Goal: Task Accomplishment & Management: Manage account settings

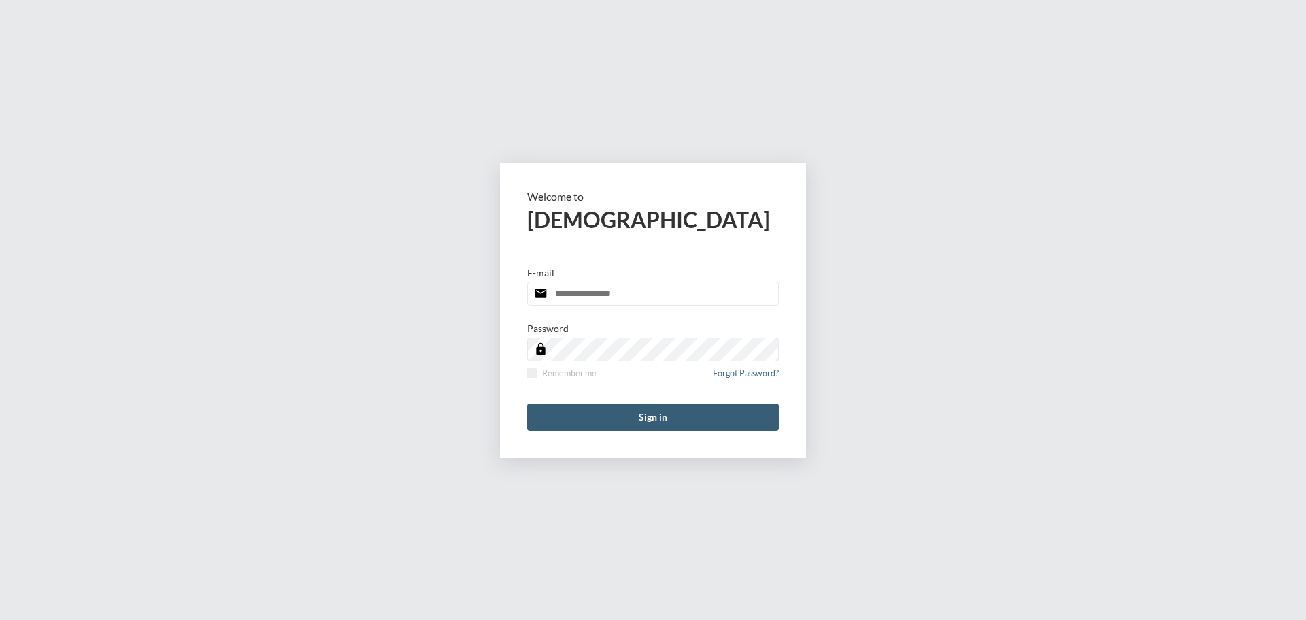
click at [601, 292] on input "email" at bounding box center [653, 294] width 252 height 24
type input "**********"
click at [526, 373] on form "**********" at bounding box center [653, 310] width 306 height 295
click at [531, 371] on span at bounding box center [532, 373] width 10 height 10
click at [591, 431] on form "**********" at bounding box center [653, 310] width 306 height 295
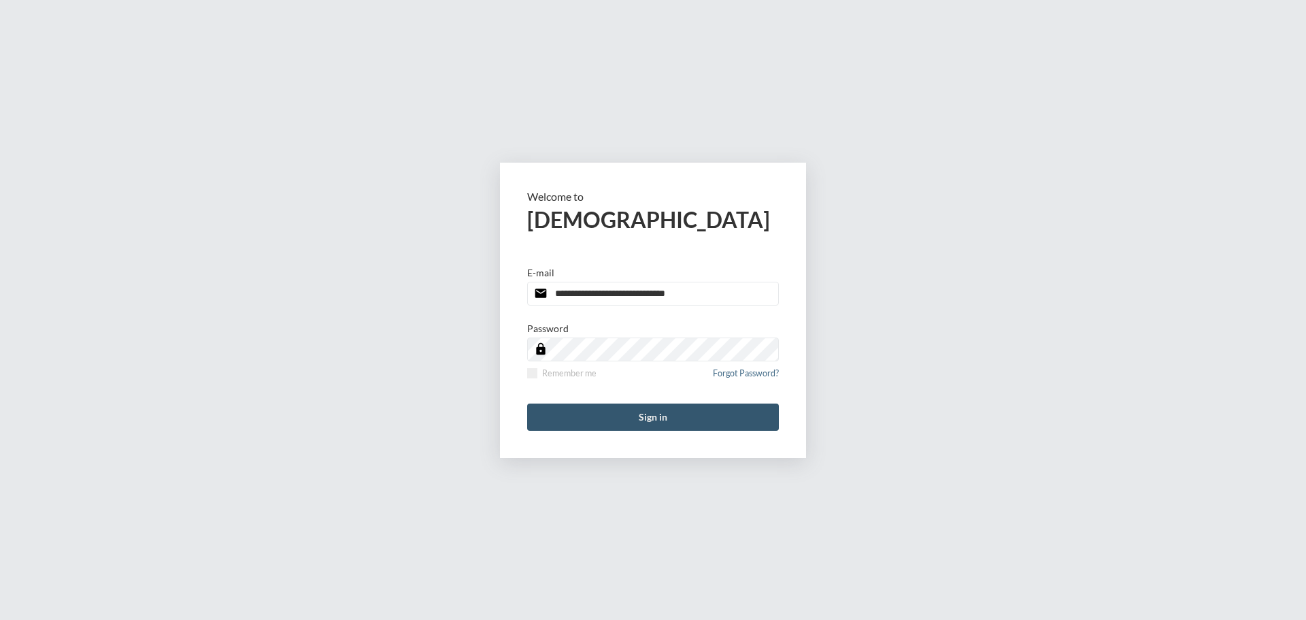
click at [592, 418] on button "Sign in" at bounding box center [653, 416] width 252 height 27
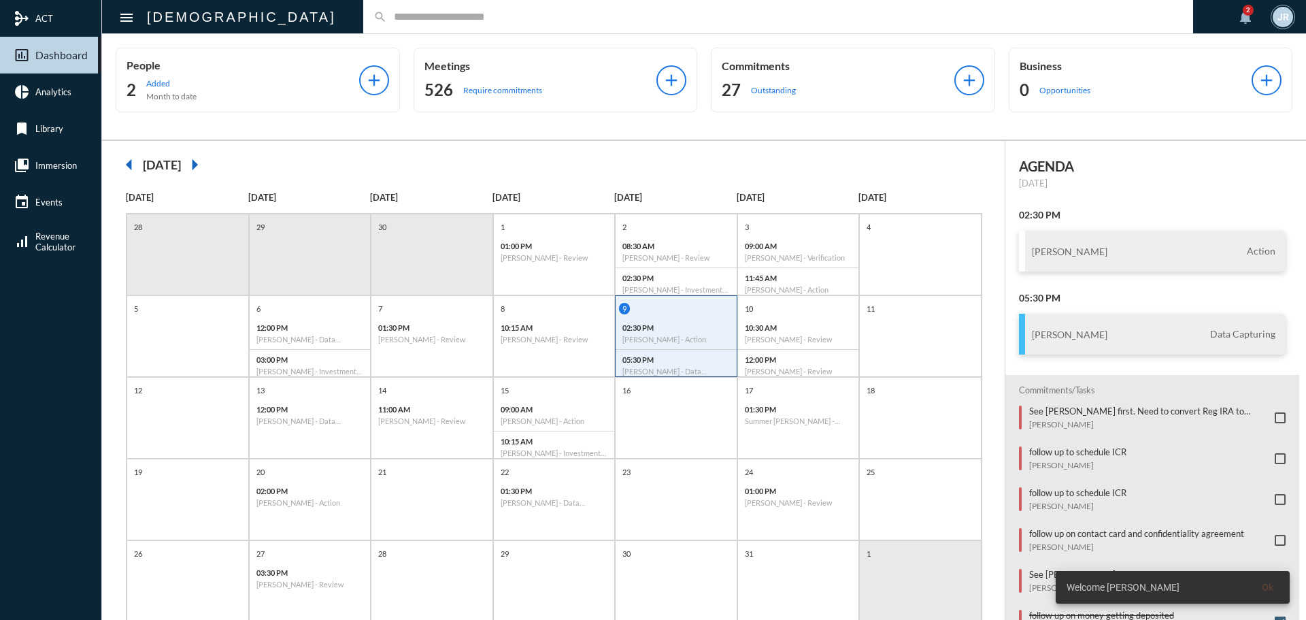
click at [363, 24] on div "search" at bounding box center [778, 16] width 830 height 33
click at [387, 22] on input "text" at bounding box center [785, 17] width 796 height 12
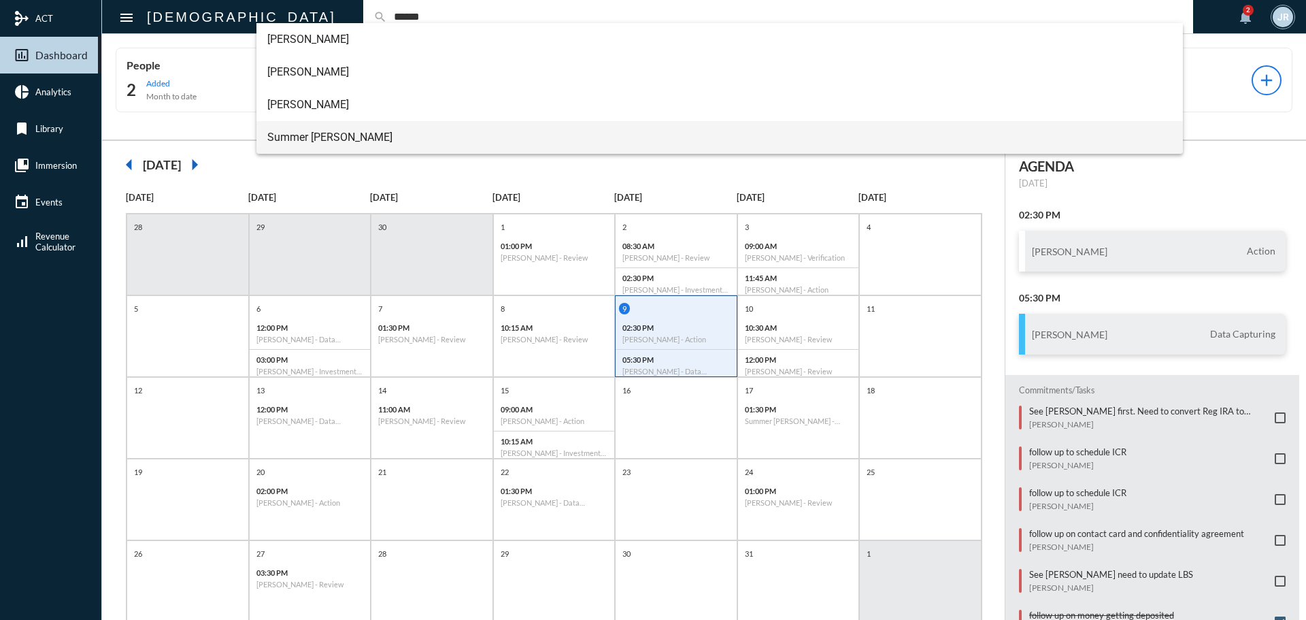
type input "******"
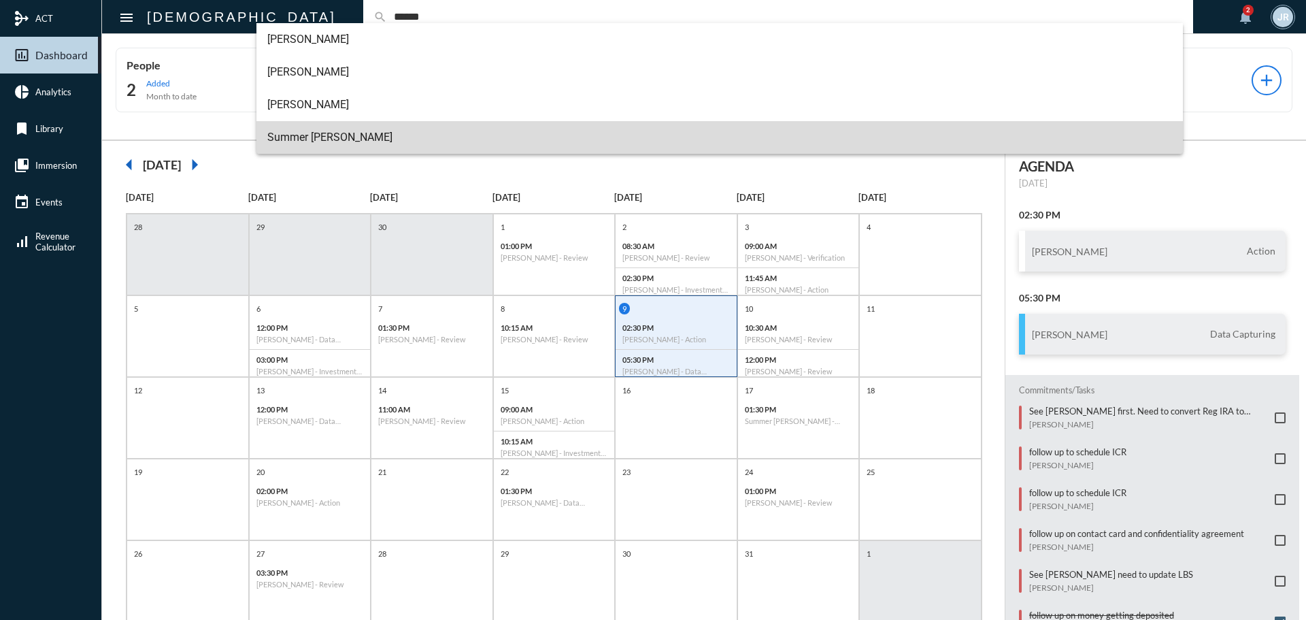
click at [302, 129] on span "Summer [PERSON_NAME]" at bounding box center [719, 137] width 905 height 33
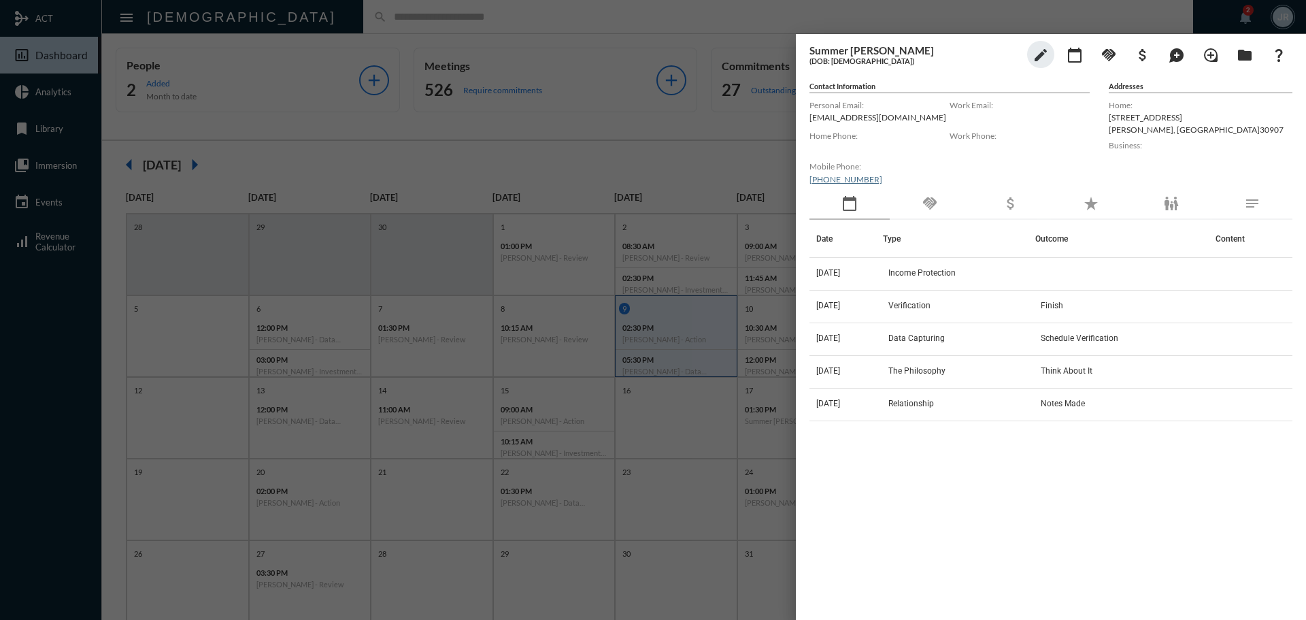
click at [930, 195] on mat-icon "handshake" at bounding box center [930, 203] width 16 height 16
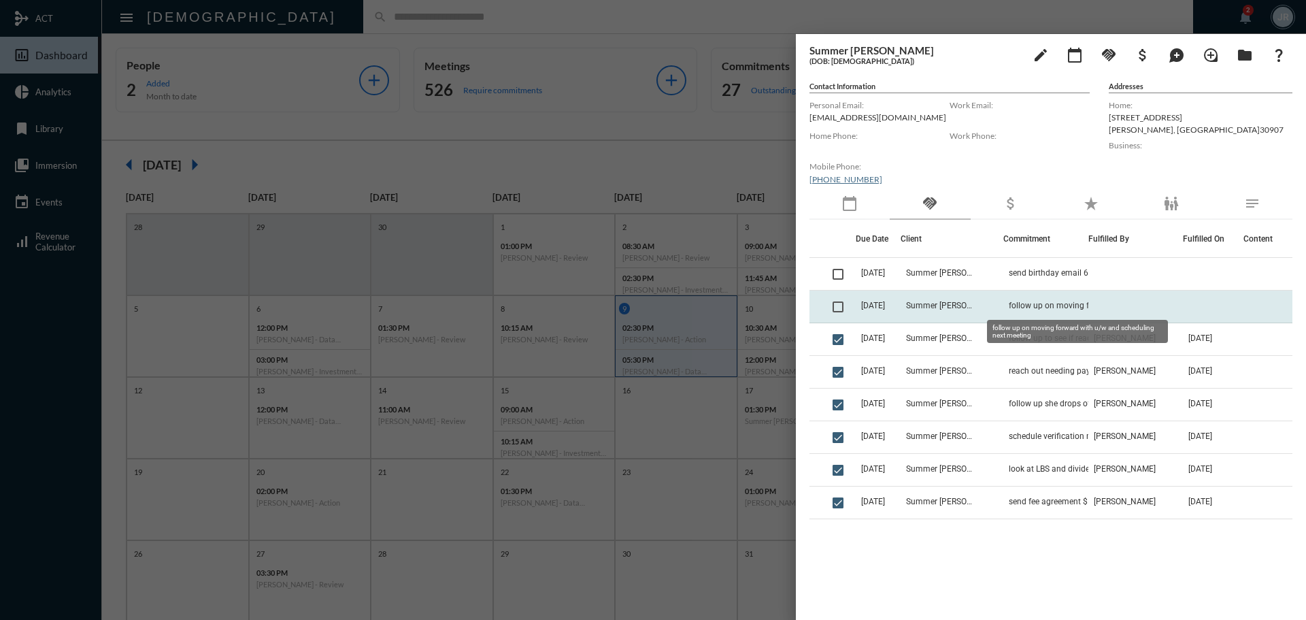
click at [1058, 305] on span "follow up on moving forward with u/w and scheduling next meeting" at bounding box center [1077, 306] width 136 height 10
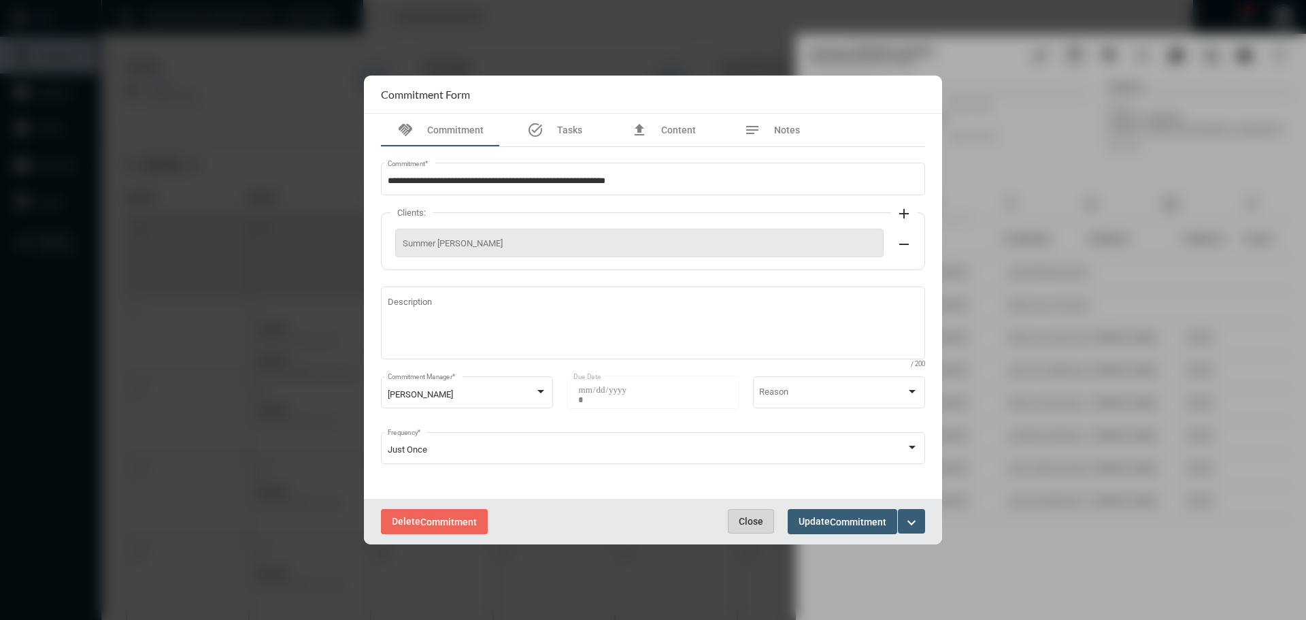
click at [758, 519] on span "Close" at bounding box center [751, 521] width 24 height 11
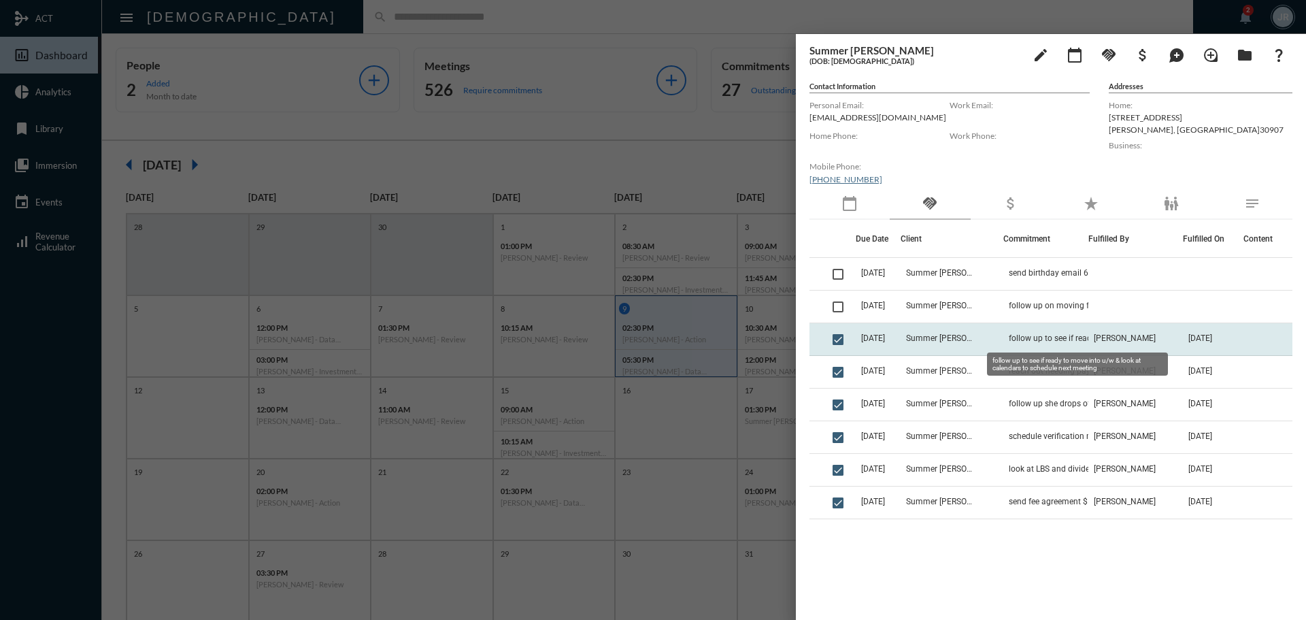
click at [1050, 338] on span "follow up to see if ready to move into u/w & look at calendars to schedule next…" at bounding box center [1077, 338] width 136 height 10
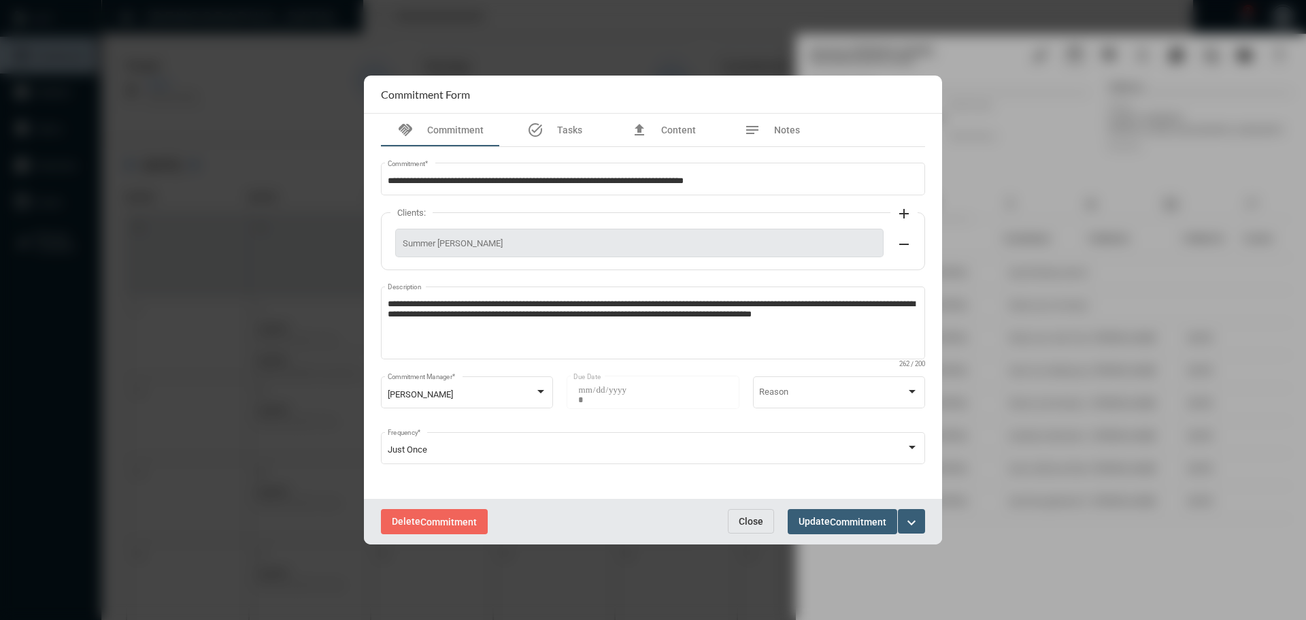
click at [751, 516] on span "Close" at bounding box center [751, 521] width 24 height 11
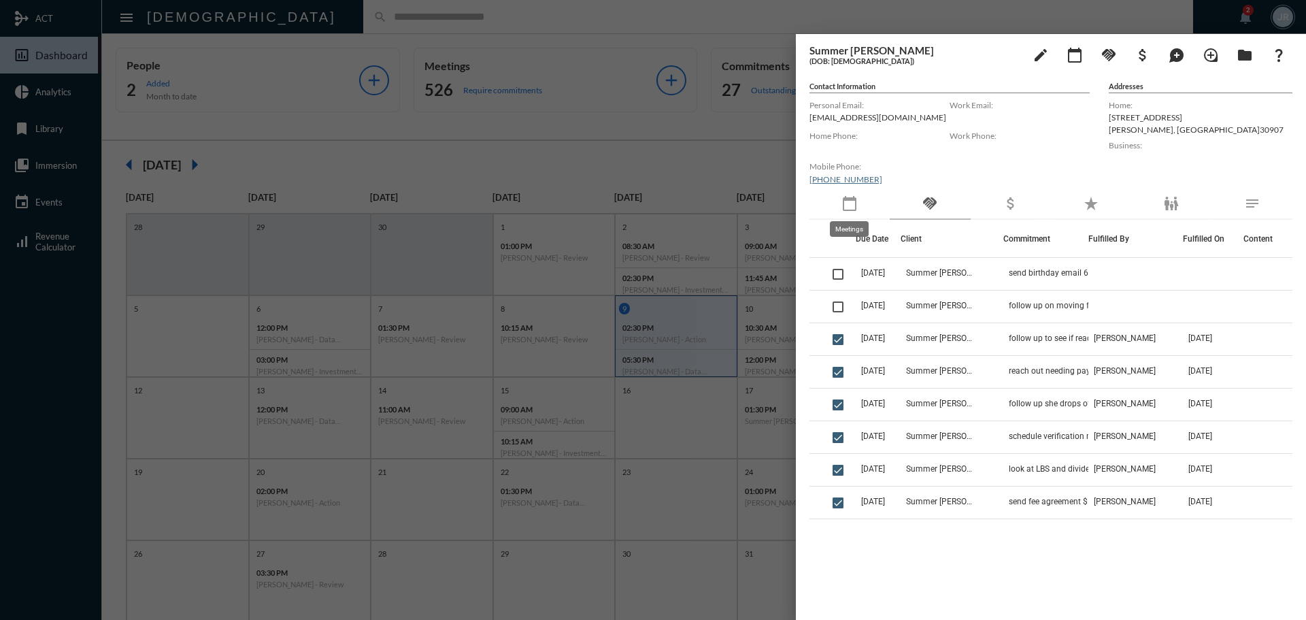
click at [850, 204] on mat-icon "calendar_today" at bounding box center [849, 203] width 16 height 16
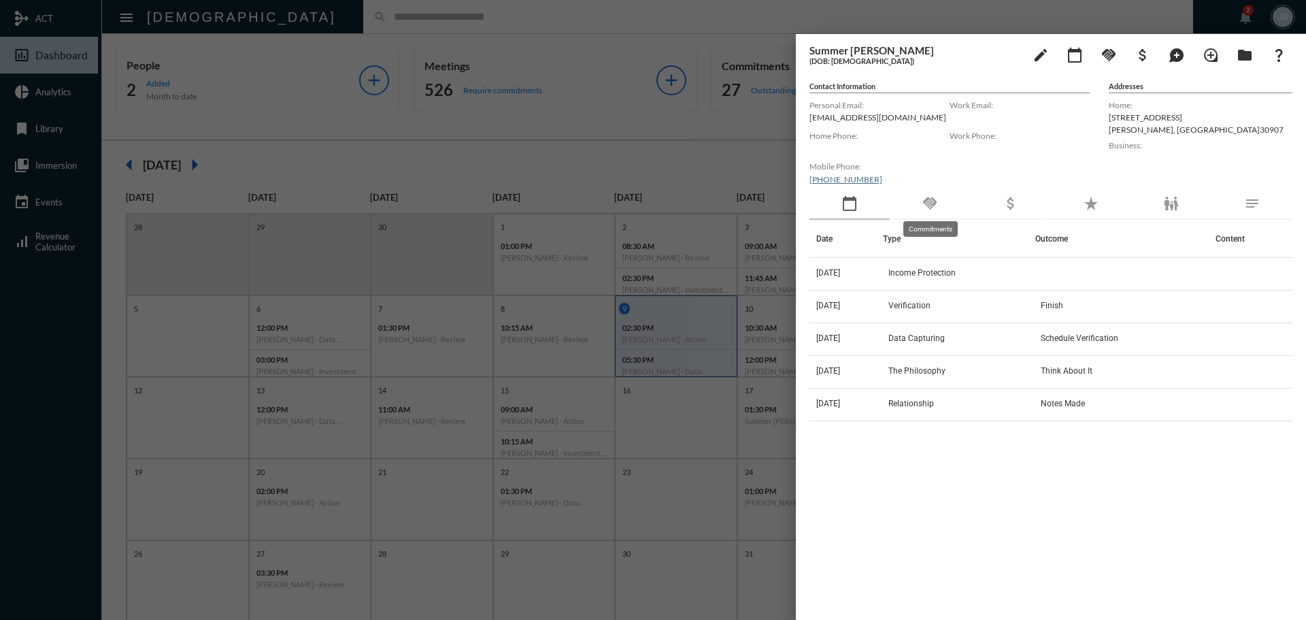
click at [926, 195] on div "handshake" at bounding box center [930, 203] width 80 height 31
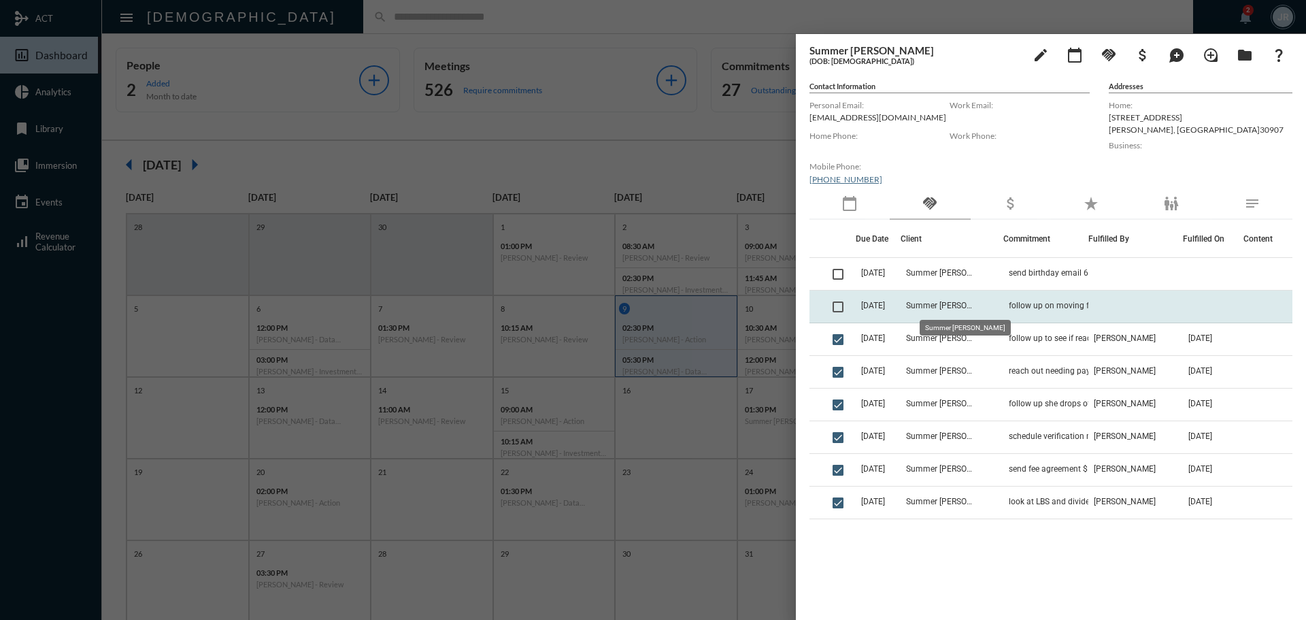
click at [959, 303] on span "Summer [PERSON_NAME]" at bounding box center [940, 306] width 68 height 10
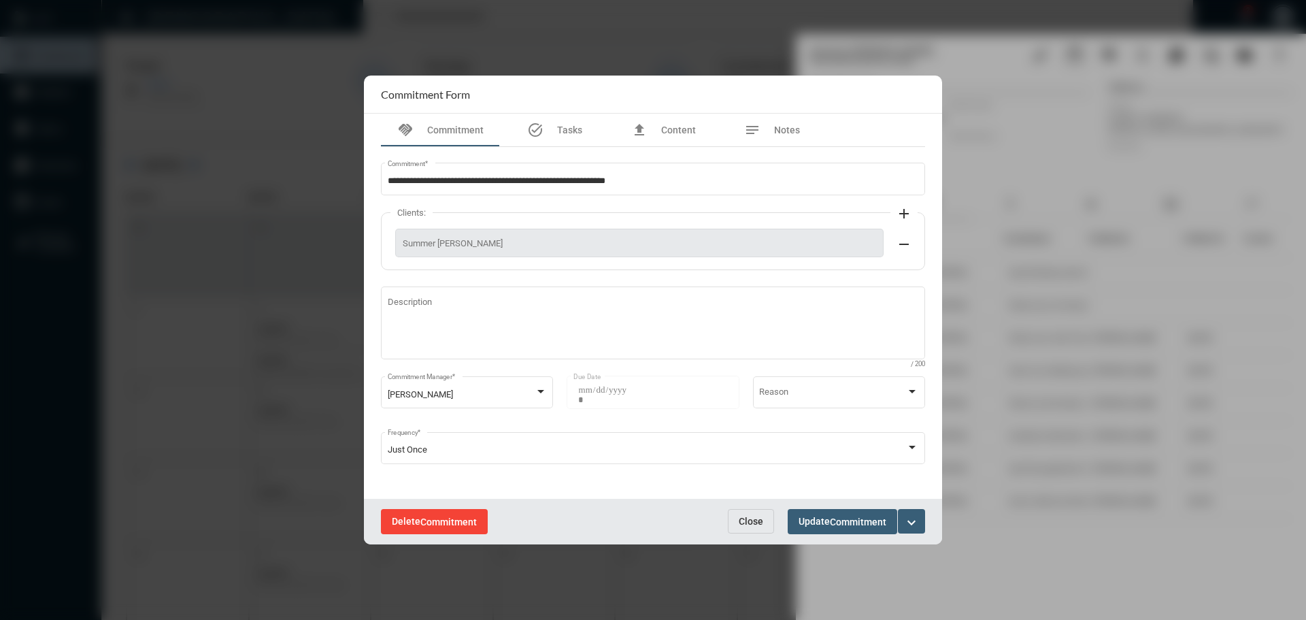
click at [425, 512] on button "Delete Commitment" at bounding box center [434, 521] width 107 height 25
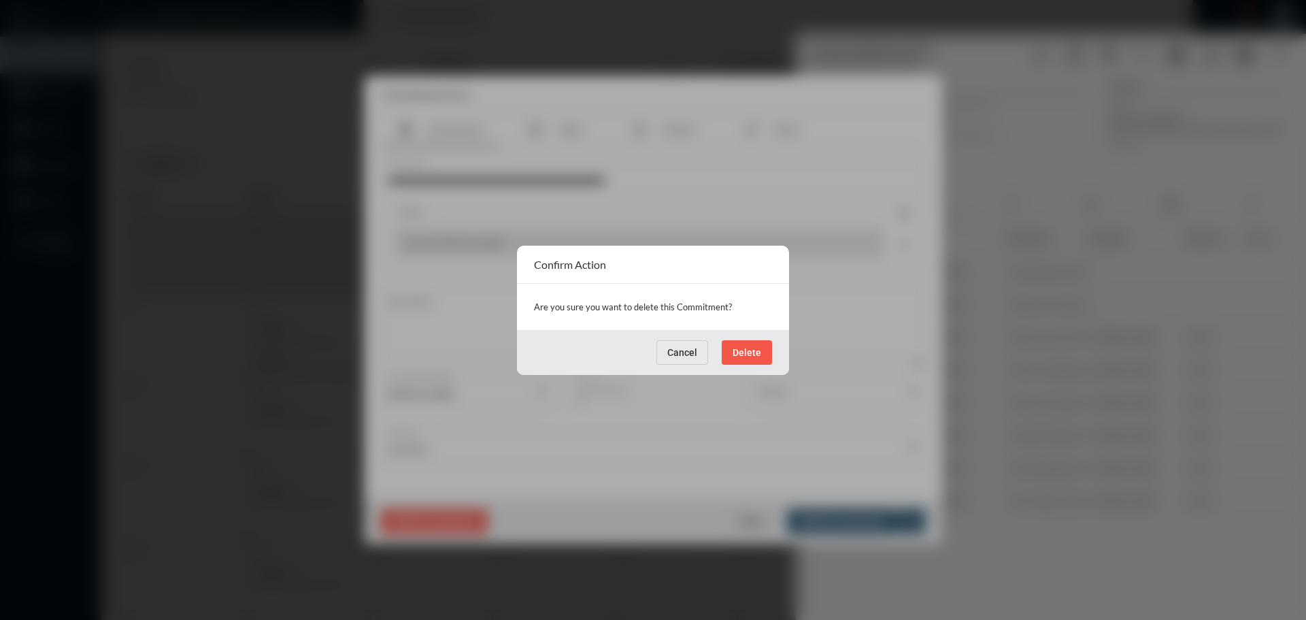
click at [758, 347] on span "Delete" at bounding box center [747, 352] width 29 height 11
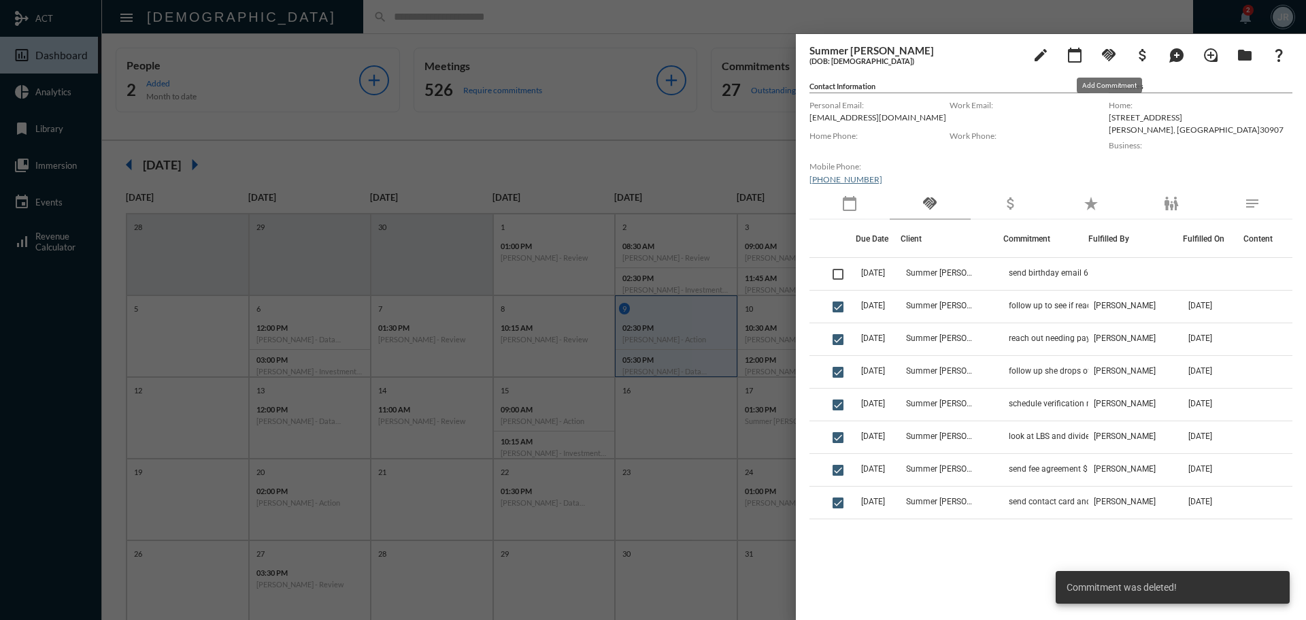
click at [1110, 51] on mat-icon "handshake" at bounding box center [1109, 55] width 16 height 16
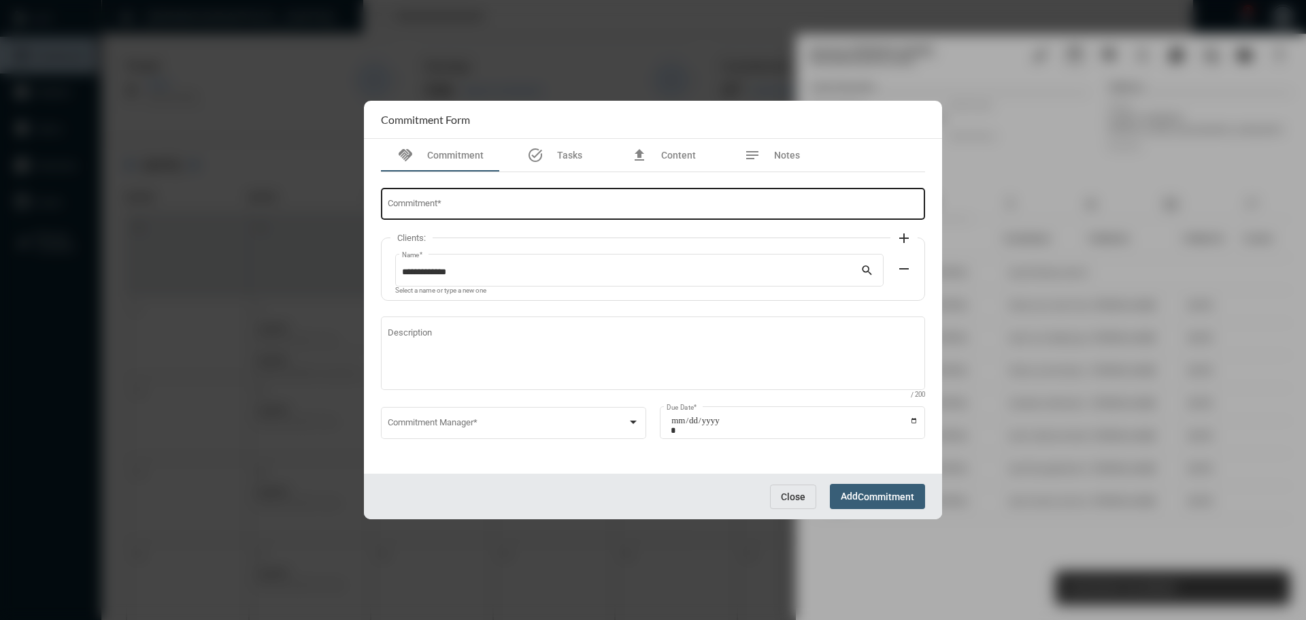
click at [490, 198] on div "Commitment *" at bounding box center [653, 203] width 531 height 35
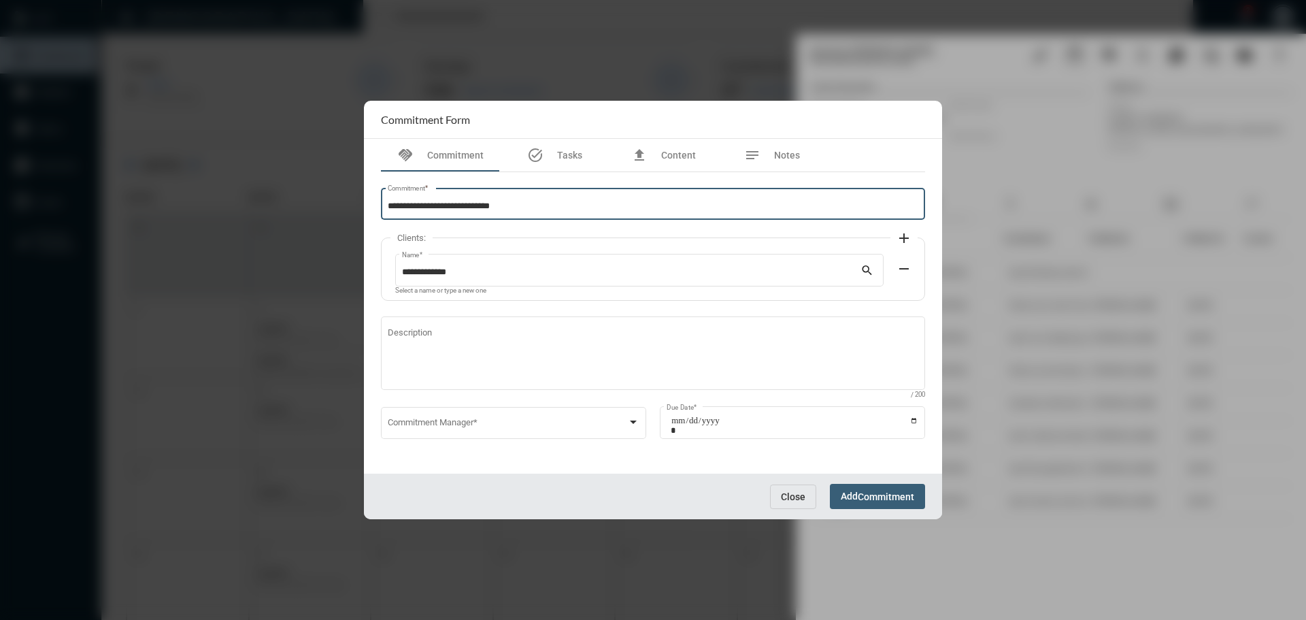
type input "**********"
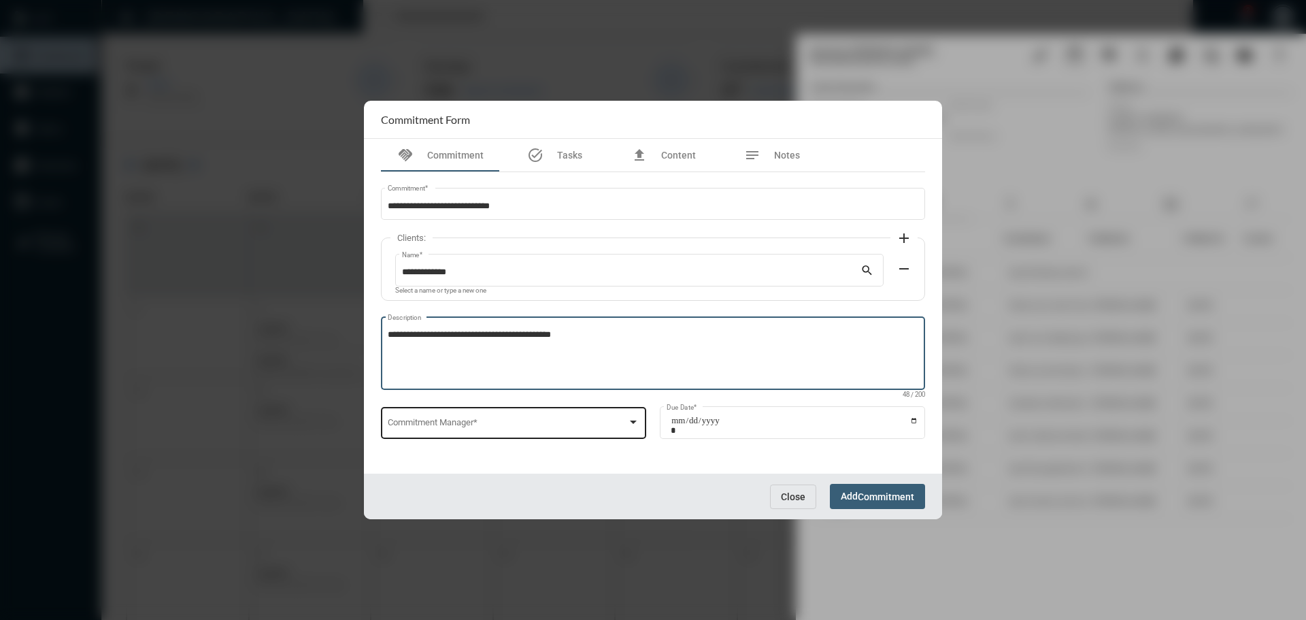
type textarea "**********"
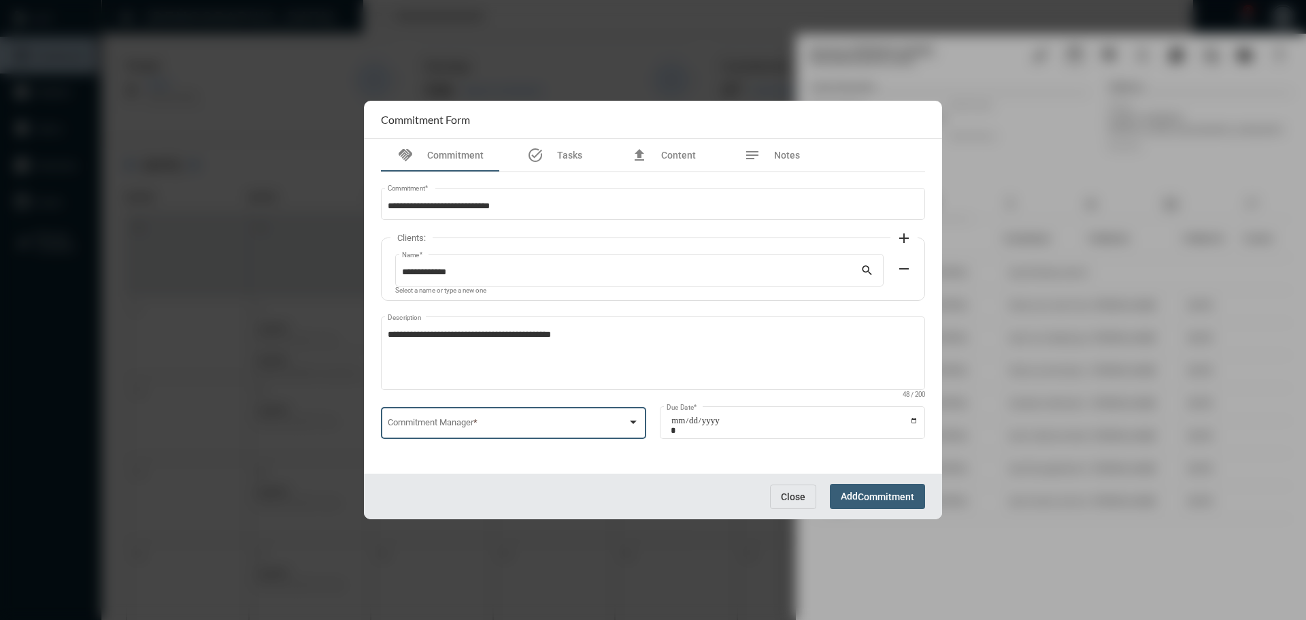
click at [477, 430] on span at bounding box center [508, 425] width 240 height 10
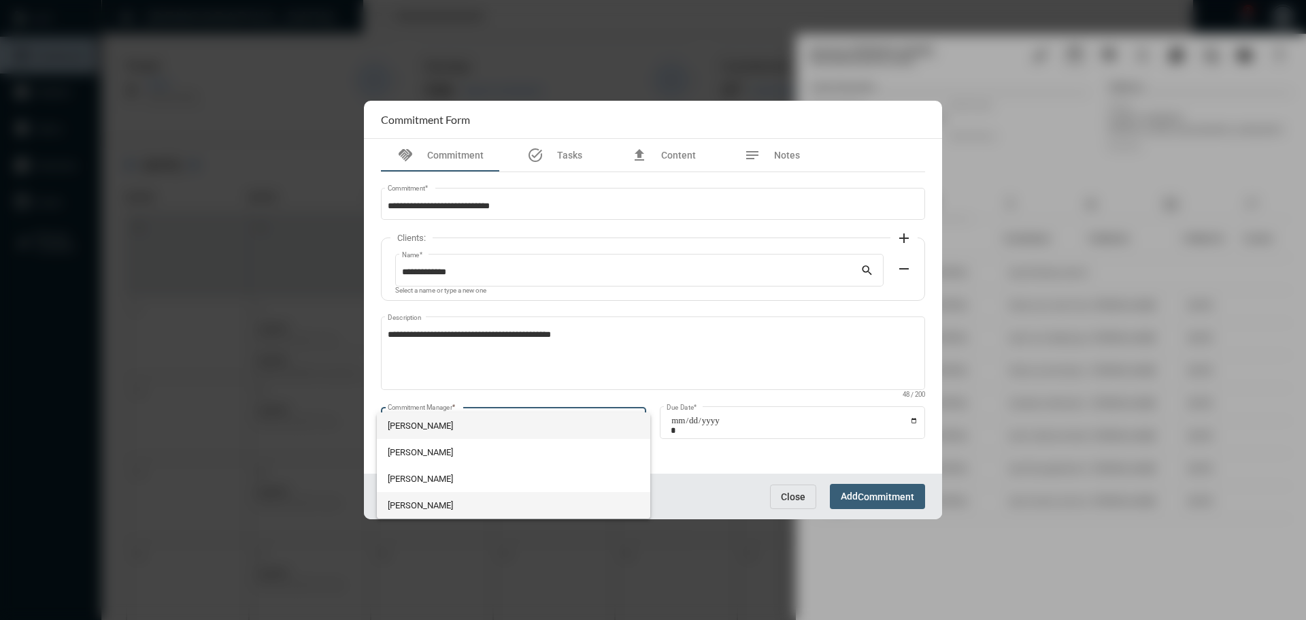
click at [418, 509] on span "[PERSON_NAME]" at bounding box center [514, 505] width 252 height 27
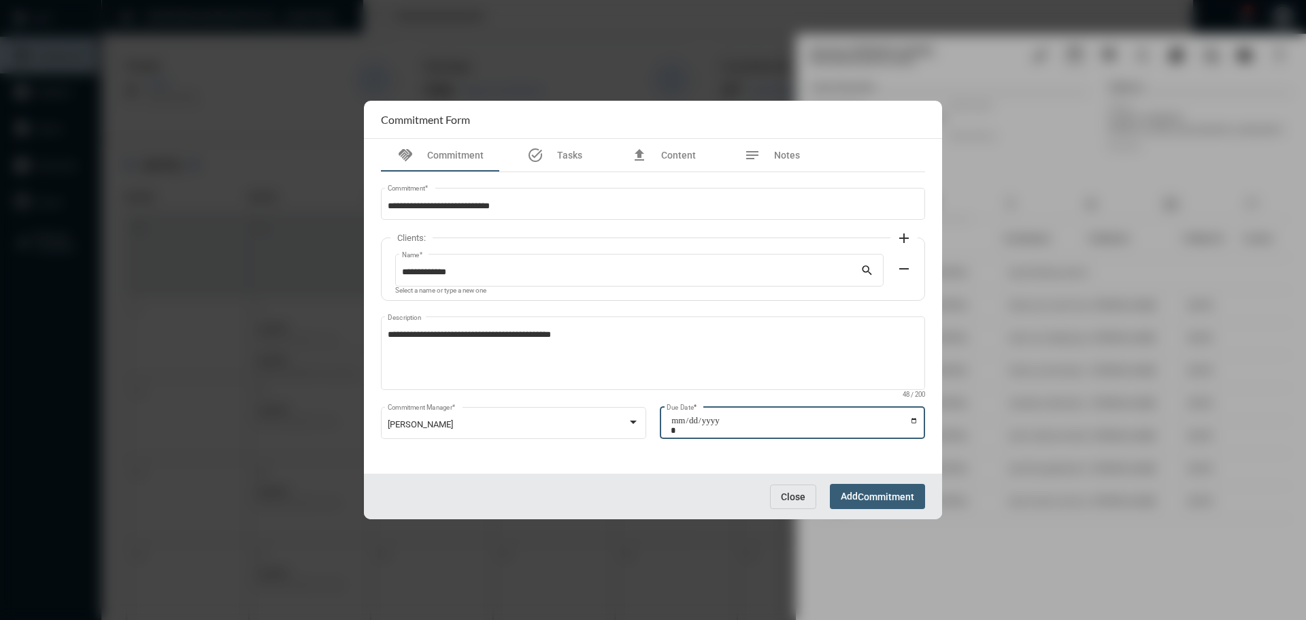
click at [913, 420] on input "Due Date *" at bounding box center [795, 425] width 248 height 19
type input "**********"
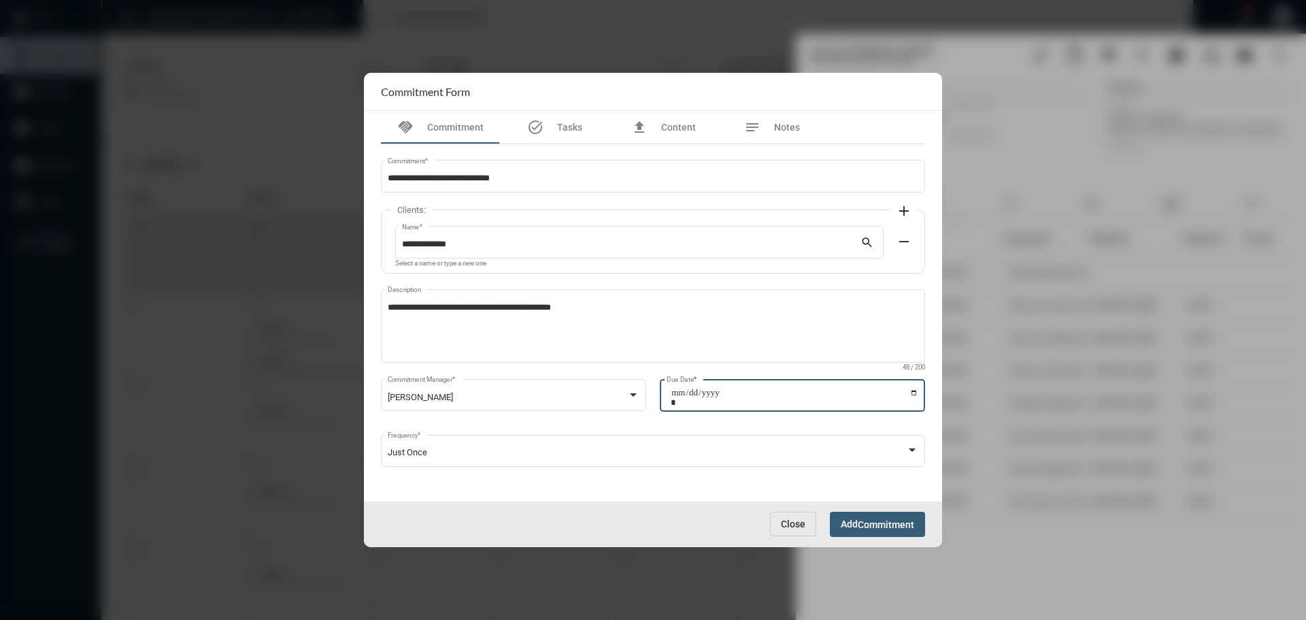
click at [879, 522] on span "Commitment" at bounding box center [886, 524] width 56 height 11
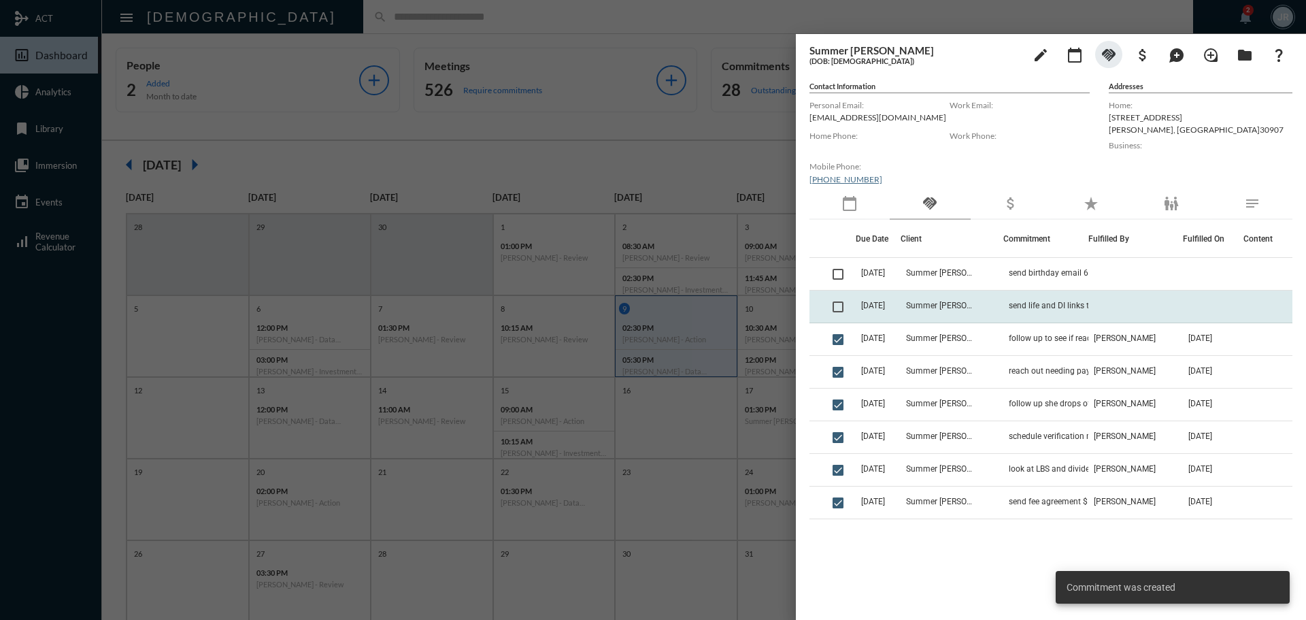
click at [841, 309] on span at bounding box center [838, 306] width 11 height 11
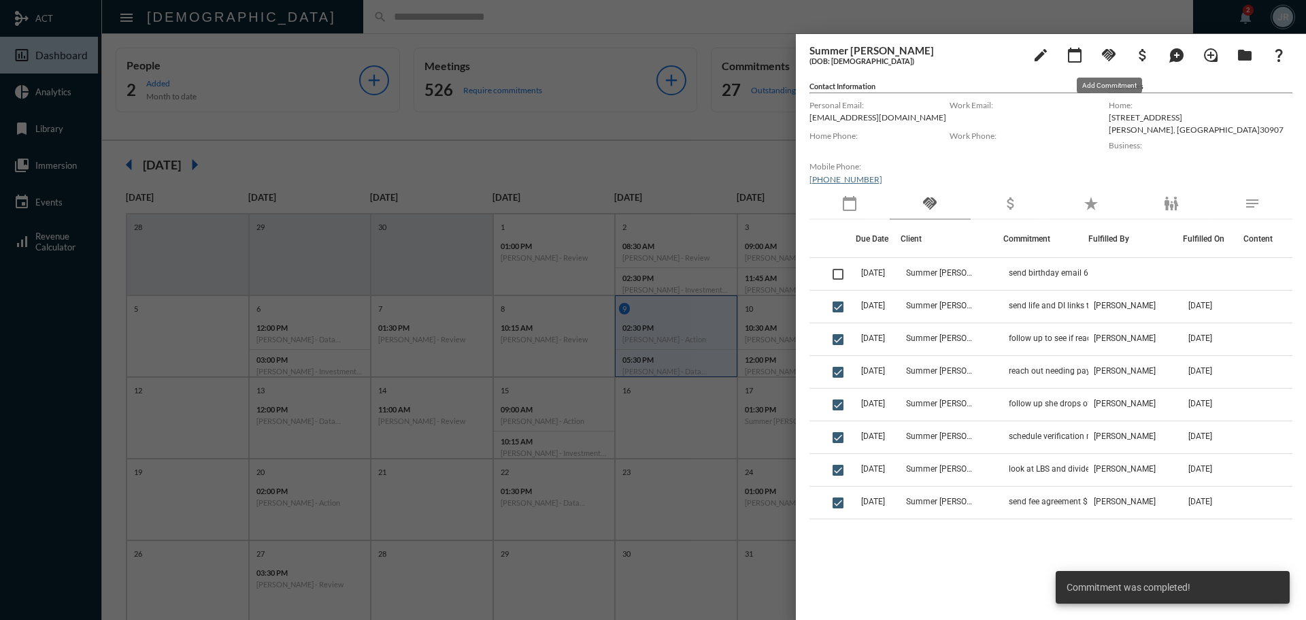
click at [1109, 51] on mat-icon "handshake" at bounding box center [1109, 55] width 16 height 16
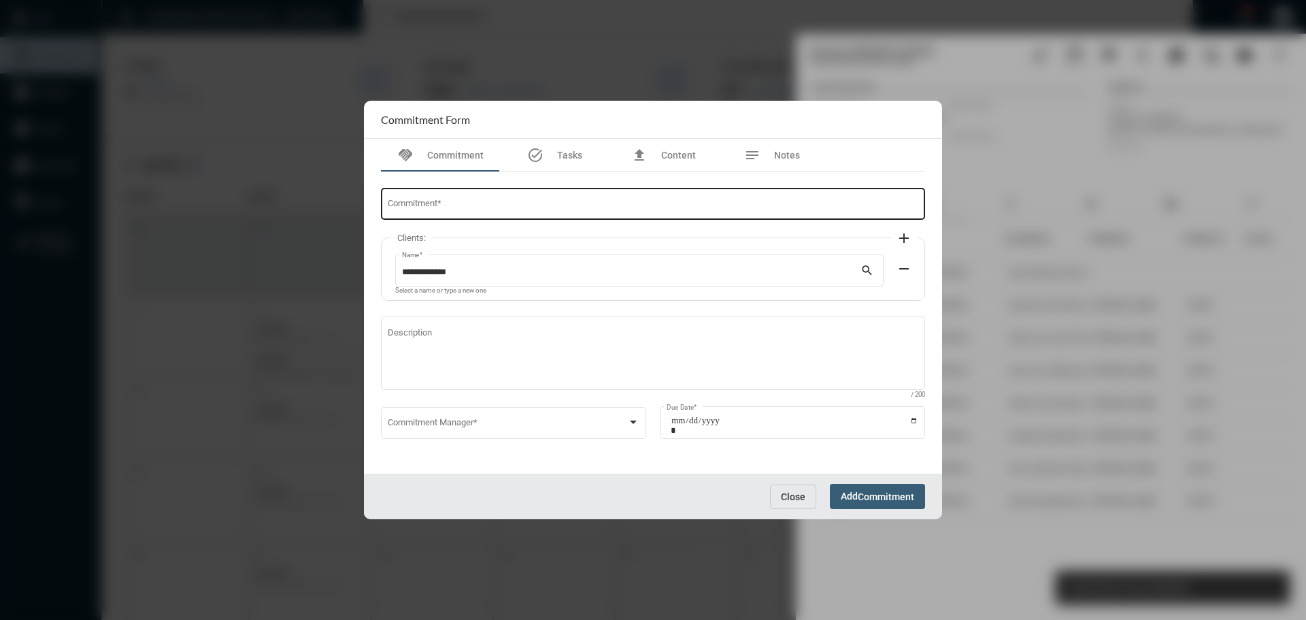
click at [534, 207] on input "Commitment *" at bounding box center [653, 206] width 531 height 10
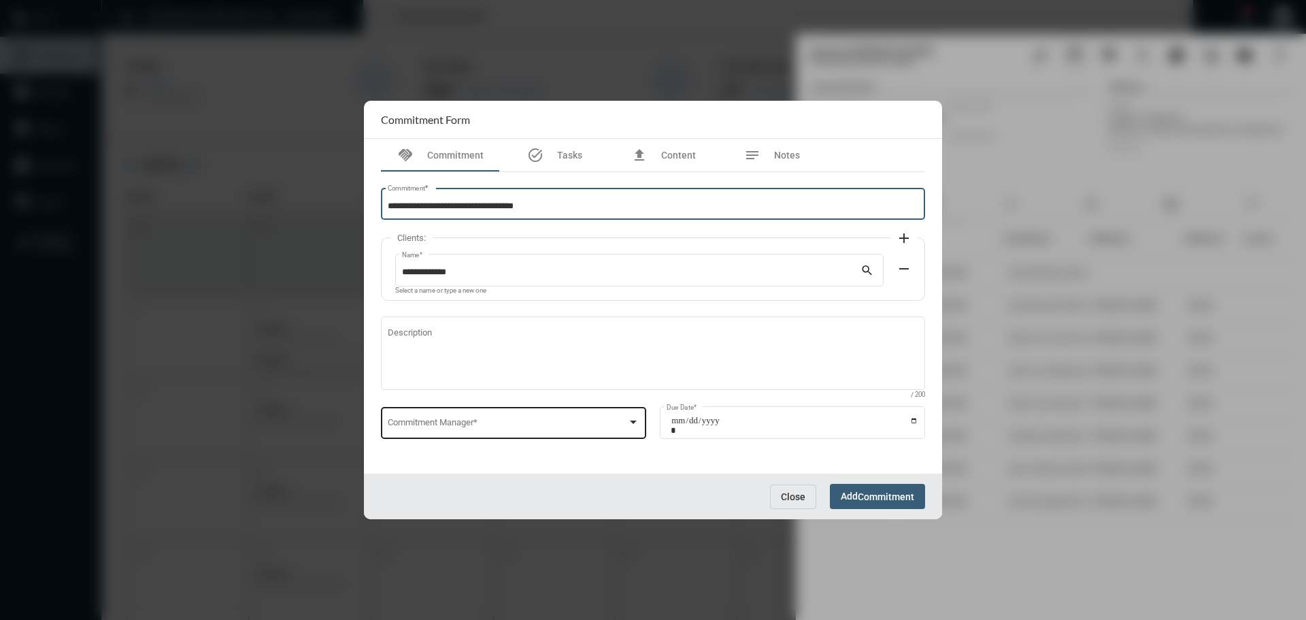
type input "**********"
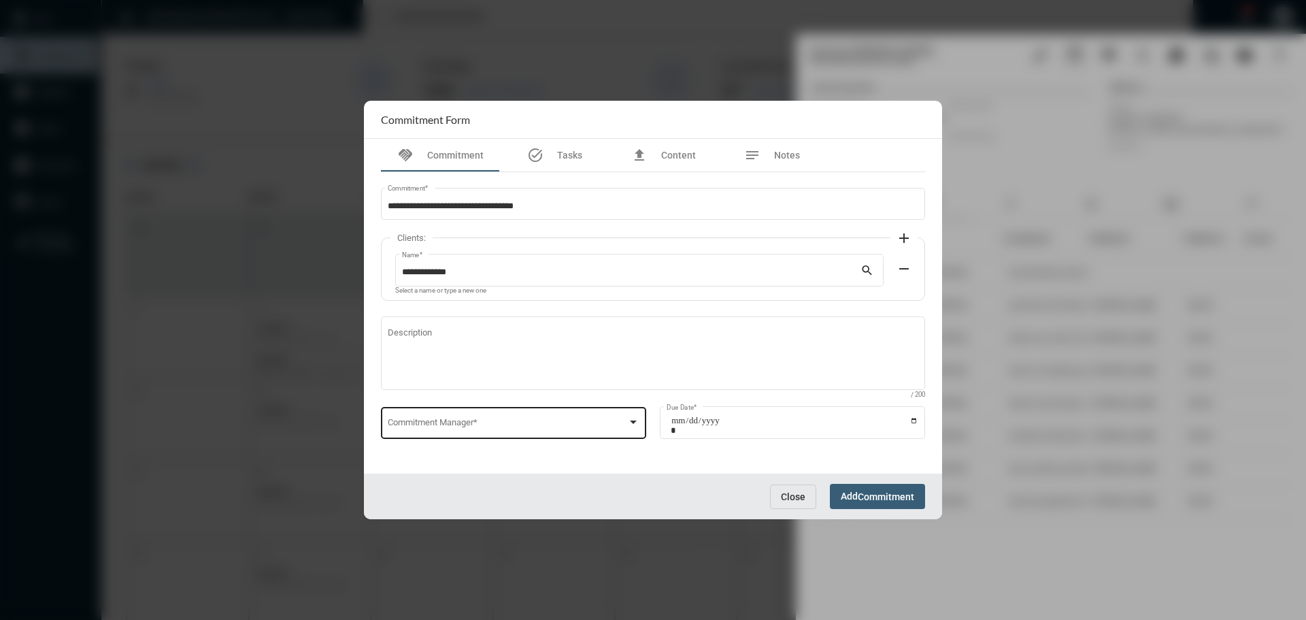
click at [497, 418] on div "Commitment Manager *" at bounding box center [514, 421] width 252 height 35
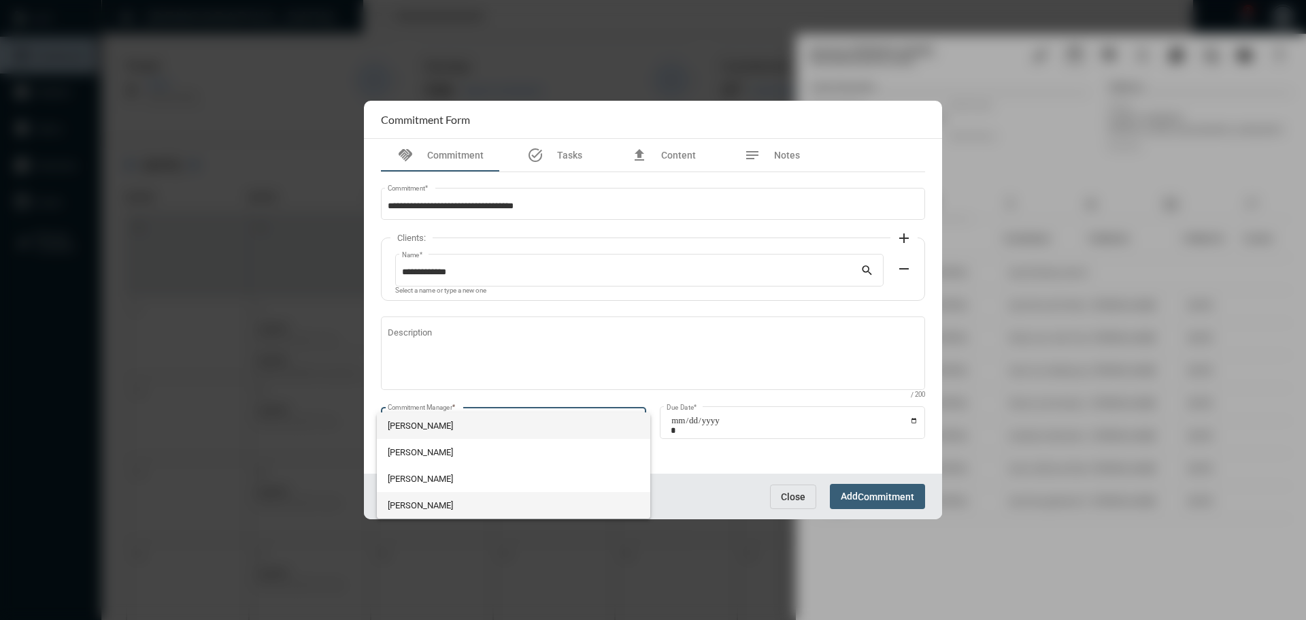
click at [412, 501] on span "[PERSON_NAME]" at bounding box center [514, 505] width 252 height 27
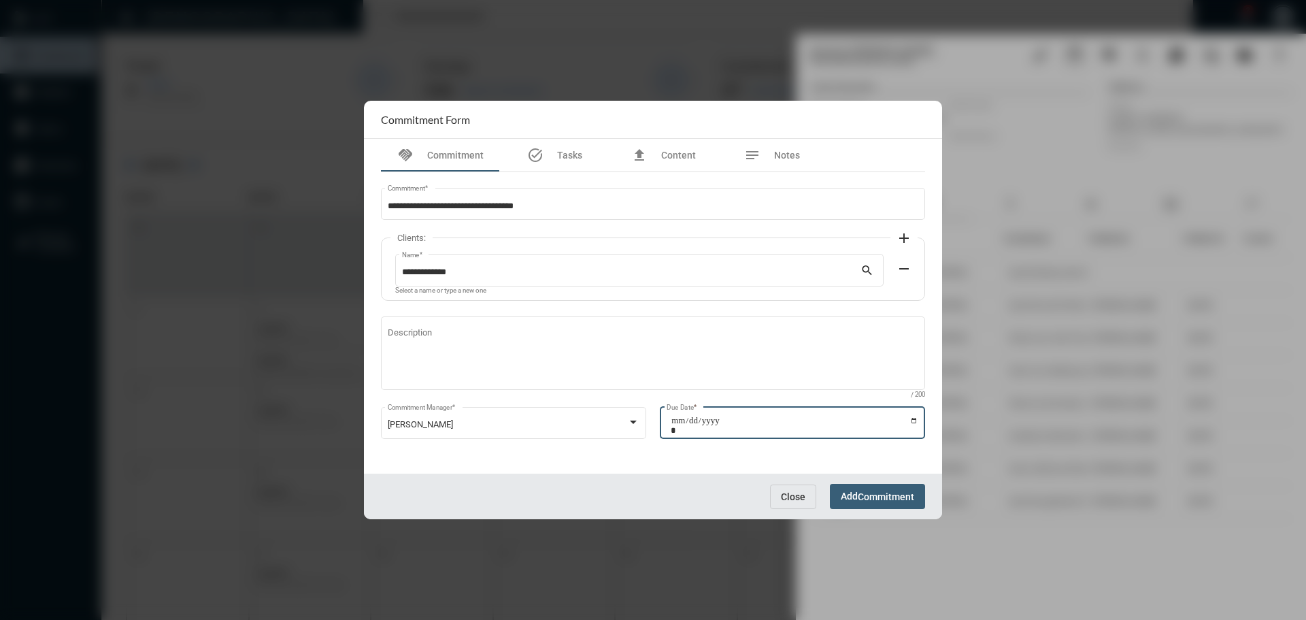
click at [916, 420] on input "Due Date *" at bounding box center [795, 425] width 248 height 19
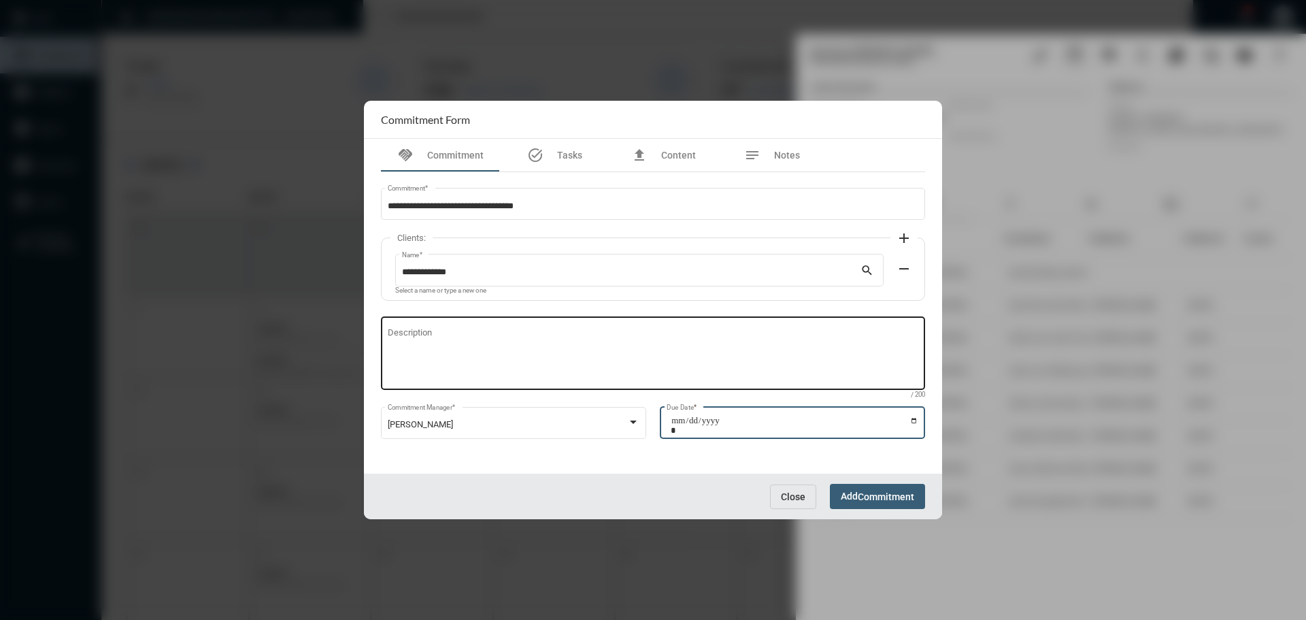
type input "**********"
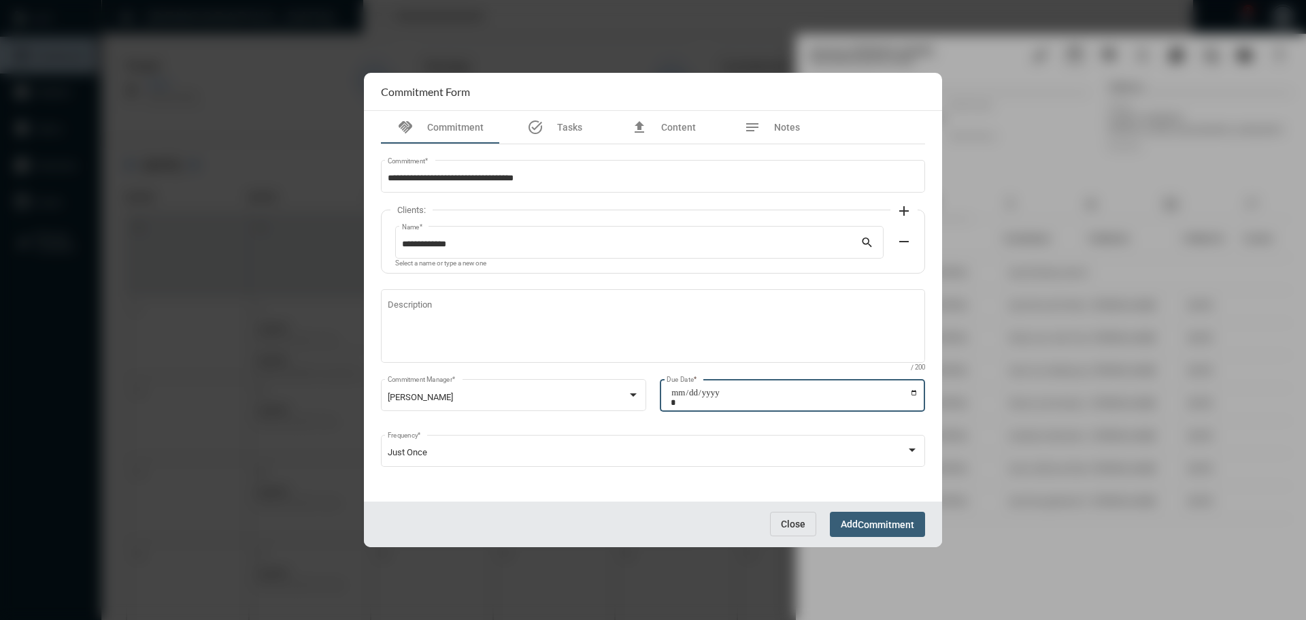
click at [900, 514] on button "Add Commitment" at bounding box center [877, 524] width 95 height 25
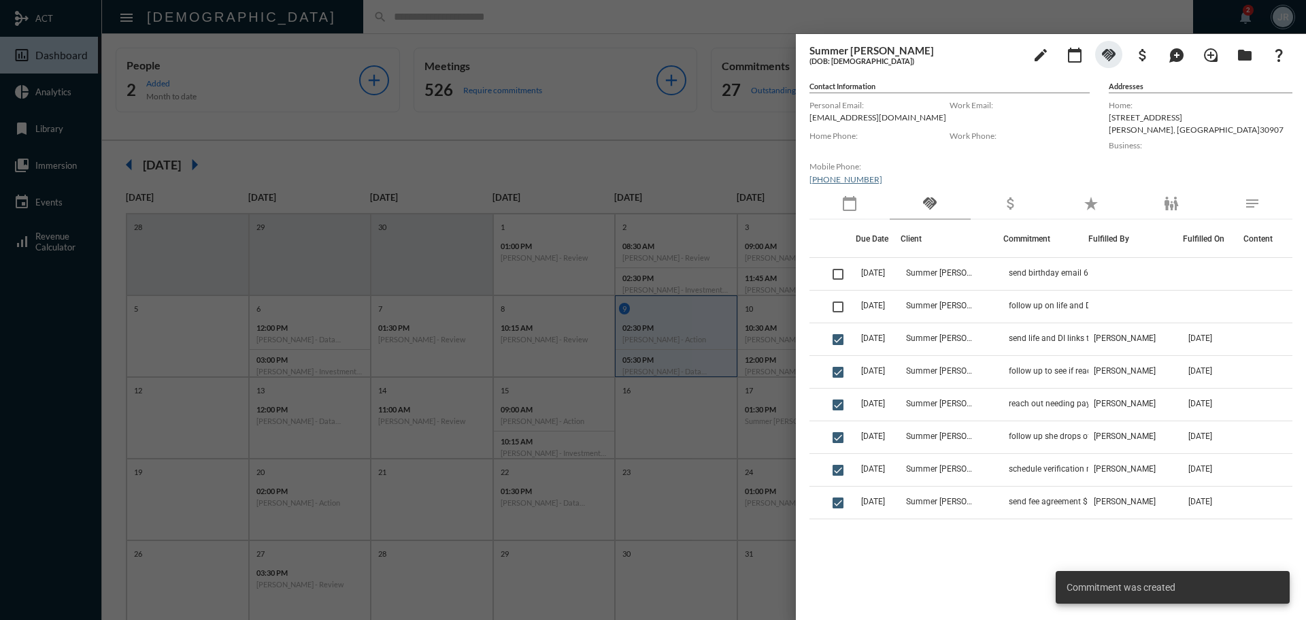
click at [303, 17] on div at bounding box center [653, 310] width 1306 height 620
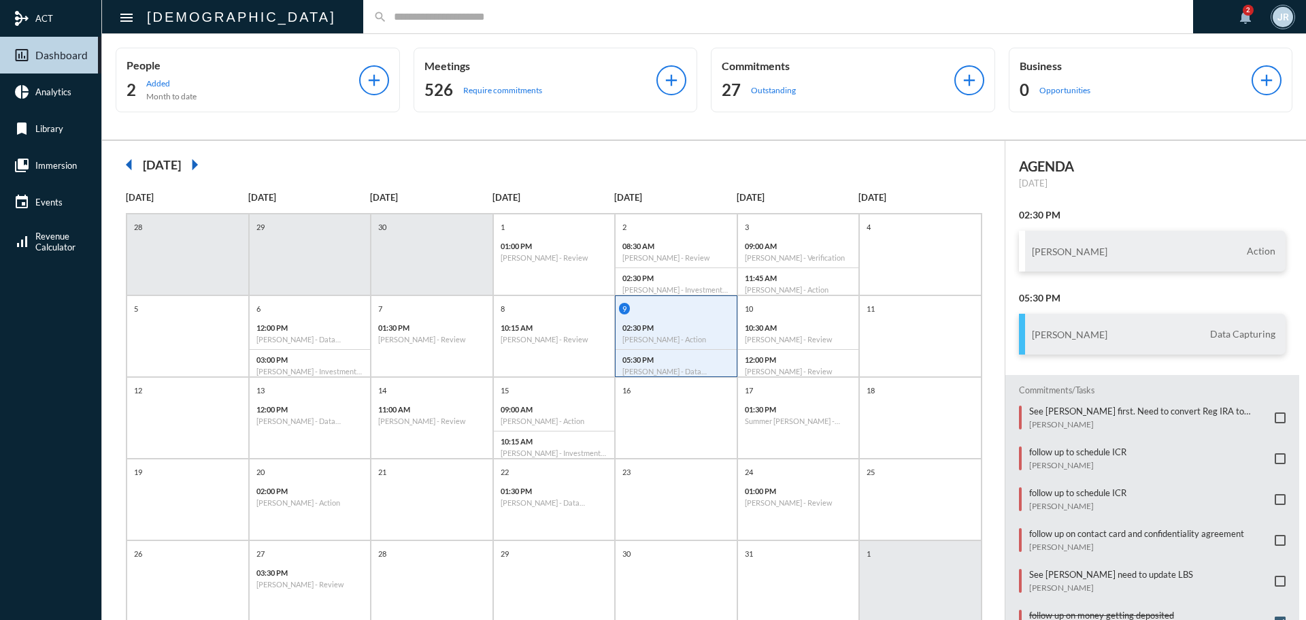
click at [387, 18] on input "text" at bounding box center [785, 17] width 796 height 12
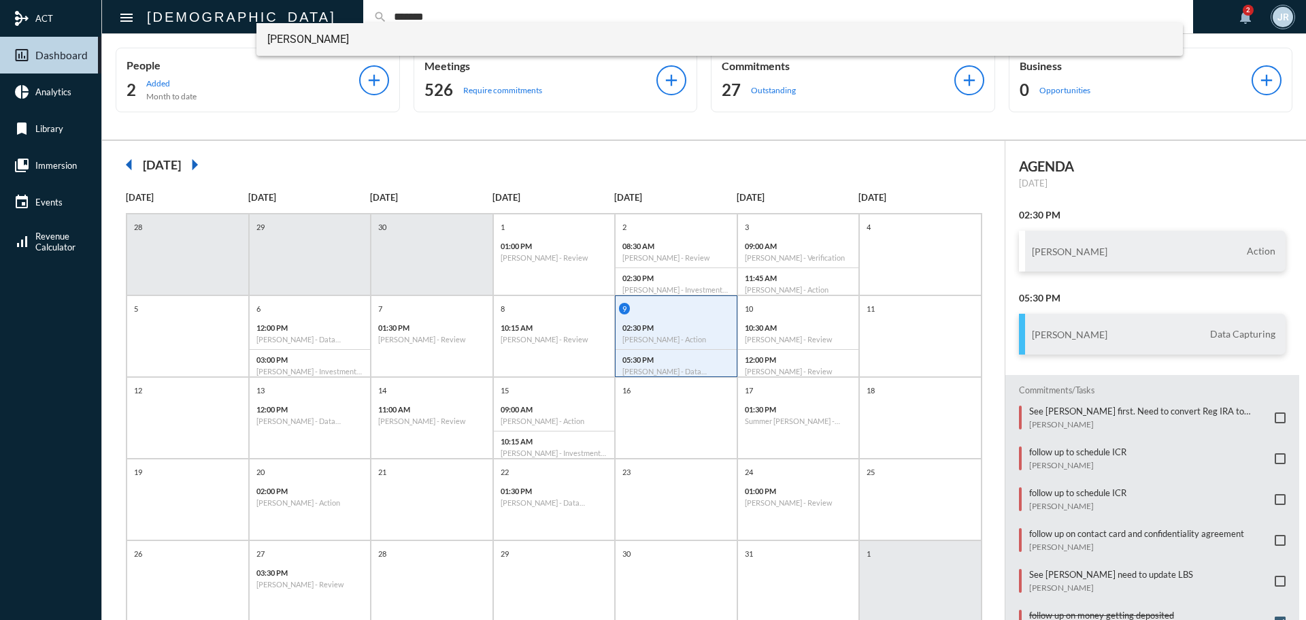
type input "*******"
click at [328, 29] on span "[PERSON_NAME]" at bounding box center [719, 39] width 905 height 33
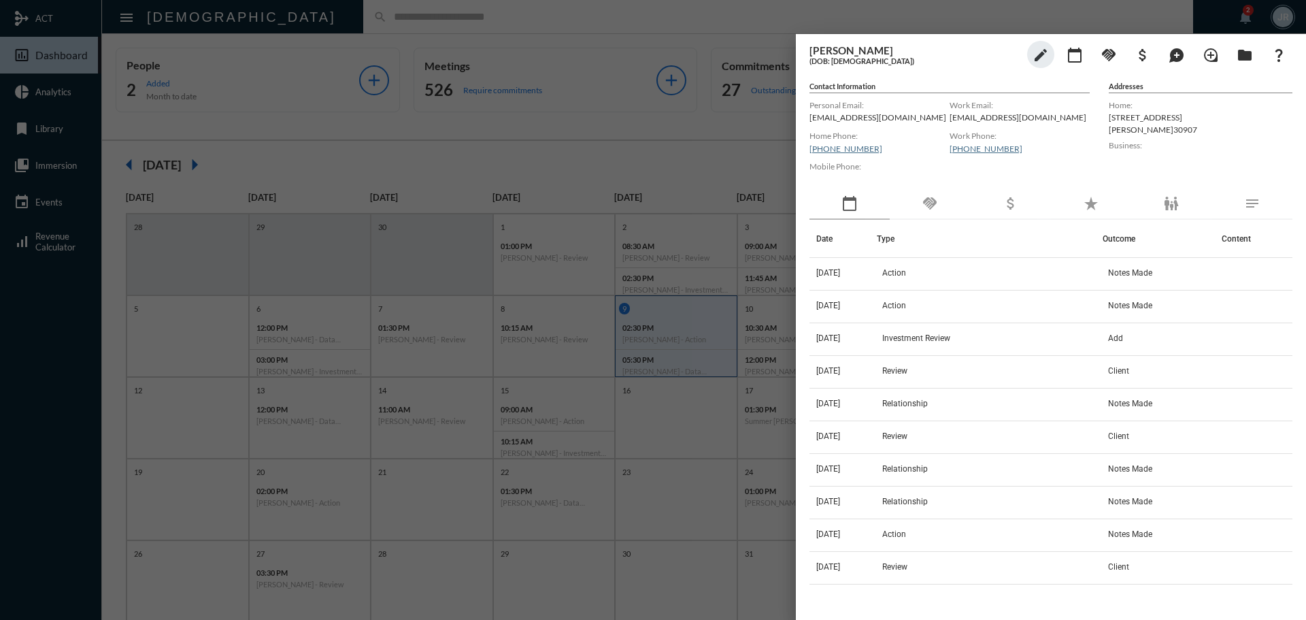
click at [944, 197] on div "handshake" at bounding box center [930, 203] width 80 height 31
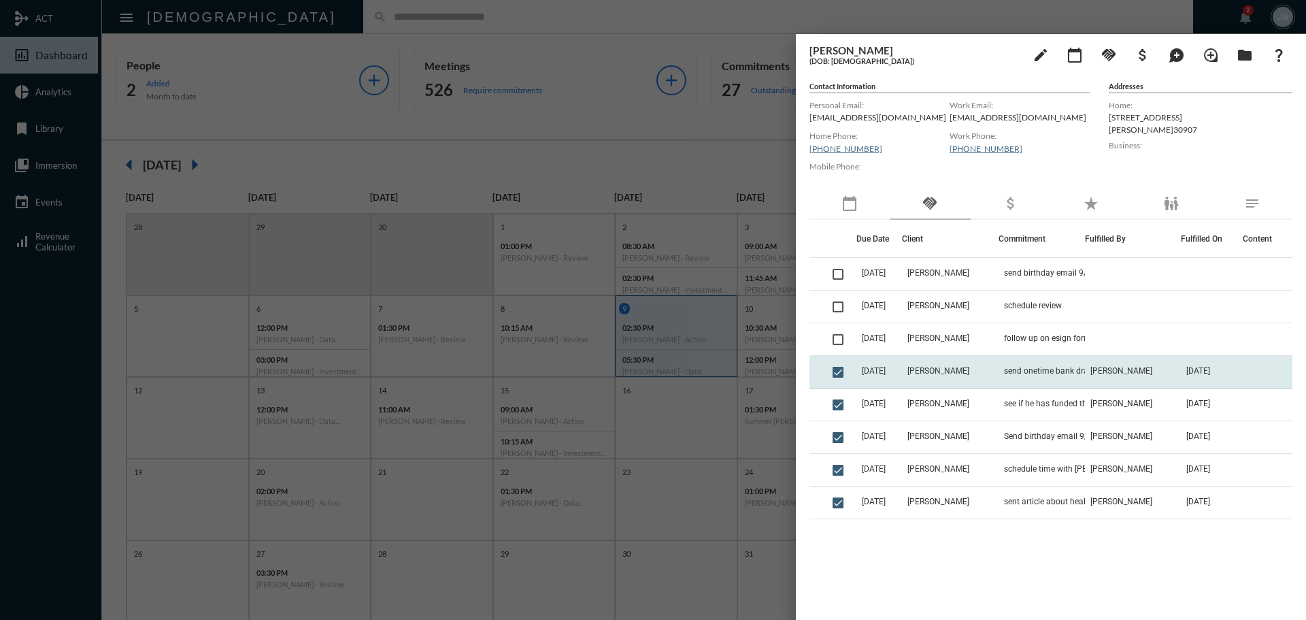
click at [927, 378] on td "[PERSON_NAME]" at bounding box center [950, 372] width 96 height 33
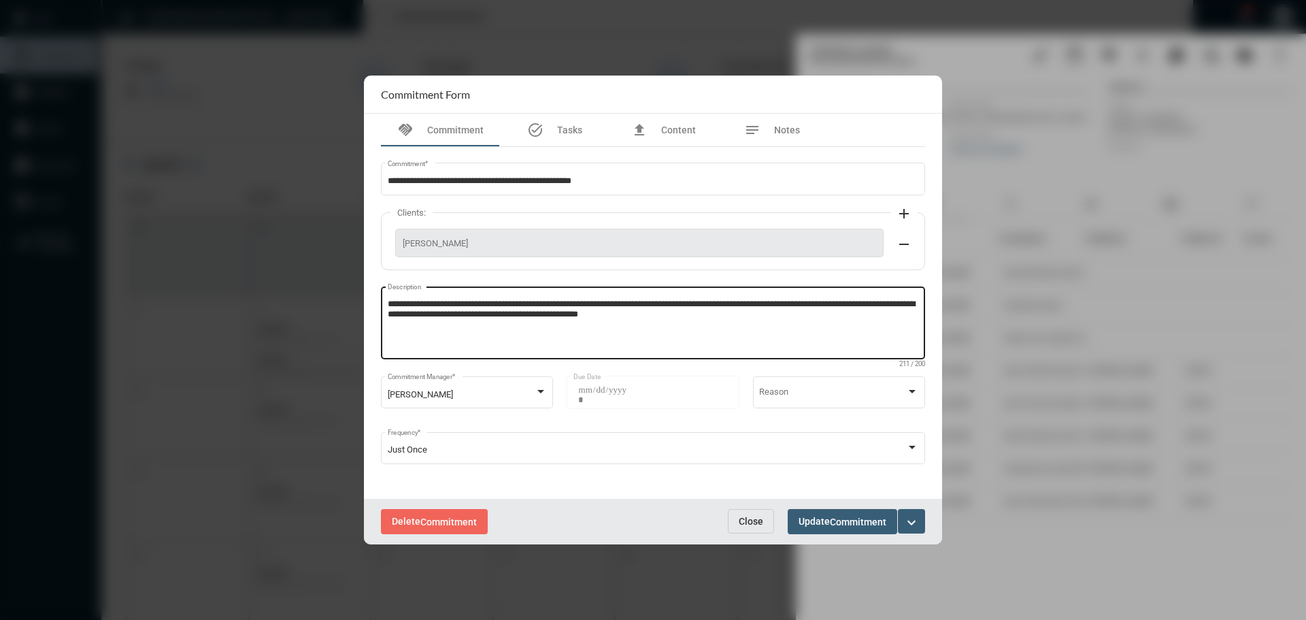
click at [716, 325] on textarea "**********" at bounding box center [653, 325] width 531 height 54
type textarea "**********"
click at [839, 526] on span "Commitment" at bounding box center [858, 521] width 56 height 11
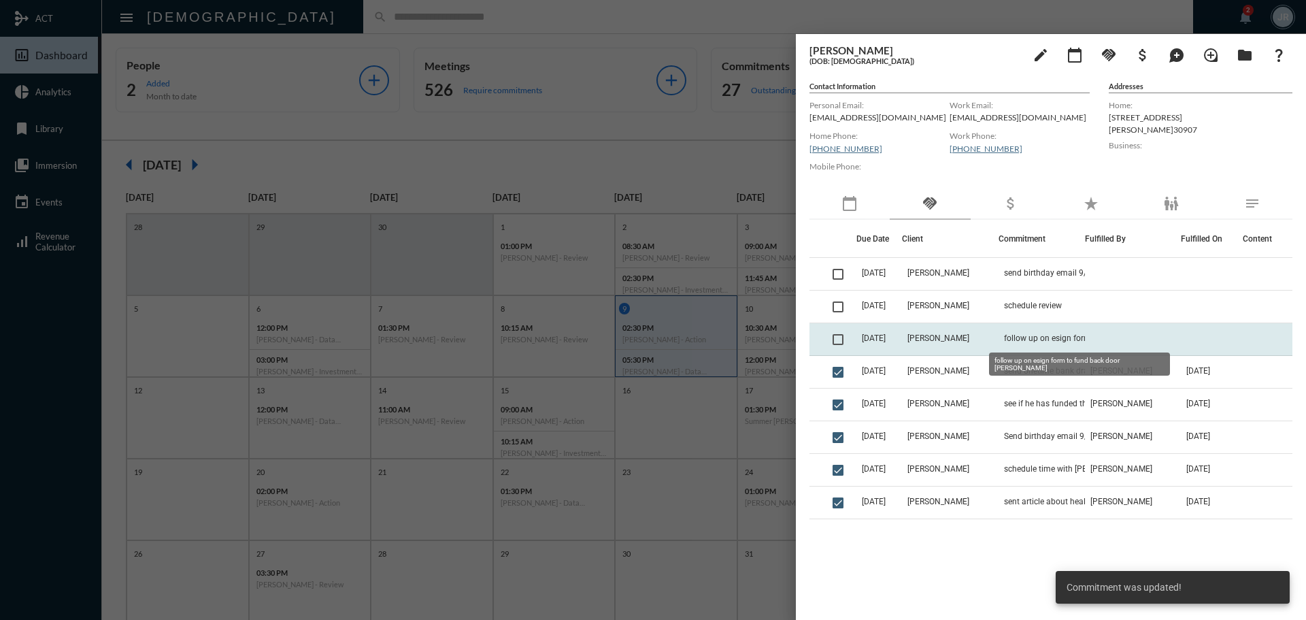
click at [1033, 337] on span "follow up on esign form to fund back door [PERSON_NAME]" at bounding box center [1072, 338] width 136 height 10
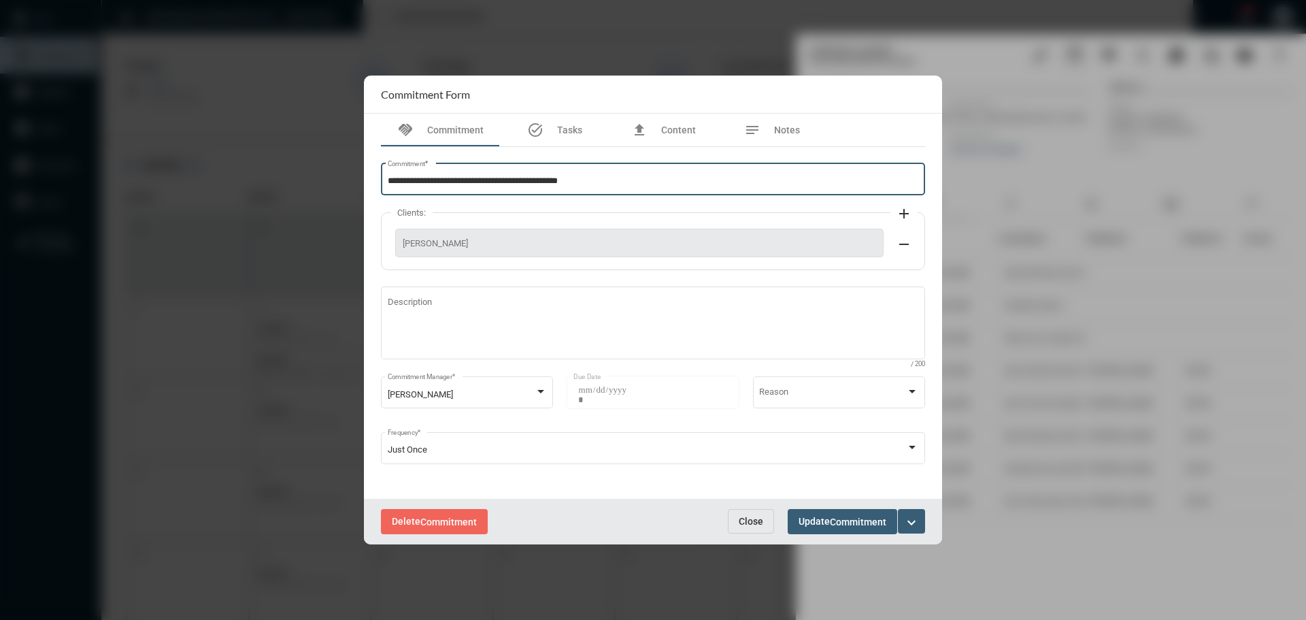
click at [459, 182] on input "**********" at bounding box center [653, 181] width 531 height 10
click at [458, 180] on input "**********" at bounding box center [653, 181] width 531 height 10
click at [641, 184] on input "**********" at bounding box center [653, 181] width 531 height 10
type input "**********"
click at [921, 516] on button "expand_more" at bounding box center [911, 521] width 27 height 24
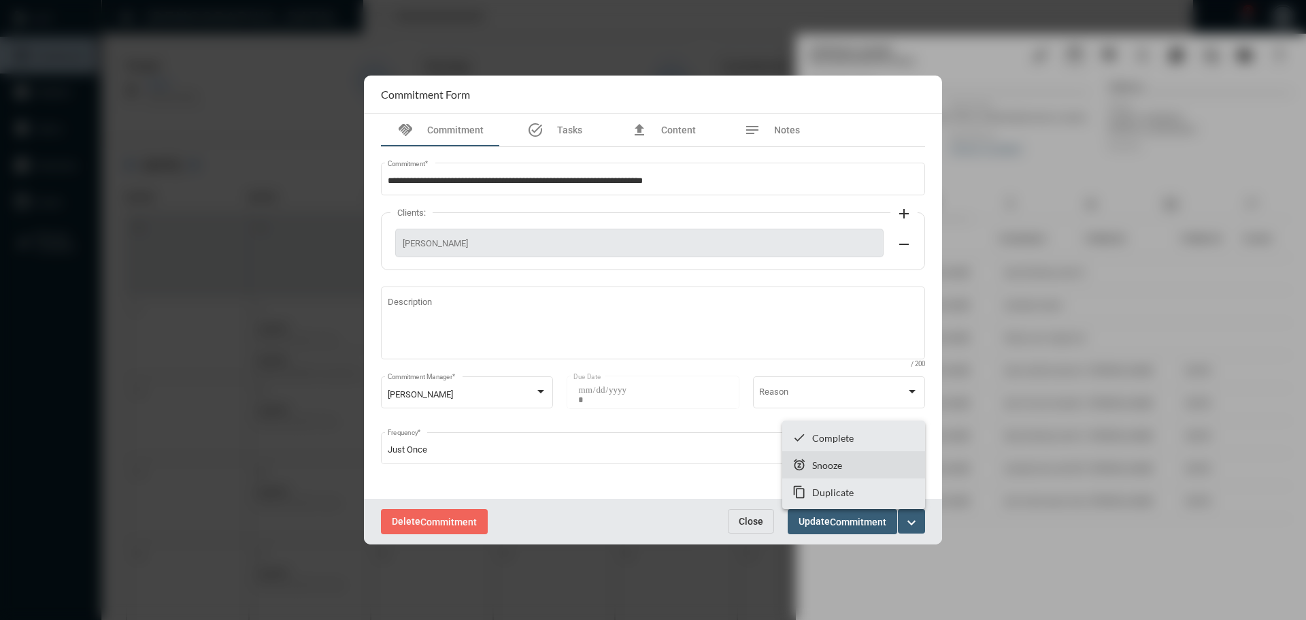
click at [824, 460] on p "Snooze" at bounding box center [827, 465] width 30 height 12
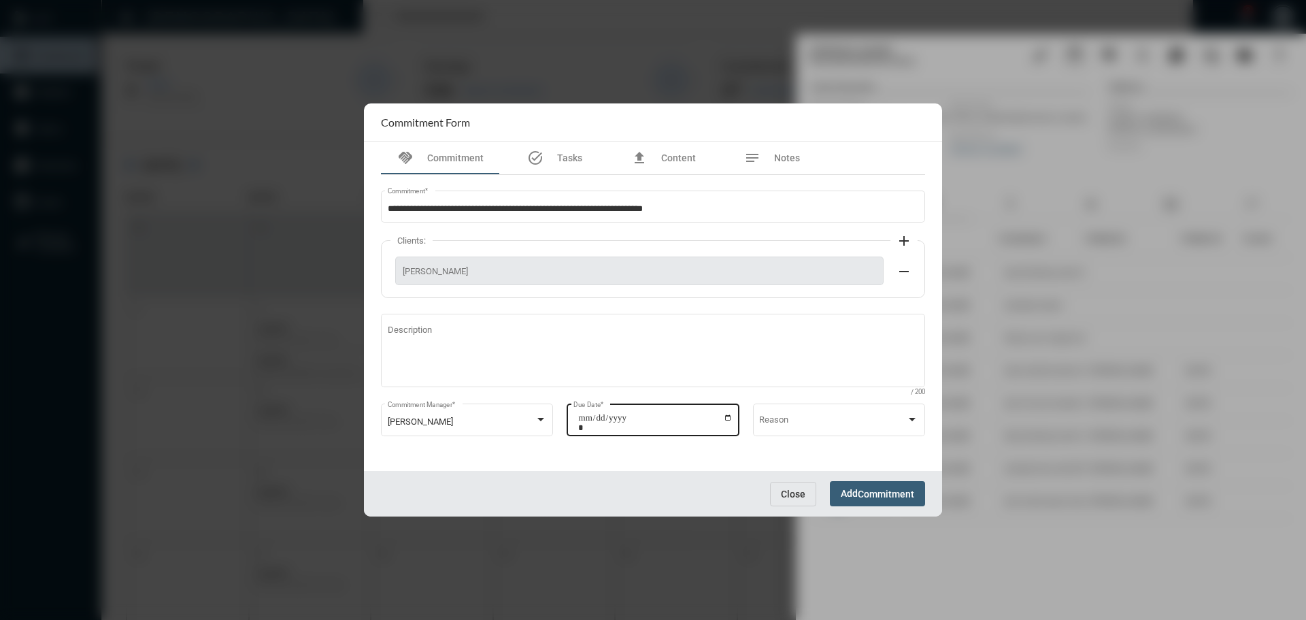
click at [730, 416] on input "**********" at bounding box center [655, 422] width 154 height 19
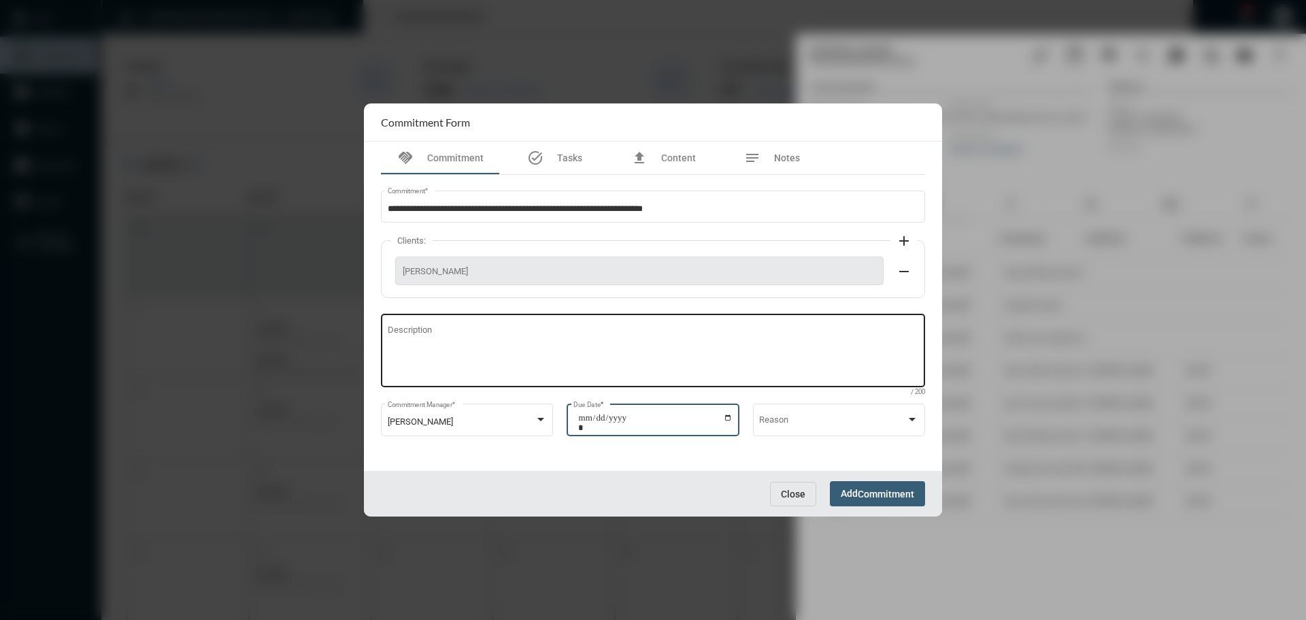
type input "**********"
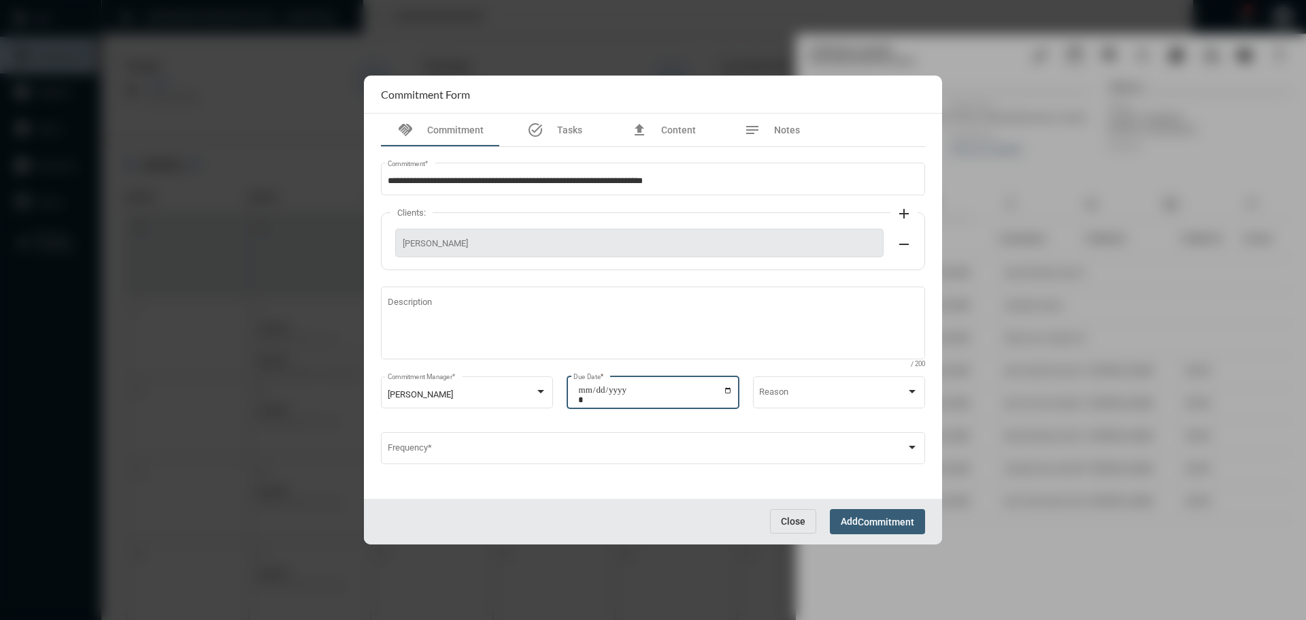
click at [856, 522] on span "Add Commitment" at bounding box center [877, 521] width 73 height 11
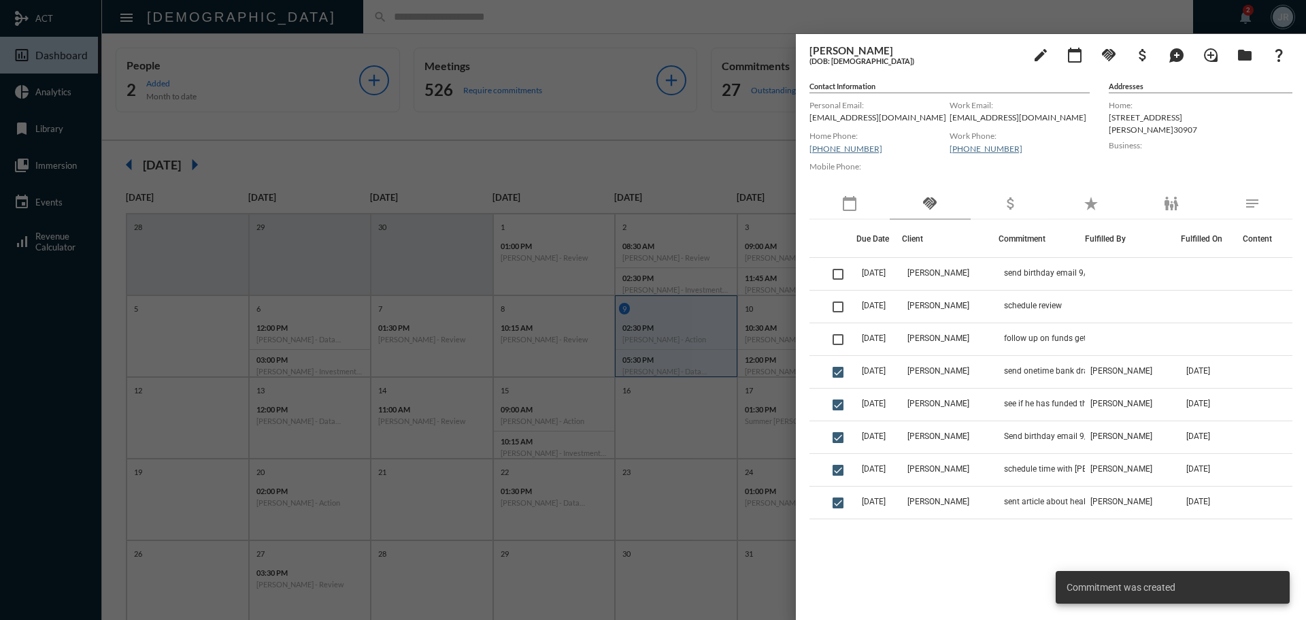
click at [295, 21] on div at bounding box center [653, 310] width 1306 height 620
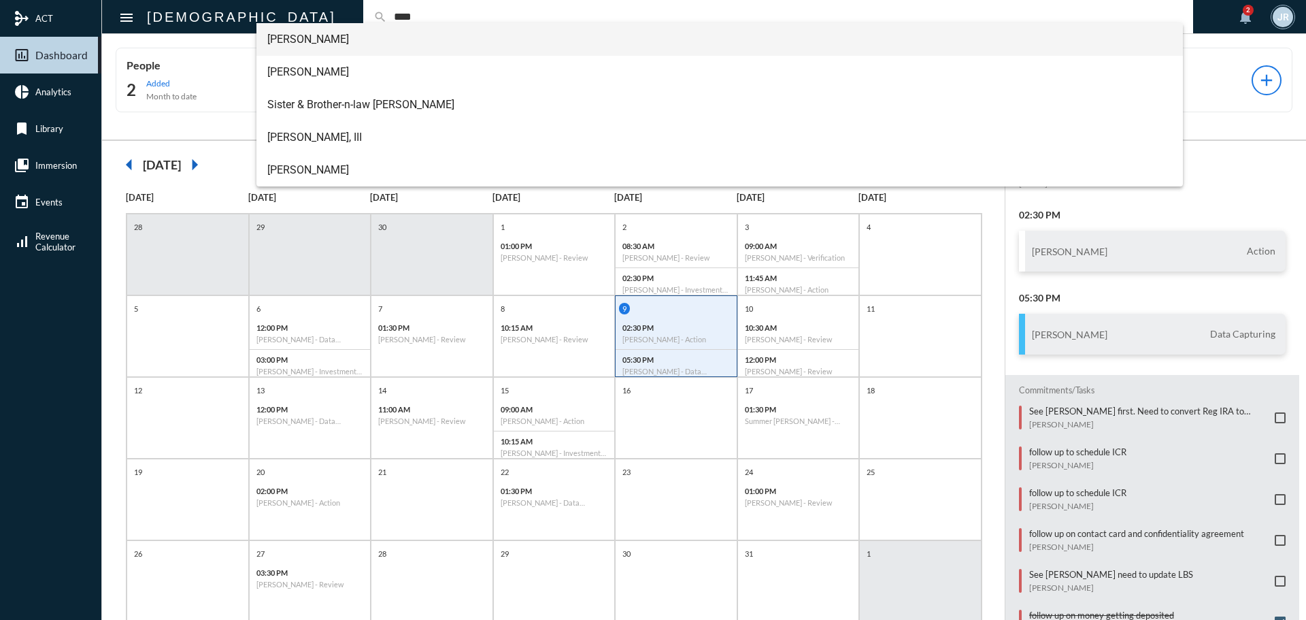
type input "****"
click at [302, 35] on span "[PERSON_NAME]" at bounding box center [719, 39] width 905 height 33
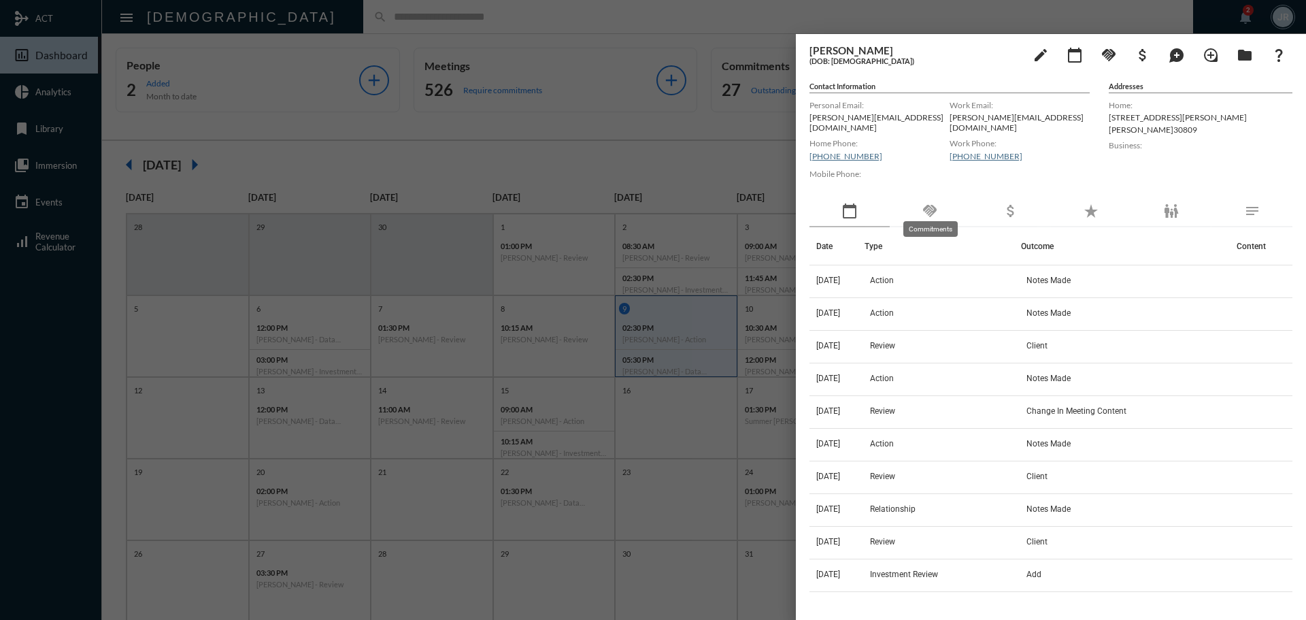
click at [933, 206] on mat-icon "handshake" at bounding box center [930, 211] width 16 height 16
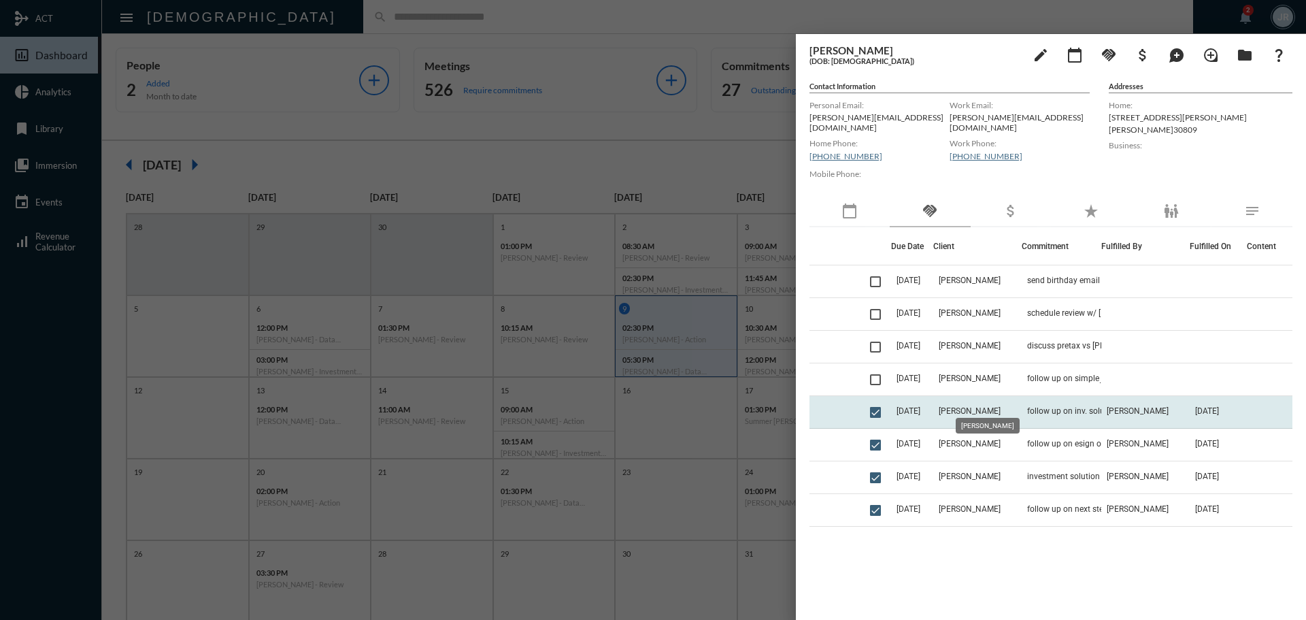
click at [997, 404] on td "[PERSON_NAME]" at bounding box center [977, 412] width 88 height 33
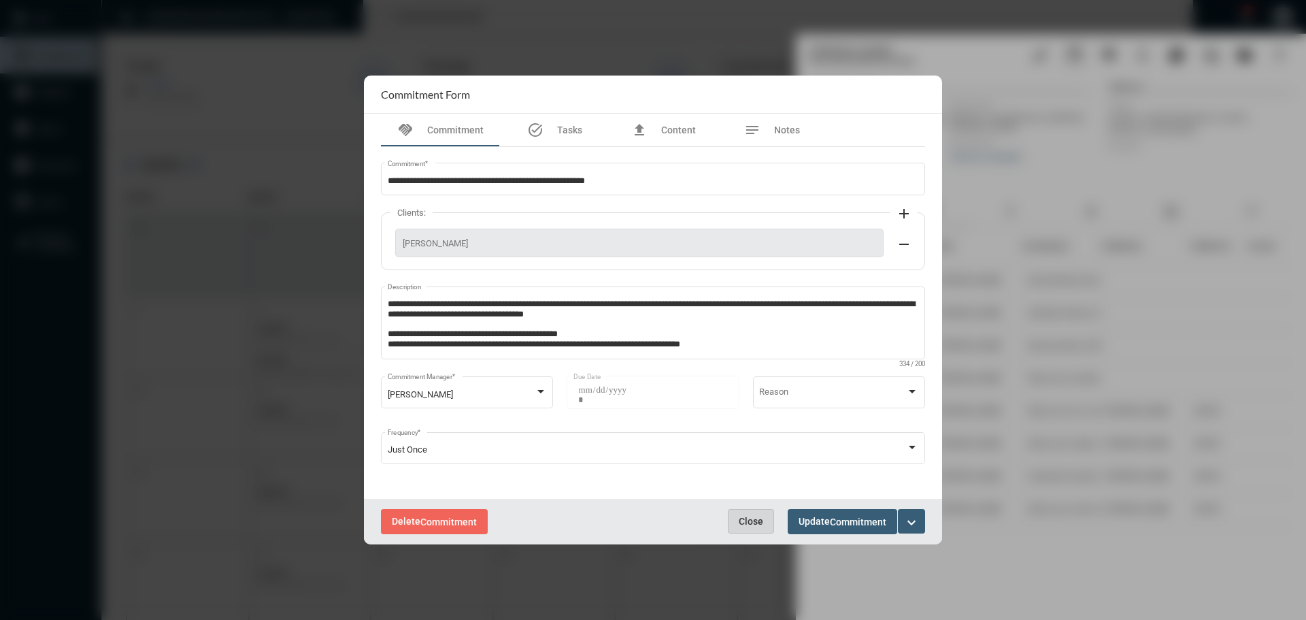
click at [759, 512] on button "Close" at bounding box center [751, 521] width 46 height 24
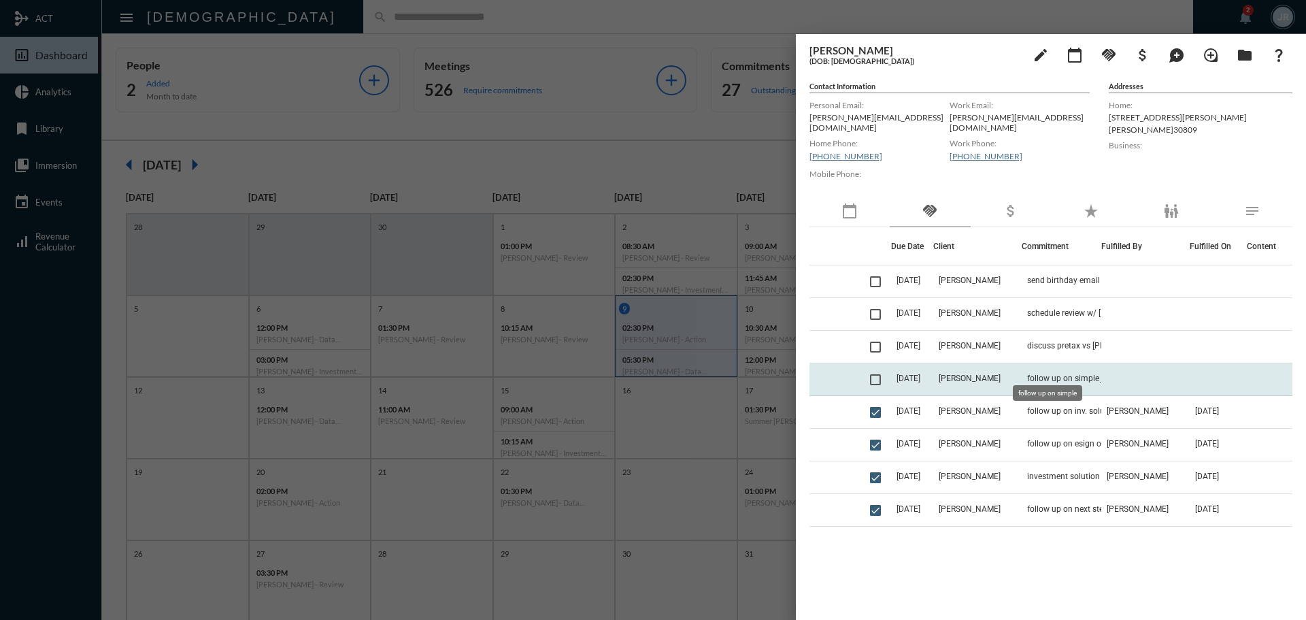
click at [1037, 373] on span "follow up on simple" at bounding box center [1063, 378] width 72 height 10
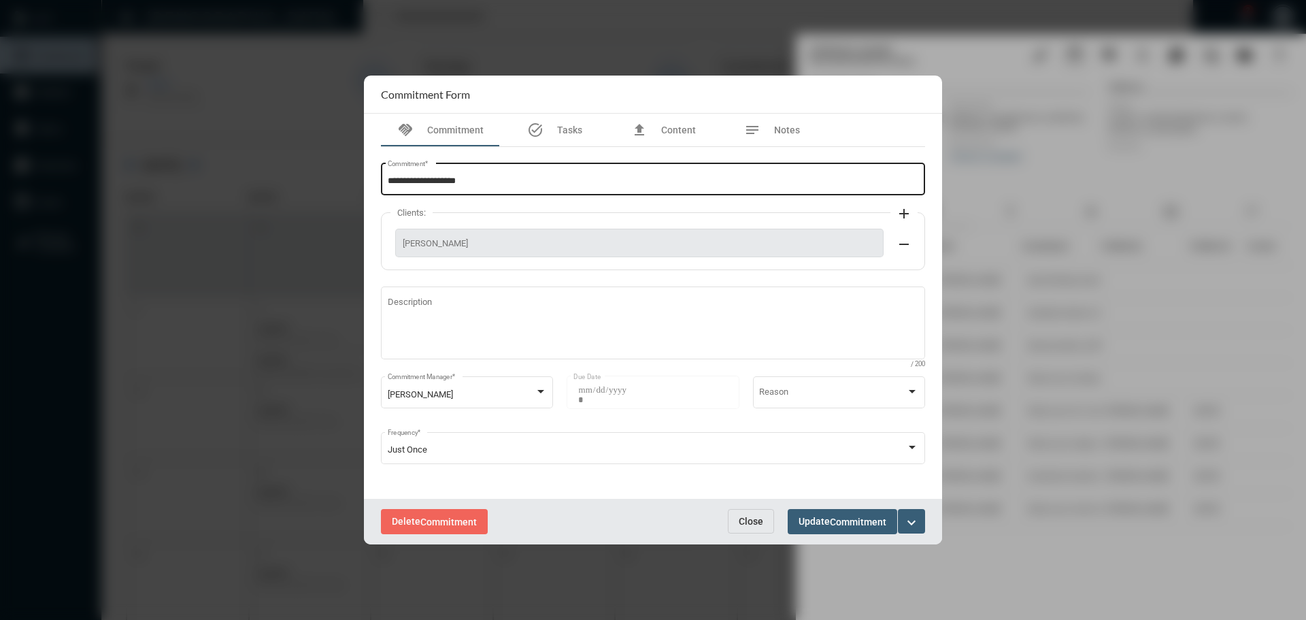
click at [499, 180] on input "**********" at bounding box center [653, 181] width 531 height 10
click at [750, 516] on span "Close" at bounding box center [751, 521] width 24 height 11
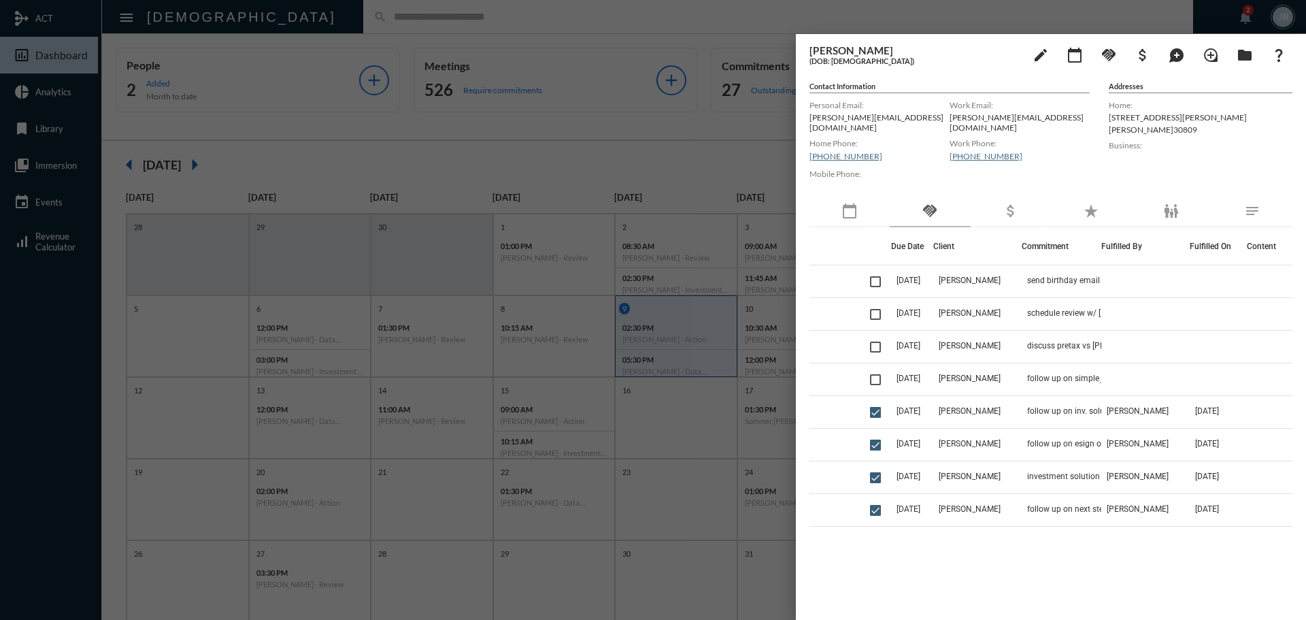
click at [462, 23] on div at bounding box center [653, 310] width 1306 height 620
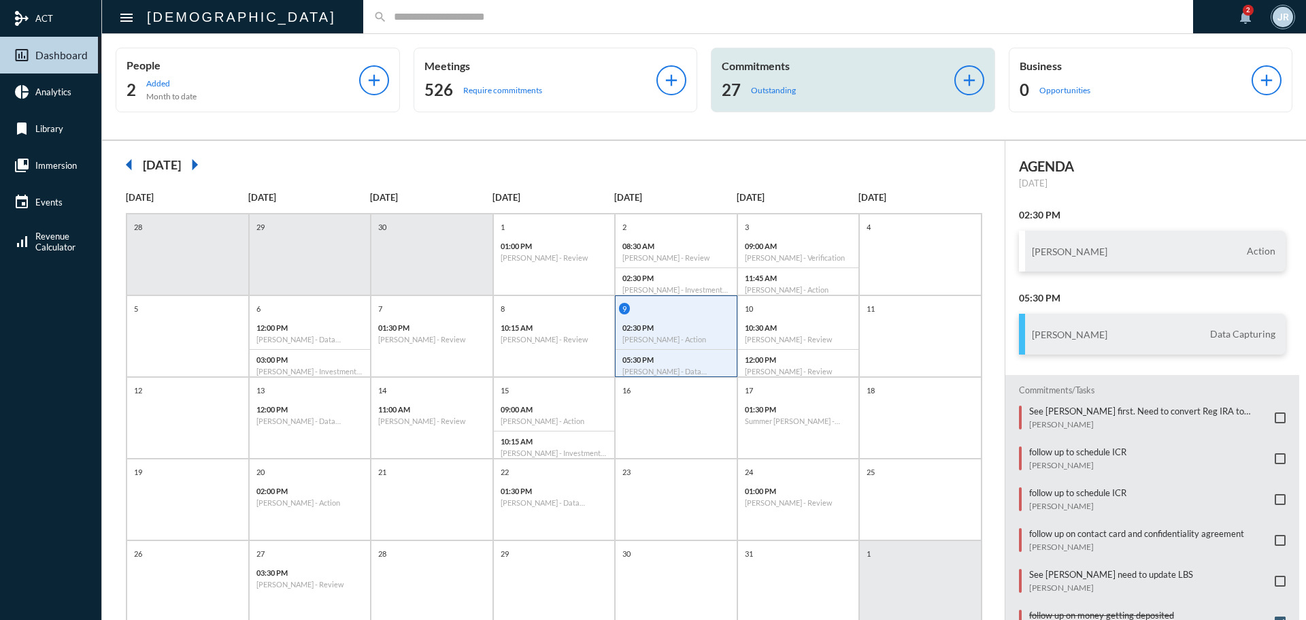
click at [769, 83] on div "27 Outstanding" at bounding box center [838, 90] width 233 height 22
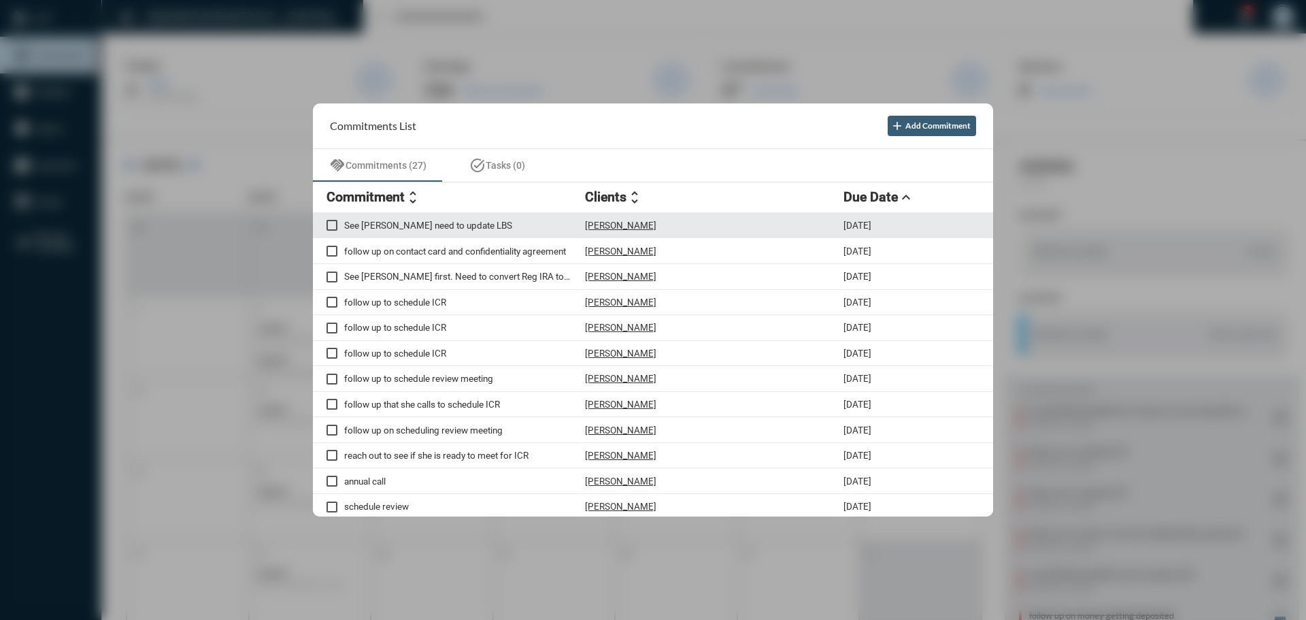
click at [621, 221] on p "[PERSON_NAME]" at bounding box center [620, 225] width 71 height 11
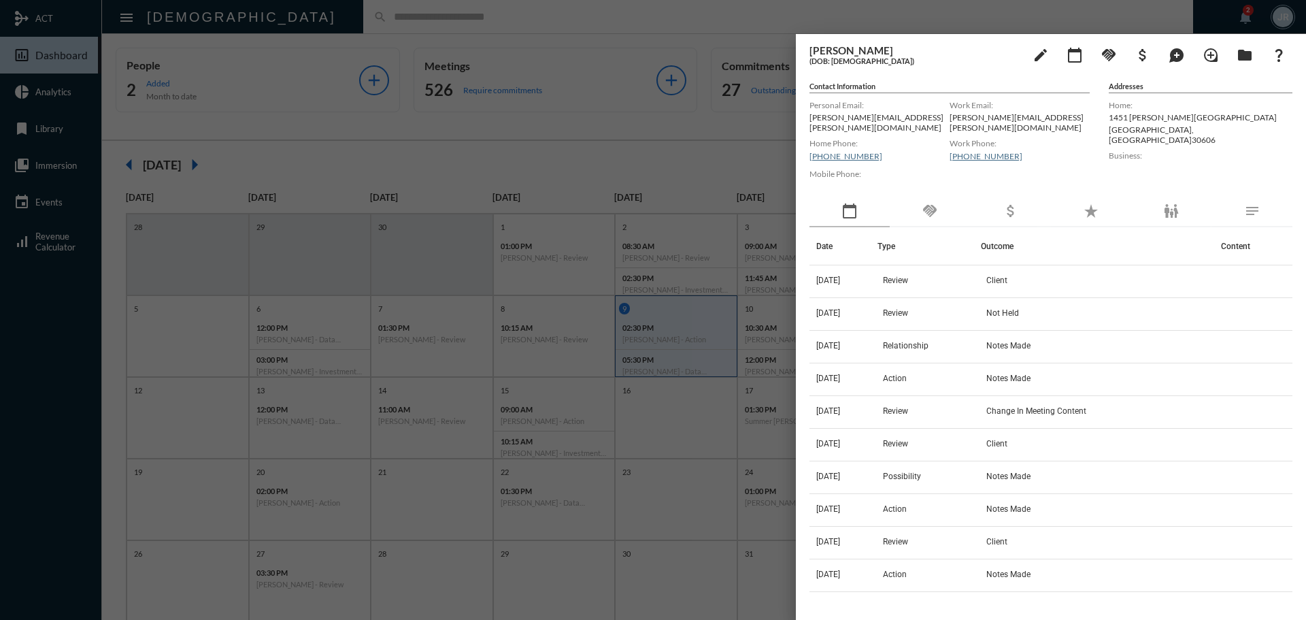
click at [943, 196] on div "handshake" at bounding box center [930, 211] width 80 height 31
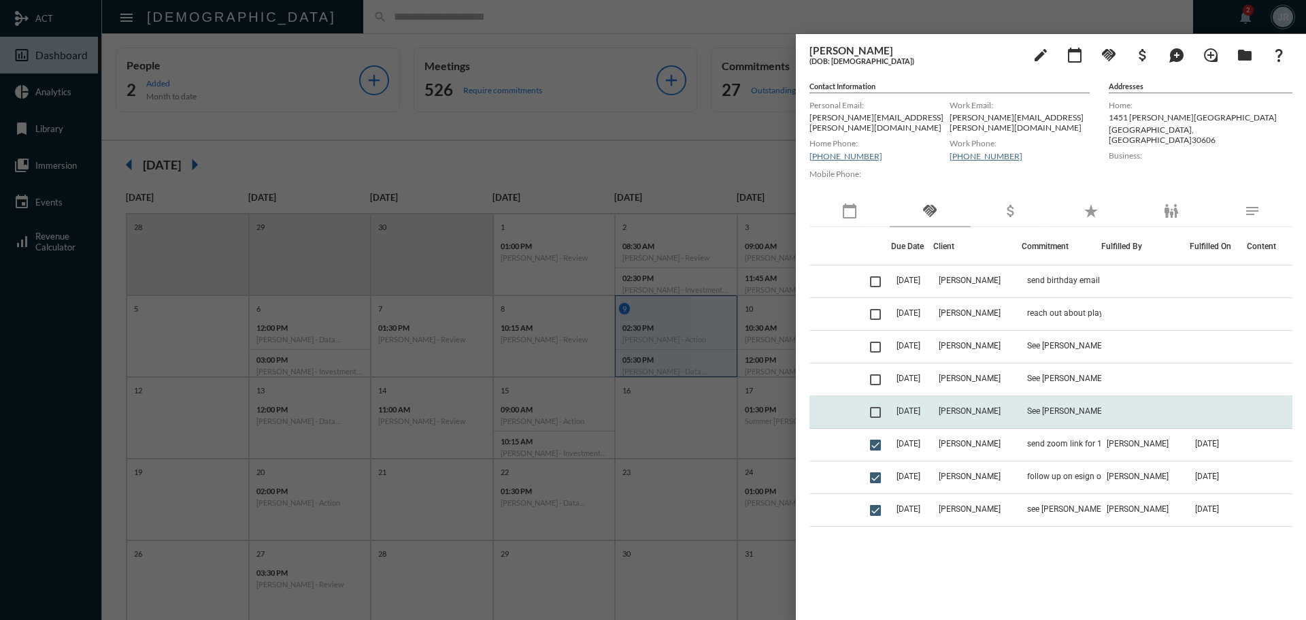
click at [877, 407] on span at bounding box center [875, 412] width 11 height 11
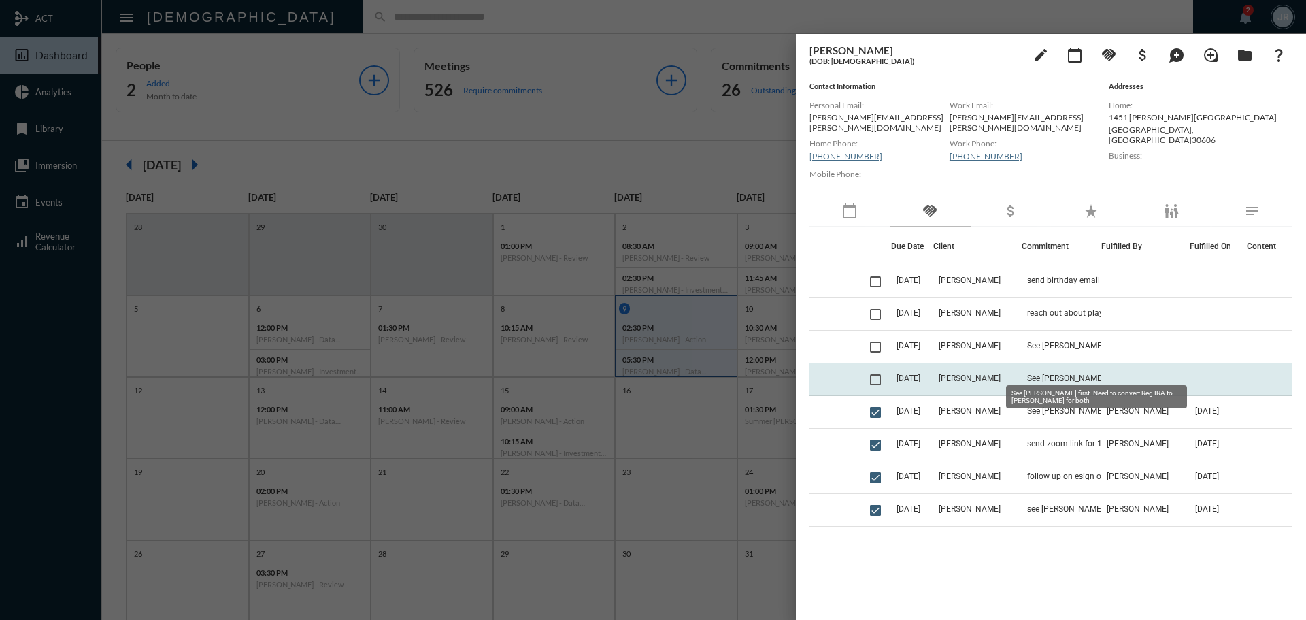
click at [1077, 373] on span "See [PERSON_NAME] first. Need to convert Reg IRA to [PERSON_NAME] for both" at bounding box center [1095, 378] width 136 height 10
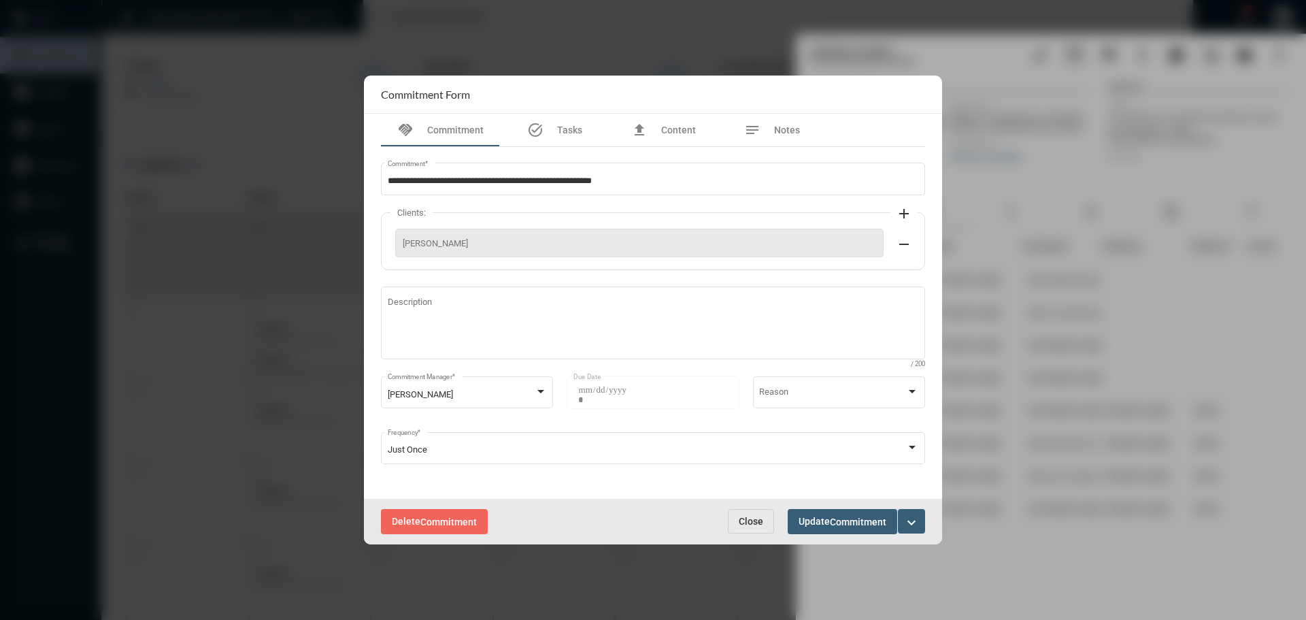
click at [916, 516] on mat-icon "expand_more" at bounding box center [911, 522] width 16 height 16
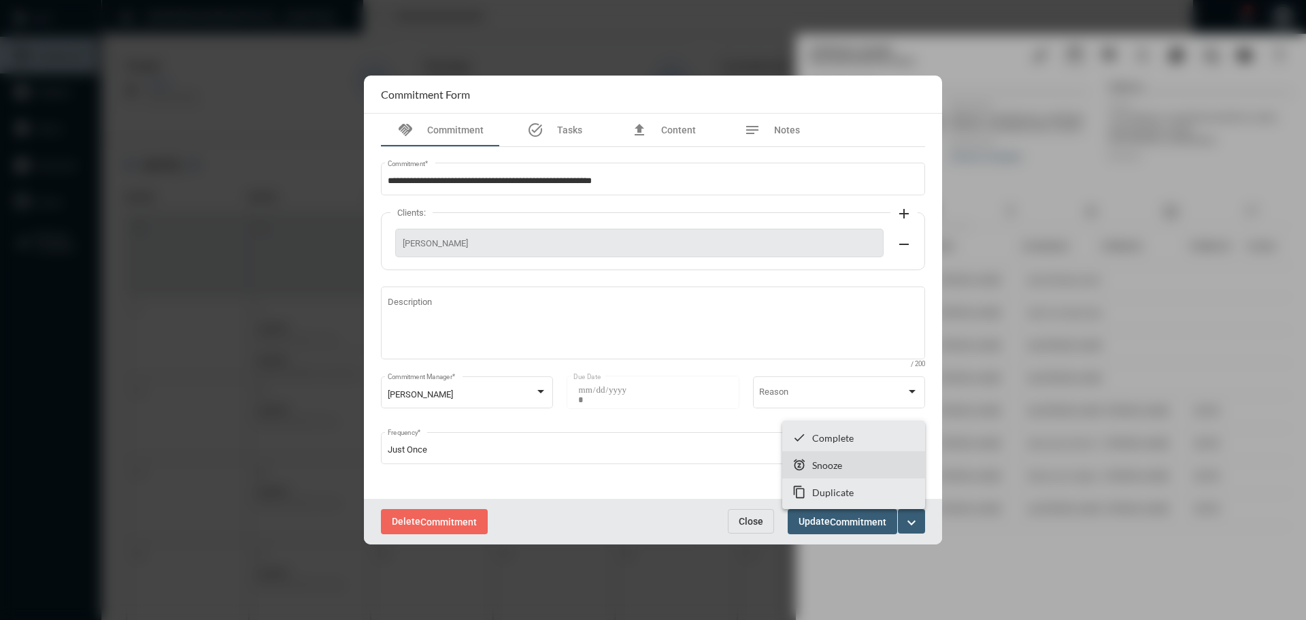
click at [831, 460] on p "Snooze" at bounding box center [827, 465] width 30 height 12
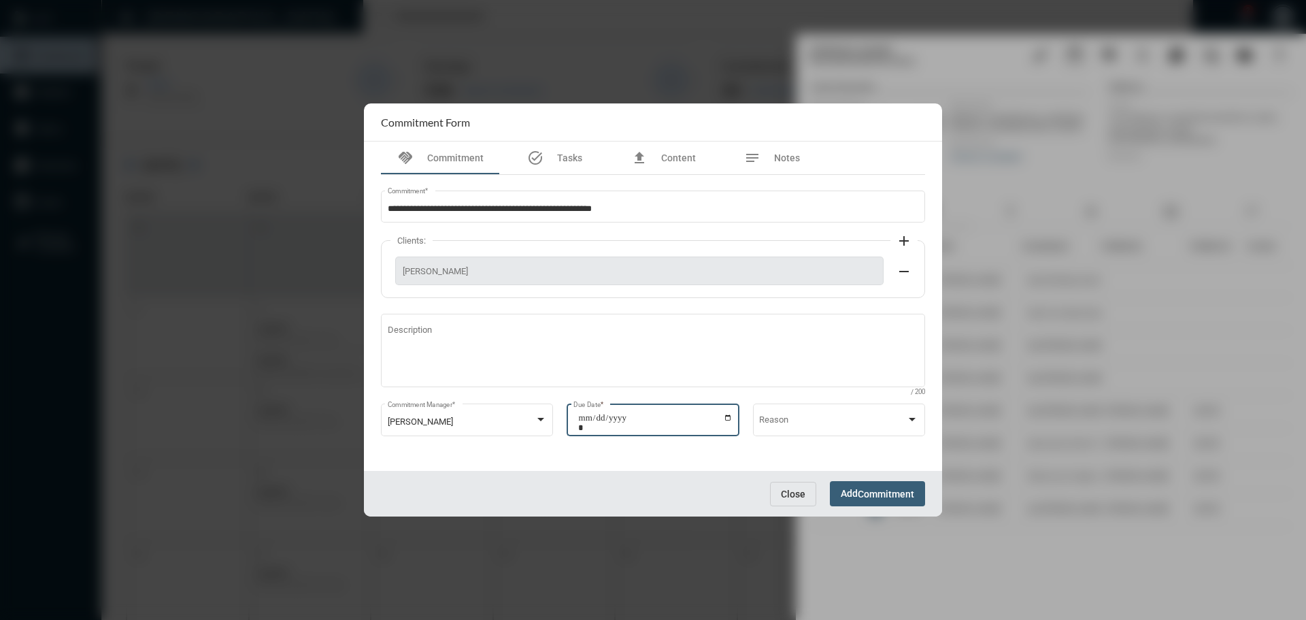
click at [730, 418] on input "**********" at bounding box center [655, 422] width 154 height 19
type input "**********"
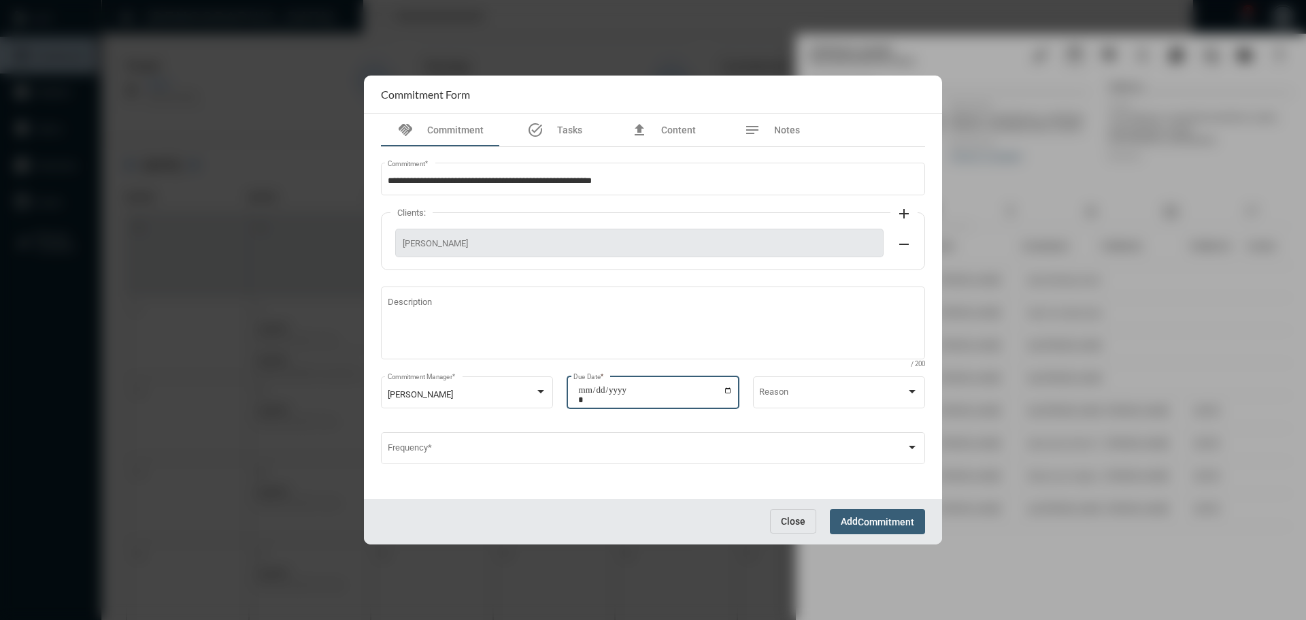
click at [882, 524] on span "Commitment" at bounding box center [886, 521] width 56 height 11
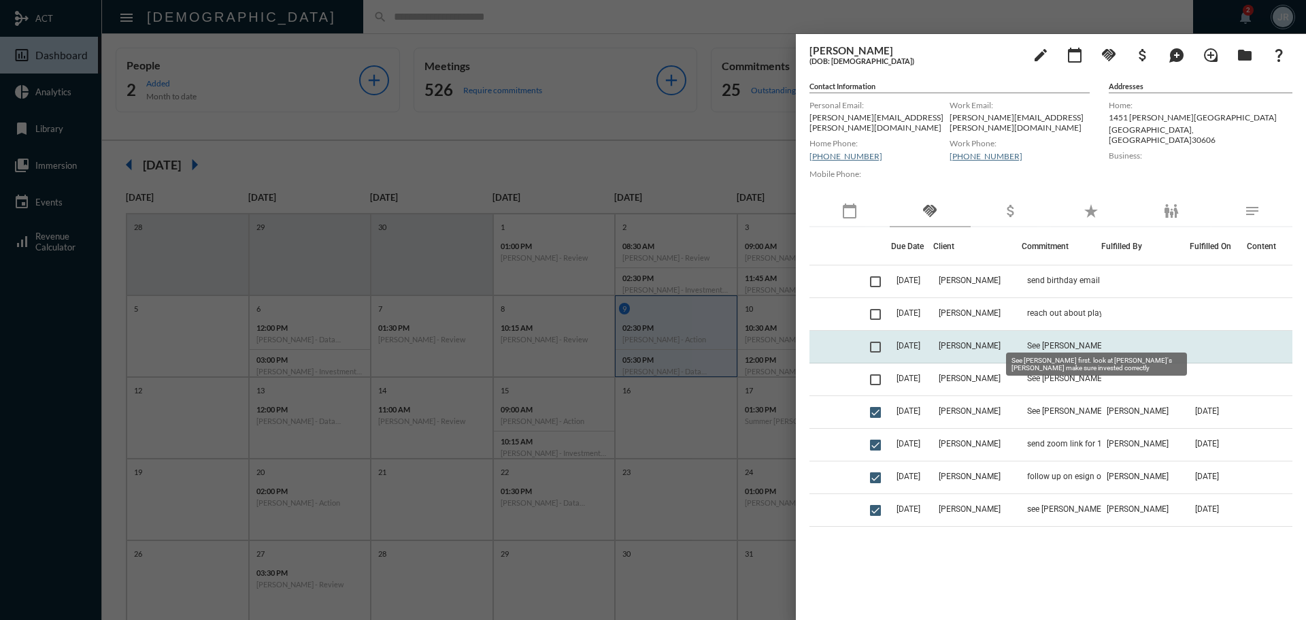
click at [1054, 341] on span "See [PERSON_NAME] first. look at [PERSON_NAME]'s [PERSON_NAME] make sure invest…" at bounding box center [1095, 346] width 136 height 10
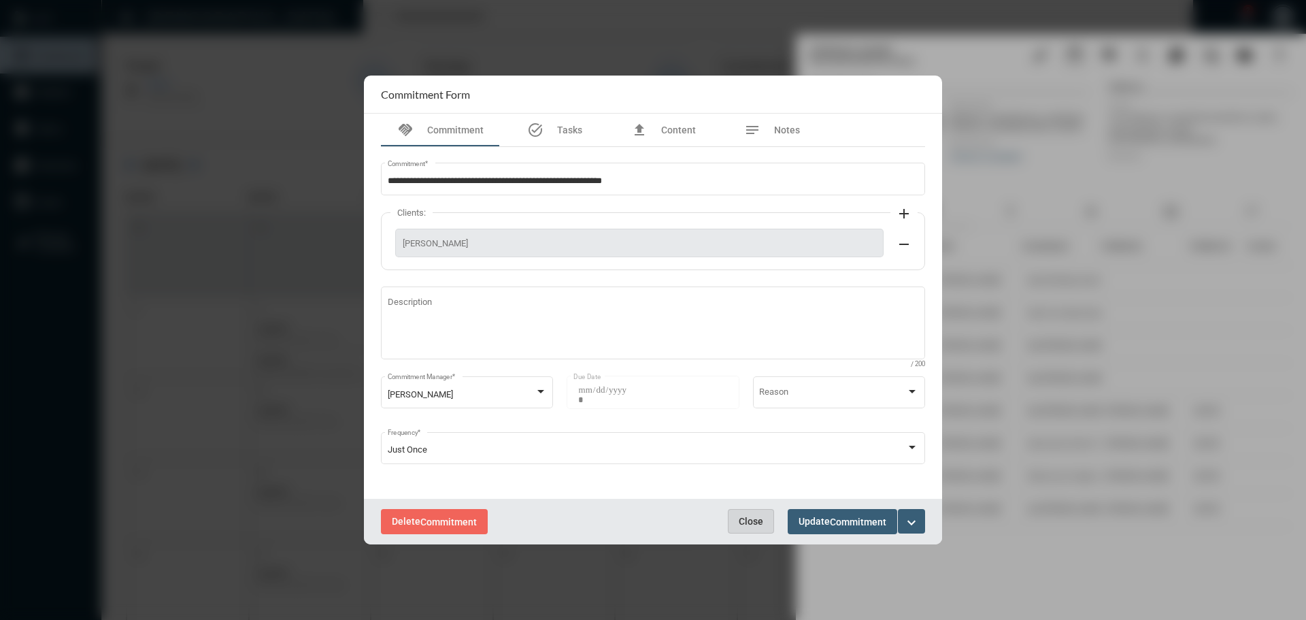
click at [754, 522] on span "Close" at bounding box center [751, 521] width 24 height 11
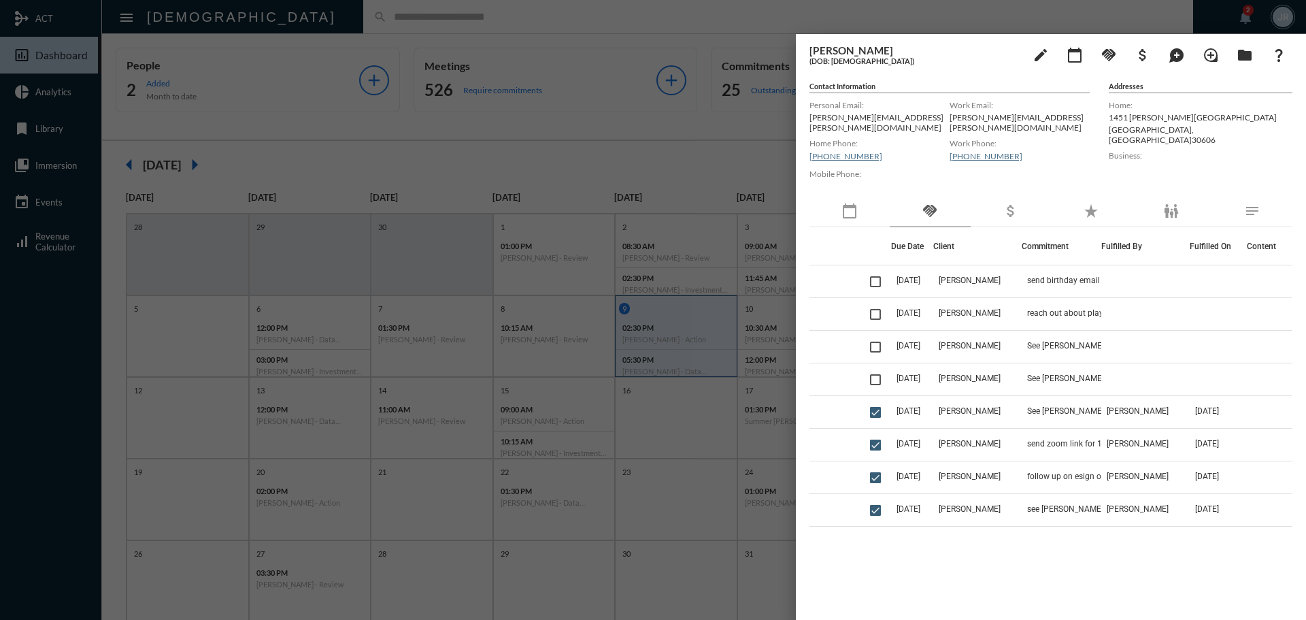
click at [296, 24] on div at bounding box center [653, 310] width 1306 height 620
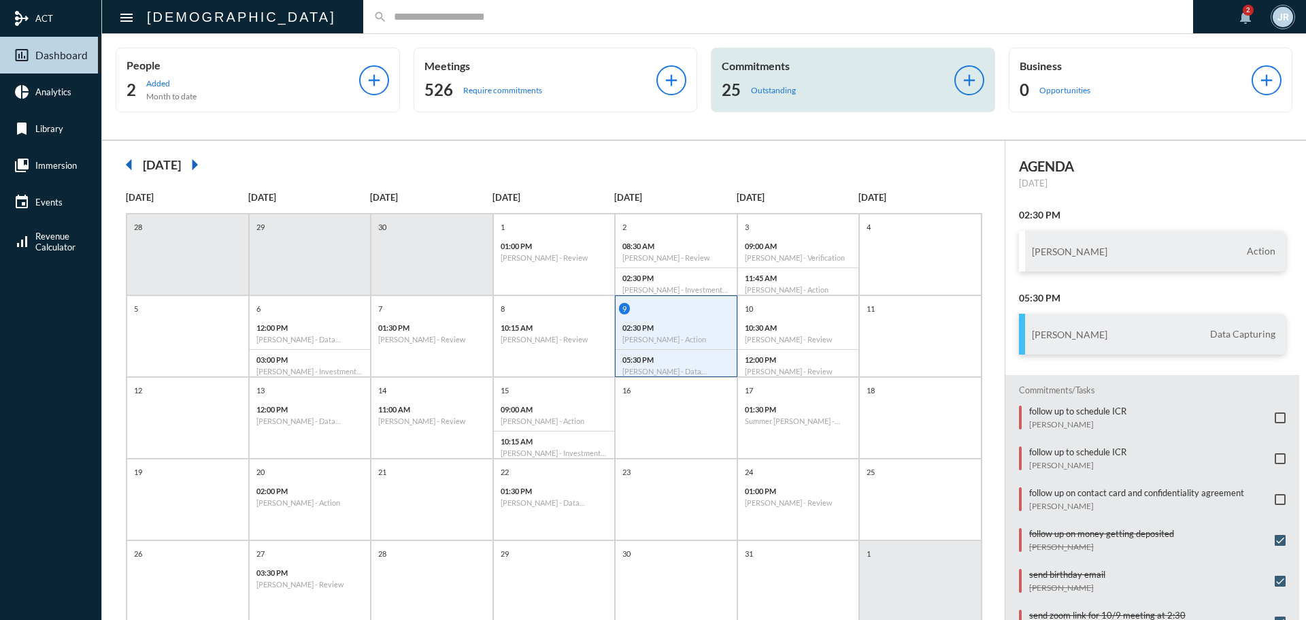
click at [782, 82] on div "25 Outstanding" at bounding box center [838, 90] width 233 height 22
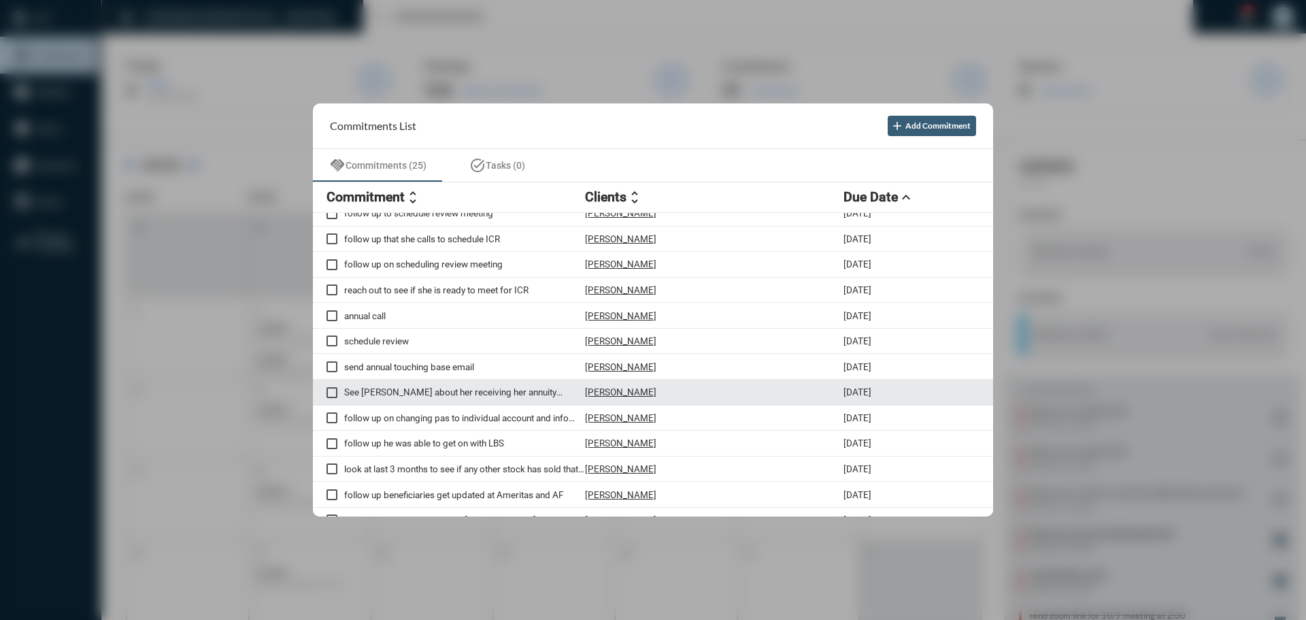
scroll to position [136, 0]
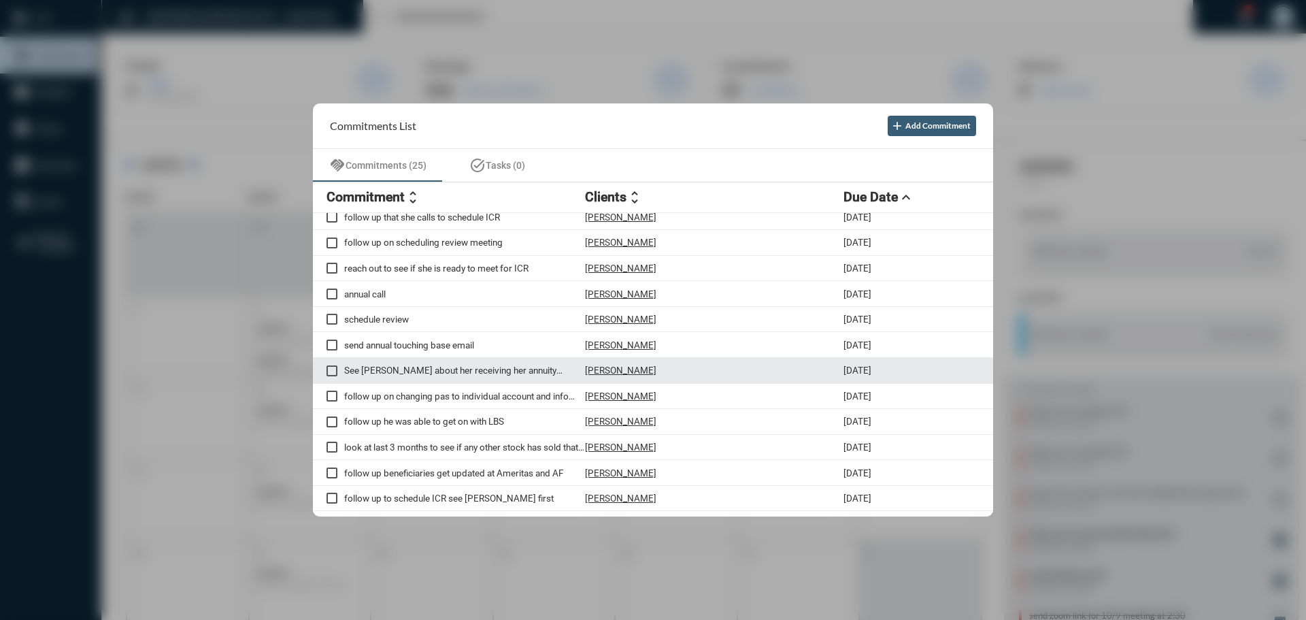
click at [618, 369] on p "[PERSON_NAME]" at bounding box center [620, 370] width 71 height 11
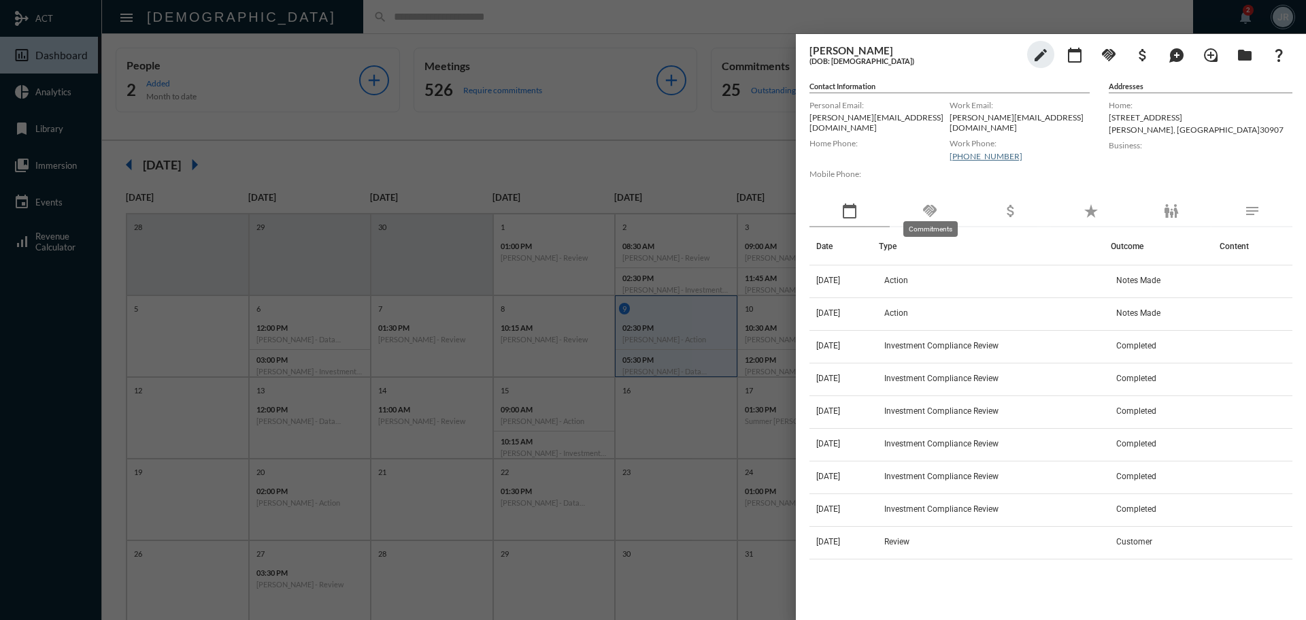
click at [933, 205] on mat-icon "handshake" at bounding box center [930, 211] width 16 height 16
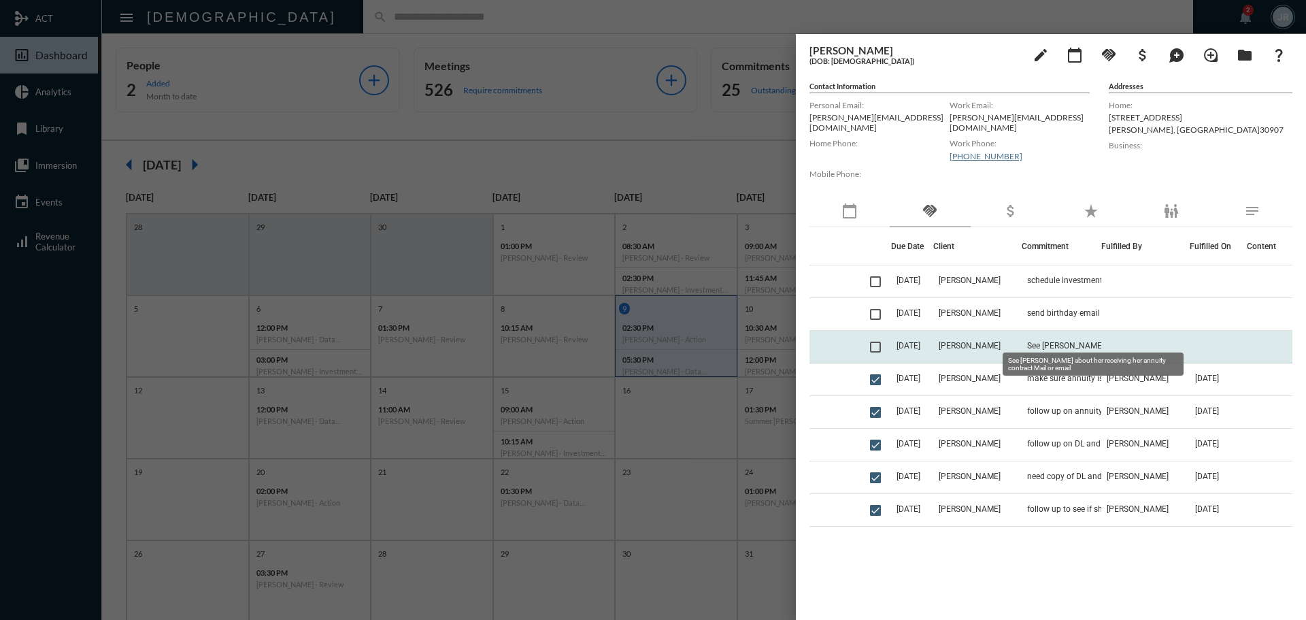
click at [1045, 341] on span "See [PERSON_NAME] about her receiving her annuity contract Mail or email" at bounding box center [1095, 346] width 136 height 10
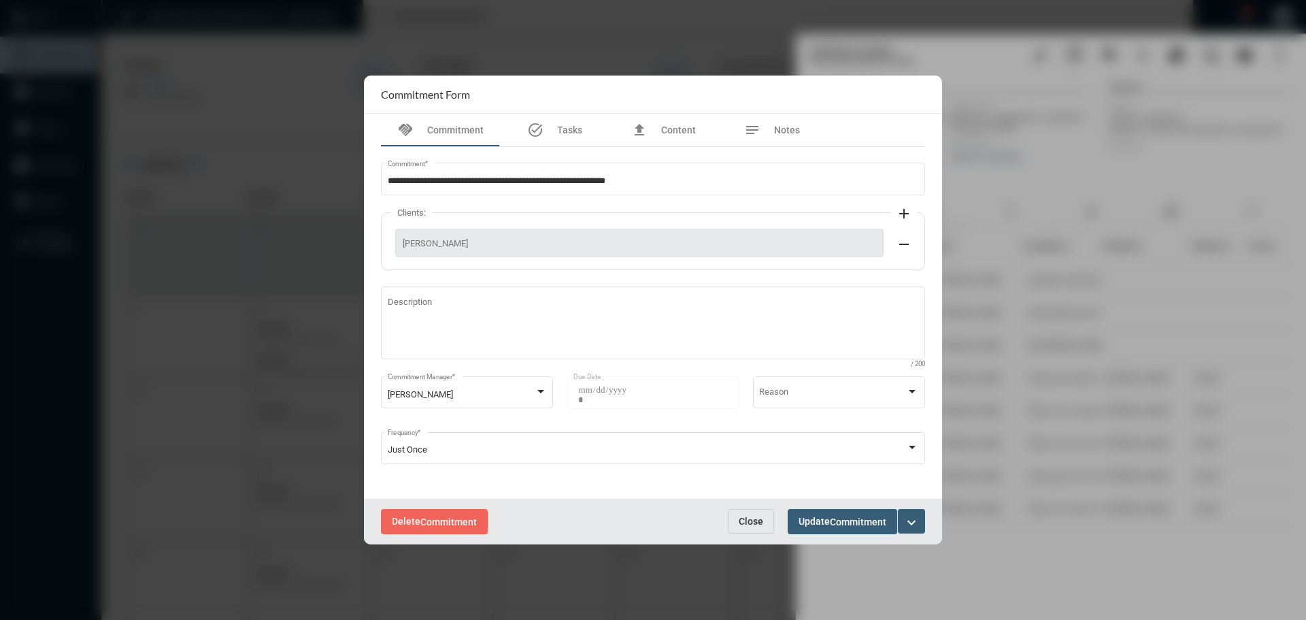
click at [754, 516] on span "Close" at bounding box center [751, 521] width 24 height 11
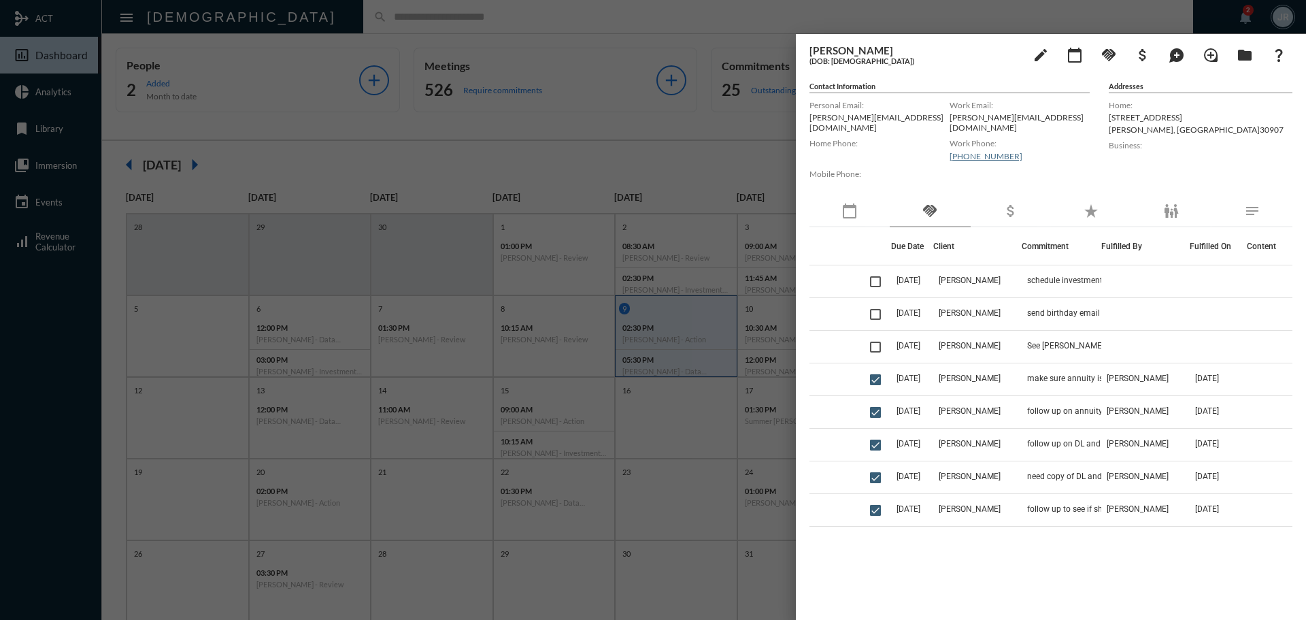
click at [293, 16] on div at bounding box center [653, 310] width 1306 height 620
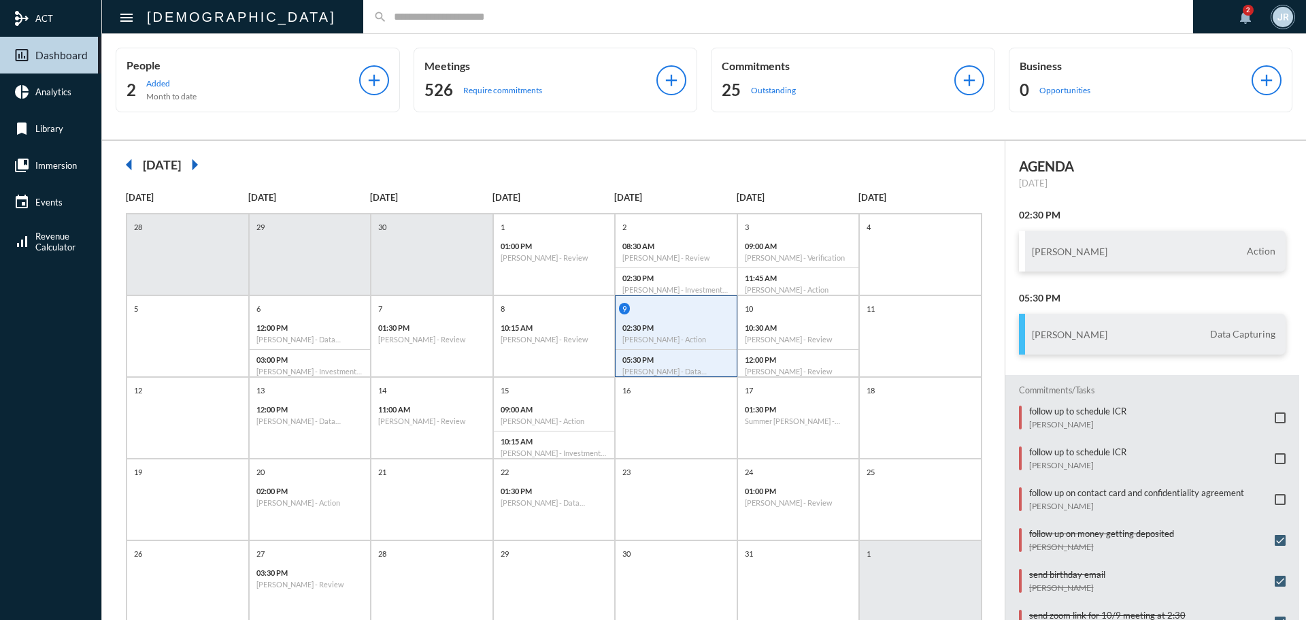
click at [387, 22] on input "text" at bounding box center [785, 17] width 796 height 12
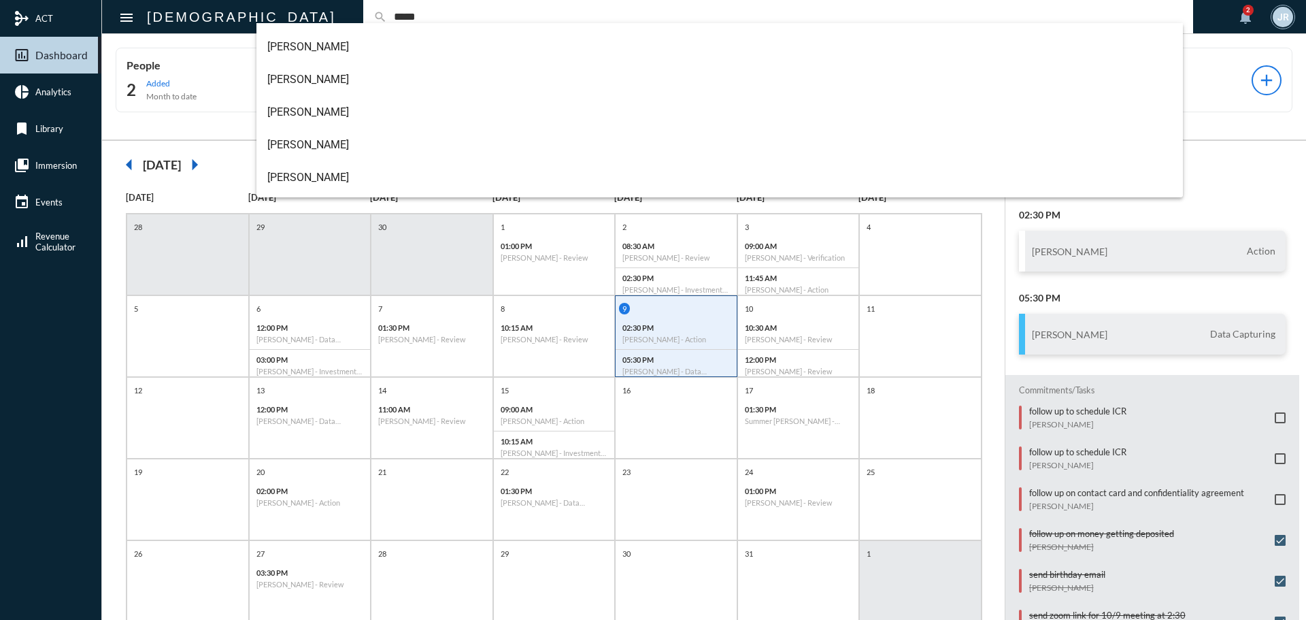
scroll to position [0, 0]
click at [387, 13] on input "*****" at bounding box center [785, 17] width 796 height 12
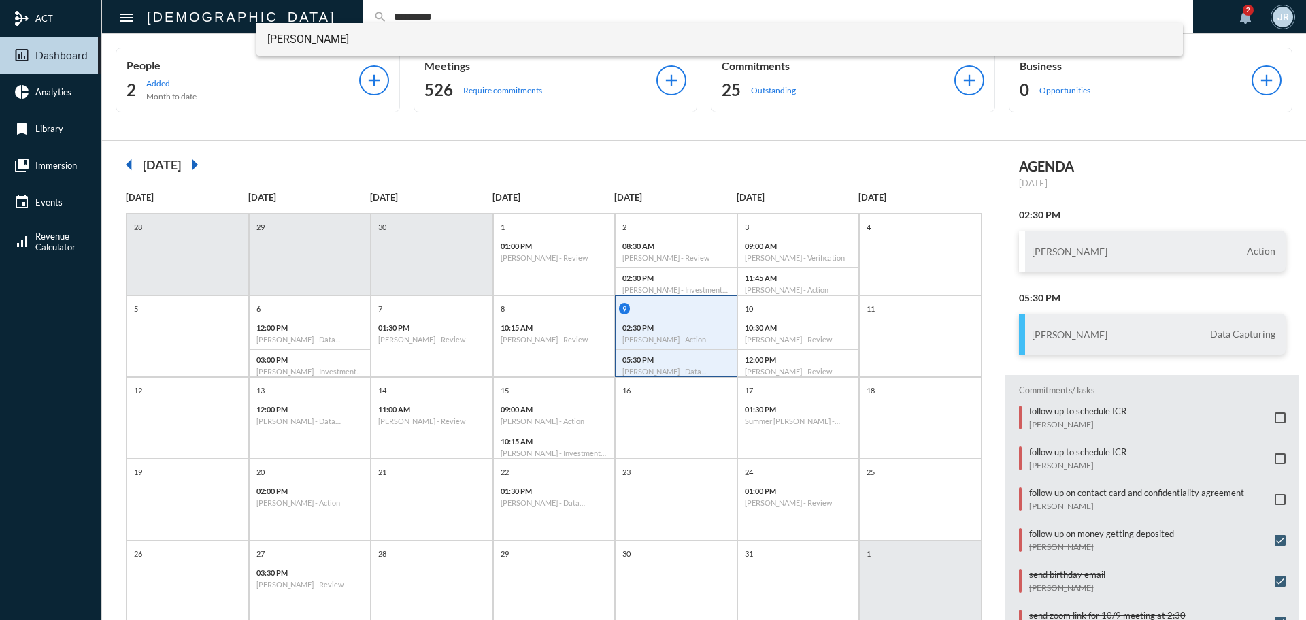
type input "*********"
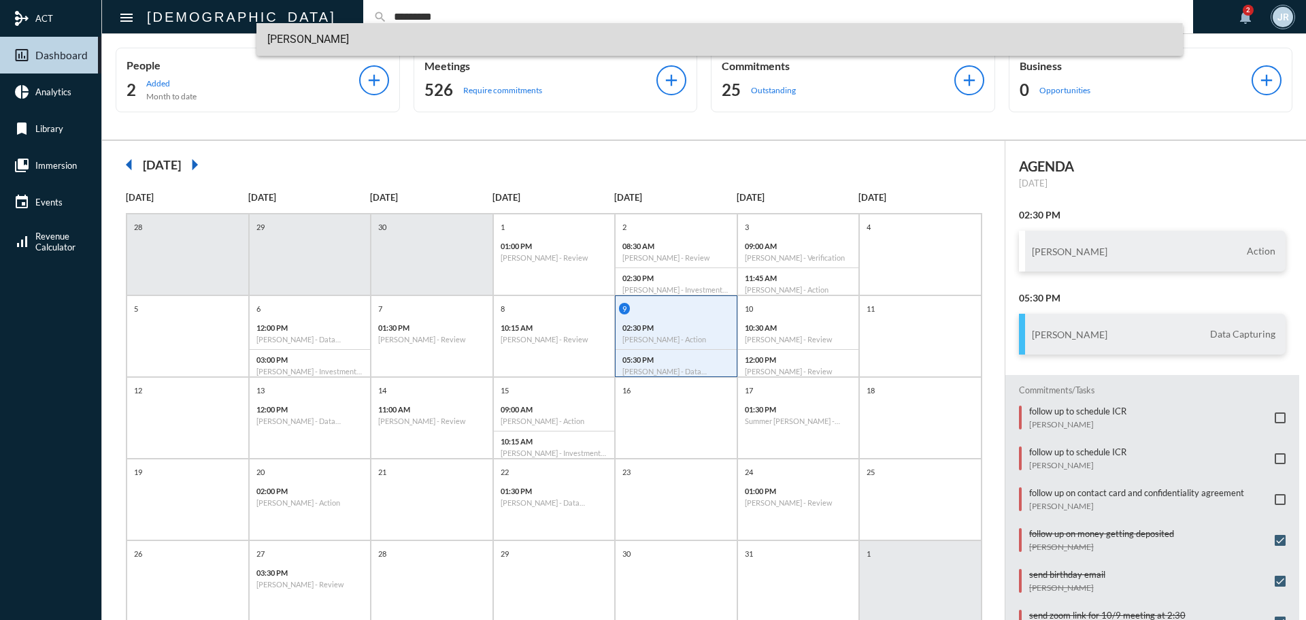
click at [309, 45] on span "[PERSON_NAME]" at bounding box center [719, 39] width 905 height 33
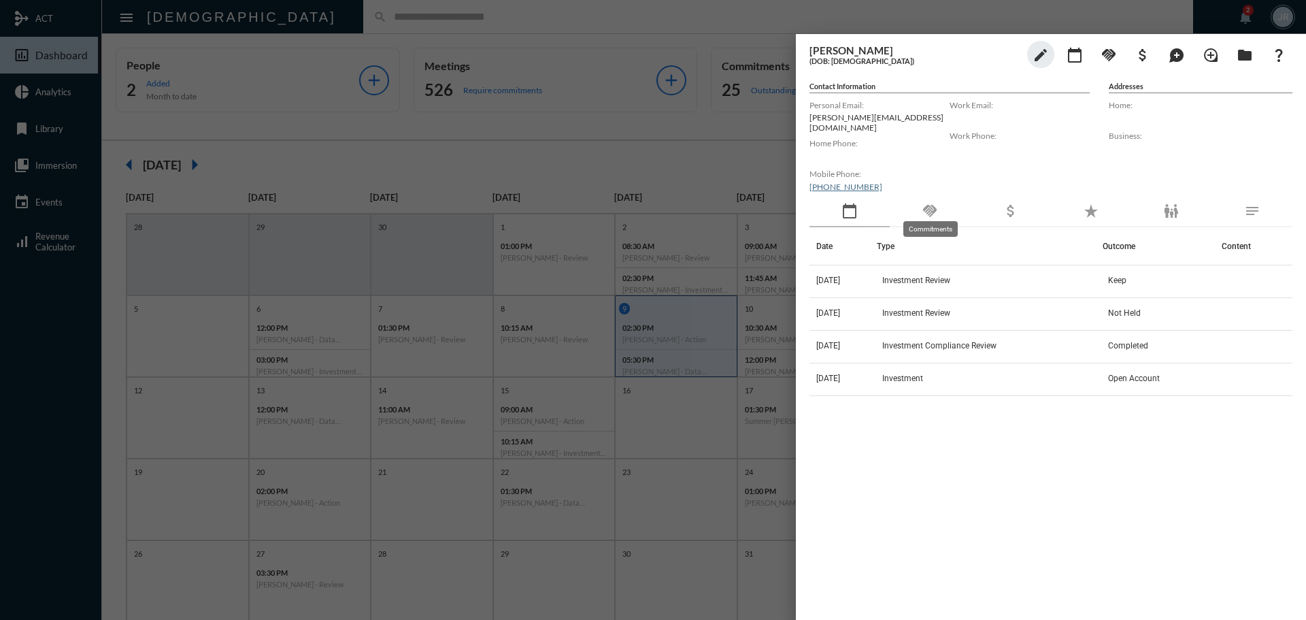
click at [926, 206] on mat-icon "handshake" at bounding box center [930, 211] width 16 height 16
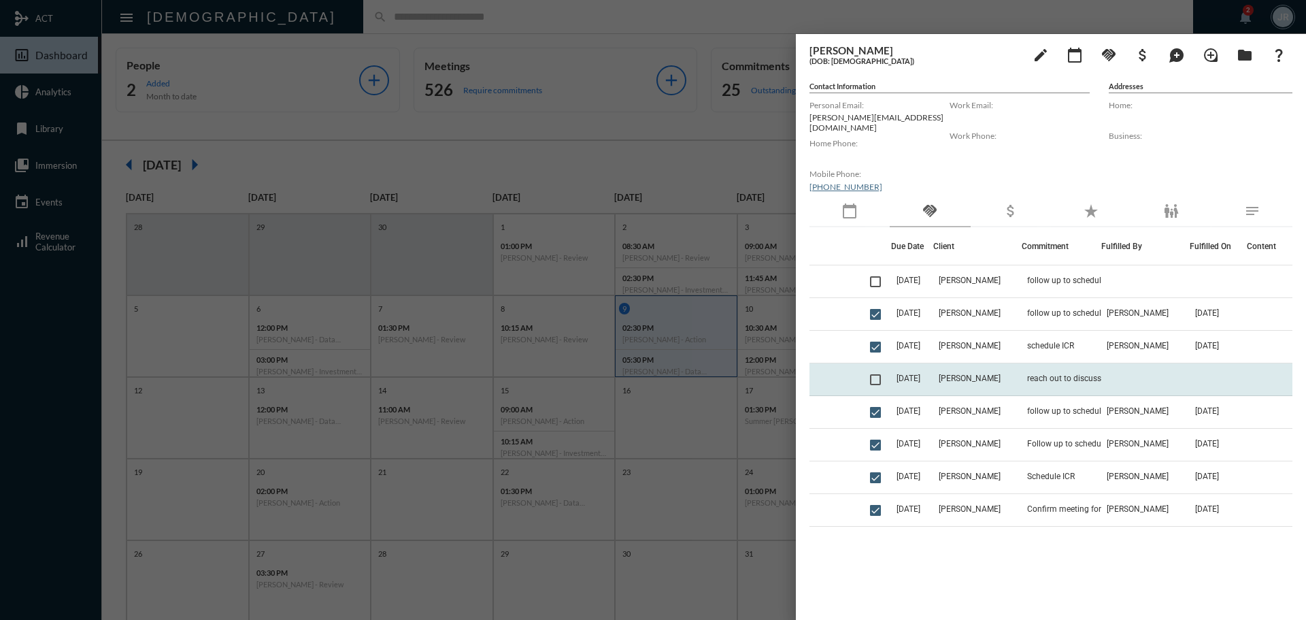
click at [1055, 365] on td "reach out to discuss accounts" at bounding box center [1062, 379] width 80 height 33
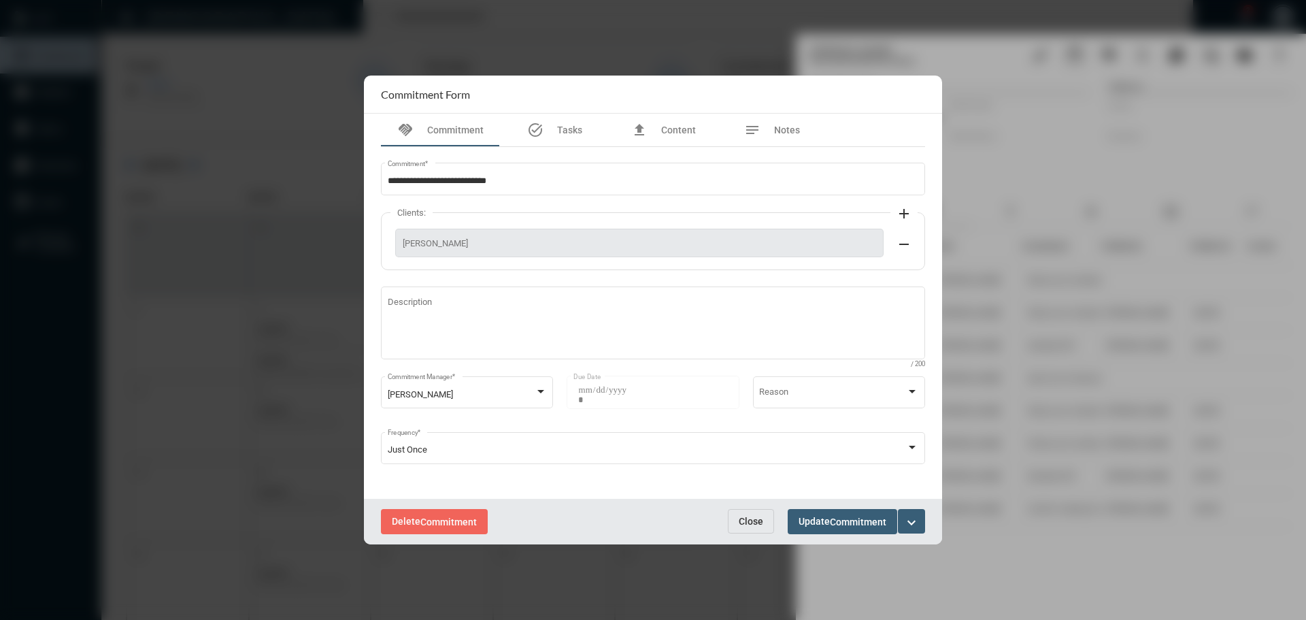
click at [750, 518] on span "Close" at bounding box center [751, 521] width 24 height 11
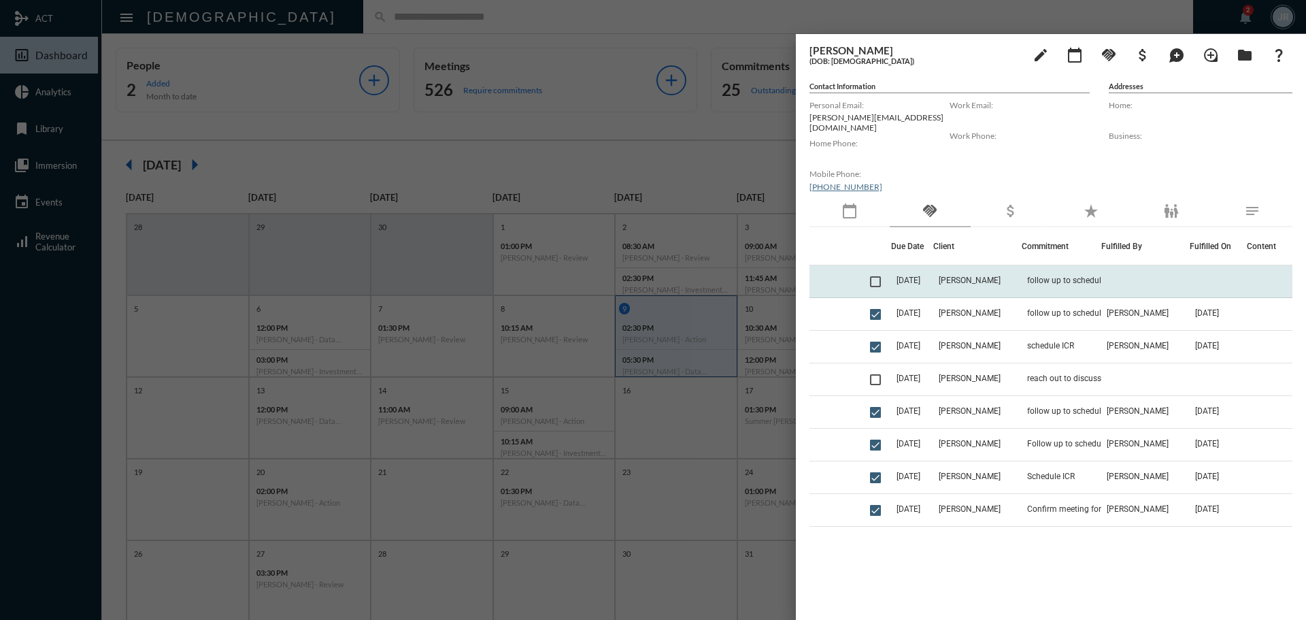
click at [1005, 269] on td "[PERSON_NAME]" at bounding box center [977, 281] width 88 height 33
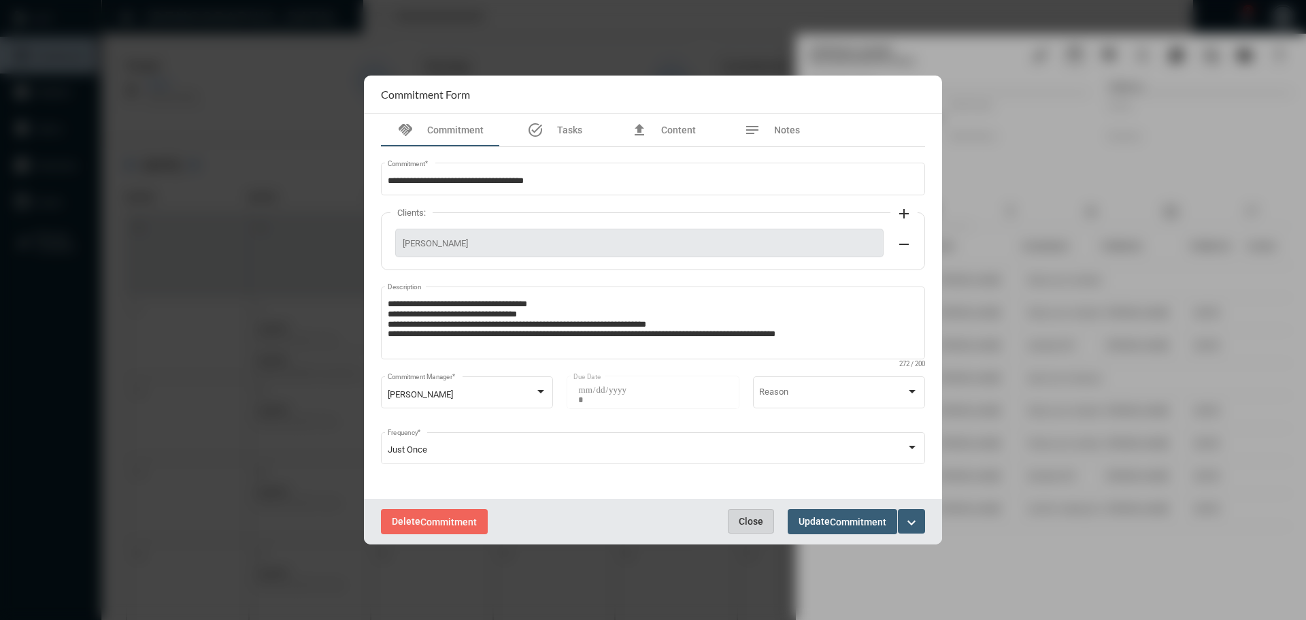
click at [748, 518] on span "Close" at bounding box center [751, 521] width 24 height 11
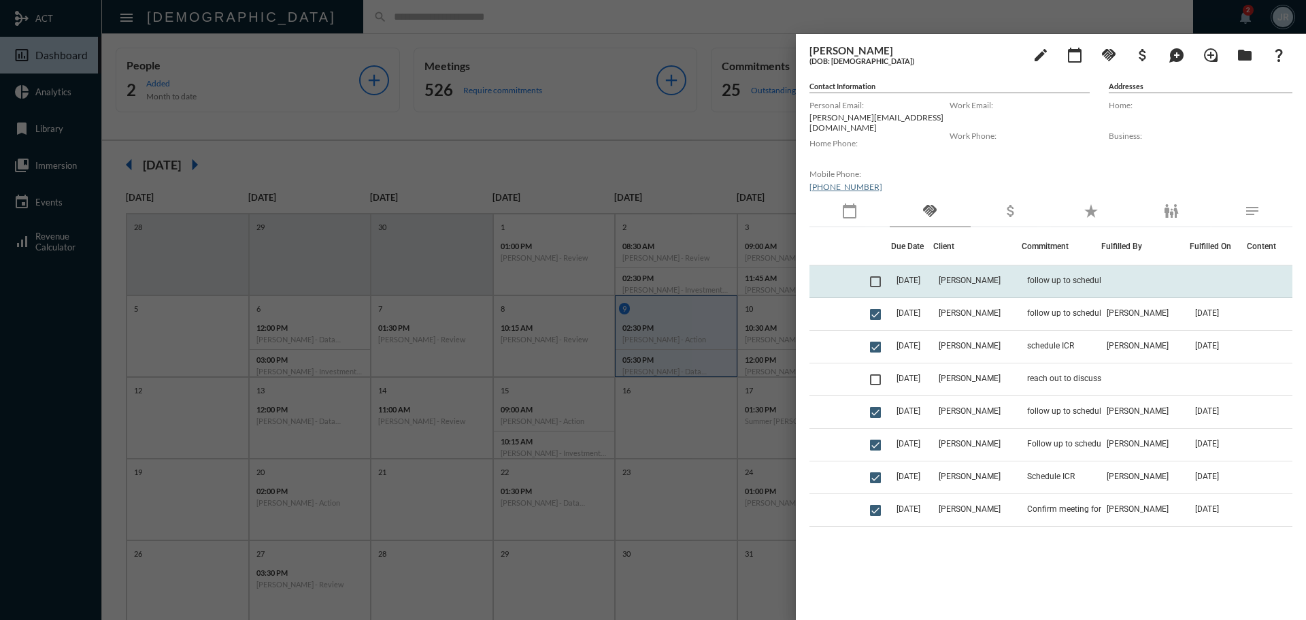
click at [986, 283] on td "[PERSON_NAME]" at bounding box center [977, 281] width 88 height 33
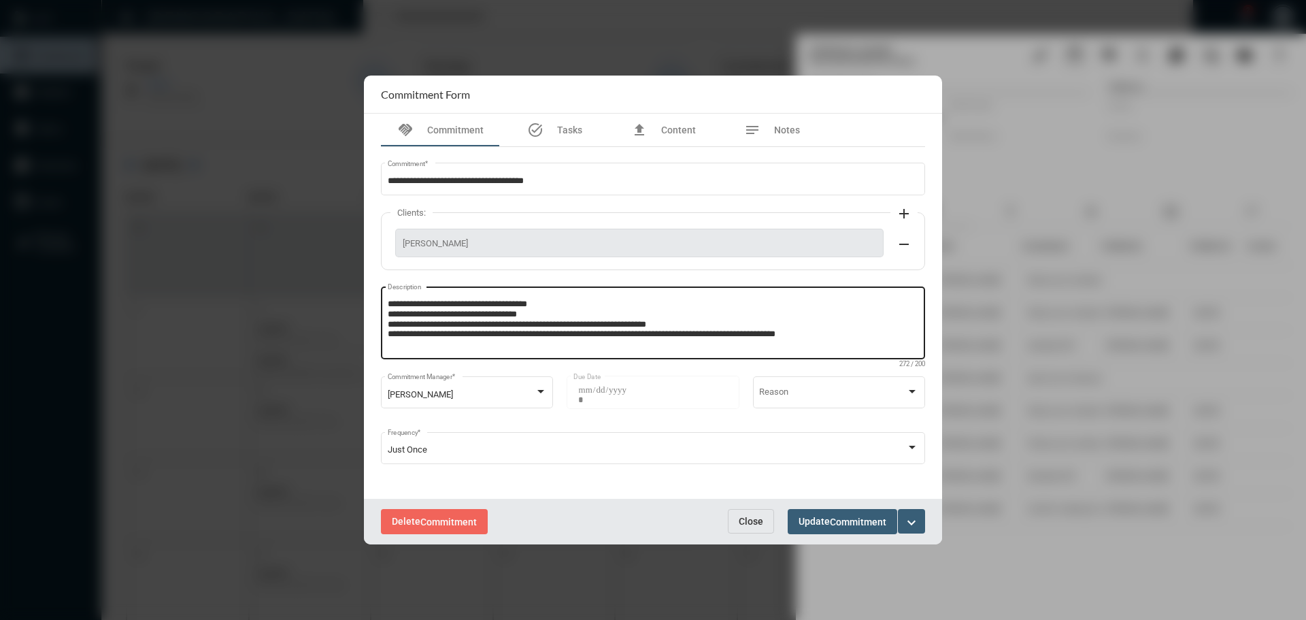
click at [843, 337] on textarea "**********" at bounding box center [653, 325] width 531 height 54
type textarea "**********"
click at [838, 512] on button "Update Commitment" at bounding box center [843, 521] width 110 height 25
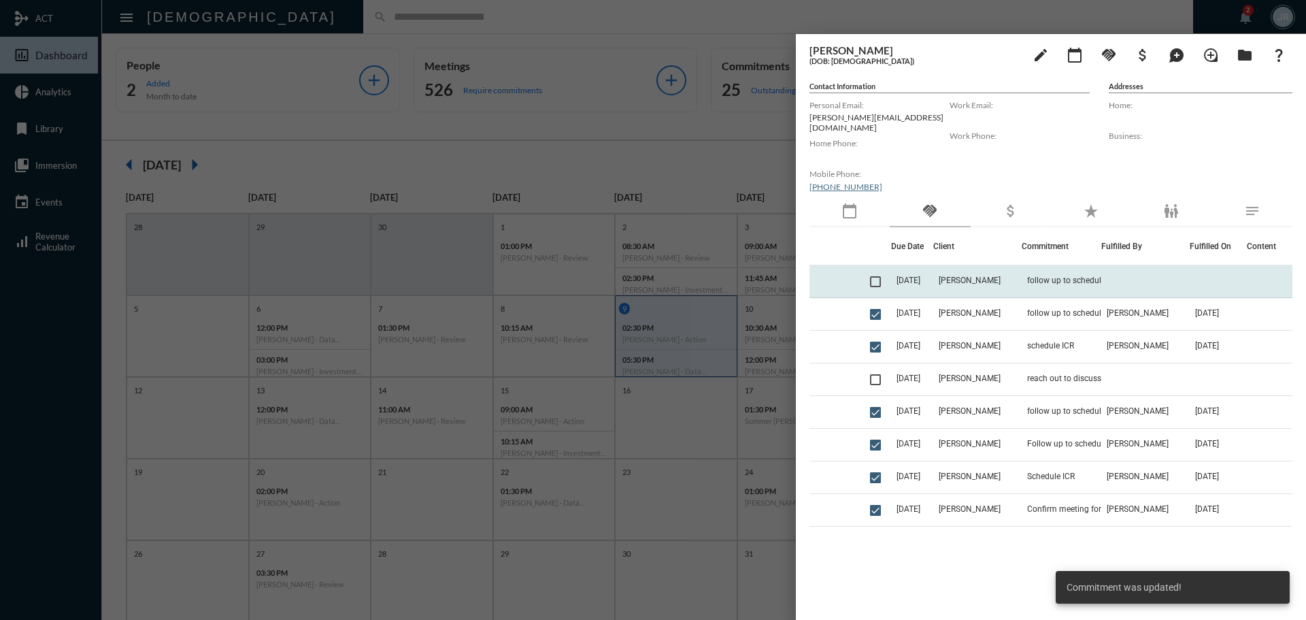
click at [880, 276] on span at bounding box center [875, 281] width 11 height 11
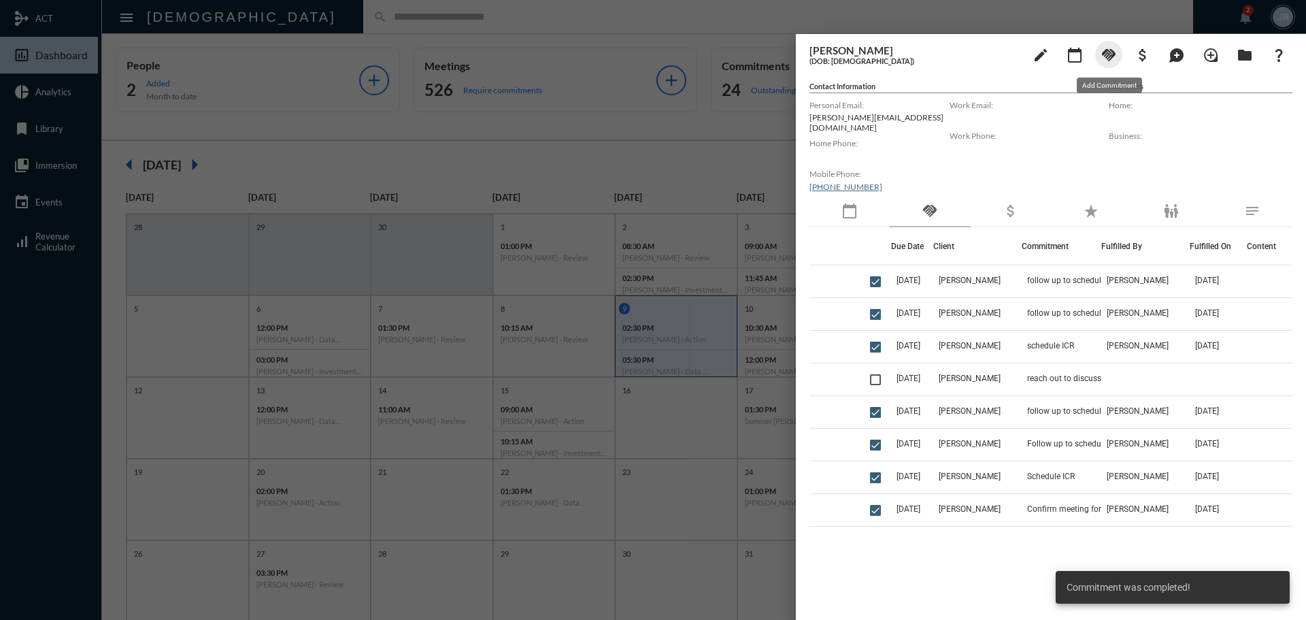
click at [1114, 56] on mat-icon "handshake" at bounding box center [1109, 55] width 16 height 16
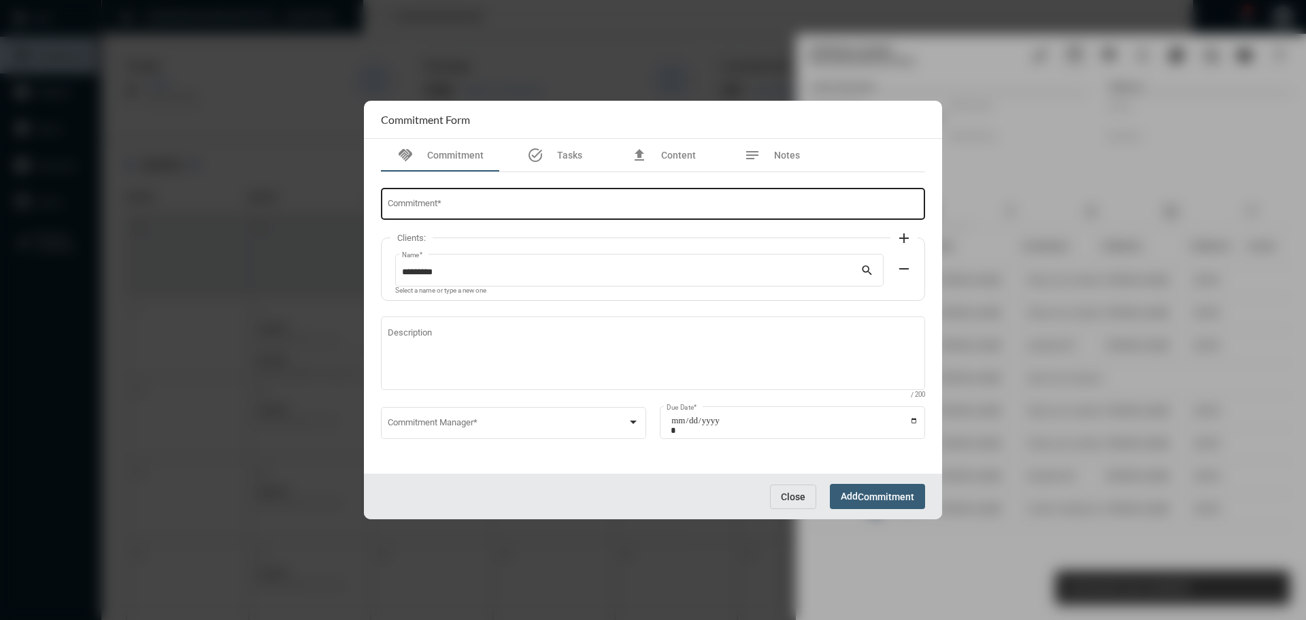
click at [563, 220] on div "Commitment *" at bounding box center [653, 203] width 531 height 35
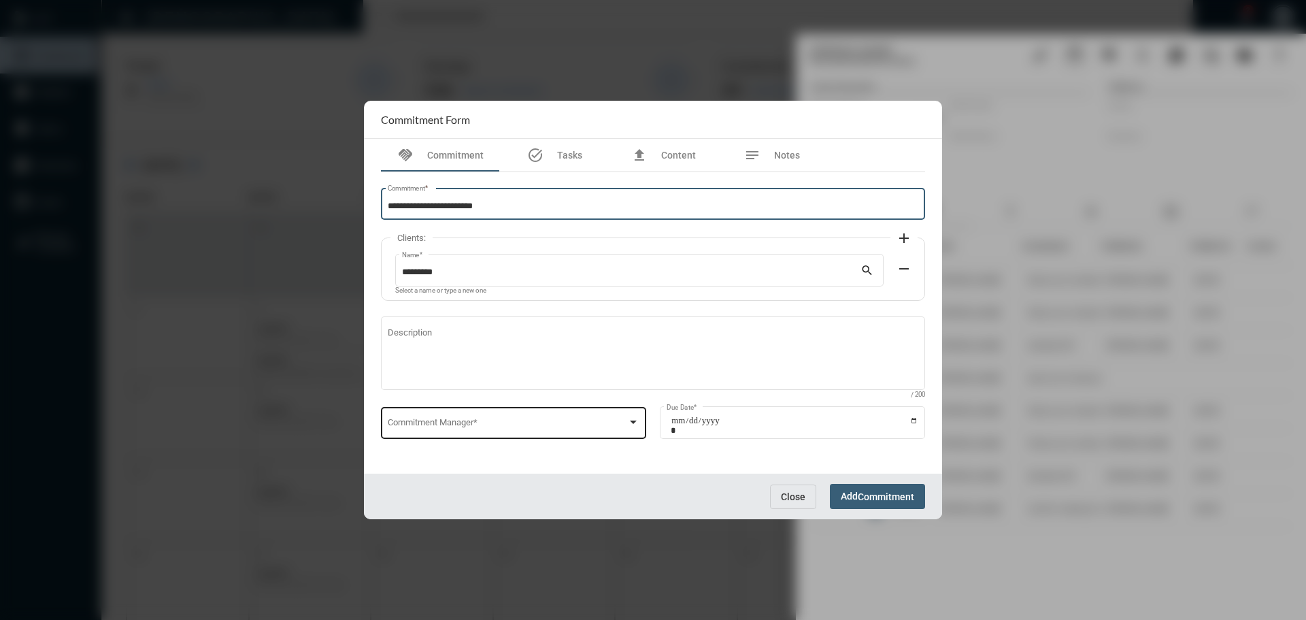
type input "**********"
click at [423, 424] on span at bounding box center [508, 425] width 240 height 10
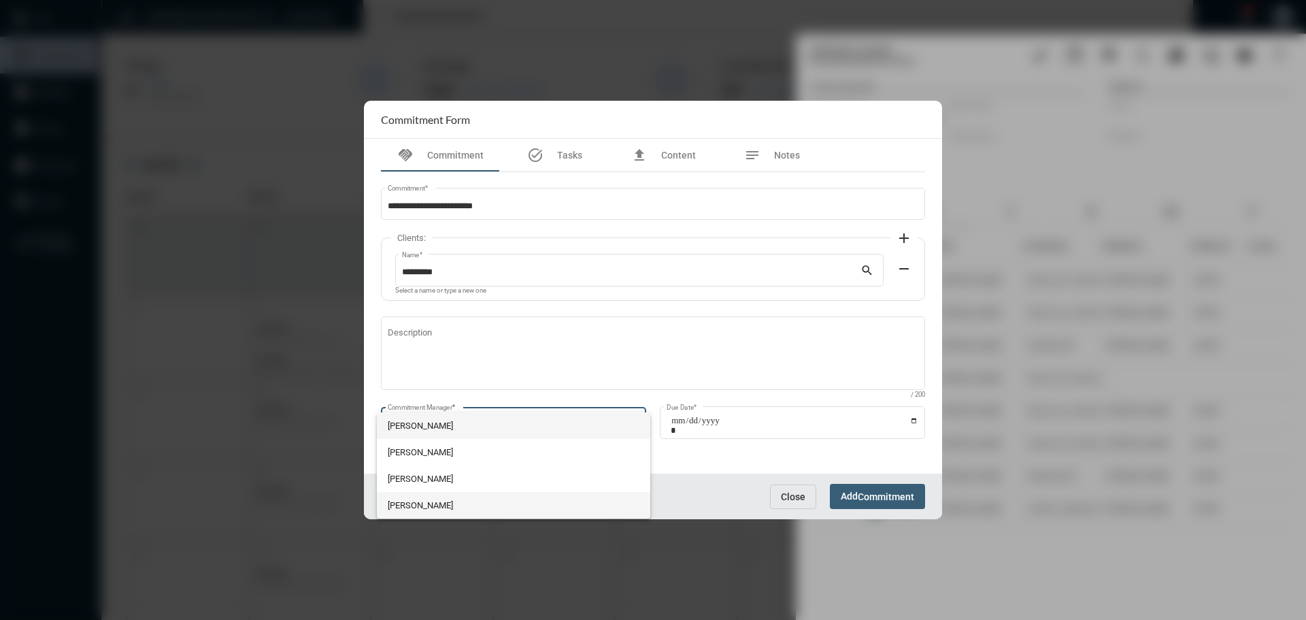
click at [420, 500] on span "[PERSON_NAME]" at bounding box center [514, 505] width 252 height 27
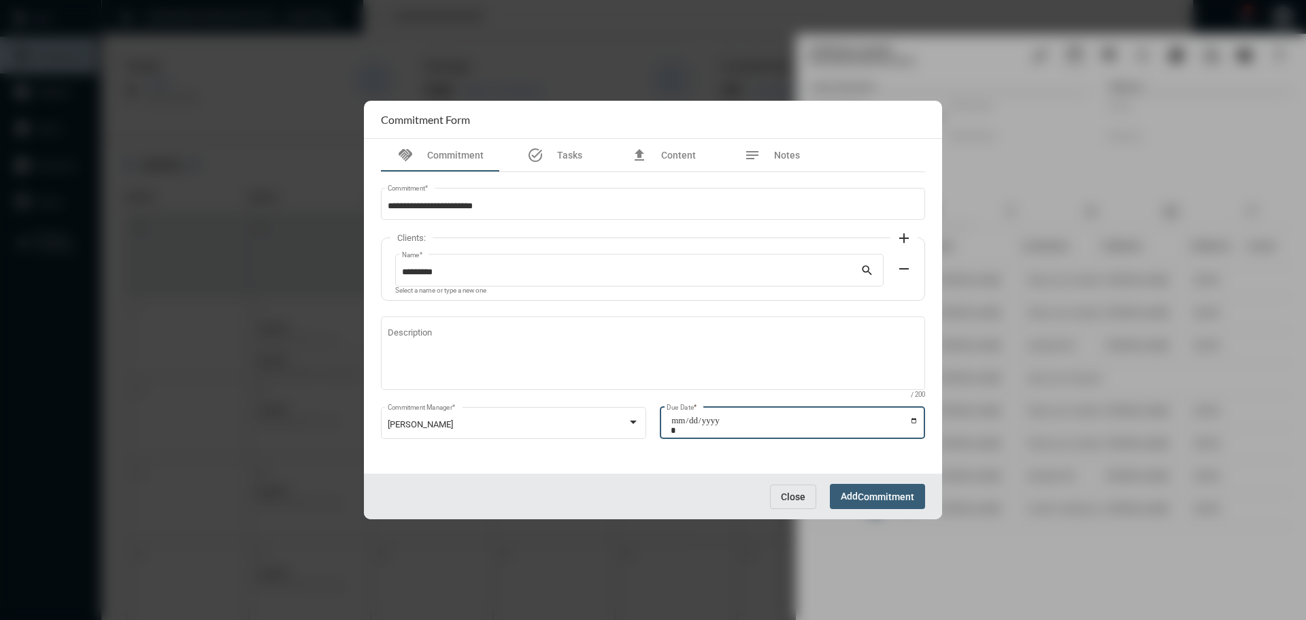
click at [910, 417] on input "Due Date *" at bounding box center [795, 425] width 248 height 19
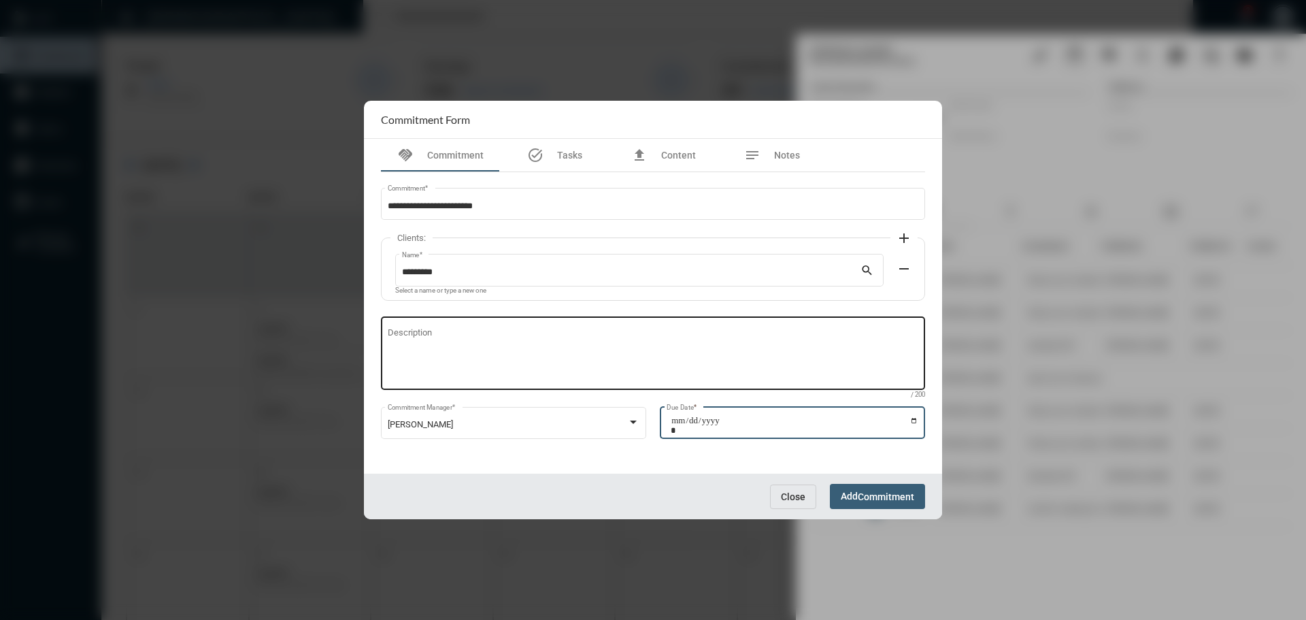
type input "**********"
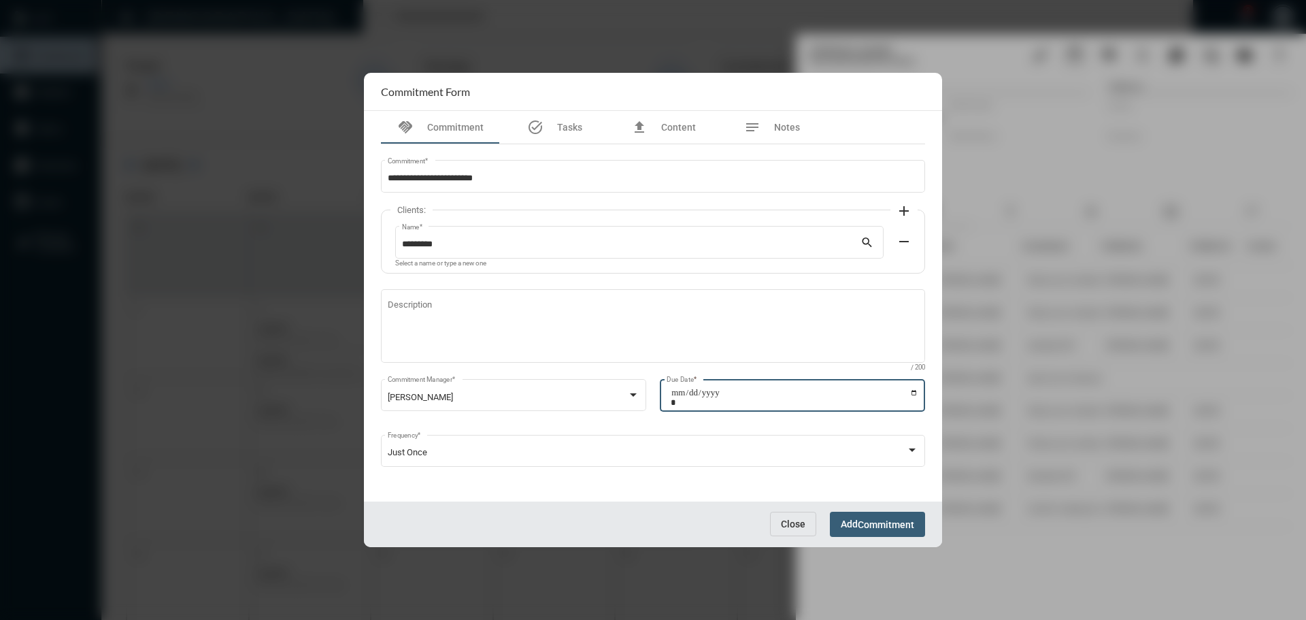
click at [871, 522] on span "Commitment" at bounding box center [886, 524] width 56 height 11
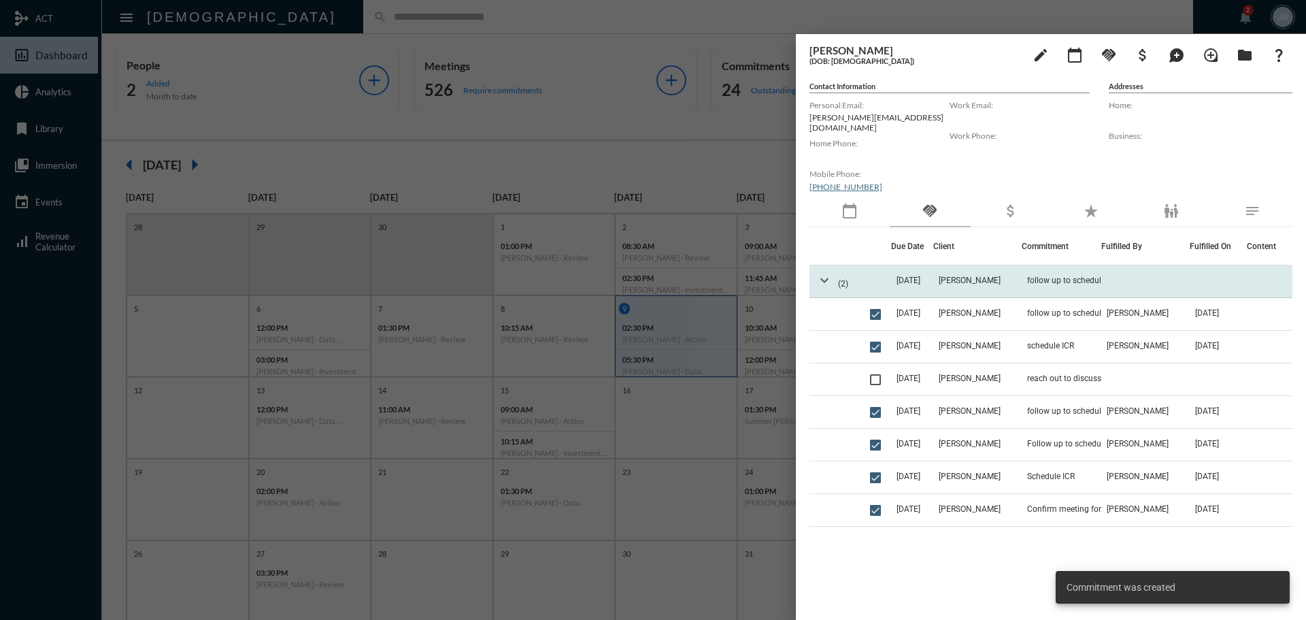
click at [826, 272] on mat-icon "expand_more" at bounding box center [824, 280] width 16 height 16
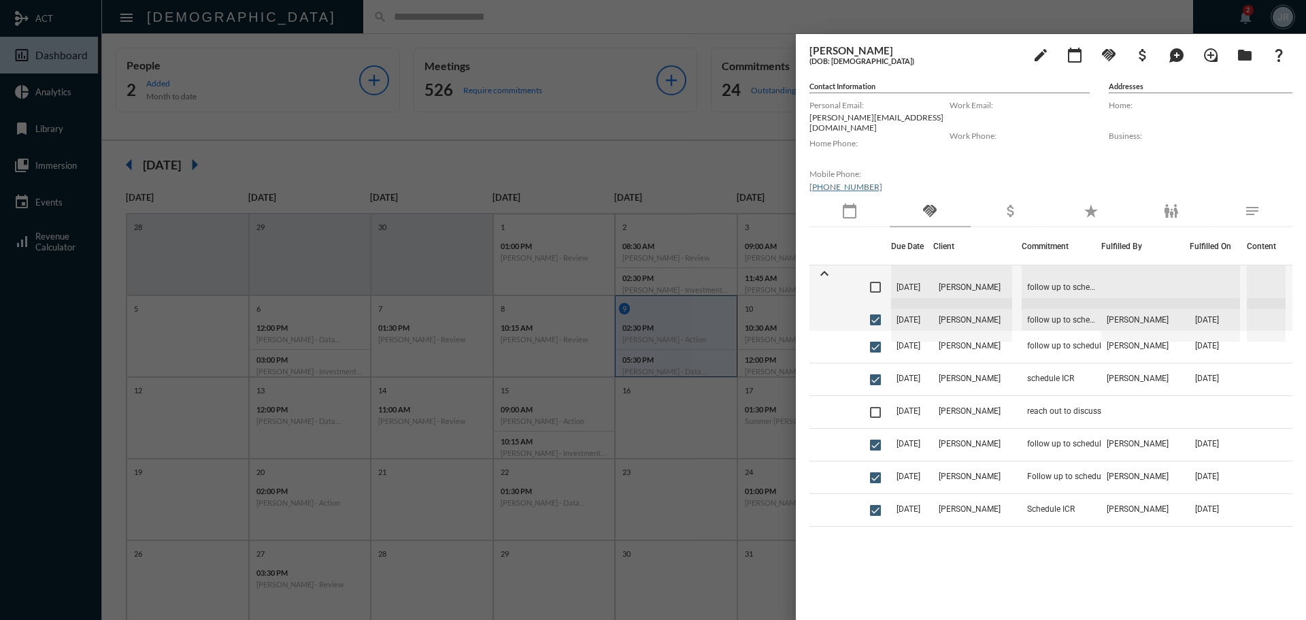
click at [543, 11] on div at bounding box center [653, 310] width 1306 height 620
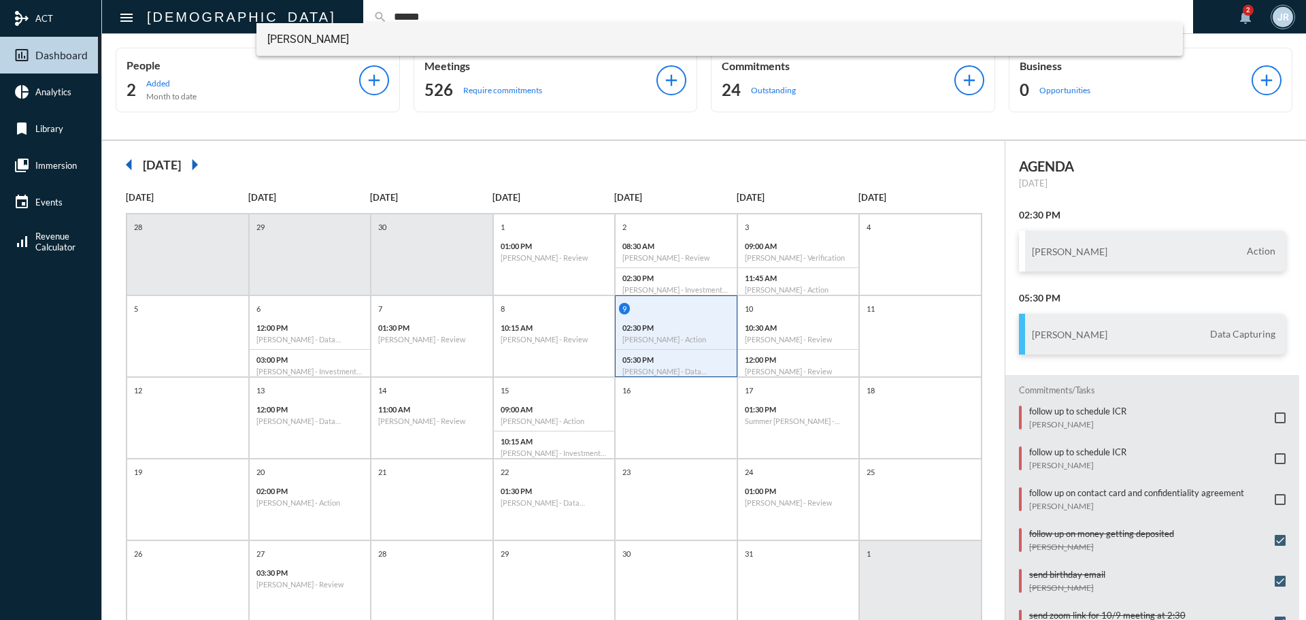
type input "******"
click at [291, 39] on span "[PERSON_NAME]" at bounding box center [719, 39] width 905 height 33
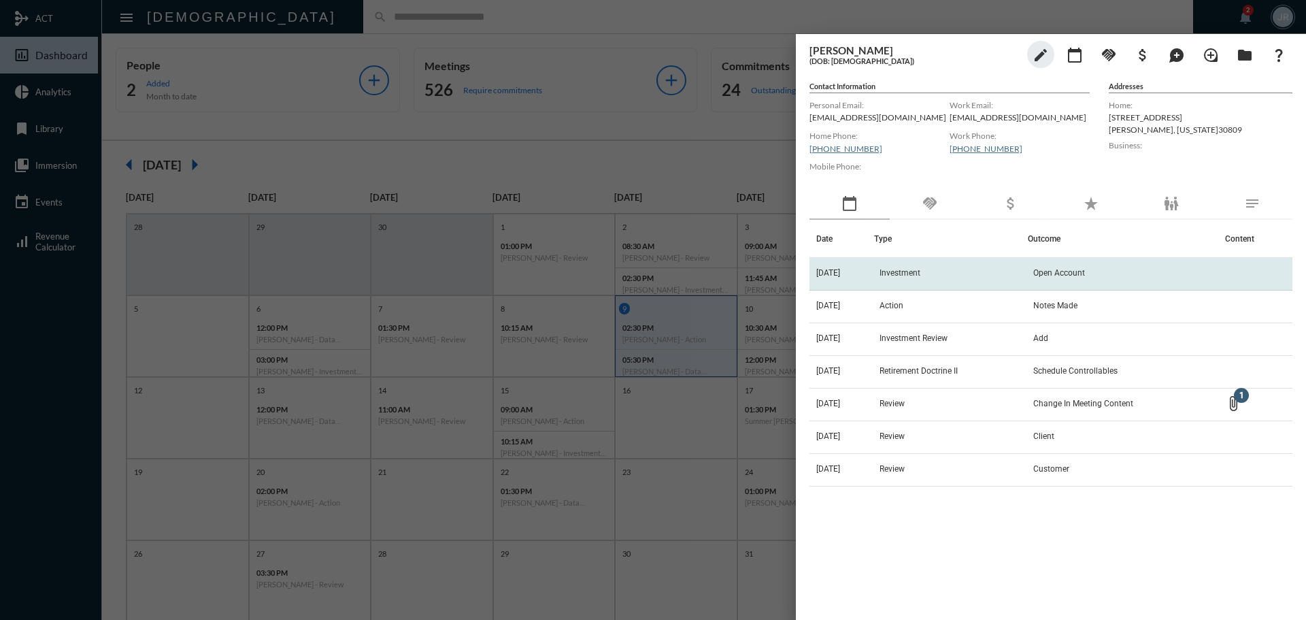
click at [889, 274] on span "Investment" at bounding box center [899, 273] width 41 height 10
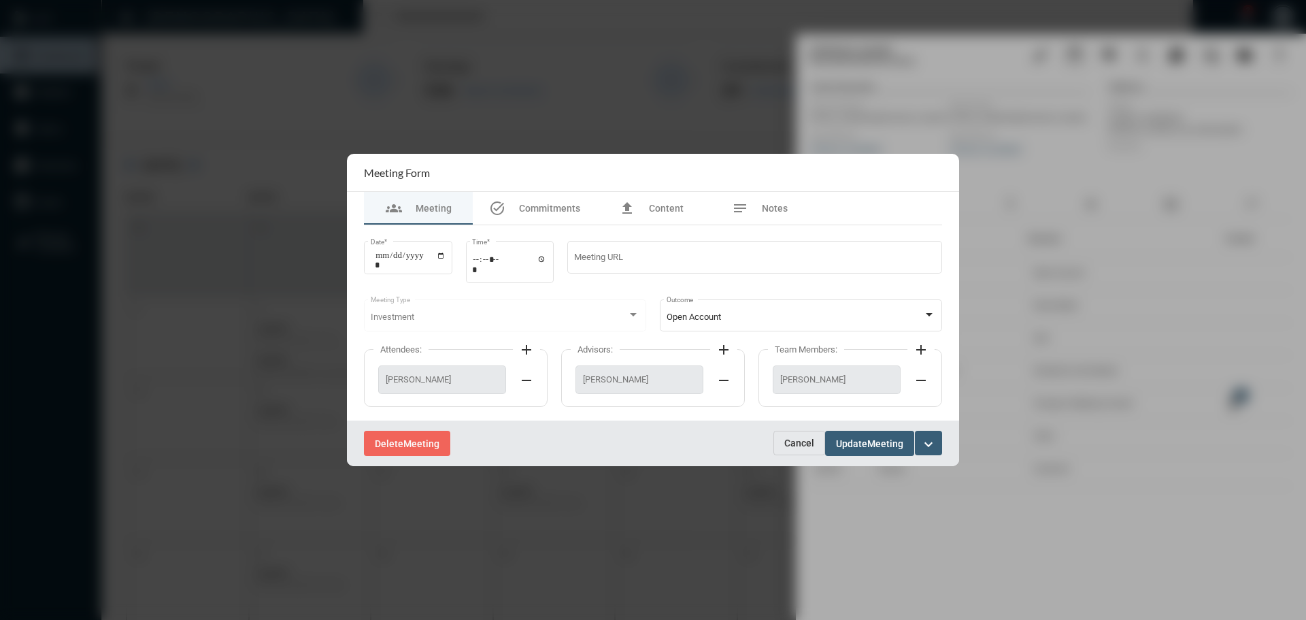
click at [789, 441] on span "Cancel" at bounding box center [799, 442] width 30 height 11
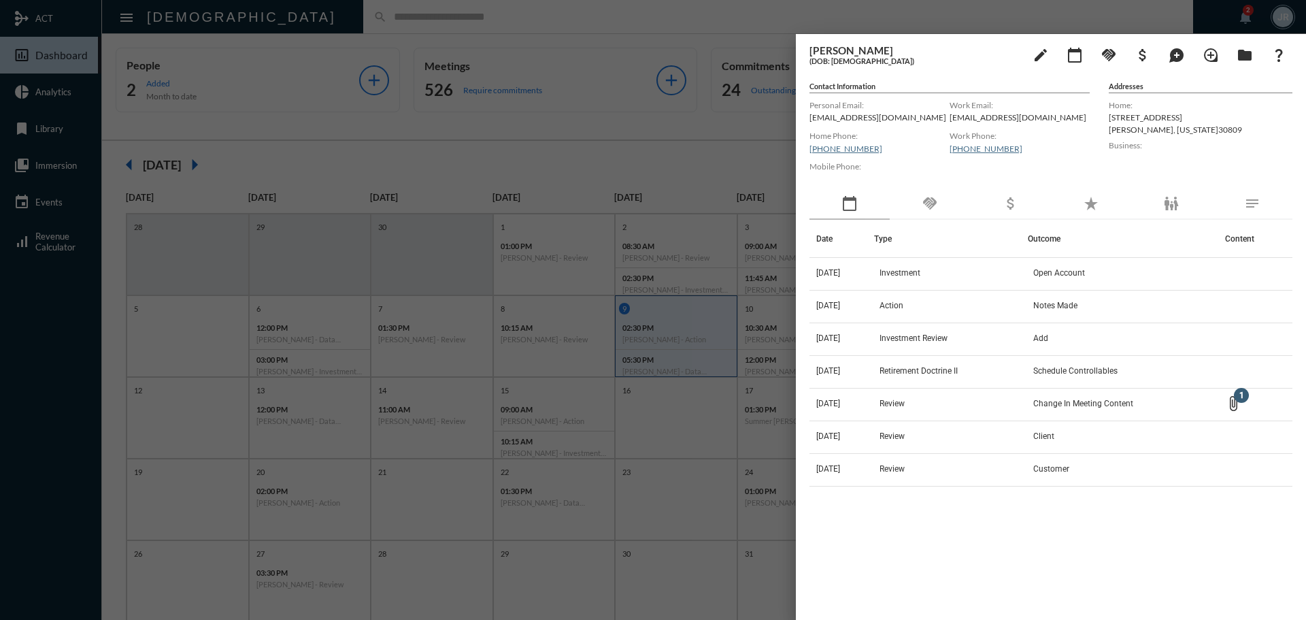
click at [922, 214] on div "handshake" at bounding box center [930, 203] width 80 height 31
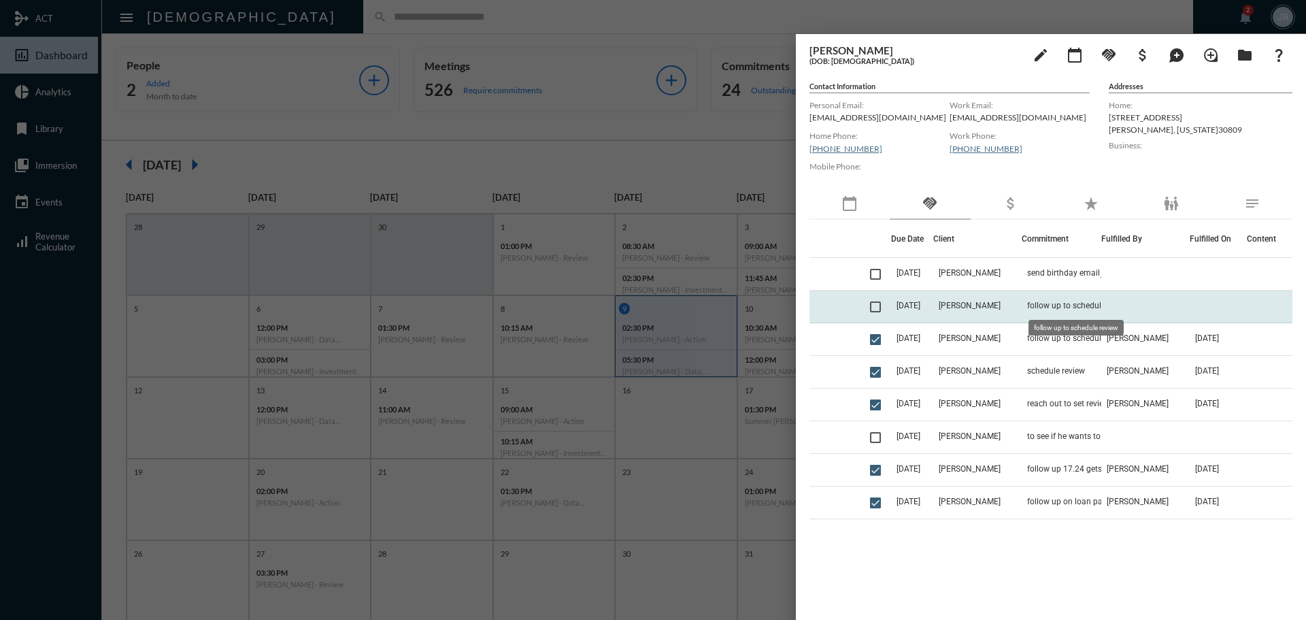
click at [1058, 305] on span "follow up to schedule review" at bounding box center [1078, 306] width 103 height 10
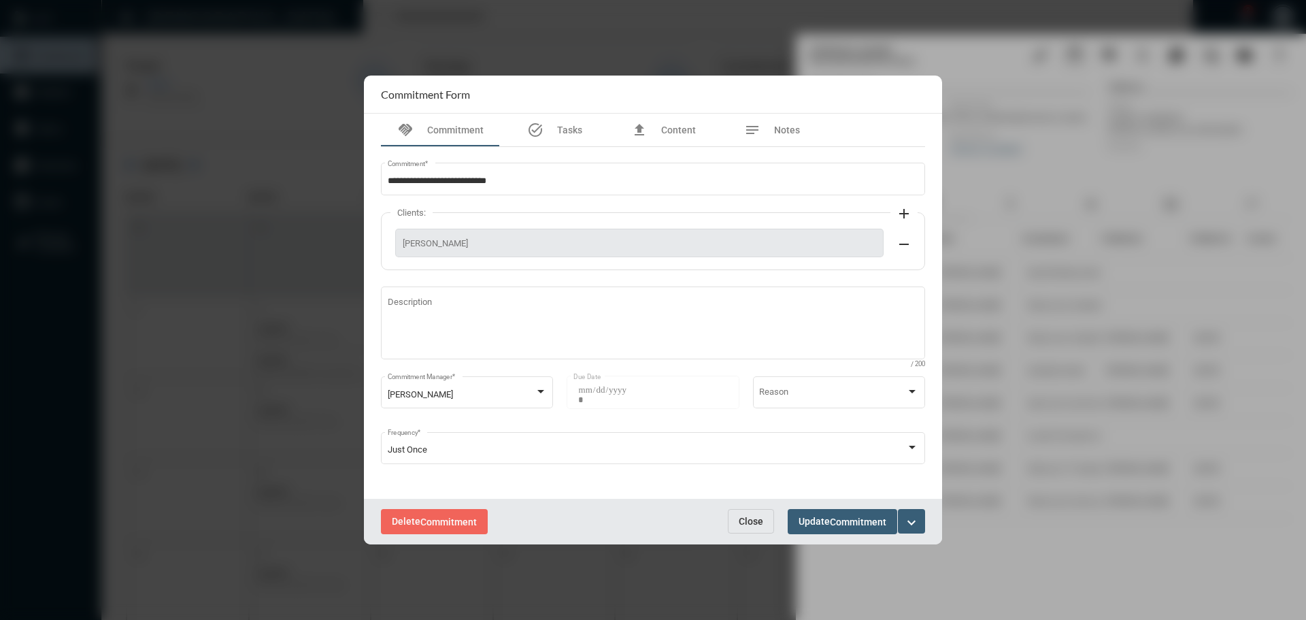
click at [745, 516] on span "Close" at bounding box center [751, 521] width 24 height 11
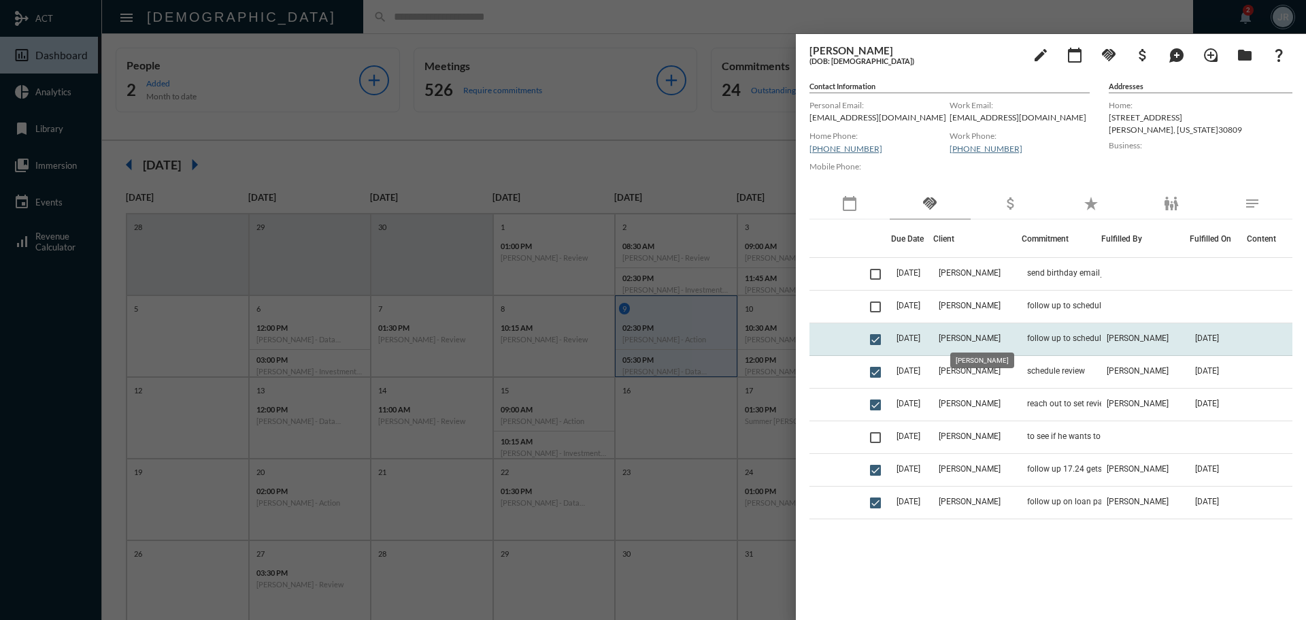
click at [997, 341] on span "[PERSON_NAME]" at bounding box center [970, 338] width 62 height 10
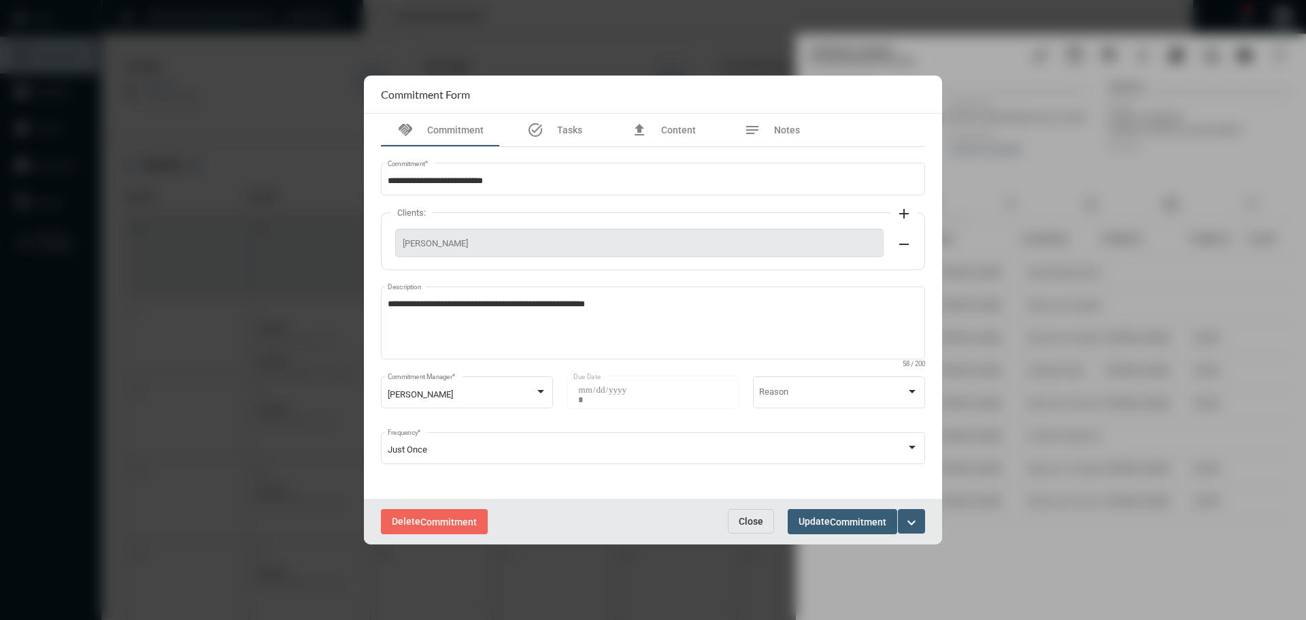
click at [752, 512] on button "Close" at bounding box center [751, 521] width 46 height 24
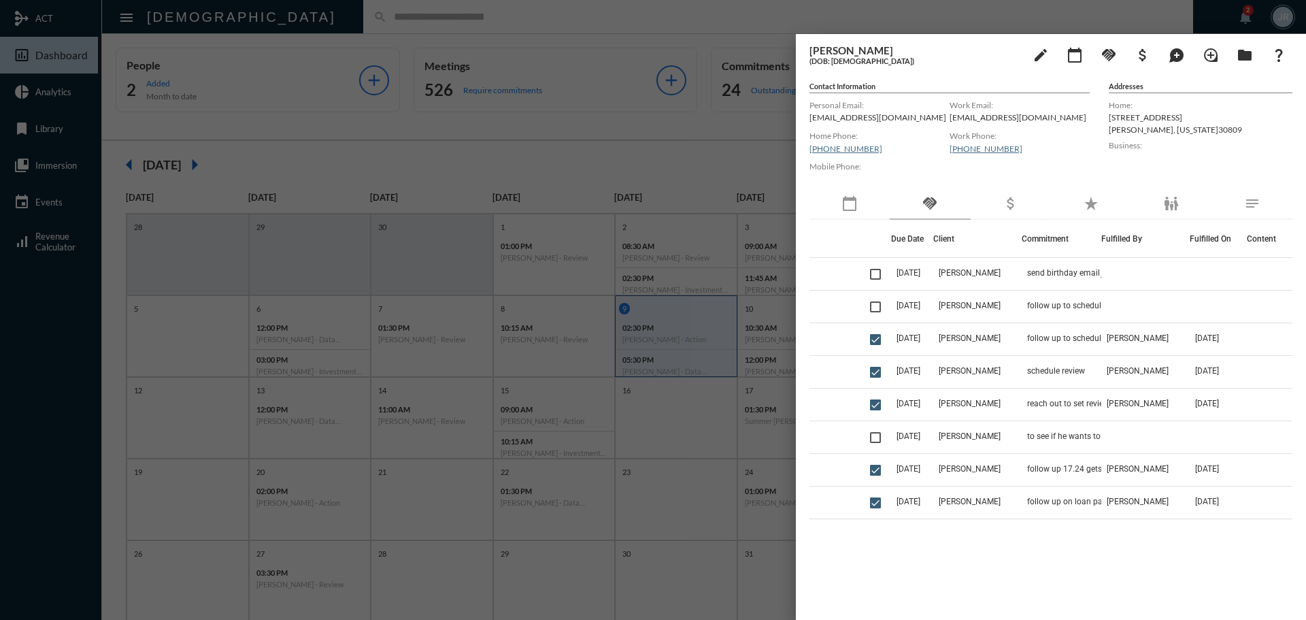
click at [290, 22] on div at bounding box center [653, 310] width 1306 height 620
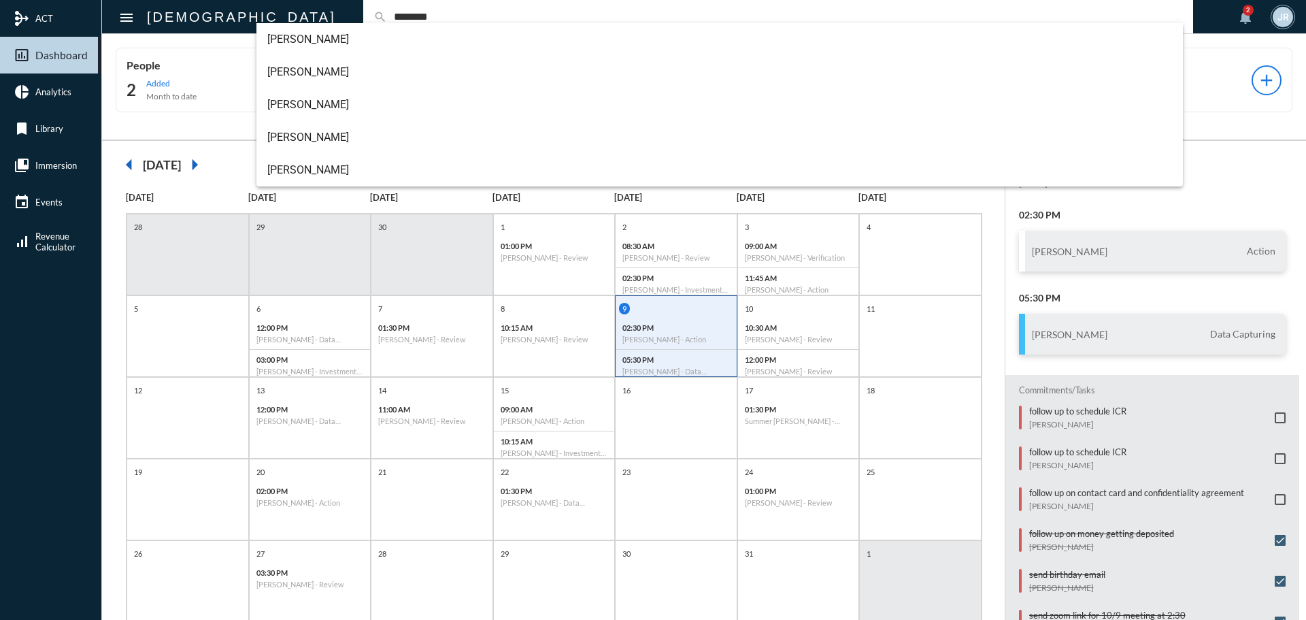
type input "********"
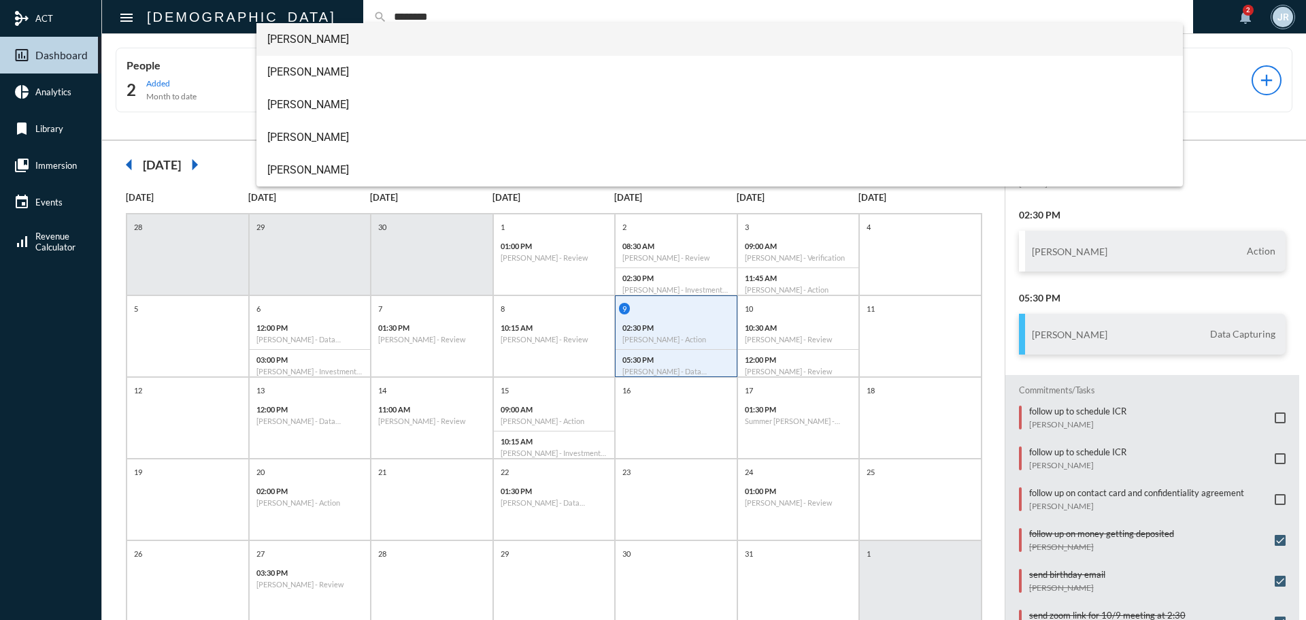
click at [314, 38] on span "[PERSON_NAME]" at bounding box center [719, 39] width 905 height 33
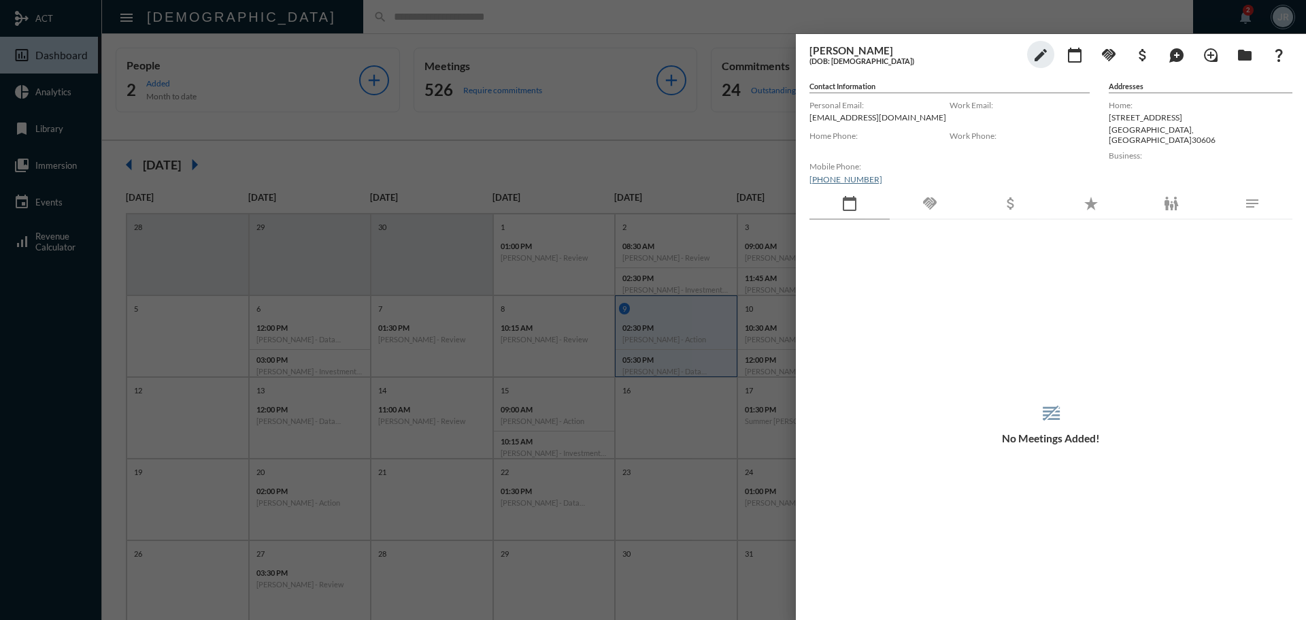
click at [939, 197] on div "handshake" at bounding box center [930, 203] width 80 height 31
click at [1111, 54] on mat-icon "handshake" at bounding box center [1109, 55] width 16 height 16
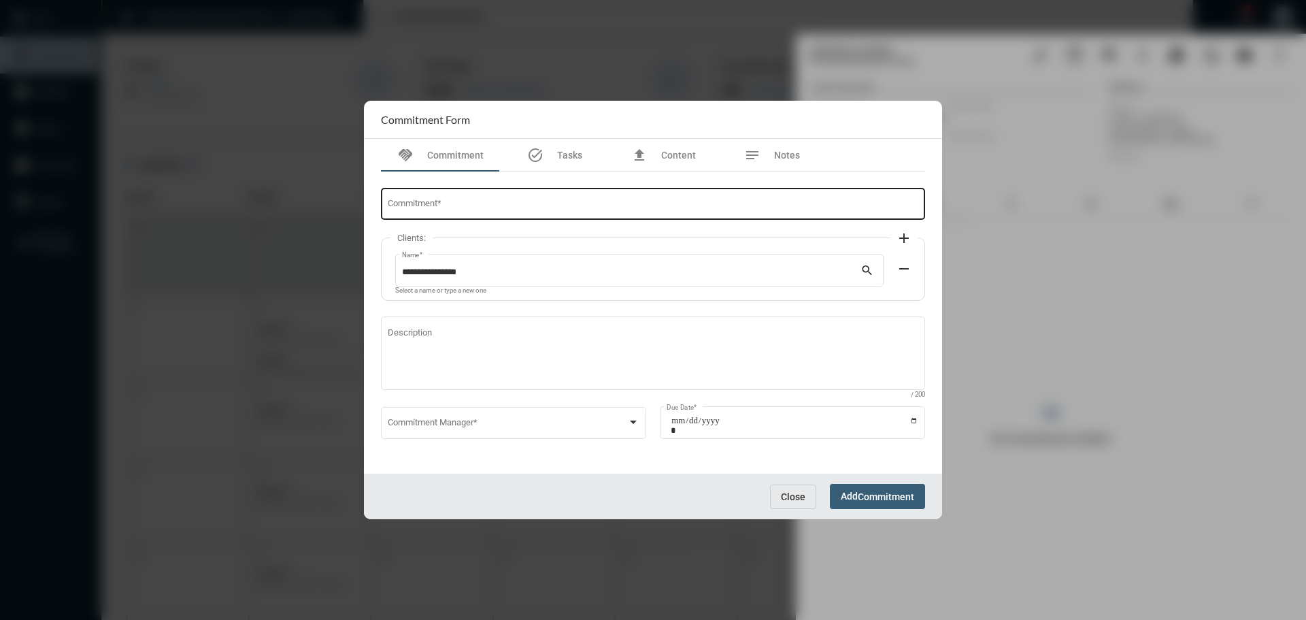
click at [509, 205] on input "Commitment *" at bounding box center [653, 206] width 531 height 10
type input "*"
type input "**********"
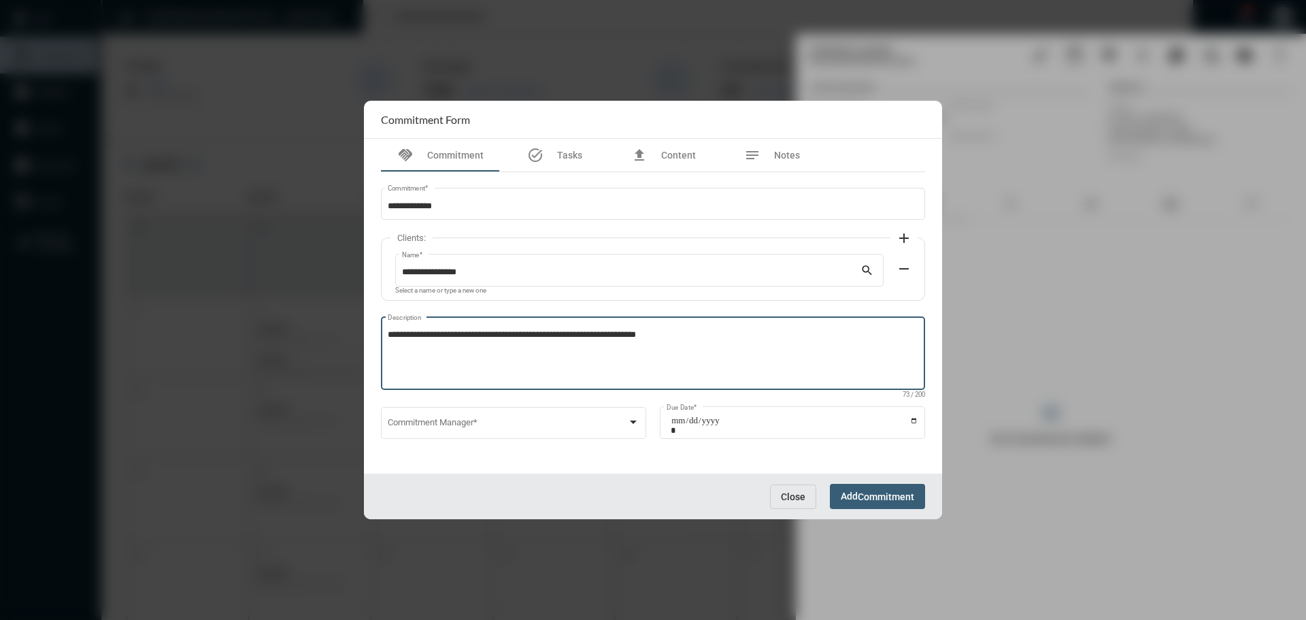
type textarea "**********"
click at [790, 489] on button "Close" at bounding box center [793, 496] width 46 height 24
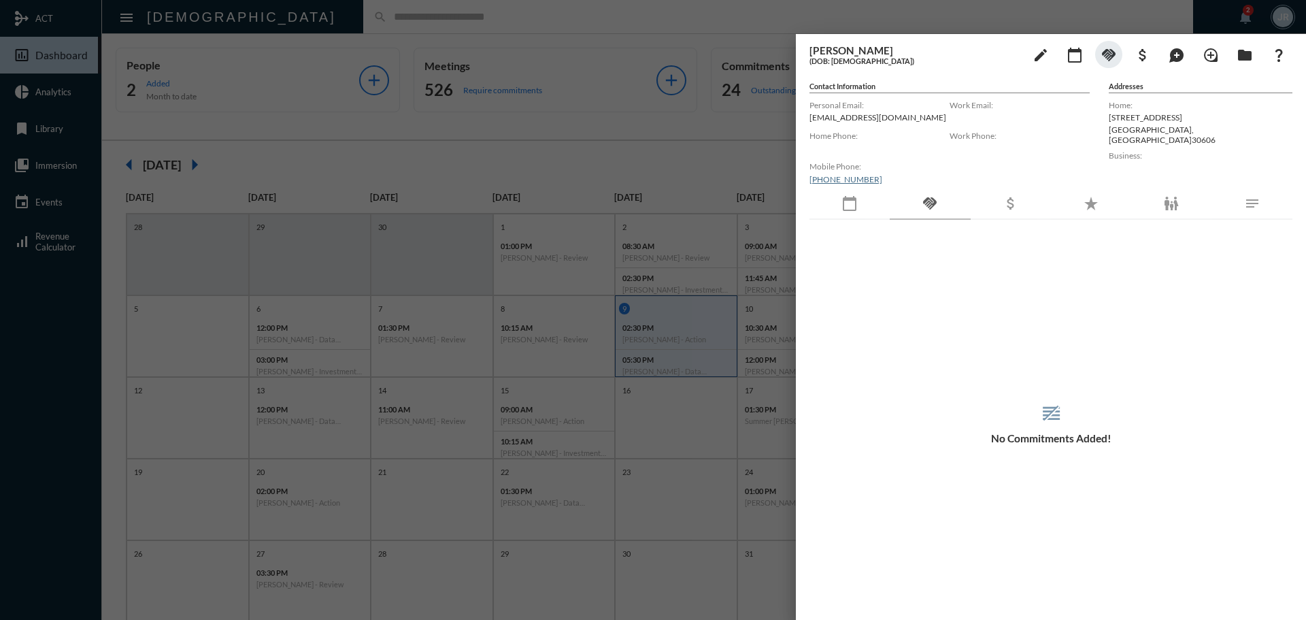
click at [316, 22] on div at bounding box center [653, 310] width 1306 height 620
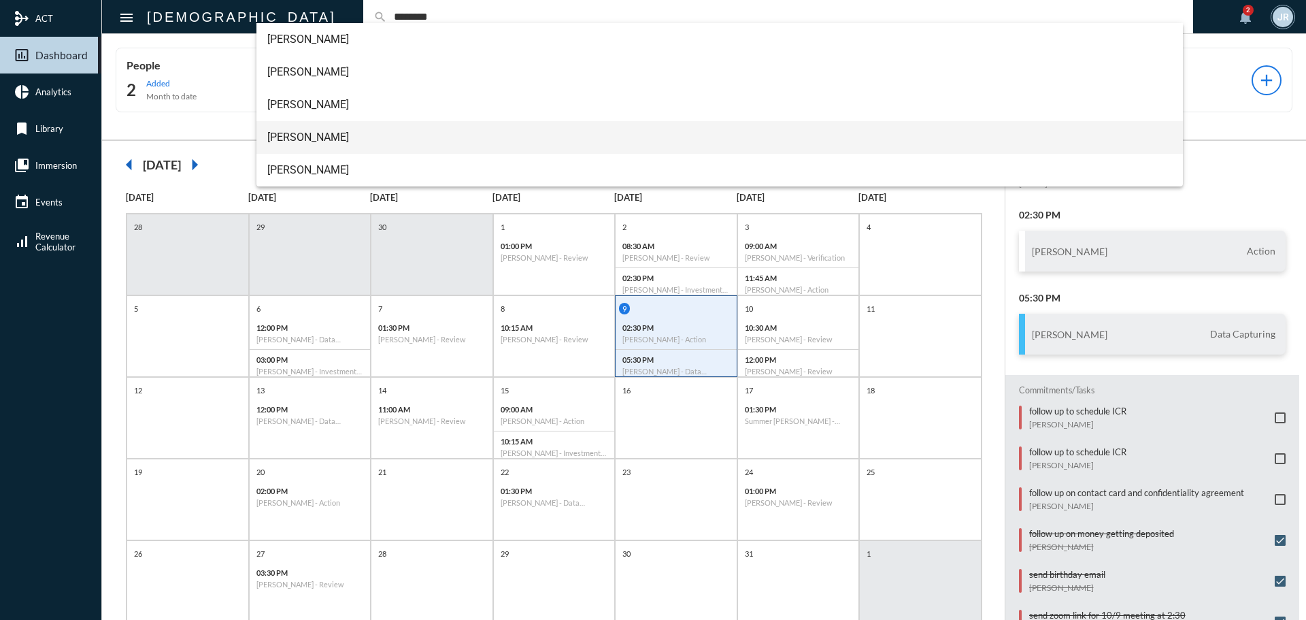
type input "********"
click at [320, 135] on span "[PERSON_NAME]" at bounding box center [719, 137] width 905 height 33
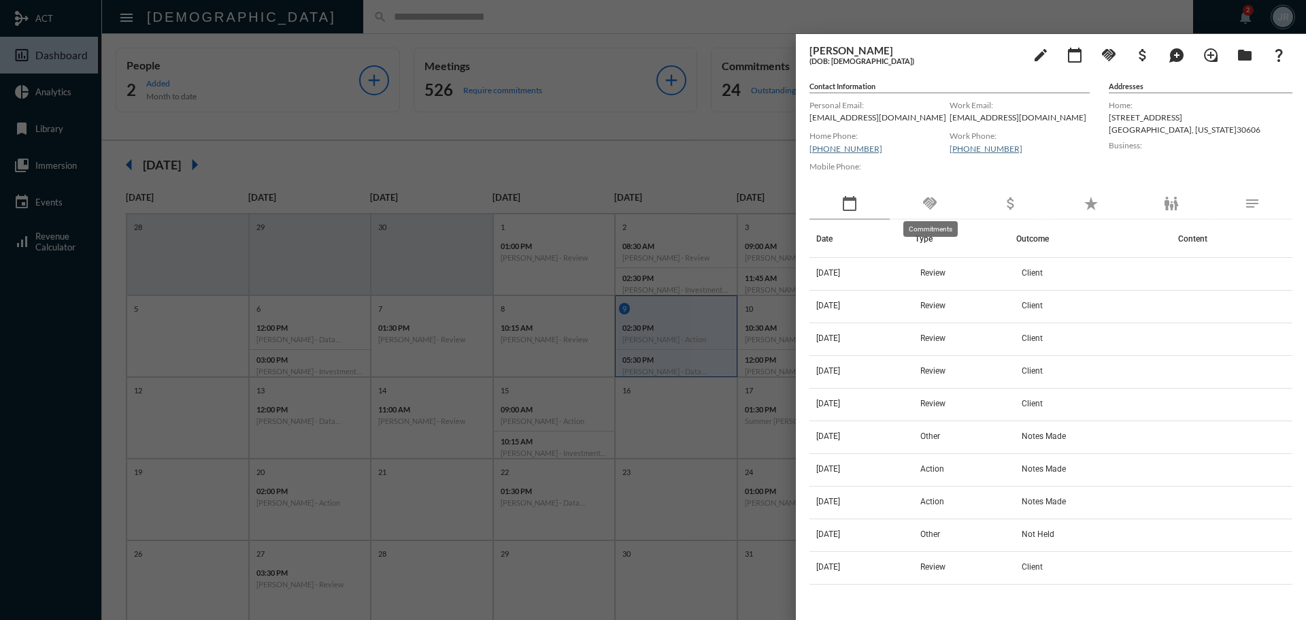
click at [935, 201] on mat-icon "handshake" at bounding box center [930, 203] width 16 height 16
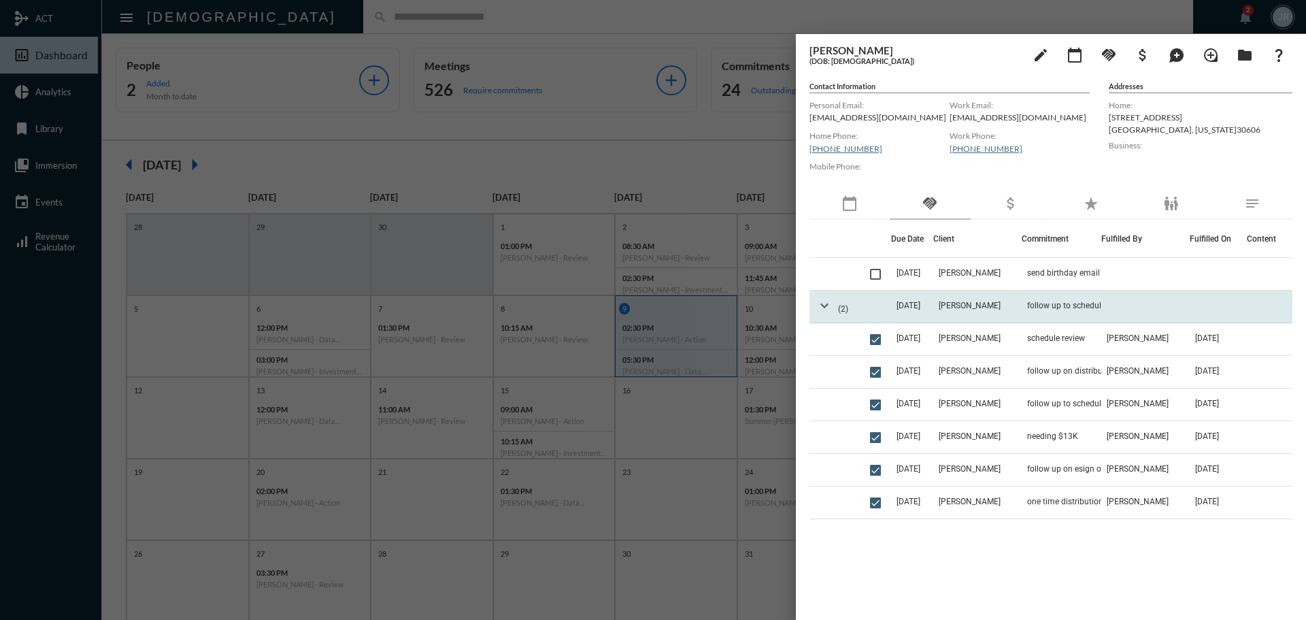
click at [822, 303] on mat-icon "expand_more" at bounding box center [824, 305] width 16 height 16
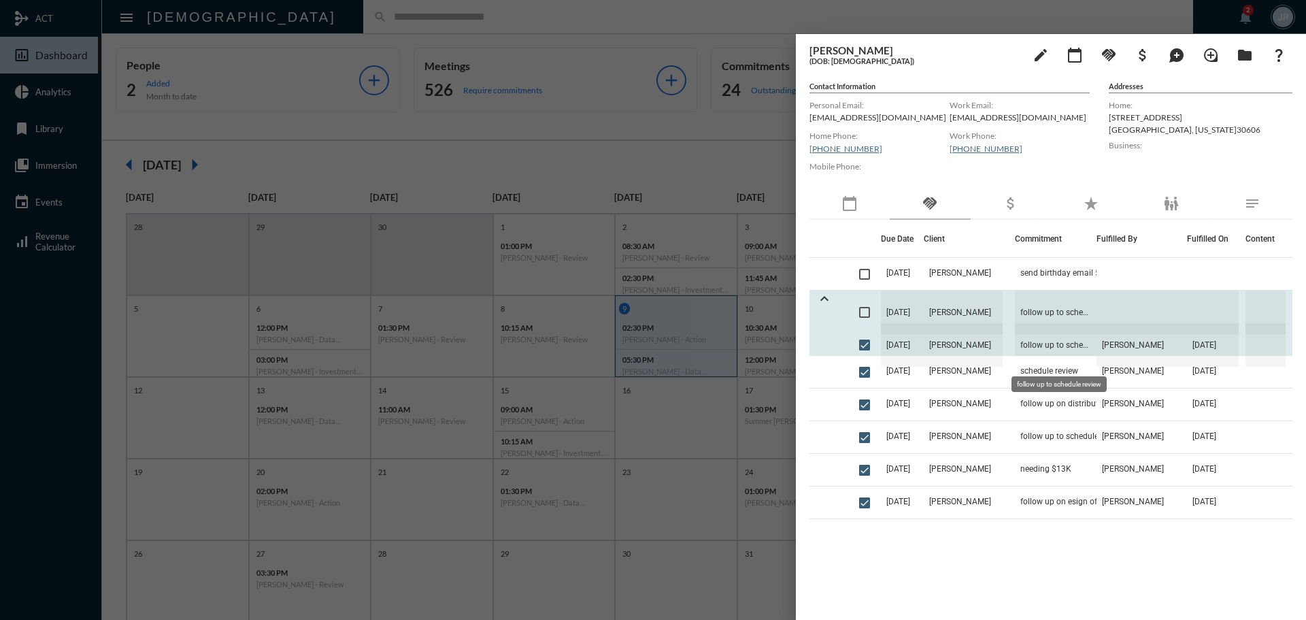
click at [1077, 343] on span "follow up to schedule review" at bounding box center [1056, 345] width 82 height 44
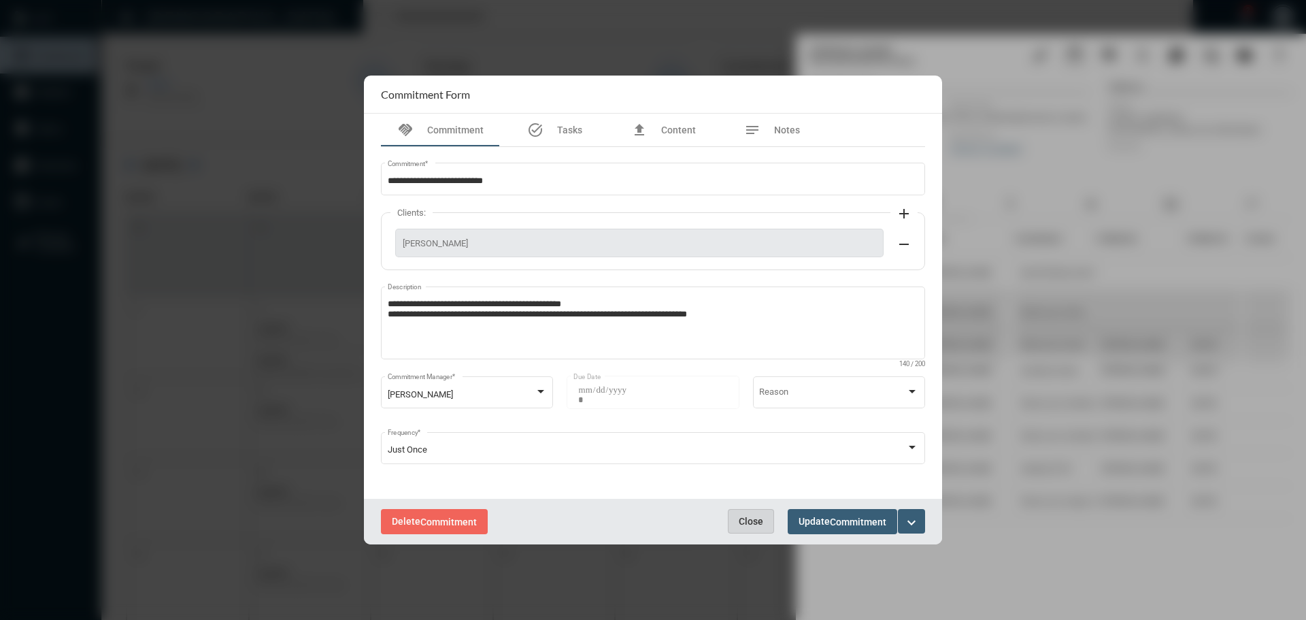
click at [758, 522] on span "Close" at bounding box center [751, 521] width 24 height 11
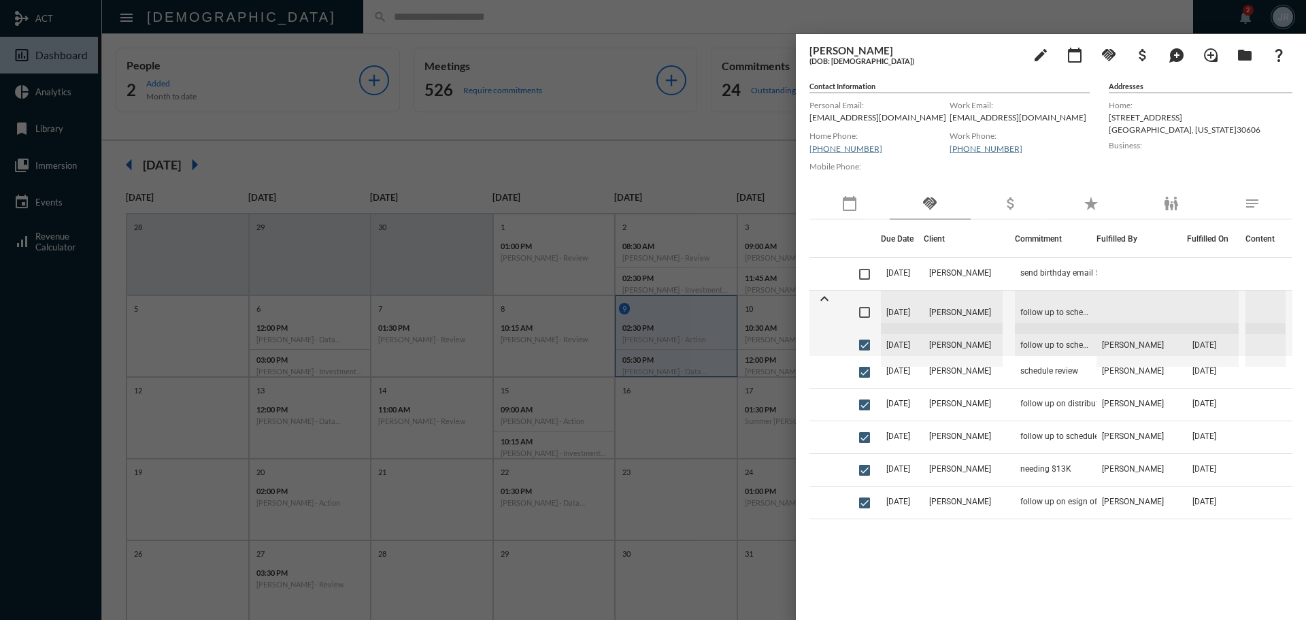
click at [490, 22] on div at bounding box center [653, 310] width 1306 height 620
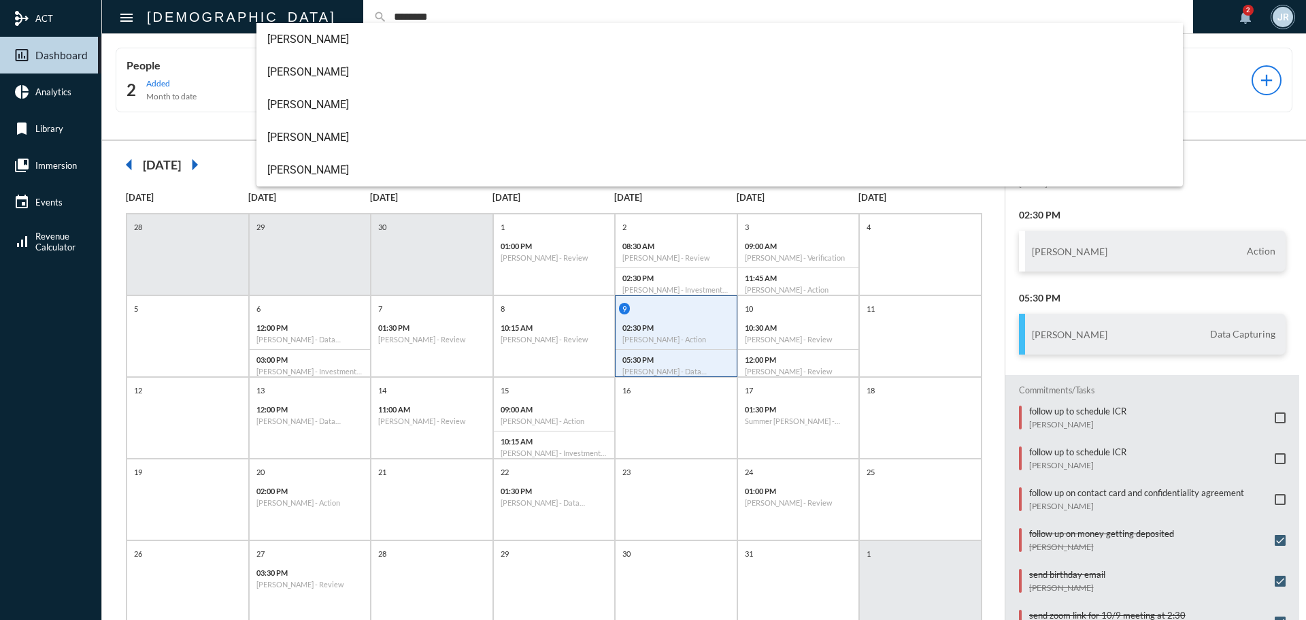
type input "********"
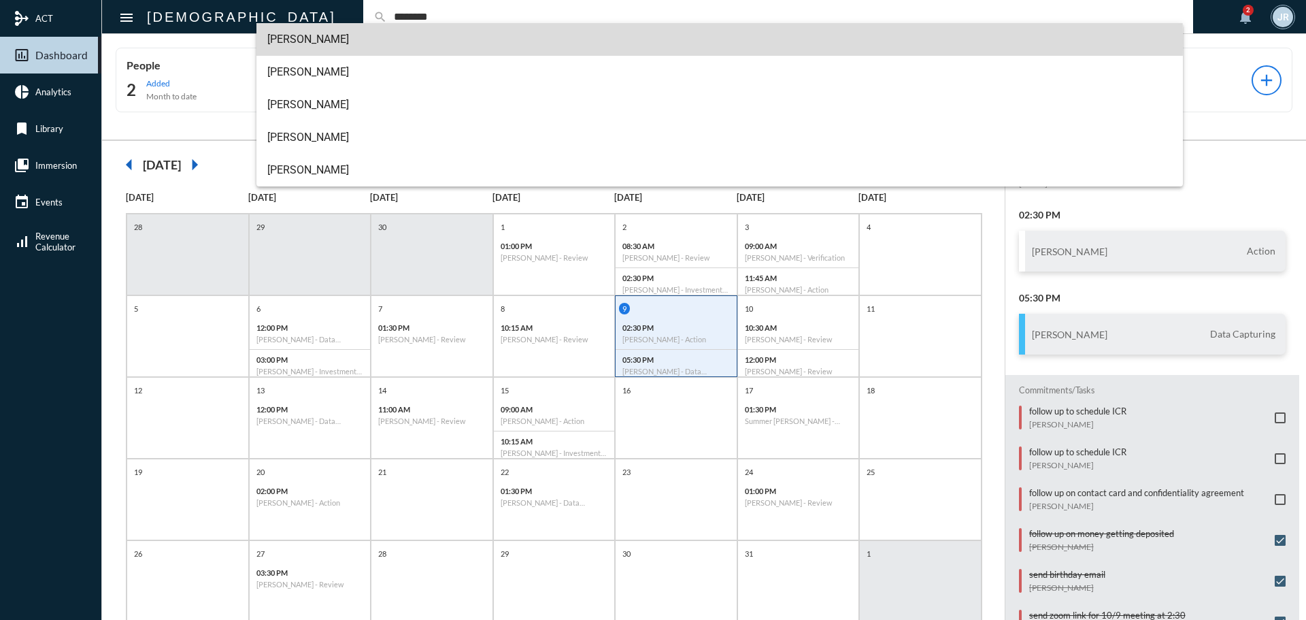
click at [336, 40] on span "[PERSON_NAME]" at bounding box center [719, 39] width 905 height 33
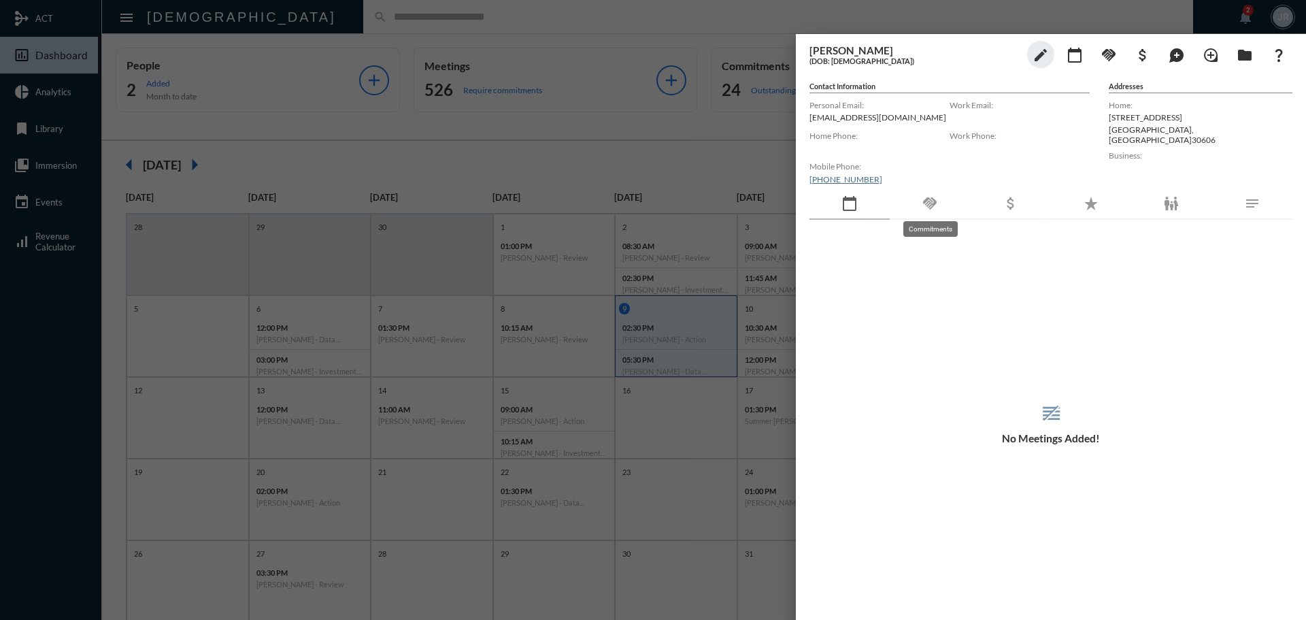
click at [933, 203] on mat-icon "handshake" at bounding box center [930, 203] width 16 height 16
click at [1109, 54] on mat-icon "handshake" at bounding box center [1109, 55] width 16 height 16
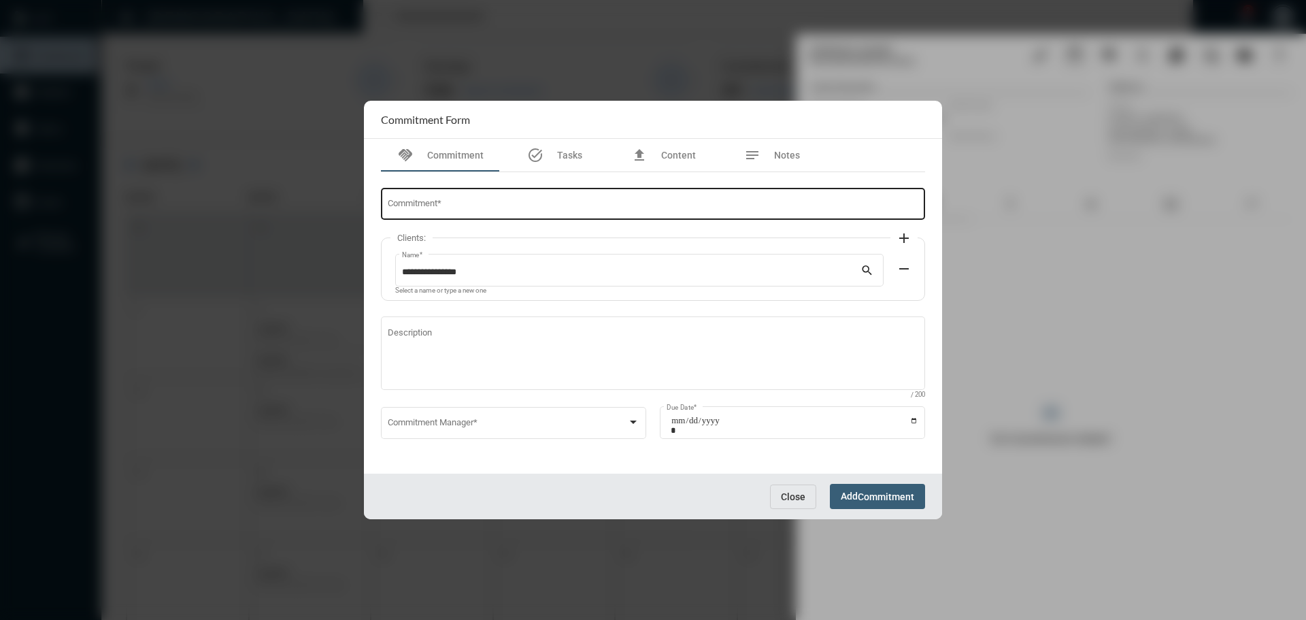
click at [415, 197] on div "Commitment *" at bounding box center [653, 203] width 531 height 35
type input "**********"
click at [507, 412] on div "Commitment Manager *" at bounding box center [514, 421] width 252 height 35
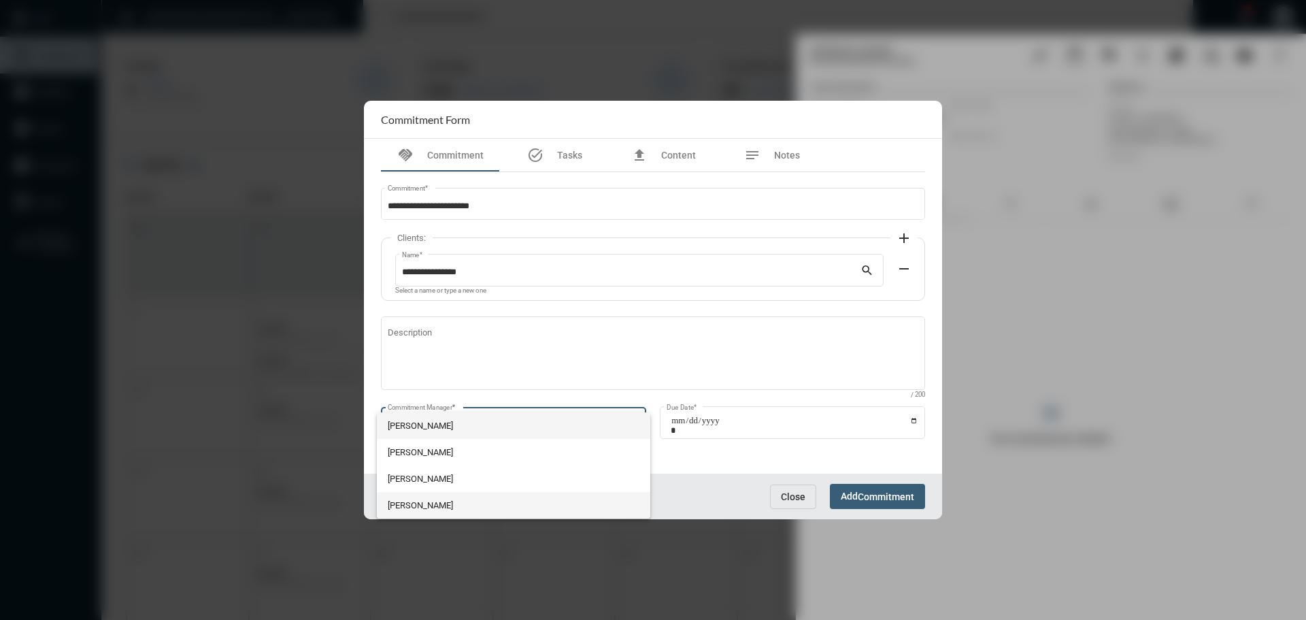
click at [455, 505] on span "[PERSON_NAME]" at bounding box center [514, 505] width 252 height 27
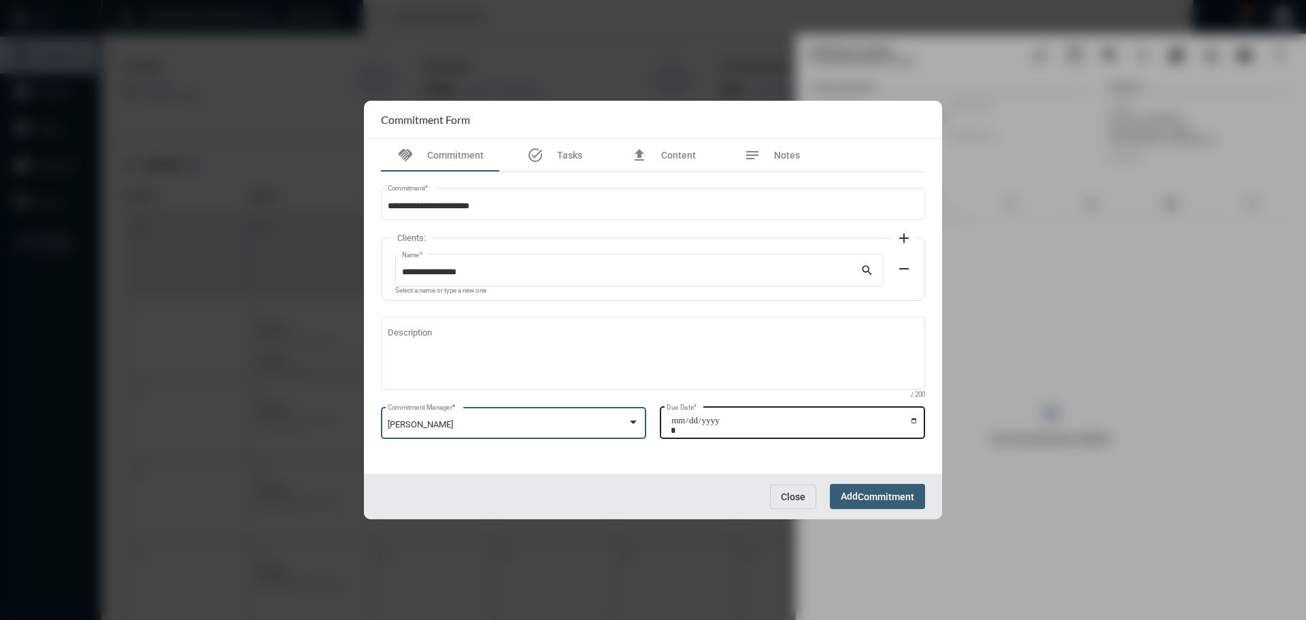
click at [914, 422] on input "Due Date *" at bounding box center [795, 425] width 248 height 19
type input "**********"
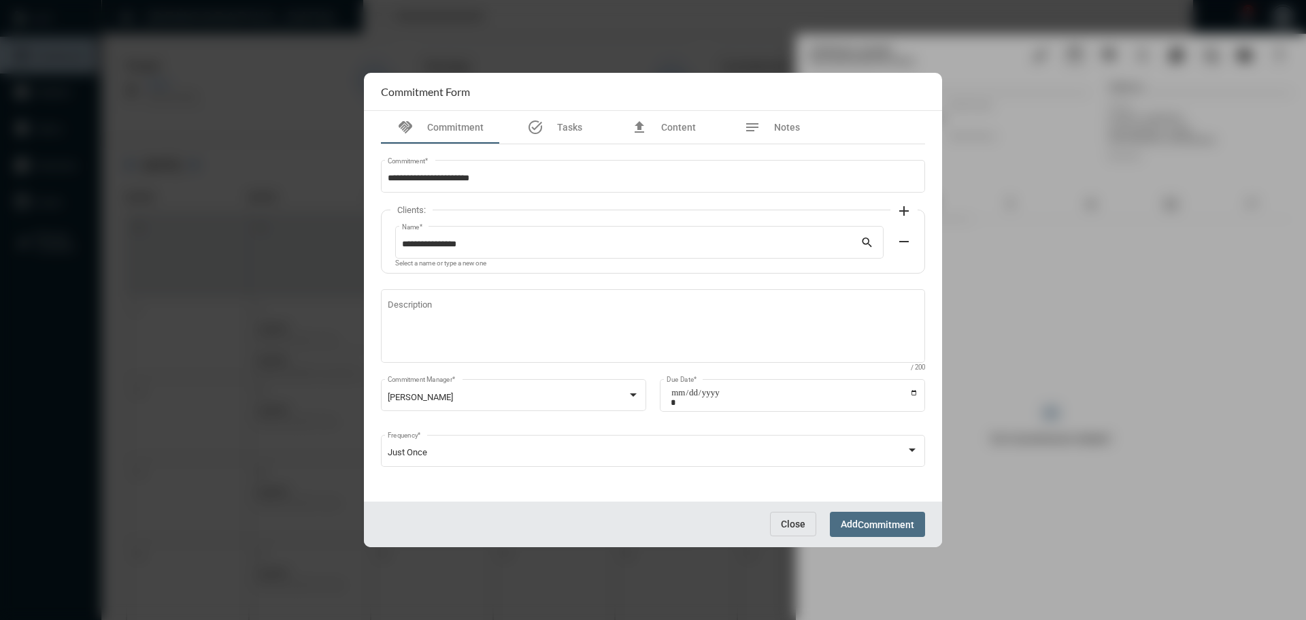
click at [867, 522] on span "Commitment" at bounding box center [886, 524] width 56 height 11
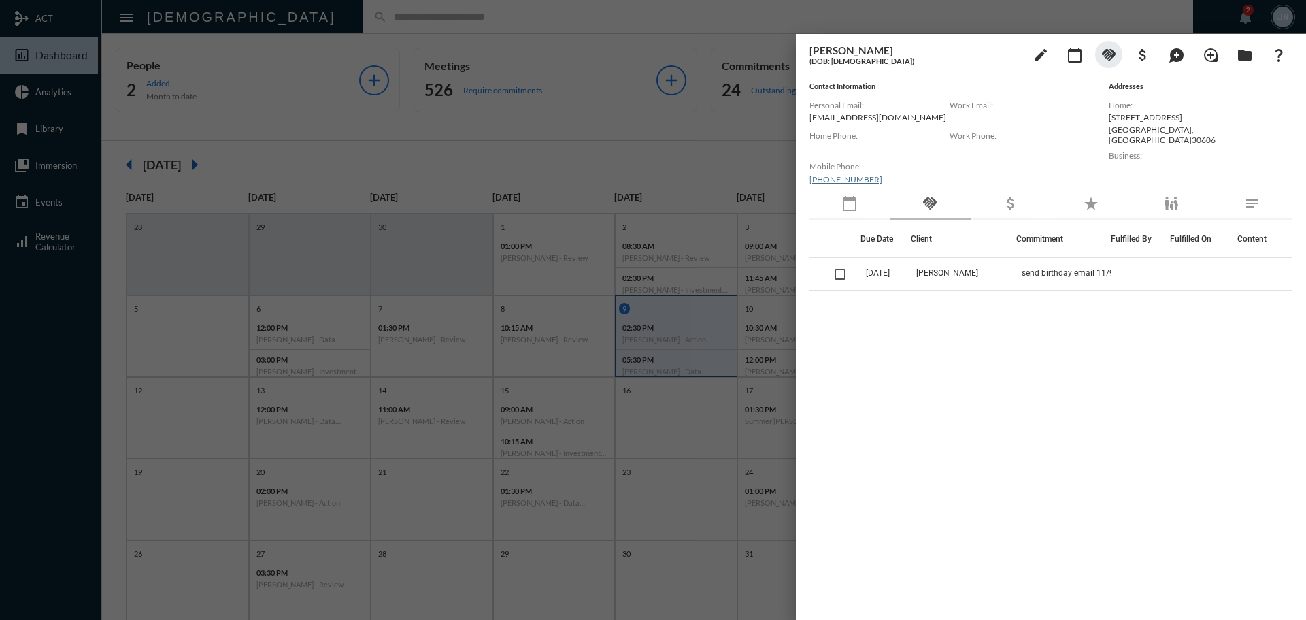
click at [869, 190] on div "calendar_today" at bounding box center [849, 203] width 80 height 31
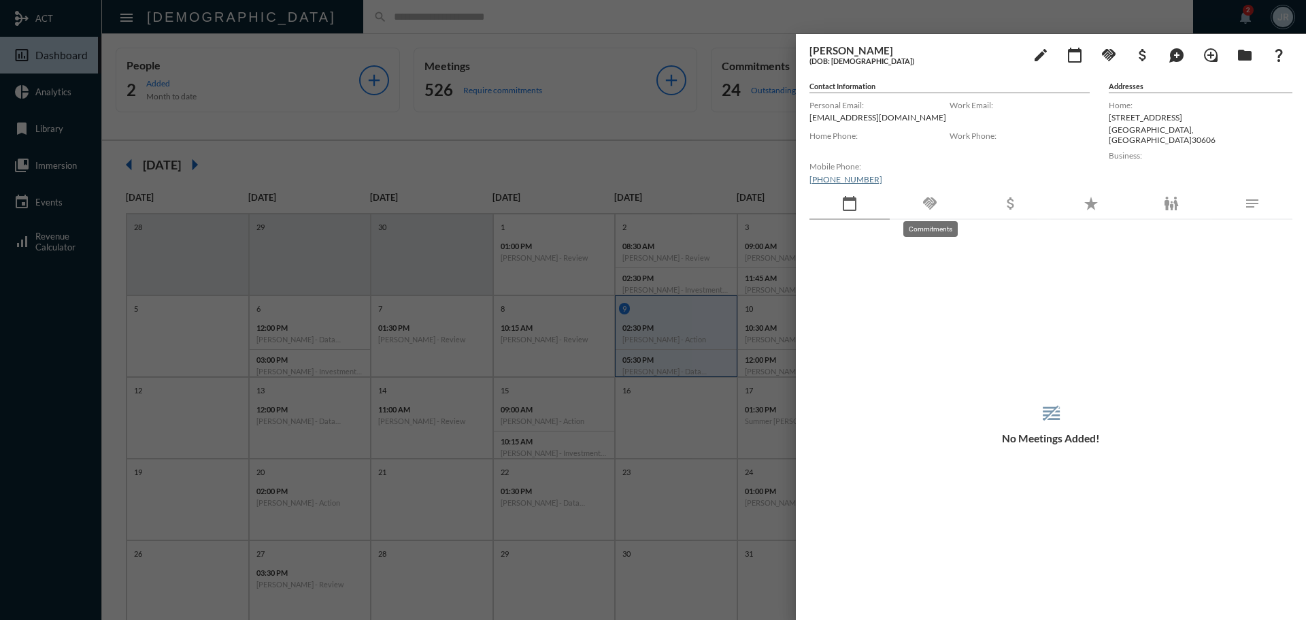
click at [925, 198] on mat-icon "handshake" at bounding box center [930, 203] width 16 height 16
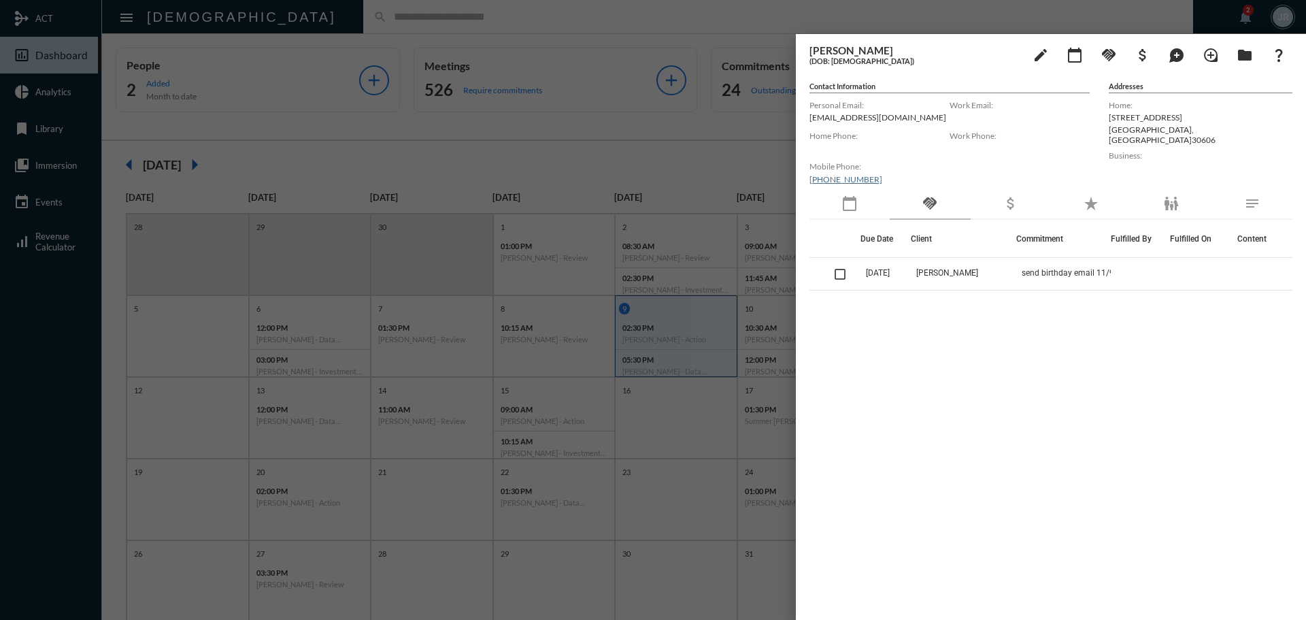
click at [501, 16] on div at bounding box center [653, 310] width 1306 height 620
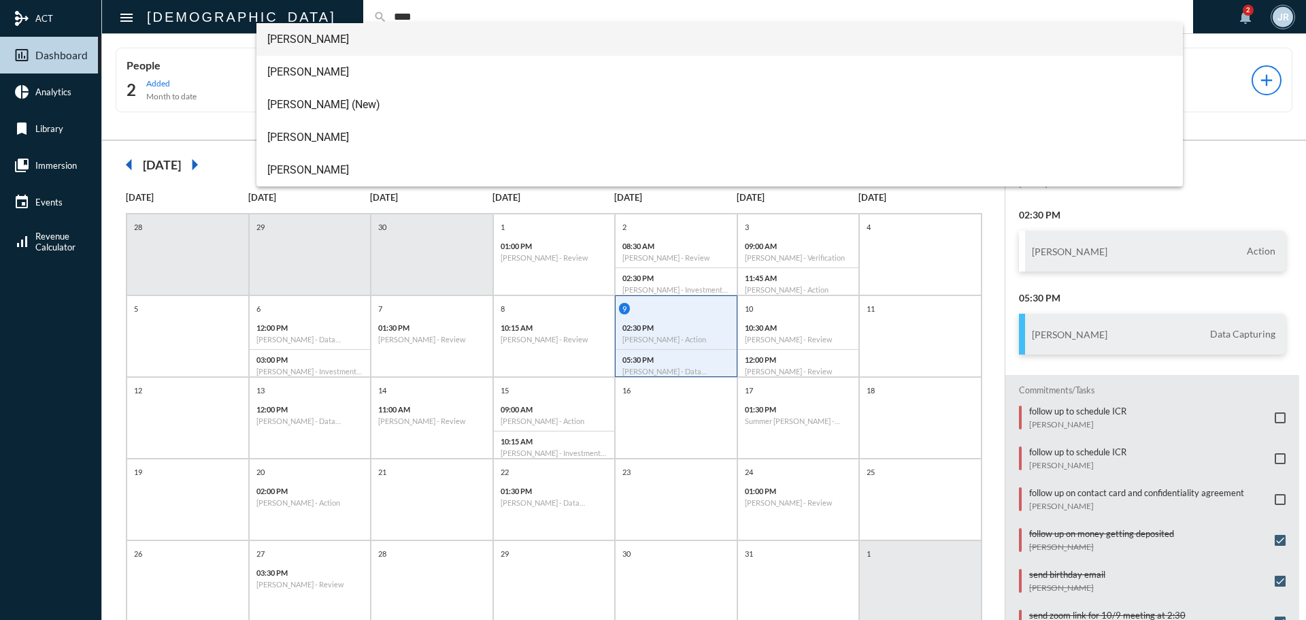
type input "****"
click at [307, 37] on span "[PERSON_NAME]" at bounding box center [719, 39] width 905 height 33
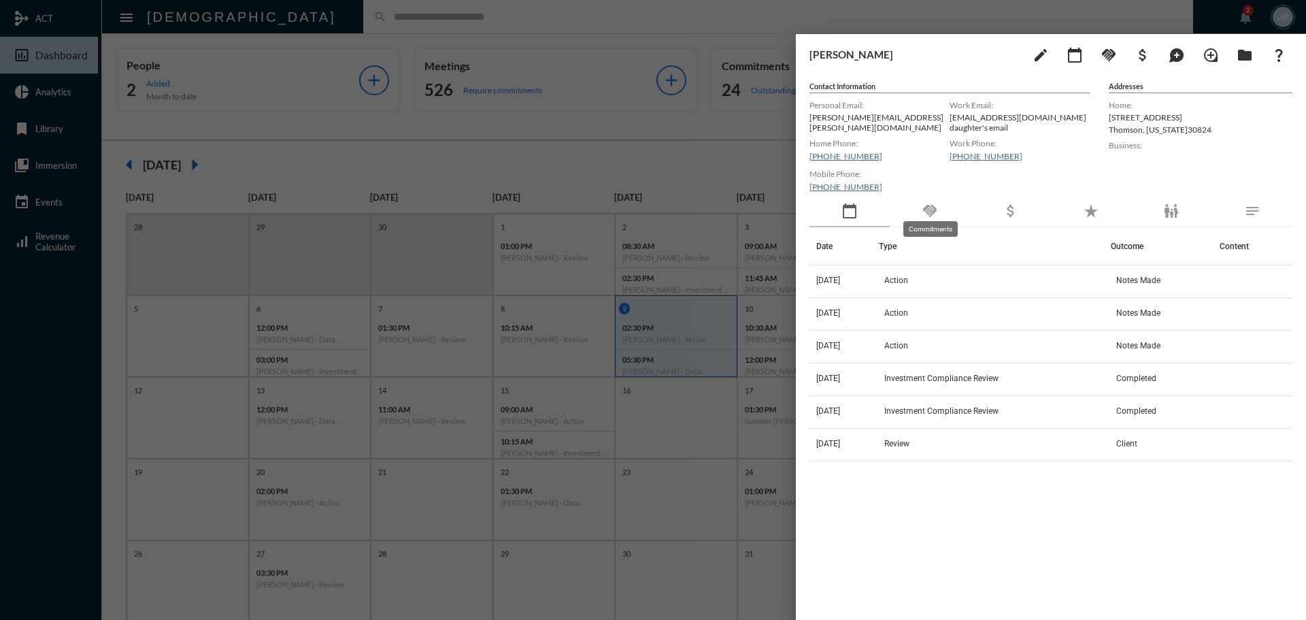
click at [935, 207] on mat-icon "handshake" at bounding box center [930, 211] width 16 height 16
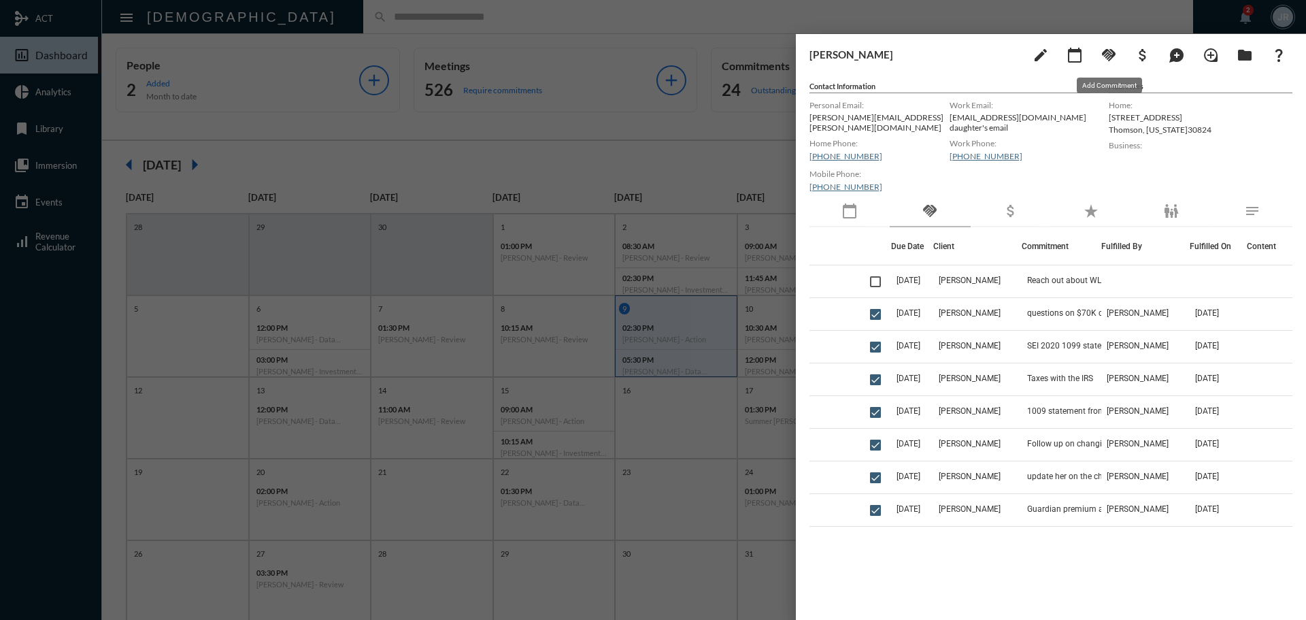
click at [1102, 55] on mat-icon "handshake" at bounding box center [1109, 55] width 16 height 16
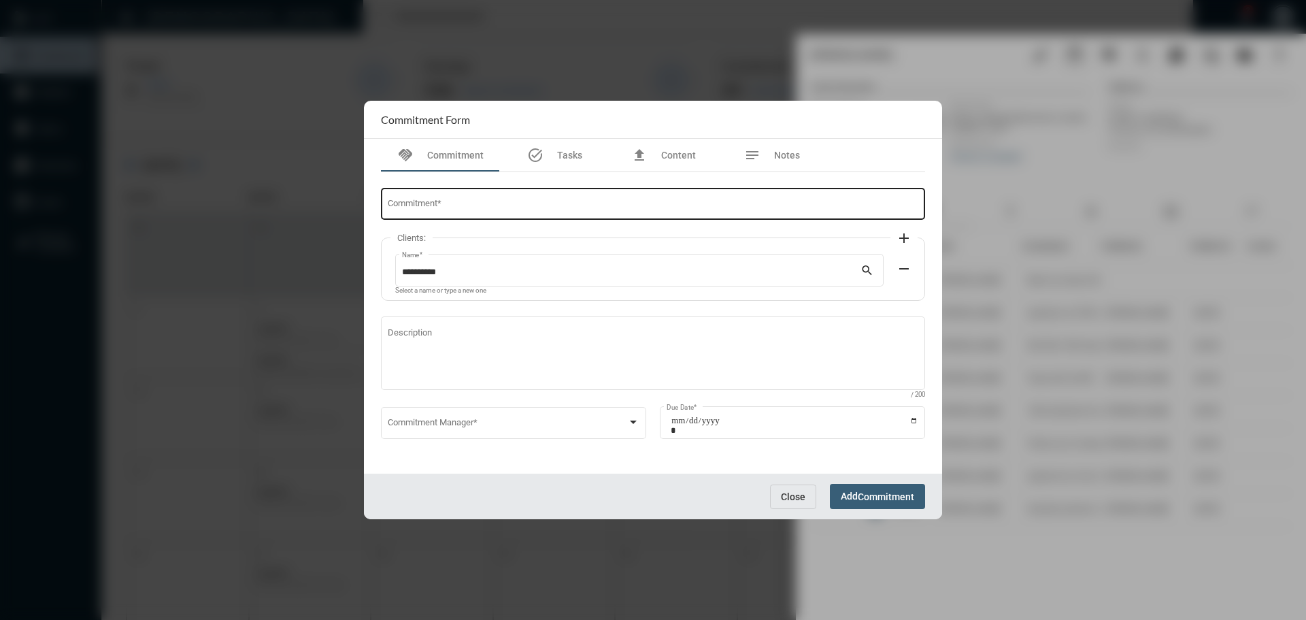
click at [448, 201] on input "Commitment *" at bounding box center [653, 206] width 531 height 10
type input "**********"
click at [455, 424] on span at bounding box center [508, 425] width 240 height 10
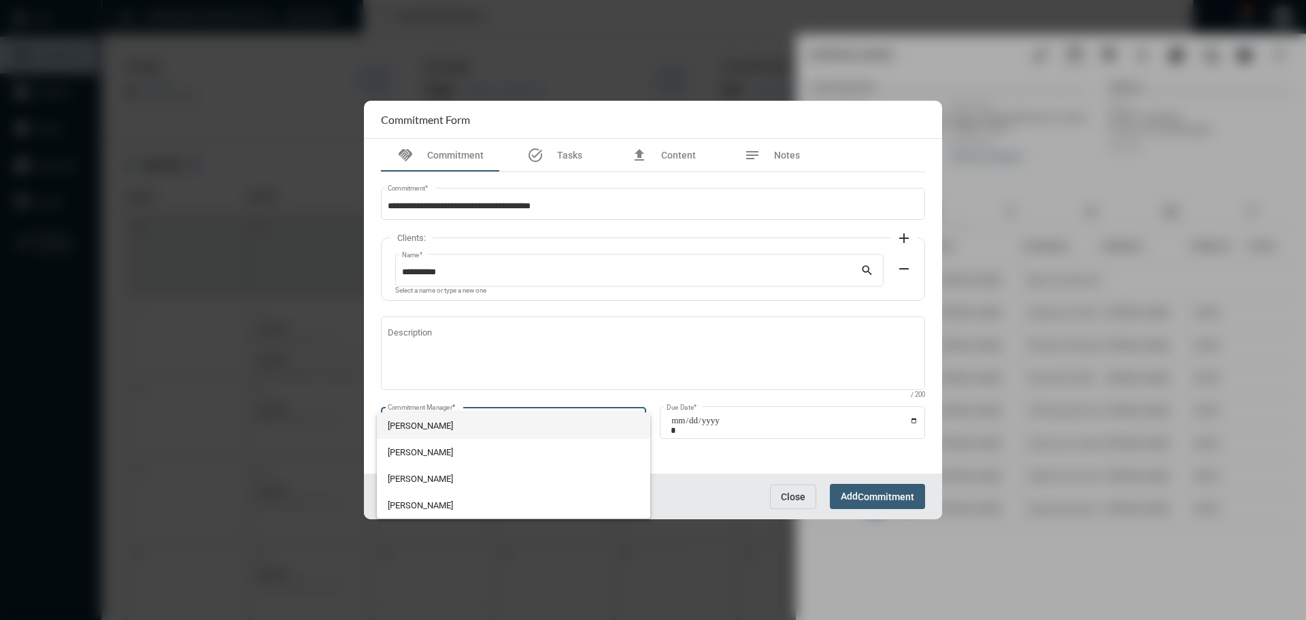
click at [433, 423] on span "[PERSON_NAME]" at bounding box center [514, 425] width 252 height 27
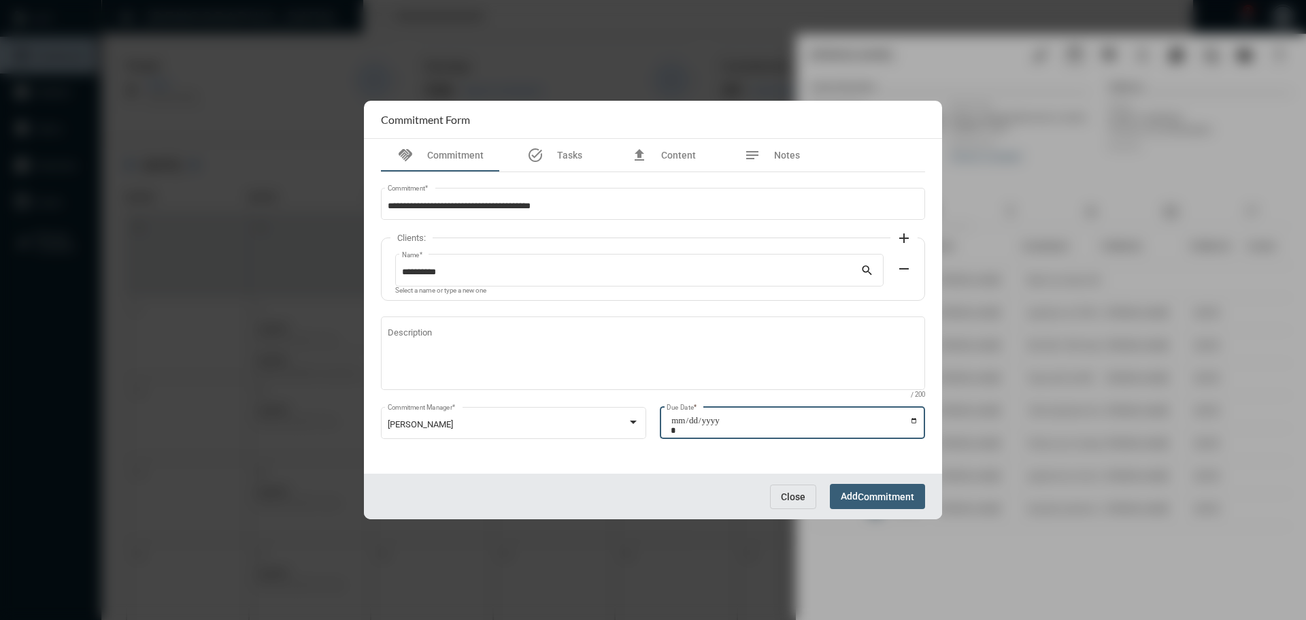
click at [914, 421] on input "Due Date *" at bounding box center [795, 425] width 248 height 19
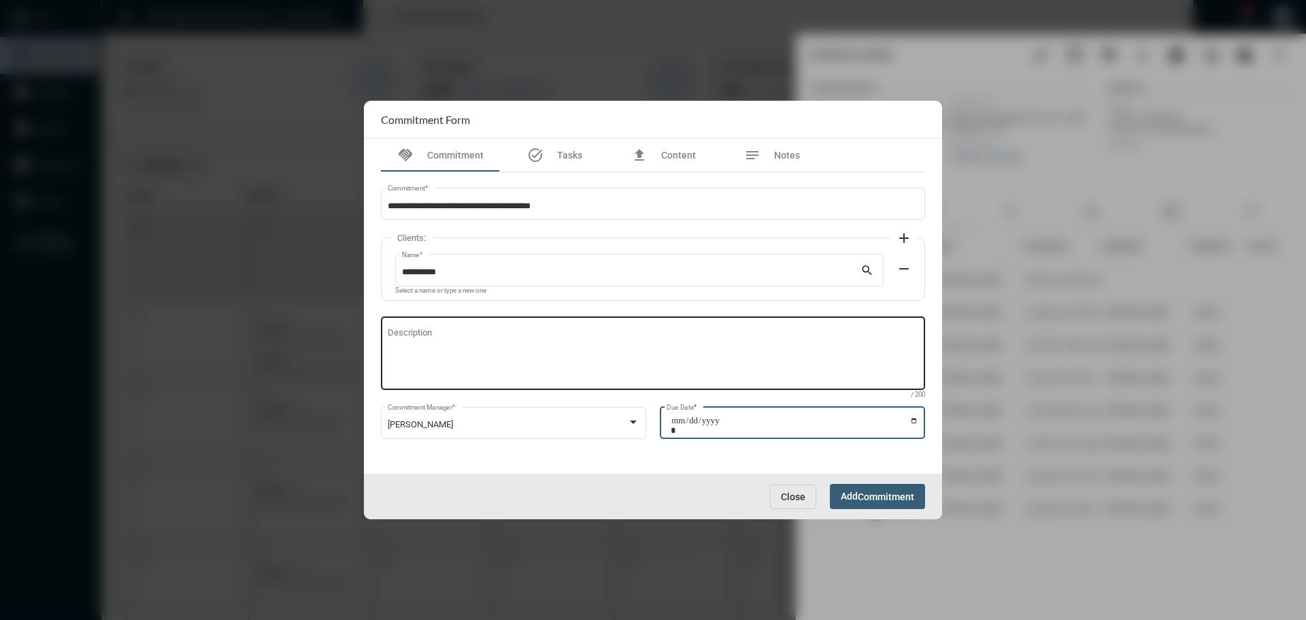
type input "**********"
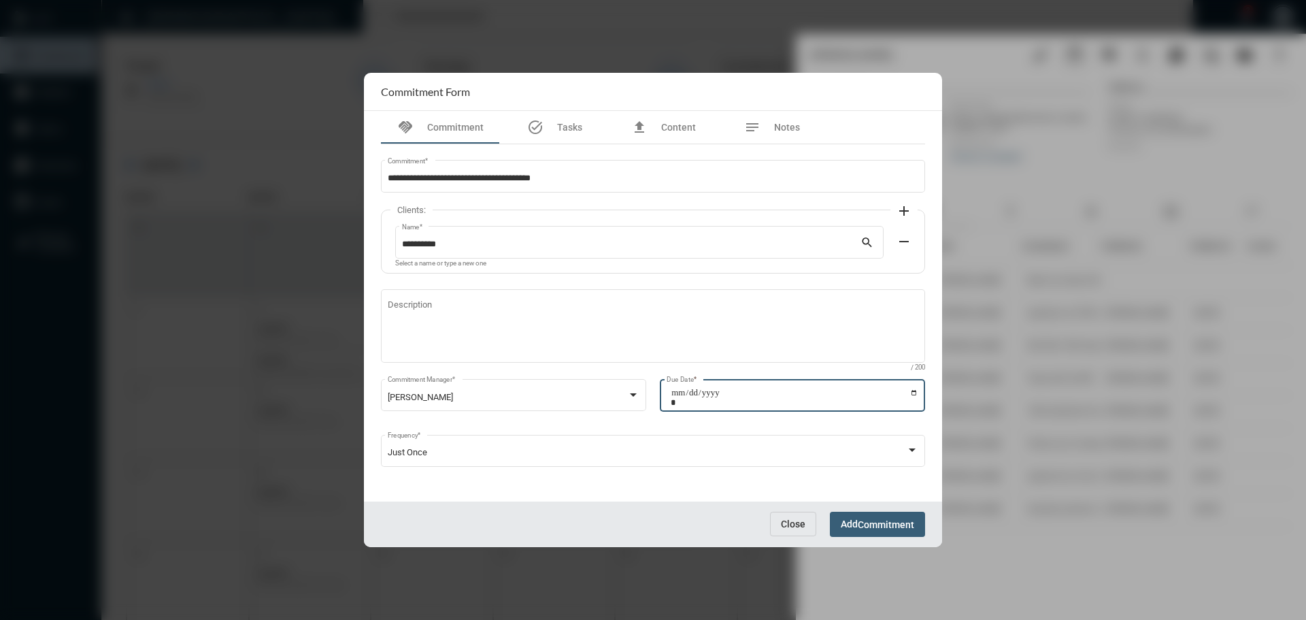
click at [896, 521] on span "Commitment" at bounding box center [886, 524] width 56 height 11
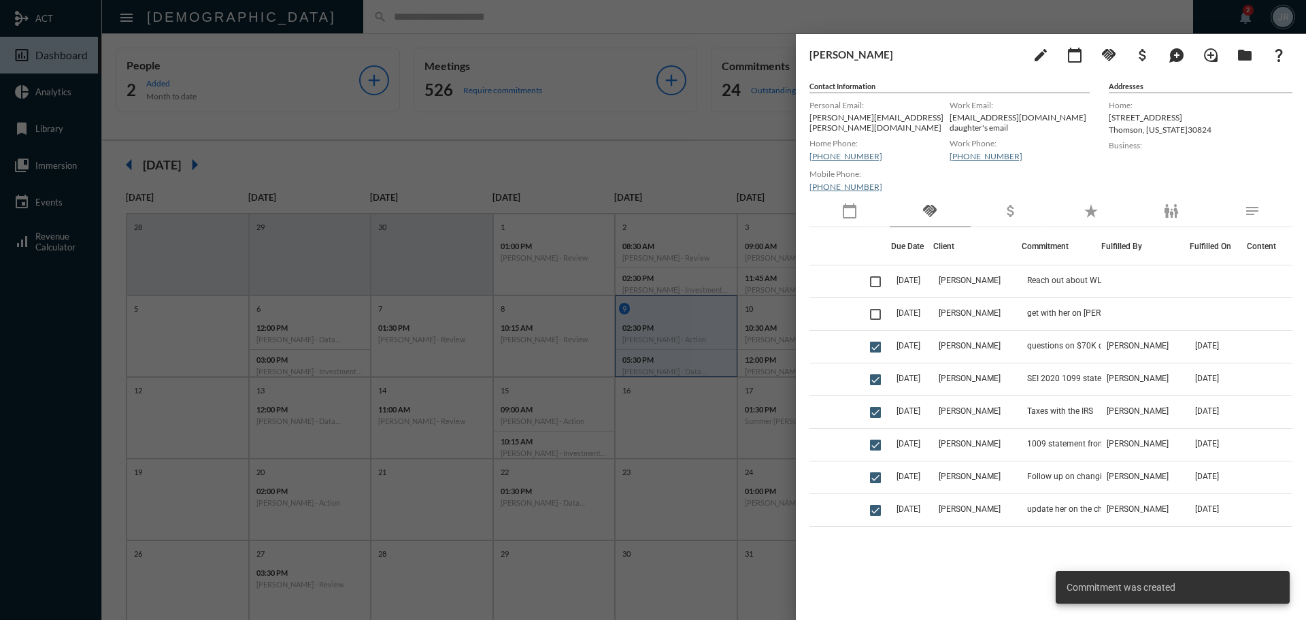
click at [427, 25] on div at bounding box center [653, 310] width 1306 height 620
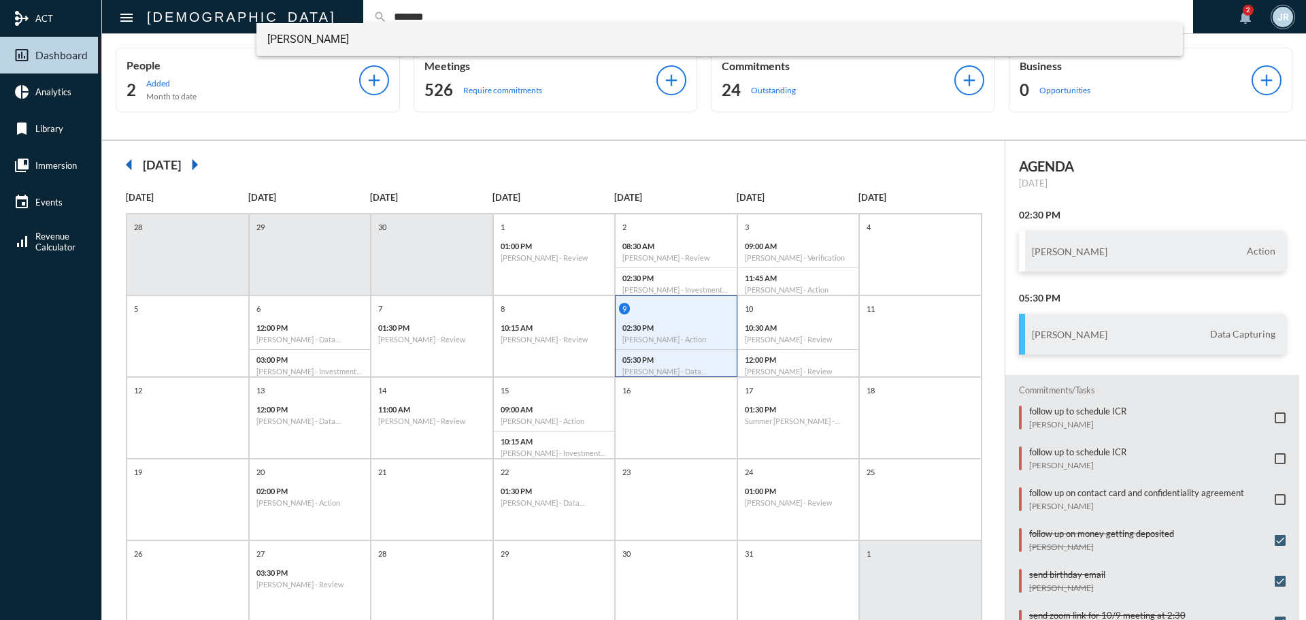
type input "*******"
click at [321, 38] on span "[PERSON_NAME]" at bounding box center [719, 39] width 905 height 33
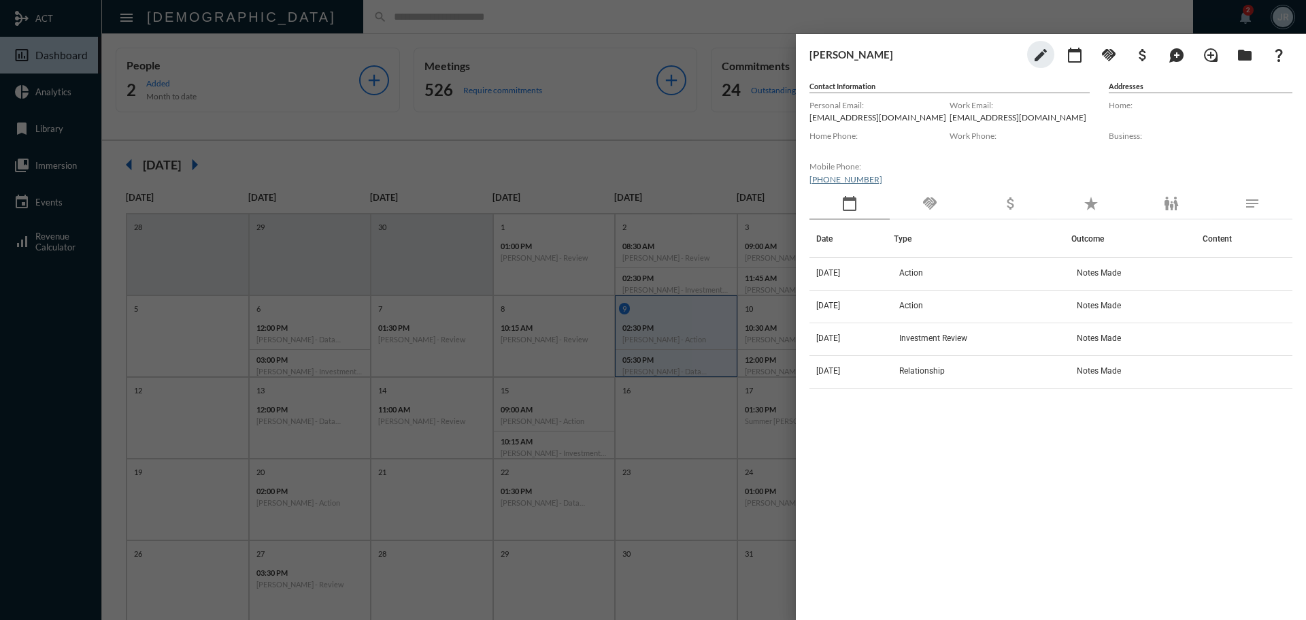
click at [939, 205] on div "handshake" at bounding box center [930, 203] width 80 height 31
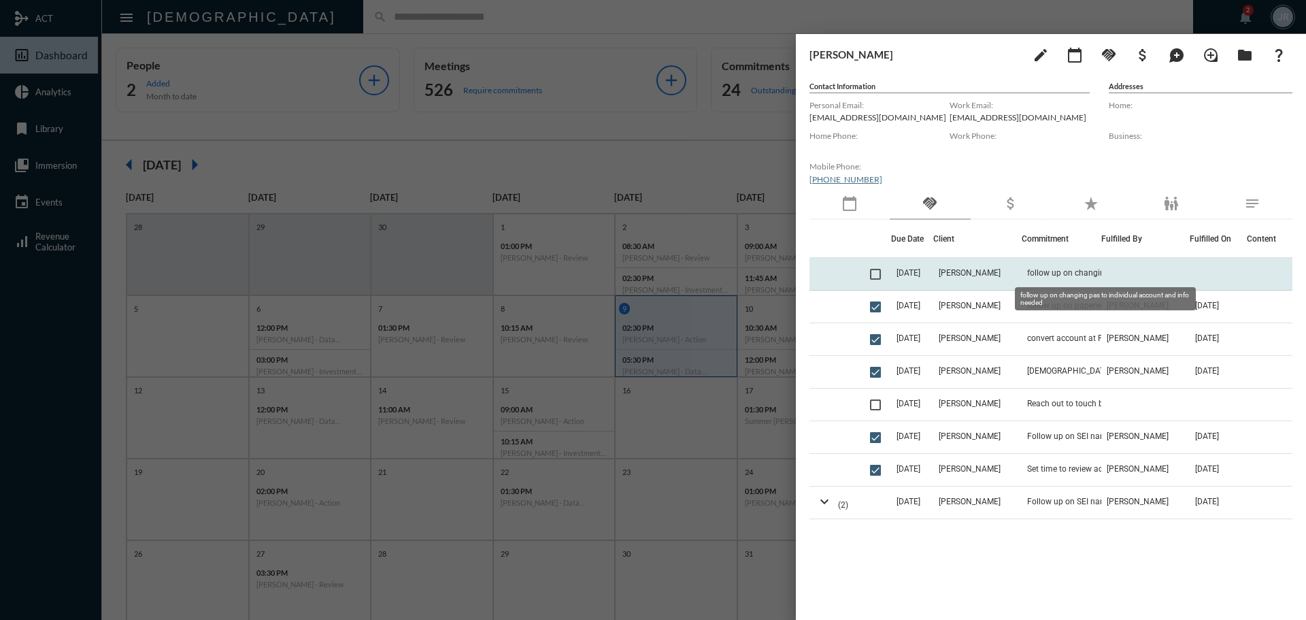
click at [1077, 272] on span "follow up on changing pas to individual account and info needed" at bounding box center [1095, 273] width 136 height 10
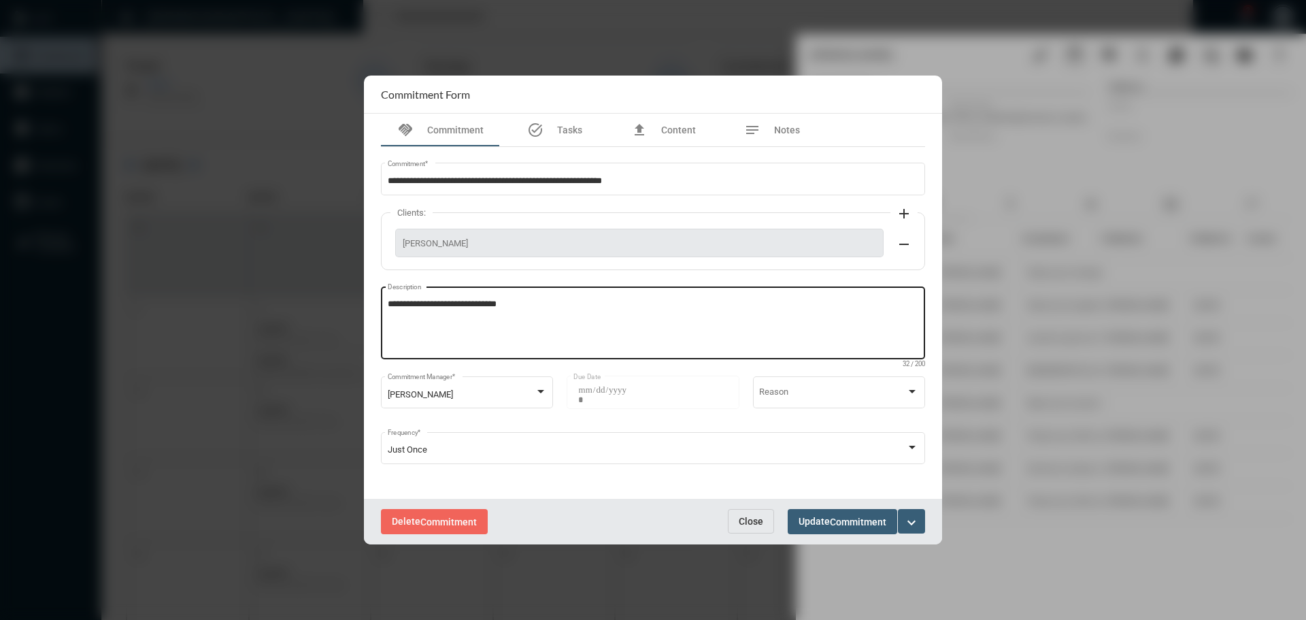
click at [525, 301] on textarea "**********" at bounding box center [653, 325] width 531 height 54
type textarea "**********"
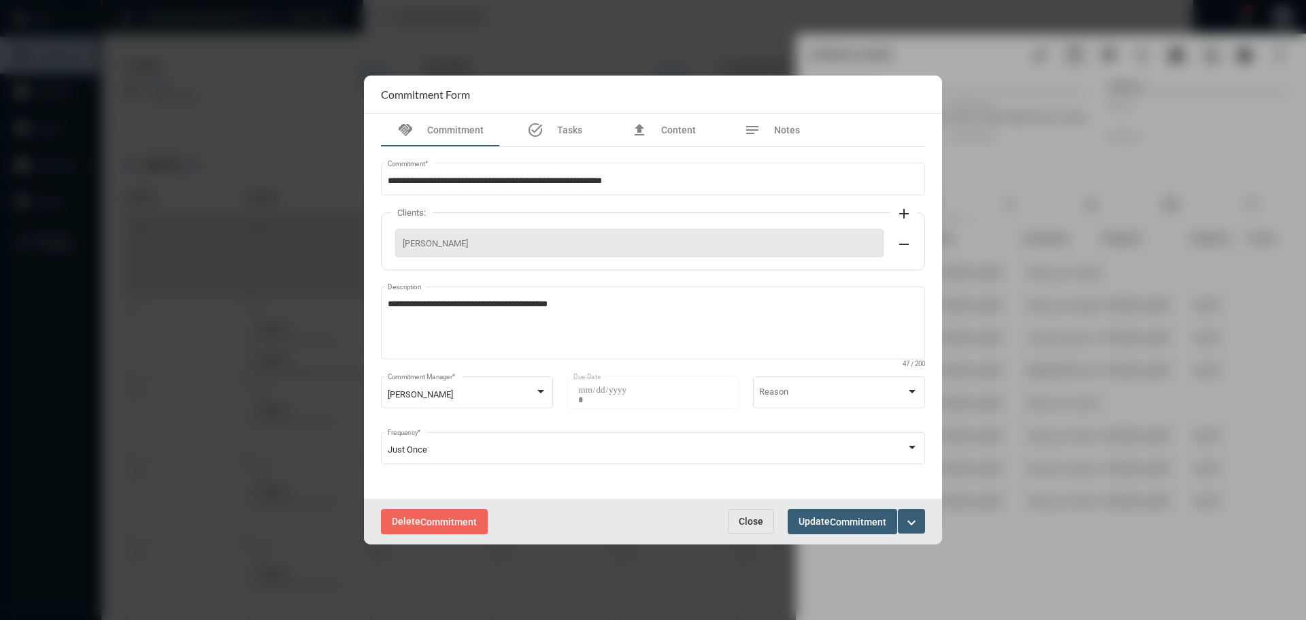
click at [866, 505] on div "Delete Commitment Close Update Commitment expand_more" at bounding box center [653, 522] width 578 height 46
click at [874, 516] on span "Commitment" at bounding box center [858, 521] width 56 height 11
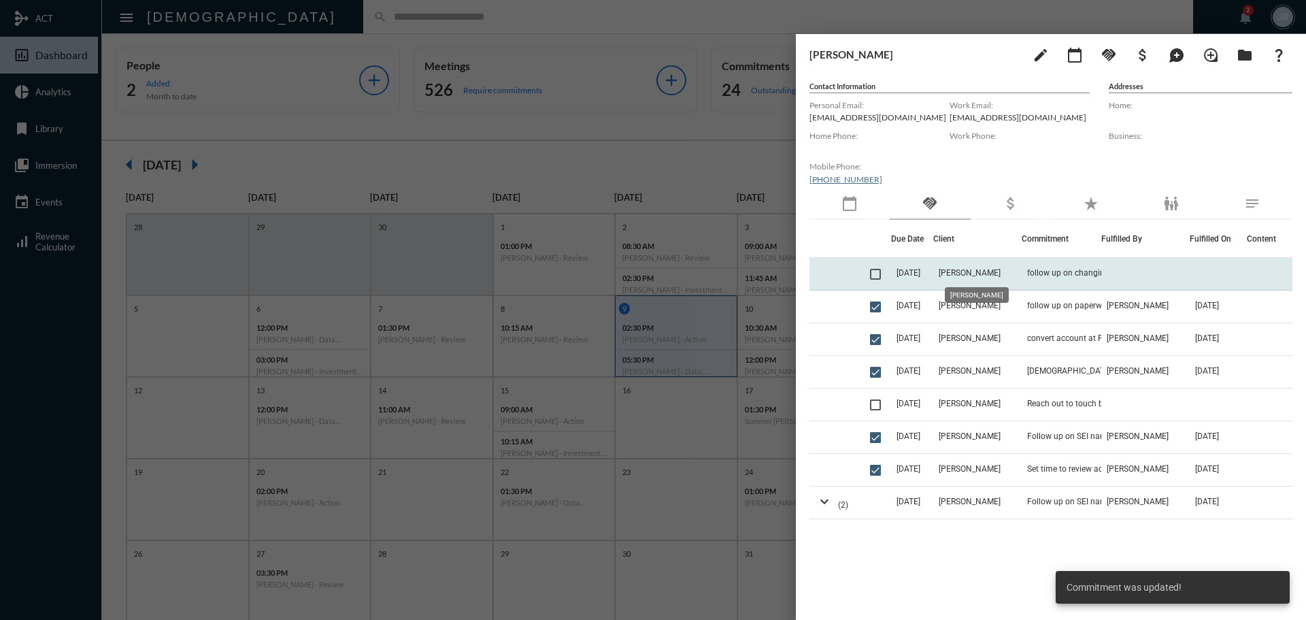
click at [984, 272] on span "[PERSON_NAME]" at bounding box center [970, 273] width 62 height 10
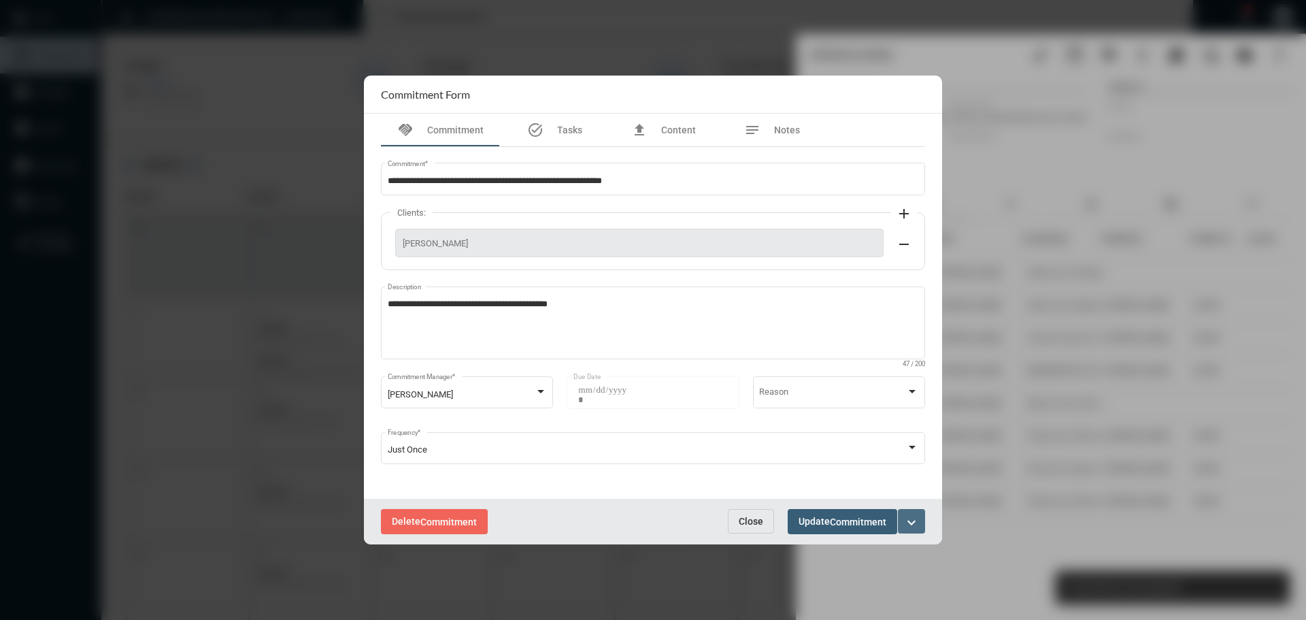
click at [913, 522] on mat-icon "expand_more" at bounding box center [911, 522] width 16 height 16
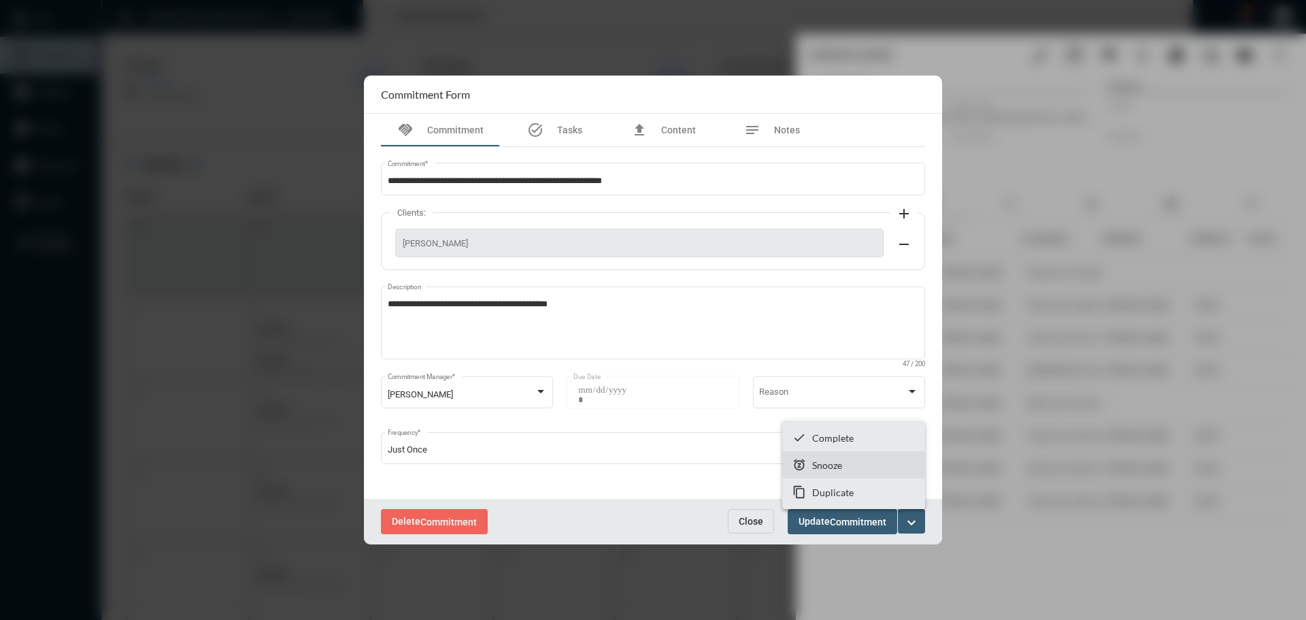
click at [818, 467] on p "Snooze" at bounding box center [827, 465] width 30 height 12
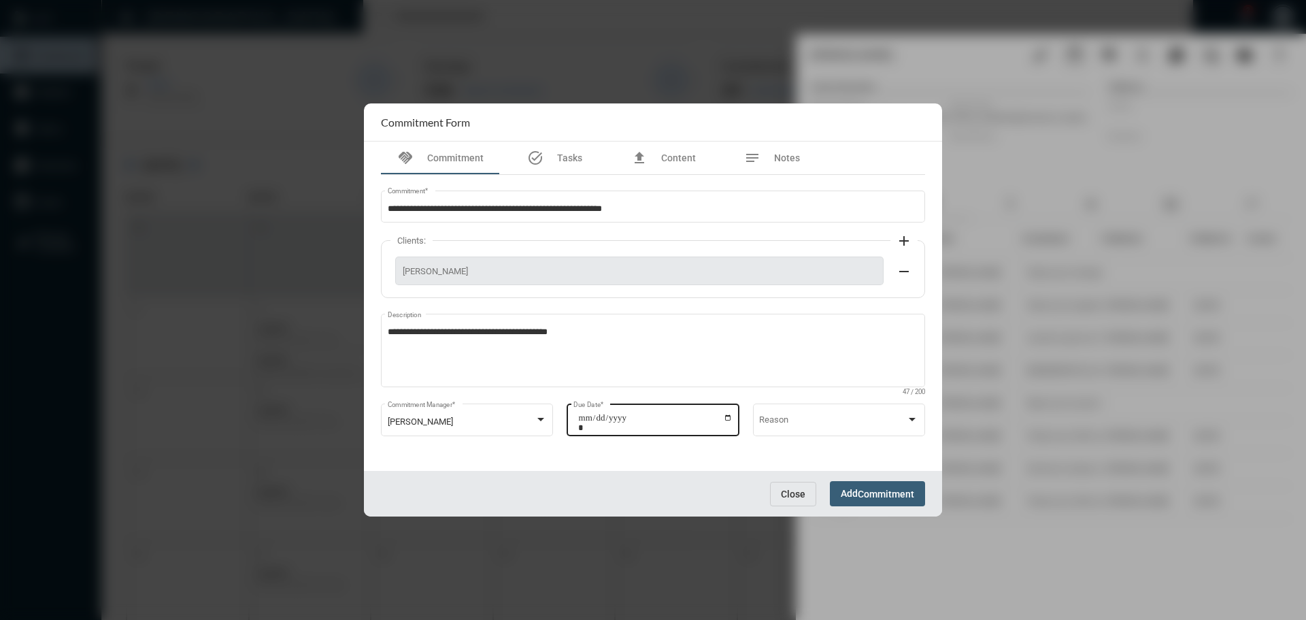
click at [728, 418] on input "**********" at bounding box center [655, 422] width 154 height 19
type input "**********"
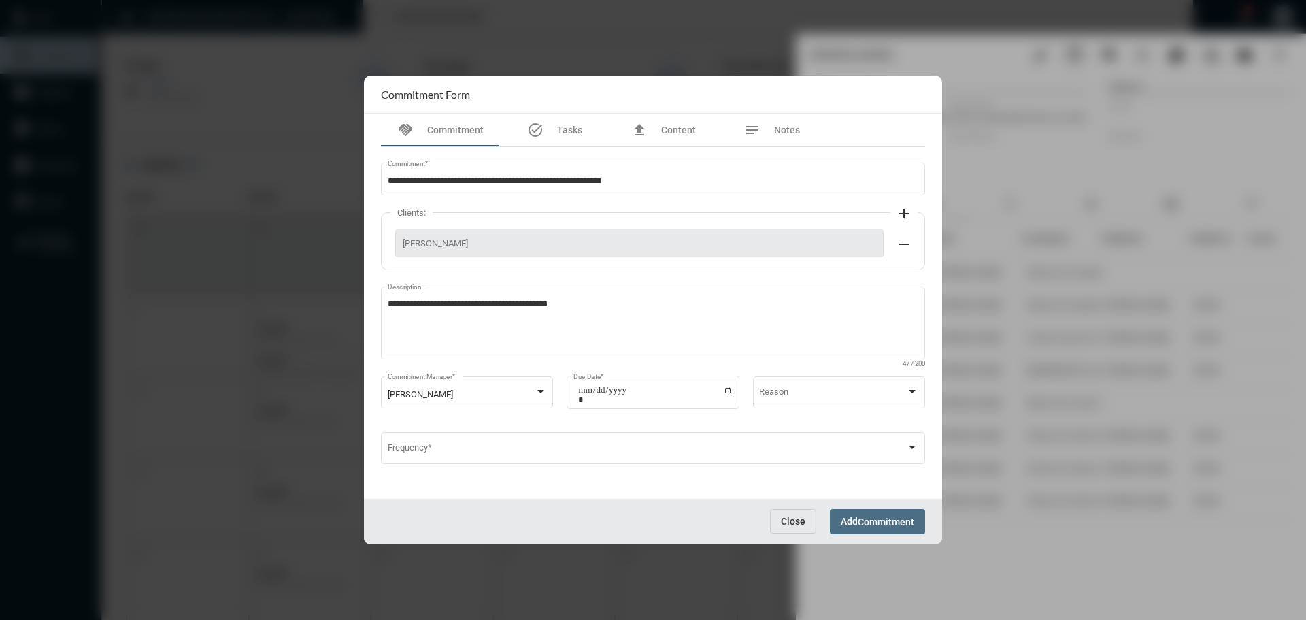
click at [881, 518] on span "Commitment" at bounding box center [886, 521] width 56 height 11
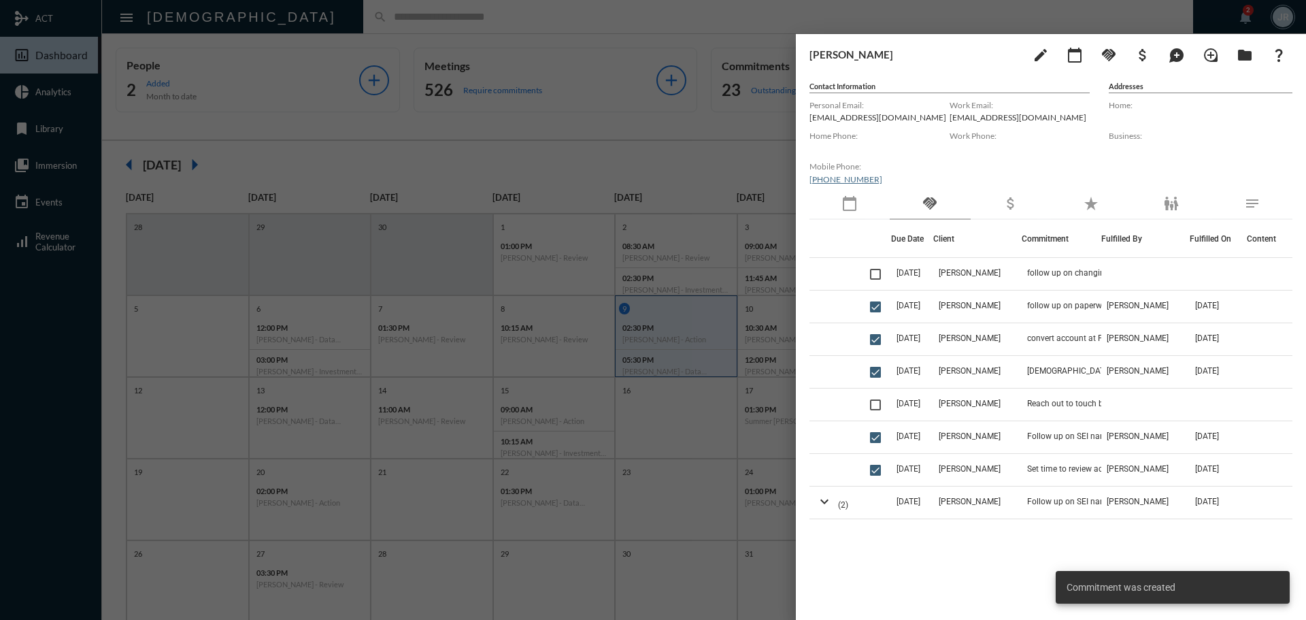
click at [531, 13] on div at bounding box center [653, 310] width 1306 height 620
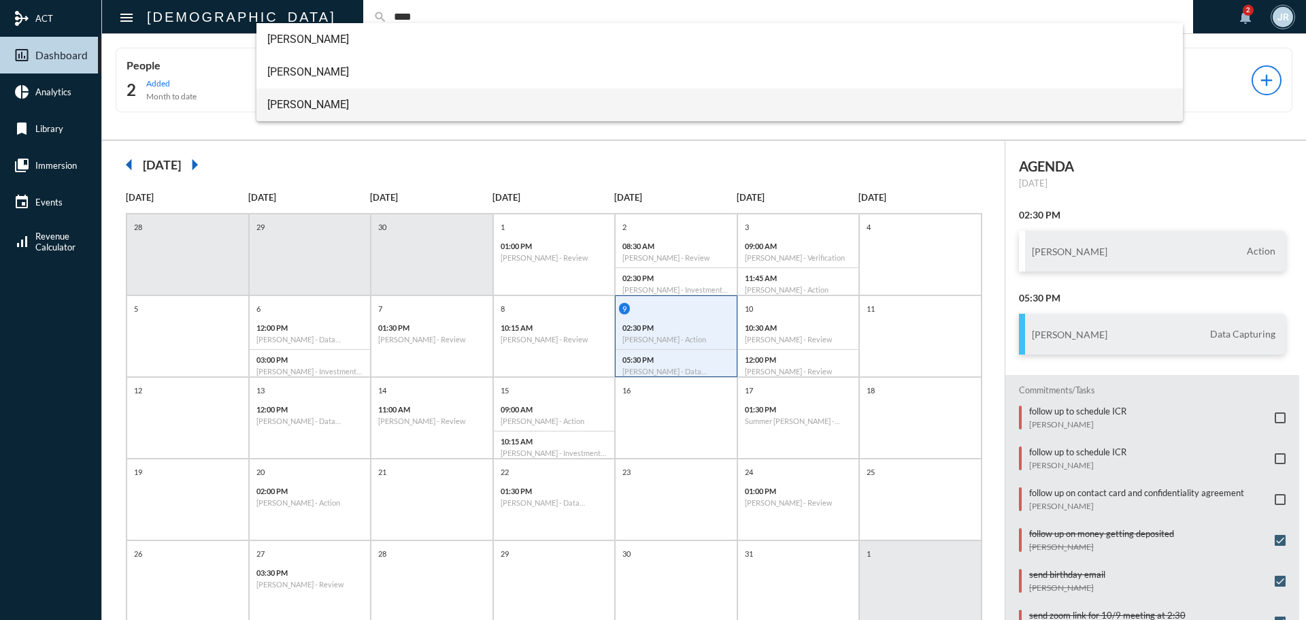
type input "****"
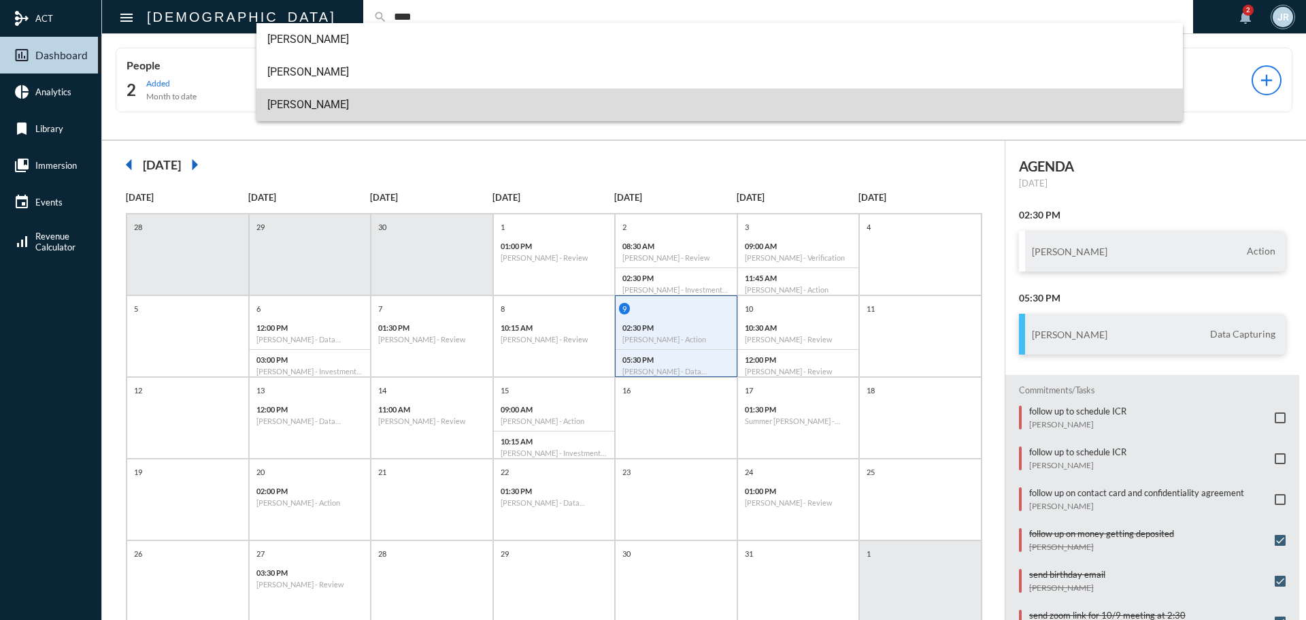
click at [286, 93] on span "[PERSON_NAME]" at bounding box center [719, 104] width 905 height 33
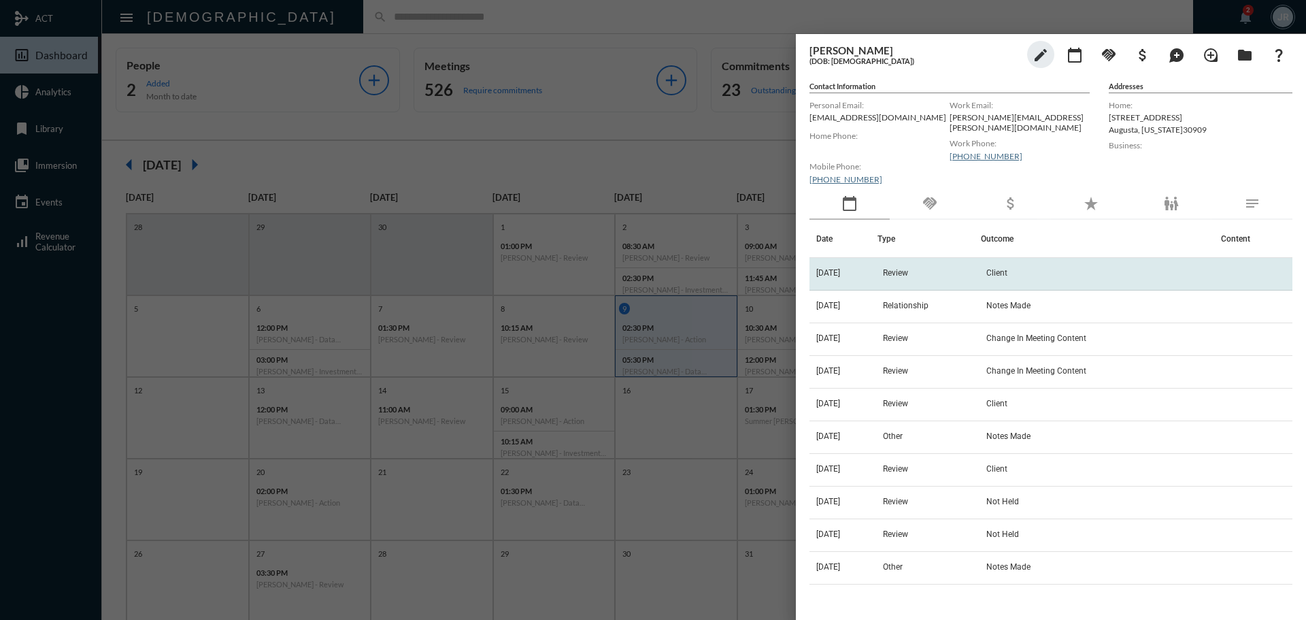
click at [877, 259] on td "[DATE]" at bounding box center [843, 274] width 68 height 33
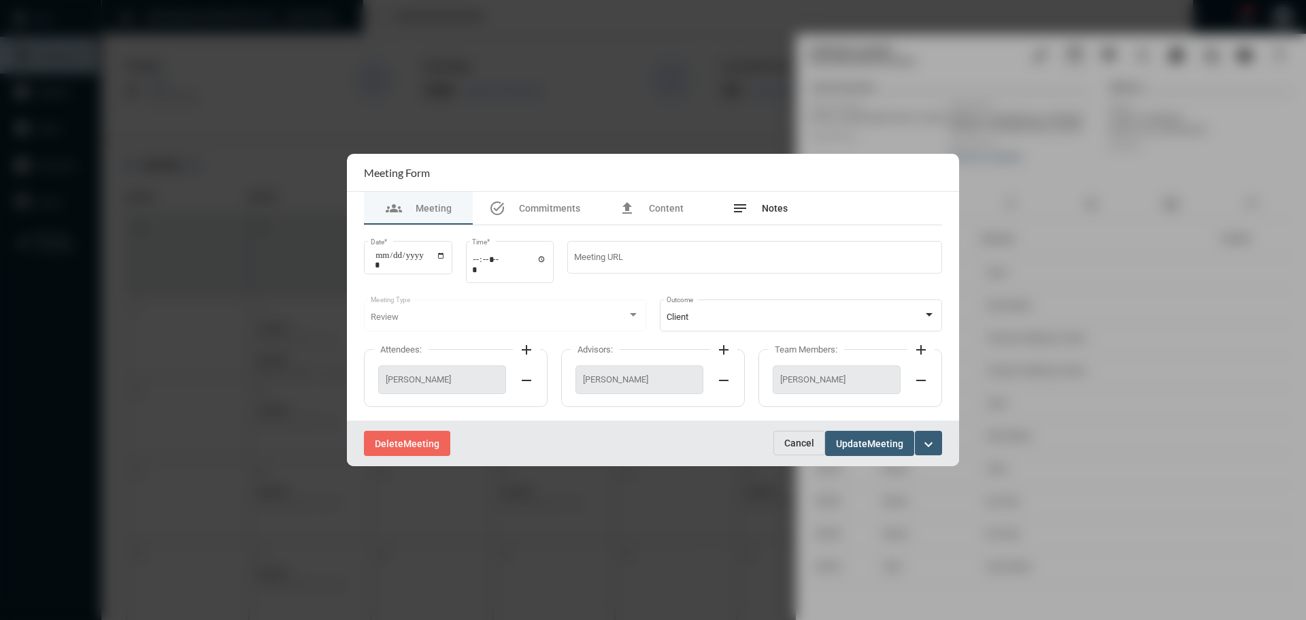
click at [751, 212] on div "notes Notes" at bounding box center [760, 208] width 56 height 16
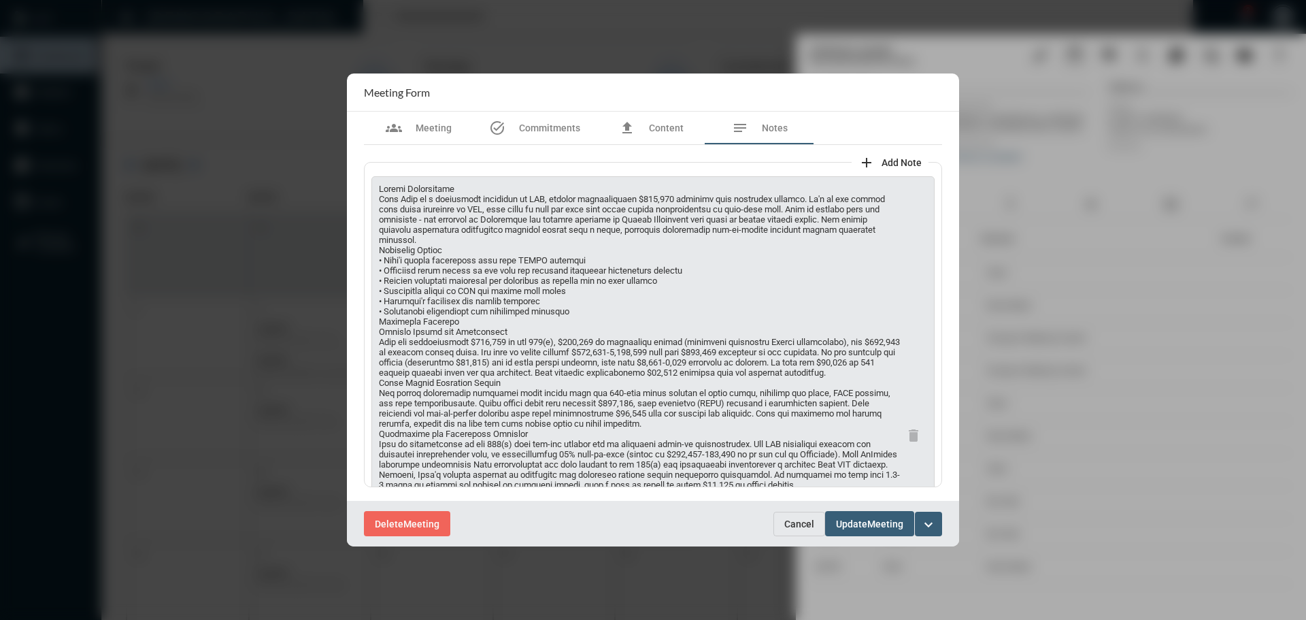
click at [802, 526] on span "Cancel" at bounding box center [799, 523] width 30 height 11
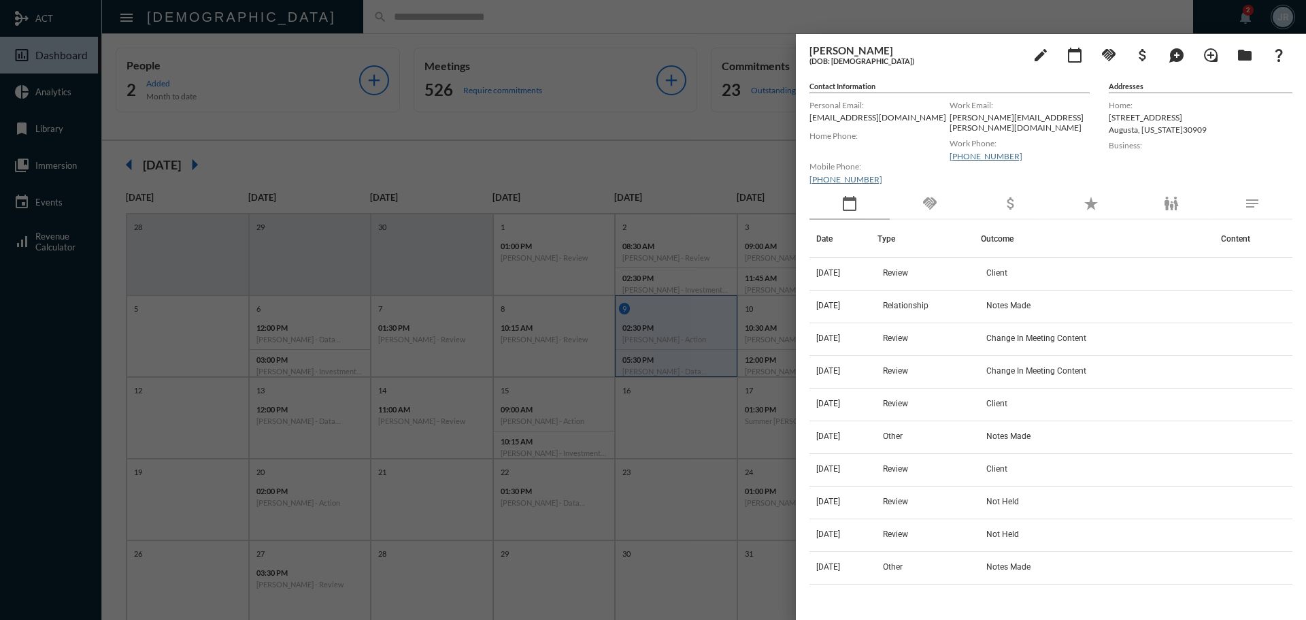
click at [405, 21] on div at bounding box center [653, 310] width 1306 height 620
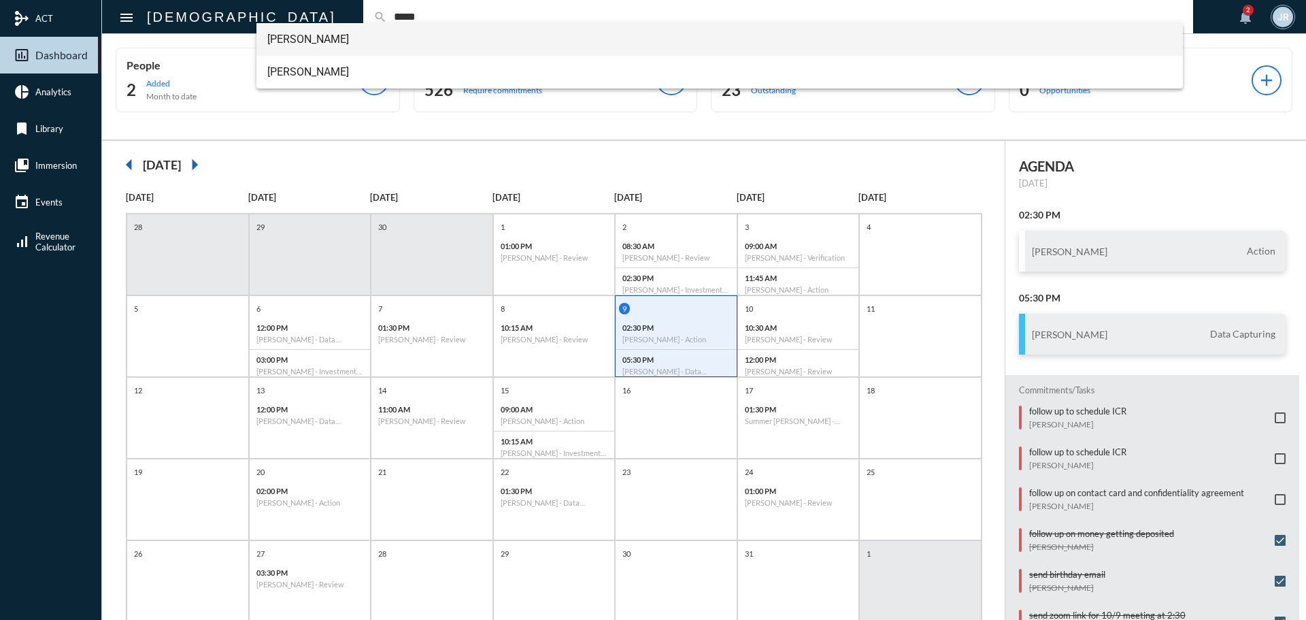
type input "*****"
click at [314, 34] on span "[PERSON_NAME]" at bounding box center [719, 39] width 905 height 33
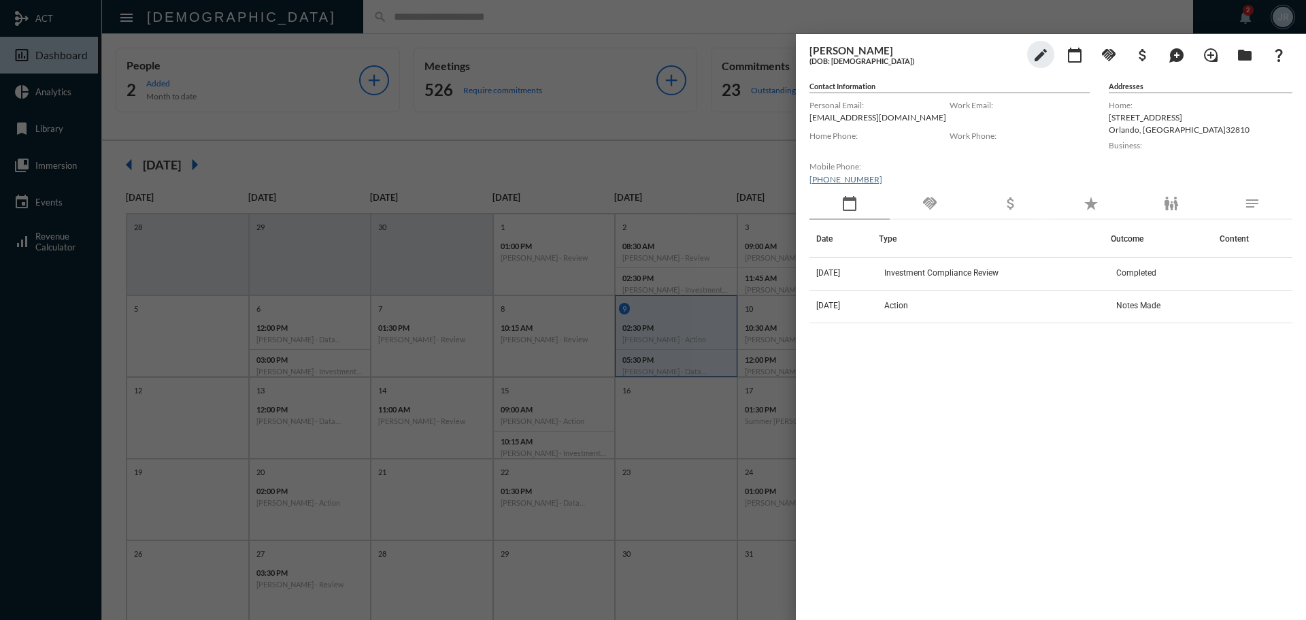
click at [926, 204] on mat-icon "handshake" at bounding box center [930, 203] width 16 height 16
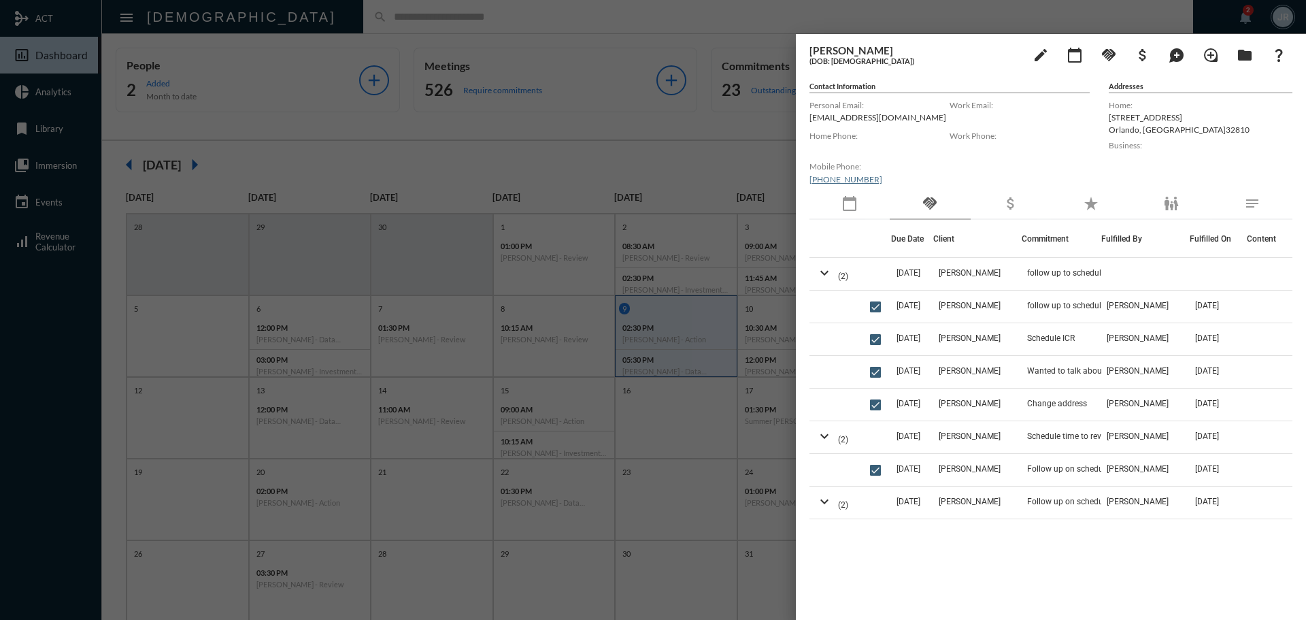
click at [803, 272] on div "[PERSON_NAME] (DOB: [DEMOGRAPHIC_DATA]) edit calendar_today handshake attach_mo…" at bounding box center [1051, 323] width 510 height 579
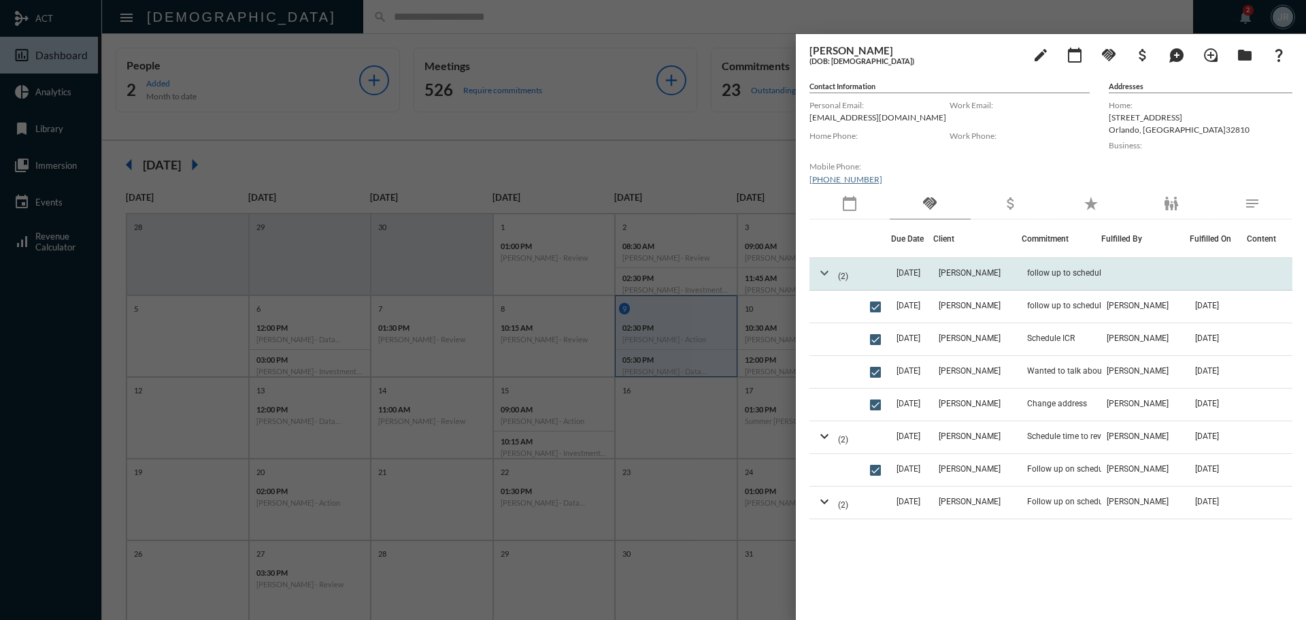
click at [823, 271] on mat-icon "expand_more" at bounding box center [824, 273] width 16 height 16
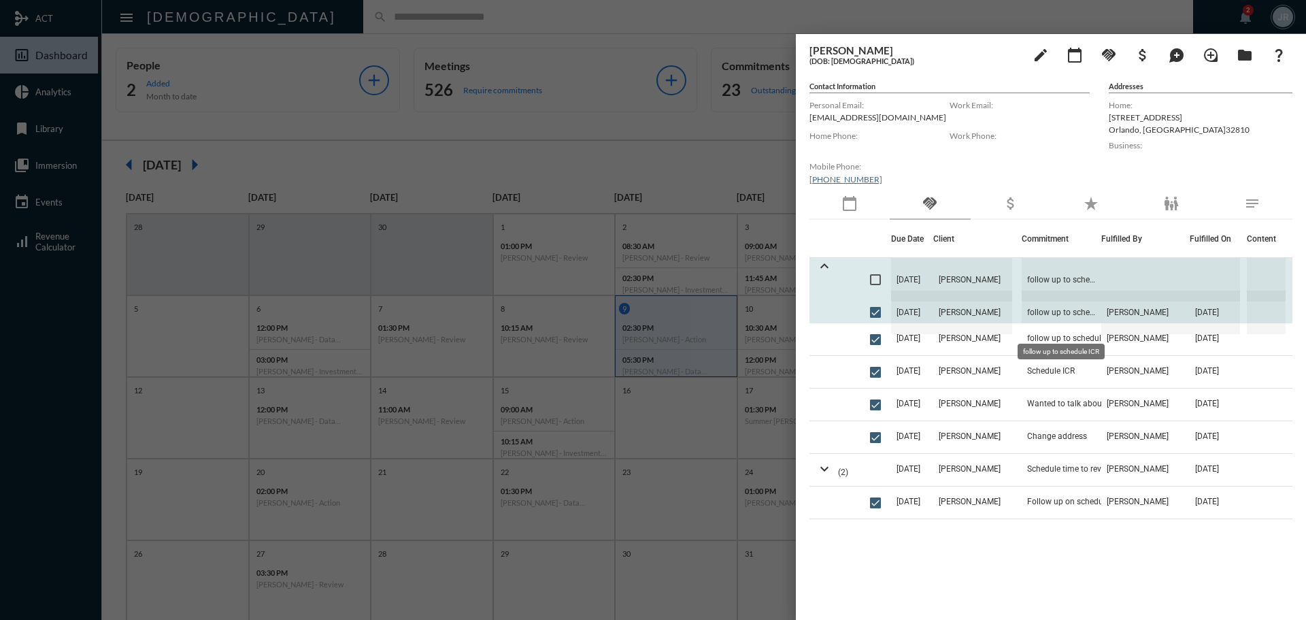
click at [1045, 307] on span "follow up to schedule ICR" at bounding box center [1062, 312] width 80 height 44
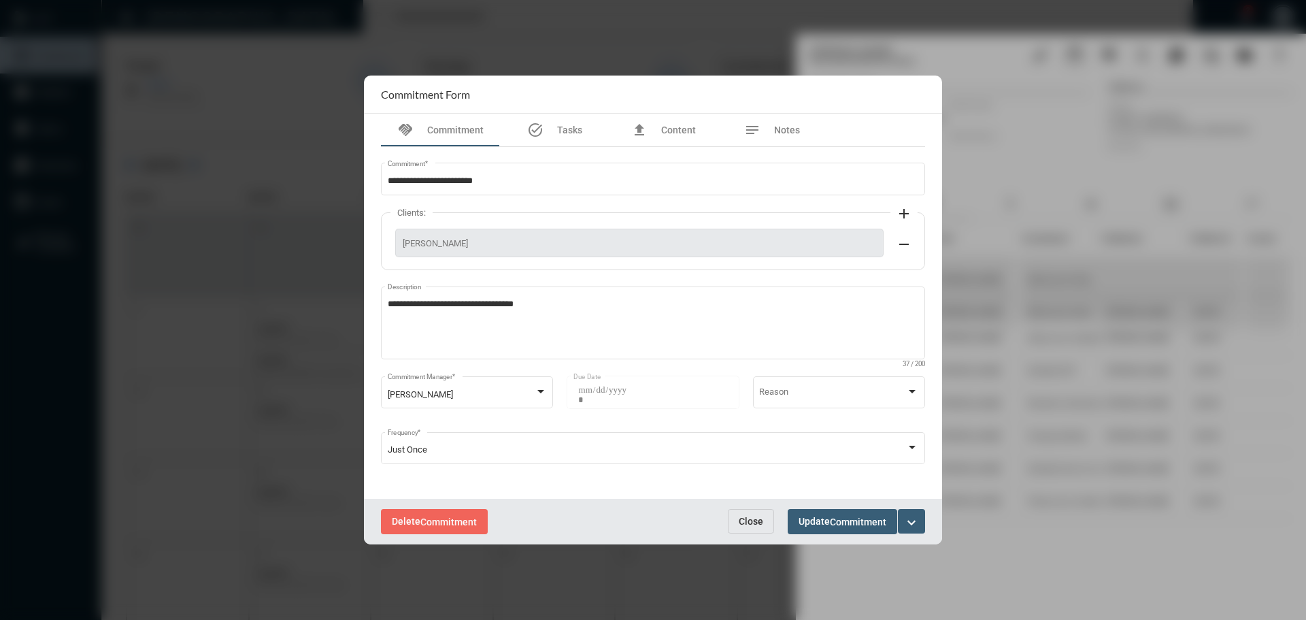
click at [759, 518] on span "Close" at bounding box center [751, 521] width 24 height 11
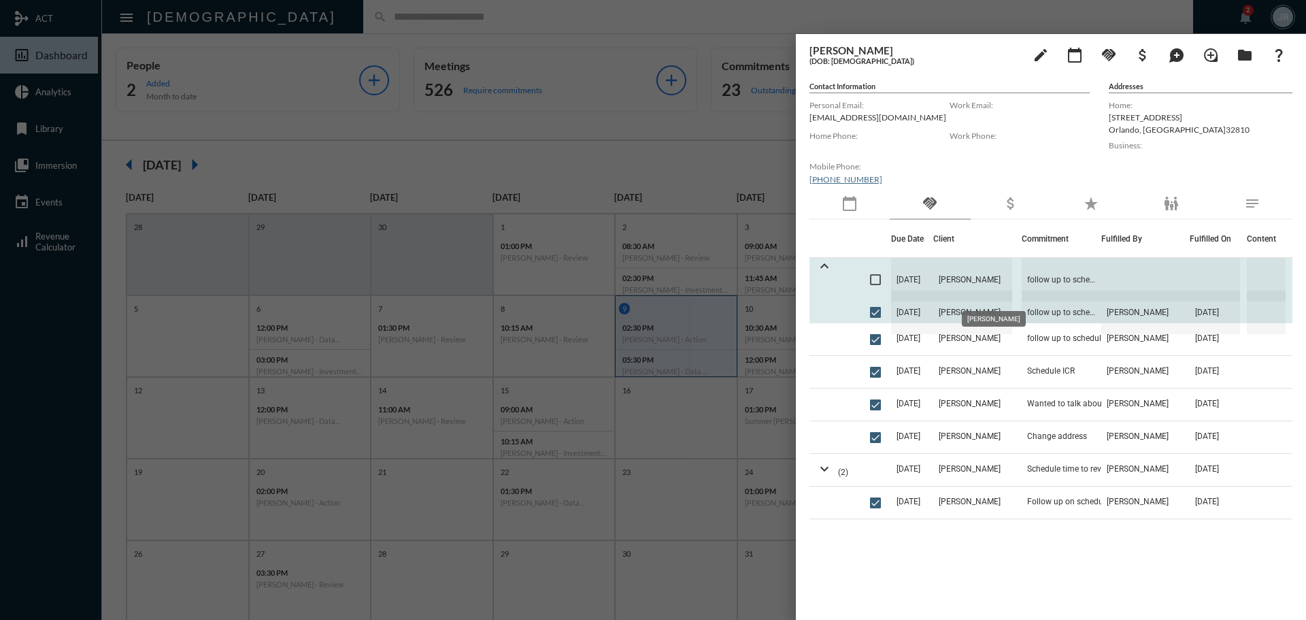
click at [954, 276] on span "[PERSON_NAME]" at bounding box center [972, 280] width 79 height 44
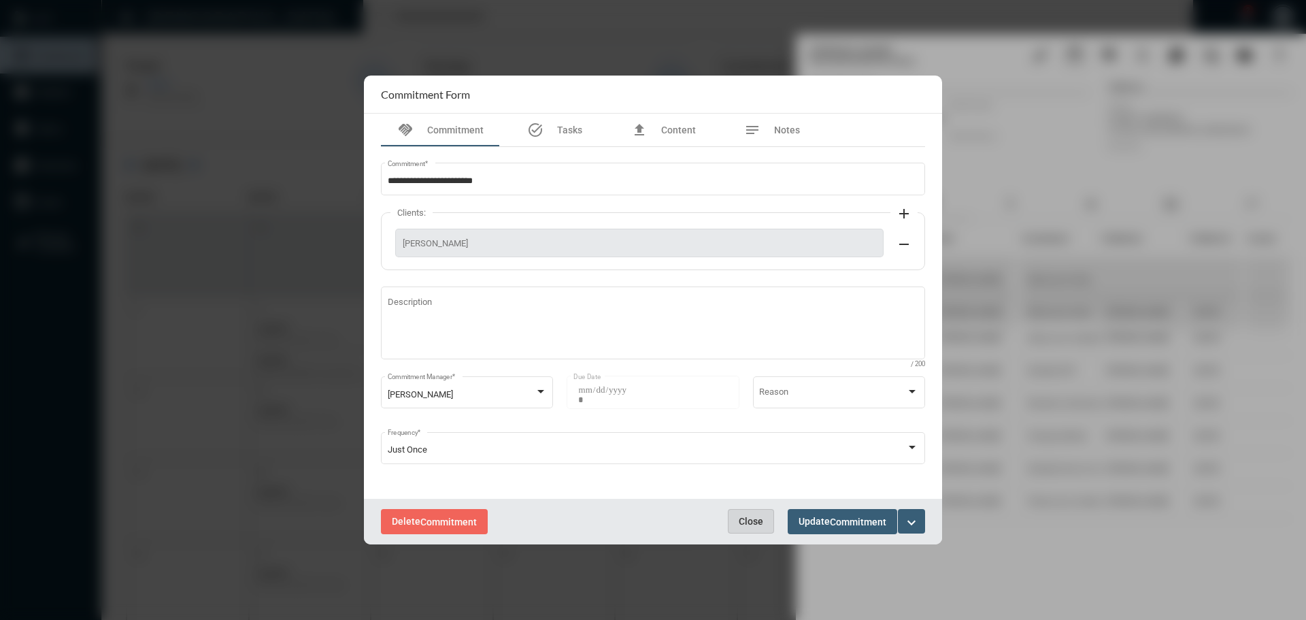
click at [752, 516] on span "Close" at bounding box center [751, 521] width 24 height 11
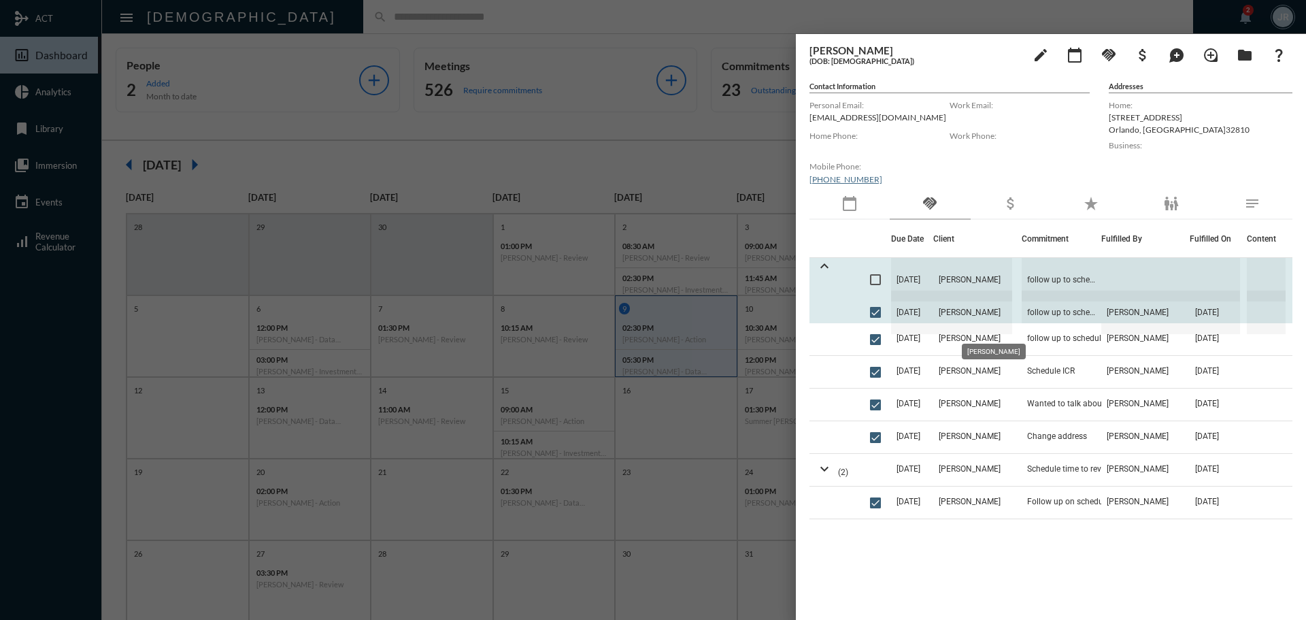
click at [974, 306] on span "[PERSON_NAME]" at bounding box center [972, 312] width 79 height 44
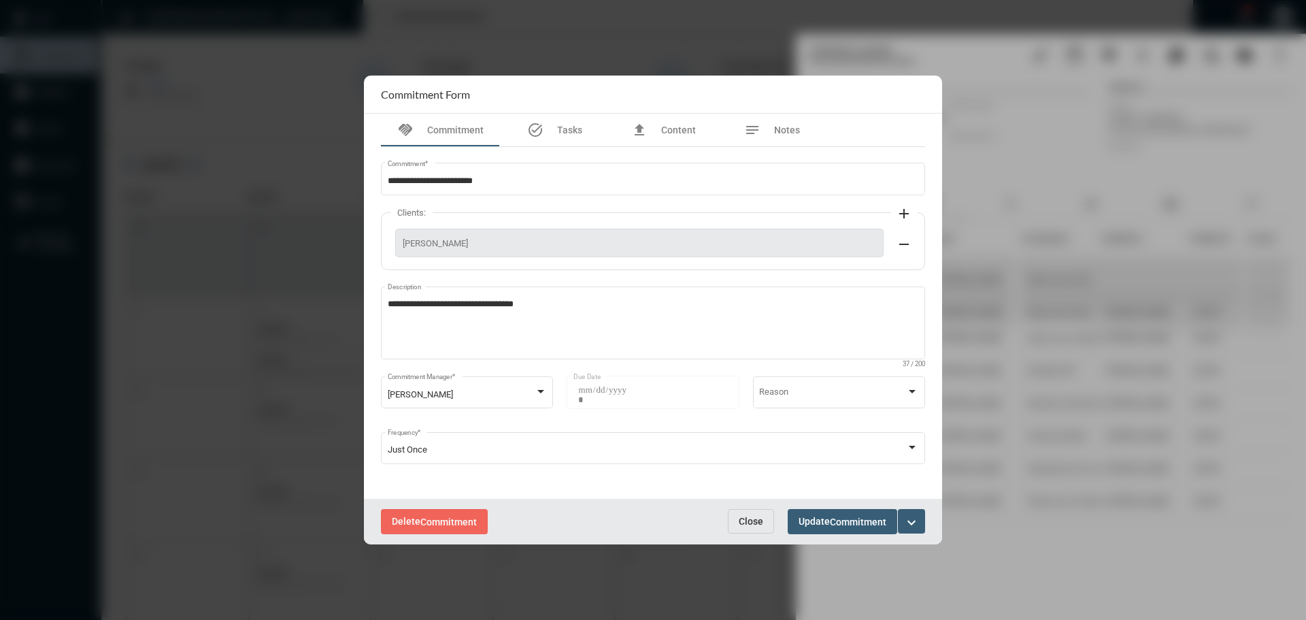
click at [762, 520] on span "Close" at bounding box center [751, 521] width 24 height 11
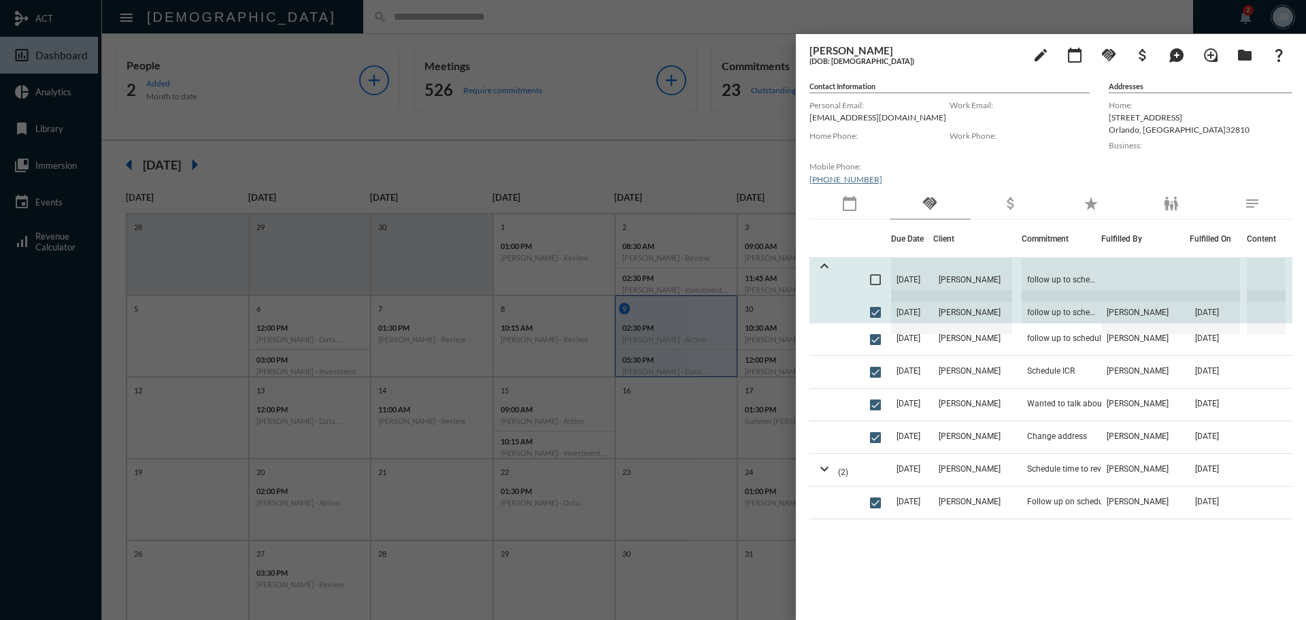
click at [933, 274] on span "[DATE]" at bounding box center [912, 280] width 42 height 44
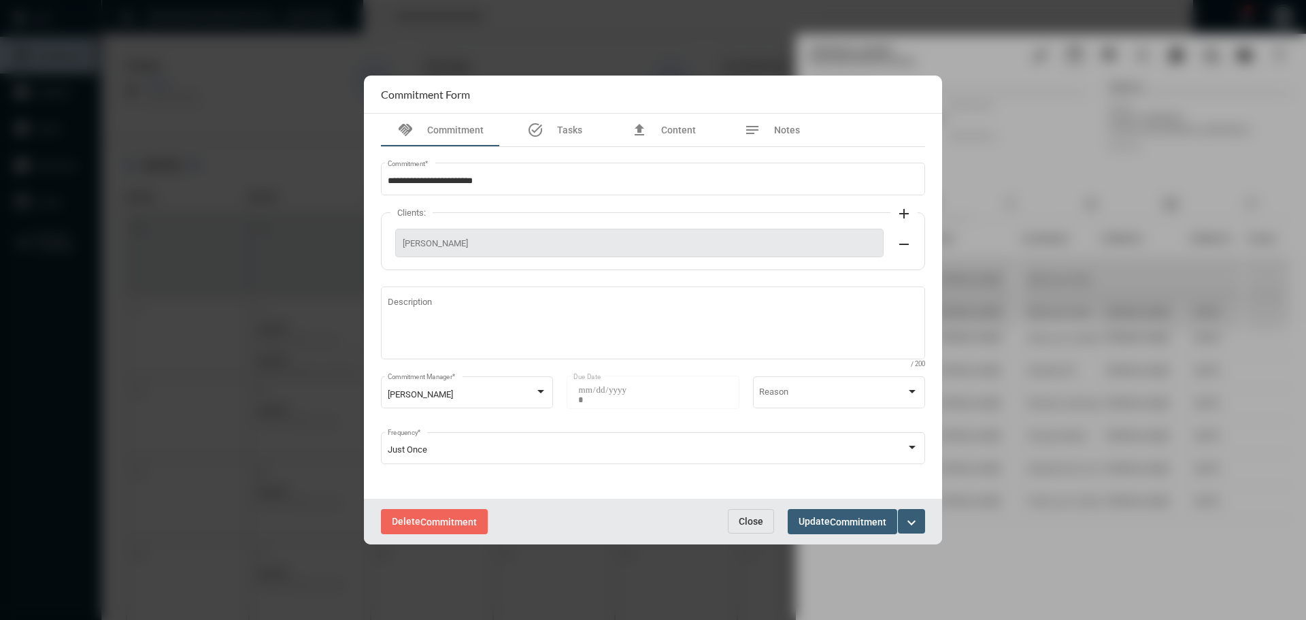
click at [758, 525] on span "Close" at bounding box center [751, 521] width 24 height 11
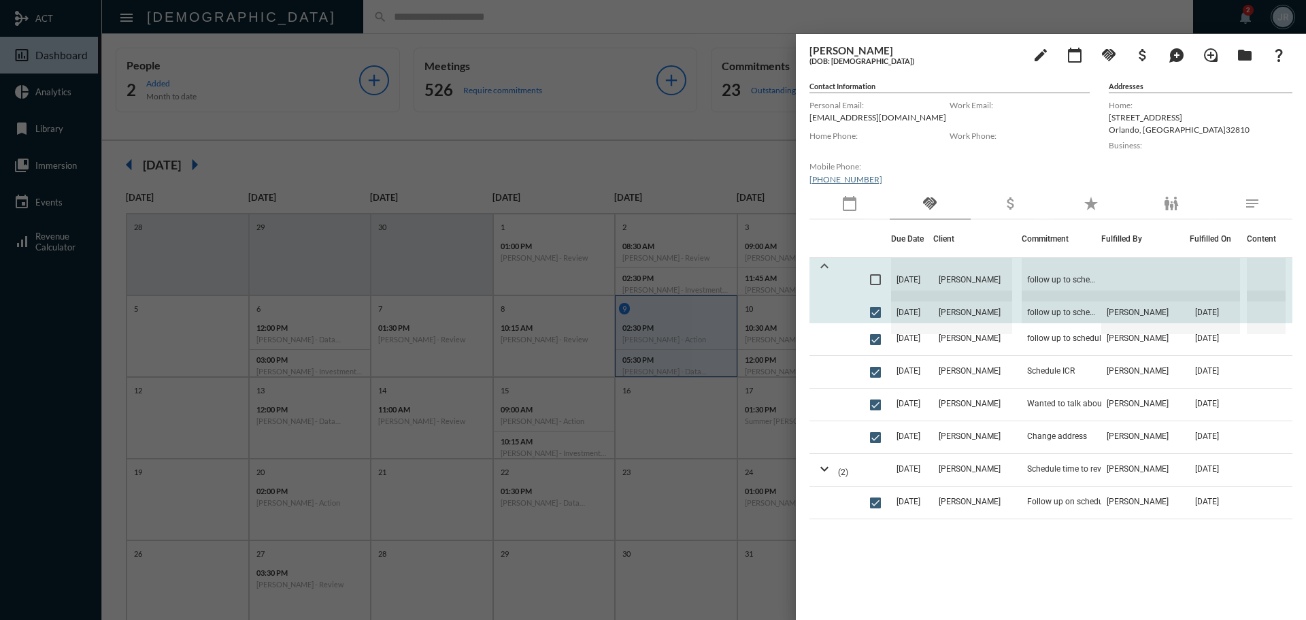
drag, startPoint x: 826, startPoint y: 251, endPoint x: 826, endPoint y: 270, distance: 19.0
click at [826, 252] on th at bounding box center [836, 239] width 55 height 38
click at [826, 271] on mat-icon "expand_less" at bounding box center [824, 266] width 16 height 16
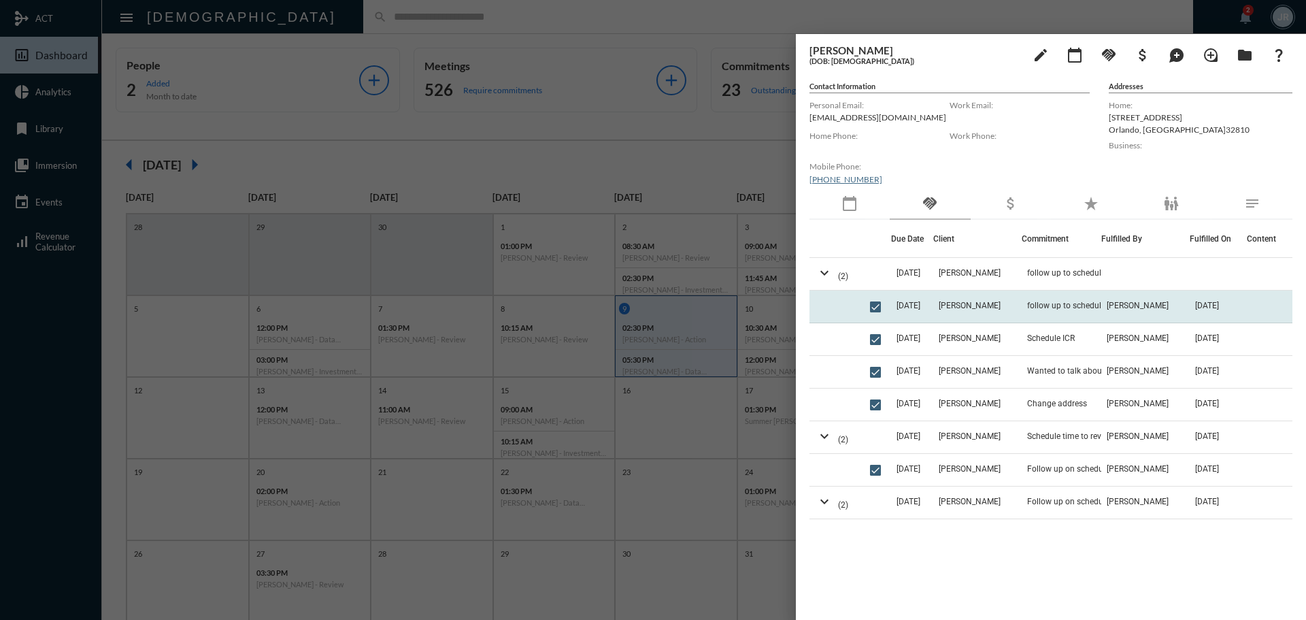
click at [933, 314] on td "[DATE]" at bounding box center [912, 306] width 42 height 33
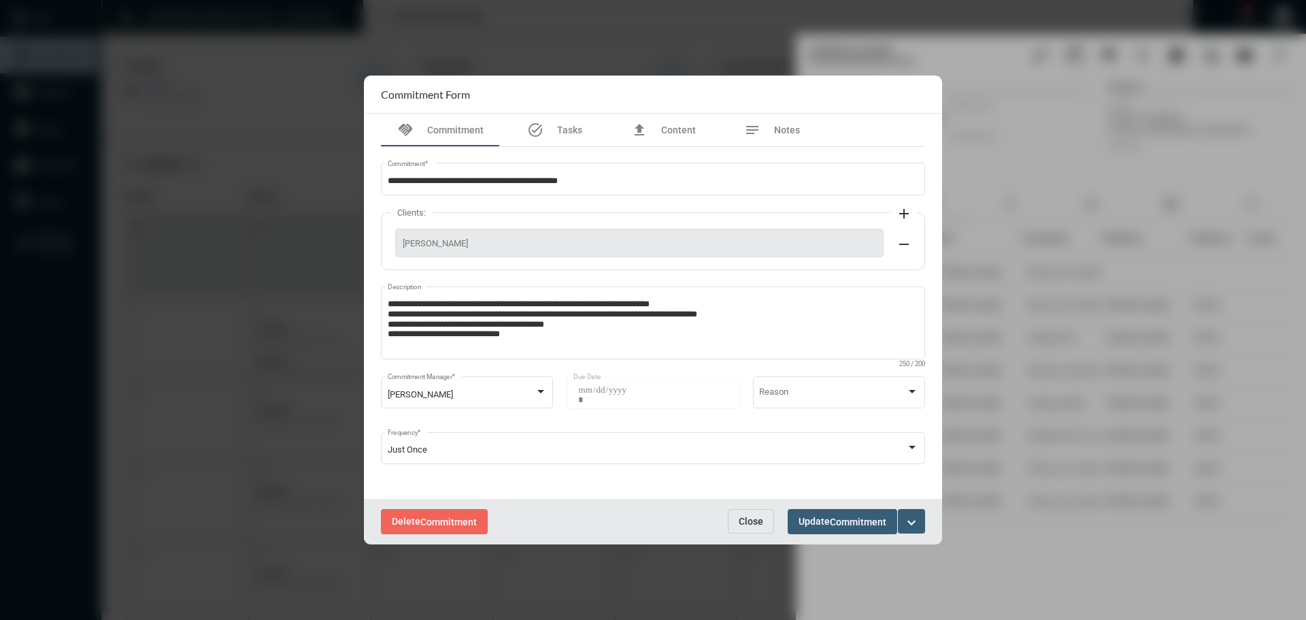
click at [752, 516] on span "Close" at bounding box center [751, 521] width 24 height 11
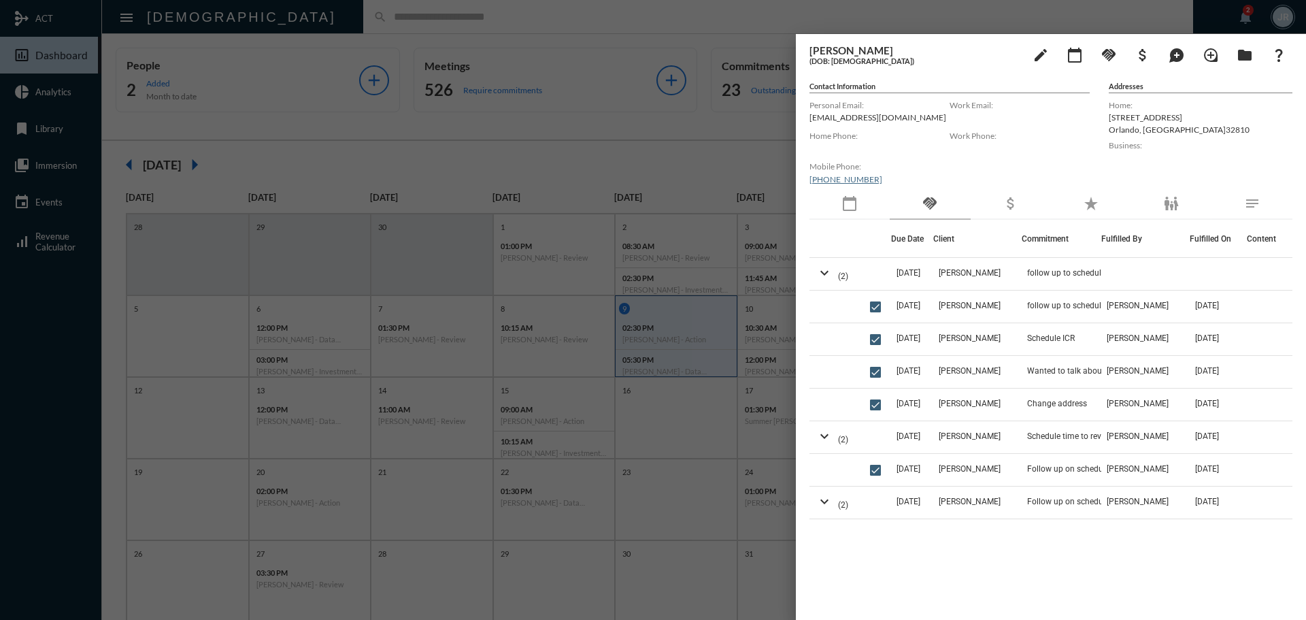
click at [358, 20] on div at bounding box center [653, 310] width 1306 height 620
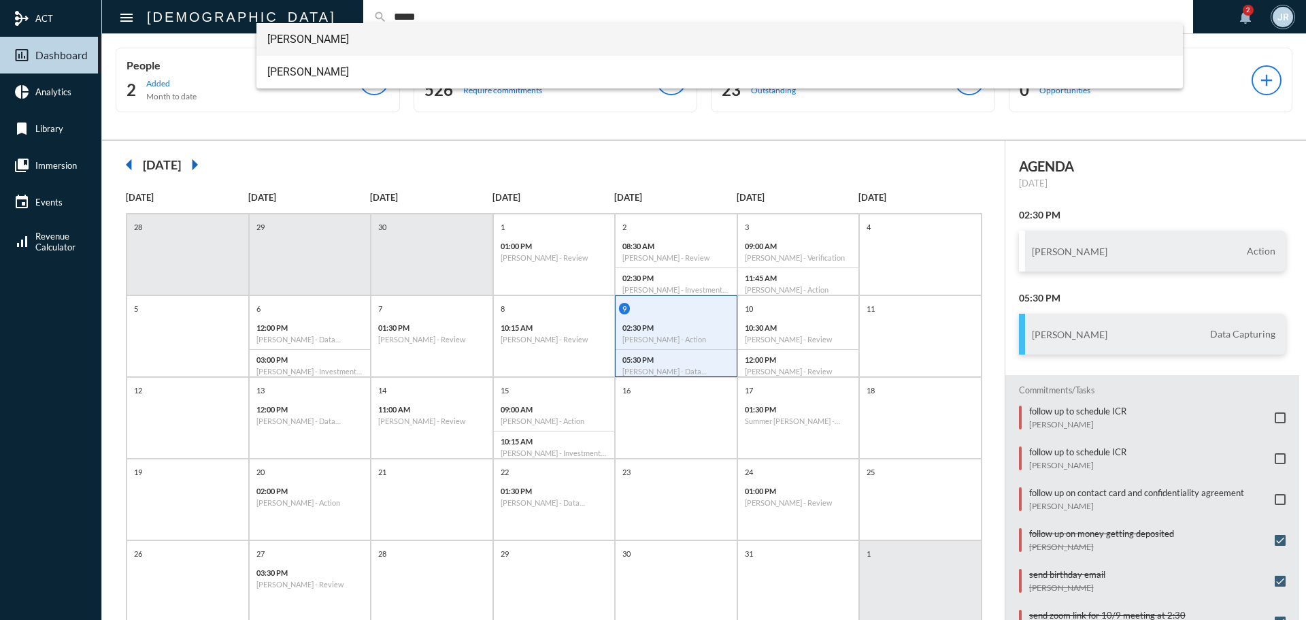
type input "*****"
click at [309, 37] on span "[PERSON_NAME]" at bounding box center [719, 39] width 905 height 33
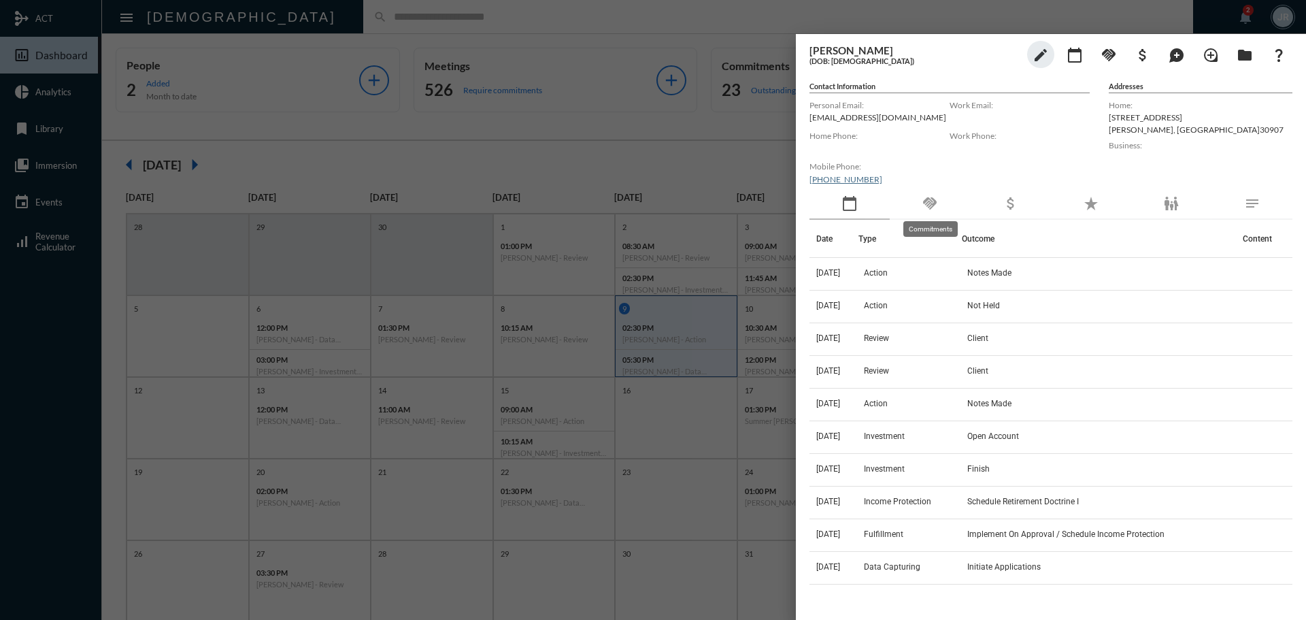
click at [930, 195] on mat-icon "handshake" at bounding box center [930, 203] width 16 height 16
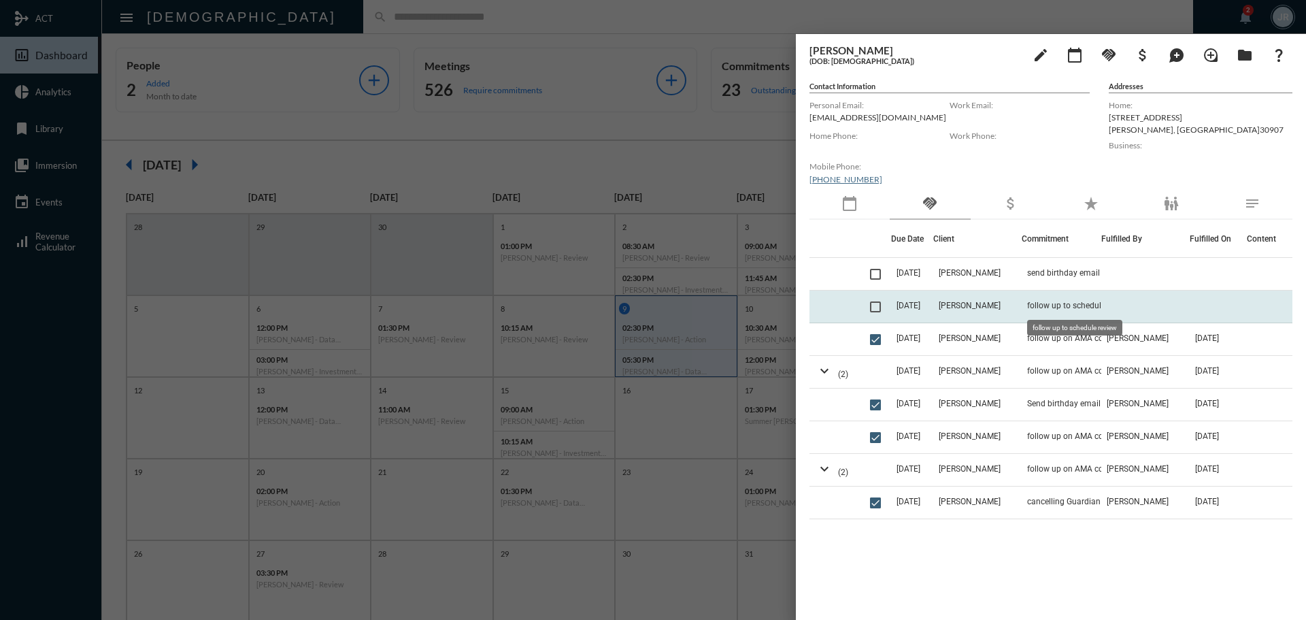
click at [1051, 307] on span "follow up to schedule review" at bounding box center [1078, 306] width 103 height 10
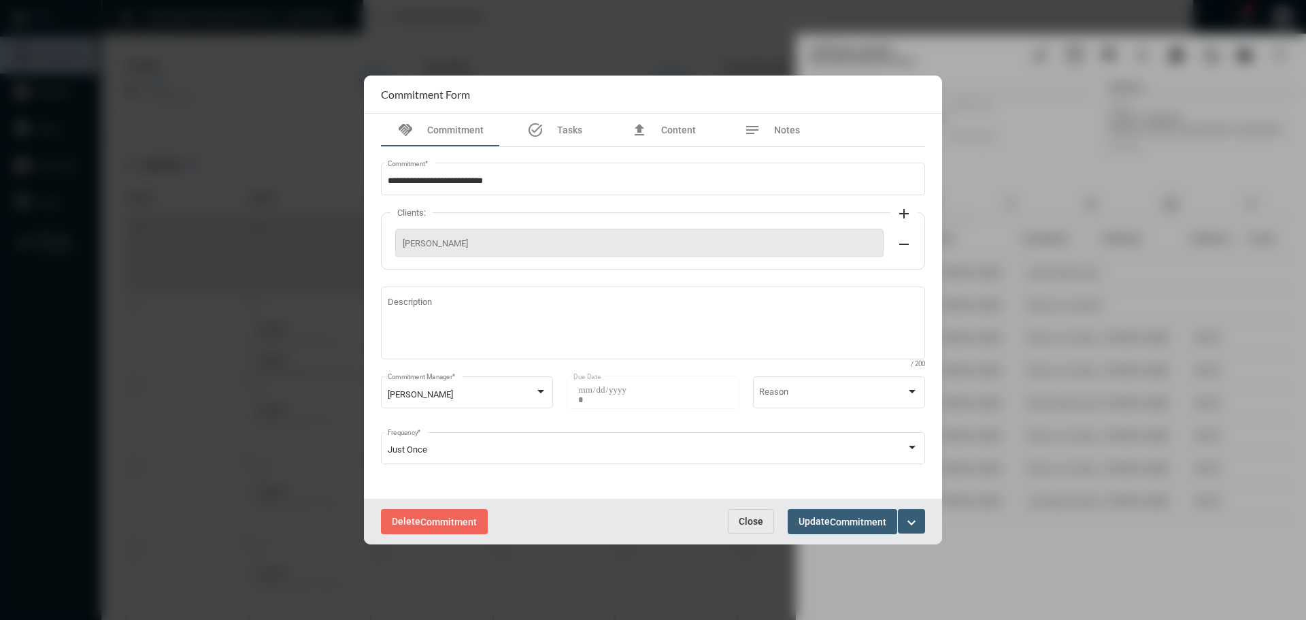
click at [752, 514] on button "Close" at bounding box center [751, 521] width 46 height 24
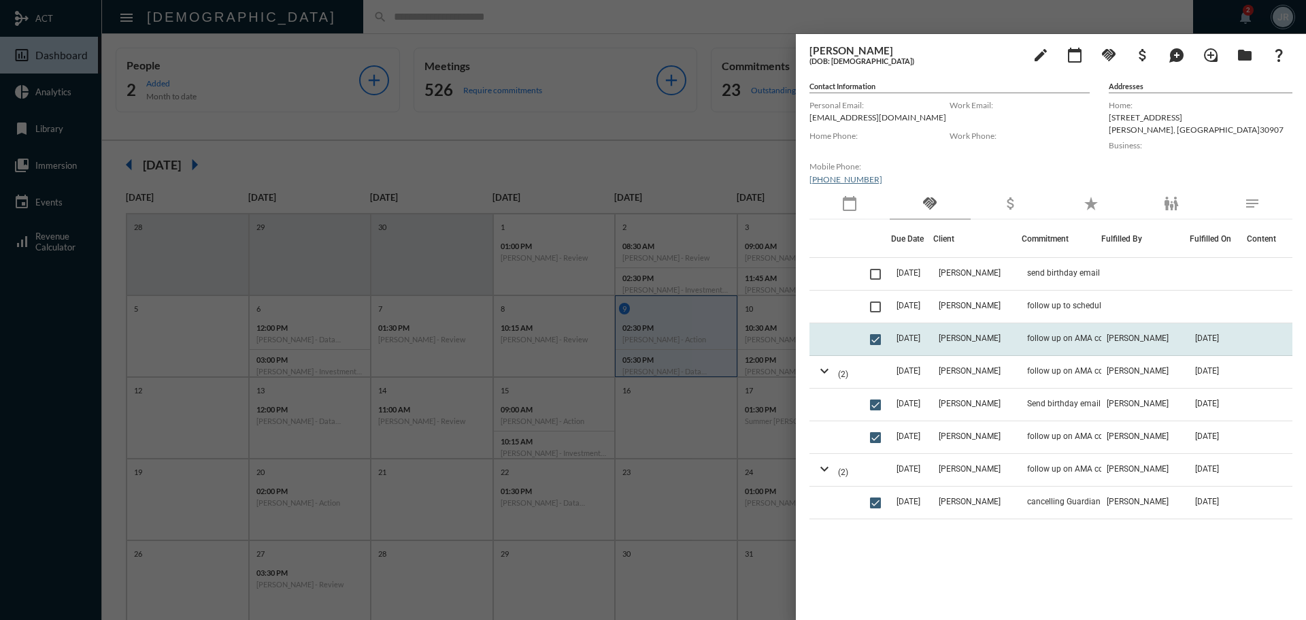
click at [1012, 337] on td "[PERSON_NAME]" at bounding box center [977, 339] width 88 height 33
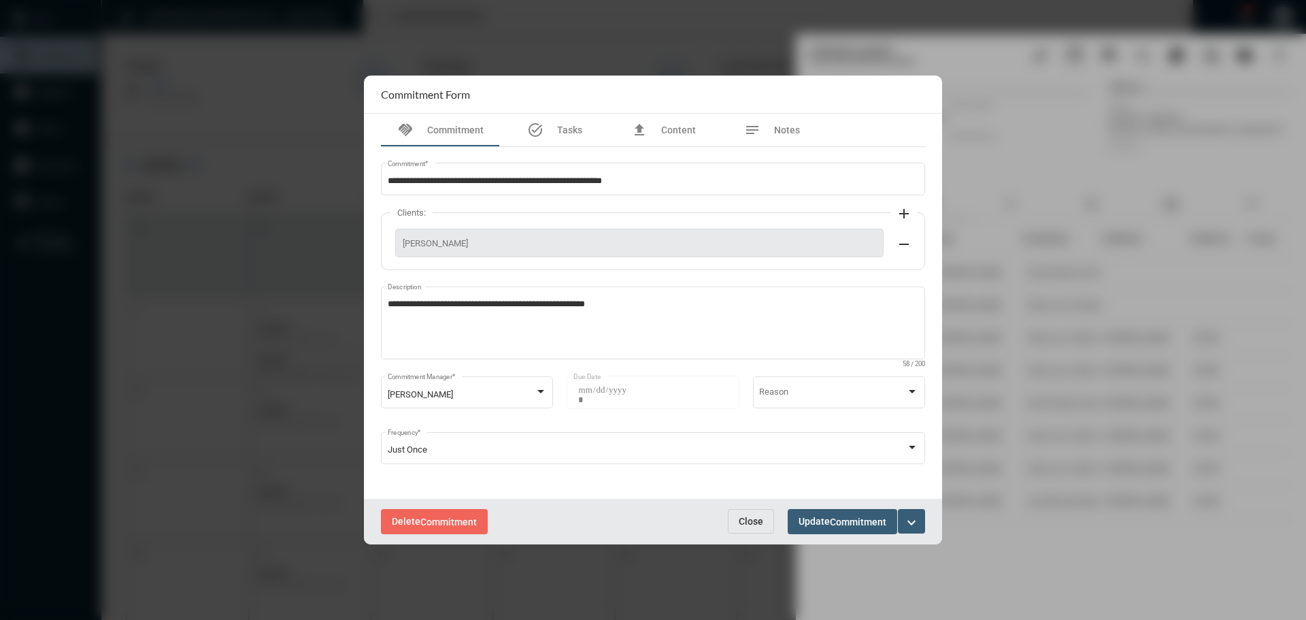
click at [757, 524] on span "Close" at bounding box center [751, 521] width 24 height 11
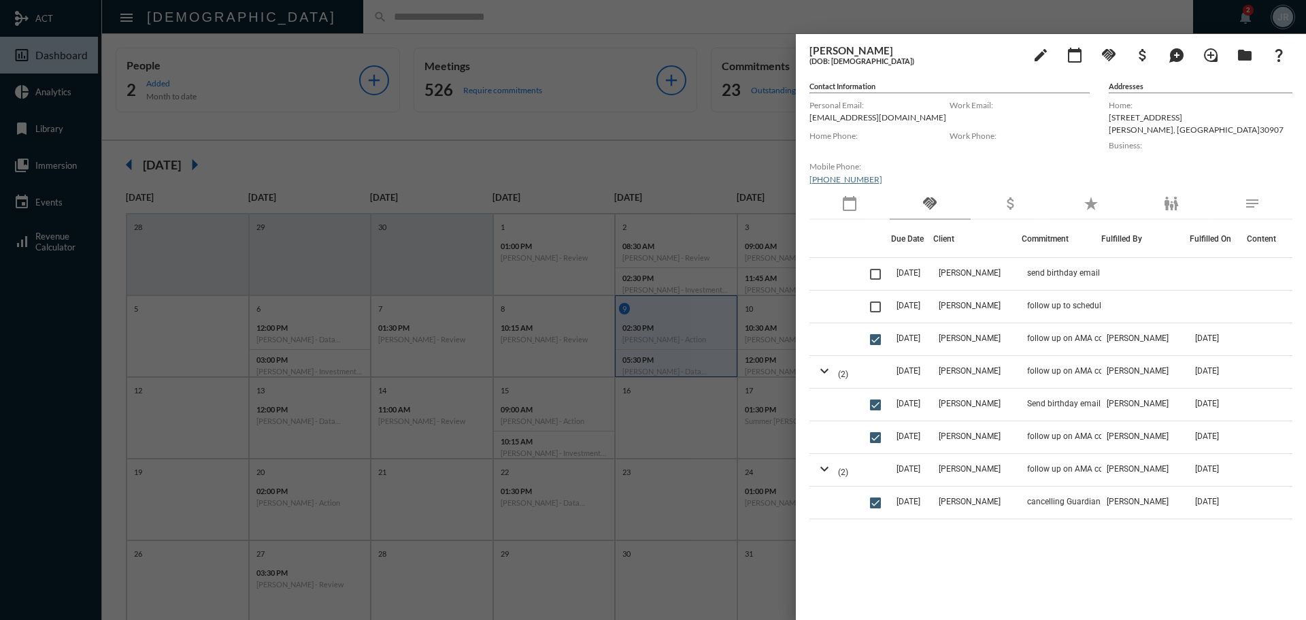
drag, startPoint x: 298, startPoint y: 15, endPoint x: 308, endPoint y: 65, distance: 50.7
click at [299, 15] on div at bounding box center [653, 310] width 1306 height 620
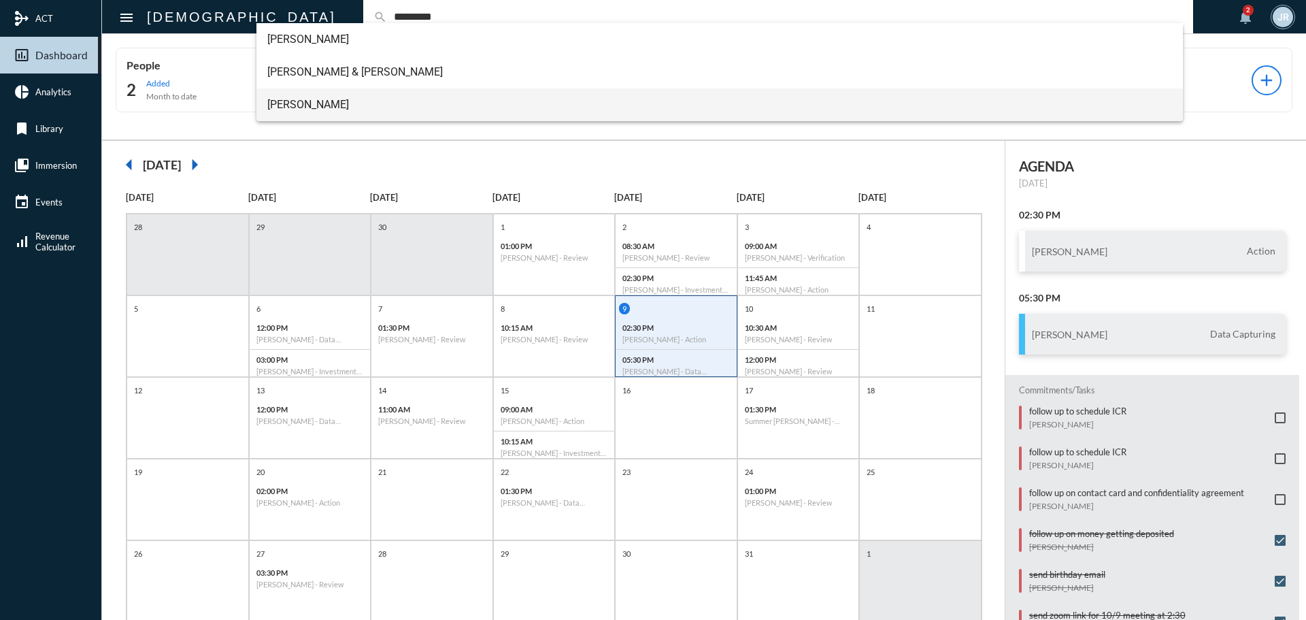
type input "*********"
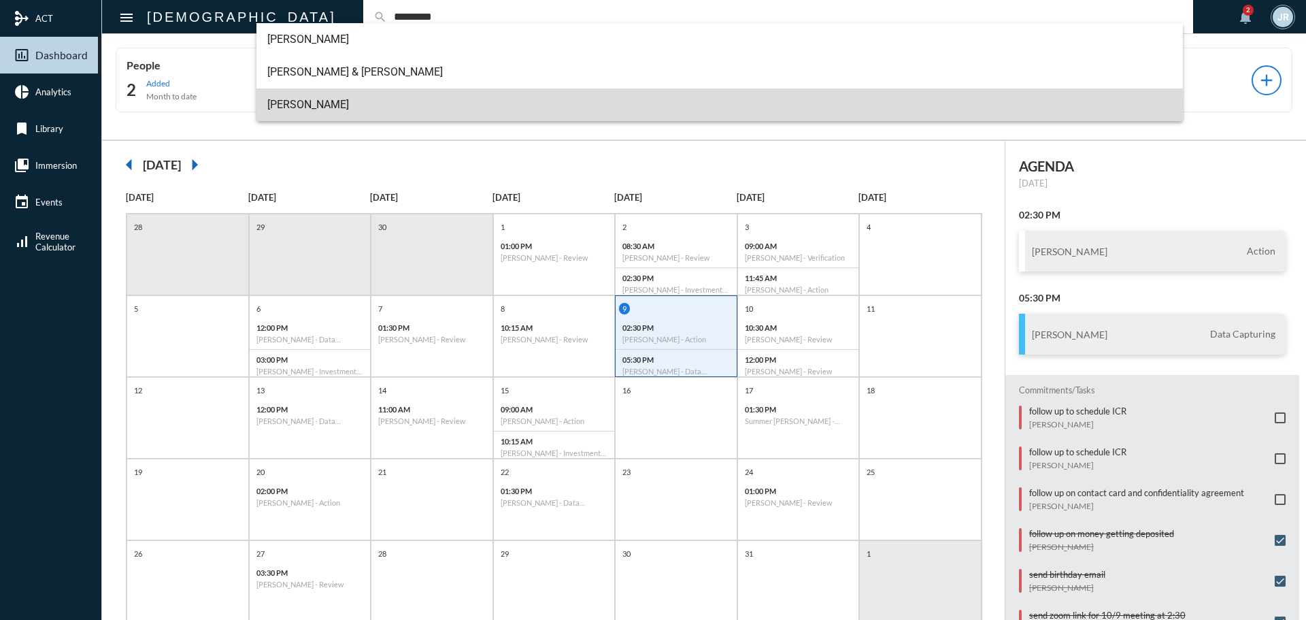
click at [305, 105] on span "[PERSON_NAME]" at bounding box center [719, 104] width 905 height 33
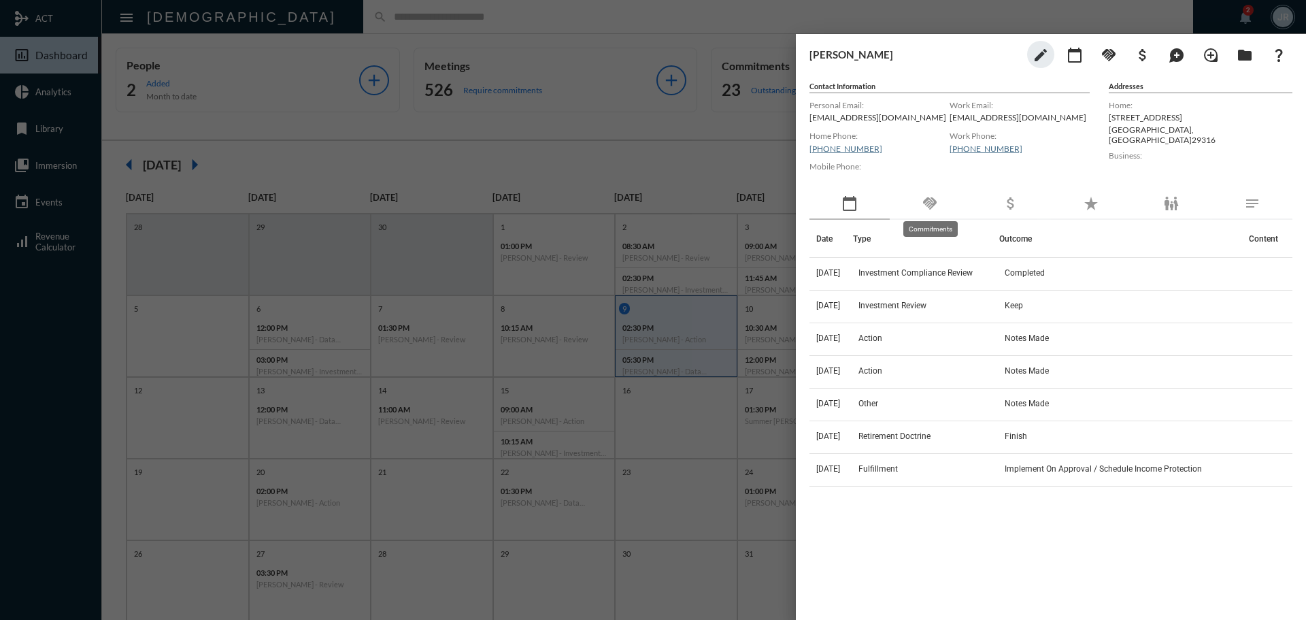
click at [928, 198] on mat-icon "handshake" at bounding box center [930, 203] width 16 height 16
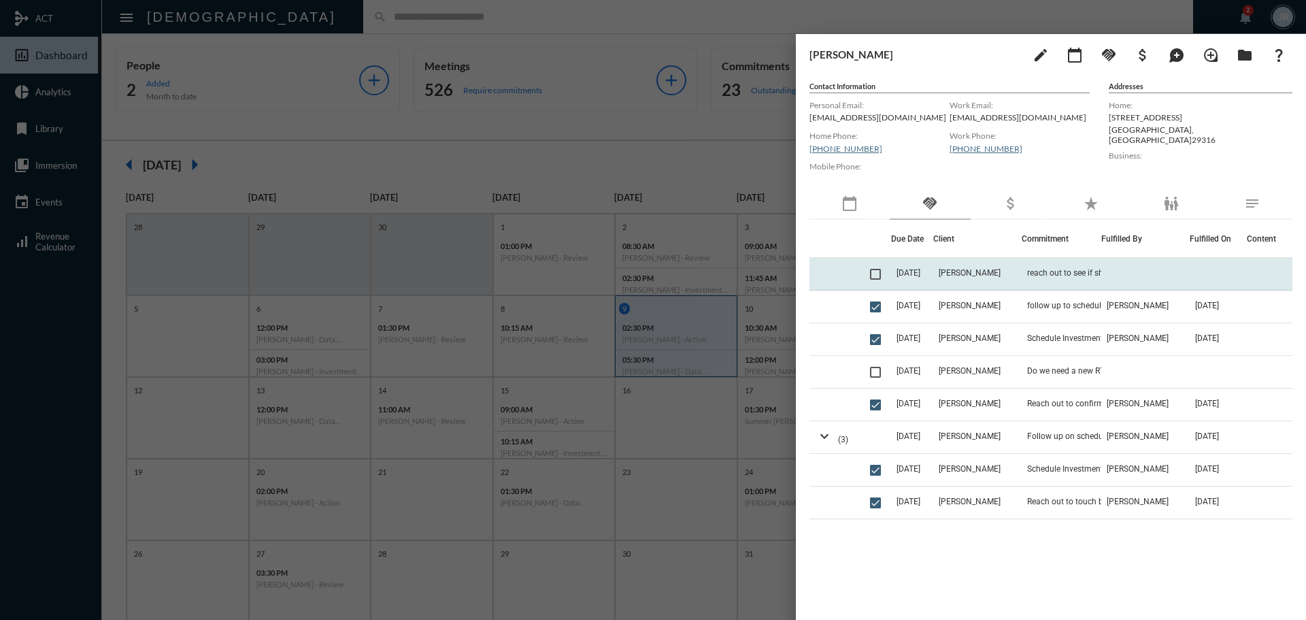
click at [1073, 261] on td "reach out to see if she is ready to meet for ICR" at bounding box center [1062, 274] width 80 height 33
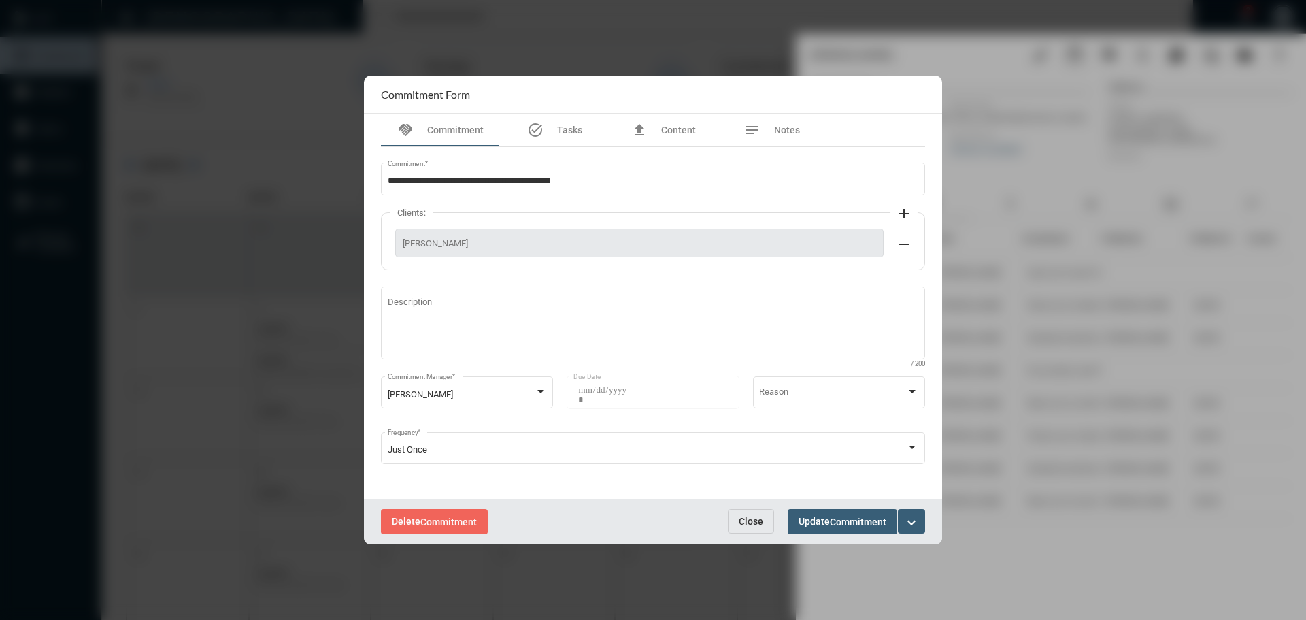
click at [746, 524] on span "Close" at bounding box center [751, 521] width 24 height 11
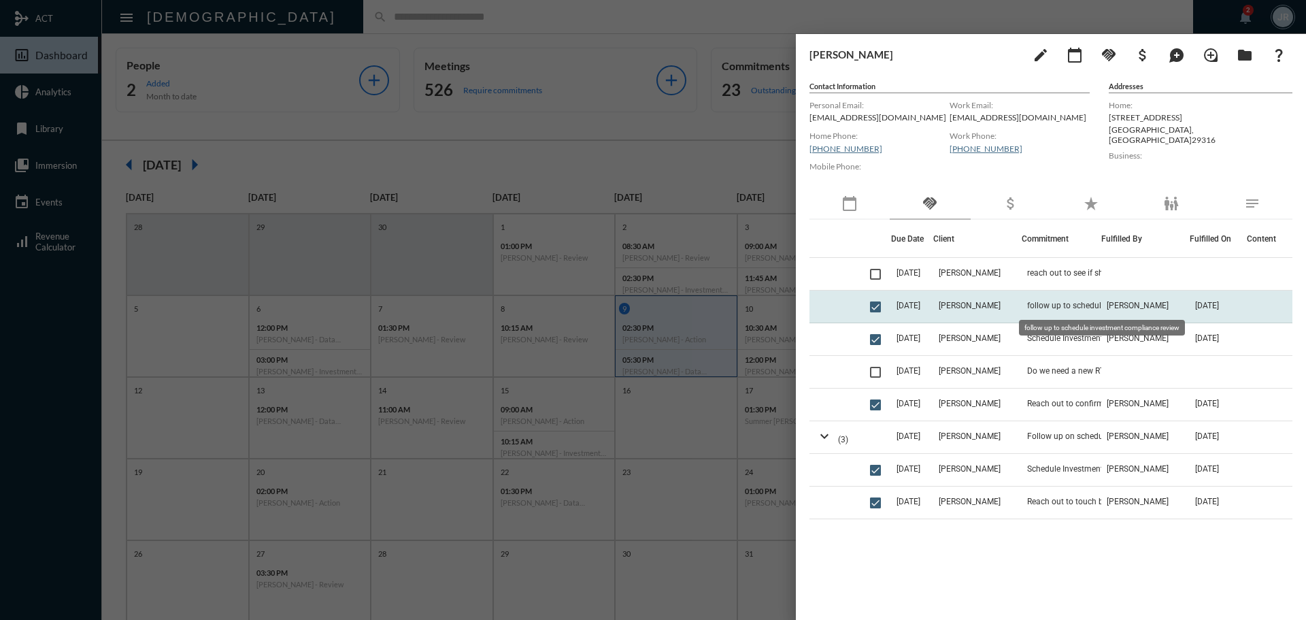
click at [1086, 309] on span "follow up to schedule investment compliance review" at bounding box center [1095, 306] width 136 height 10
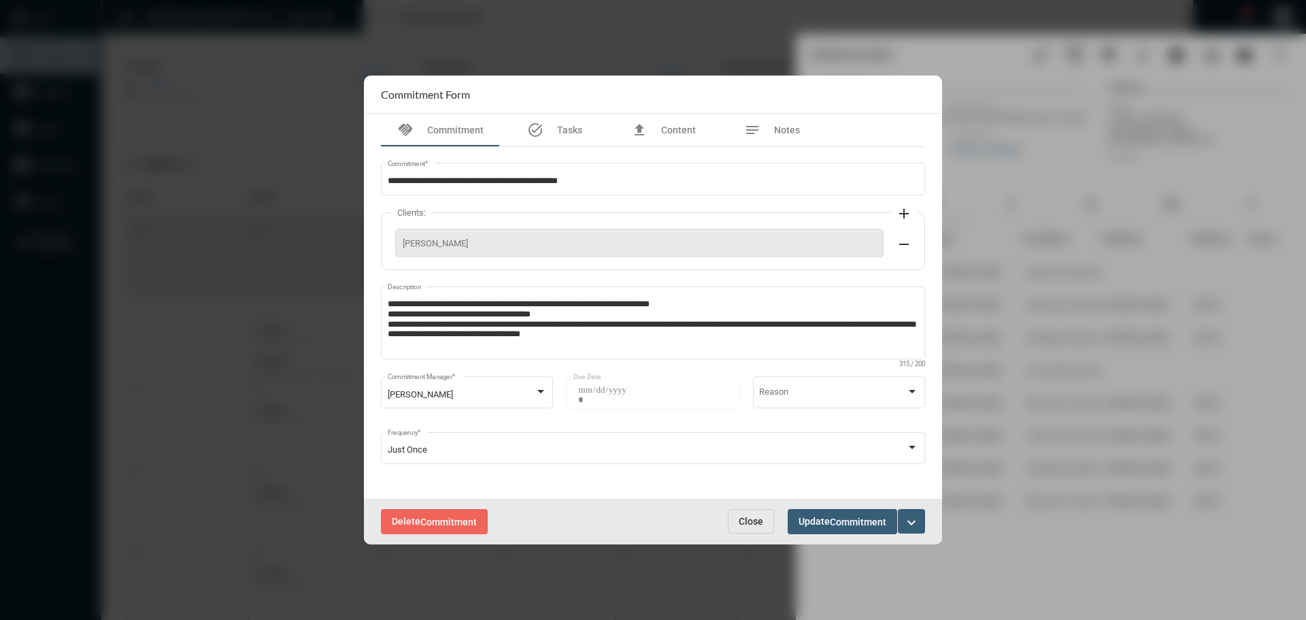
click at [755, 520] on span "Close" at bounding box center [751, 521] width 24 height 11
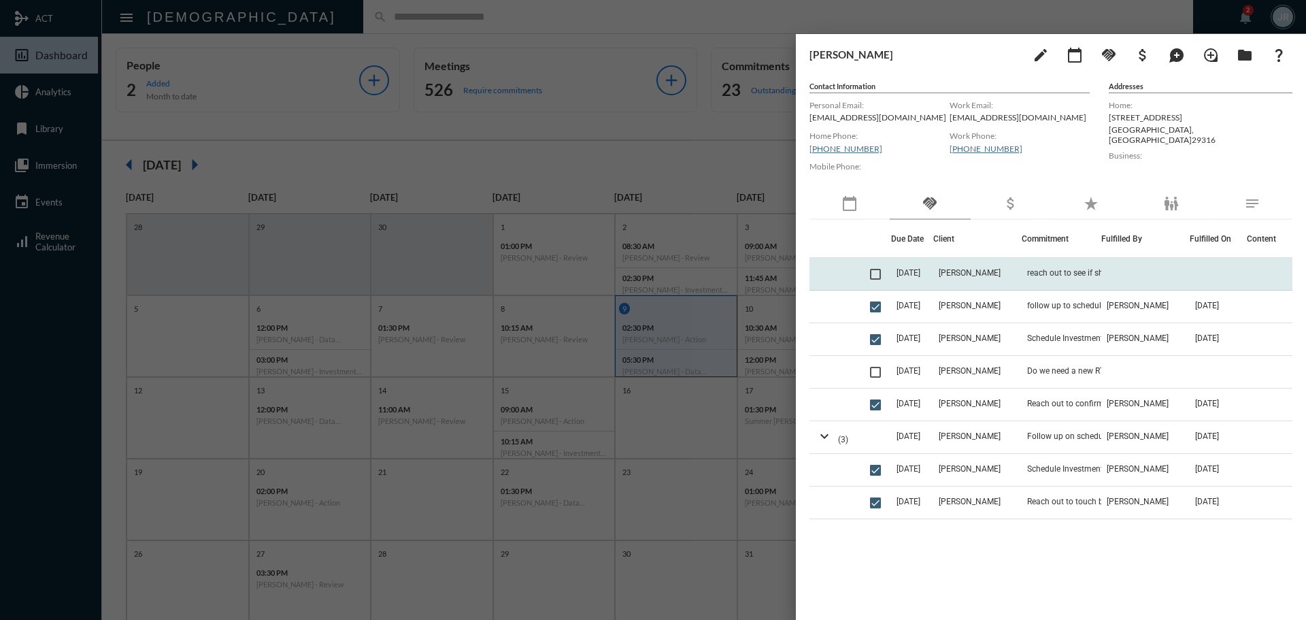
click at [915, 276] on span "[DATE]" at bounding box center [908, 273] width 24 height 10
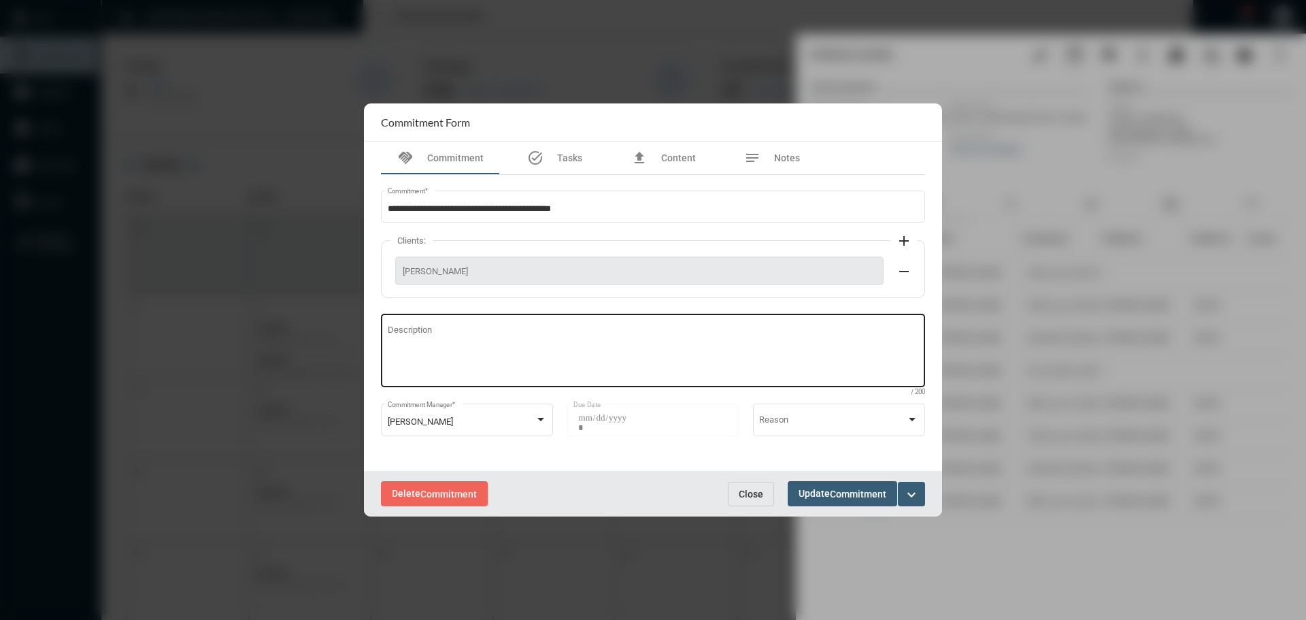
click at [465, 343] on textarea "Description" at bounding box center [653, 353] width 531 height 54
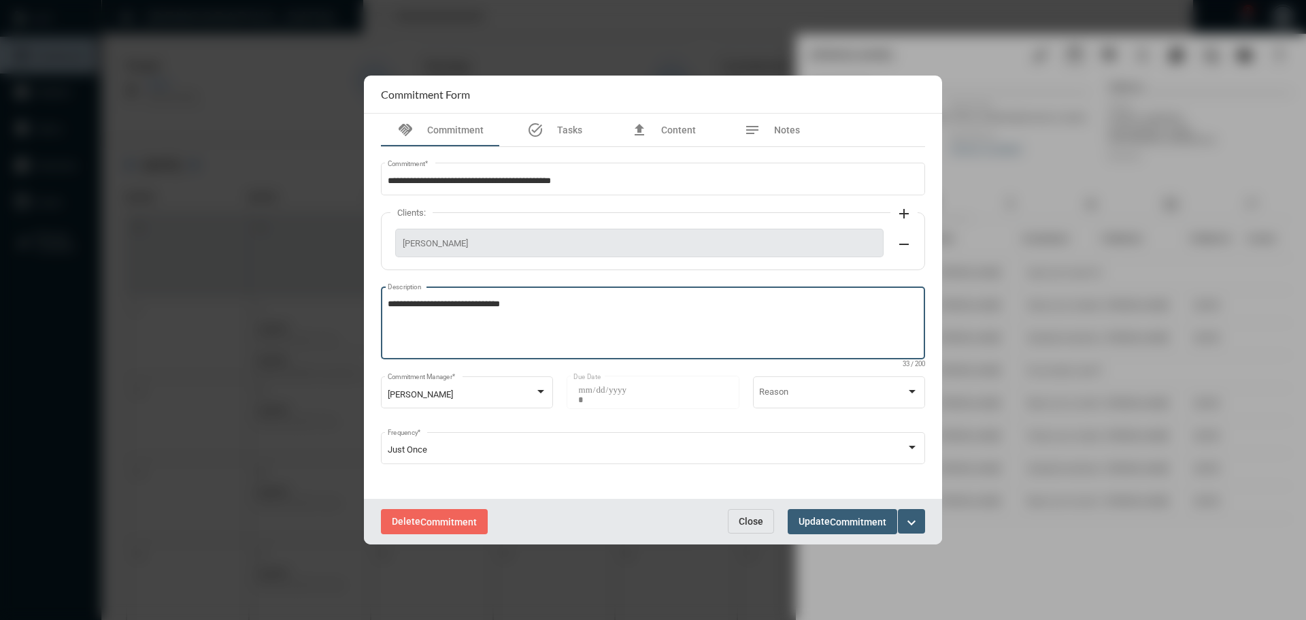
type textarea "**********"
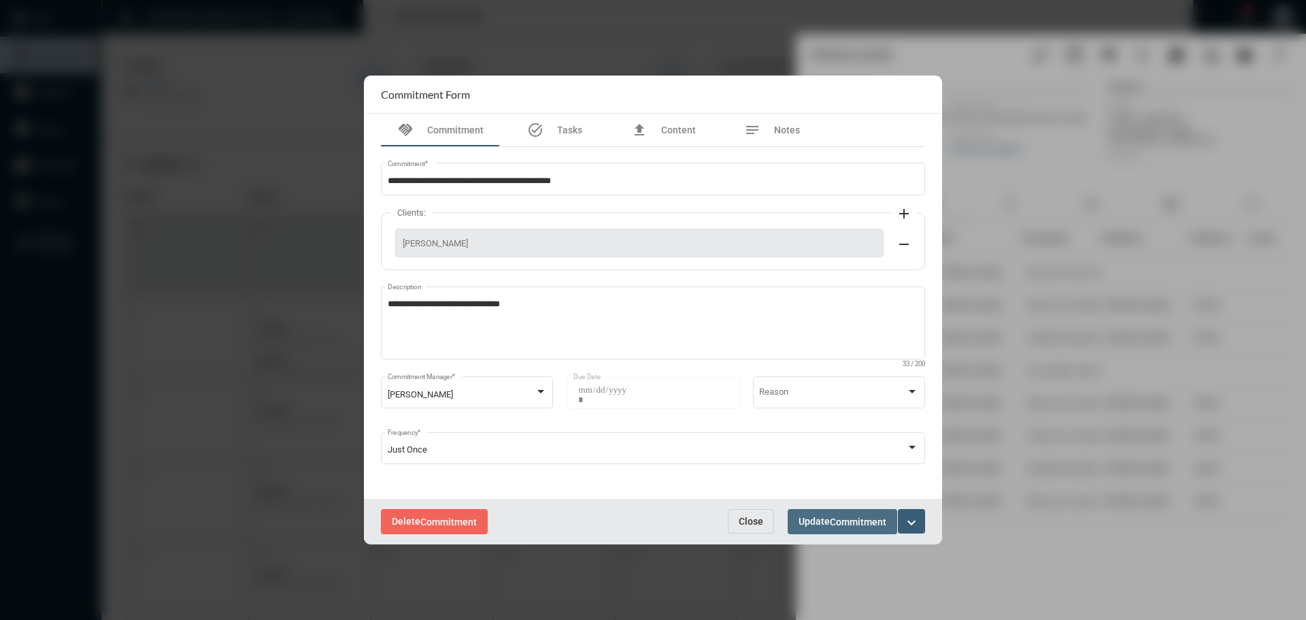
click at [857, 522] on span "Commitment" at bounding box center [858, 521] width 56 height 11
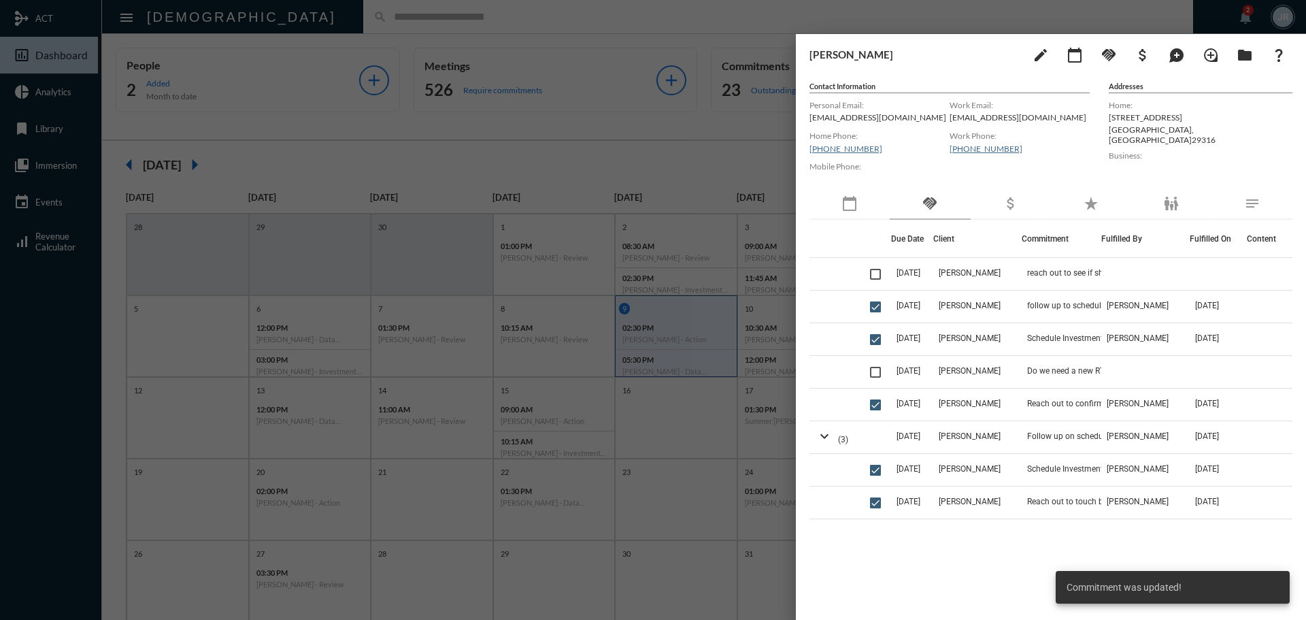
click at [873, 275] on span at bounding box center [875, 274] width 11 height 11
click at [1112, 54] on mat-icon "handshake" at bounding box center [1109, 55] width 16 height 16
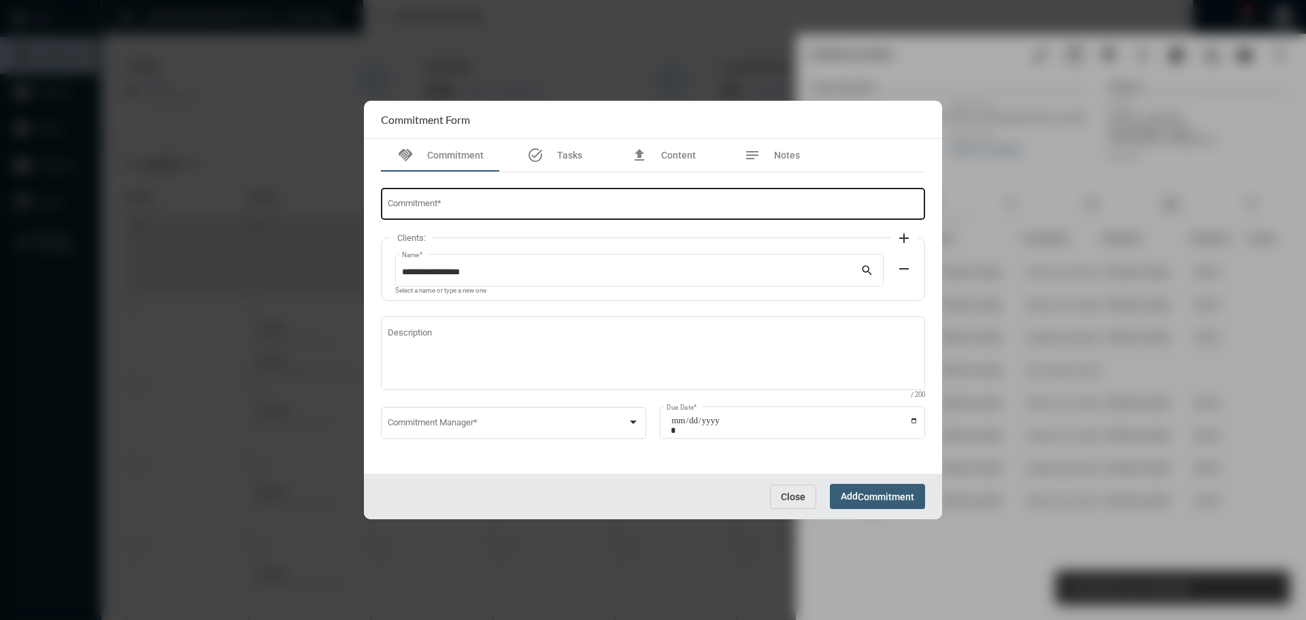
click at [477, 204] on input "Commitment *" at bounding box center [653, 206] width 531 height 10
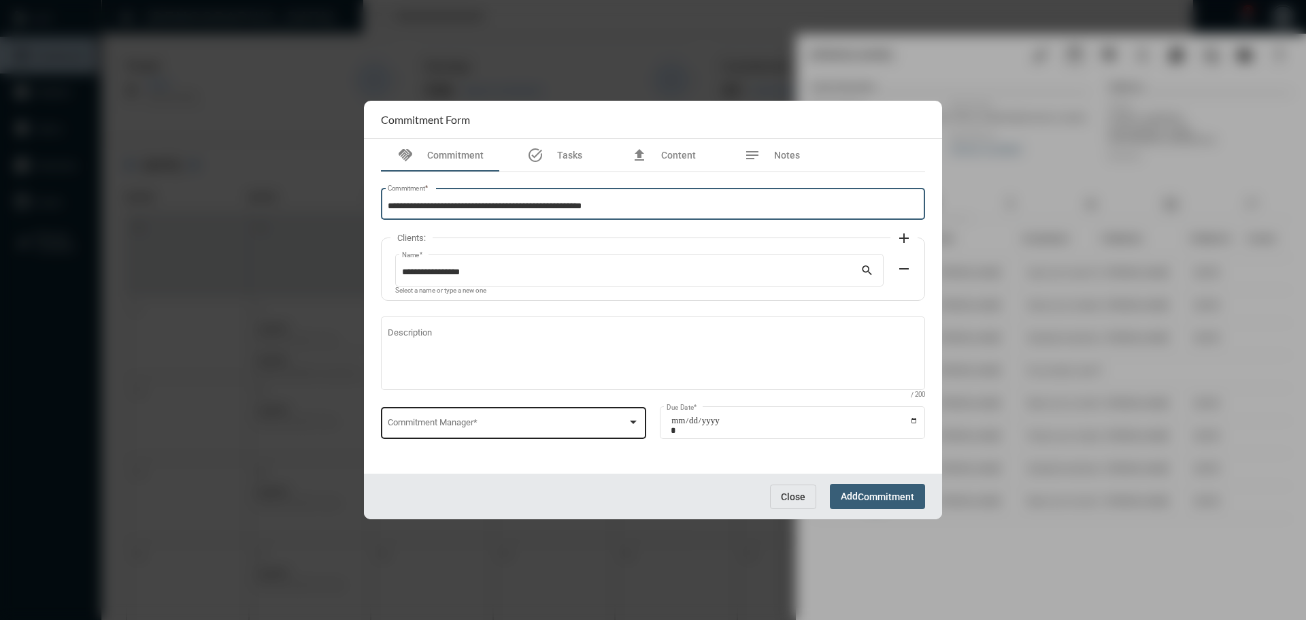
type input "**********"
click at [453, 416] on div "Commitment Manager *" at bounding box center [514, 421] width 252 height 35
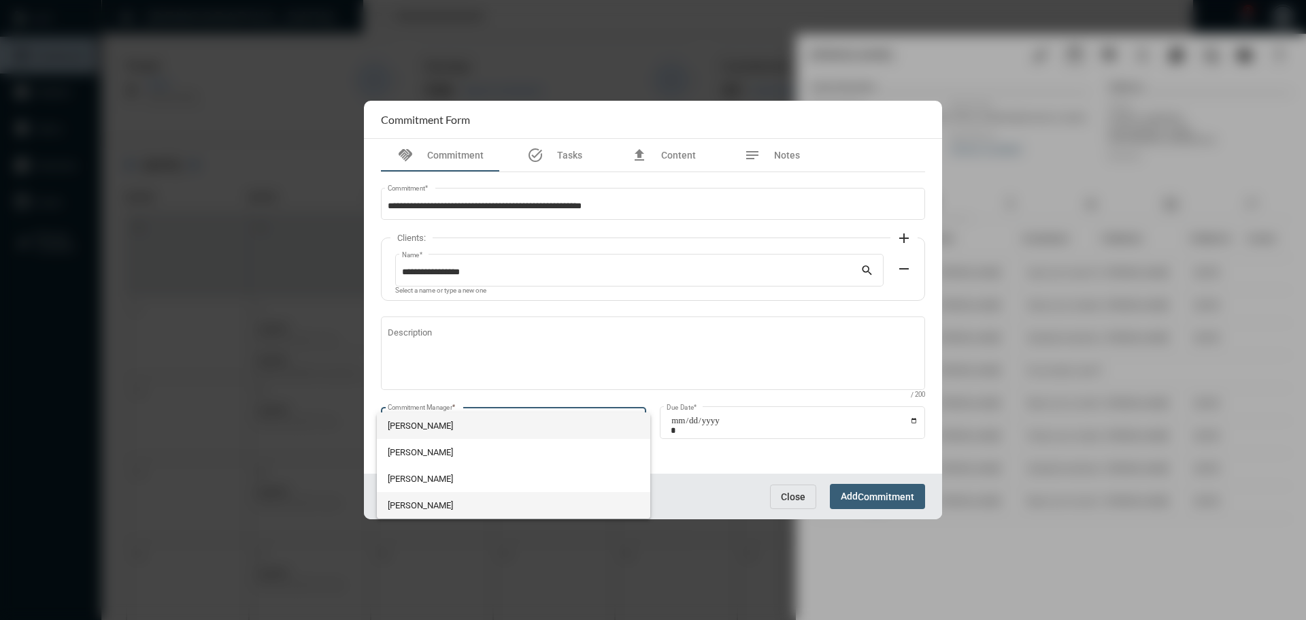
click at [416, 497] on span "[PERSON_NAME]" at bounding box center [514, 505] width 252 height 27
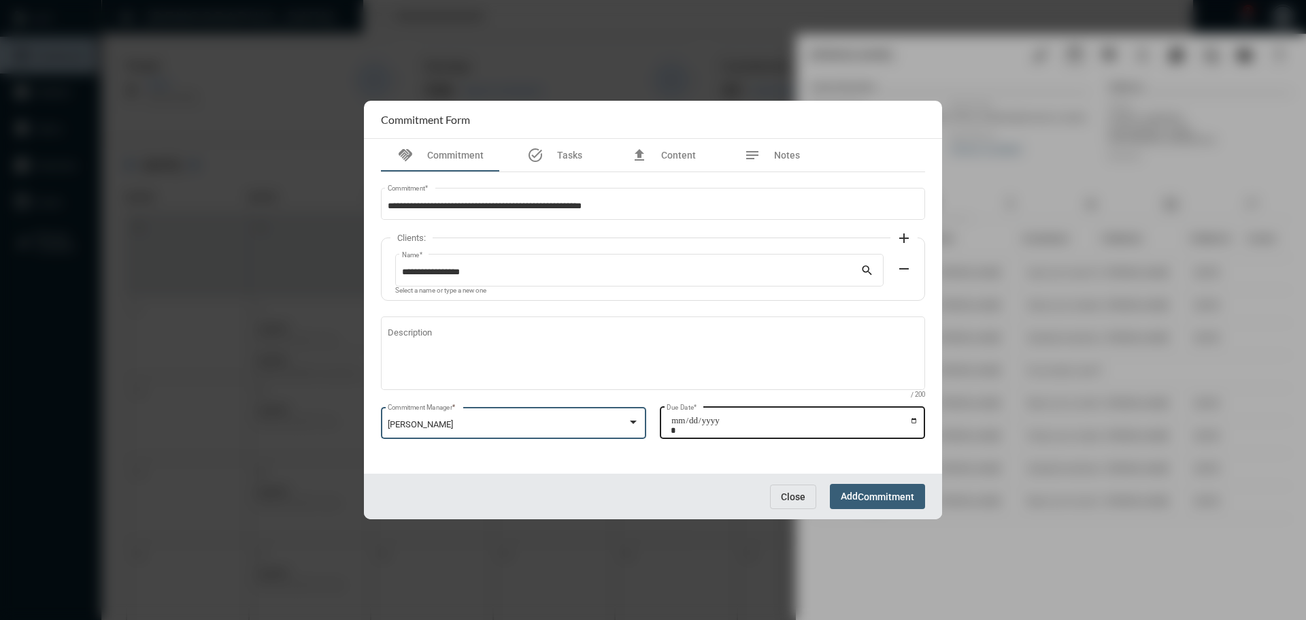
click at [916, 420] on input "Due Date *" at bounding box center [795, 425] width 248 height 19
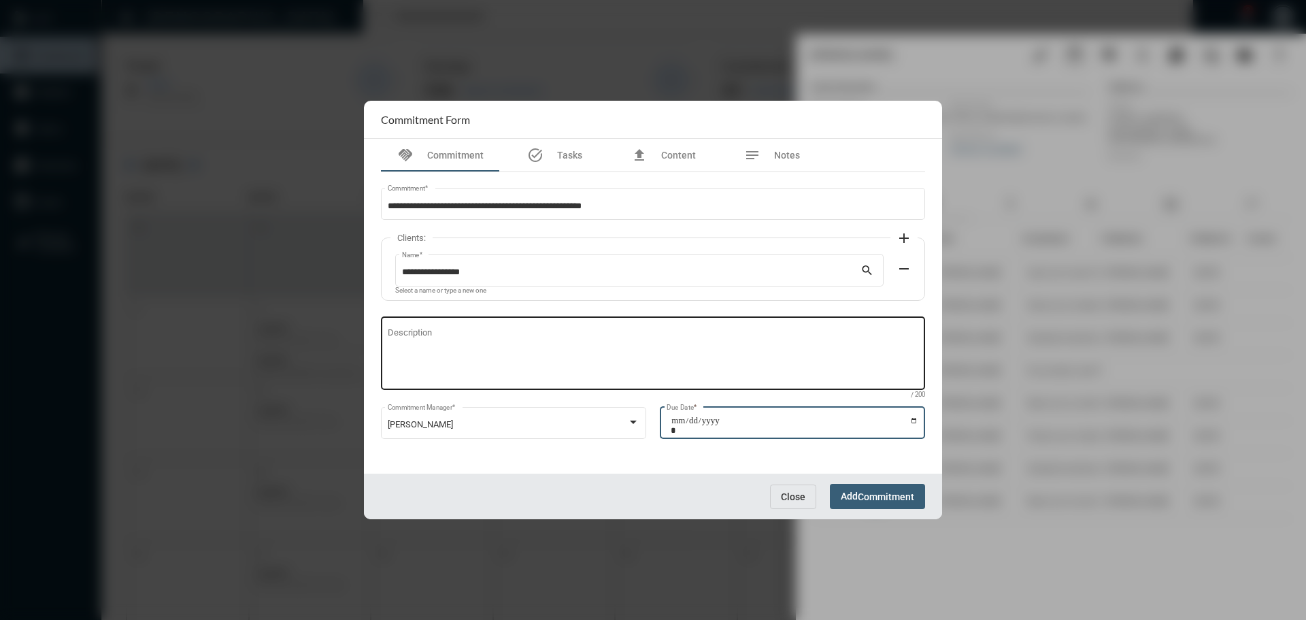
type input "**********"
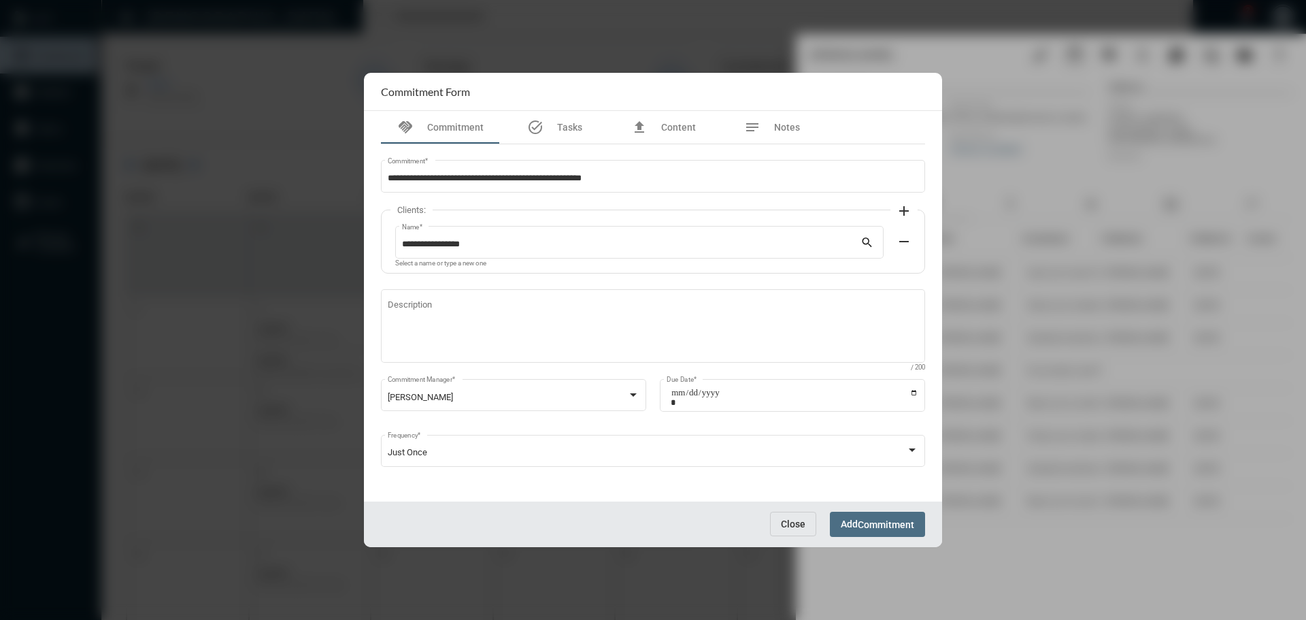
click at [869, 519] on span "Commitment" at bounding box center [886, 524] width 56 height 11
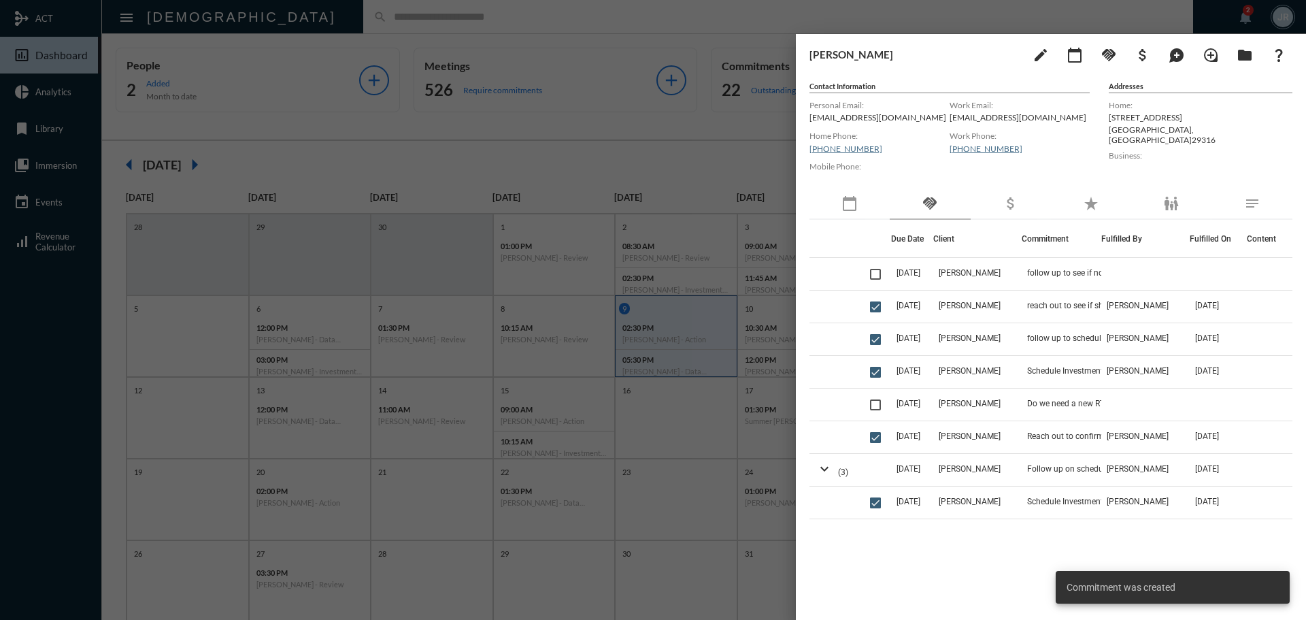
click at [337, 22] on div at bounding box center [653, 310] width 1306 height 620
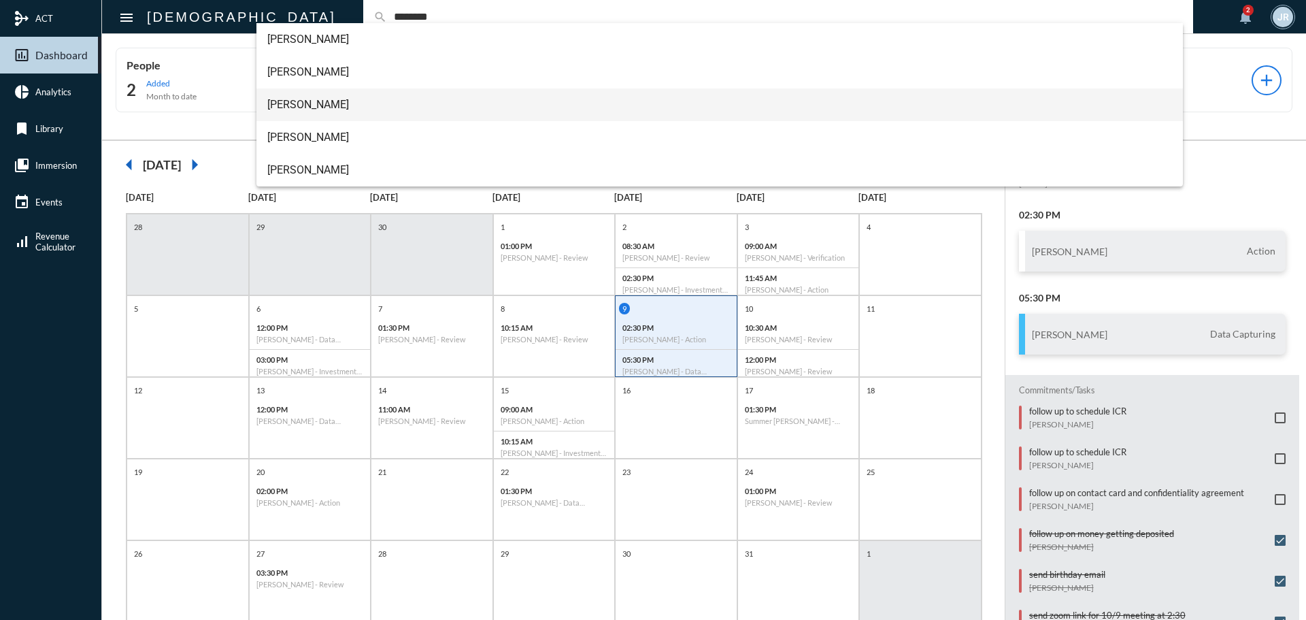
type input "********"
click at [289, 99] on span "[PERSON_NAME]" at bounding box center [719, 104] width 905 height 33
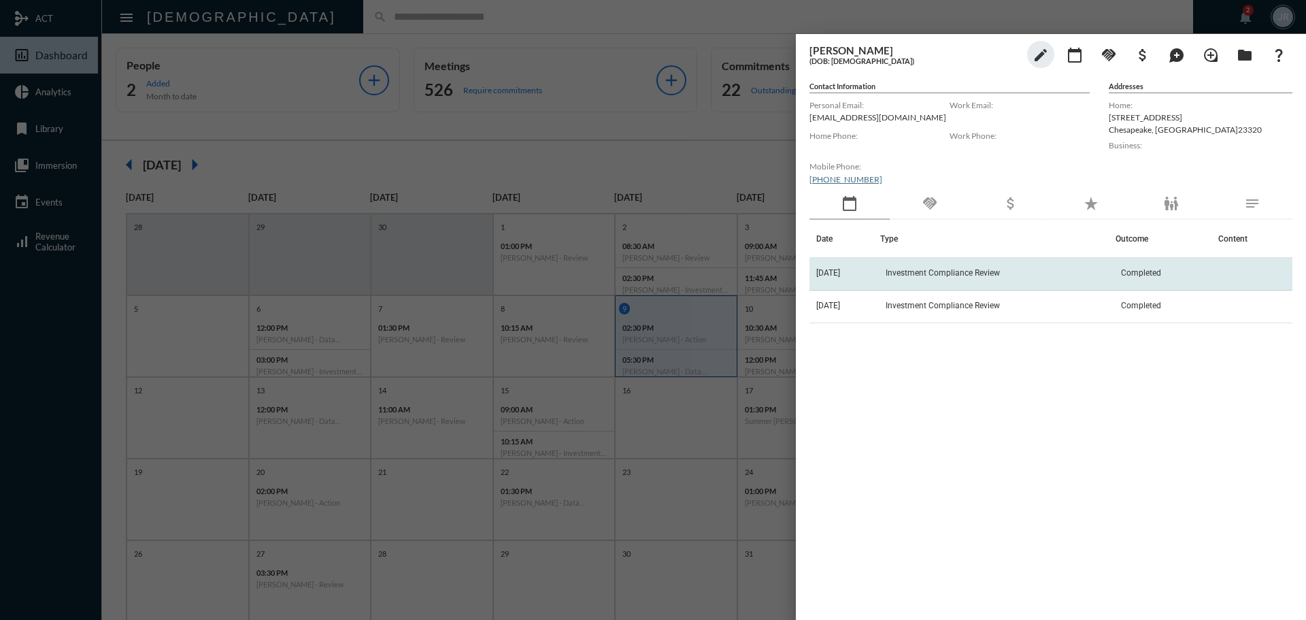
click at [934, 271] on span "Investment Compliance Review" at bounding box center [943, 273] width 114 height 10
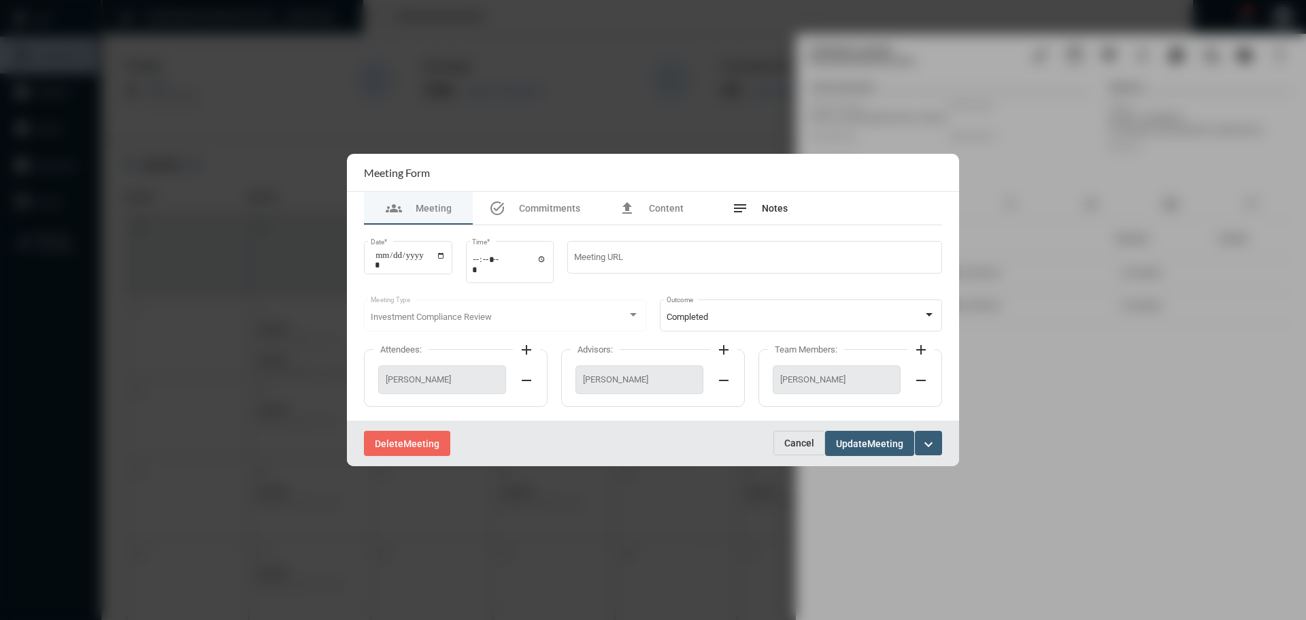
click at [762, 209] on span "Notes" at bounding box center [775, 208] width 26 height 11
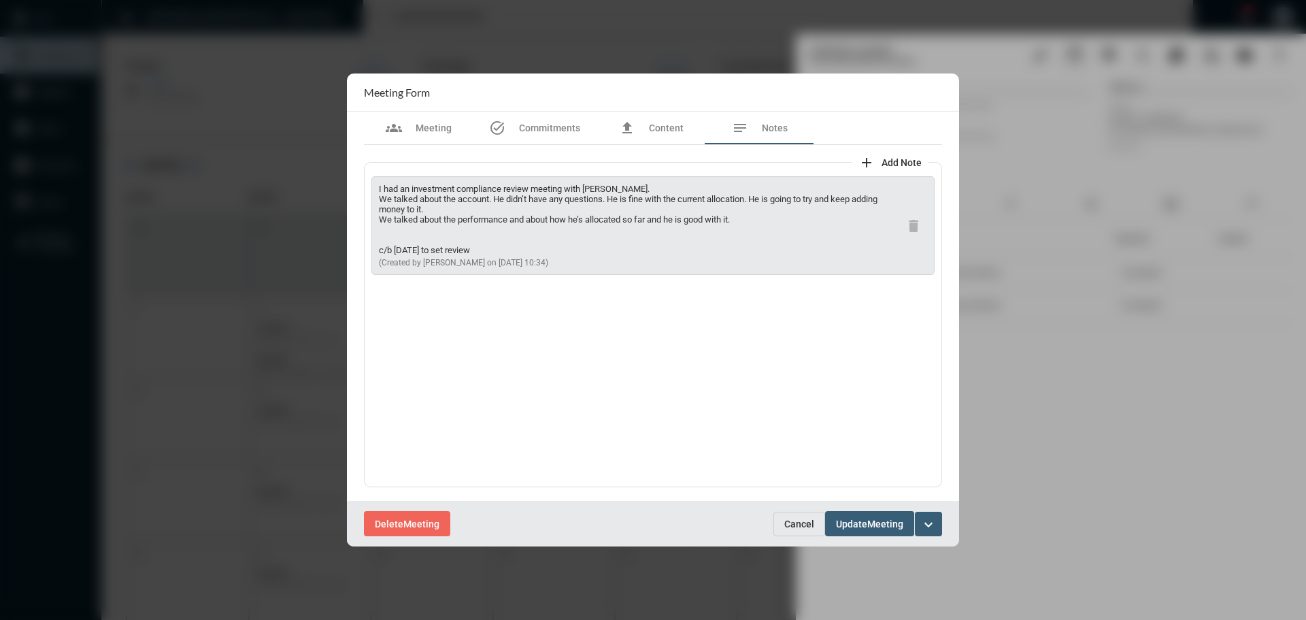
click at [788, 524] on span "Cancel" at bounding box center [799, 523] width 30 height 11
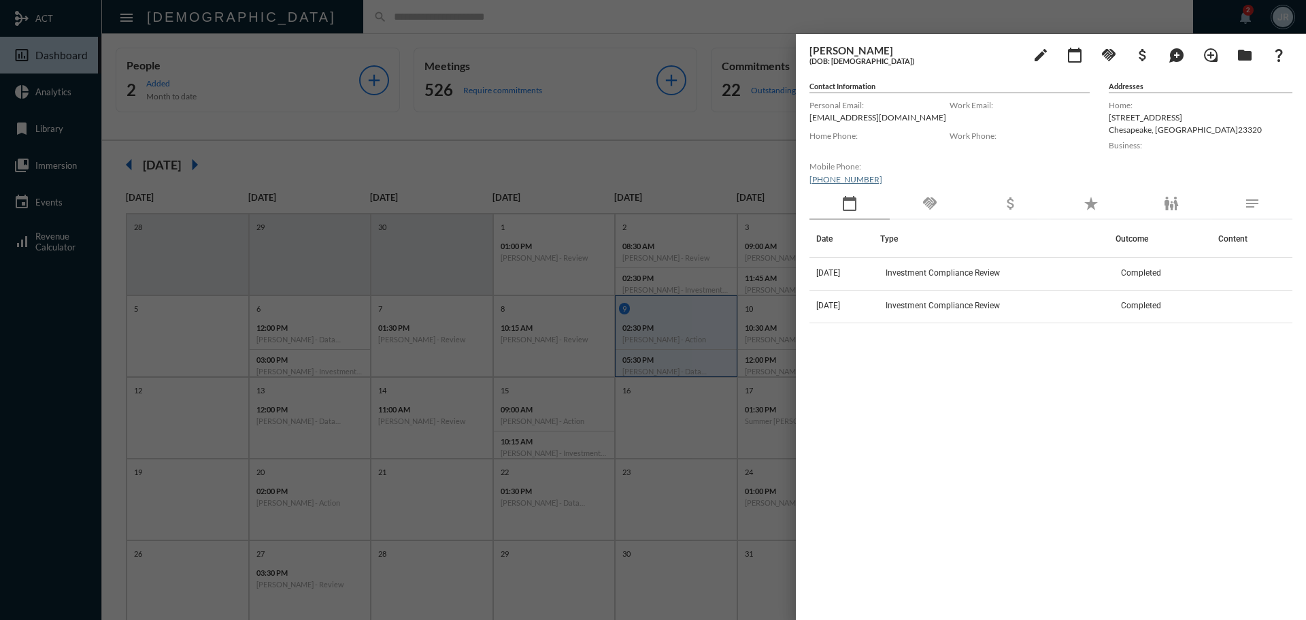
click at [355, 24] on div at bounding box center [653, 310] width 1306 height 620
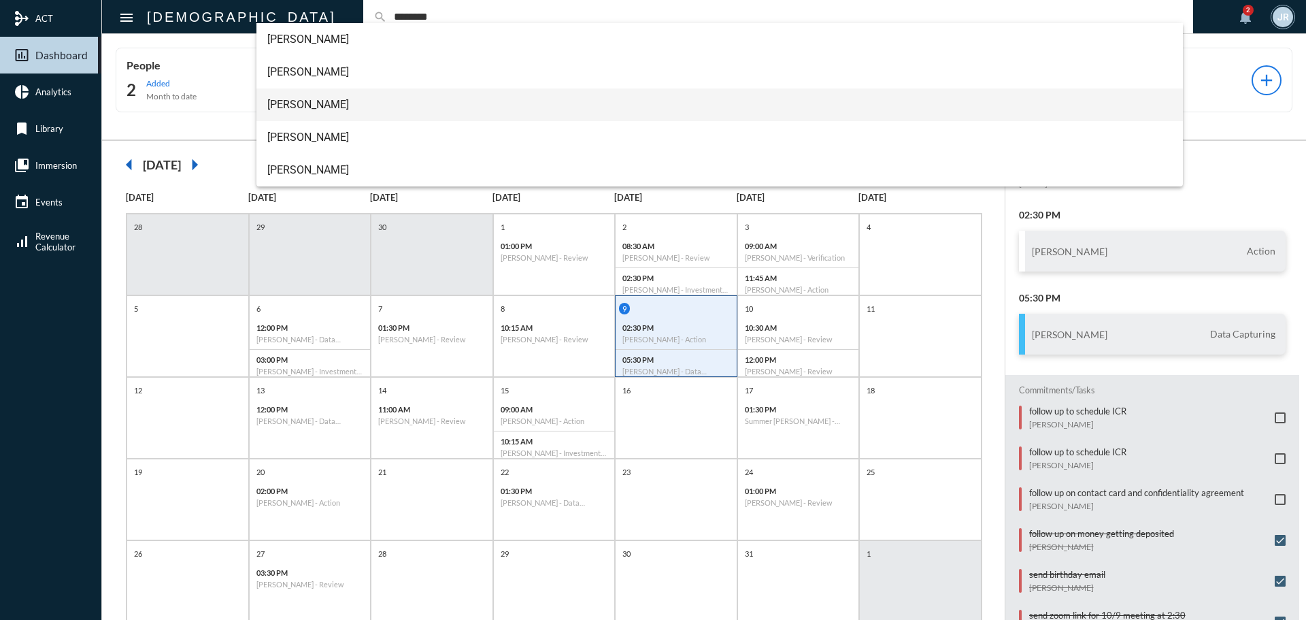
type input "********"
click at [298, 105] on span "[PERSON_NAME]" at bounding box center [719, 104] width 905 height 33
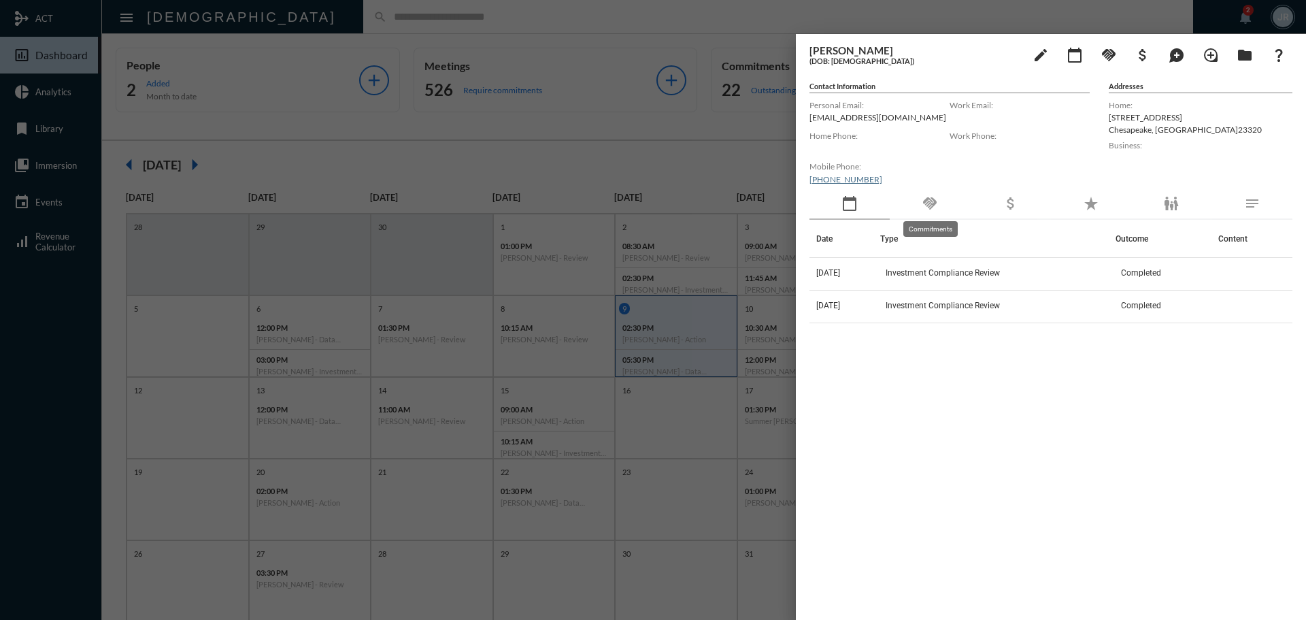
click at [930, 203] on mat-icon "handshake" at bounding box center [930, 203] width 16 height 16
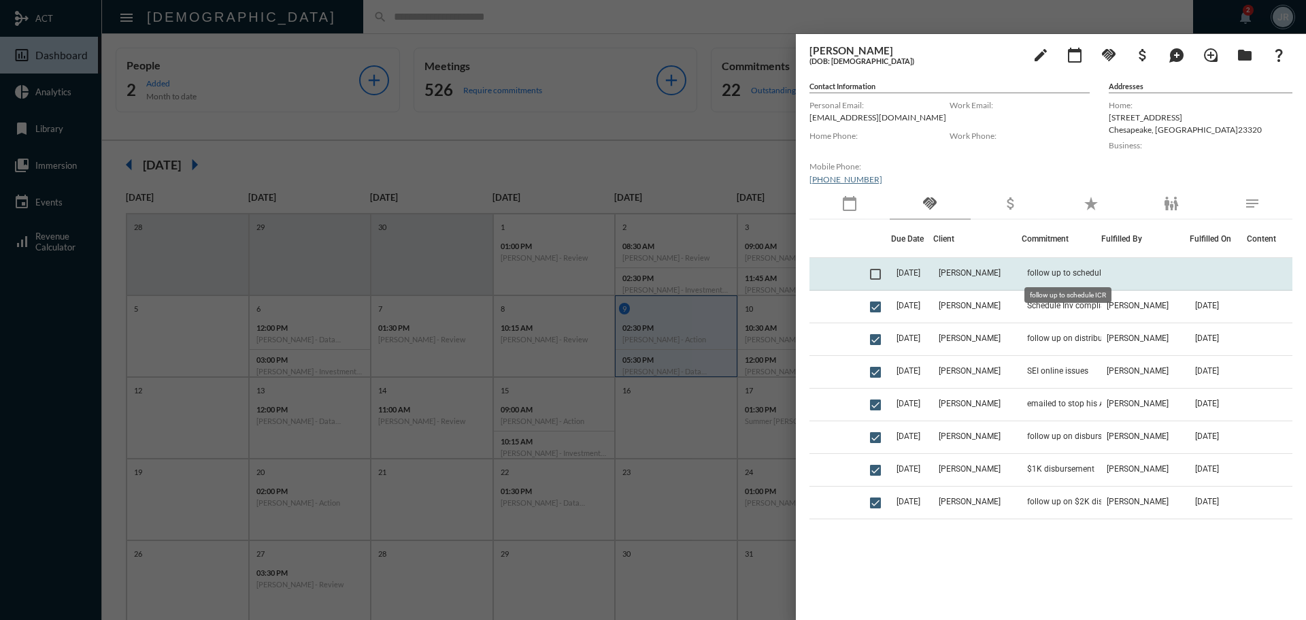
click at [1049, 265] on td "follow up to schedule ICR" at bounding box center [1062, 274] width 80 height 33
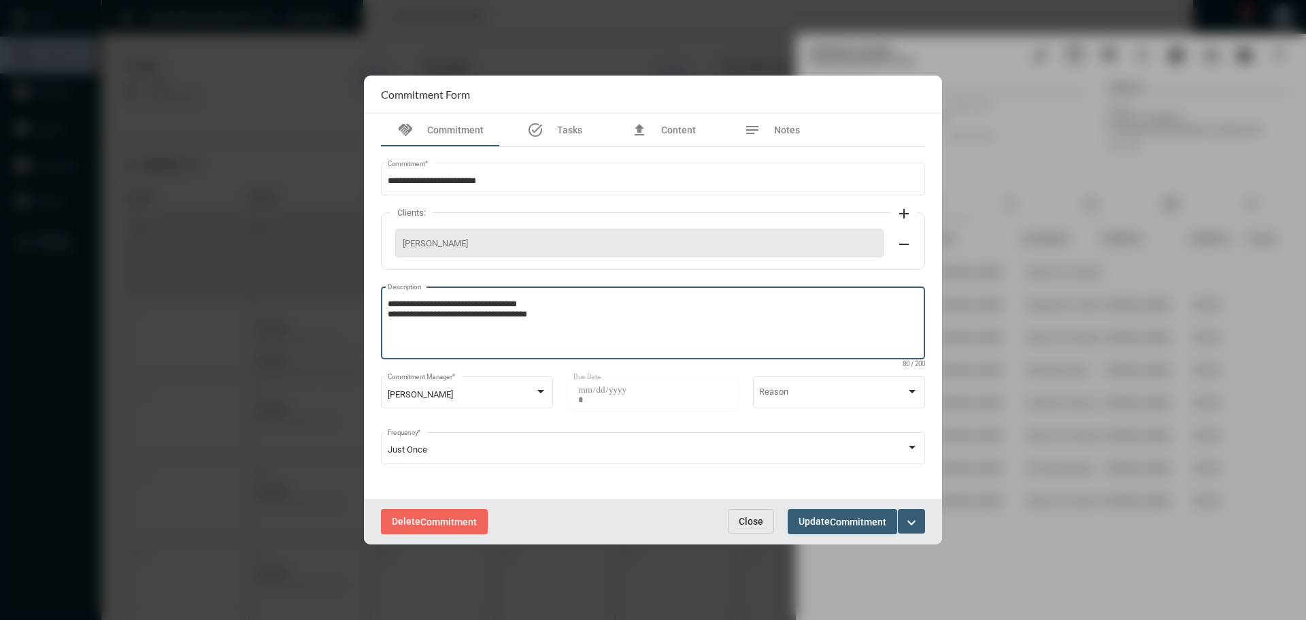
click at [581, 314] on textarea "**********" at bounding box center [653, 325] width 531 height 54
click at [762, 516] on span "Close" at bounding box center [751, 521] width 24 height 11
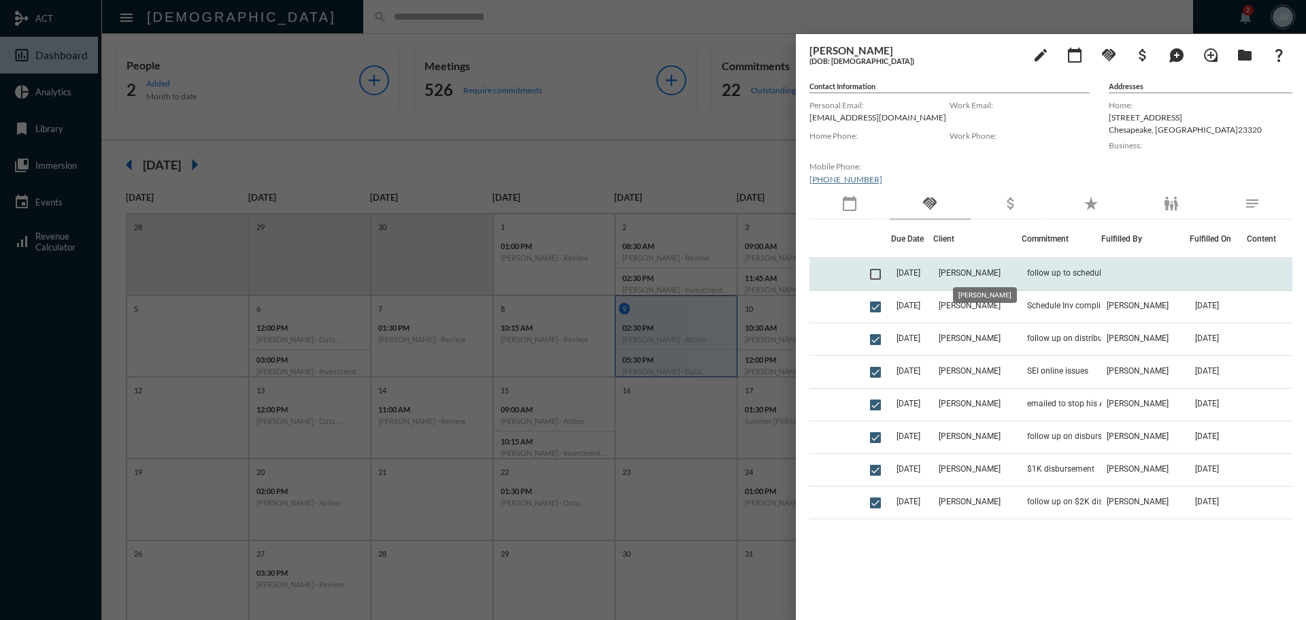
click at [961, 280] on mat-tooltip-component "[PERSON_NAME]" at bounding box center [984, 295] width 83 height 35
click at [962, 273] on span "[PERSON_NAME]" at bounding box center [970, 273] width 62 height 10
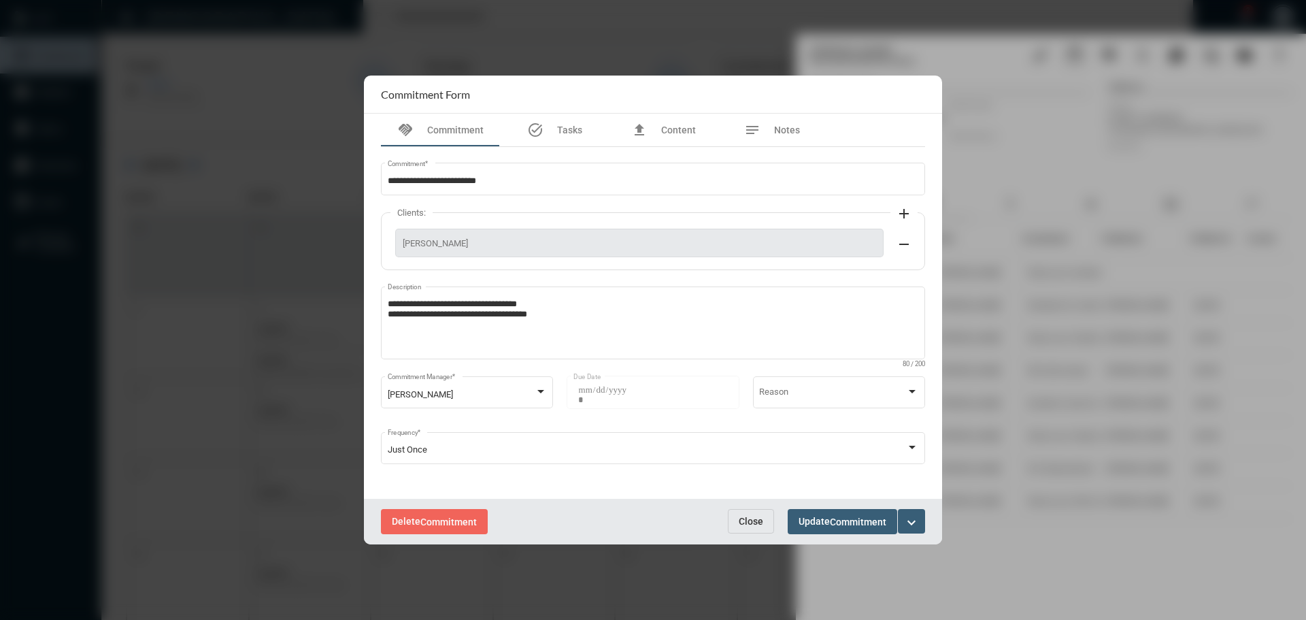
click at [921, 518] on button "expand_more" at bounding box center [911, 521] width 27 height 24
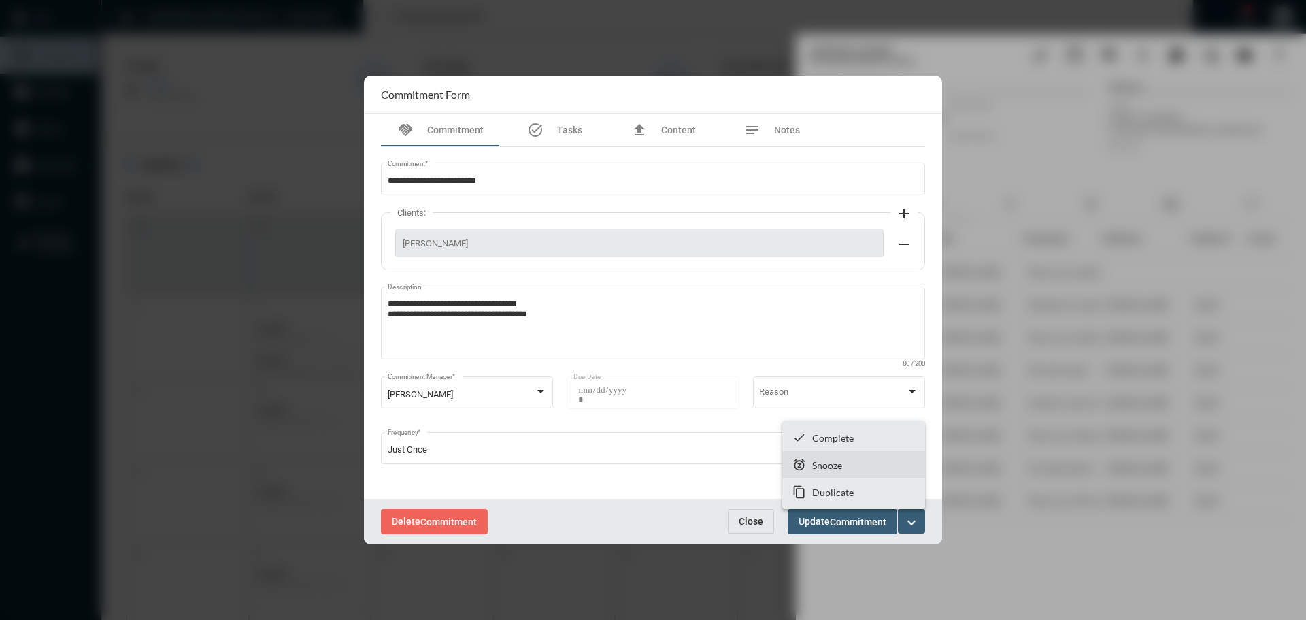
click at [833, 463] on p "Snooze" at bounding box center [827, 465] width 30 height 12
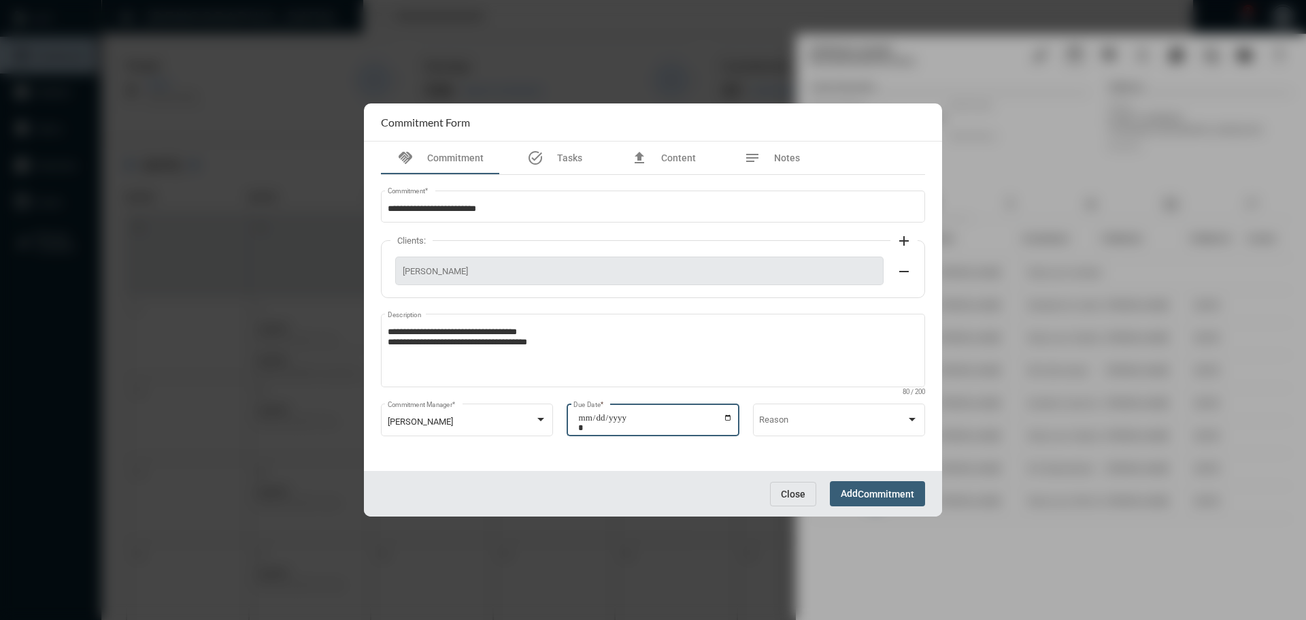
click at [726, 418] on input "**********" at bounding box center [655, 422] width 154 height 19
type input "**********"
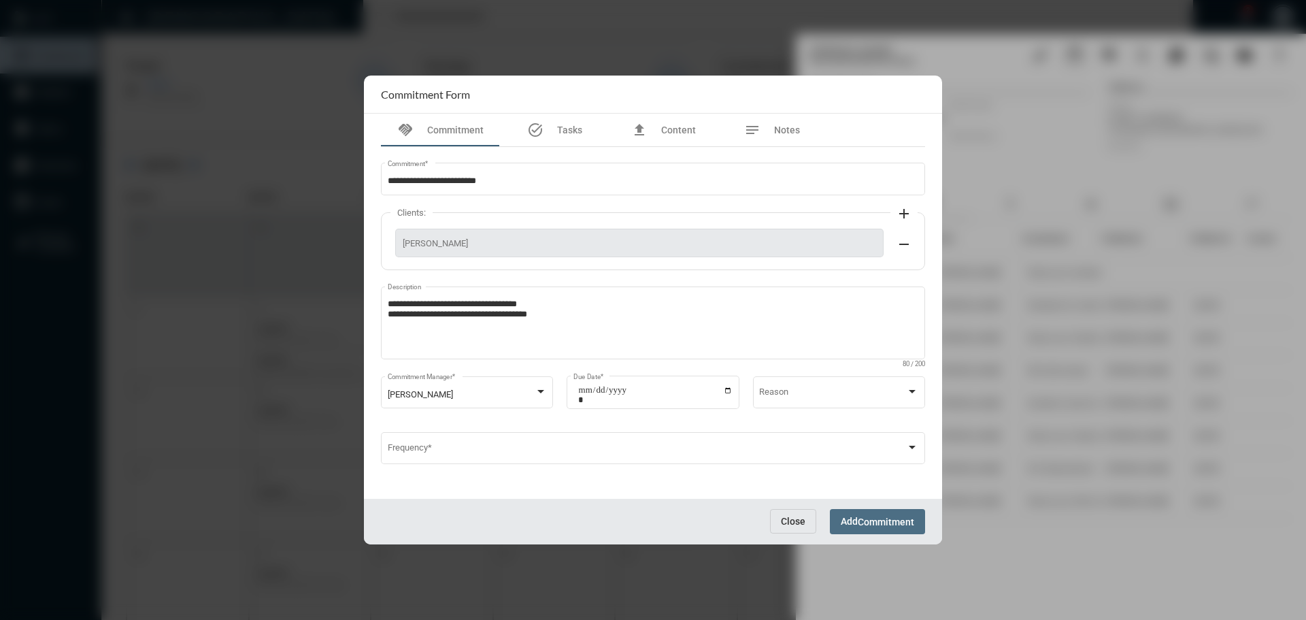
click at [868, 518] on span "Commitment" at bounding box center [886, 521] width 56 height 11
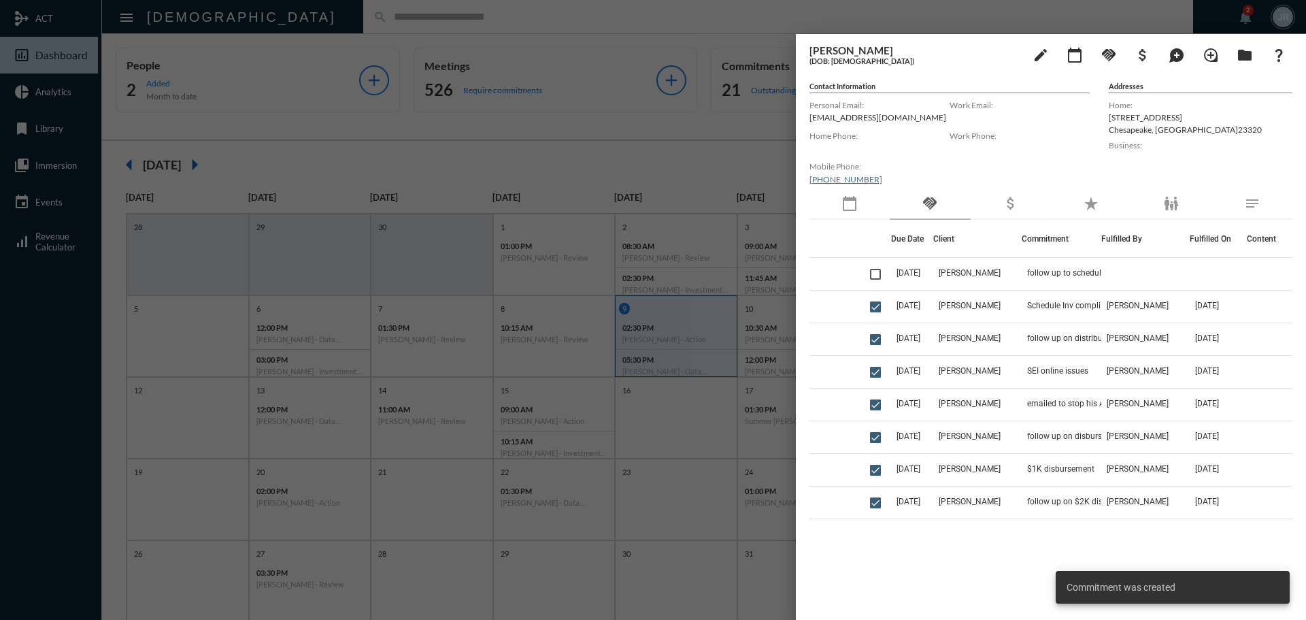
drag, startPoint x: 497, startPoint y: 12, endPoint x: 503, endPoint y: 10, distance: 7.1
click at [497, 13] on div at bounding box center [653, 310] width 1306 height 620
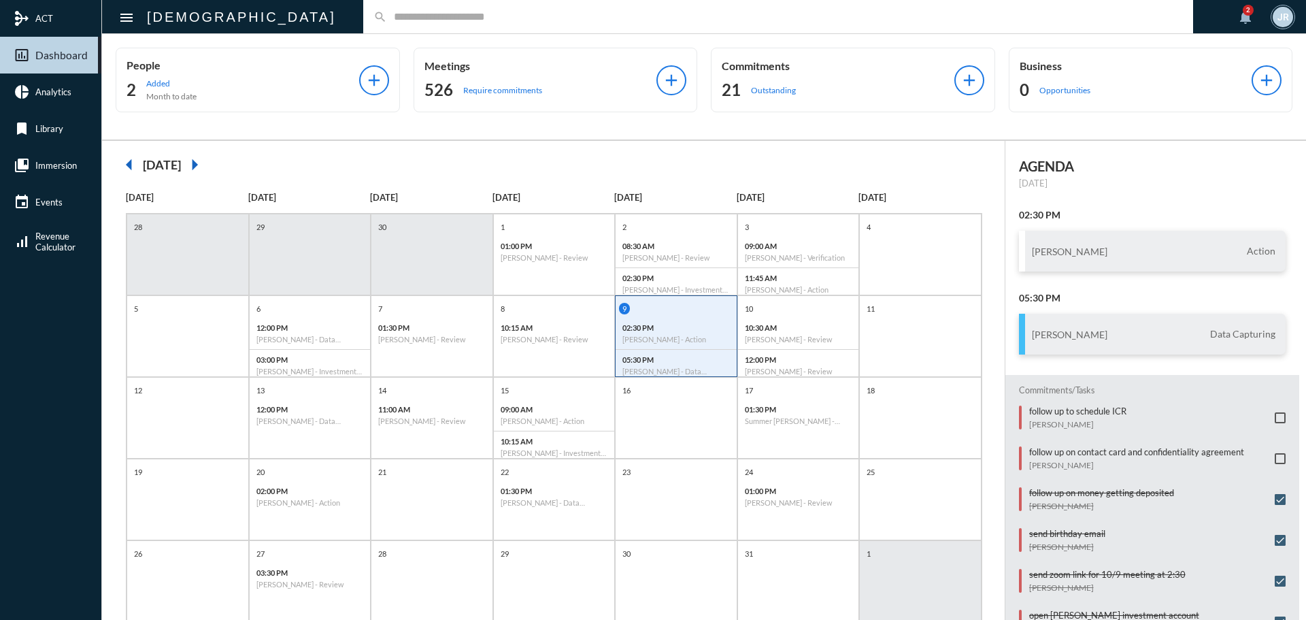
click at [387, 18] on input "text" at bounding box center [785, 17] width 796 height 12
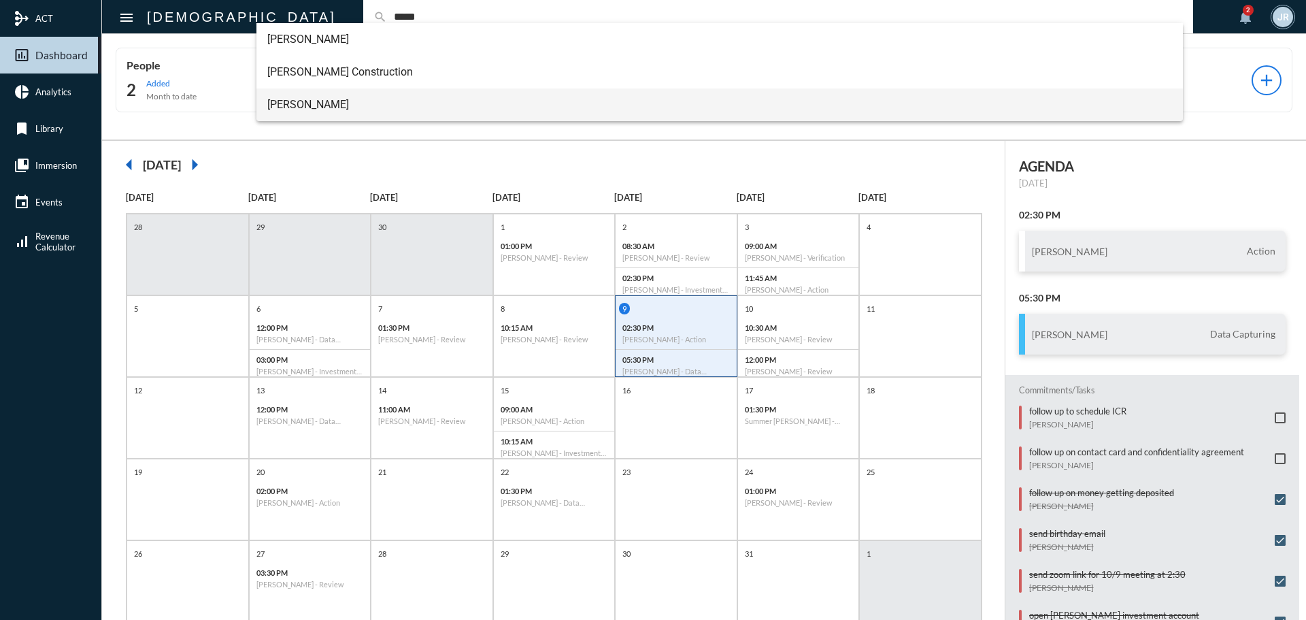
type input "*****"
click at [290, 101] on span "[PERSON_NAME]" at bounding box center [719, 104] width 905 height 33
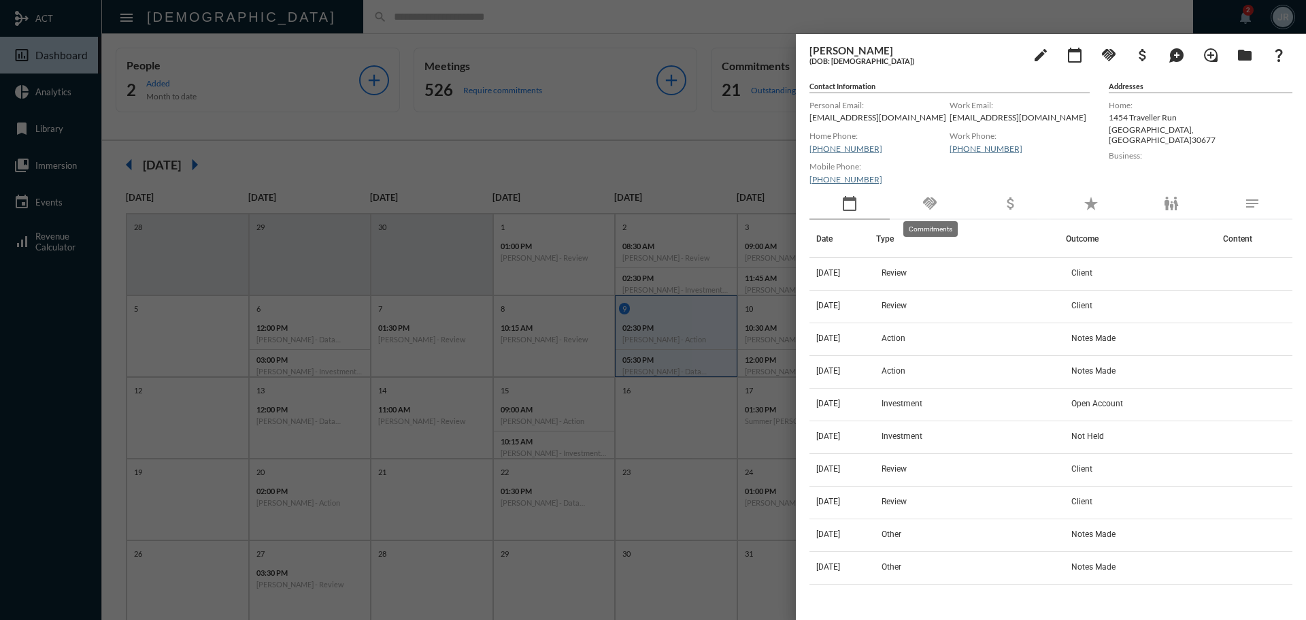
click at [929, 199] on mat-icon "handshake" at bounding box center [930, 203] width 16 height 16
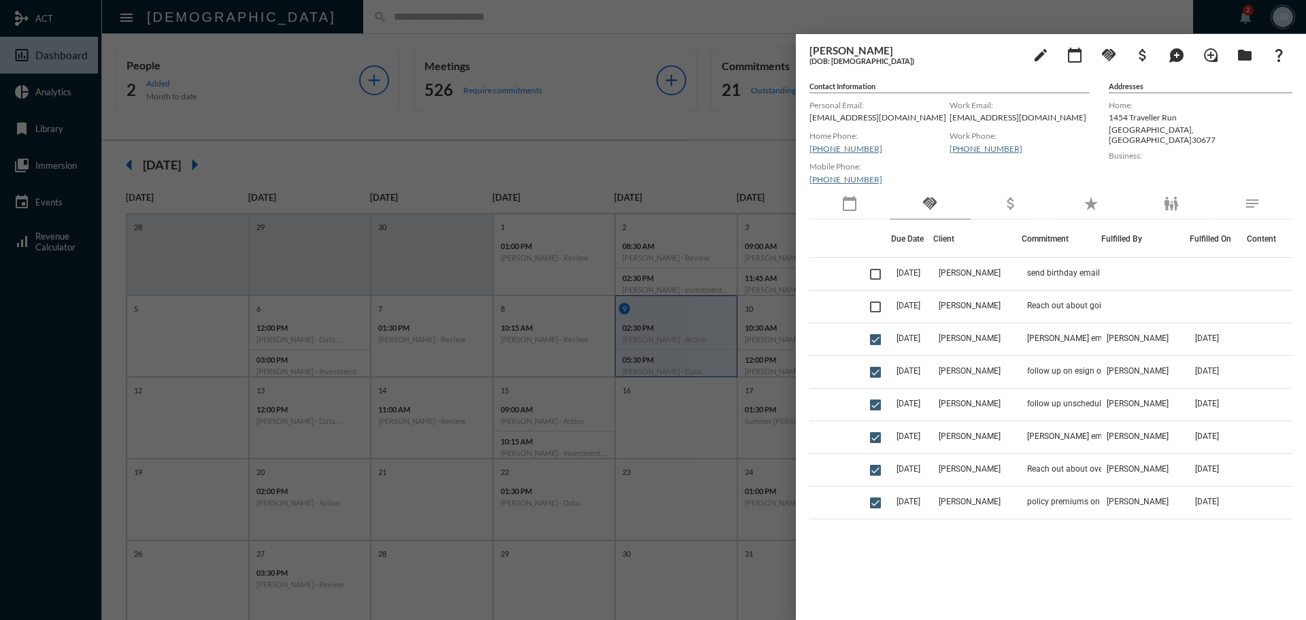
click at [858, 210] on div "calendar_today" at bounding box center [849, 203] width 80 height 31
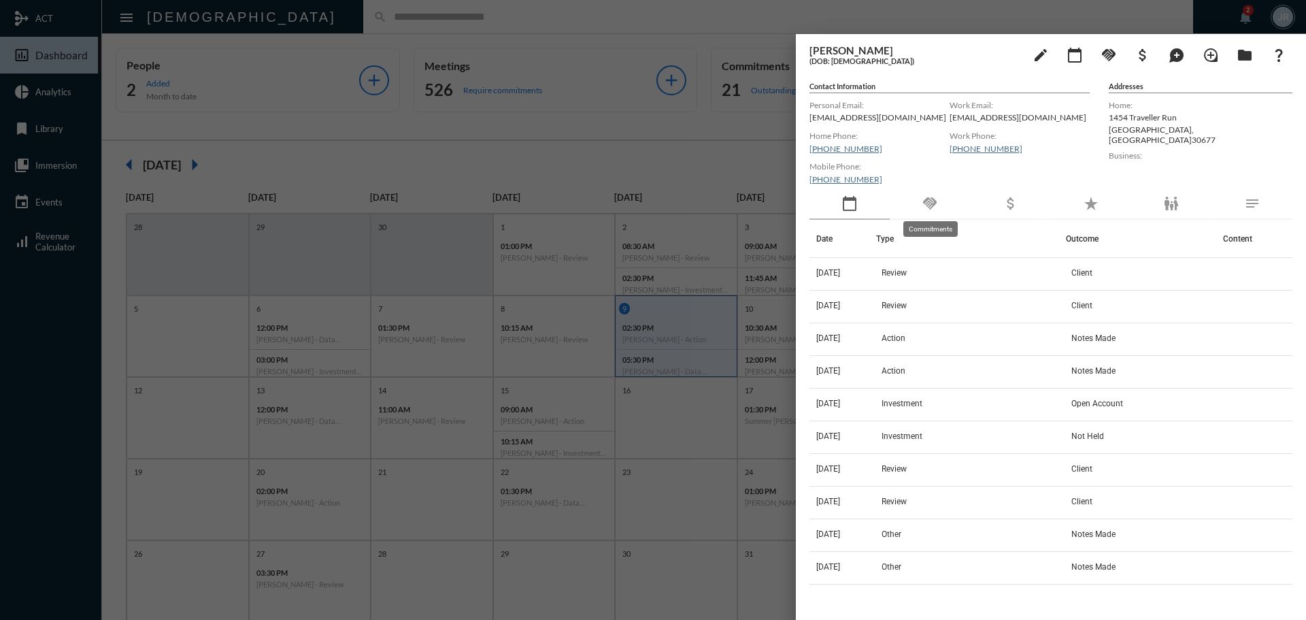
click at [927, 205] on mat-icon "handshake" at bounding box center [930, 203] width 16 height 16
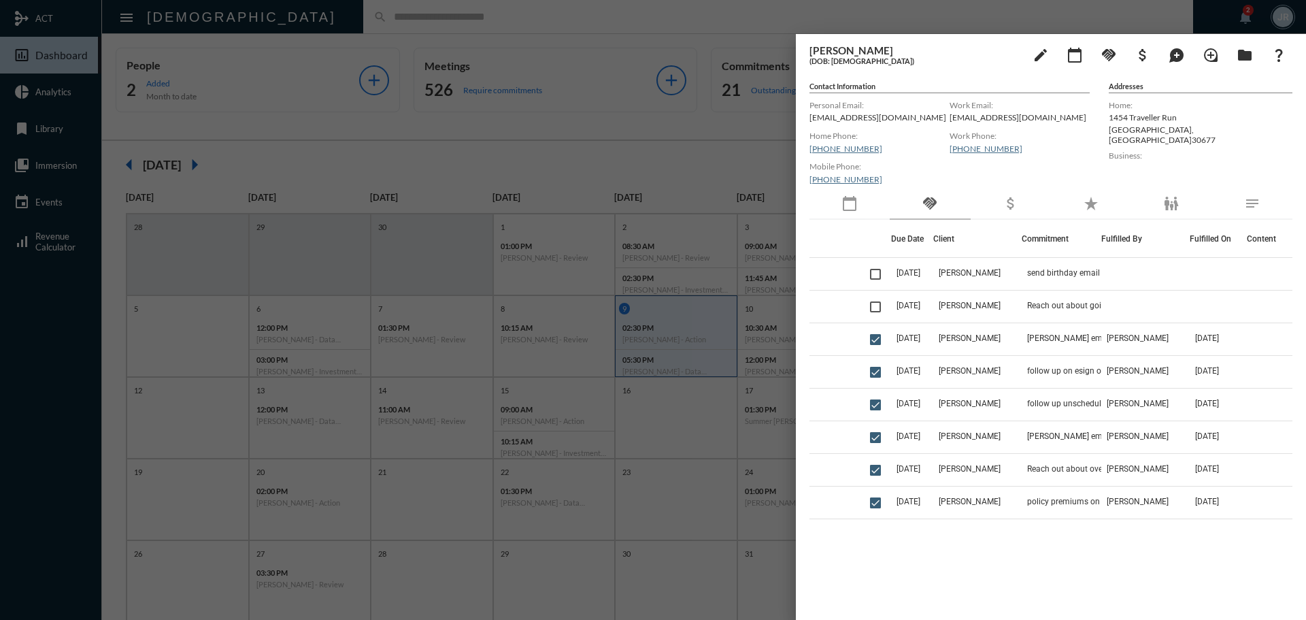
click at [392, 22] on div at bounding box center [653, 310] width 1306 height 620
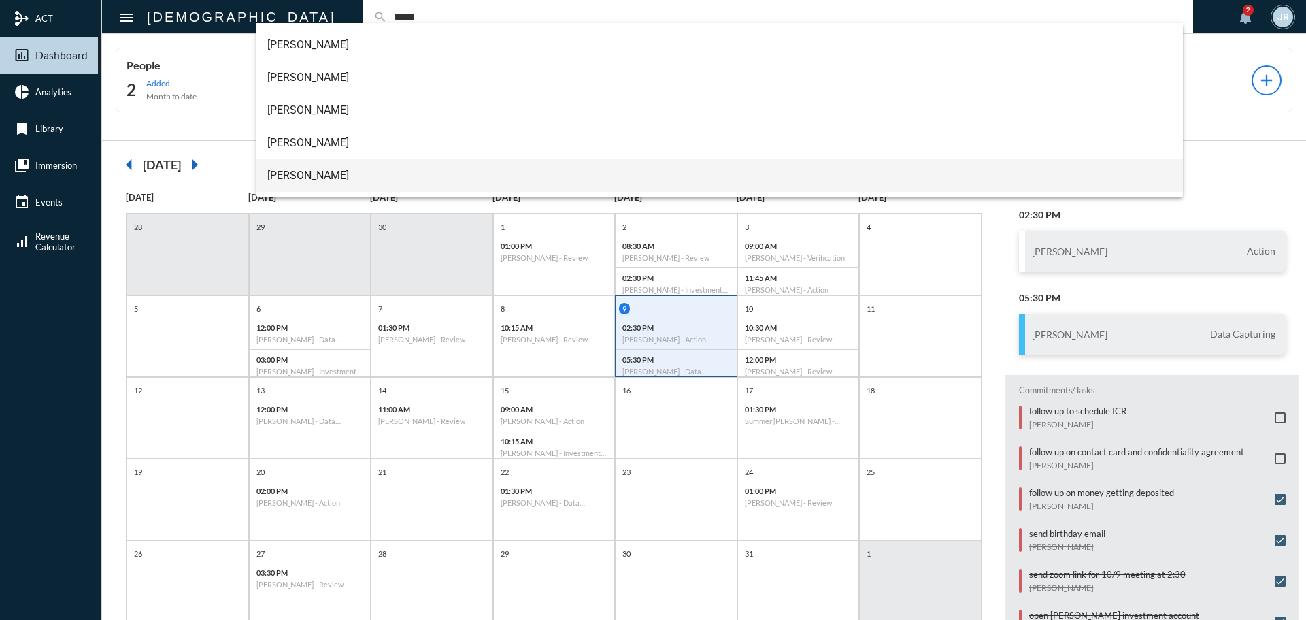
scroll to position [120, 0]
type input "*****"
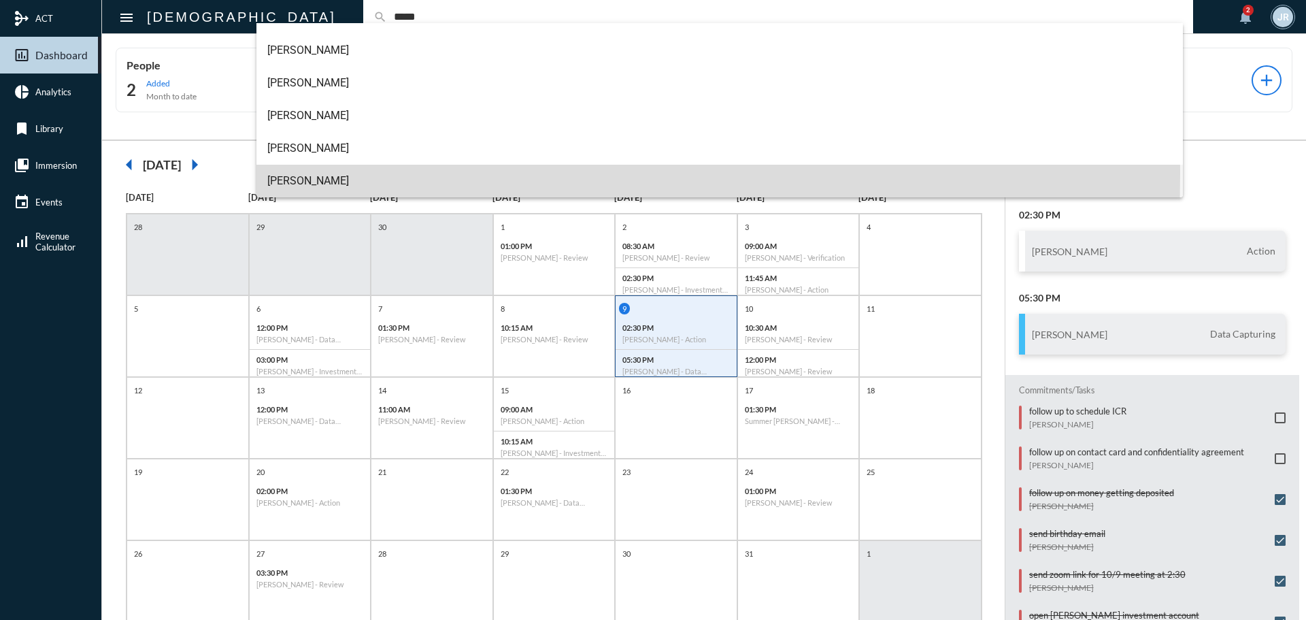
click at [301, 173] on span "[PERSON_NAME]" at bounding box center [719, 181] width 905 height 33
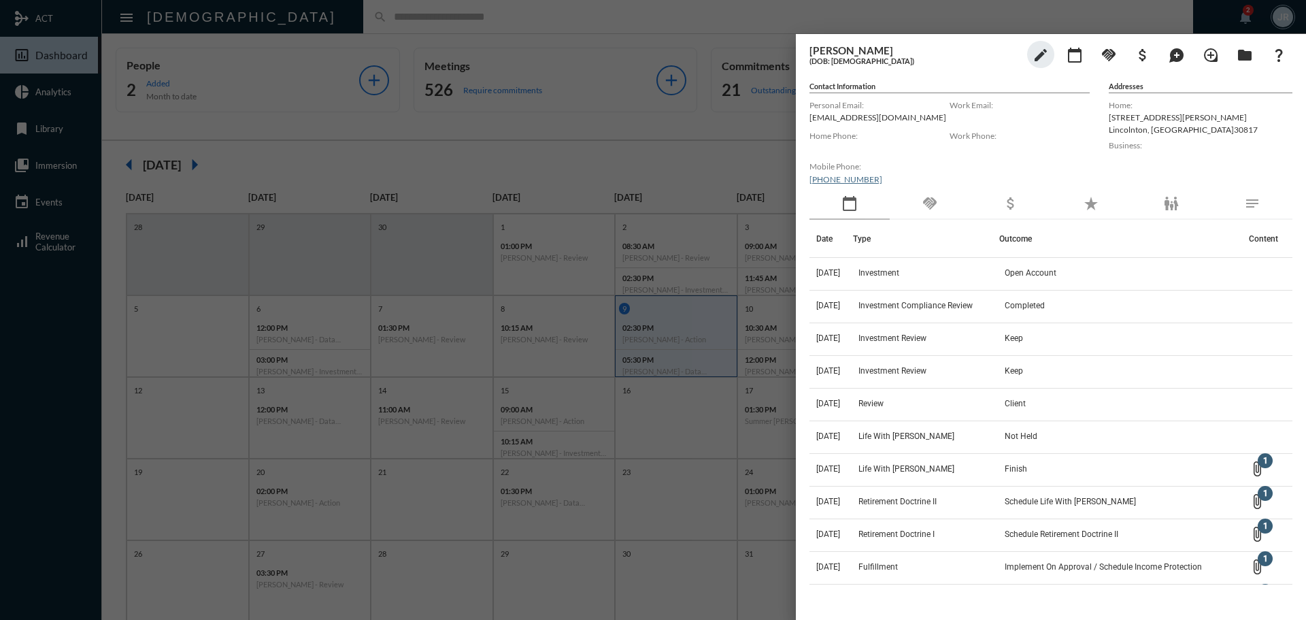
click at [939, 203] on div "handshake" at bounding box center [930, 203] width 80 height 31
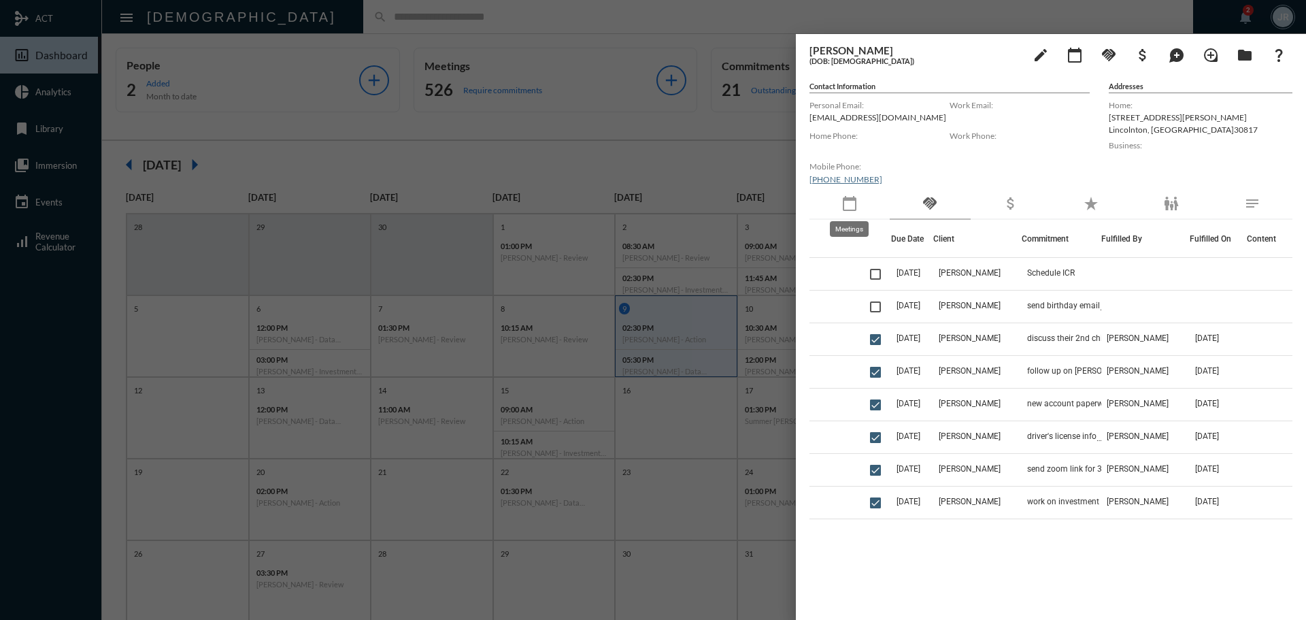
click at [844, 199] on mat-icon "calendar_today" at bounding box center [849, 203] width 16 height 16
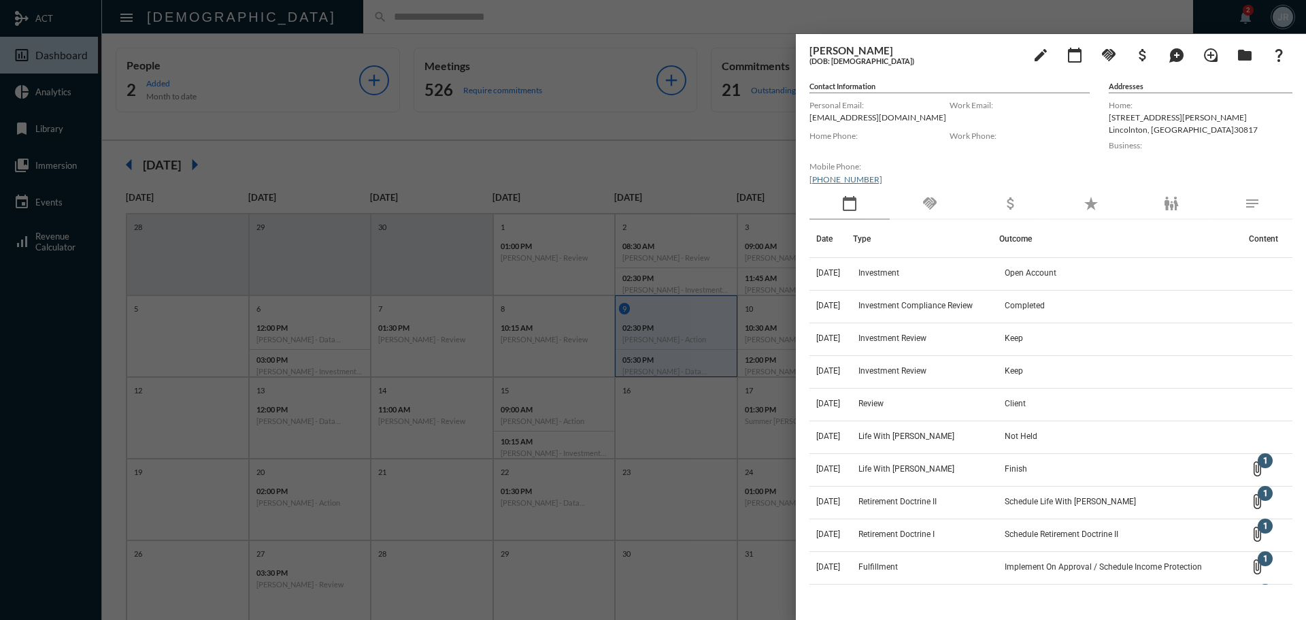
click at [310, 14] on div at bounding box center [653, 310] width 1306 height 620
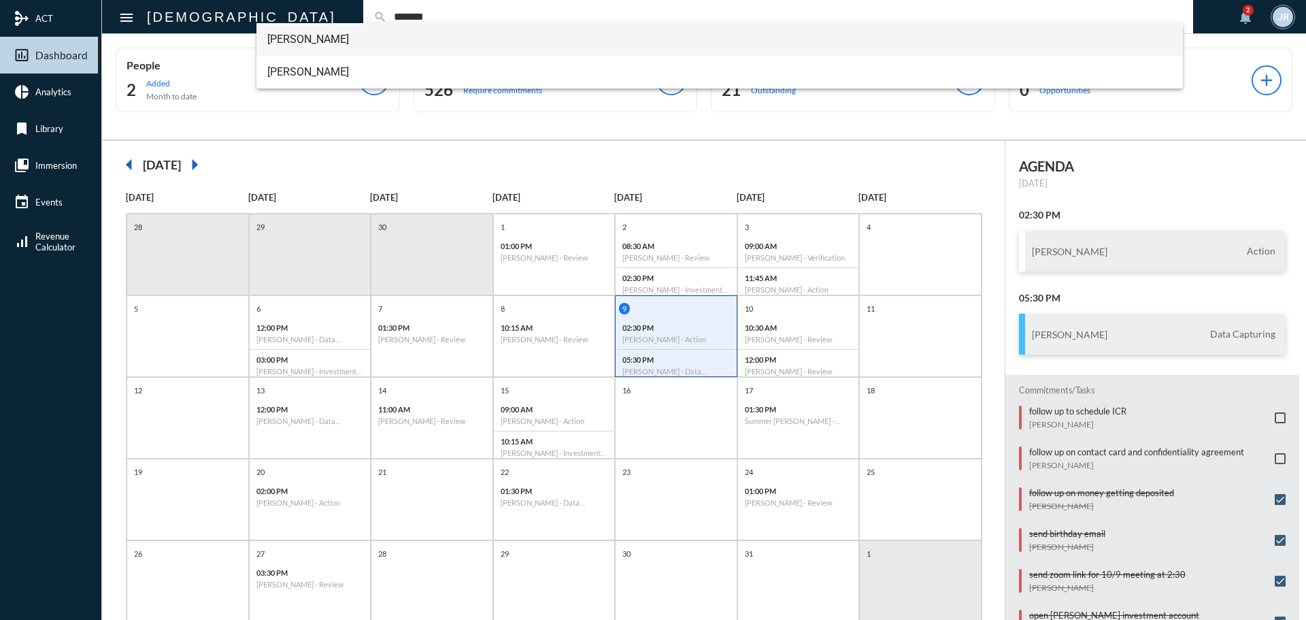
type input "*******"
click at [282, 34] on span "[PERSON_NAME]" at bounding box center [719, 39] width 905 height 33
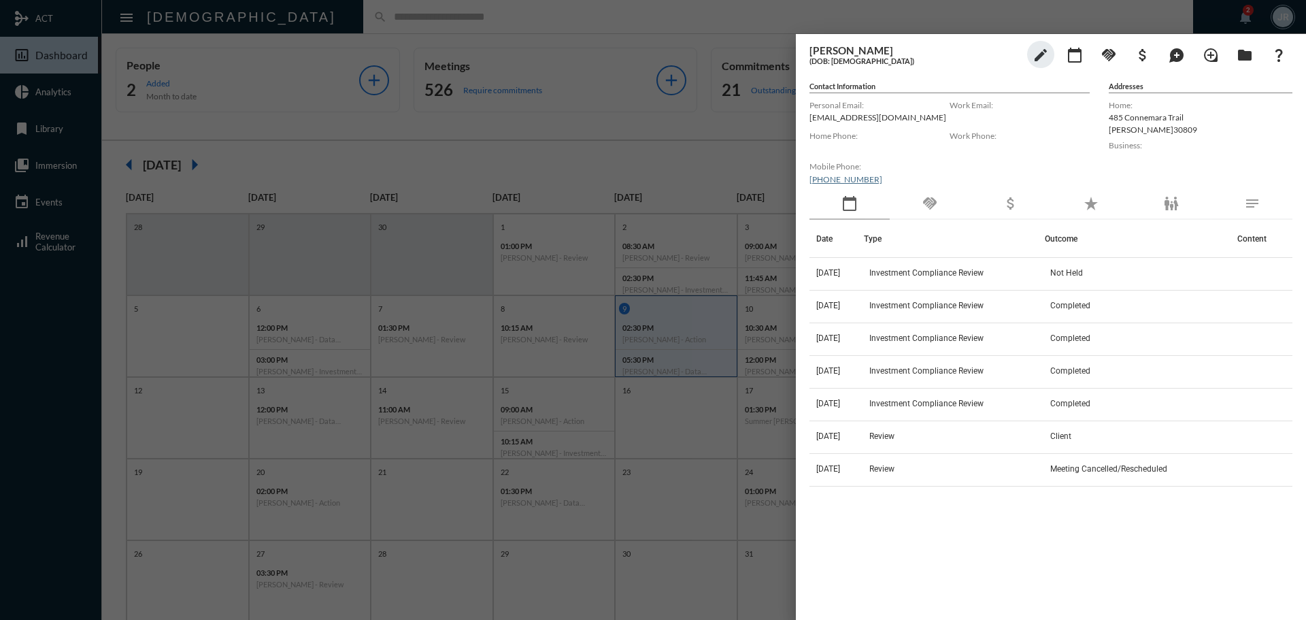
click at [314, 20] on div at bounding box center [653, 310] width 1306 height 620
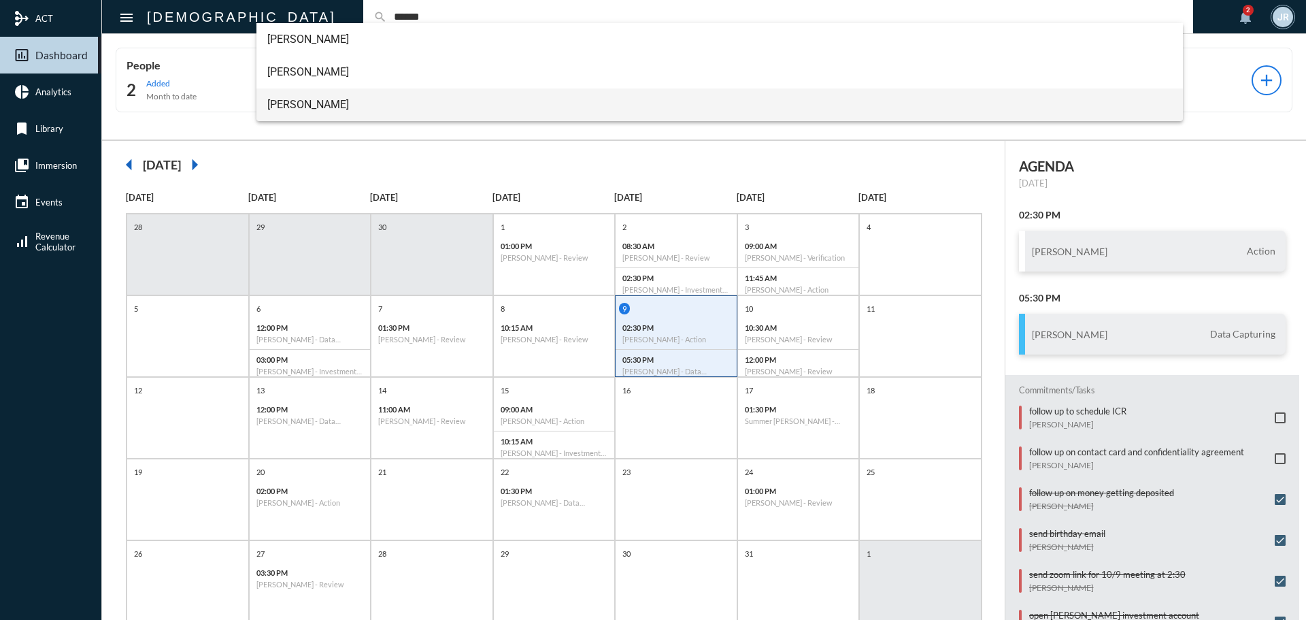
type input "******"
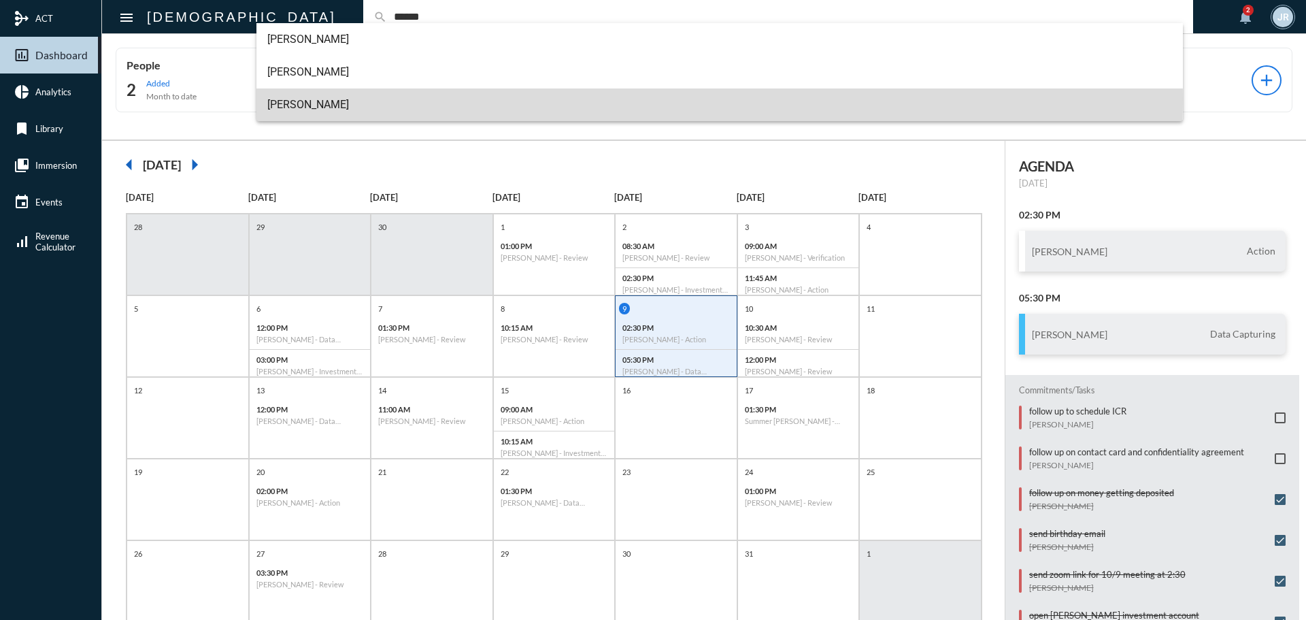
click at [322, 98] on span "[PERSON_NAME]" at bounding box center [719, 104] width 905 height 33
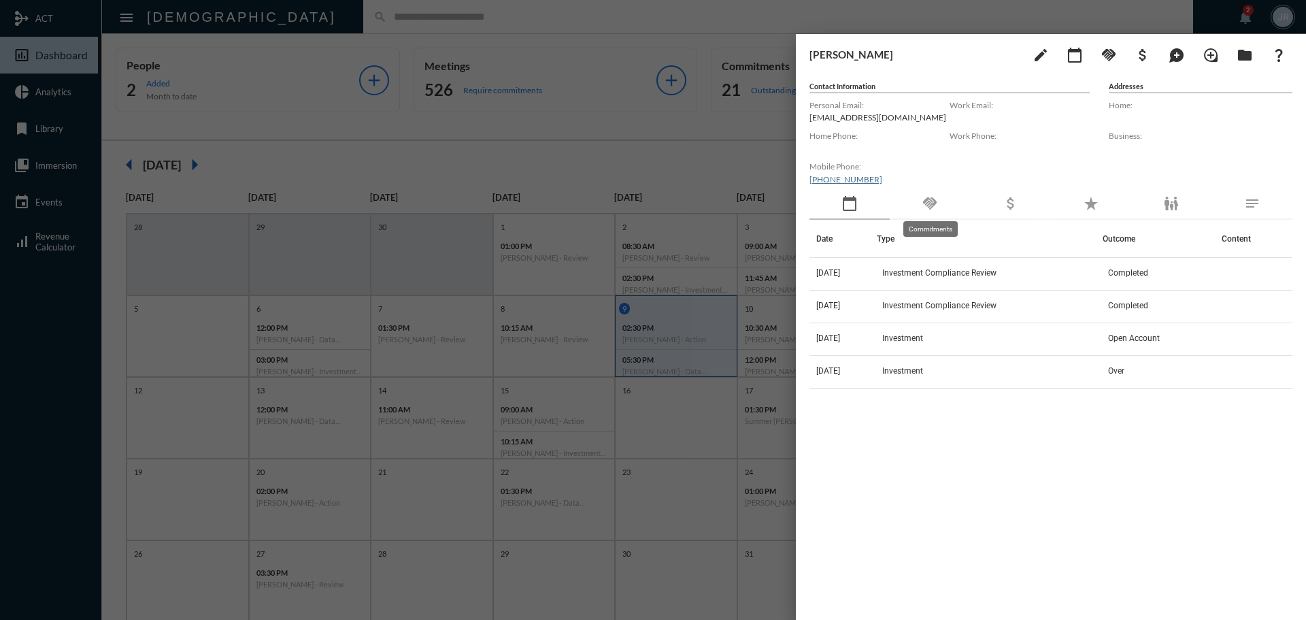
click at [937, 212] on mat-tooltip-component "Commitments" at bounding box center [930, 229] width 73 height 35
click at [933, 201] on mat-icon "handshake" at bounding box center [930, 203] width 16 height 16
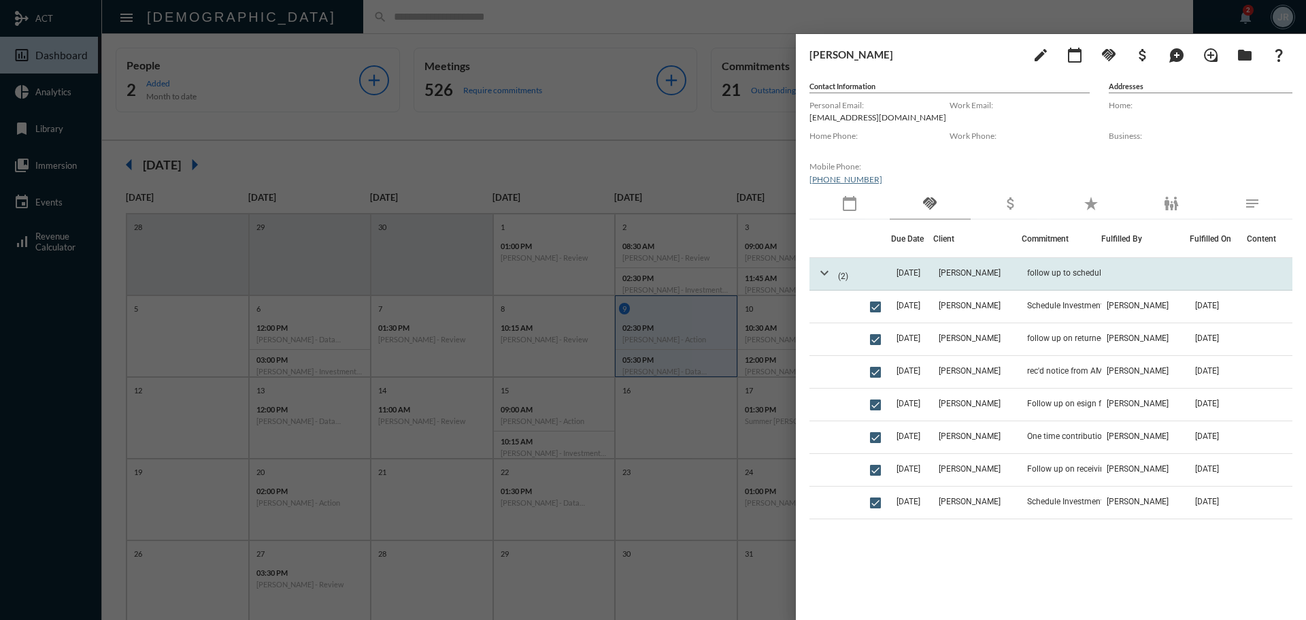
click at [823, 273] on mat-icon "expand_more" at bounding box center [824, 273] width 16 height 16
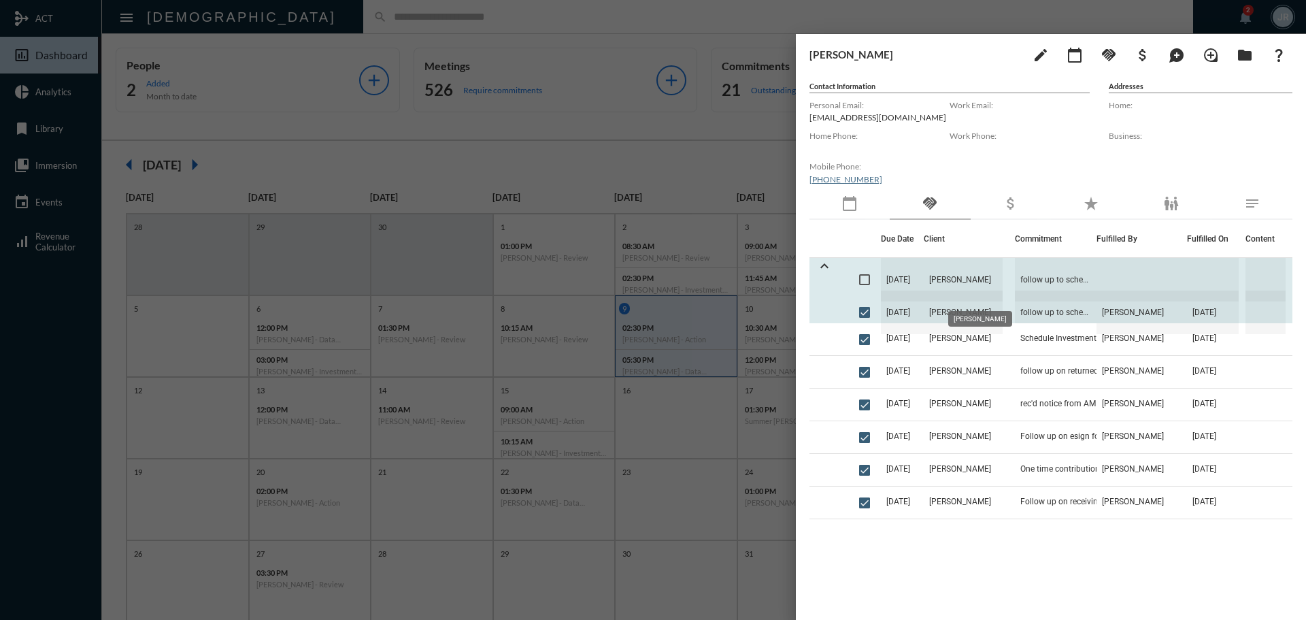
click at [987, 276] on span "[PERSON_NAME]" at bounding box center [963, 280] width 79 height 44
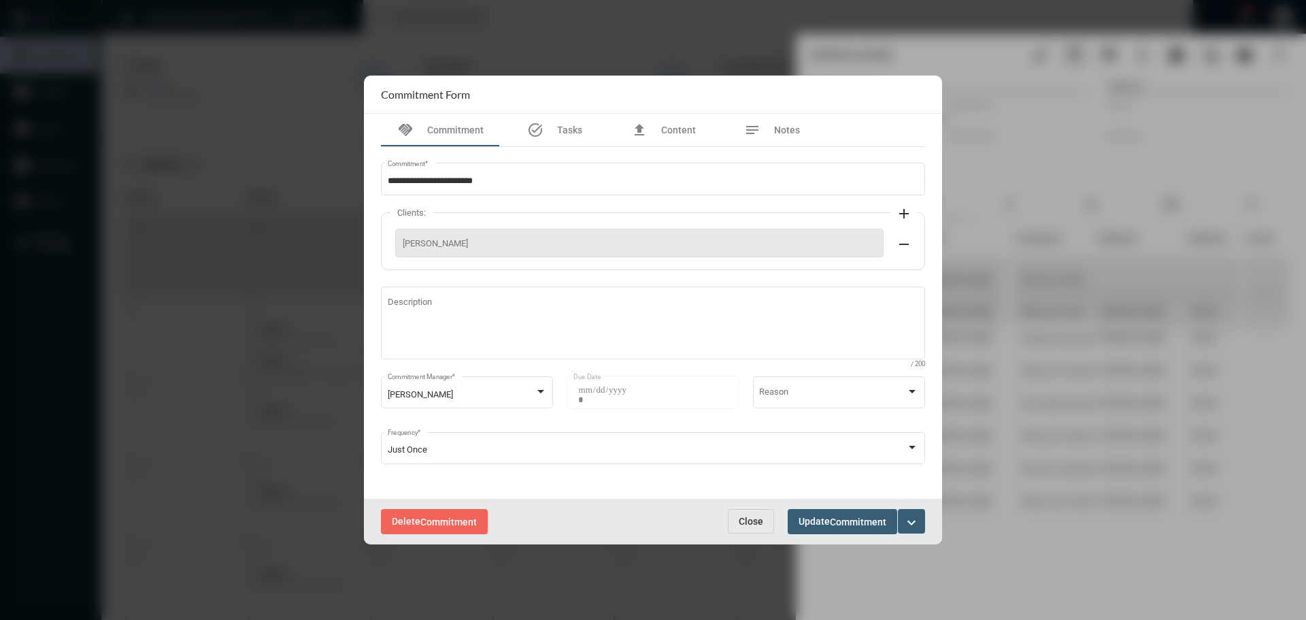
click at [752, 514] on button "Close" at bounding box center [751, 521] width 46 height 24
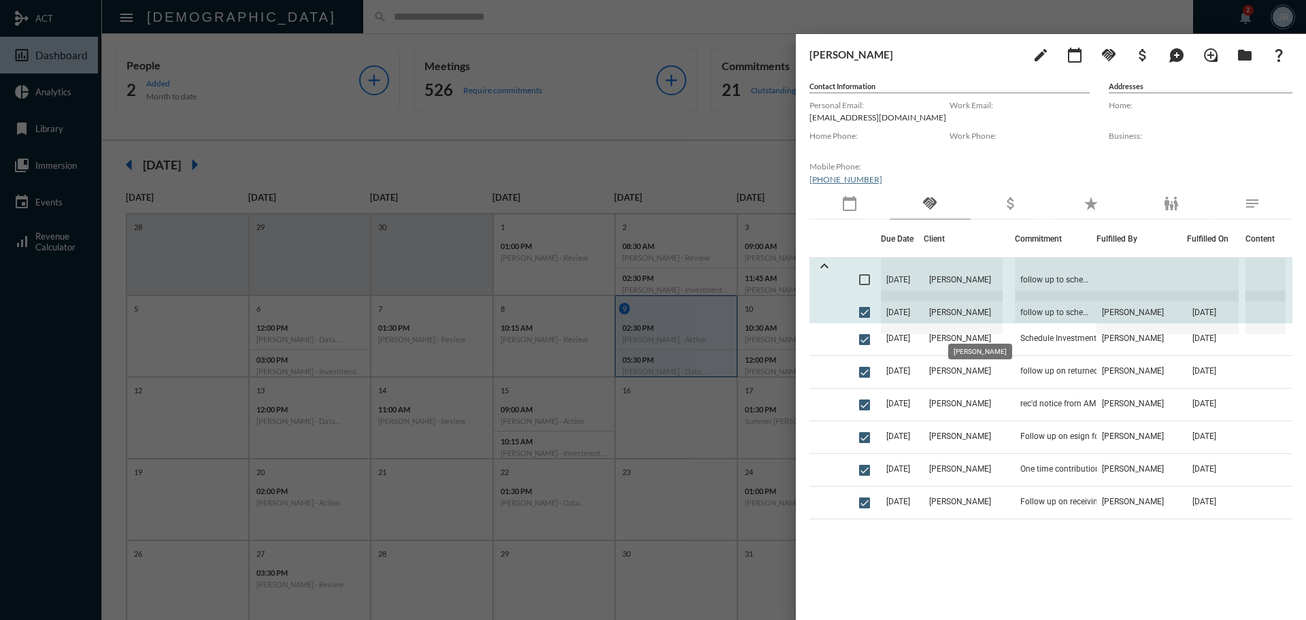
click at [952, 311] on span "[PERSON_NAME]" at bounding box center [963, 312] width 79 height 44
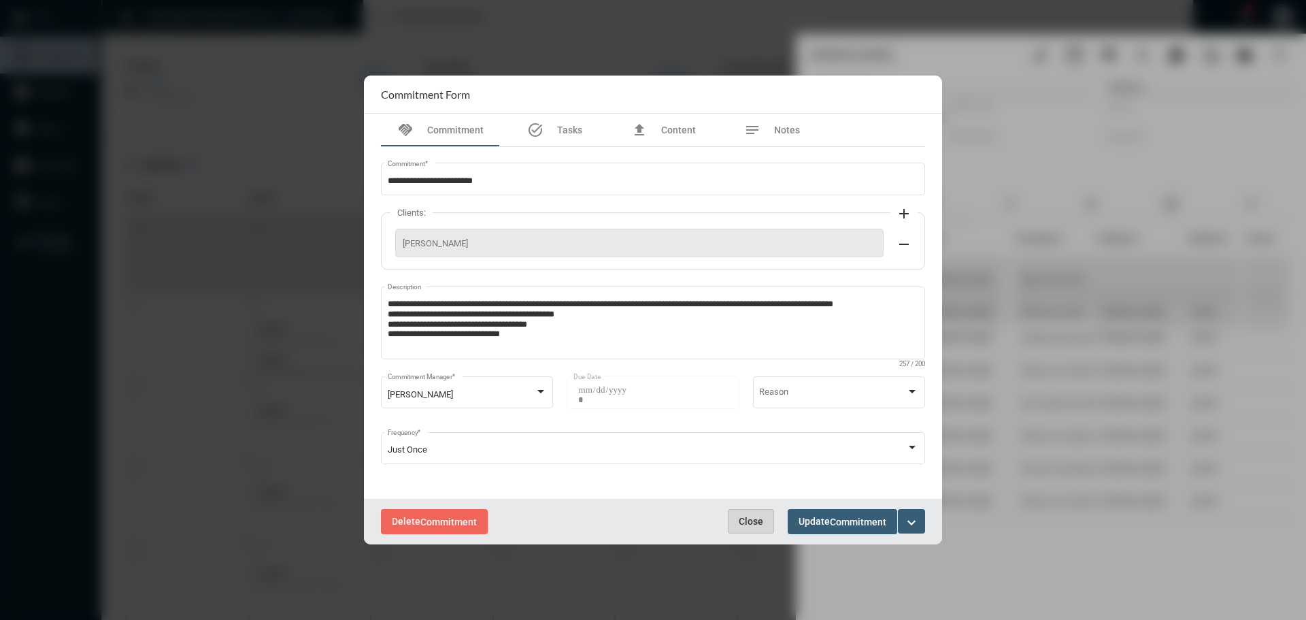
click at [750, 519] on span "Close" at bounding box center [751, 521] width 24 height 11
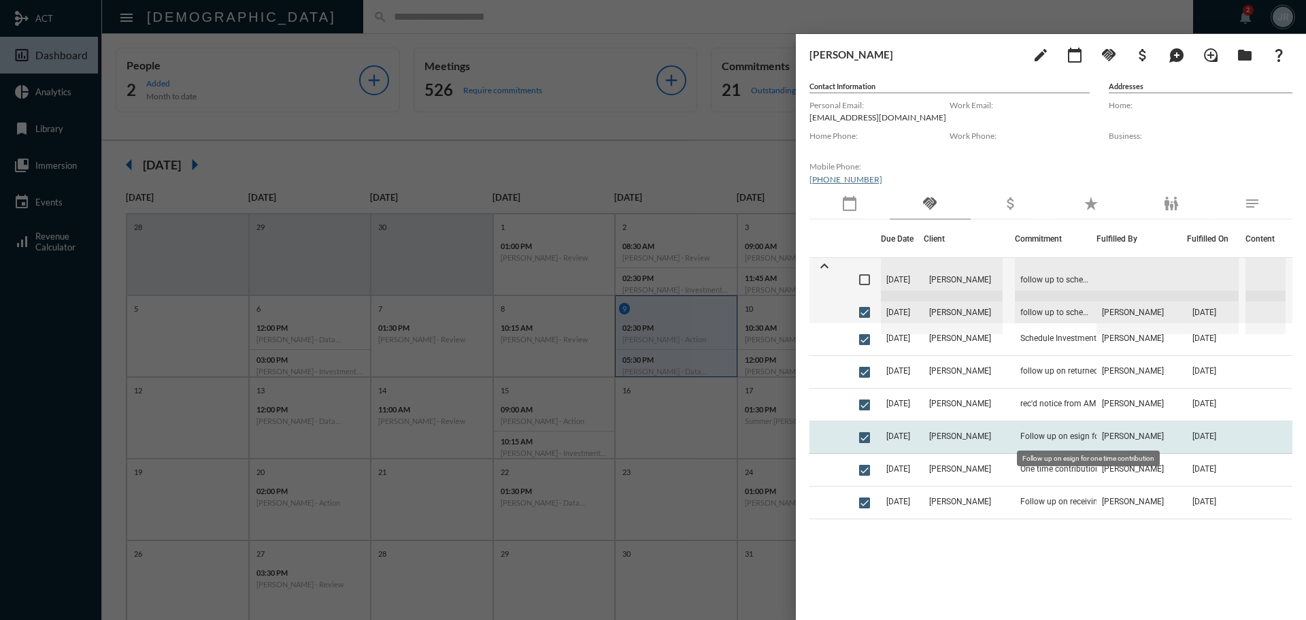
click at [1069, 430] on td "Follow up on esign for one time contribution" at bounding box center [1056, 437] width 82 height 33
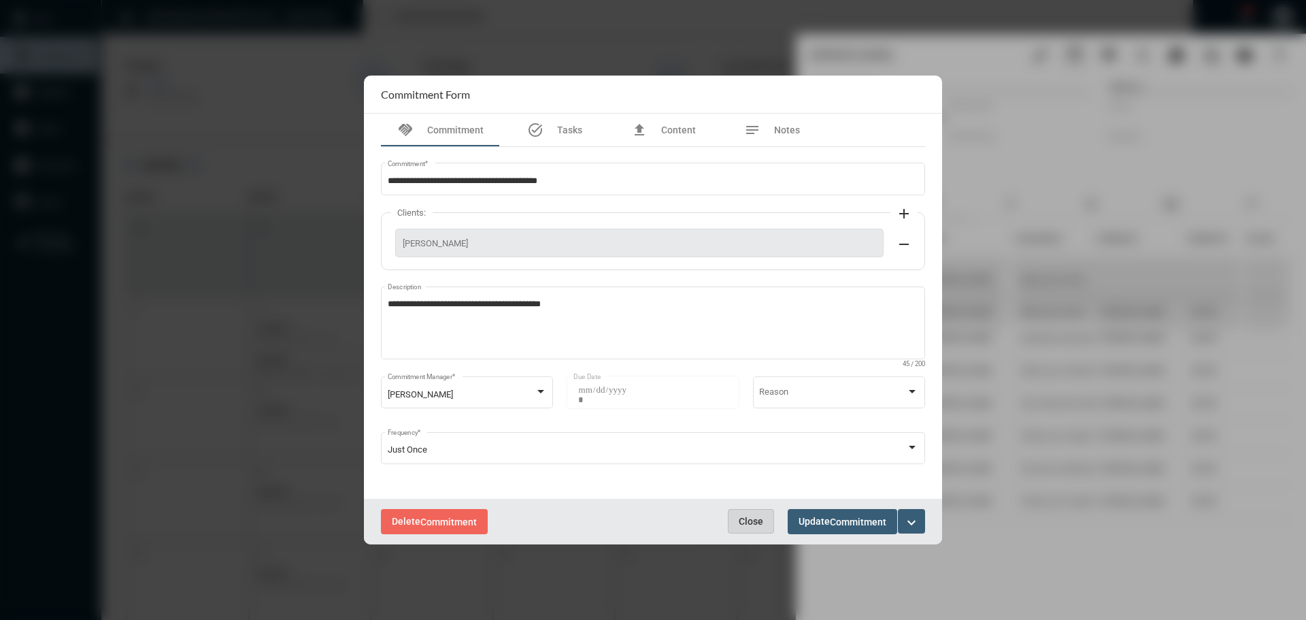
click at [751, 516] on span "Close" at bounding box center [751, 521] width 24 height 11
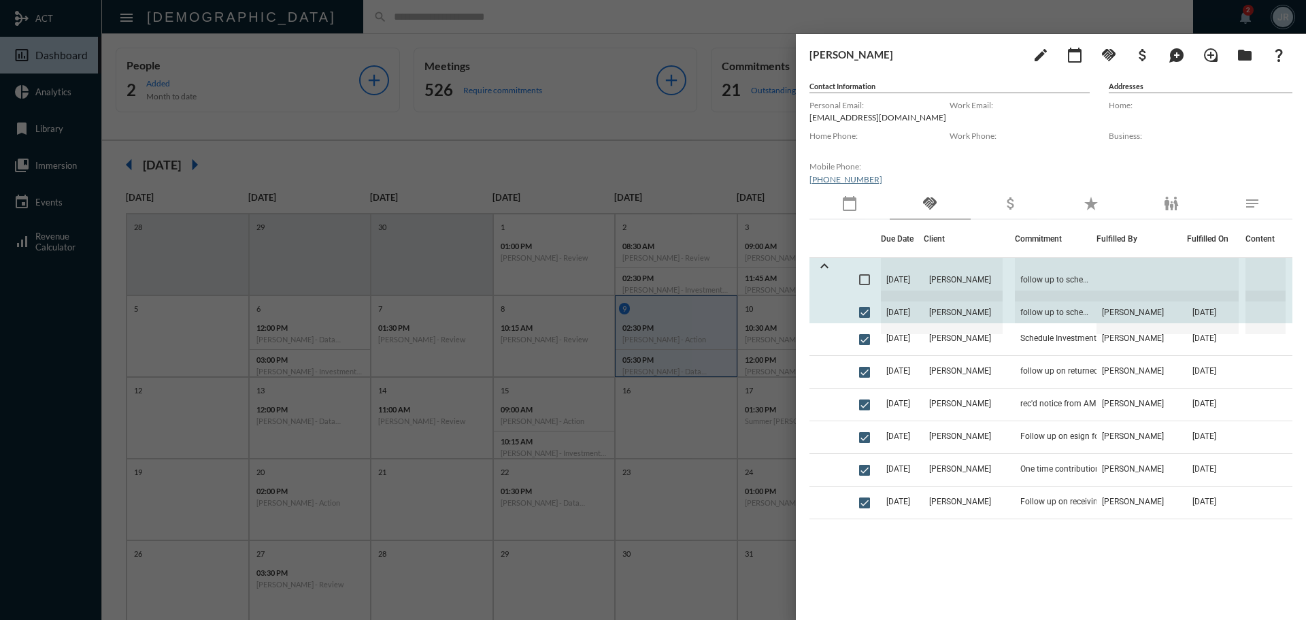
click at [903, 281] on span "[DATE]" at bounding box center [903, 280] width 44 height 44
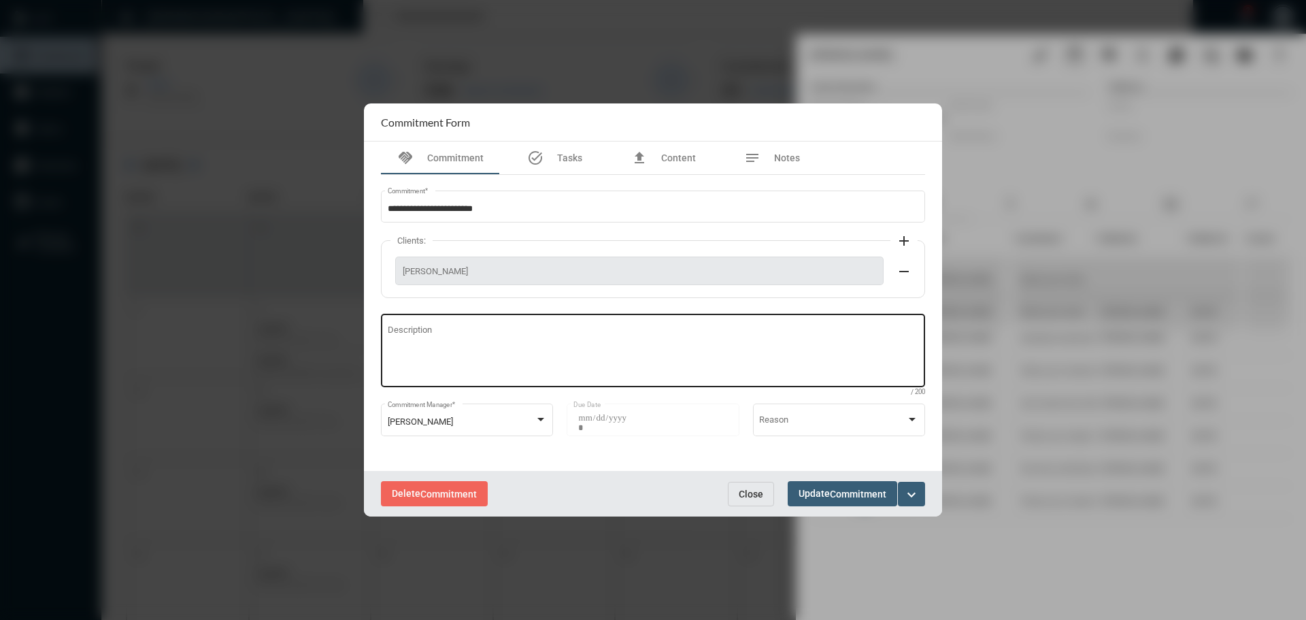
click at [498, 338] on textarea "Description" at bounding box center [653, 353] width 531 height 54
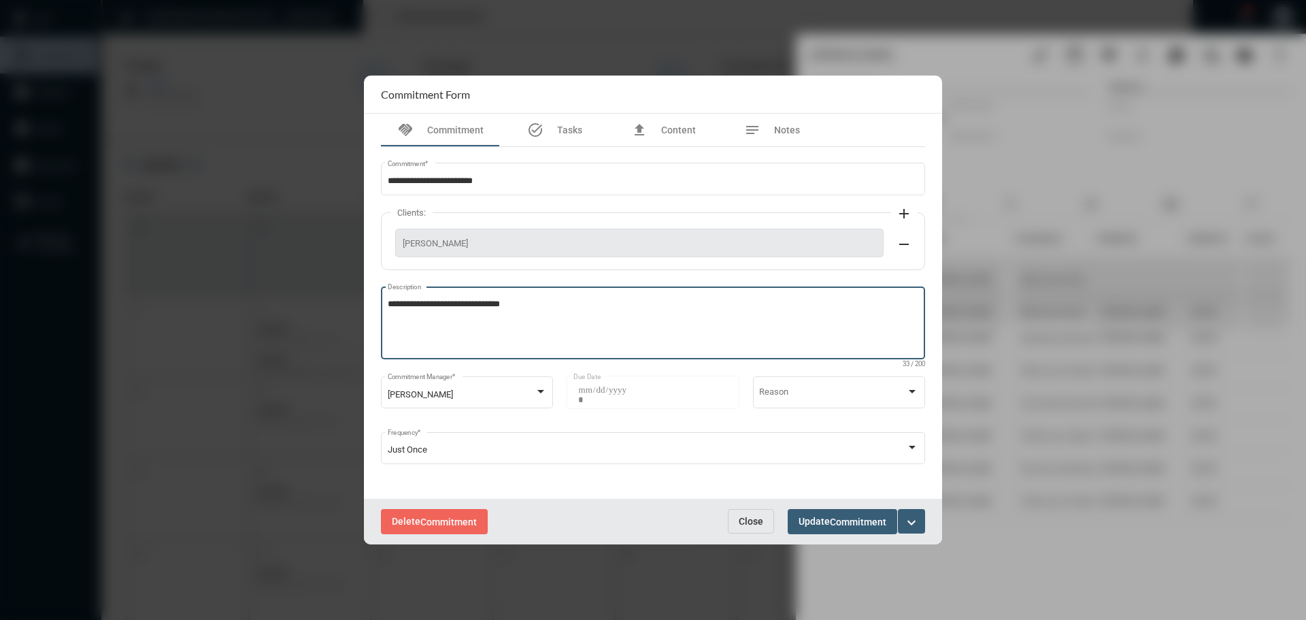
type textarea "**********"
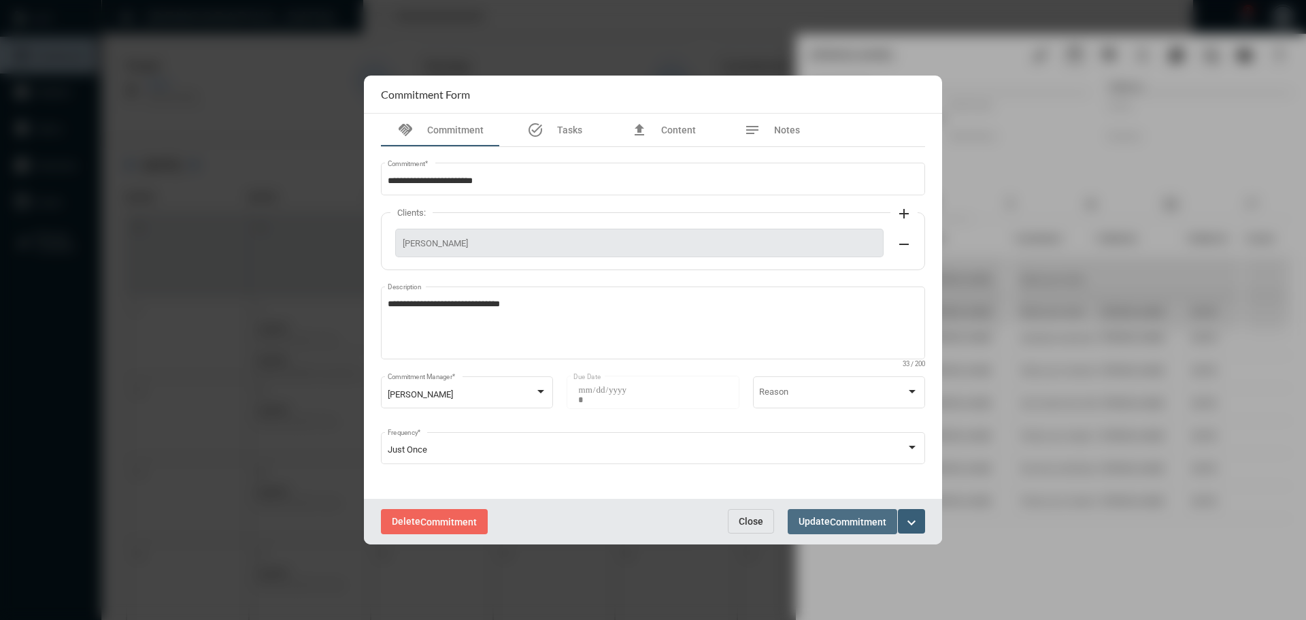
click at [837, 514] on button "Update Commitment" at bounding box center [843, 521] width 110 height 25
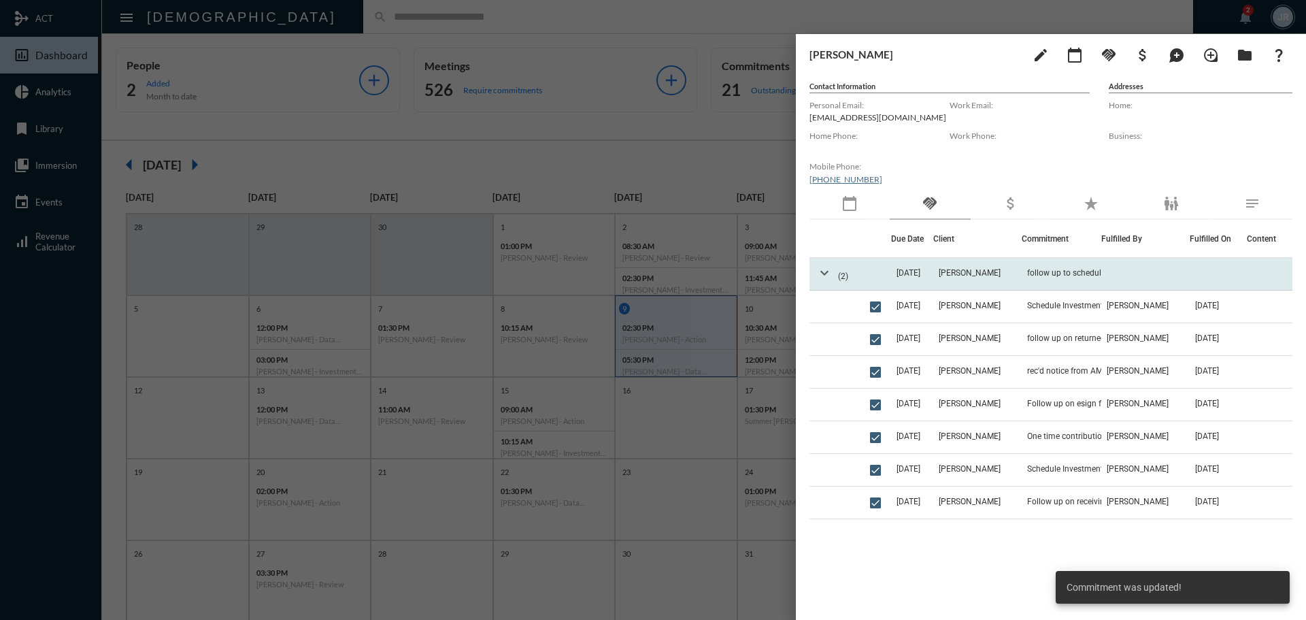
click at [824, 269] on mat-icon "expand_more" at bounding box center [824, 273] width 16 height 16
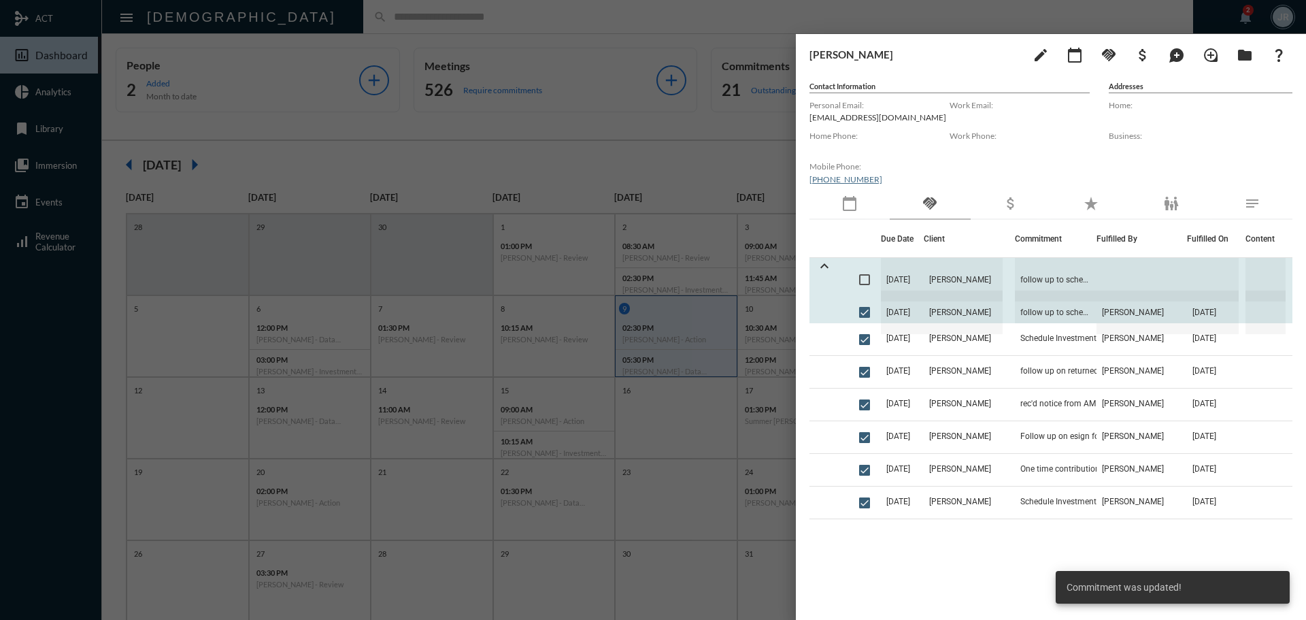
click at [867, 280] on span at bounding box center [864, 279] width 11 height 11
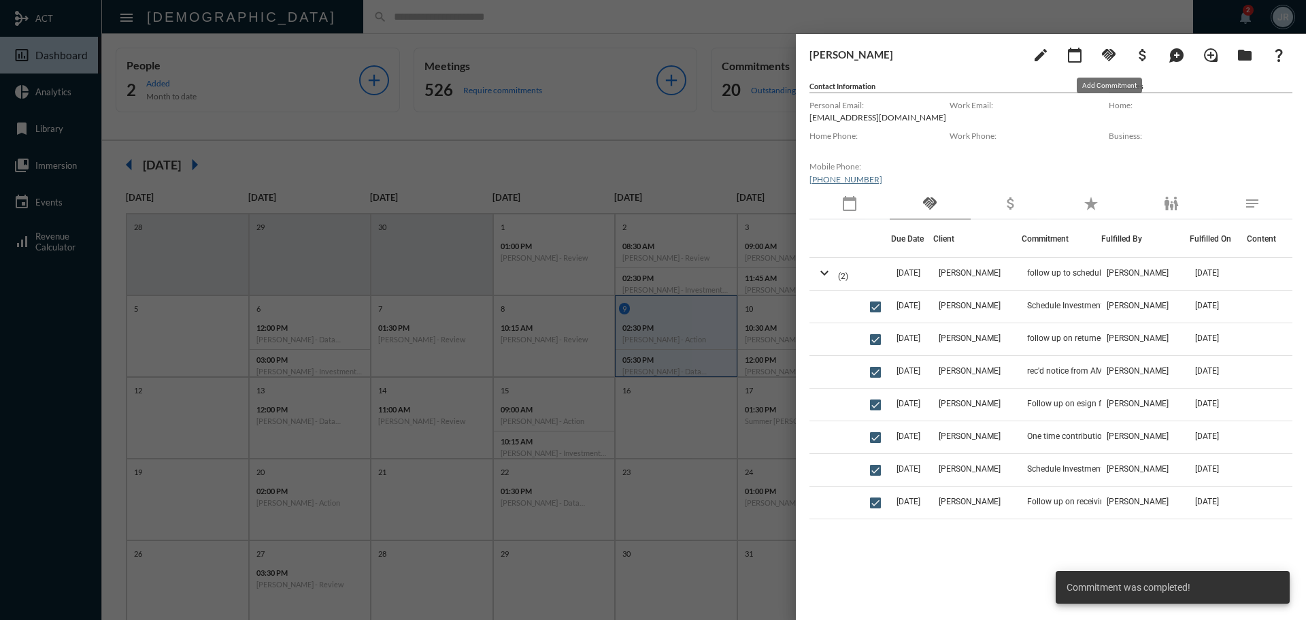
click at [1121, 59] on button "handshake" at bounding box center [1108, 54] width 27 height 27
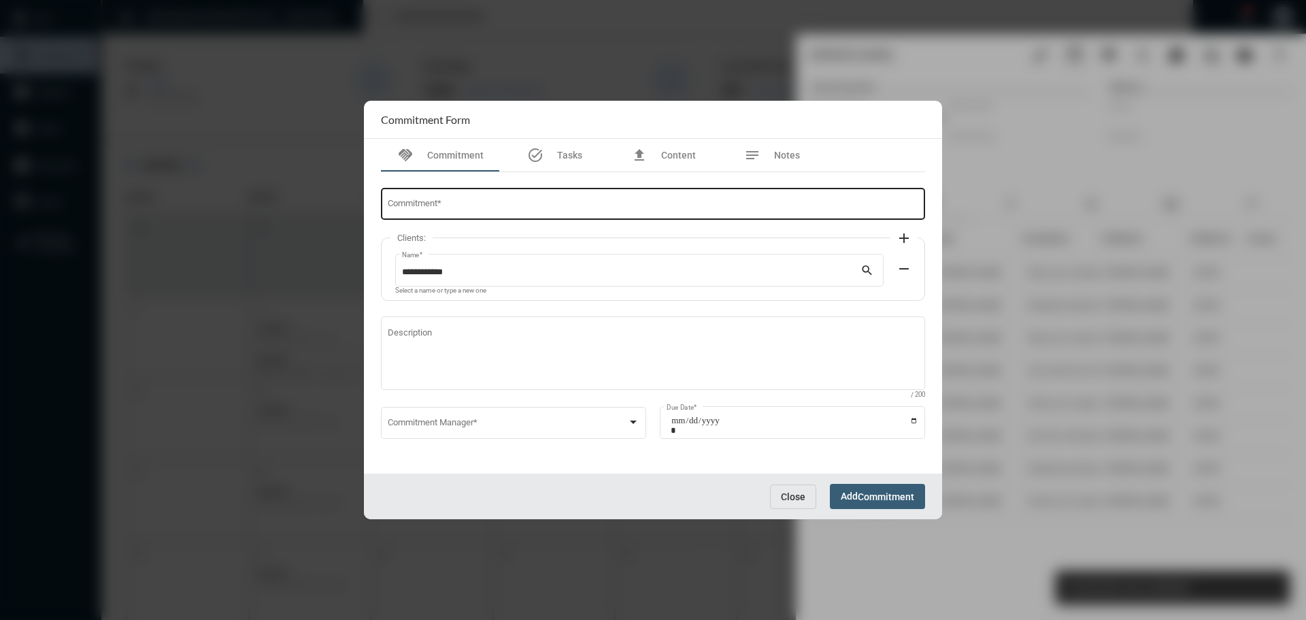
click at [416, 201] on div "Commitment *" at bounding box center [653, 203] width 531 height 35
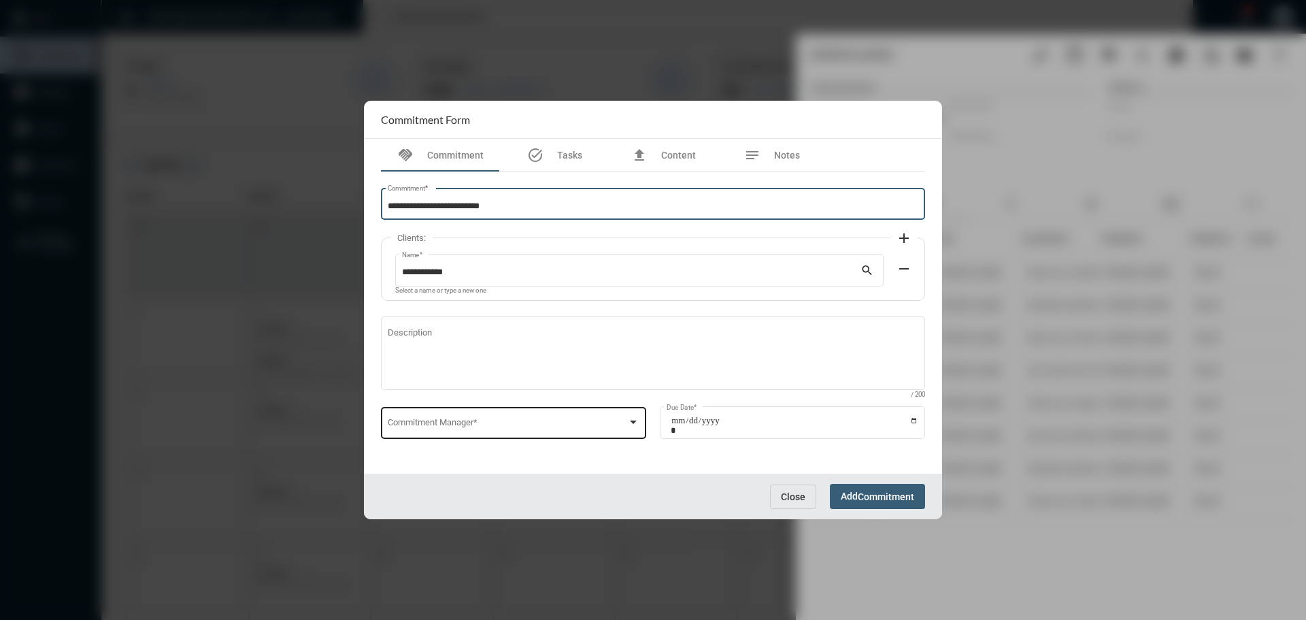
type input "**********"
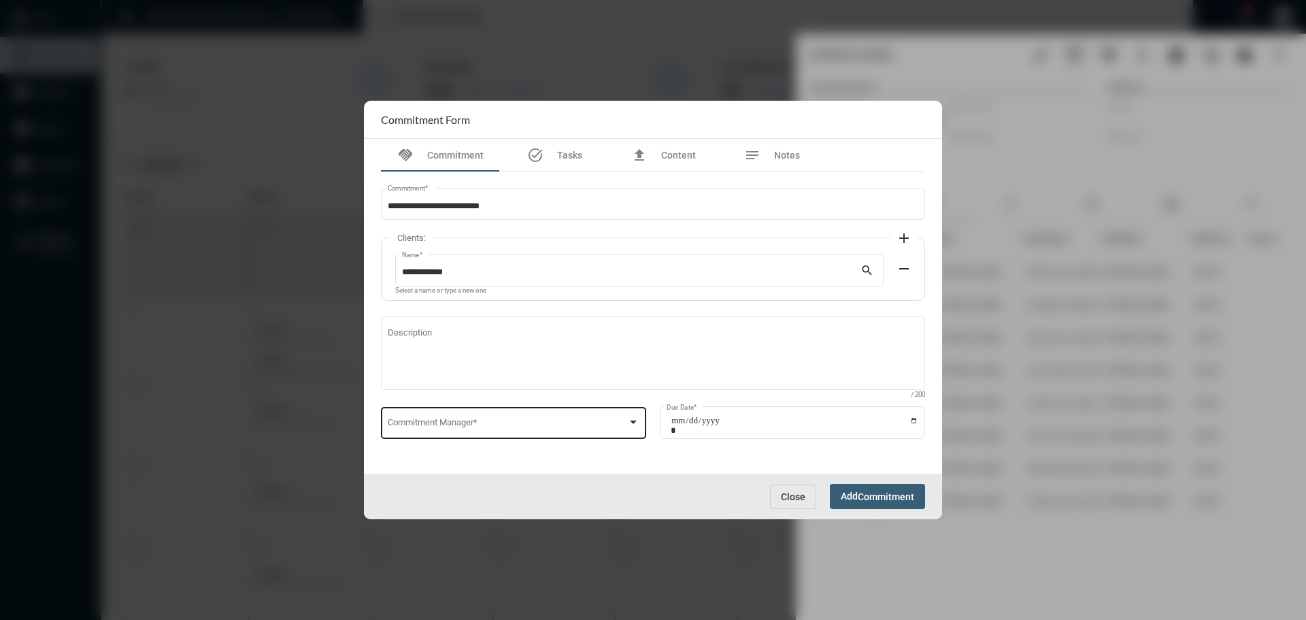
click at [420, 419] on div "Commitment Manager *" at bounding box center [514, 421] width 252 height 35
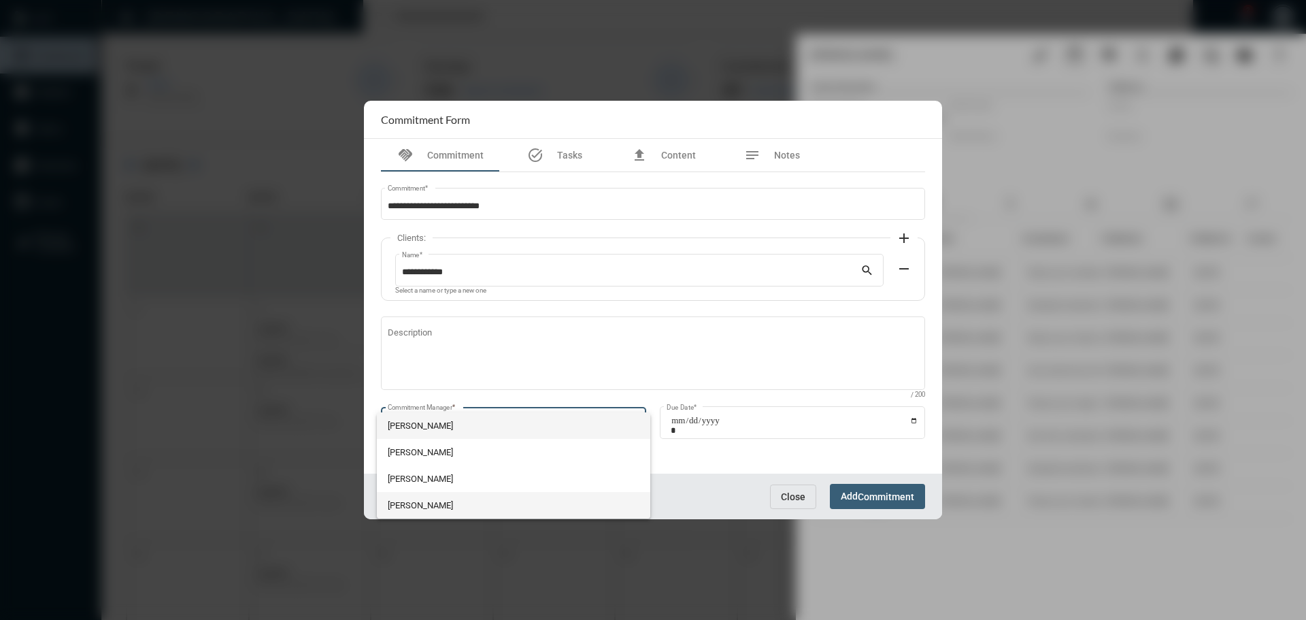
click at [418, 501] on span "[PERSON_NAME]" at bounding box center [514, 505] width 252 height 27
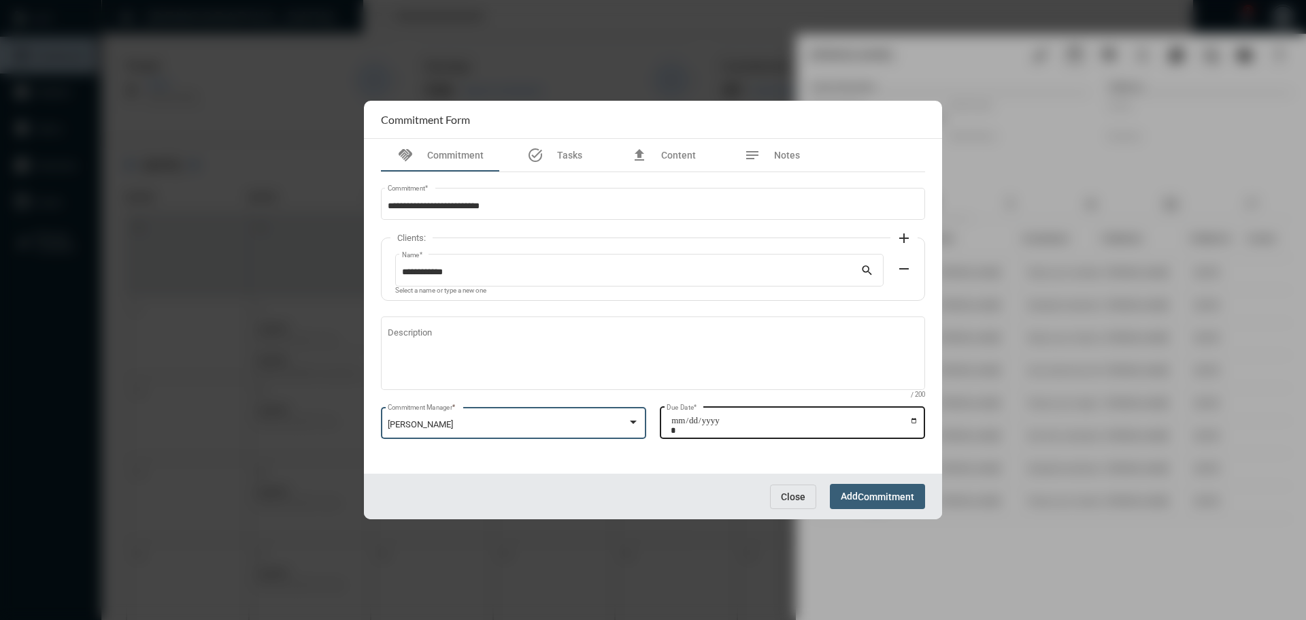
click at [914, 418] on input "Due Date *" at bounding box center [795, 425] width 248 height 19
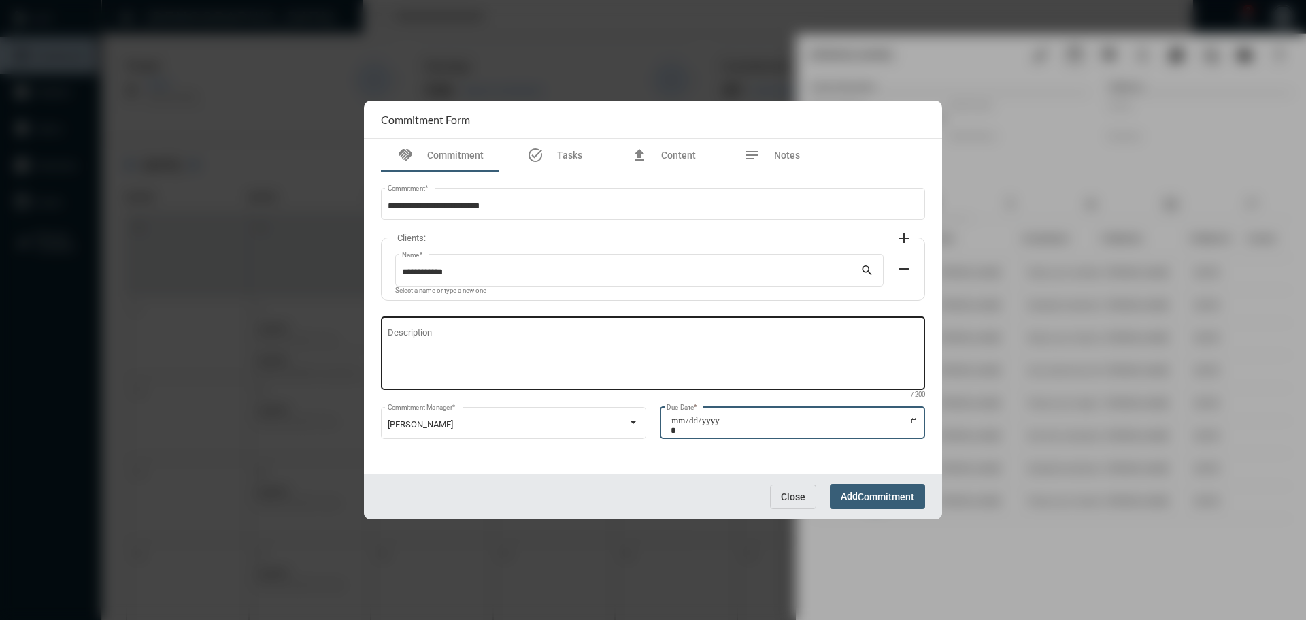
type input "**********"
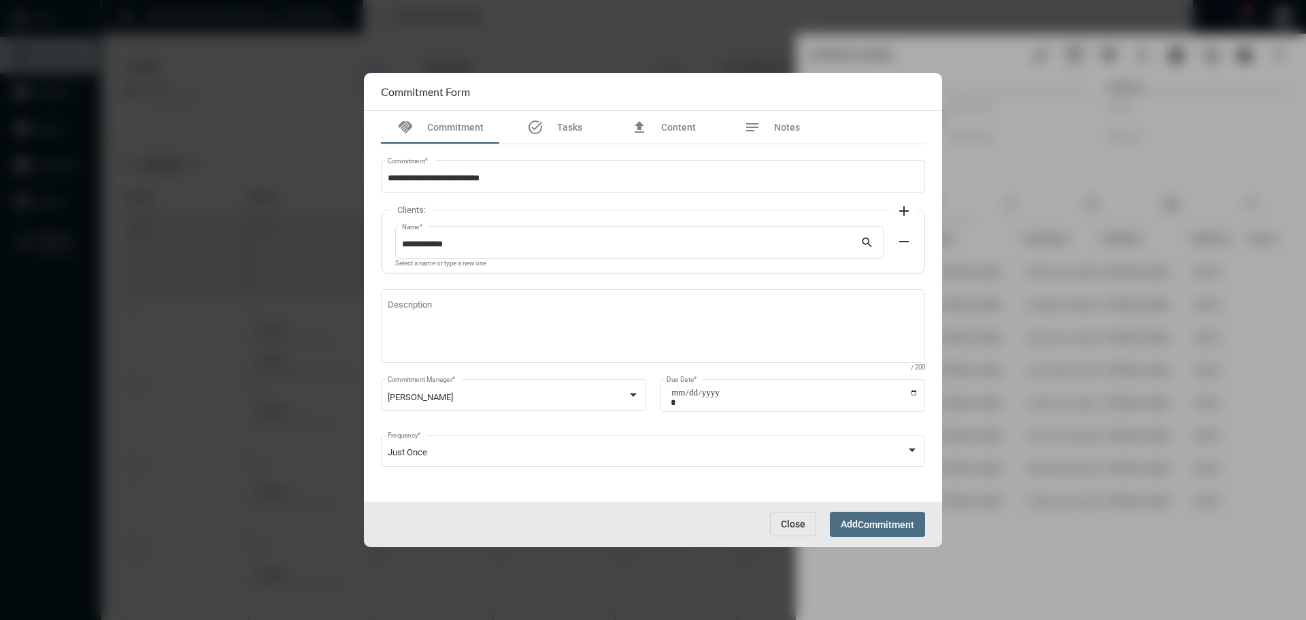
click at [864, 524] on span "Commitment" at bounding box center [886, 524] width 56 height 11
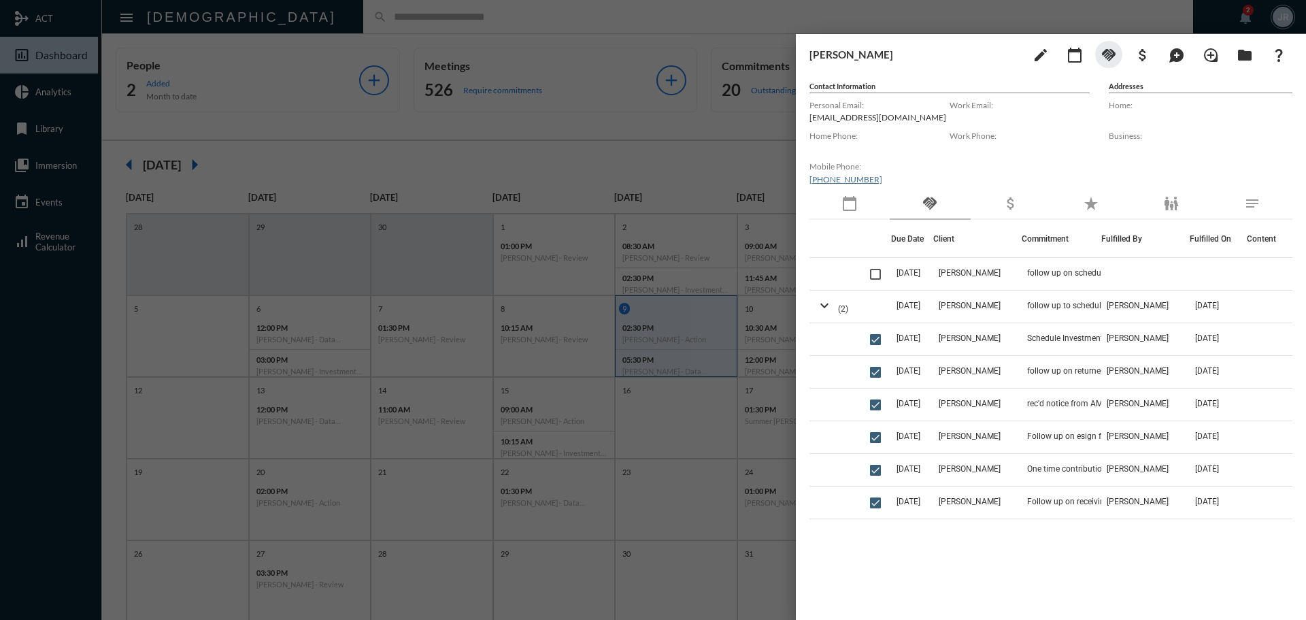
click at [290, 15] on div at bounding box center [653, 310] width 1306 height 620
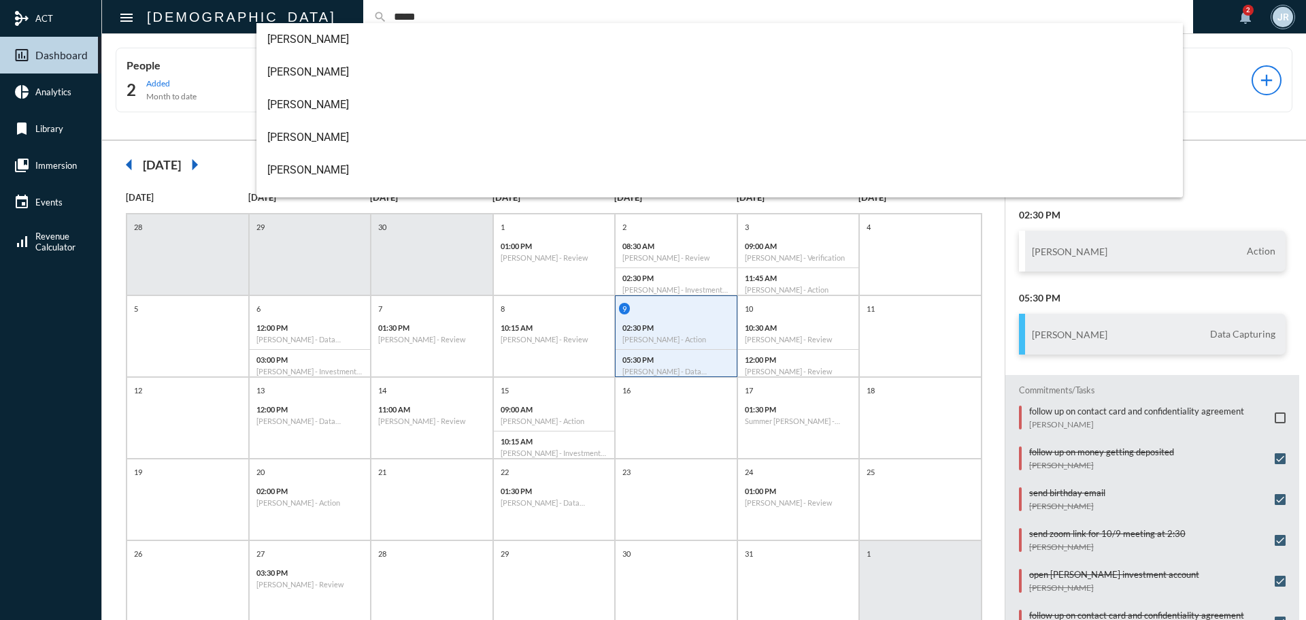
click at [387, 18] on input "*****" at bounding box center [785, 17] width 796 height 12
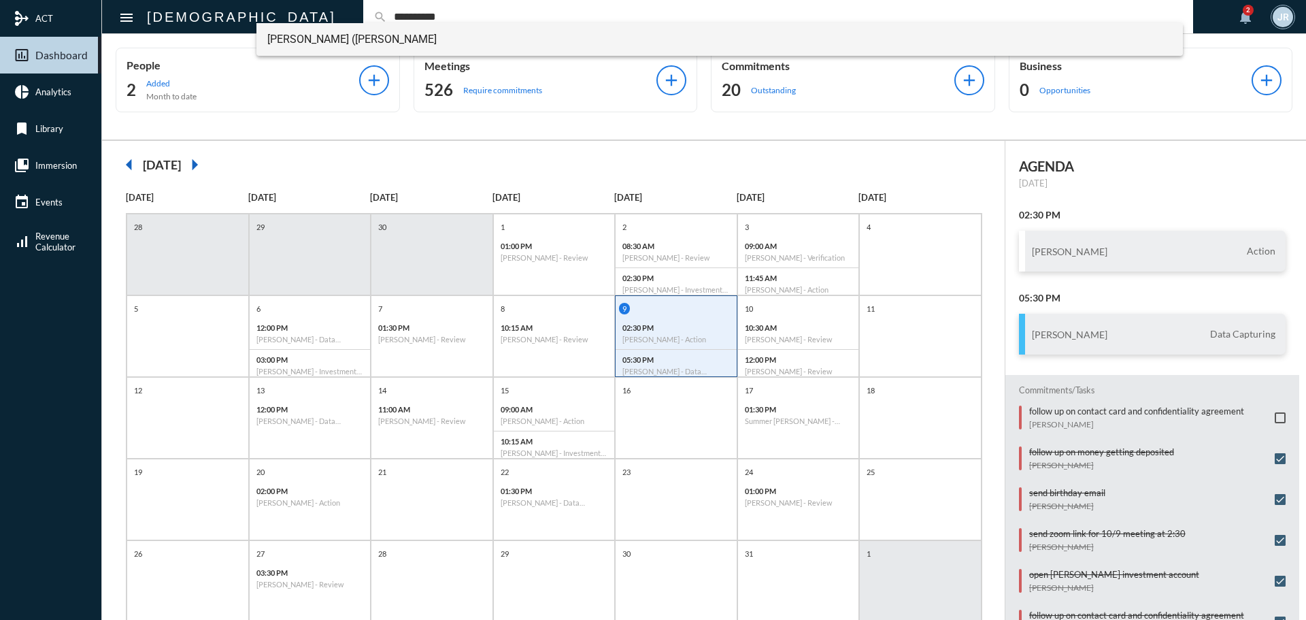
type input "**********"
click at [350, 36] on span "[PERSON_NAME] ([PERSON_NAME]" at bounding box center [719, 39] width 905 height 33
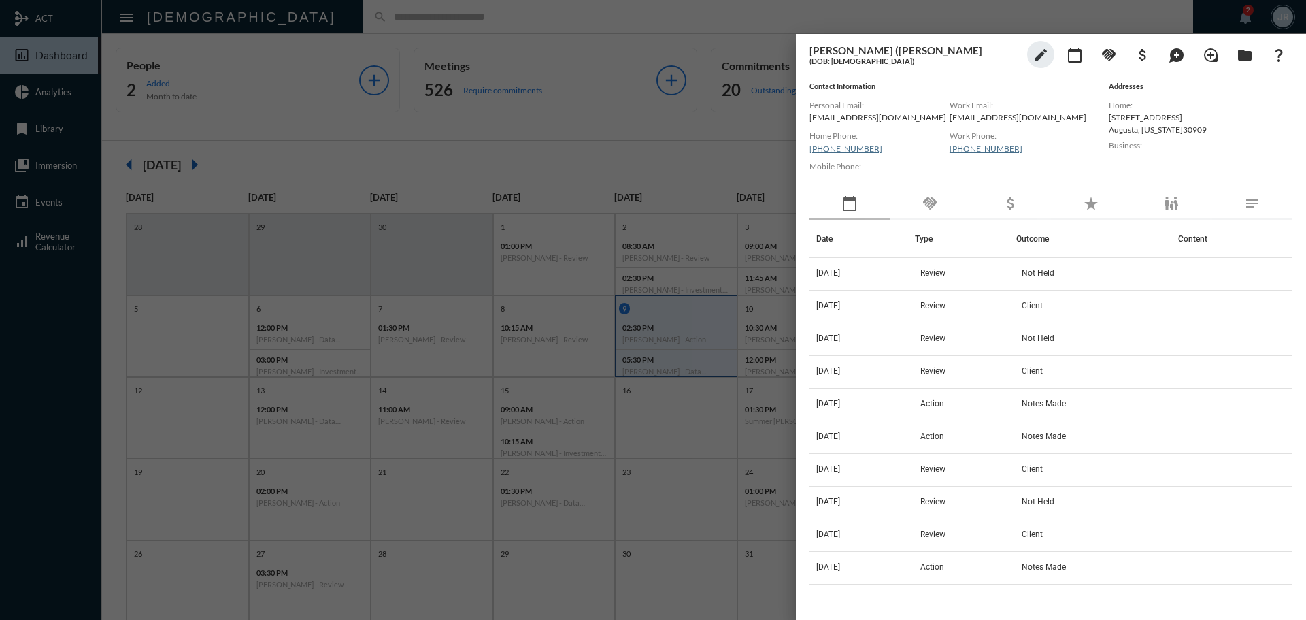
click at [924, 212] on div "handshake" at bounding box center [930, 203] width 80 height 31
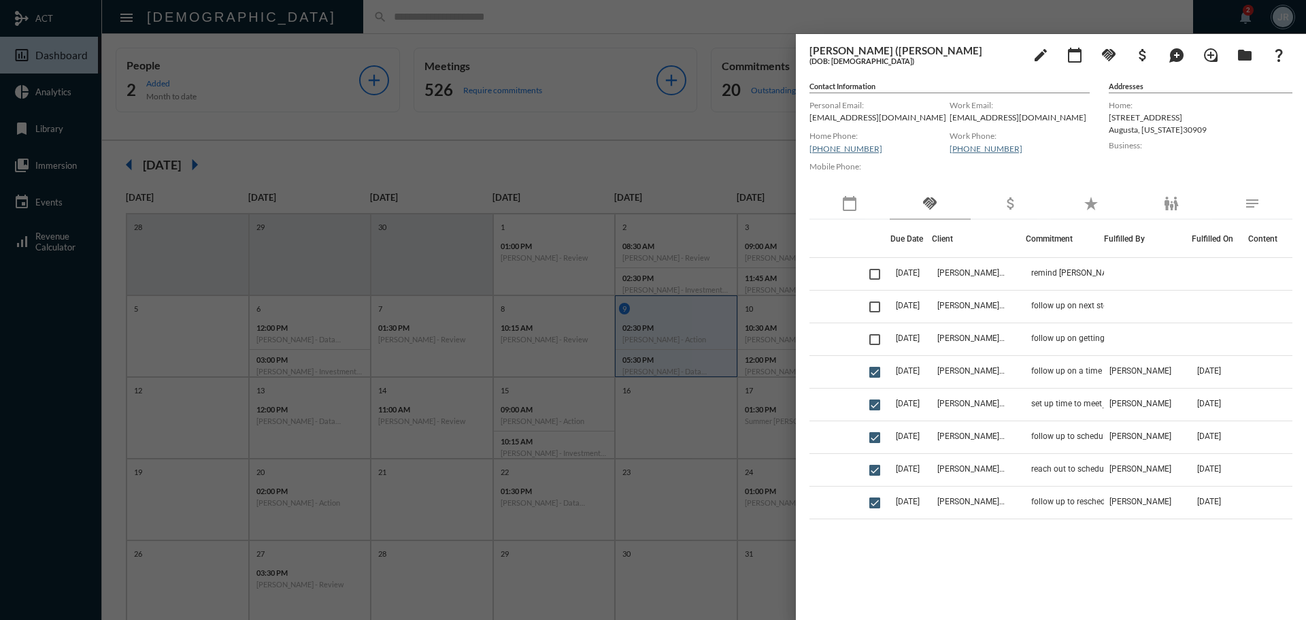
click at [837, 201] on div "calendar_today" at bounding box center [849, 203] width 80 height 31
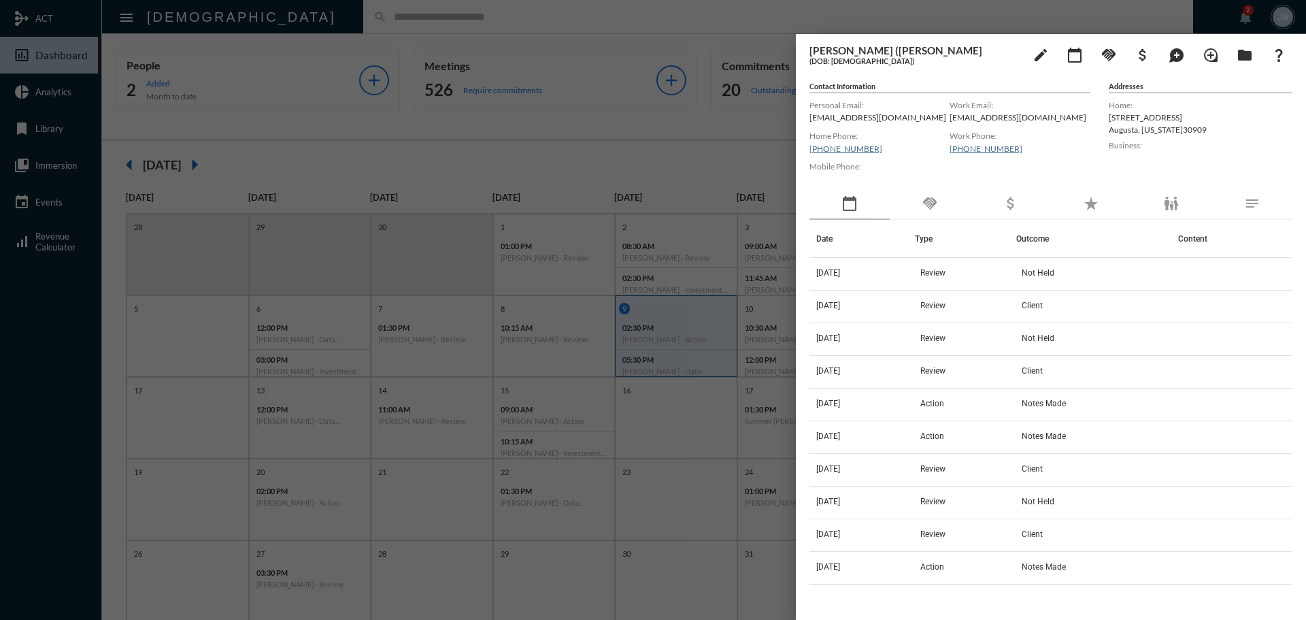
click at [944, 201] on div "handshake" at bounding box center [930, 203] width 80 height 31
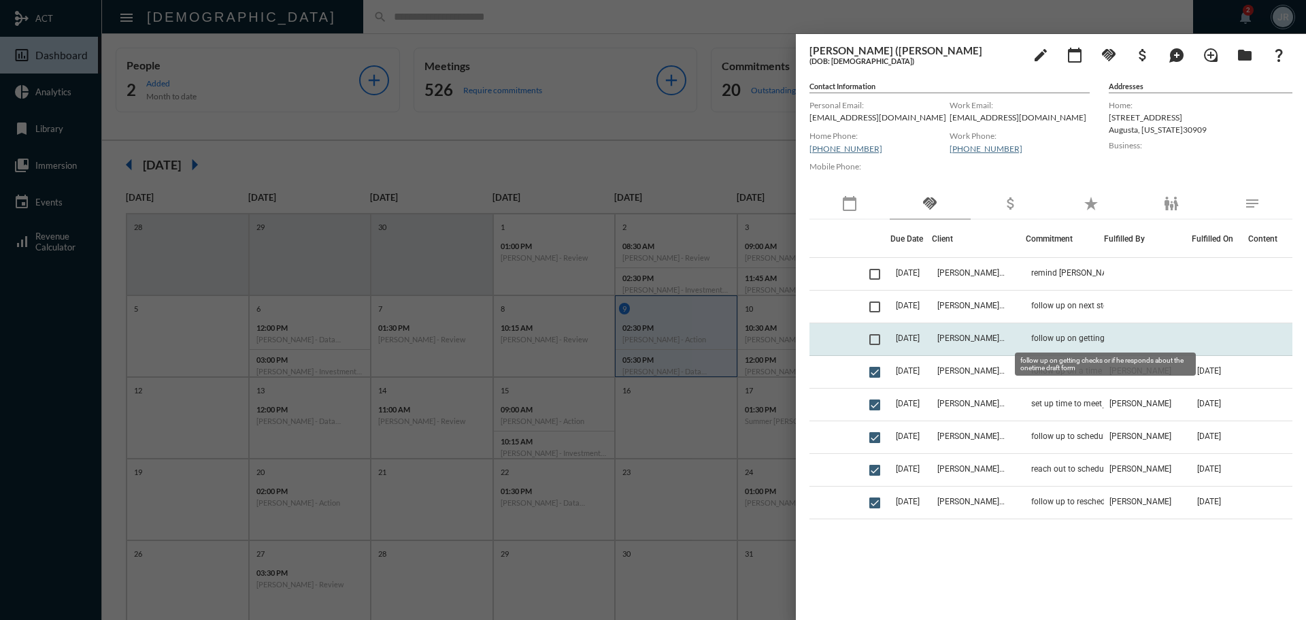
click at [1062, 342] on span "follow up on getting checks or if he responds about the onetime draft form" at bounding box center [1099, 338] width 136 height 10
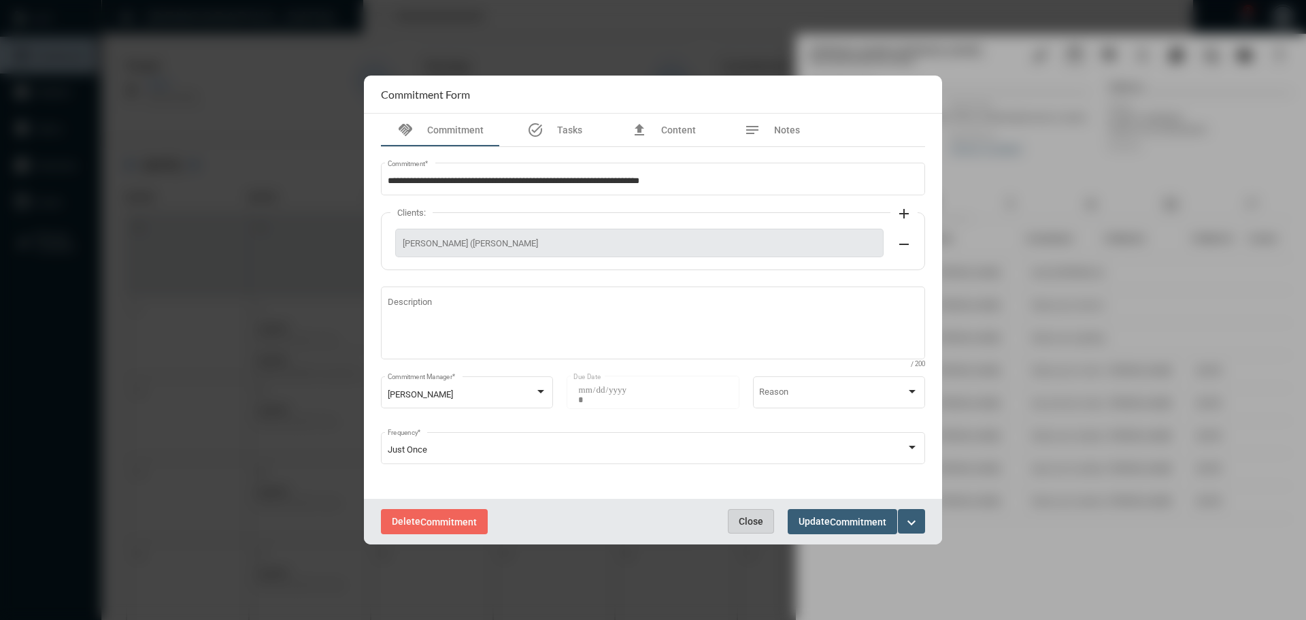
click at [763, 510] on button "Close" at bounding box center [751, 521] width 46 height 24
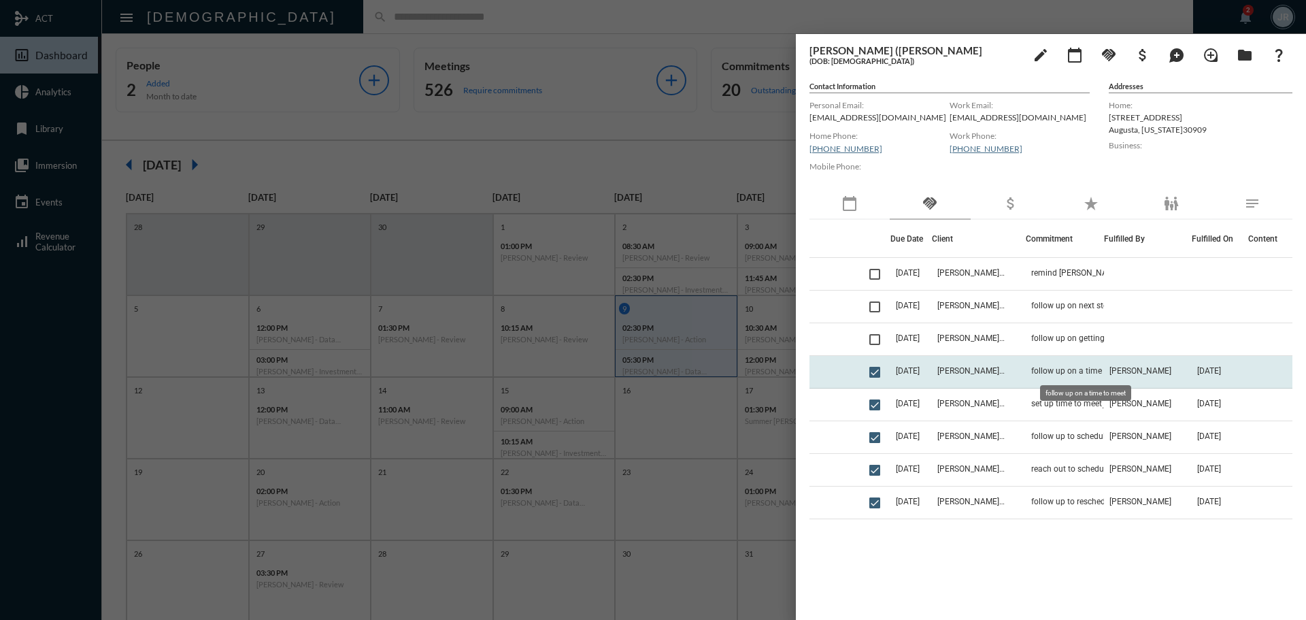
click at [1053, 372] on span "follow up on a time to meet" at bounding box center [1081, 371] width 101 height 10
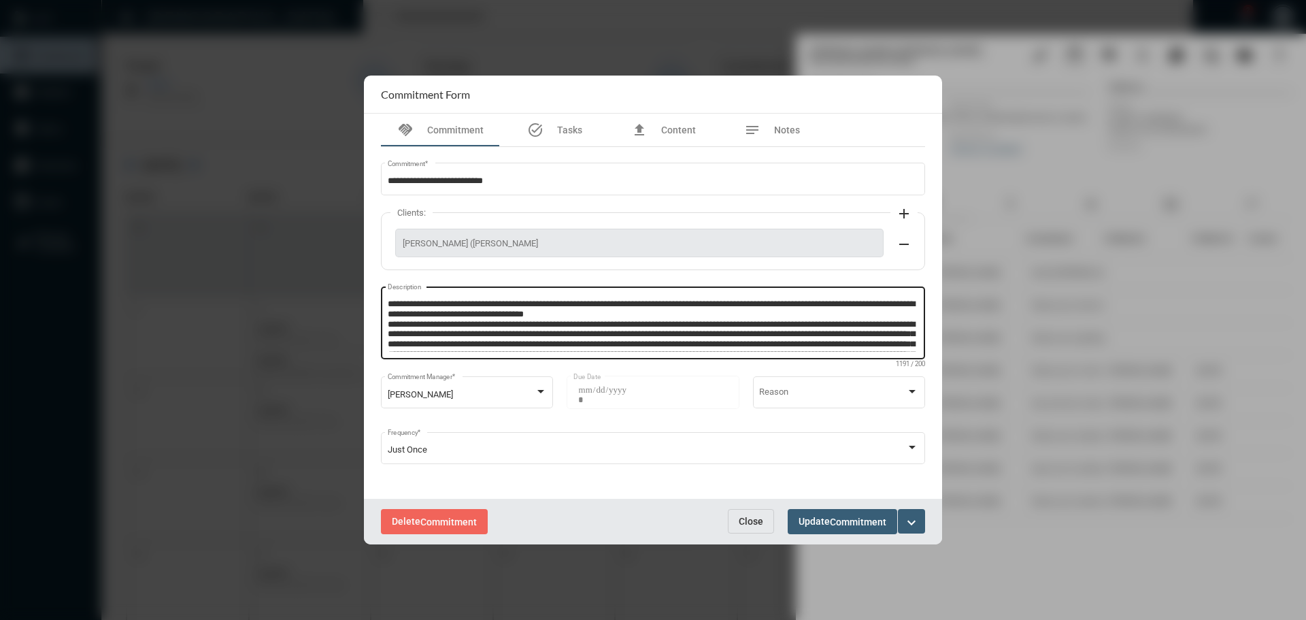
scroll to position [48, 0]
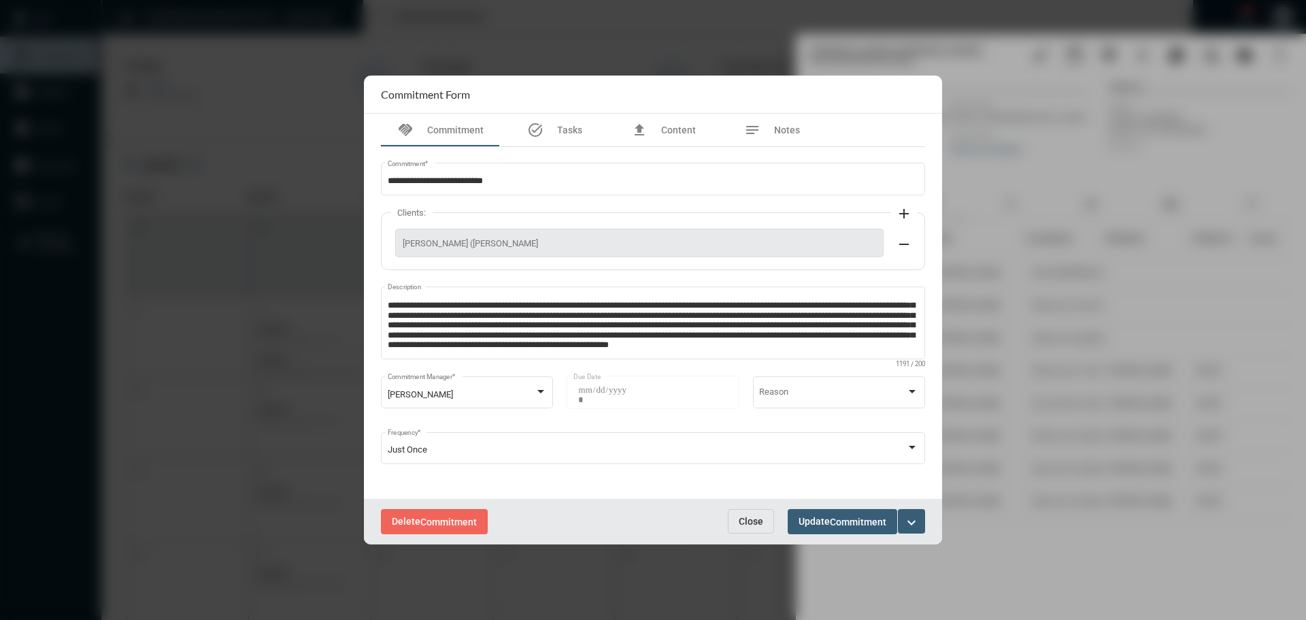
click at [744, 517] on span "Close" at bounding box center [751, 521] width 24 height 11
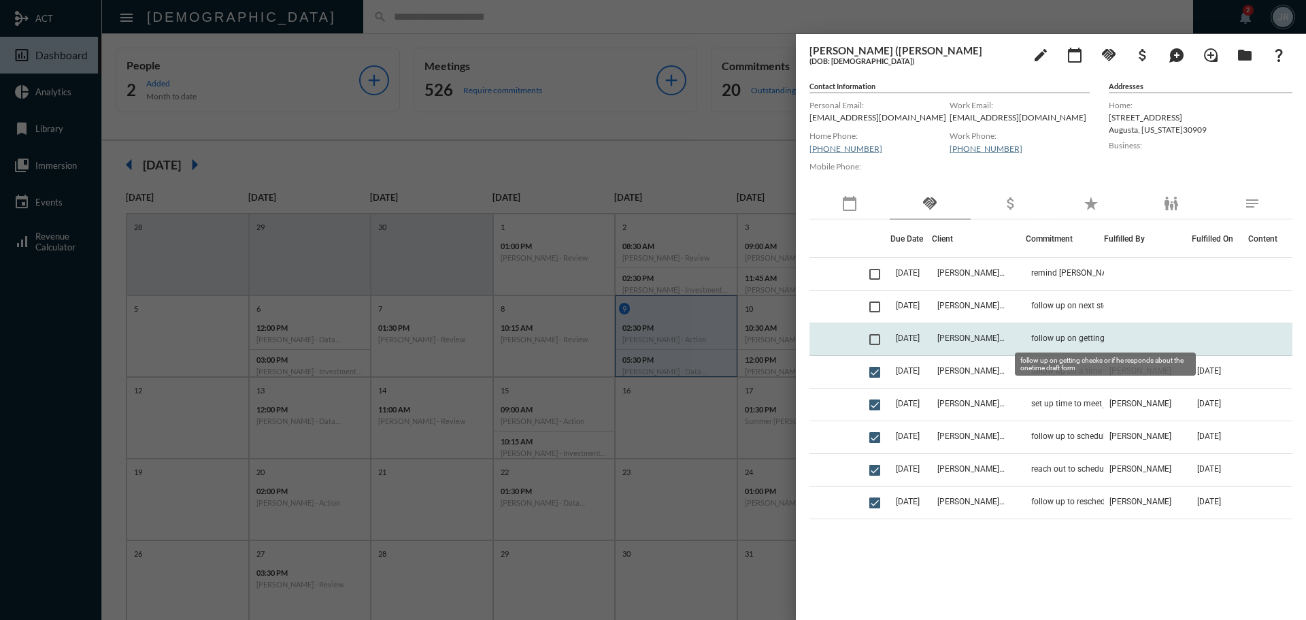
click at [1054, 339] on span "follow up on getting checks or if he responds about the onetime draft form" at bounding box center [1099, 338] width 136 height 10
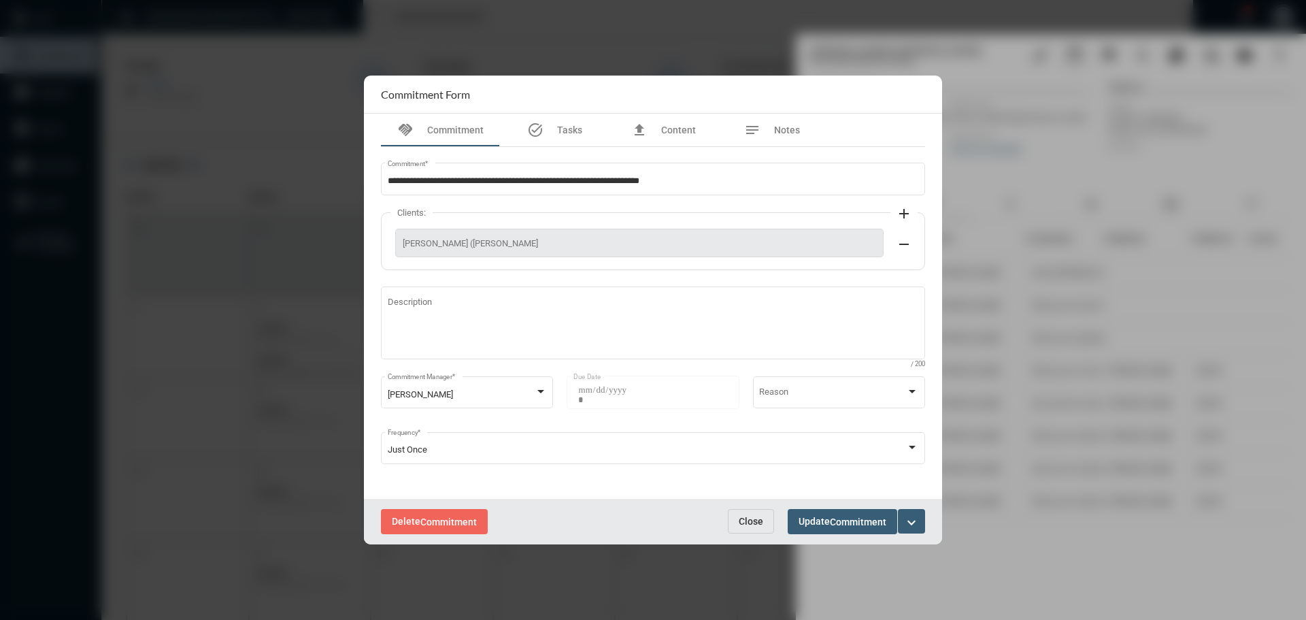
click at [750, 520] on span "Close" at bounding box center [751, 521] width 24 height 11
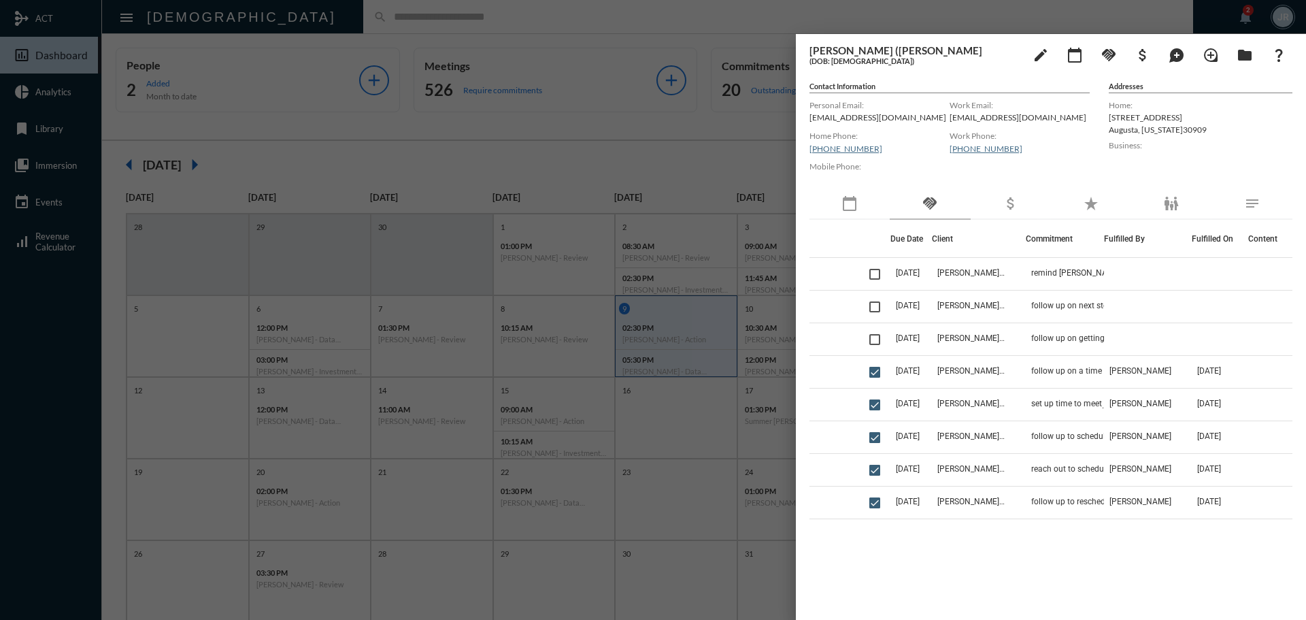
click at [287, 16] on div at bounding box center [653, 310] width 1306 height 620
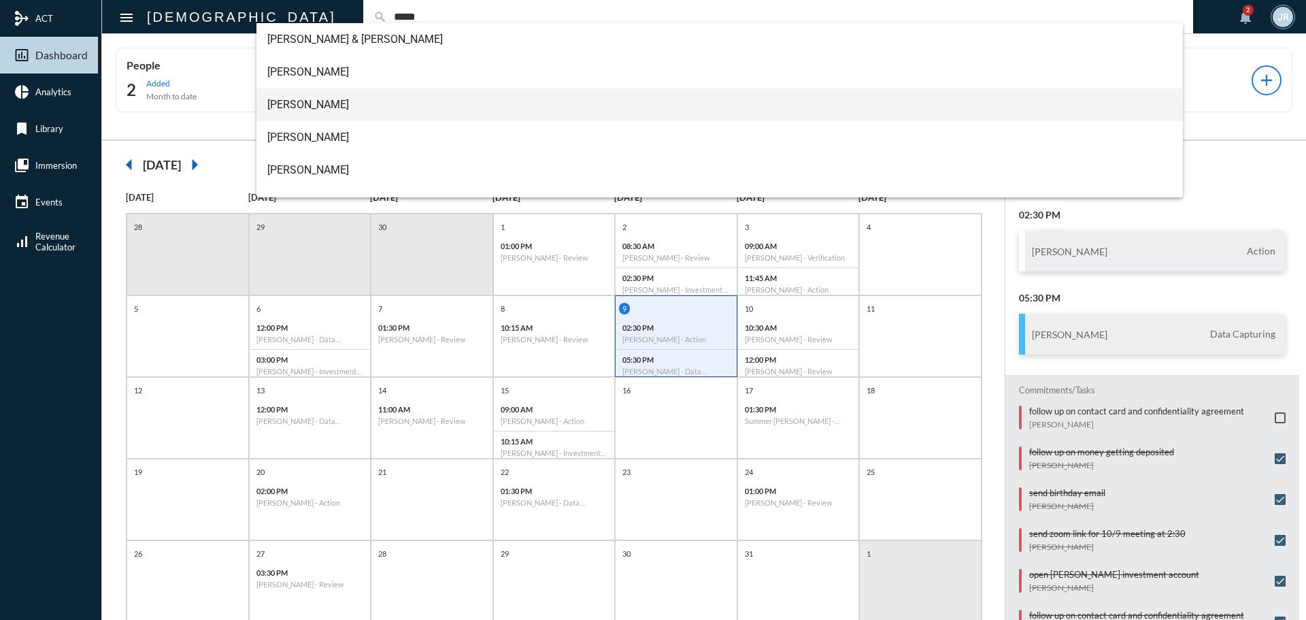
scroll to position [68, 0]
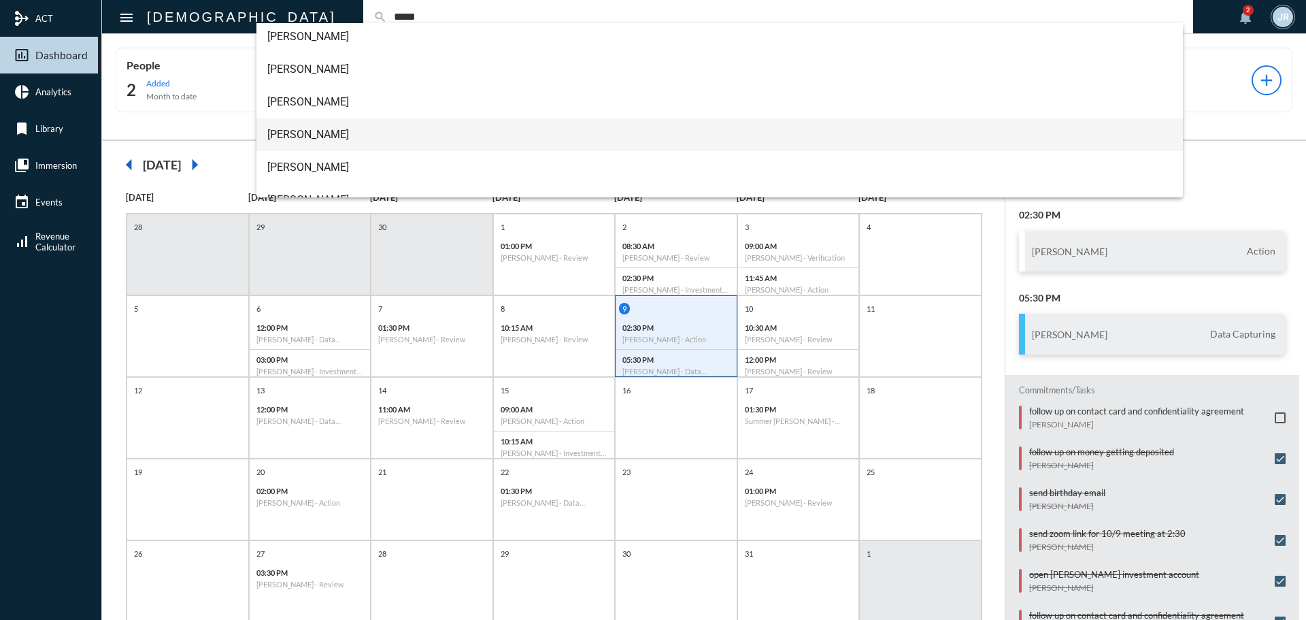
type input "*****"
click at [288, 129] on span "[PERSON_NAME]" at bounding box center [719, 134] width 905 height 33
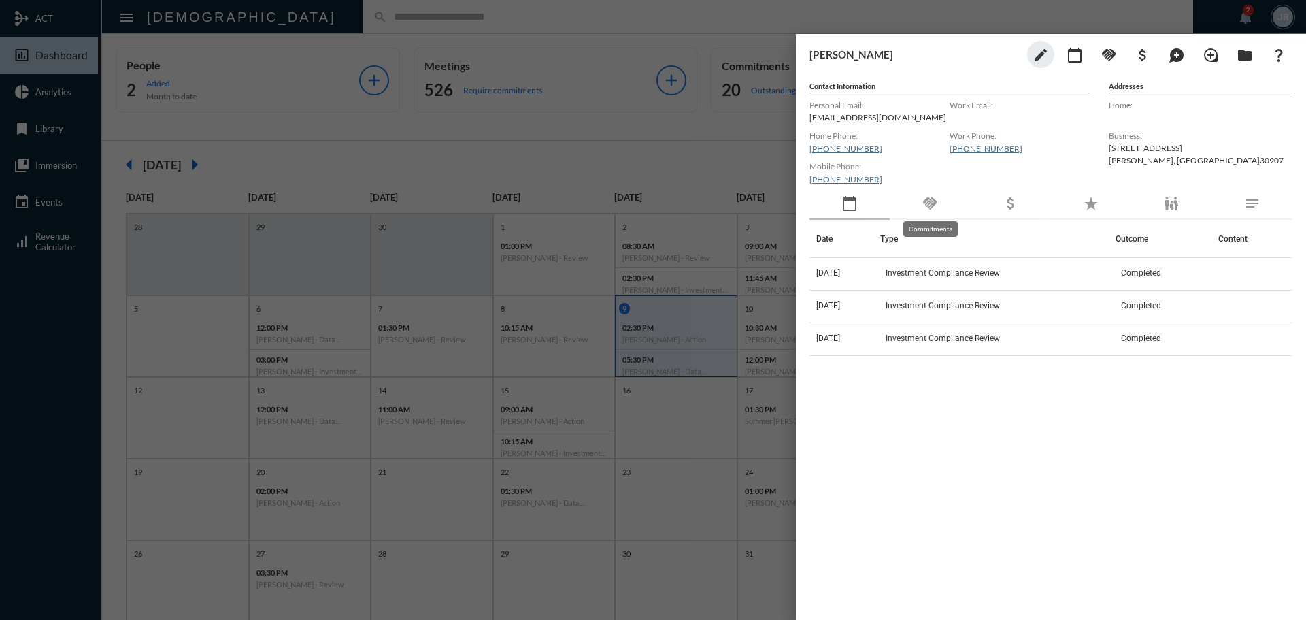
click at [935, 195] on div "handshake" at bounding box center [930, 203] width 80 height 31
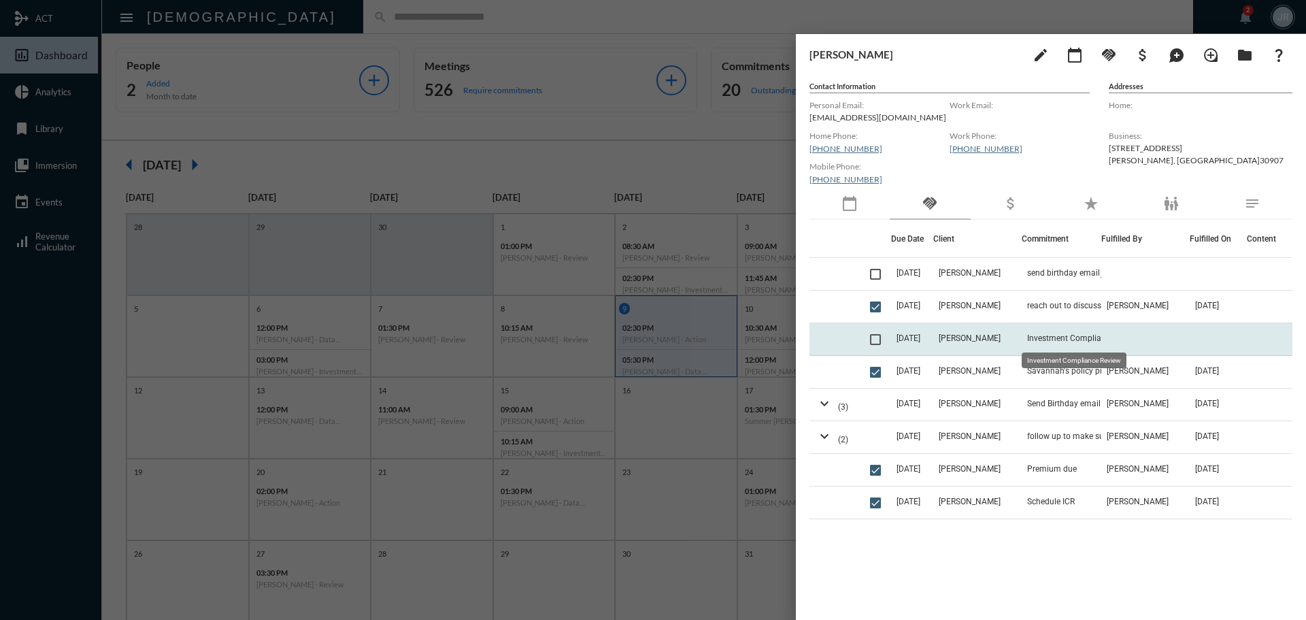
click at [1030, 341] on span "Investment Compliance Review" at bounding box center [1084, 338] width 114 height 10
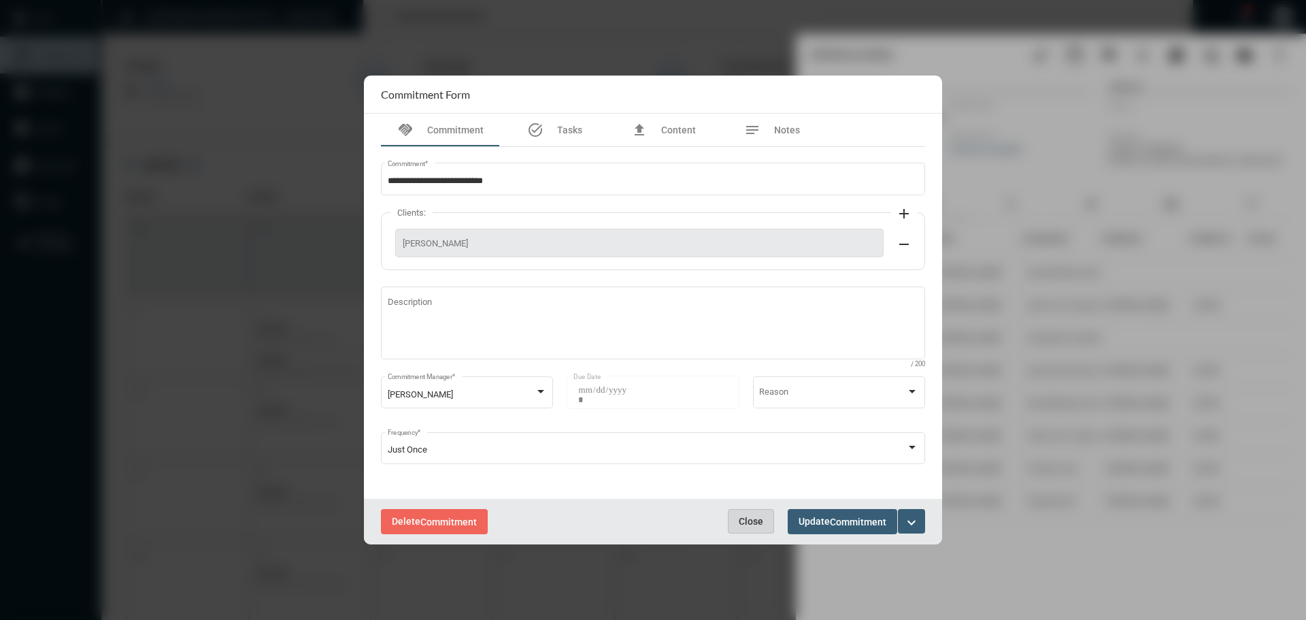
click at [757, 520] on span "Close" at bounding box center [751, 521] width 24 height 11
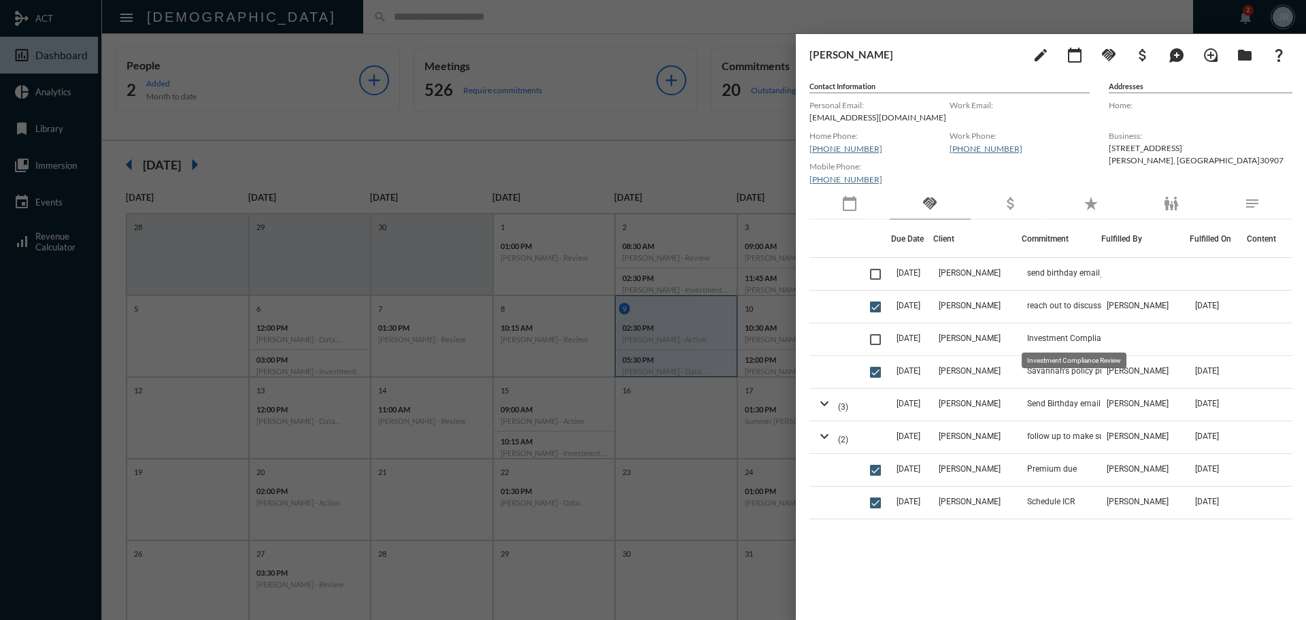
click at [1047, 359] on div "Investment Compliance Review" at bounding box center [1074, 360] width 105 height 16
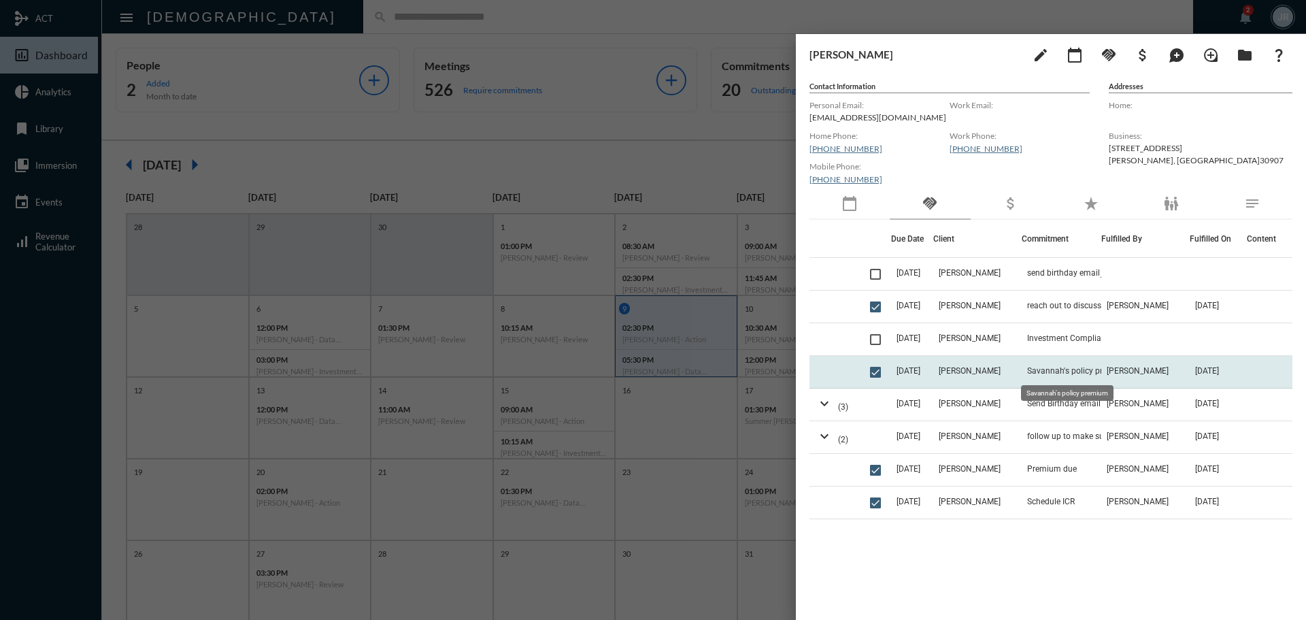
click at [1045, 370] on span "Savannah's policy premium" at bounding box center [1077, 371] width 101 height 10
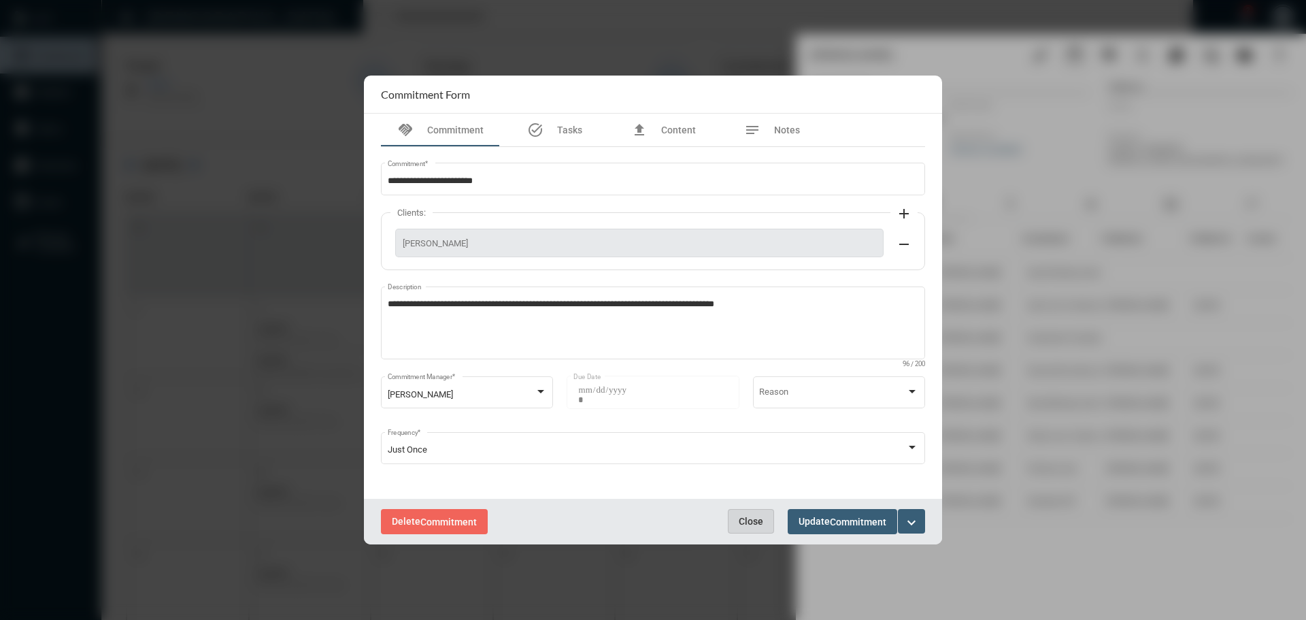
click at [752, 520] on span "Close" at bounding box center [751, 521] width 24 height 11
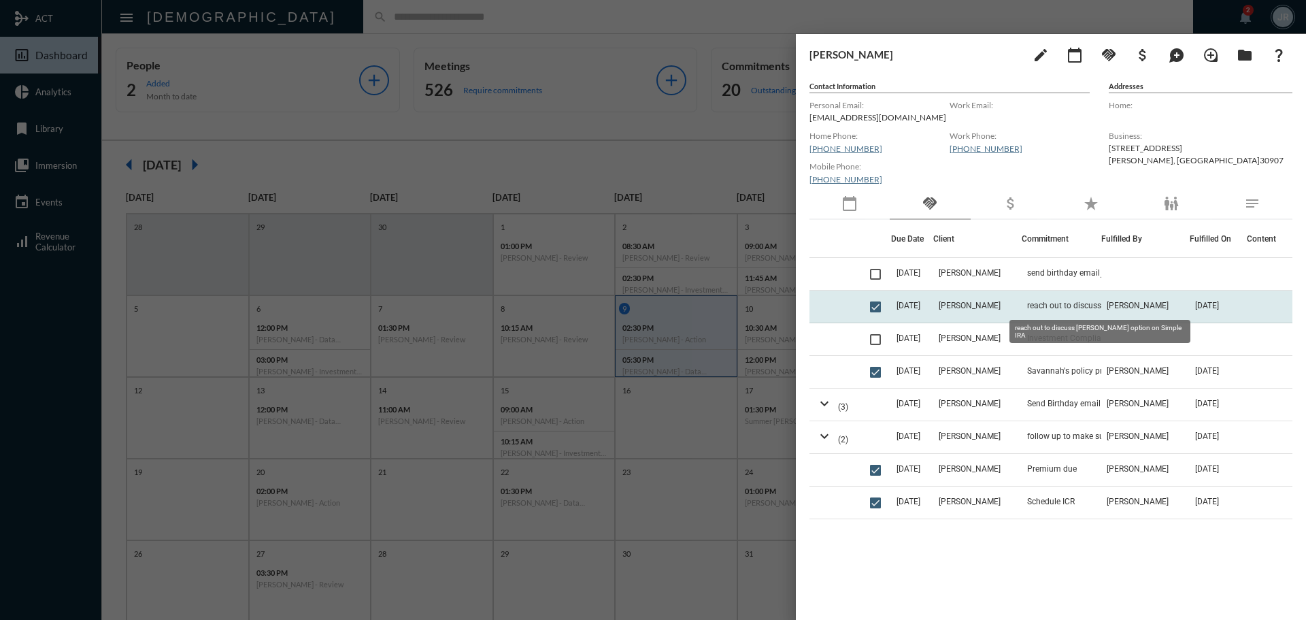
click at [1035, 304] on span "reach out to discuss [PERSON_NAME] option on Simple IRA" at bounding box center [1095, 306] width 136 height 10
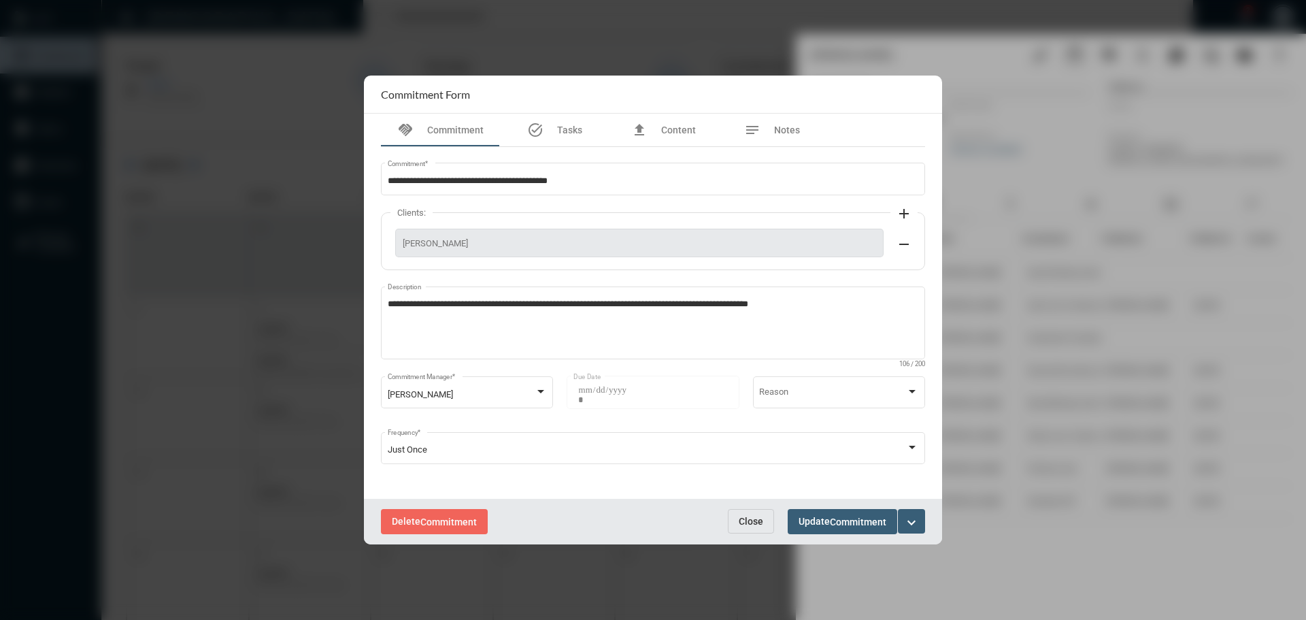
click at [756, 516] on span "Close" at bounding box center [751, 521] width 24 height 11
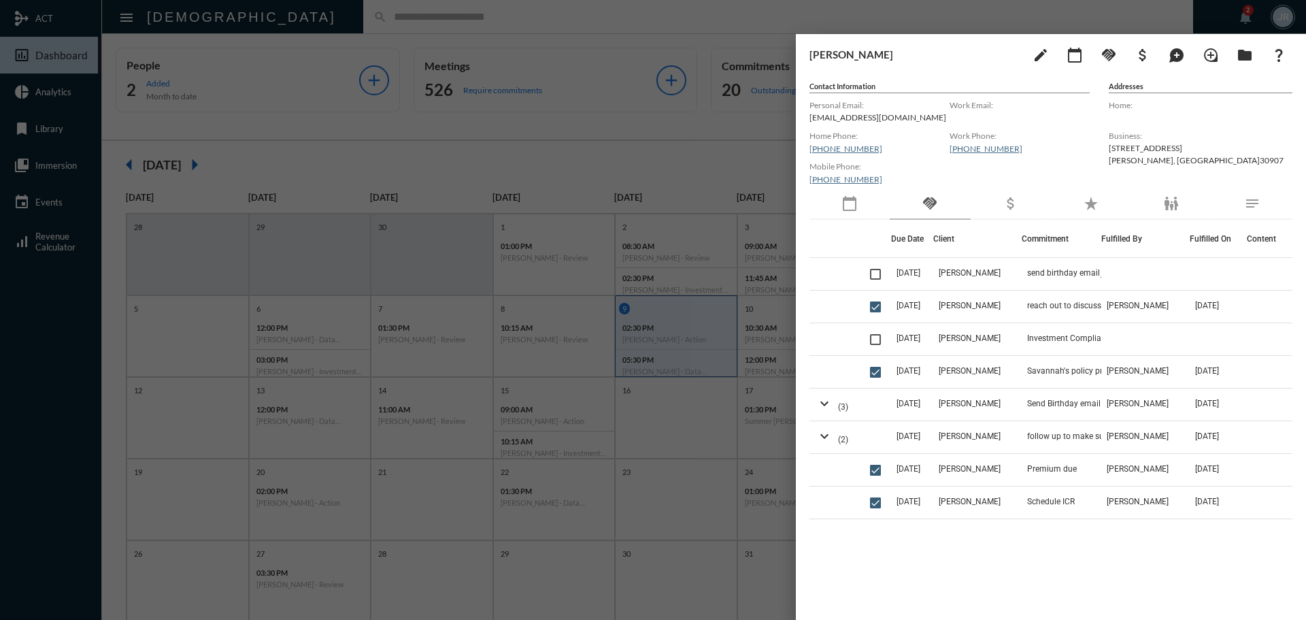
click at [371, 17] on div at bounding box center [653, 310] width 1306 height 620
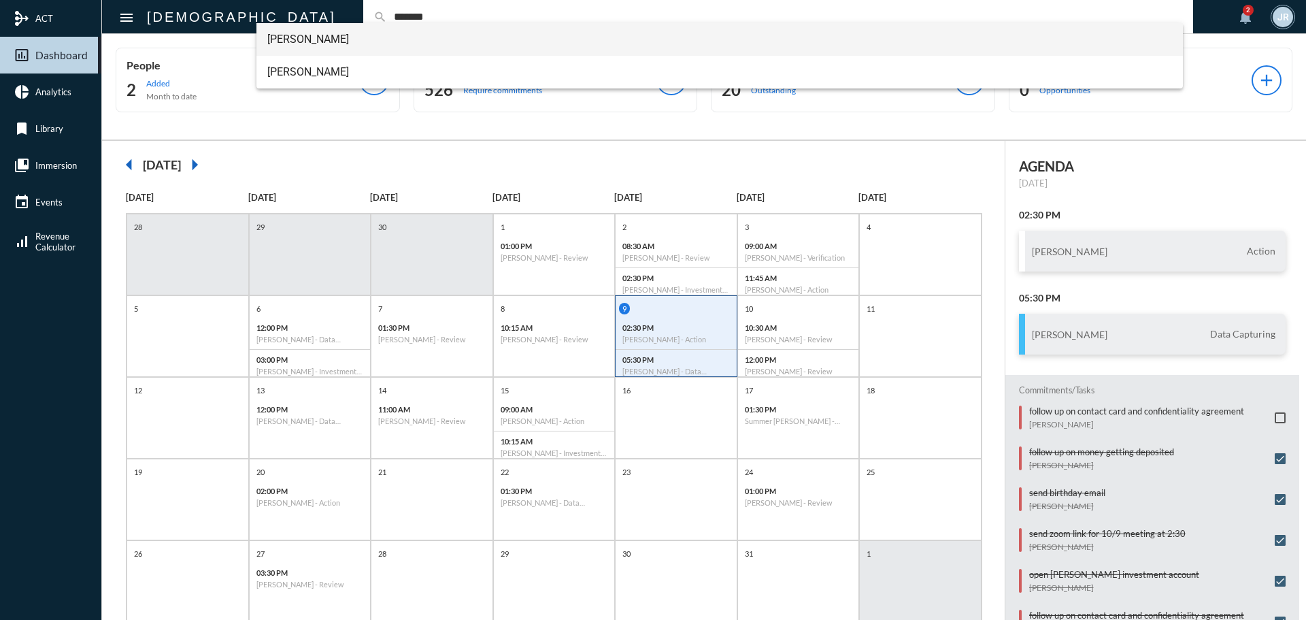
type input "*******"
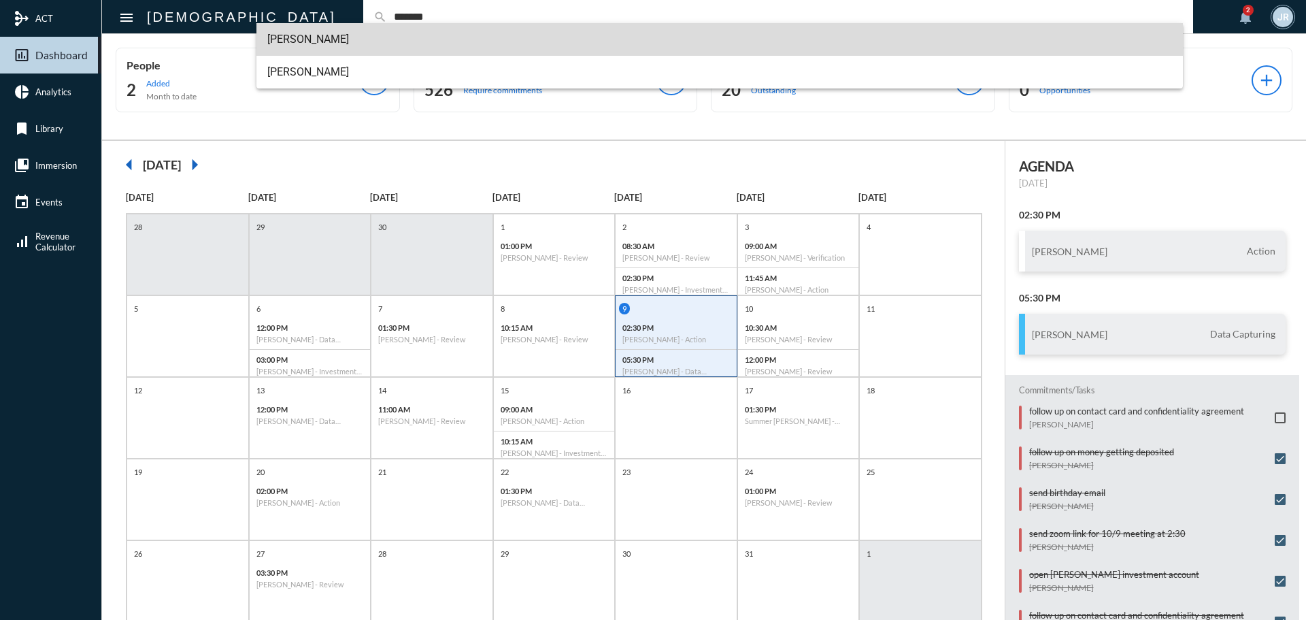
click at [326, 31] on span "[PERSON_NAME]" at bounding box center [719, 39] width 905 height 33
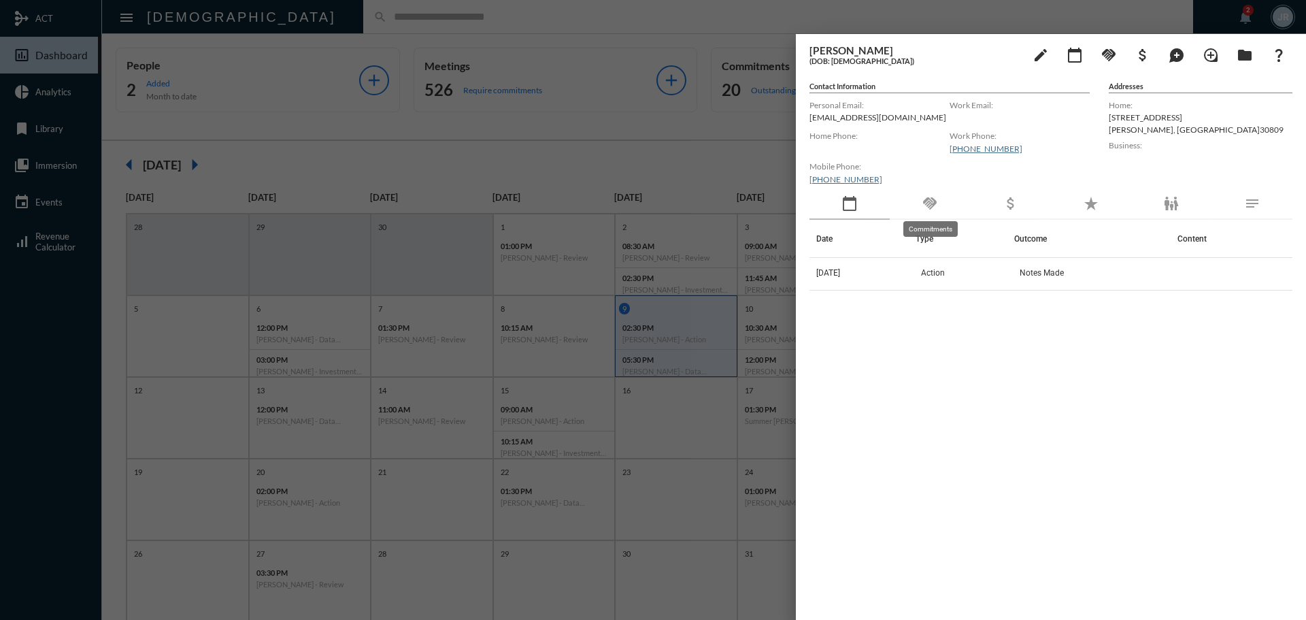
click at [927, 200] on mat-icon "handshake" at bounding box center [930, 203] width 16 height 16
click at [311, 25] on div at bounding box center [653, 310] width 1306 height 620
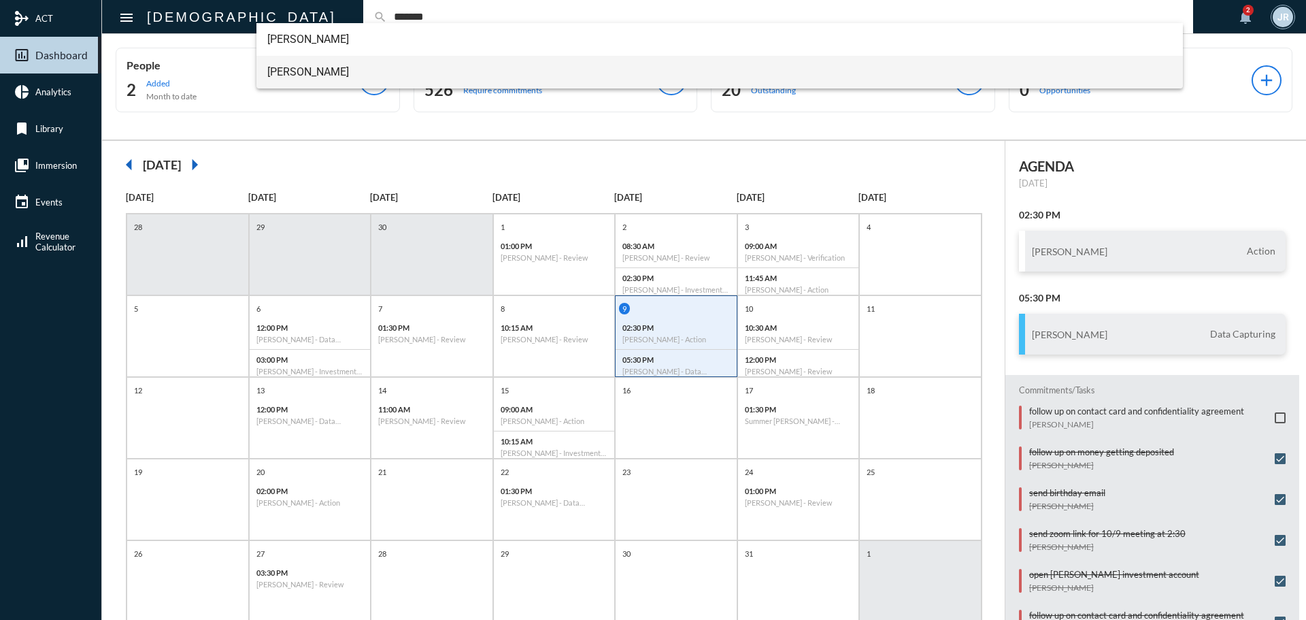
type input "*******"
click at [299, 64] on span "[PERSON_NAME]" at bounding box center [719, 72] width 905 height 33
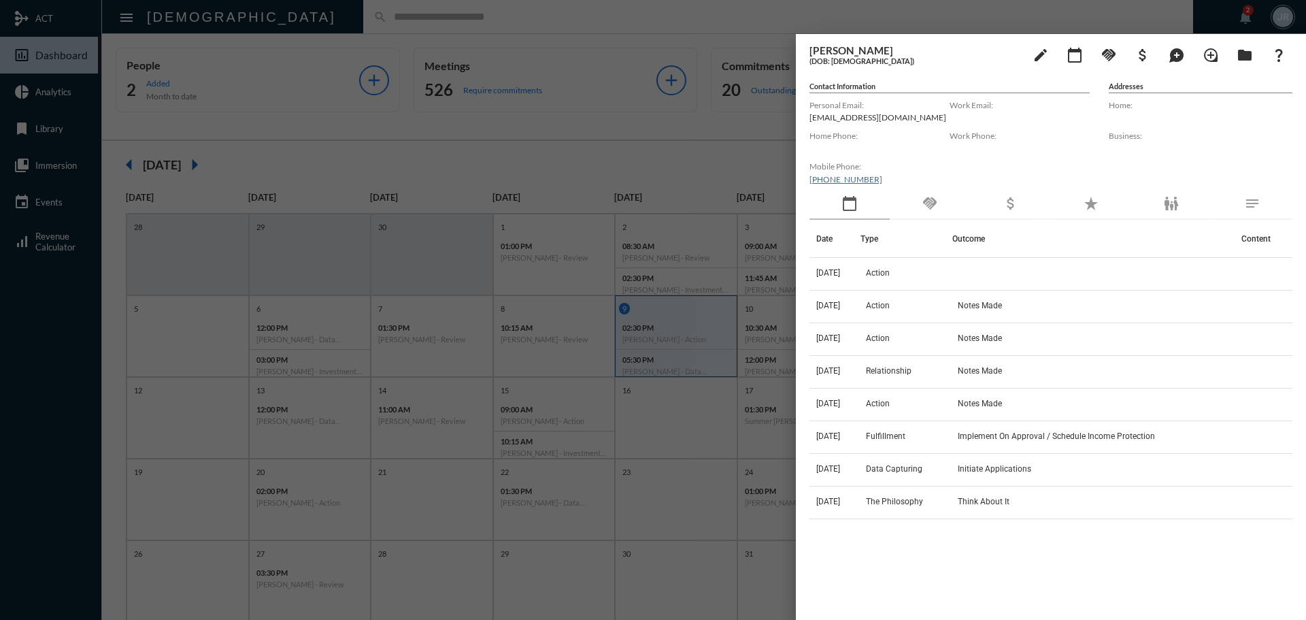
click at [945, 203] on div "handshake" at bounding box center [930, 203] width 80 height 31
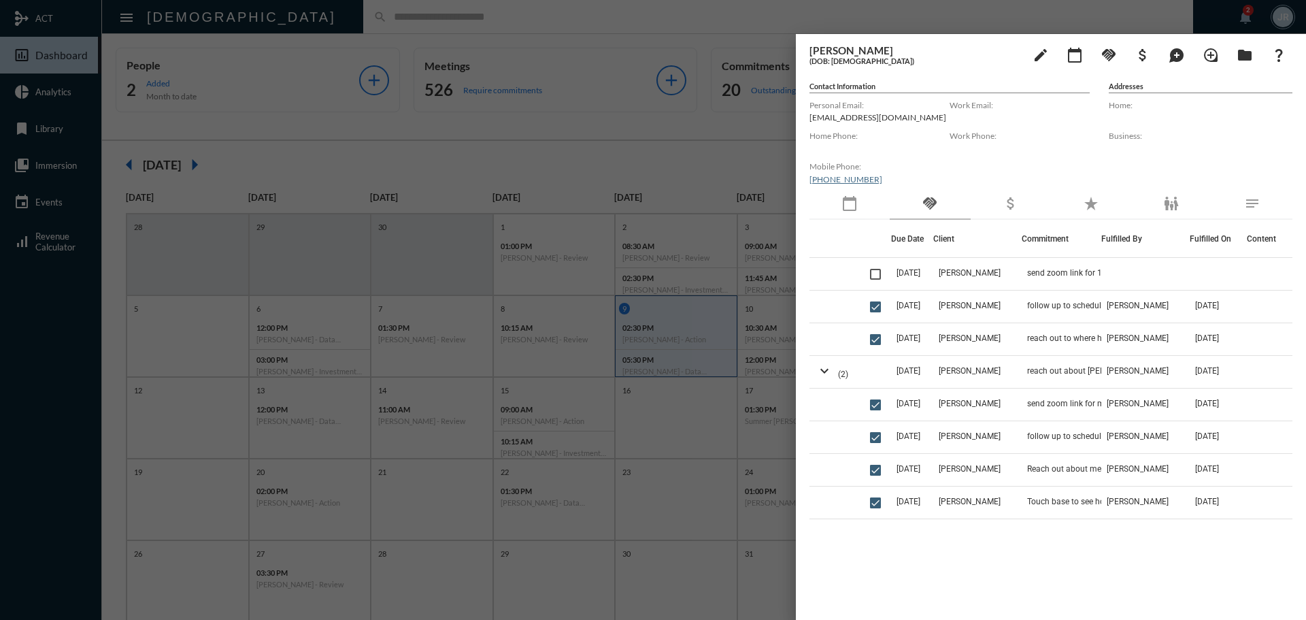
click at [862, 203] on div "calendar_today" at bounding box center [849, 203] width 80 height 31
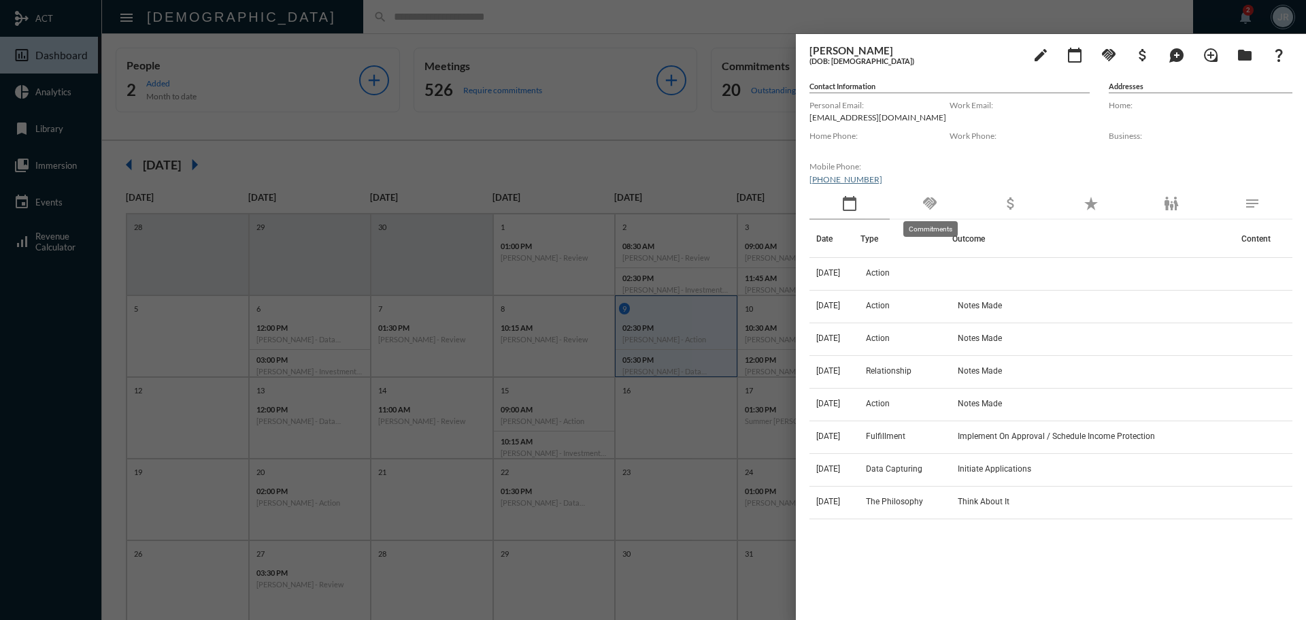
click at [933, 201] on mat-icon "handshake" at bounding box center [930, 203] width 16 height 16
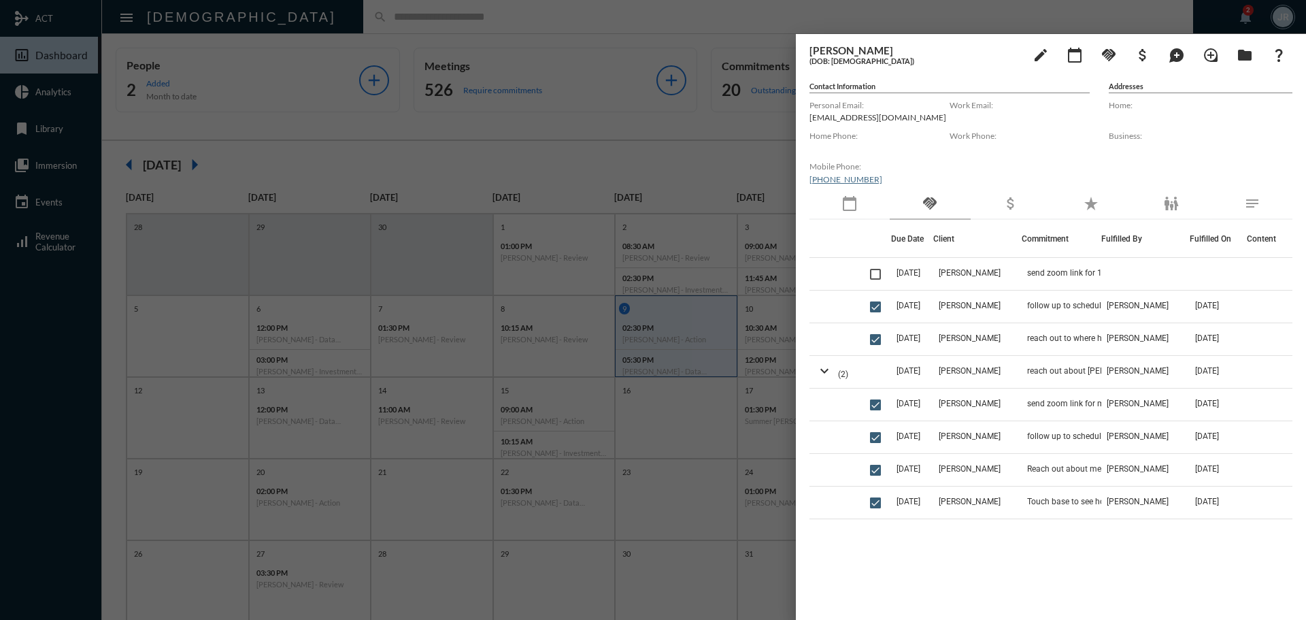
click at [394, 14] on div at bounding box center [653, 310] width 1306 height 620
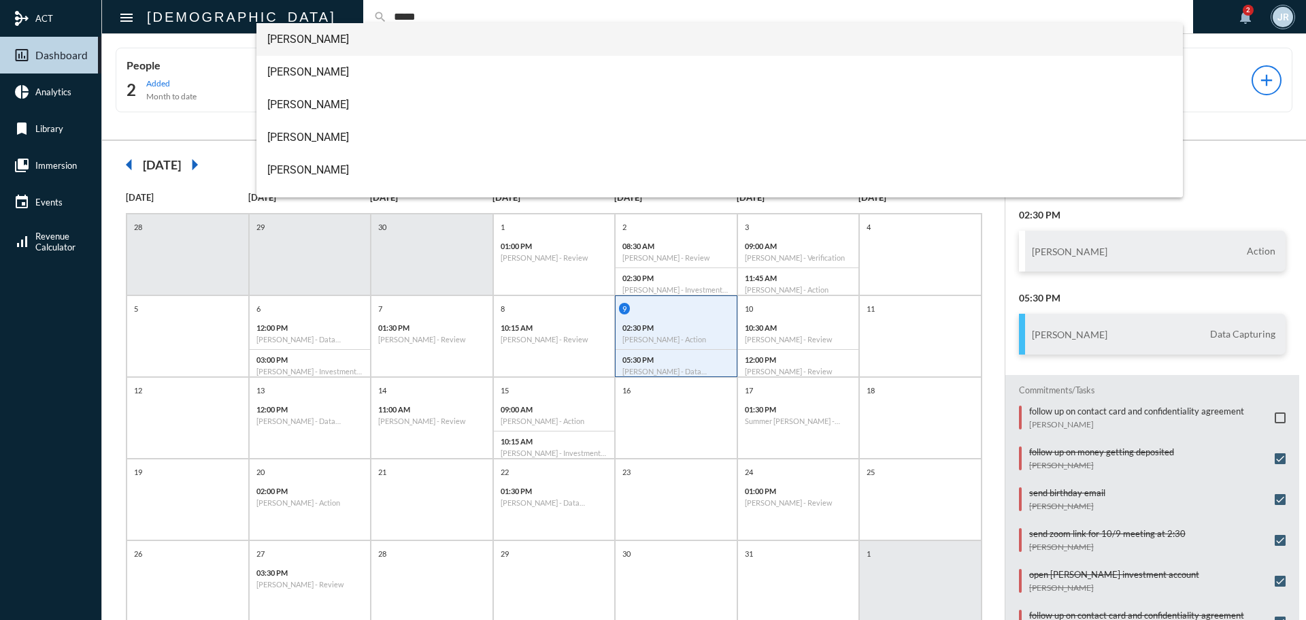
type input "*****"
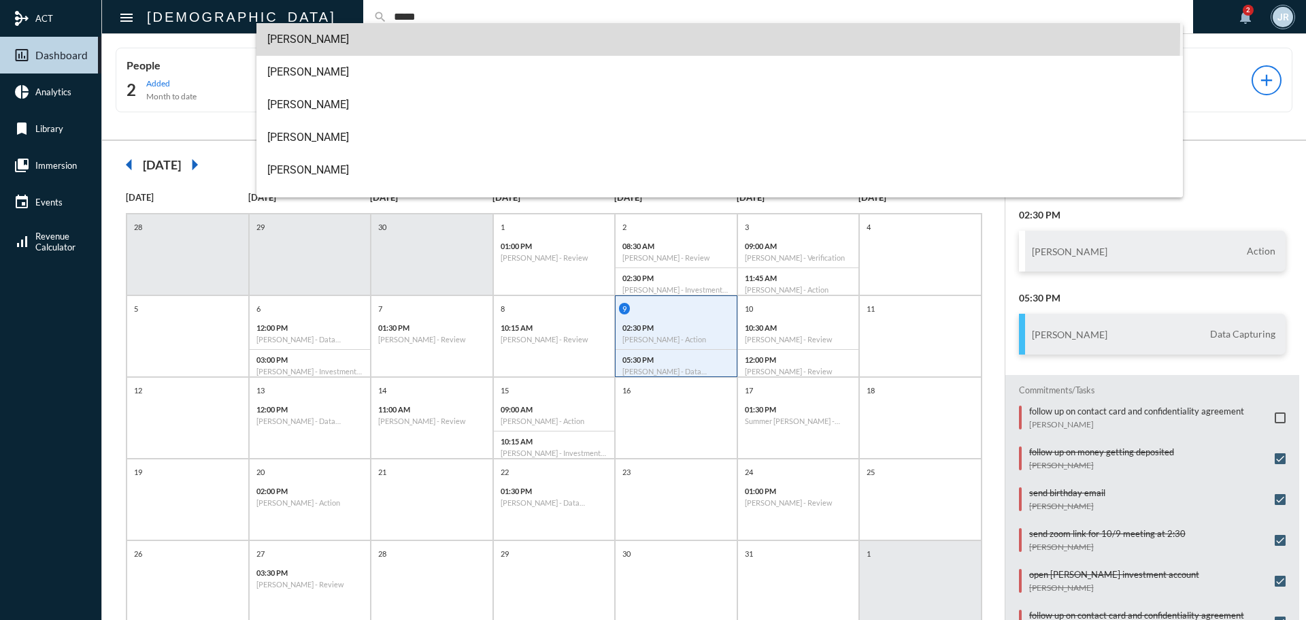
click at [306, 31] on span "[PERSON_NAME]" at bounding box center [719, 39] width 905 height 33
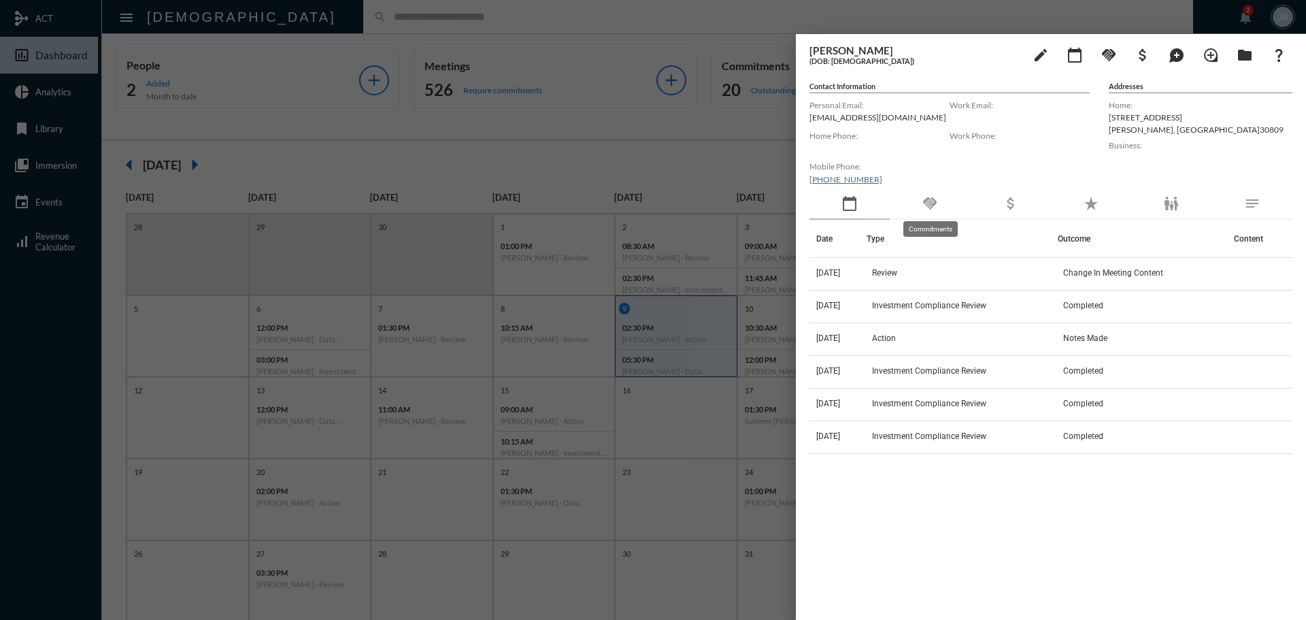
click at [933, 203] on mat-icon "handshake" at bounding box center [930, 203] width 16 height 16
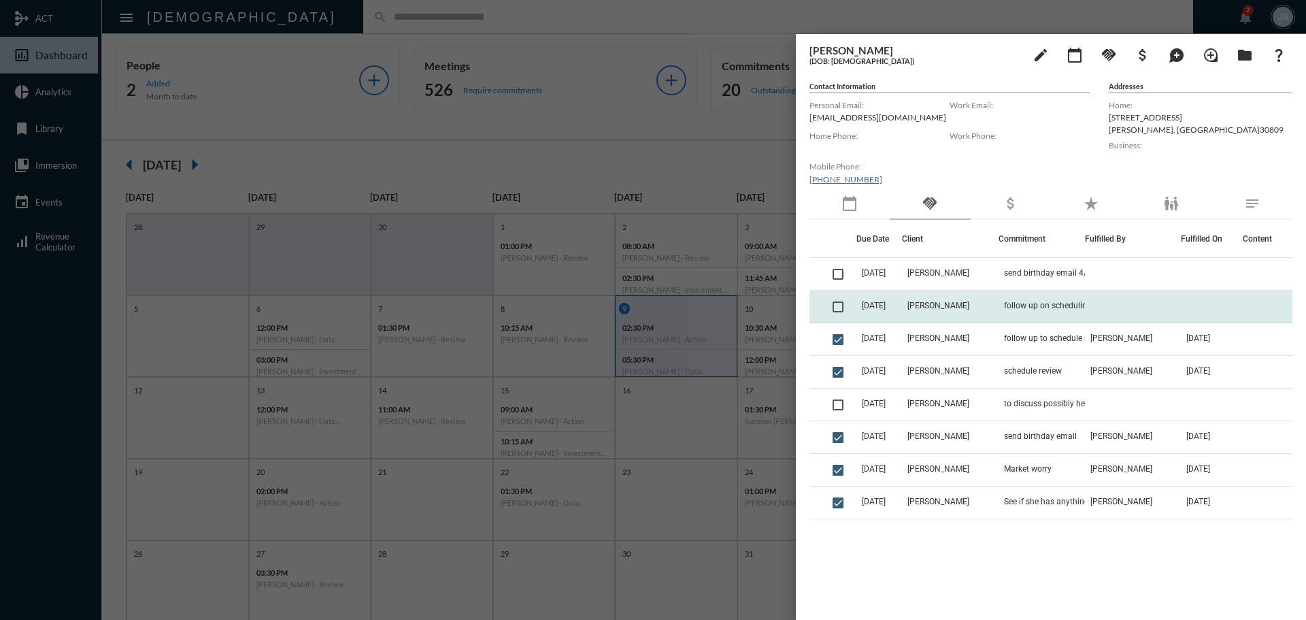
click at [996, 303] on td "[PERSON_NAME]" at bounding box center [950, 306] width 96 height 33
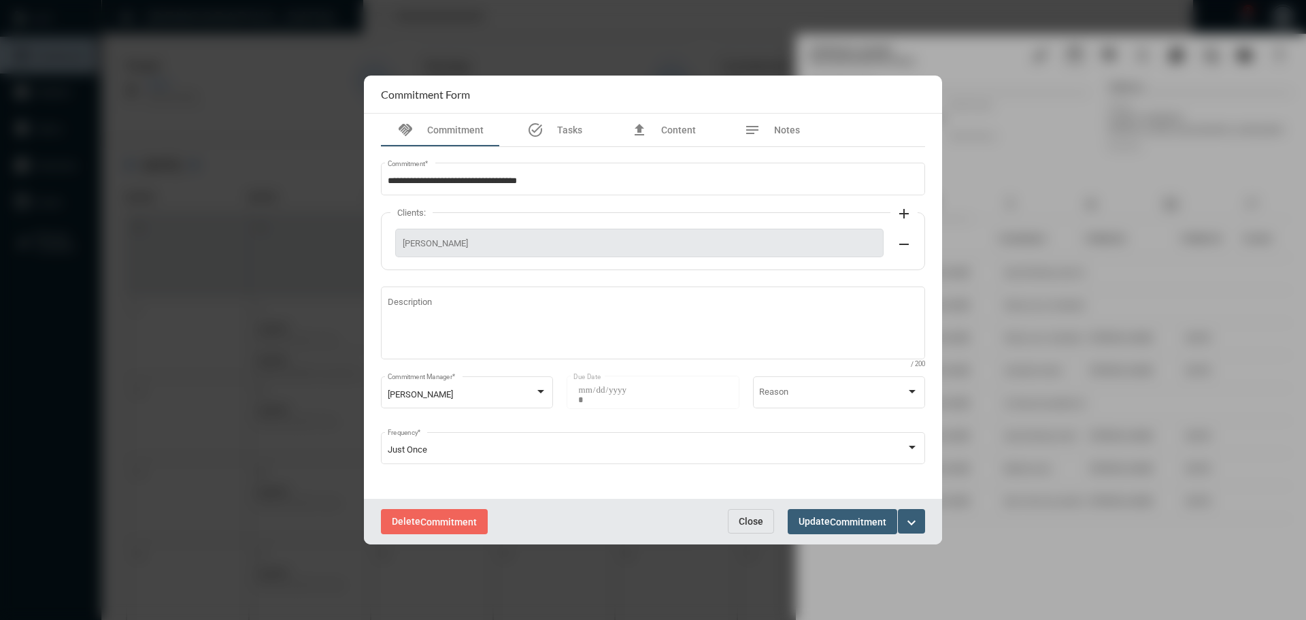
click at [753, 516] on span "Close" at bounding box center [751, 521] width 24 height 11
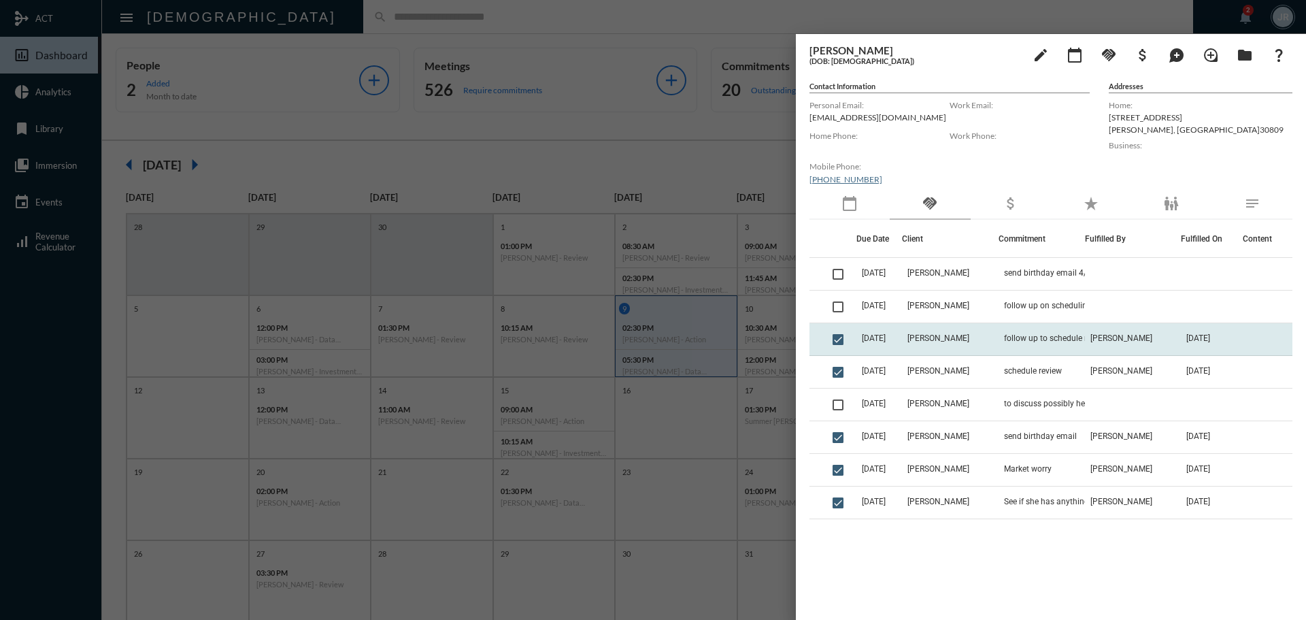
click at [1028, 335] on span "follow up to schedule review if not heard from her" at bounding box center [1072, 338] width 136 height 10
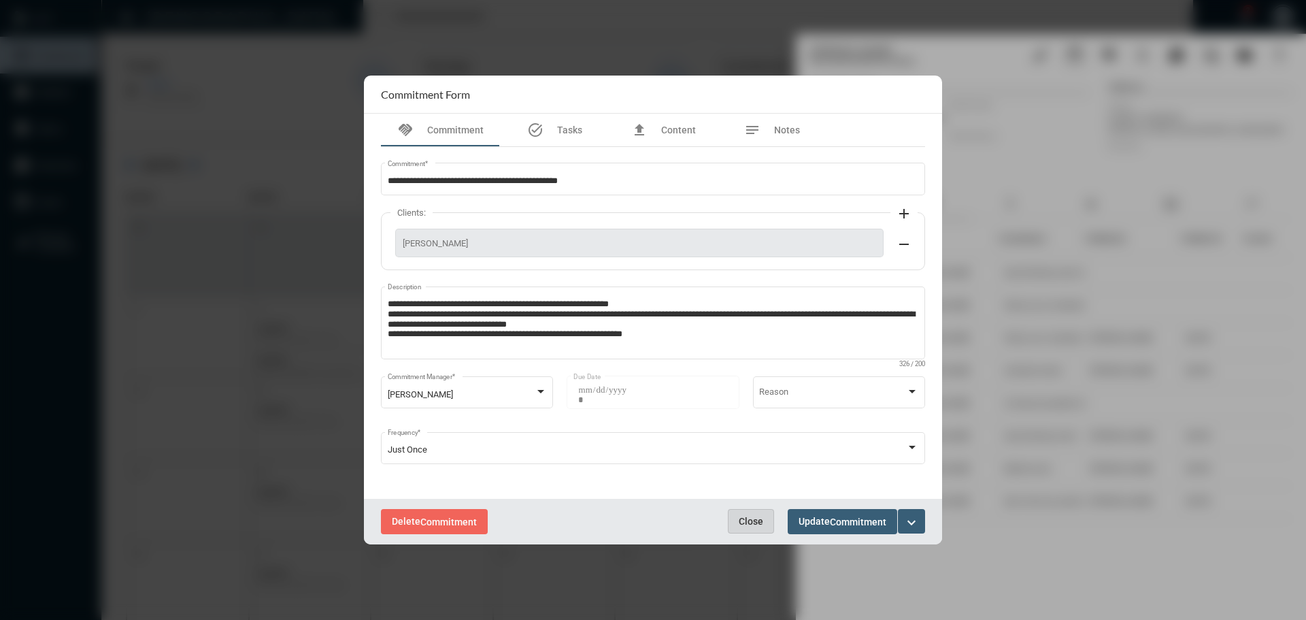
click at [751, 517] on span "Close" at bounding box center [751, 521] width 24 height 11
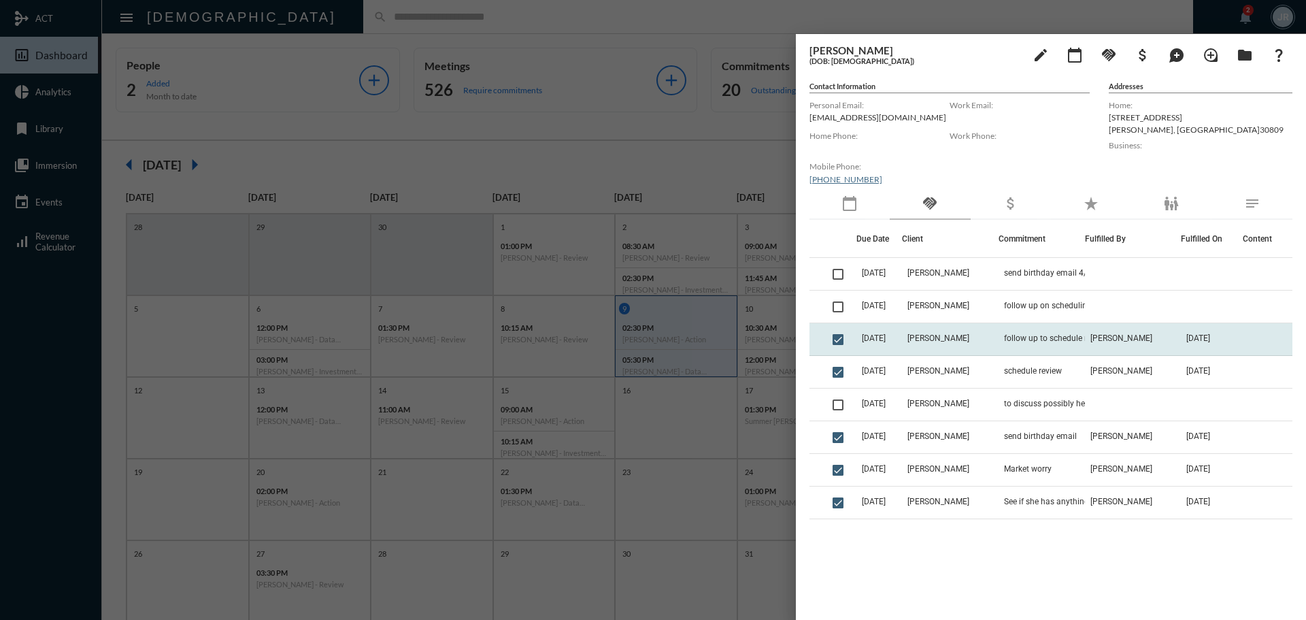
click at [956, 333] on span "[PERSON_NAME]" at bounding box center [938, 338] width 62 height 10
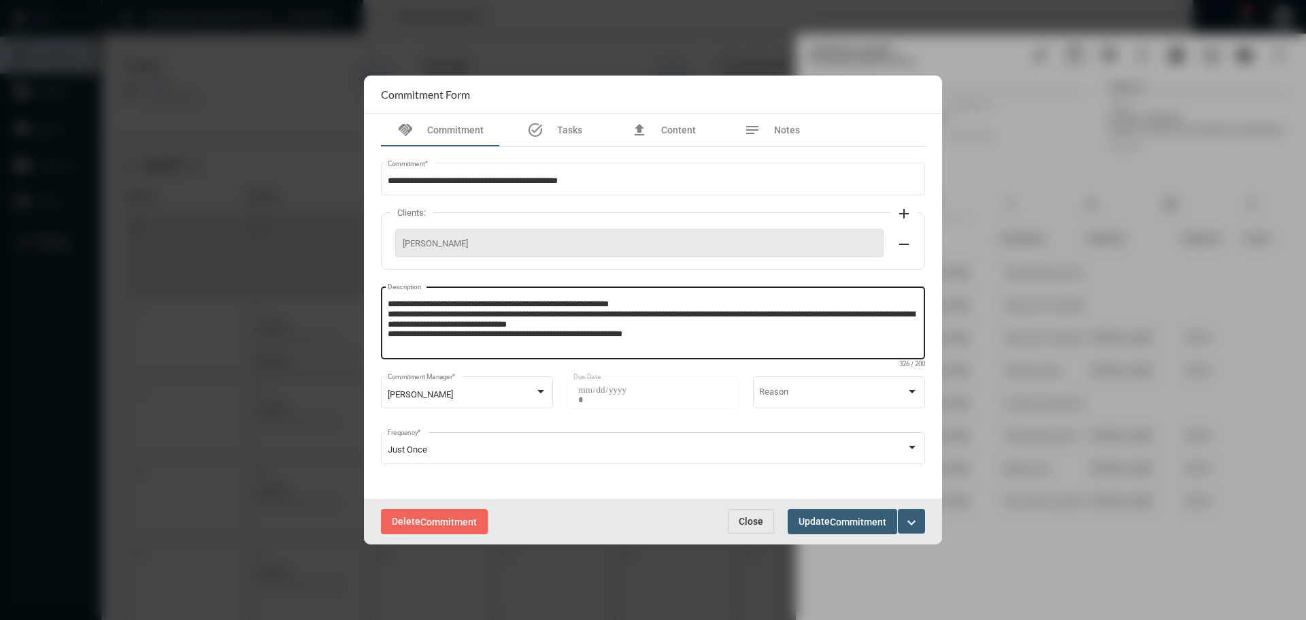
click at [669, 339] on textarea "**********" at bounding box center [653, 325] width 531 height 54
type textarea "**********"
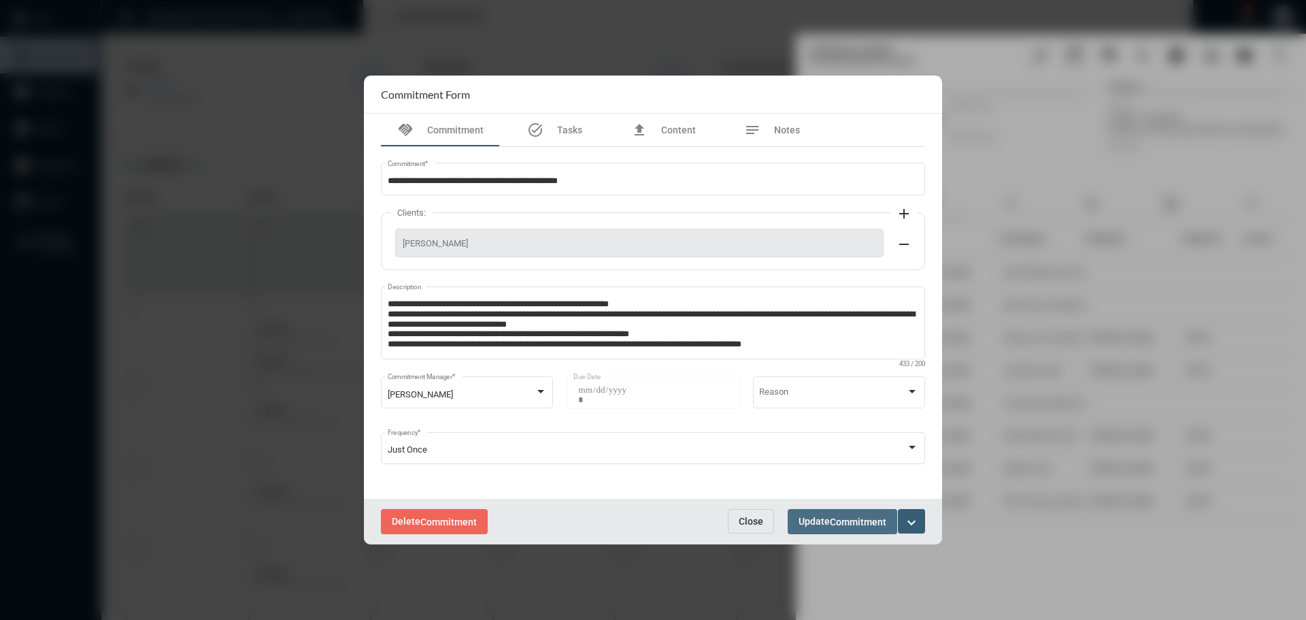
click at [826, 524] on span "Update Commitment" at bounding box center [843, 521] width 88 height 11
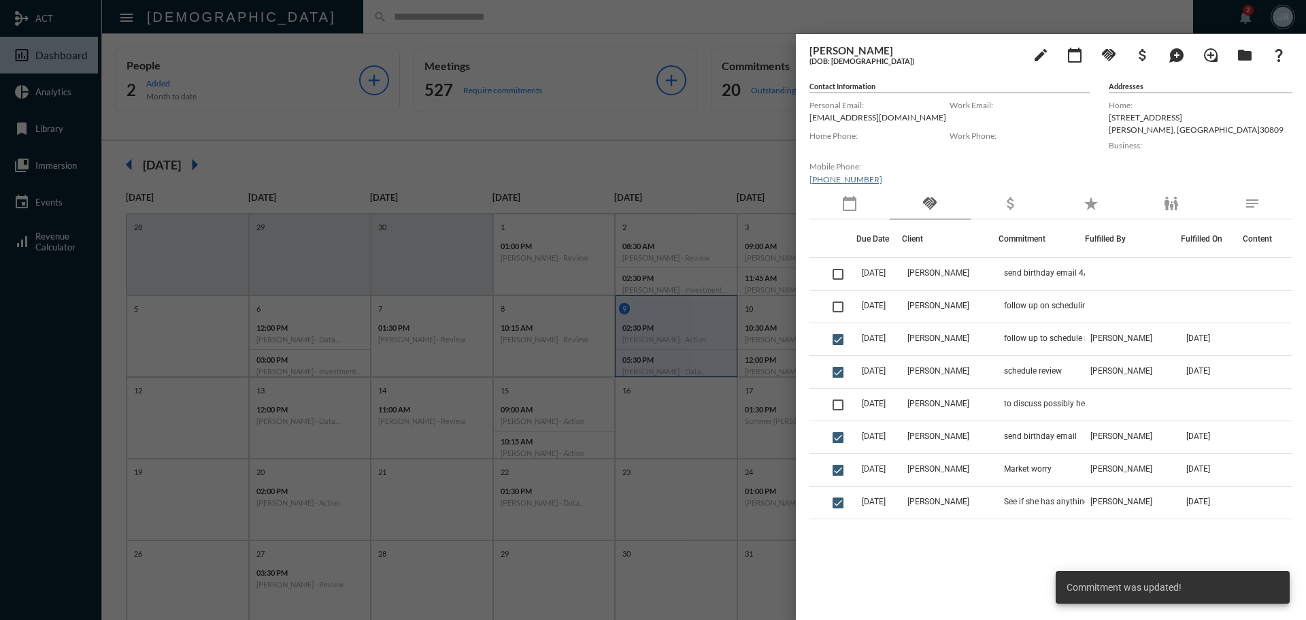
click at [960, 315] on td "[PERSON_NAME]" at bounding box center [950, 306] width 96 height 33
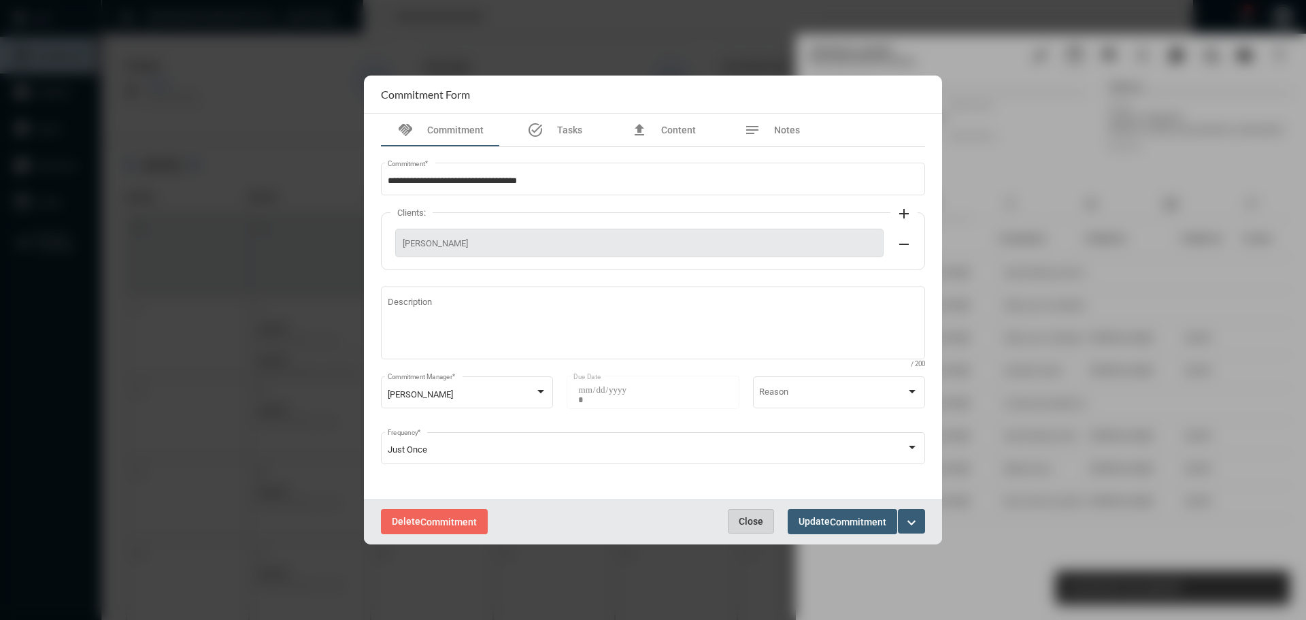
click at [748, 514] on button "Close" at bounding box center [751, 521] width 46 height 24
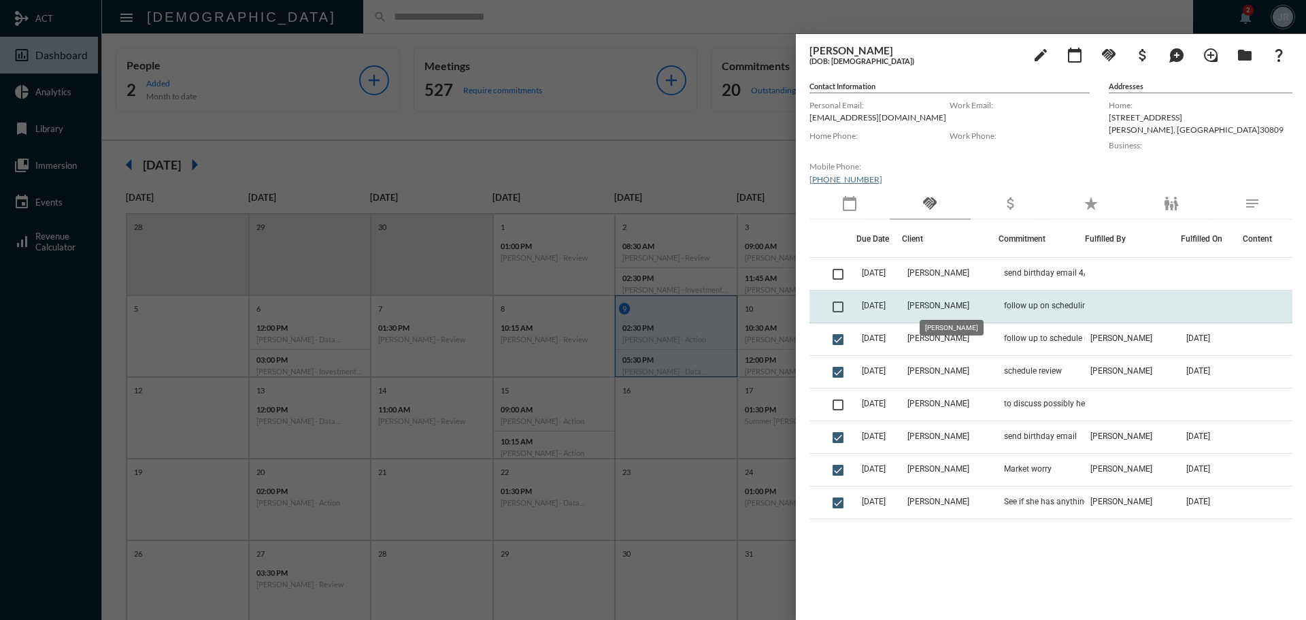
click at [947, 305] on span "[PERSON_NAME]" at bounding box center [938, 306] width 62 height 10
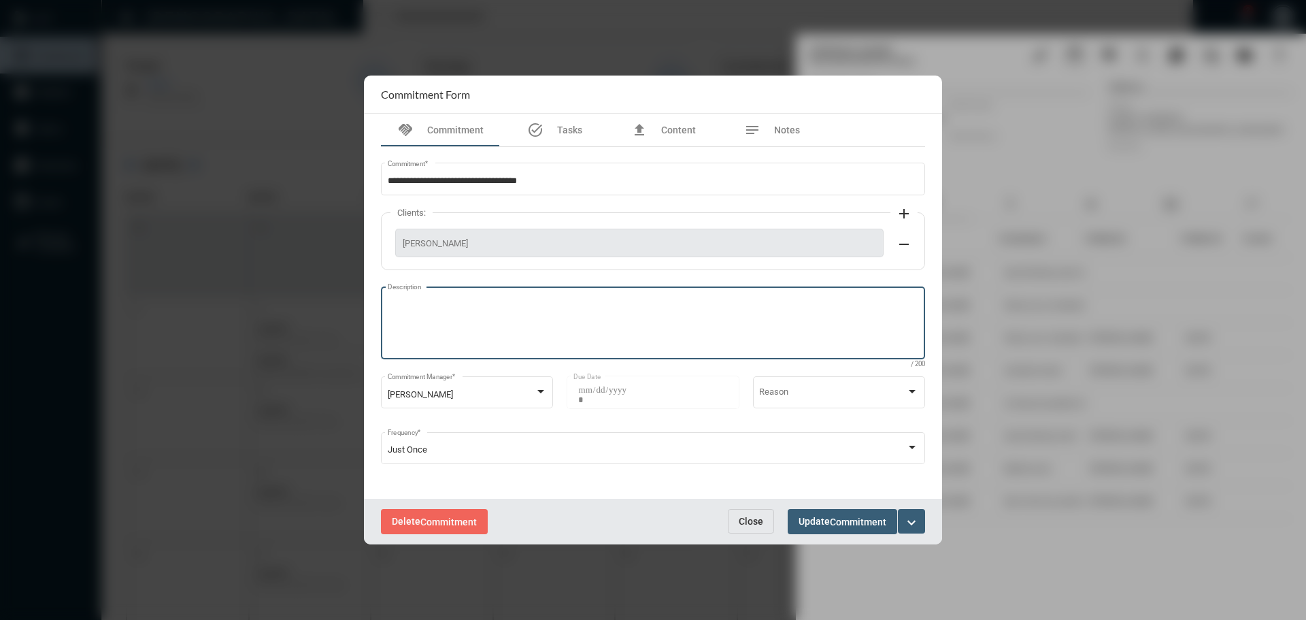
click at [552, 335] on textarea "Description" at bounding box center [653, 325] width 531 height 54
type textarea "**********"
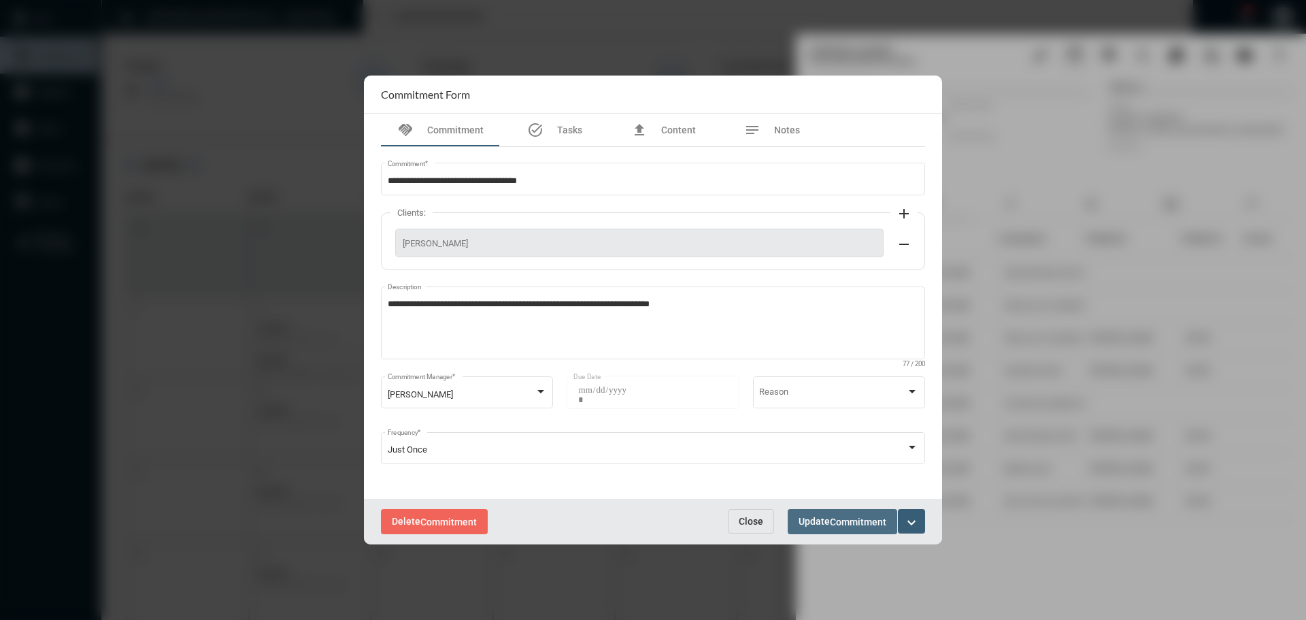
click at [834, 521] on span "Commitment" at bounding box center [858, 521] width 56 height 11
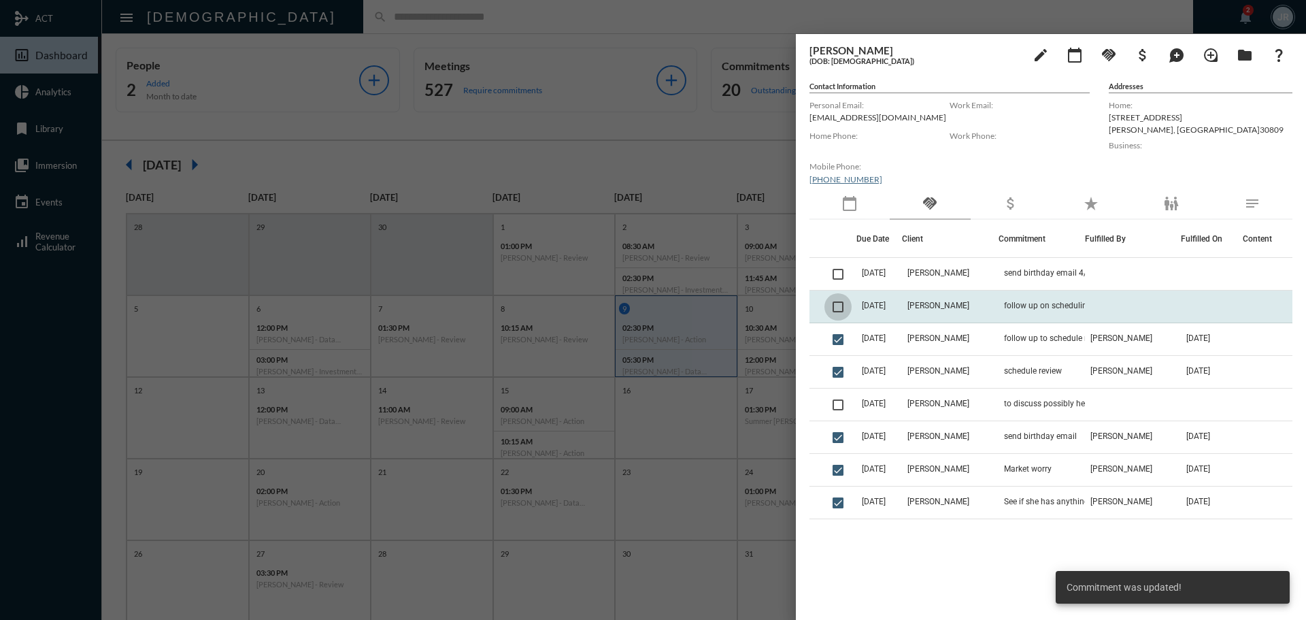
click at [840, 307] on span at bounding box center [838, 306] width 11 height 11
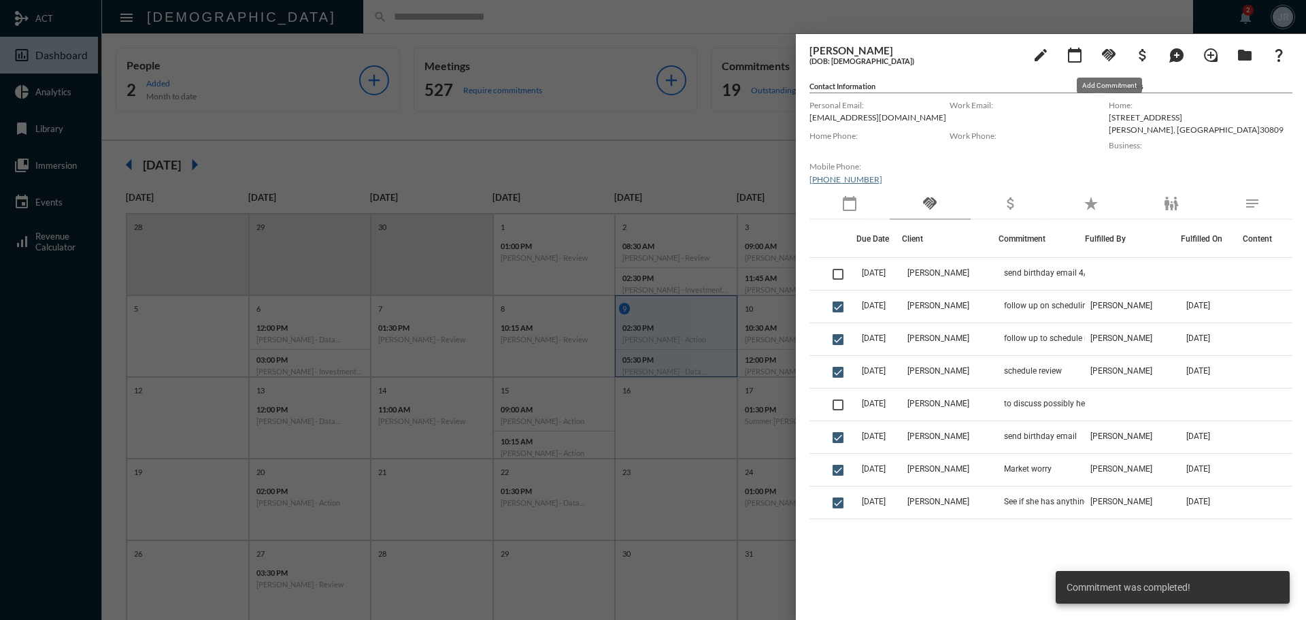
click at [1111, 56] on mat-icon "handshake" at bounding box center [1109, 55] width 16 height 16
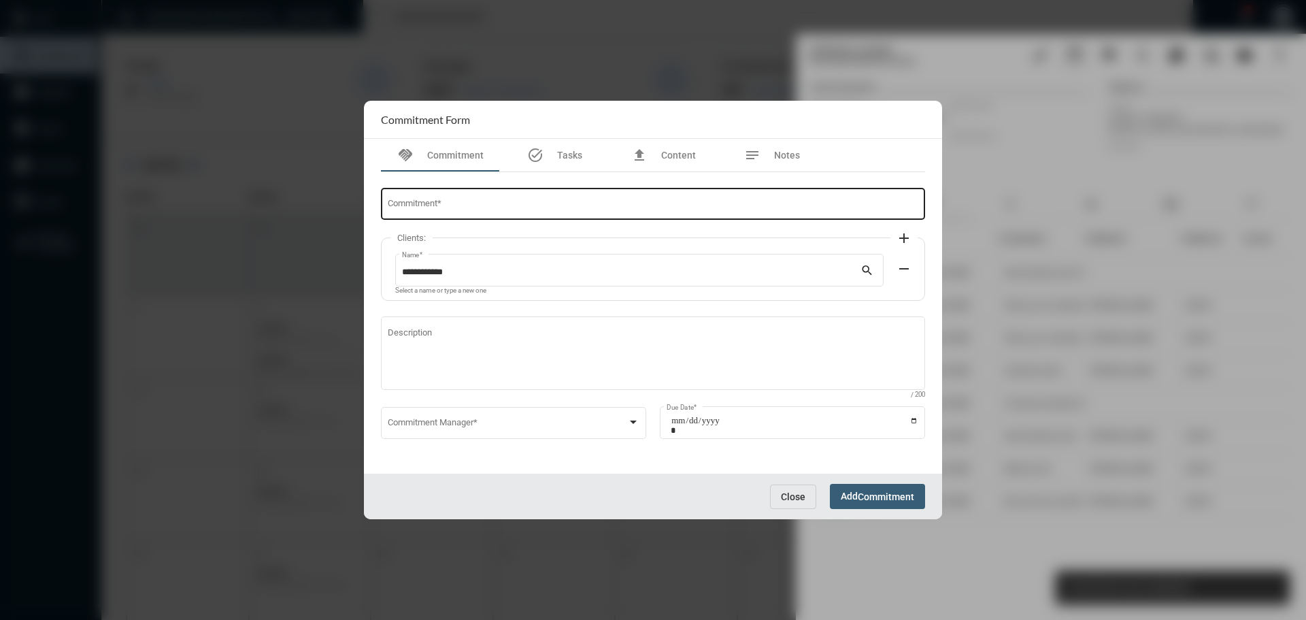
click at [495, 199] on div "Commitment *" at bounding box center [653, 203] width 531 height 35
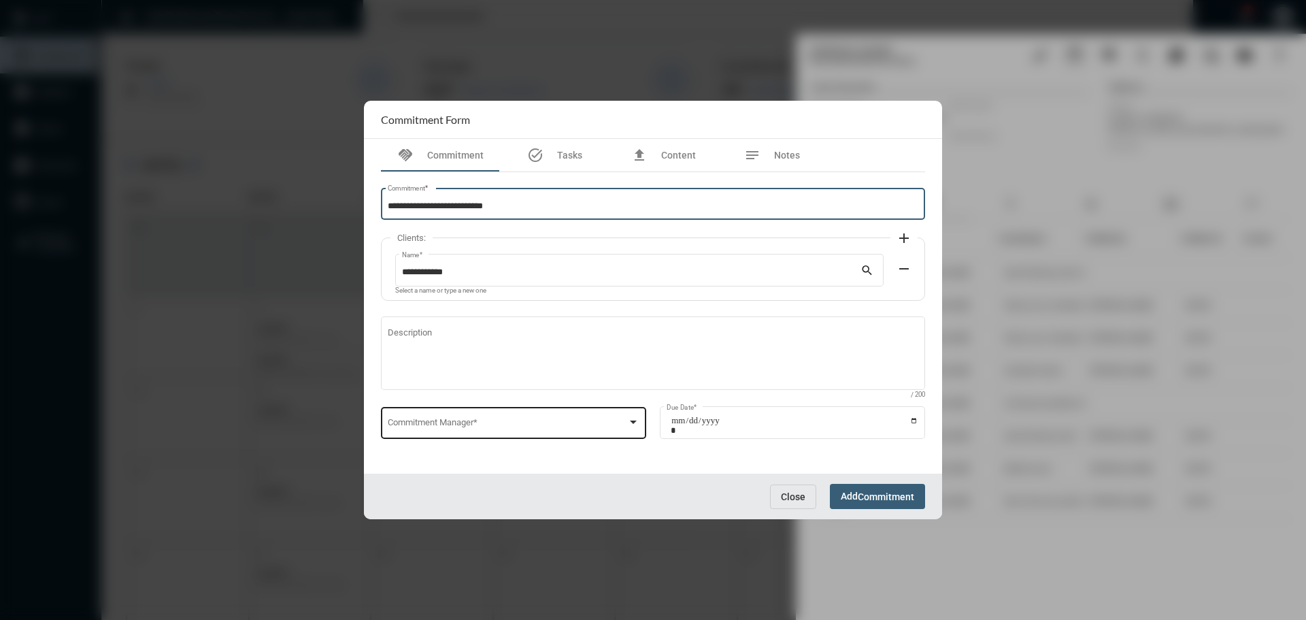
type input "**********"
click at [409, 413] on div "Commitment Manager *" at bounding box center [514, 421] width 252 height 35
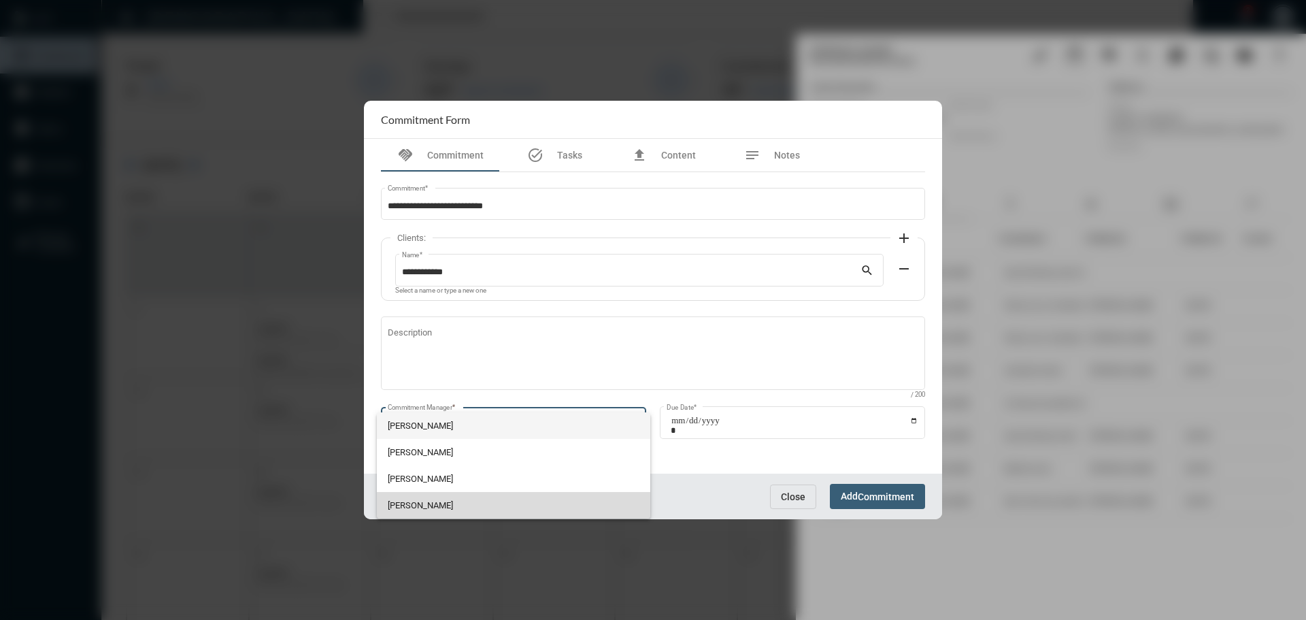
click at [450, 500] on span "[PERSON_NAME]" at bounding box center [514, 505] width 252 height 27
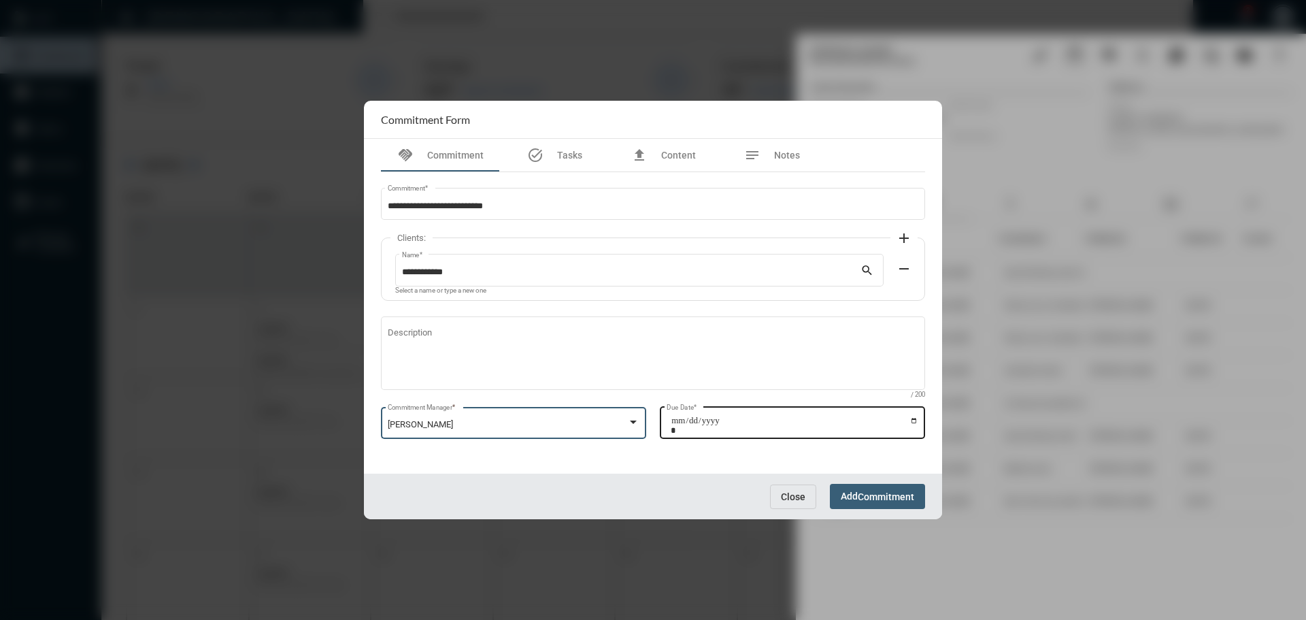
click at [914, 419] on input "Due Date *" at bounding box center [795, 425] width 248 height 19
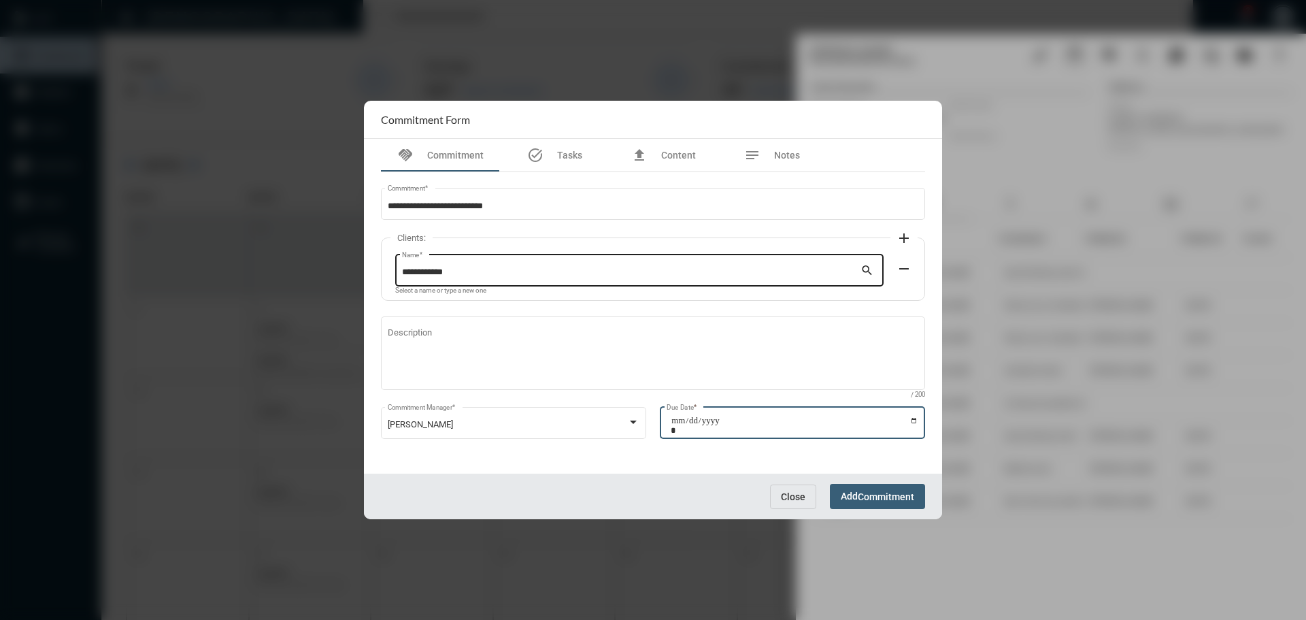
type input "**********"
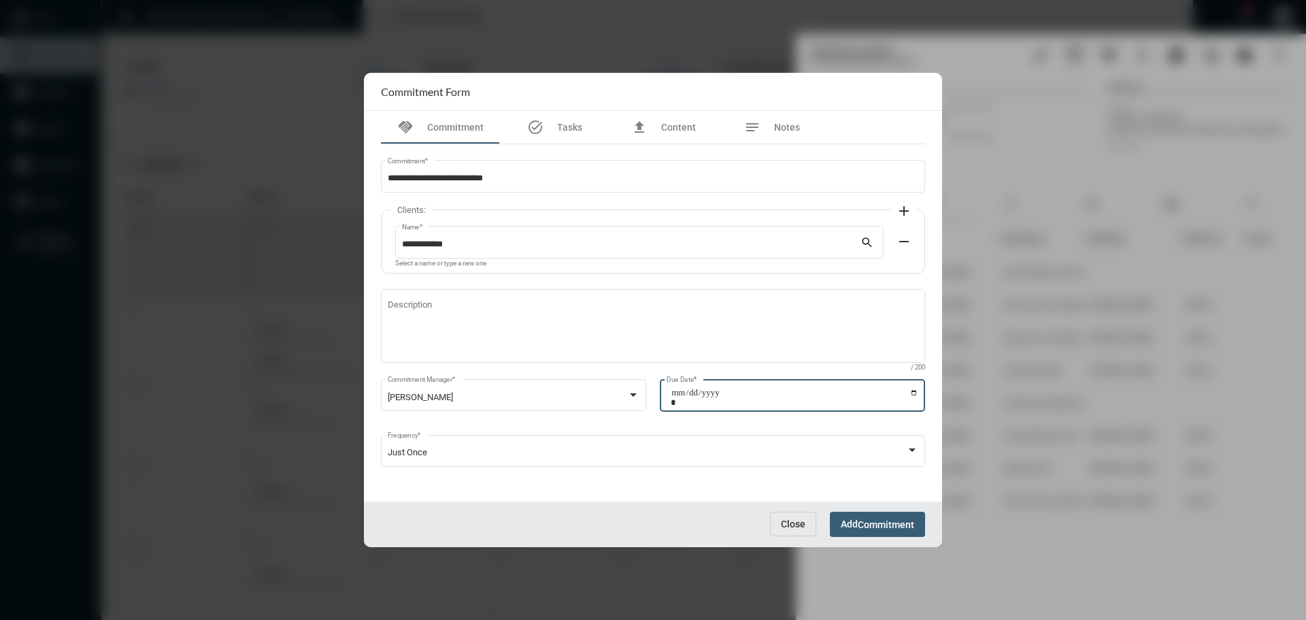
click at [892, 526] on span "Commitment" at bounding box center [886, 524] width 56 height 11
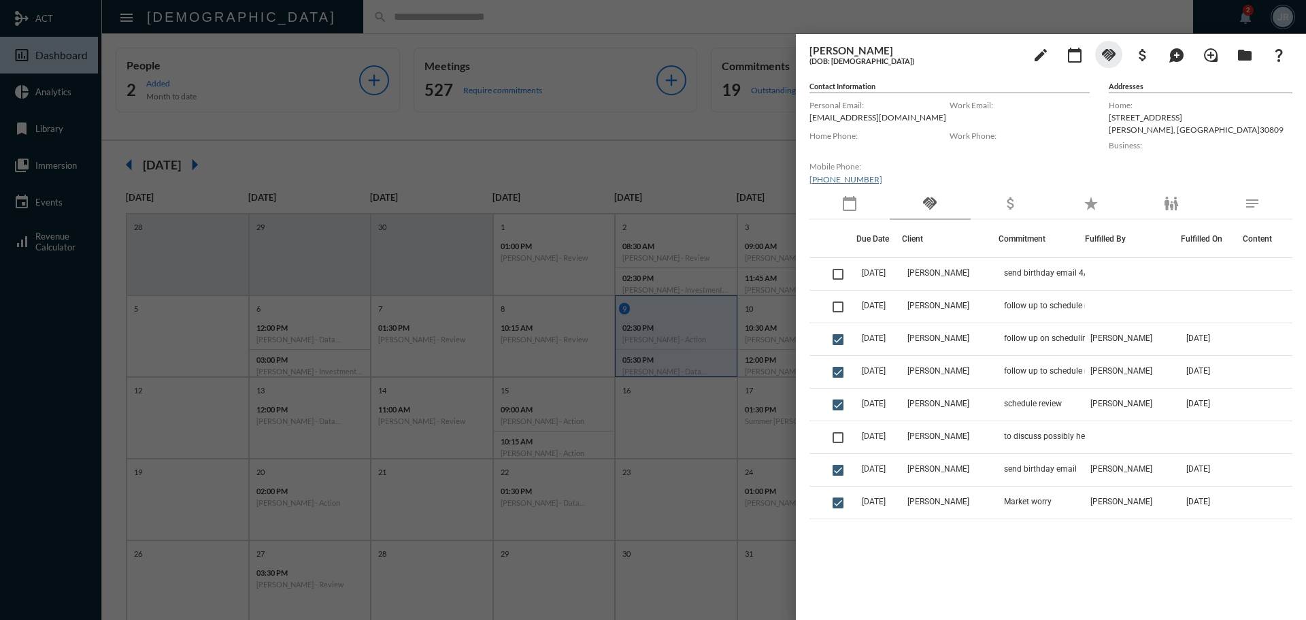
click at [305, 12] on div at bounding box center [653, 310] width 1306 height 620
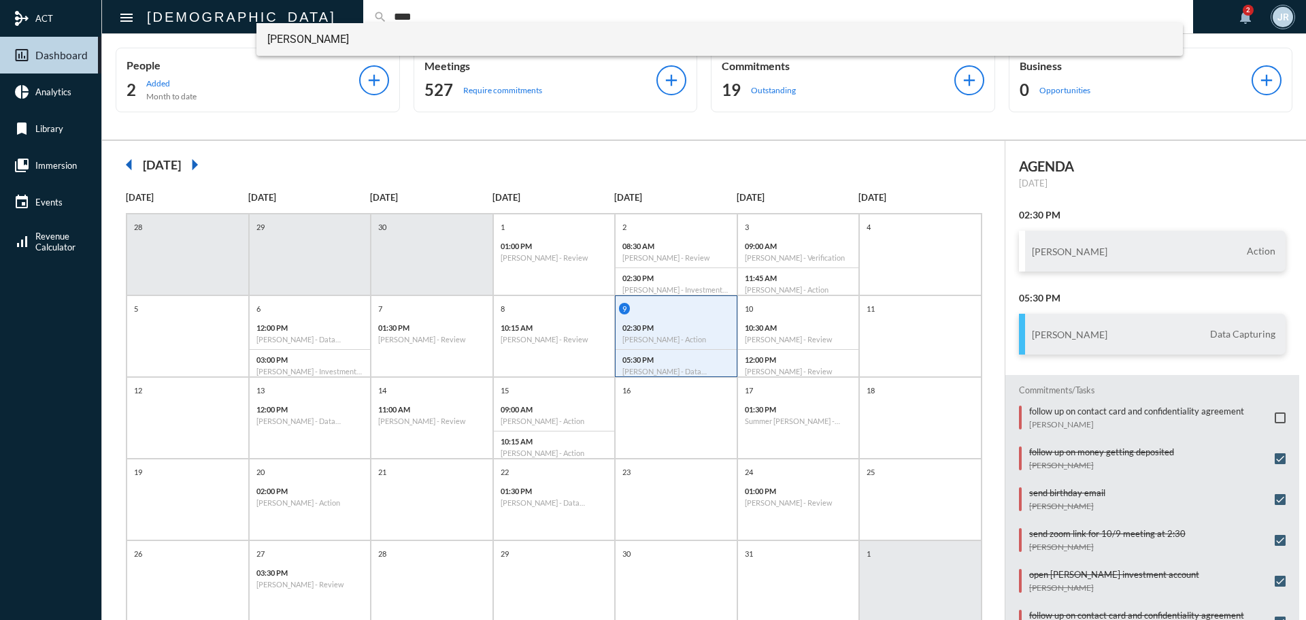
type input "****"
click at [289, 35] on span "[PERSON_NAME]" at bounding box center [719, 39] width 905 height 33
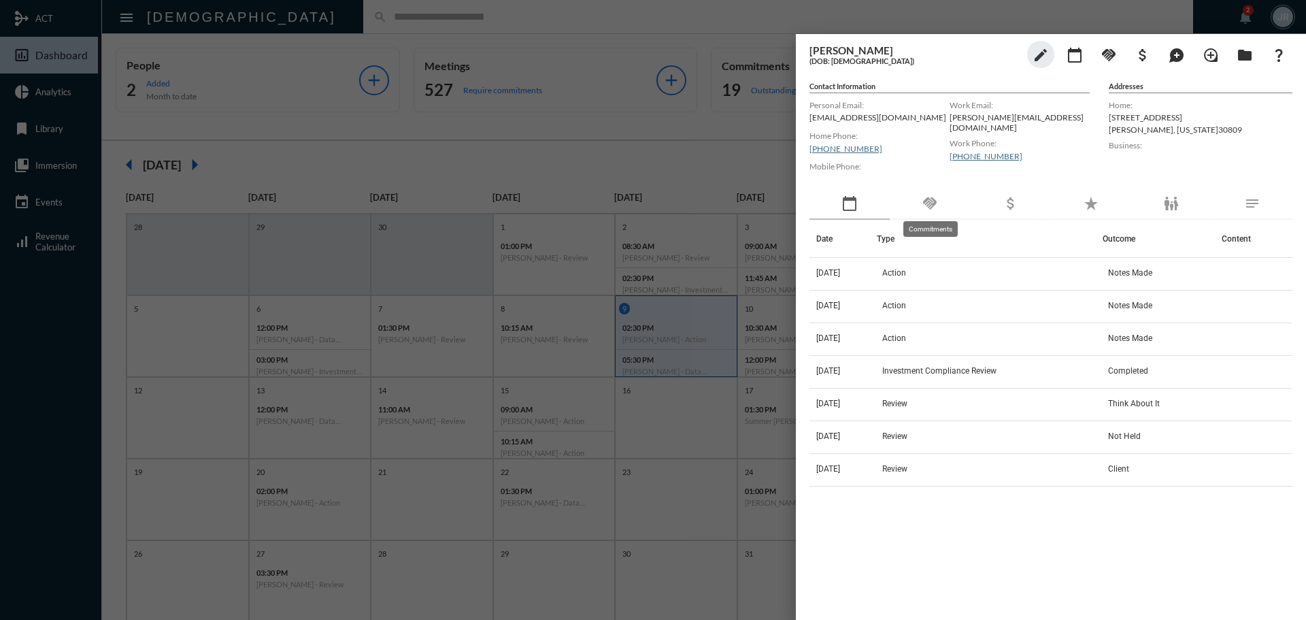
click at [935, 197] on mat-icon "handshake" at bounding box center [930, 203] width 16 height 16
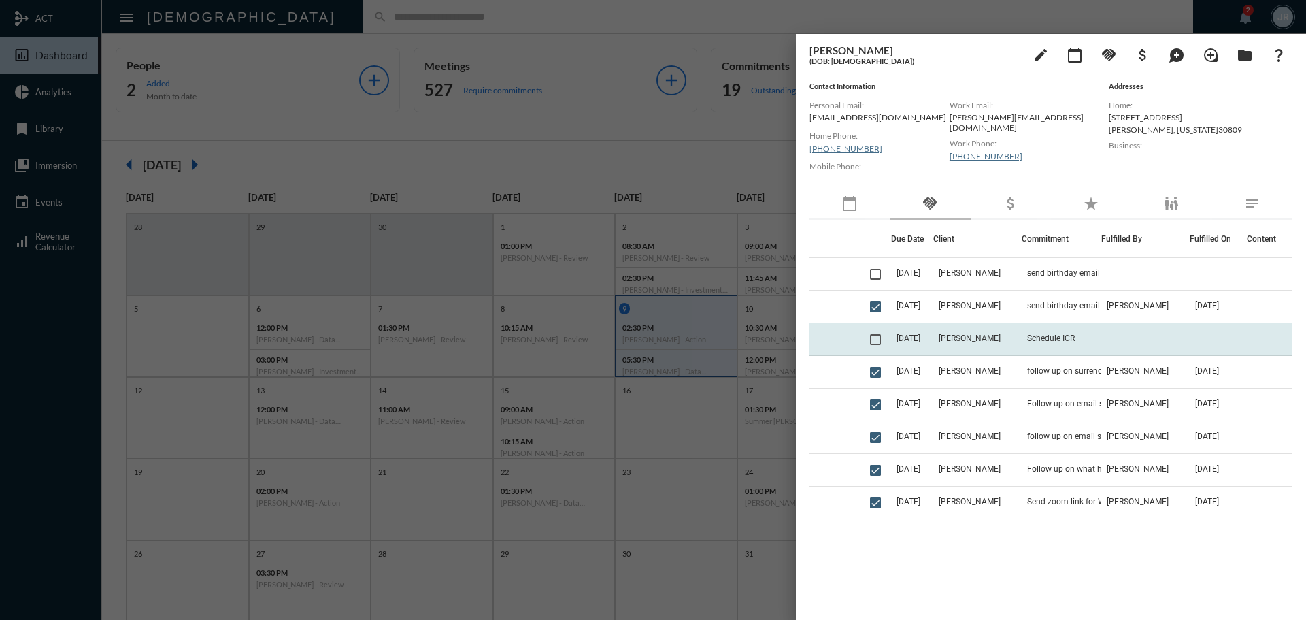
click at [1022, 330] on td "Schedule ICR" at bounding box center [1062, 339] width 80 height 33
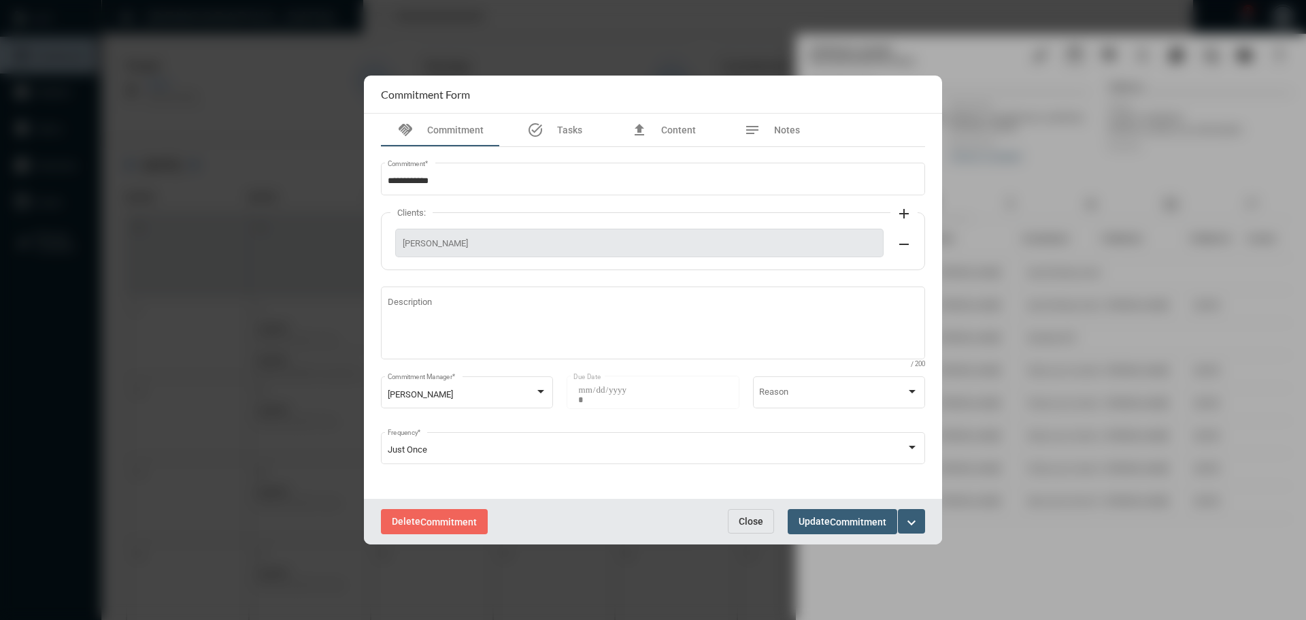
click at [760, 512] on button "Close" at bounding box center [751, 521] width 46 height 24
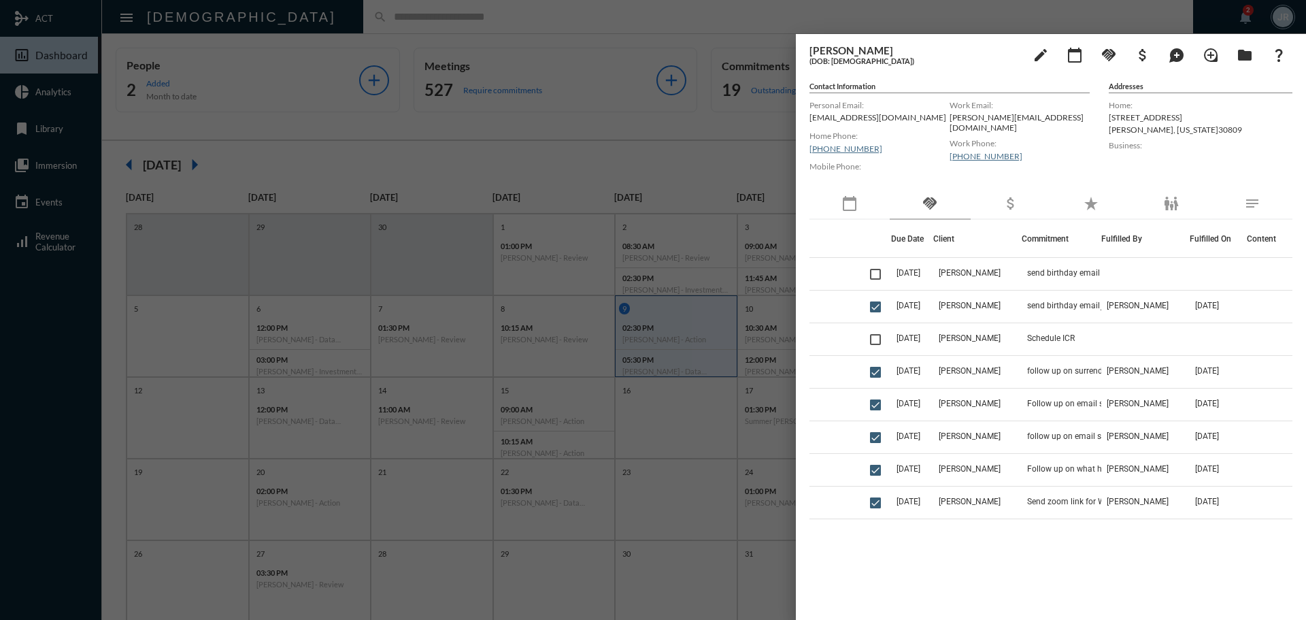
click at [832, 192] on div "calendar_today" at bounding box center [849, 203] width 80 height 31
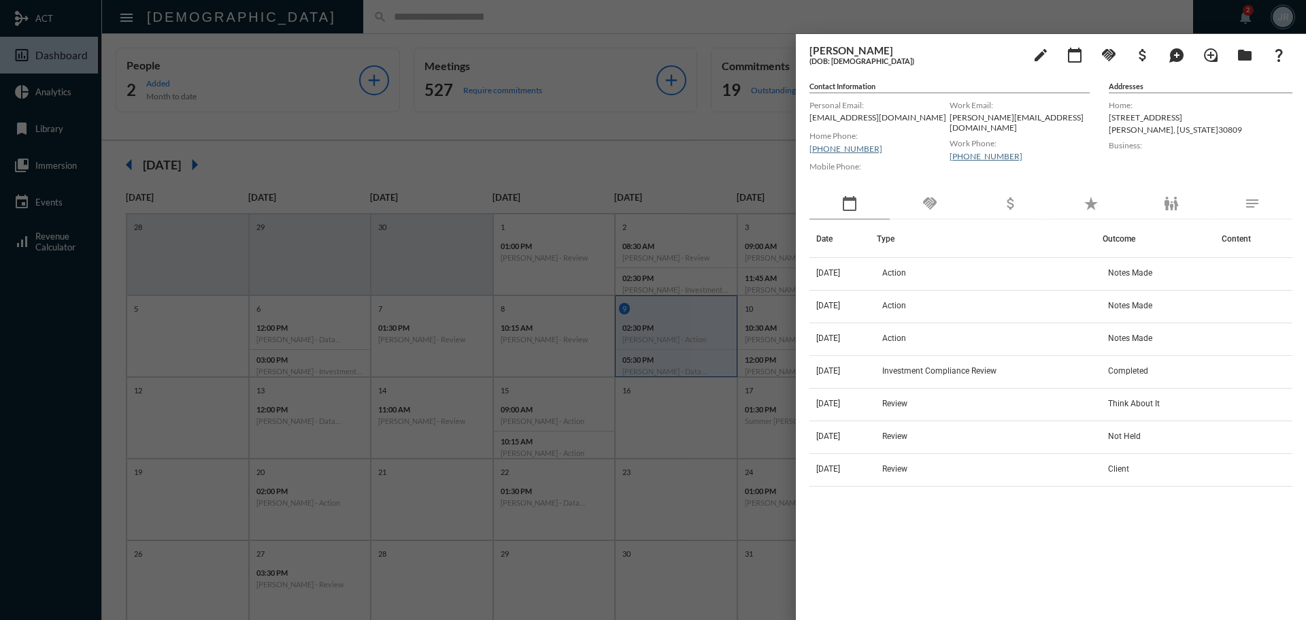
click at [955, 197] on div "handshake" at bounding box center [930, 203] width 80 height 31
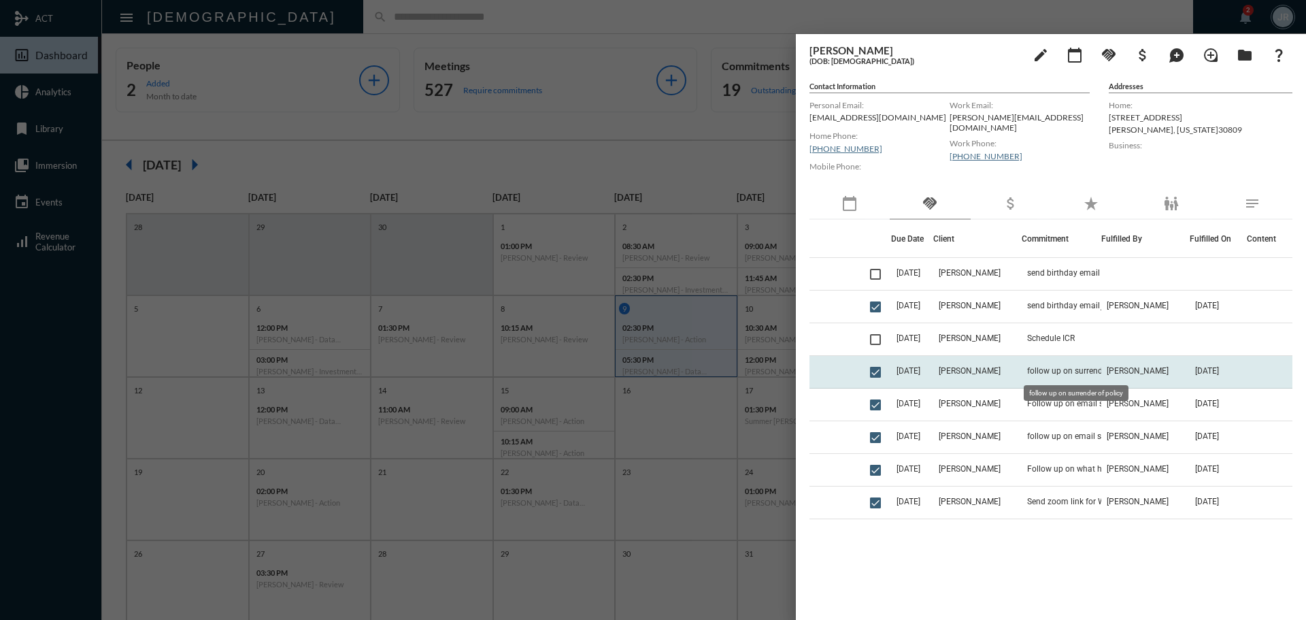
click at [1058, 373] on span "follow up on surrender of policy" at bounding box center [1085, 371] width 116 height 10
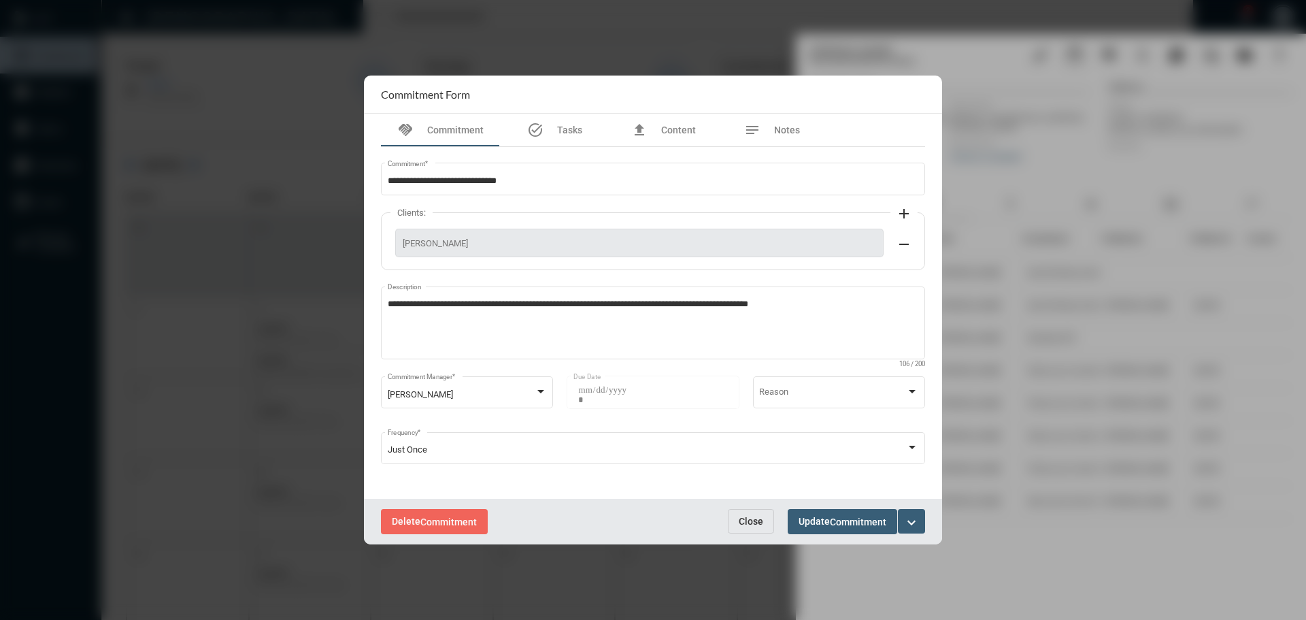
click at [754, 522] on span "Close" at bounding box center [751, 521] width 24 height 11
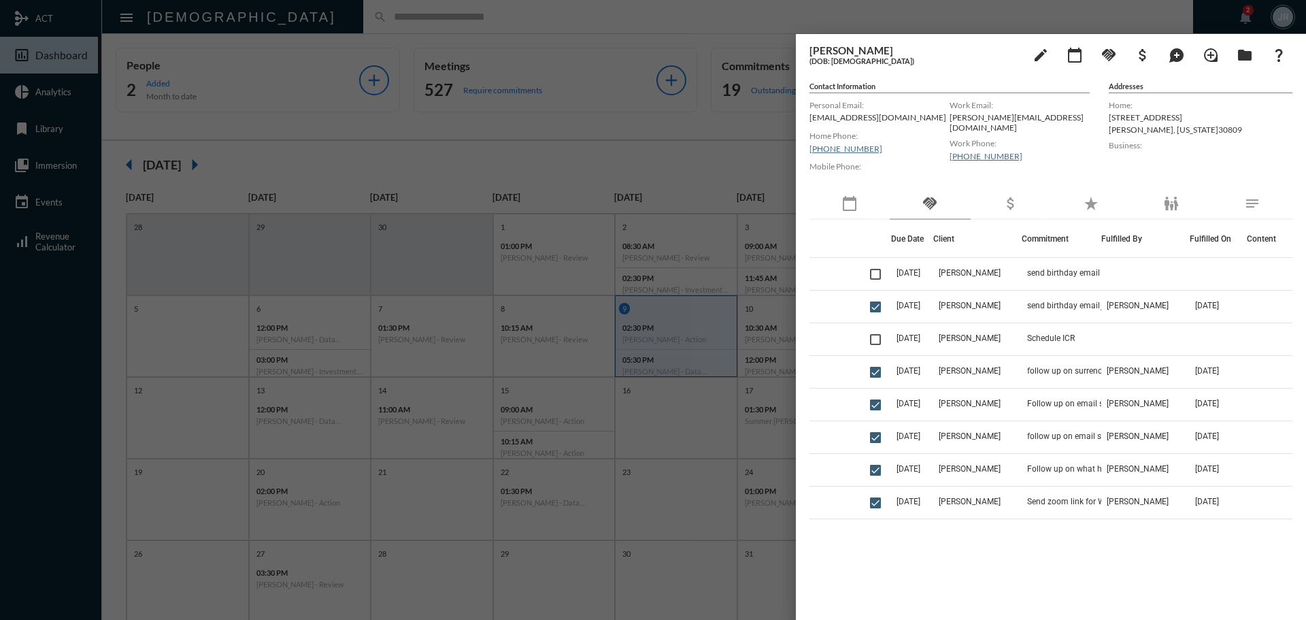
click at [303, 20] on div at bounding box center [653, 310] width 1306 height 620
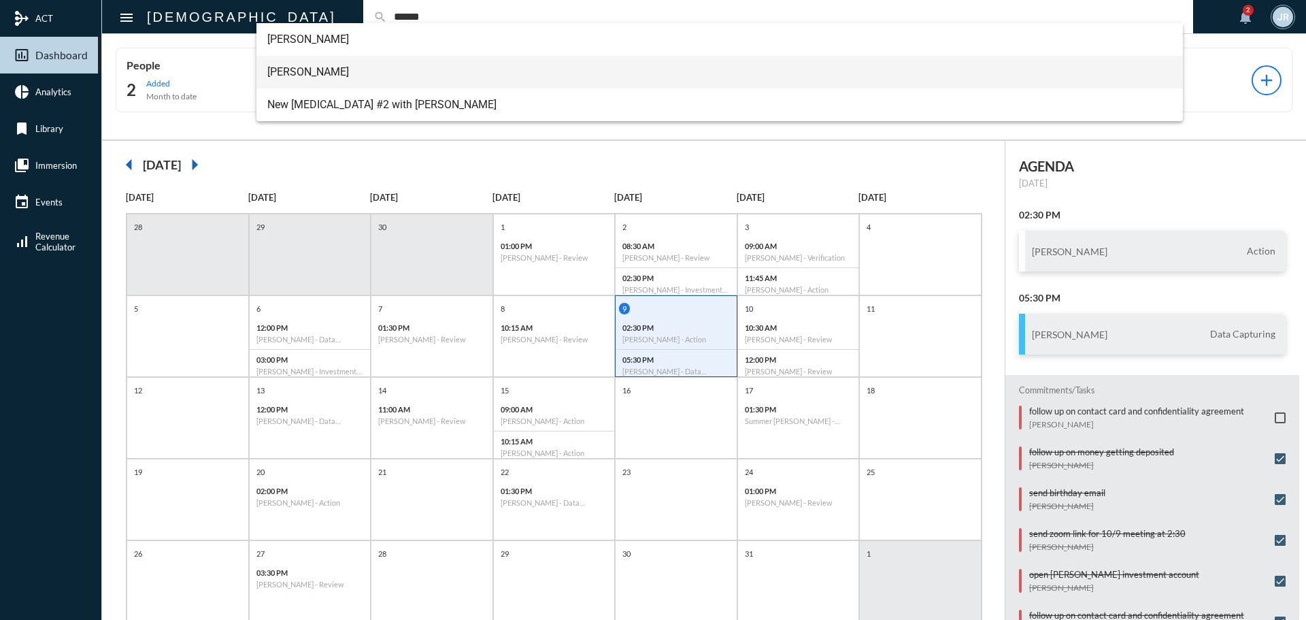
type input "******"
click at [320, 59] on span "[PERSON_NAME]" at bounding box center [719, 72] width 905 height 33
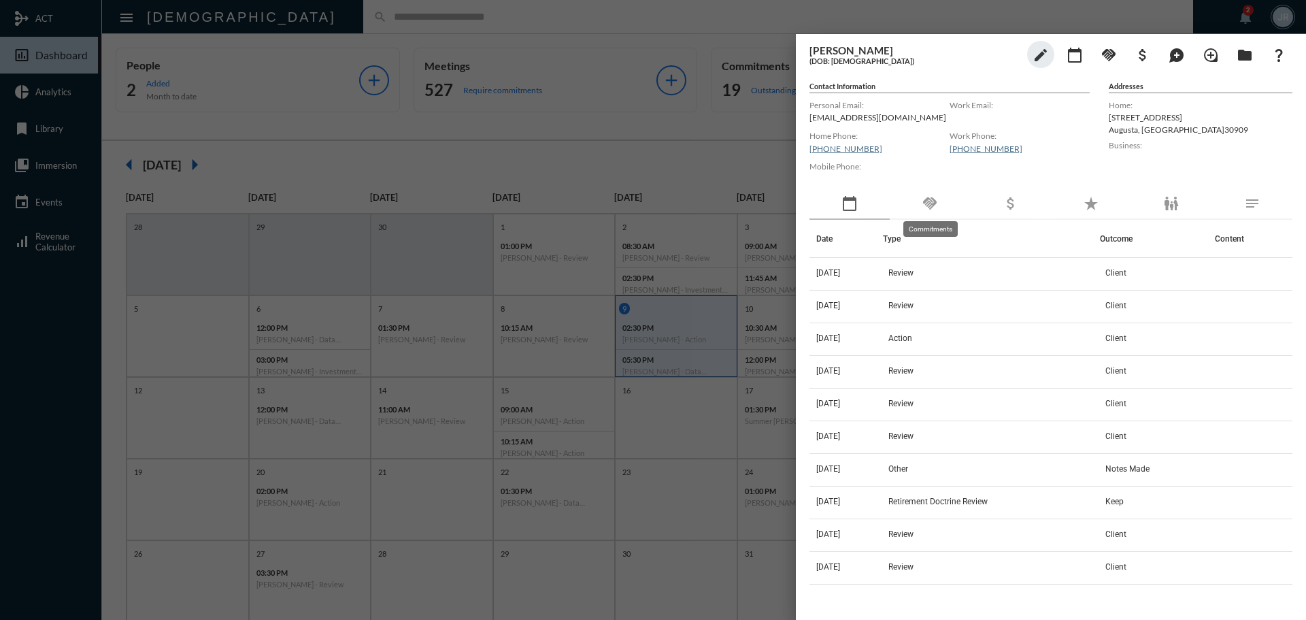
click at [926, 203] on mat-icon "handshake" at bounding box center [930, 203] width 16 height 16
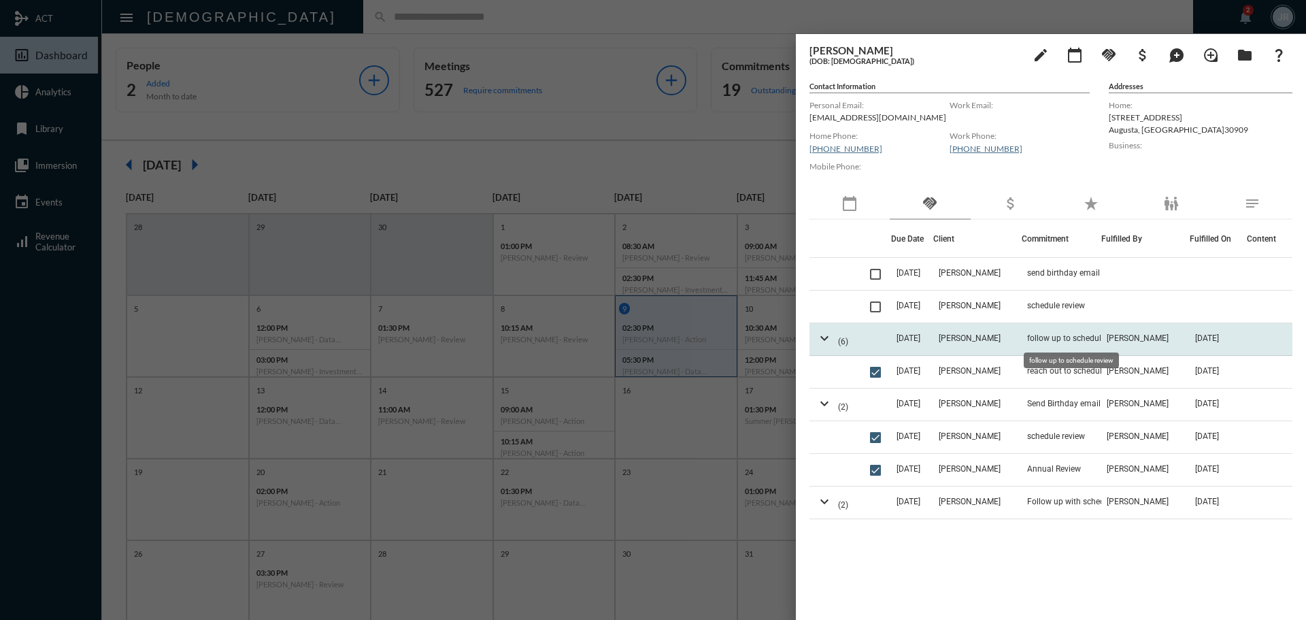
click at [1063, 336] on span "follow up to schedule review" at bounding box center [1078, 338] width 103 height 10
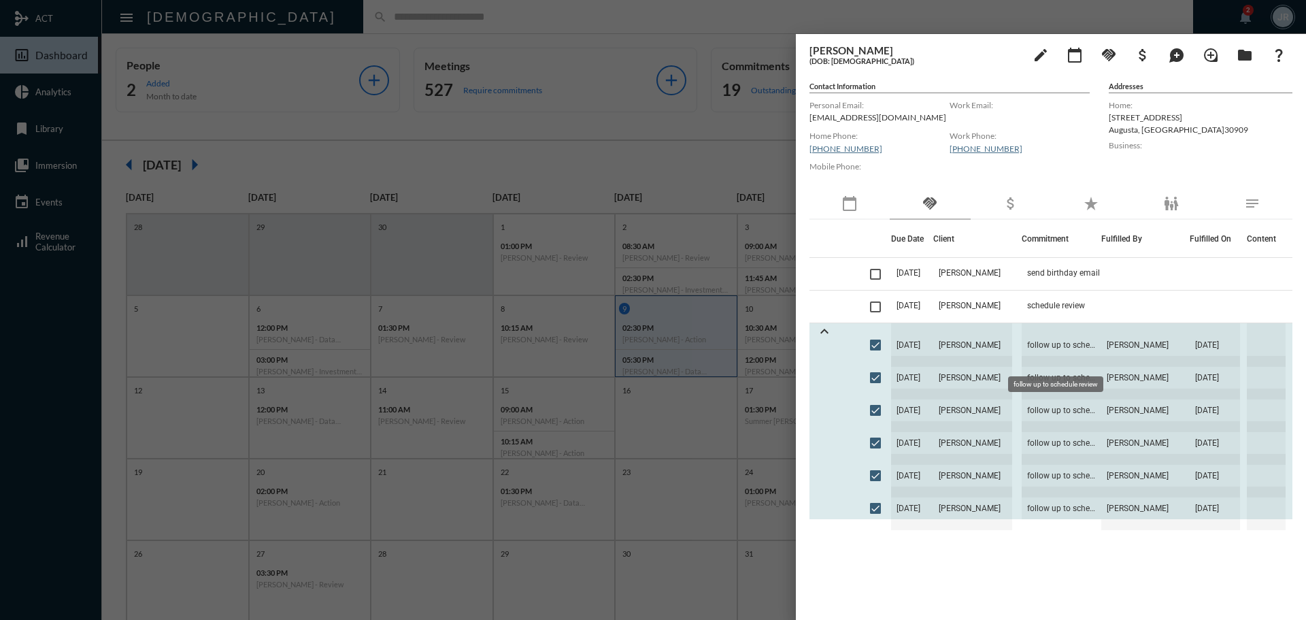
click at [1063, 336] on span "follow up to schedule review" at bounding box center [1062, 345] width 80 height 44
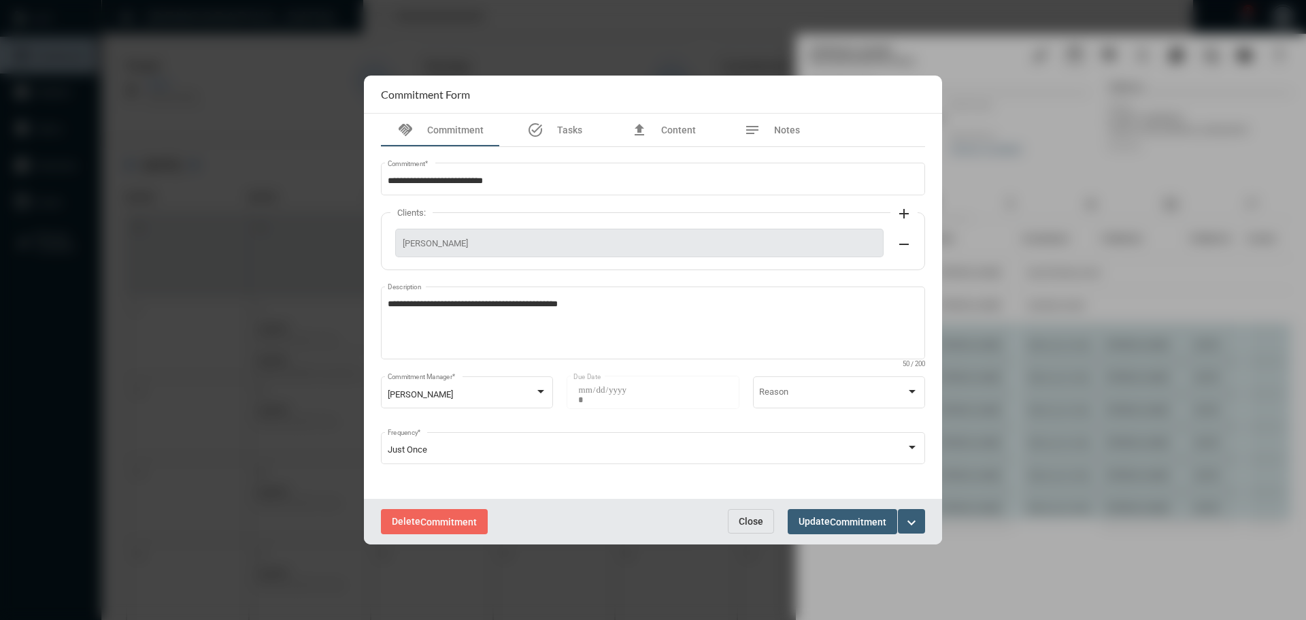
click at [750, 517] on span "Close" at bounding box center [751, 521] width 24 height 11
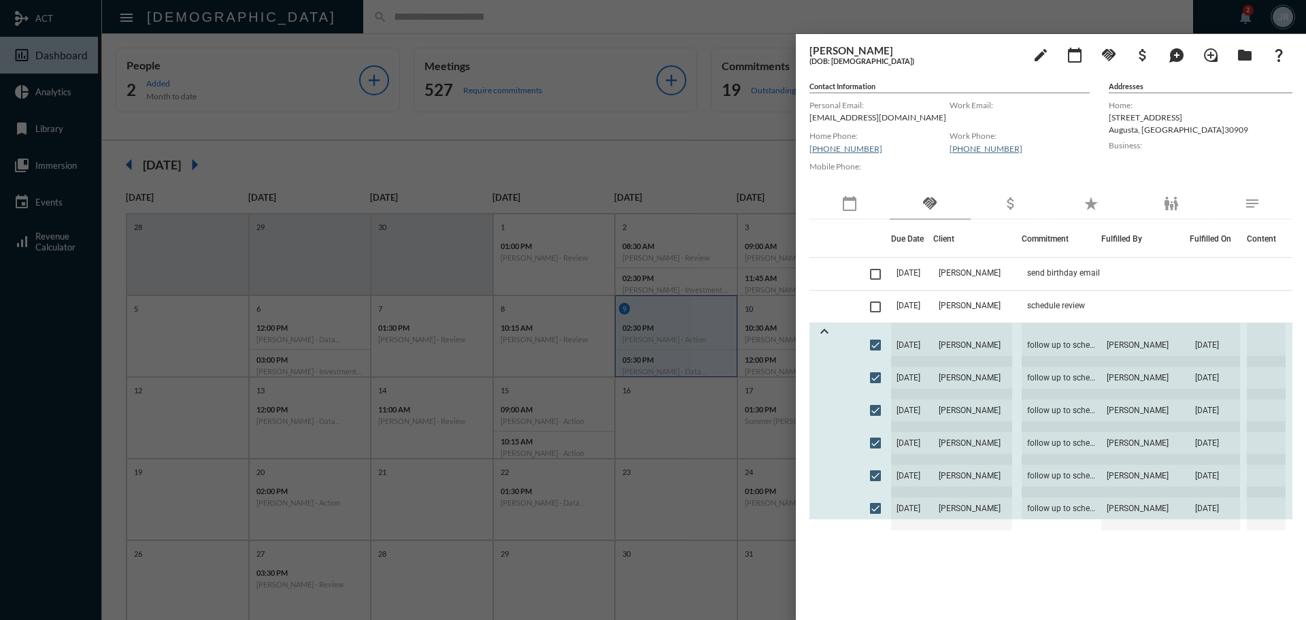
drag, startPoint x: 263, startPoint y: 4, endPoint x: 290, endPoint y: 16, distance: 29.6
click at [290, 16] on div at bounding box center [653, 310] width 1306 height 620
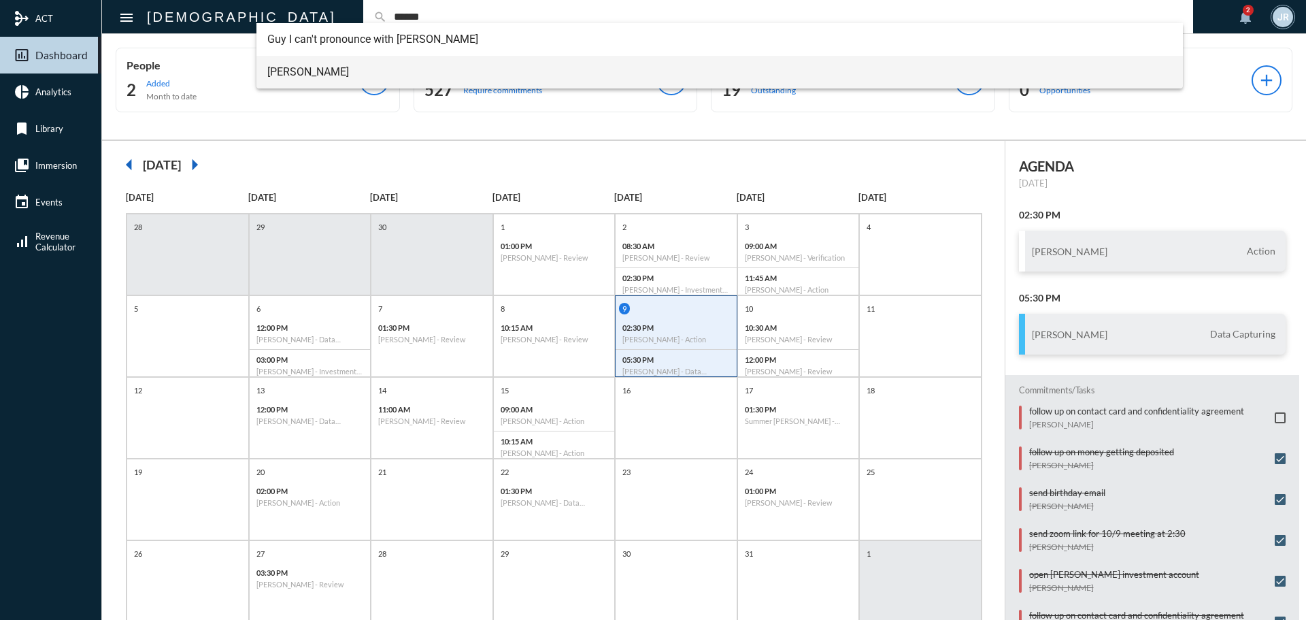
type input "******"
click at [344, 68] on span "[PERSON_NAME]" at bounding box center [719, 72] width 905 height 33
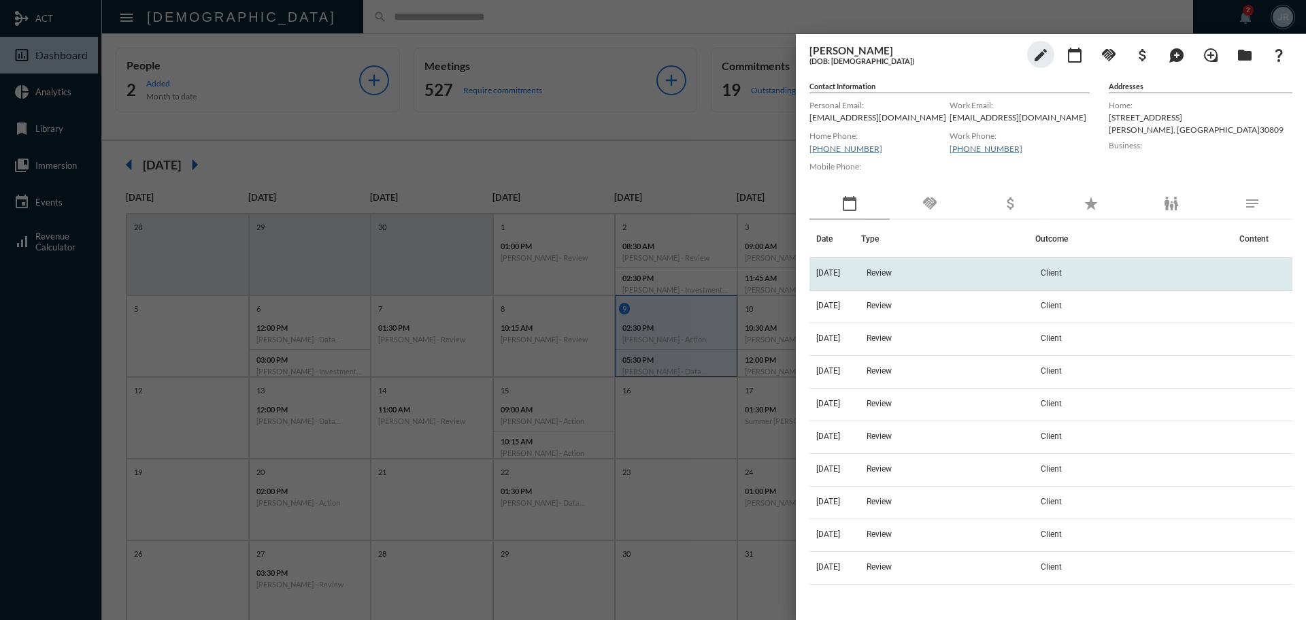
click at [861, 273] on td "[DATE]" at bounding box center [835, 274] width 52 height 33
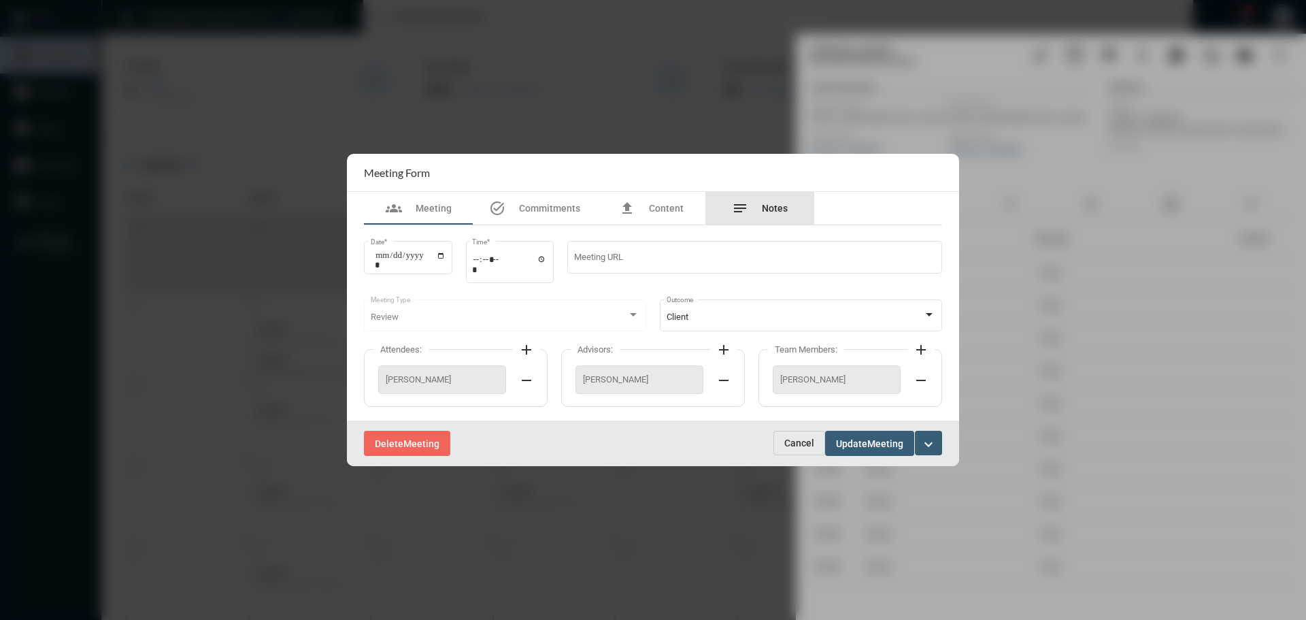
click at [760, 224] on div "notes Notes" at bounding box center [759, 208] width 109 height 33
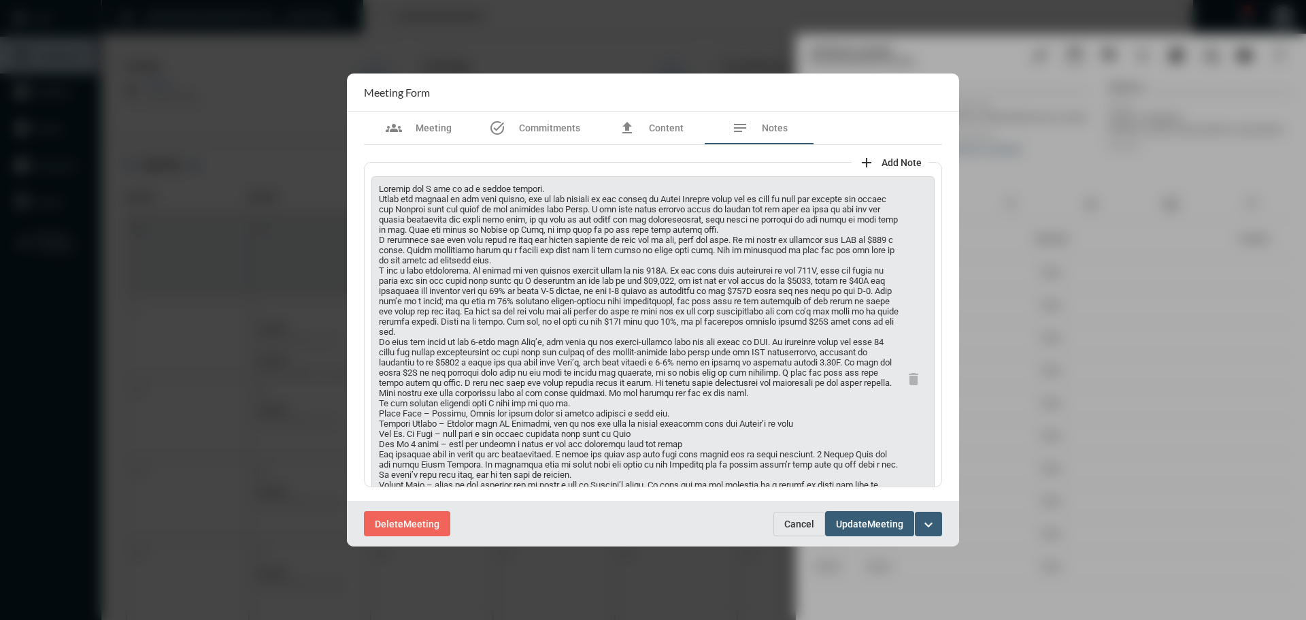
click at [801, 521] on span "Cancel" at bounding box center [799, 523] width 30 height 11
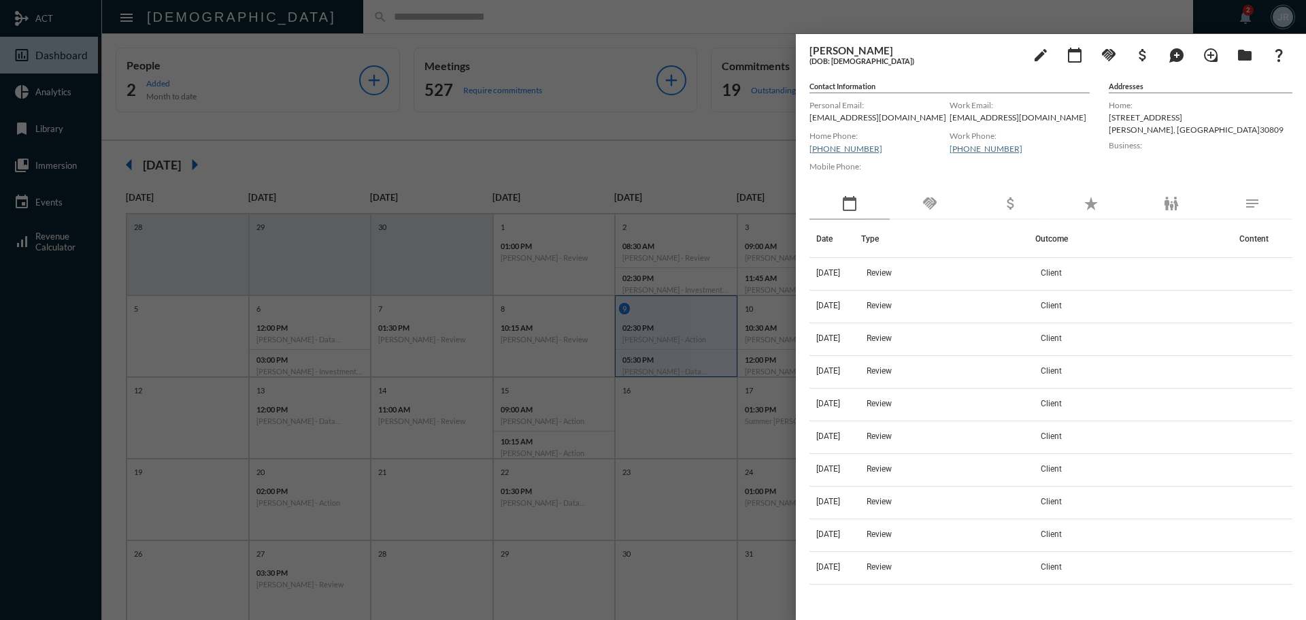
click at [283, 33] on div at bounding box center [653, 310] width 1306 height 620
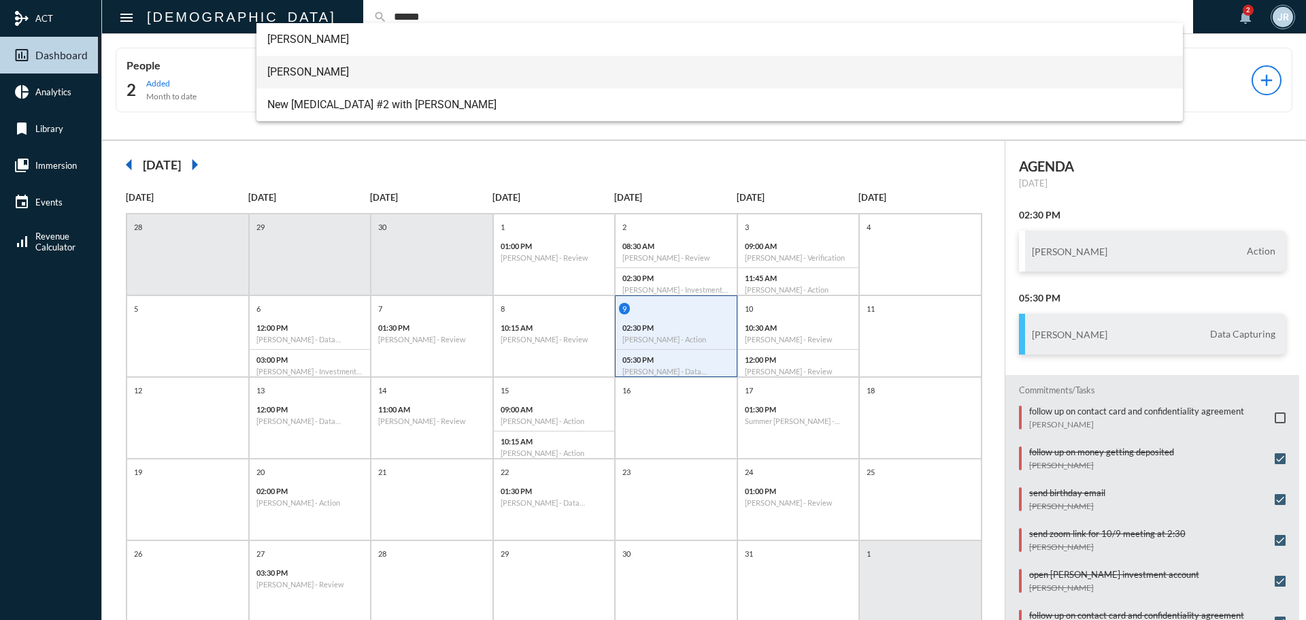
type input "******"
click at [307, 61] on span "[PERSON_NAME]" at bounding box center [719, 72] width 905 height 33
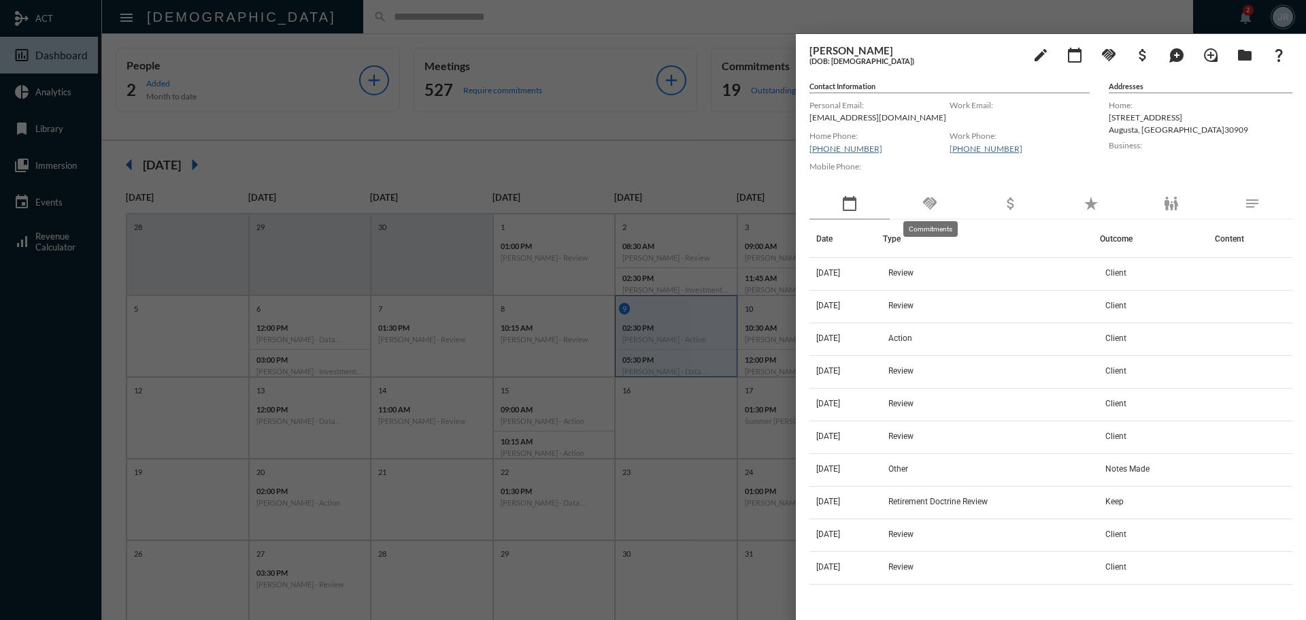
click at [931, 203] on mat-icon "handshake" at bounding box center [930, 203] width 16 height 16
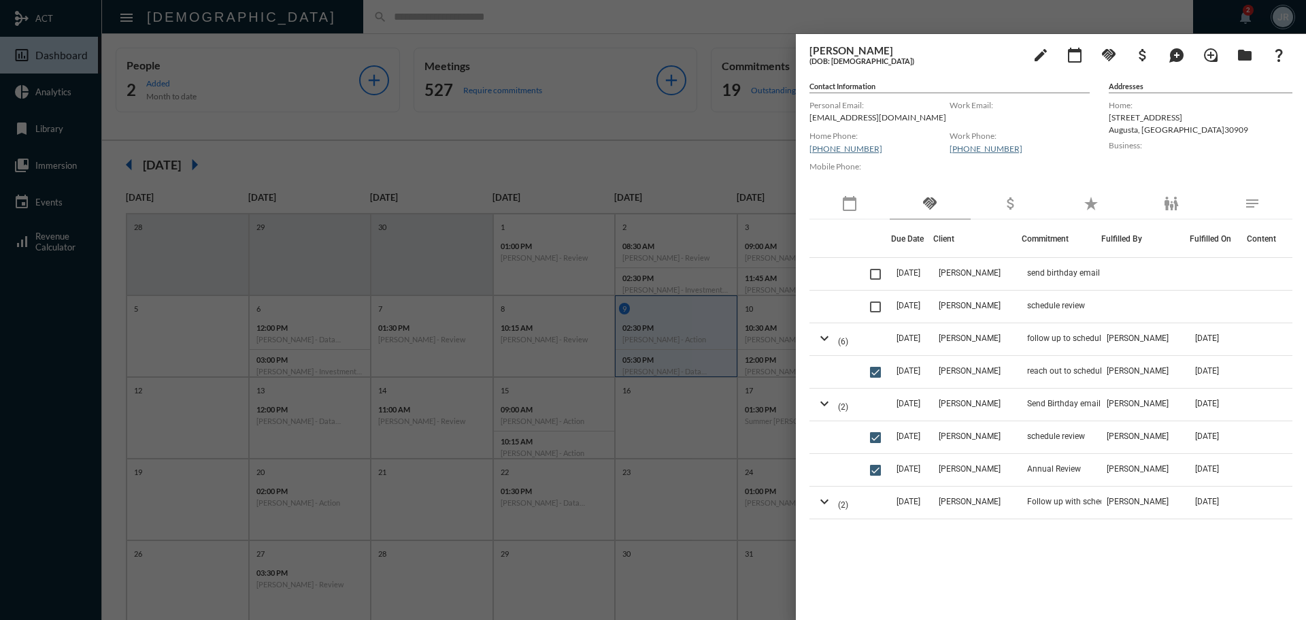
click at [300, 22] on div at bounding box center [653, 310] width 1306 height 620
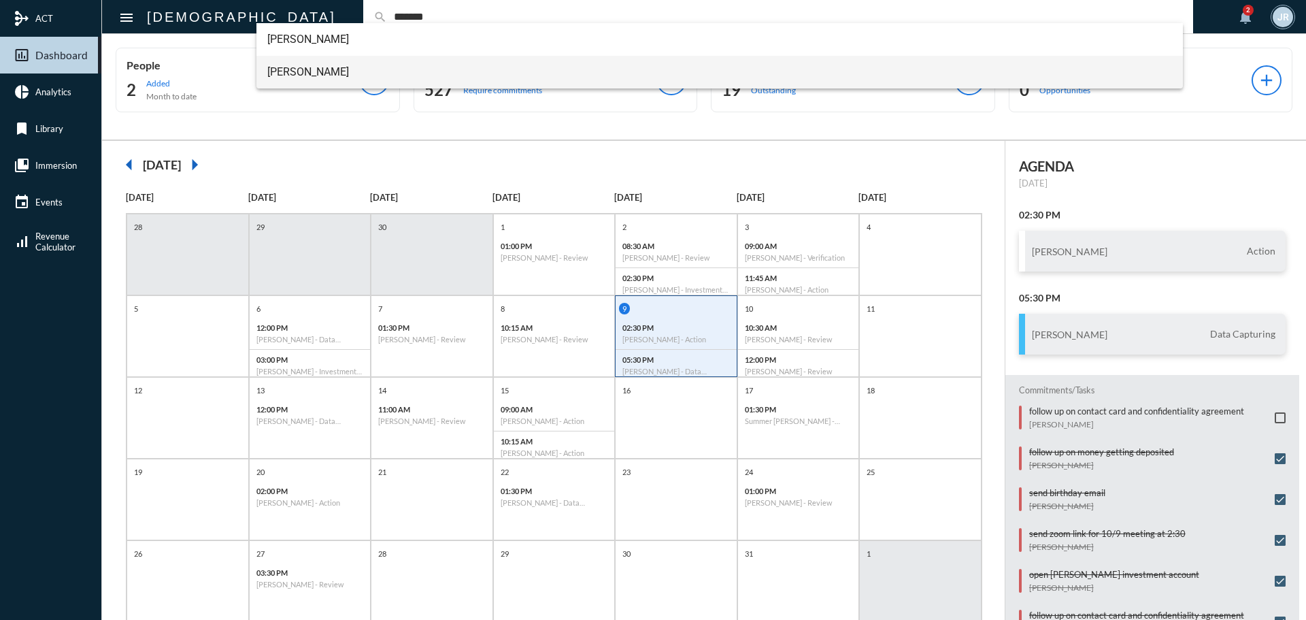
type input "*******"
click at [316, 73] on span "[PERSON_NAME]" at bounding box center [719, 72] width 905 height 33
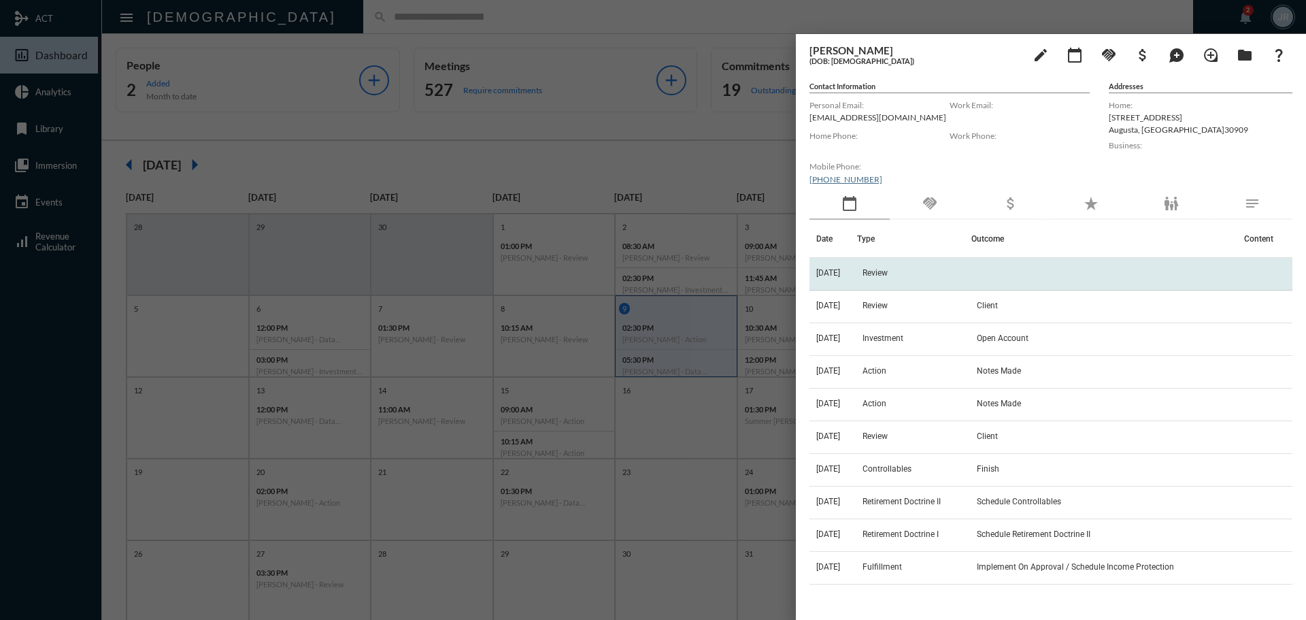
click at [894, 266] on td "Review" at bounding box center [914, 274] width 114 height 33
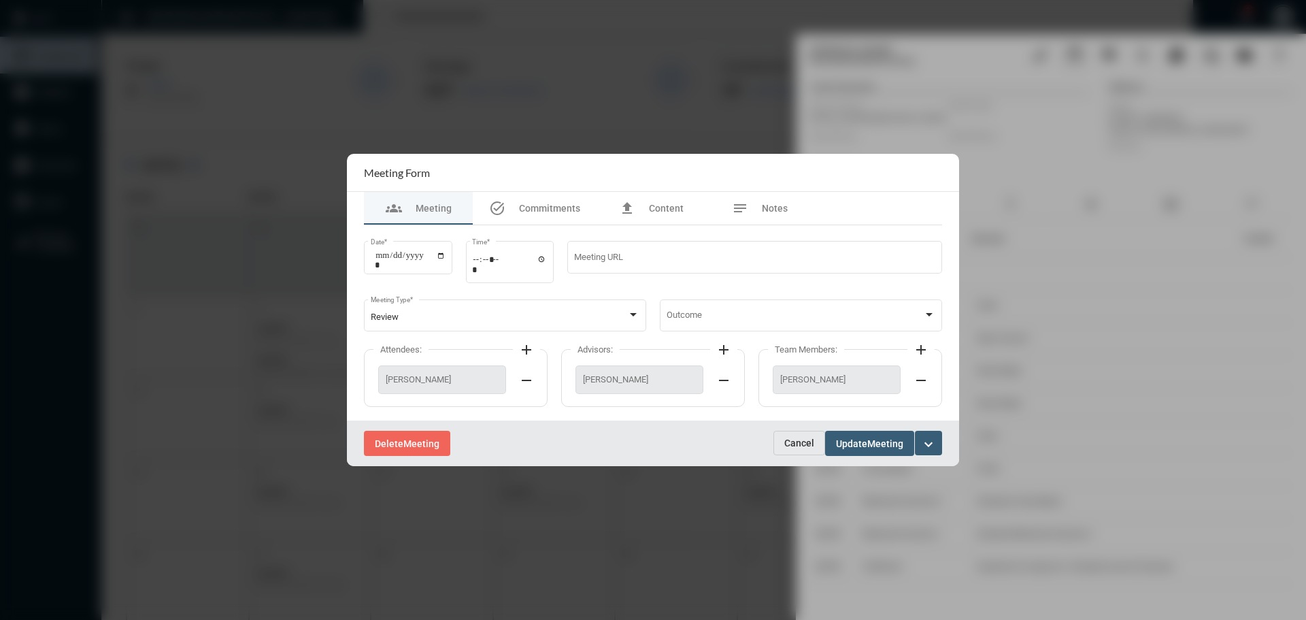
click at [790, 434] on button "Cancel" at bounding box center [799, 443] width 52 height 24
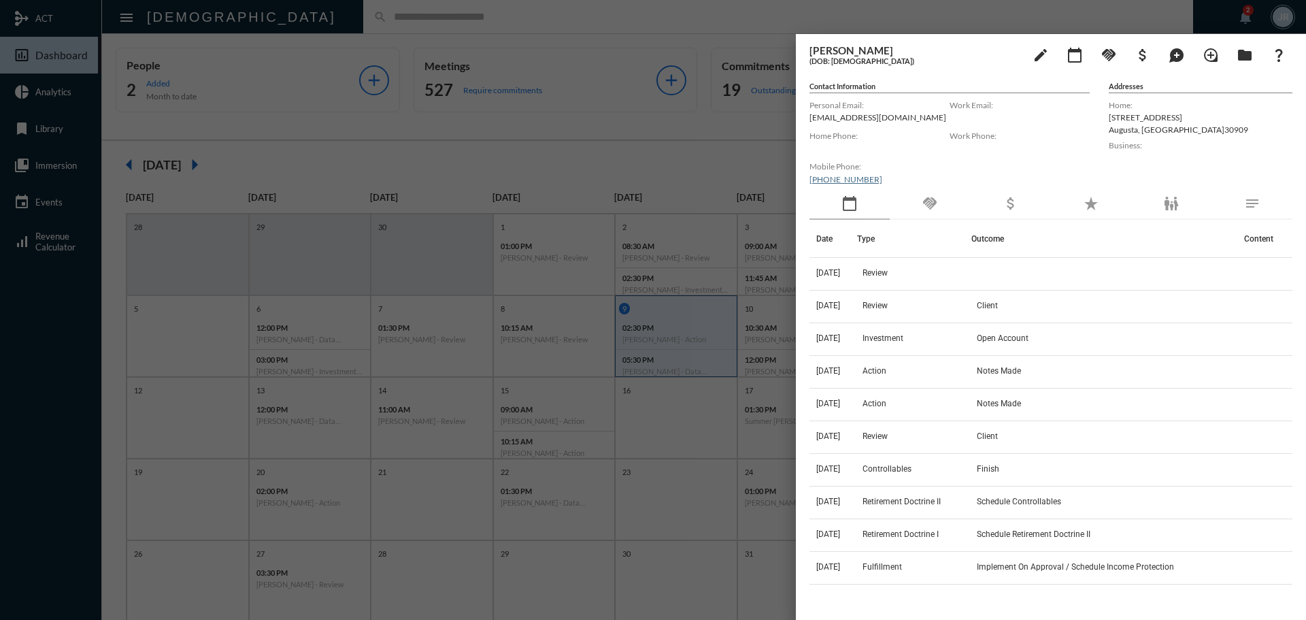
click at [326, 18] on div at bounding box center [653, 310] width 1306 height 620
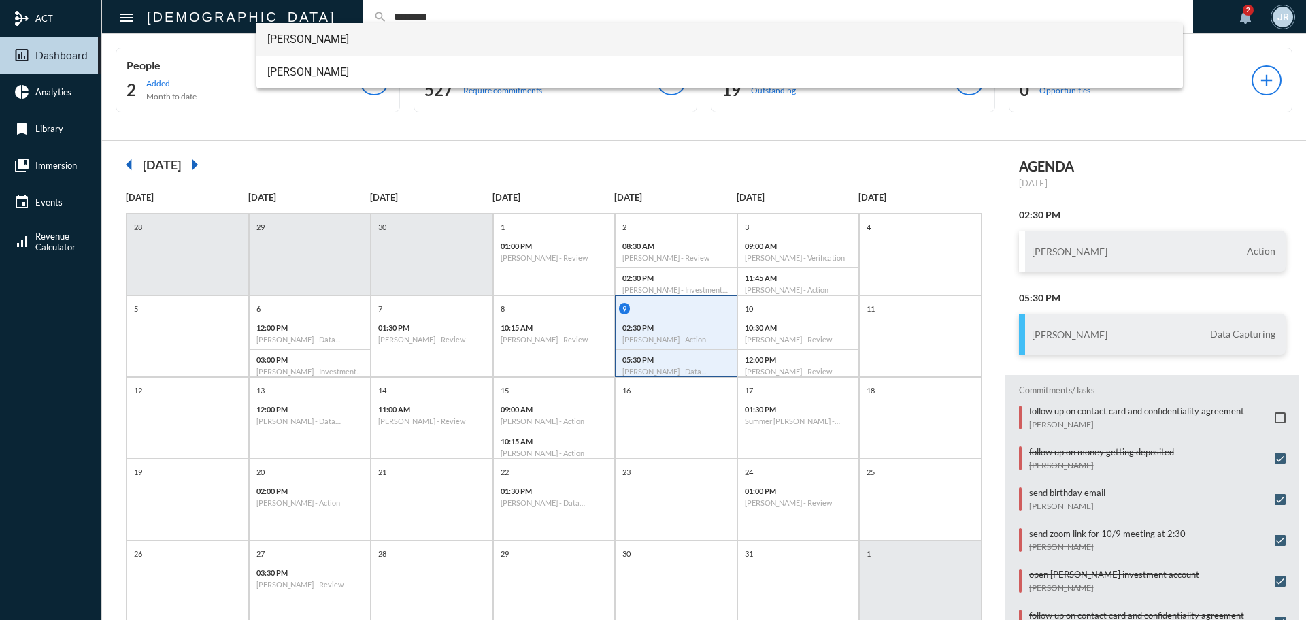
type input "********"
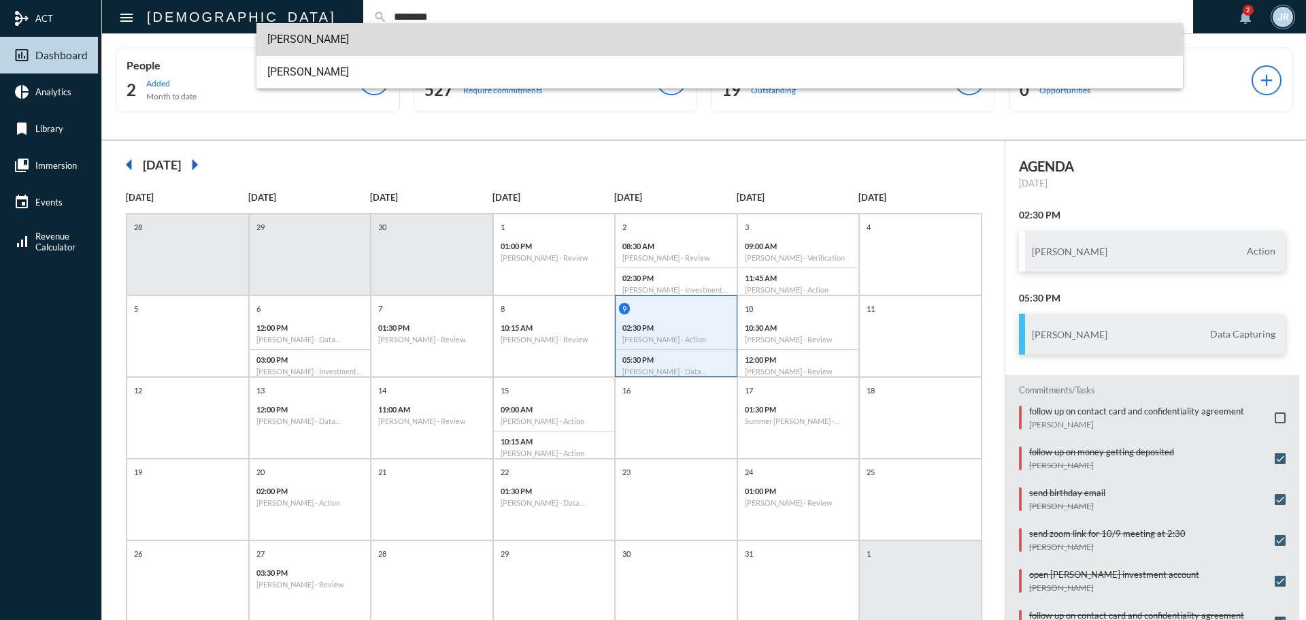
click at [309, 36] on span "[PERSON_NAME]" at bounding box center [719, 39] width 905 height 33
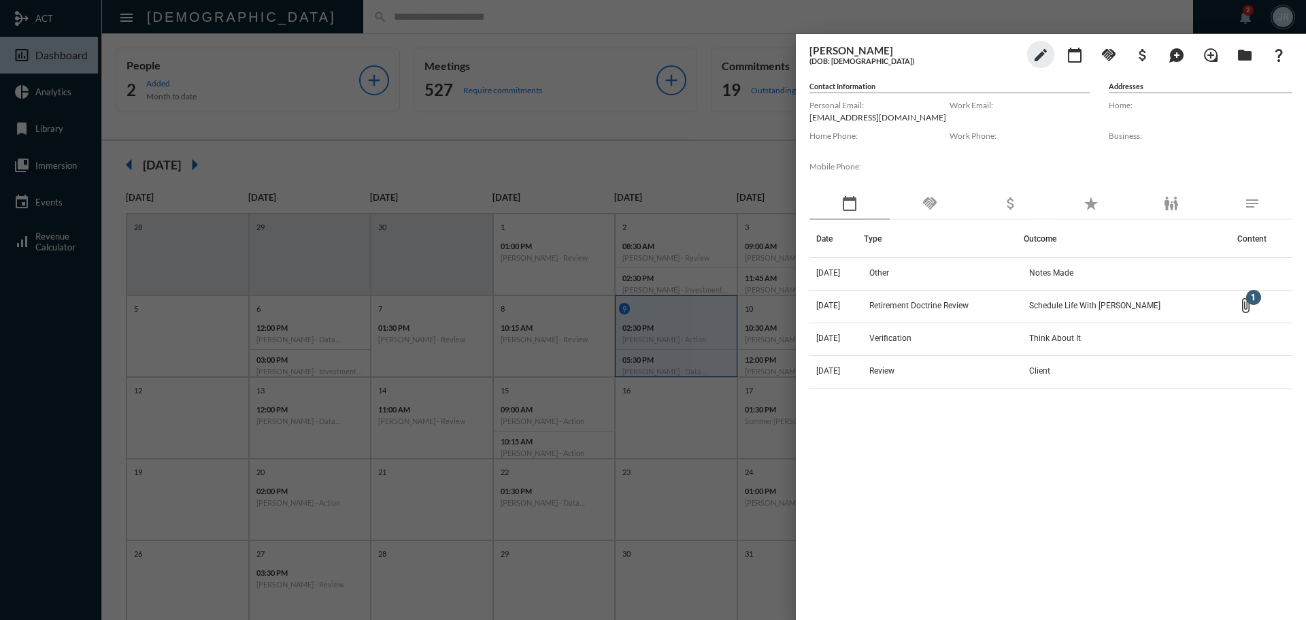
click at [918, 208] on div "handshake" at bounding box center [930, 203] width 80 height 31
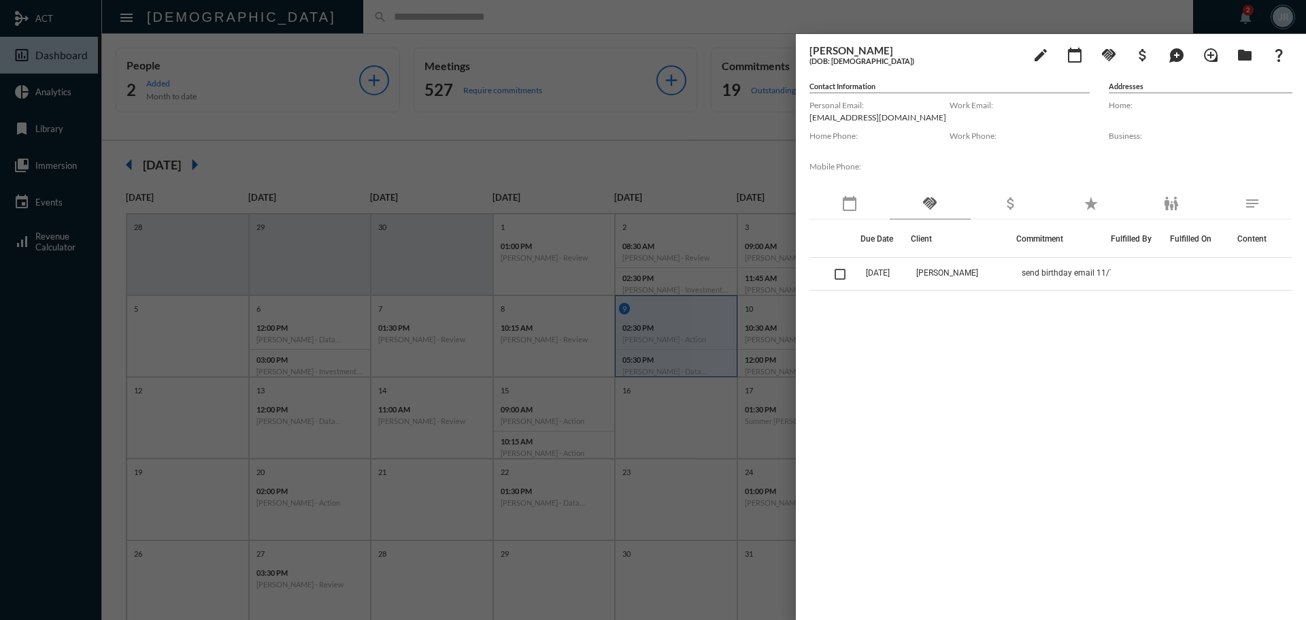
click at [271, 21] on div at bounding box center [653, 310] width 1306 height 620
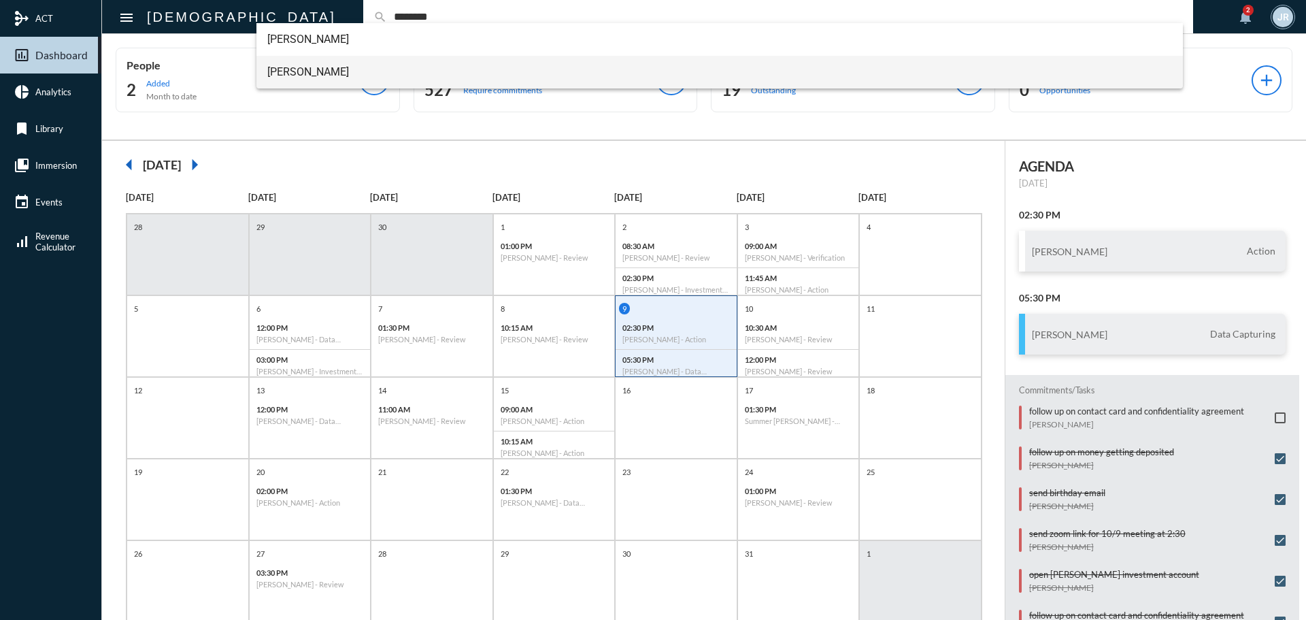
type input "********"
click at [320, 63] on span "[PERSON_NAME]" at bounding box center [719, 72] width 905 height 33
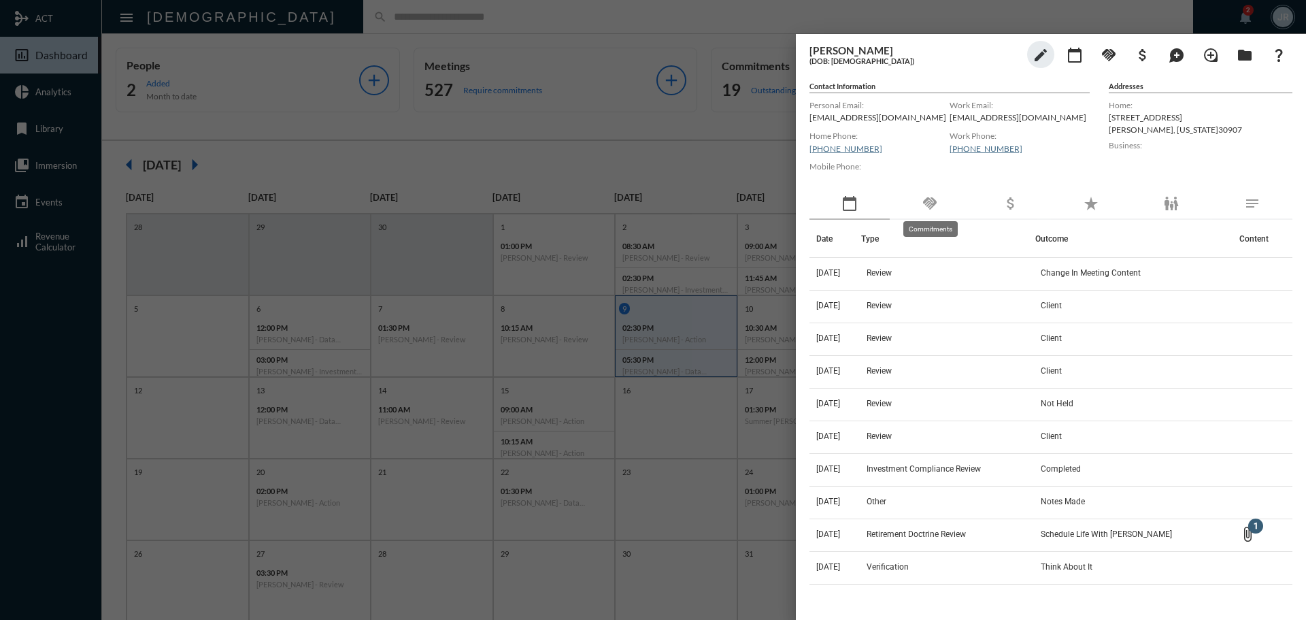
click at [932, 208] on mat-icon "handshake" at bounding box center [930, 203] width 16 height 16
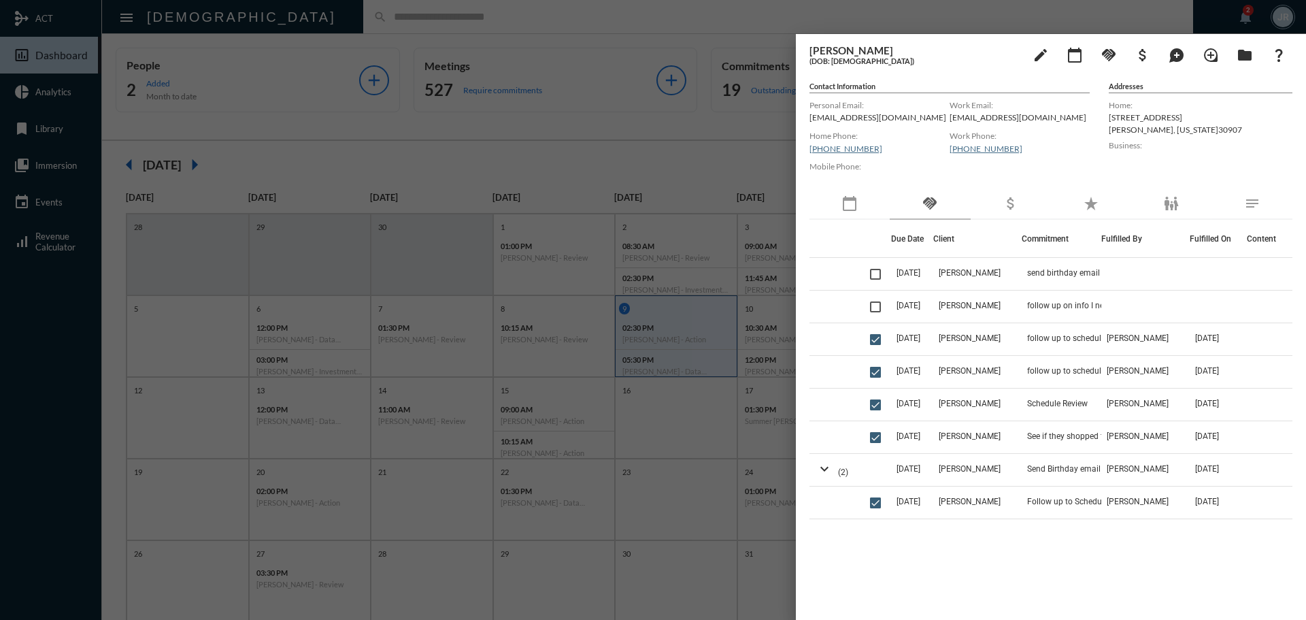
click at [296, 16] on div at bounding box center [653, 310] width 1306 height 620
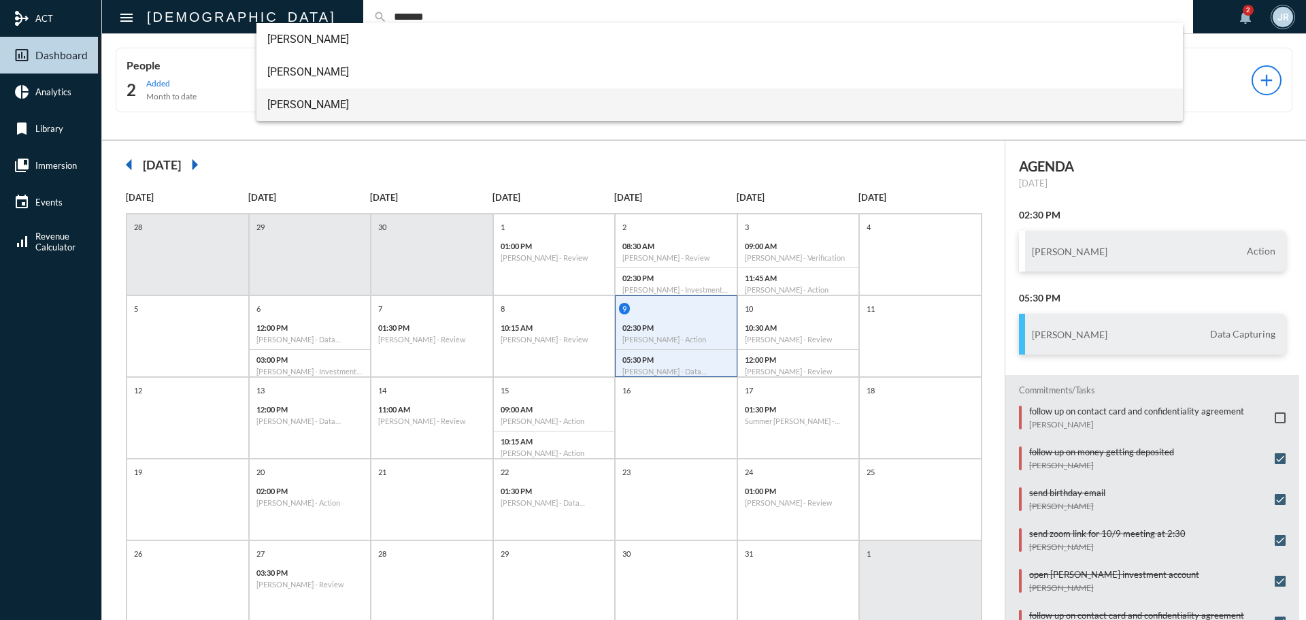
type input "*******"
click at [301, 99] on span "[PERSON_NAME]" at bounding box center [719, 104] width 905 height 33
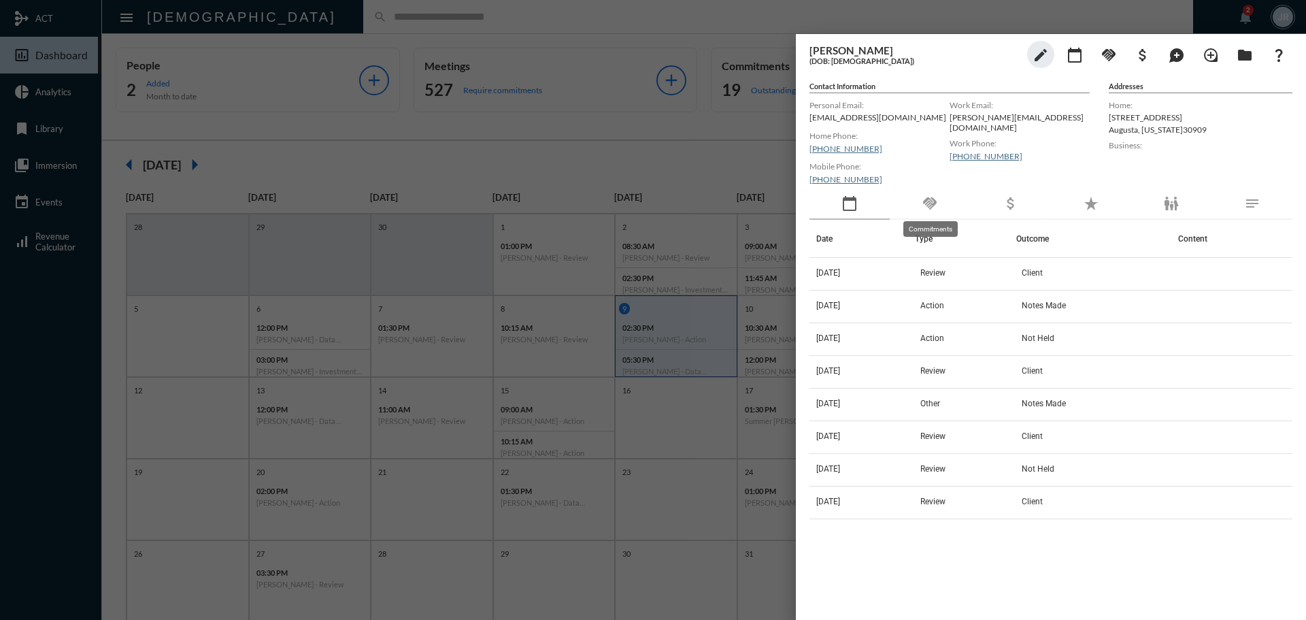
click at [930, 199] on mat-icon "handshake" at bounding box center [930, 203] width 16 height 16
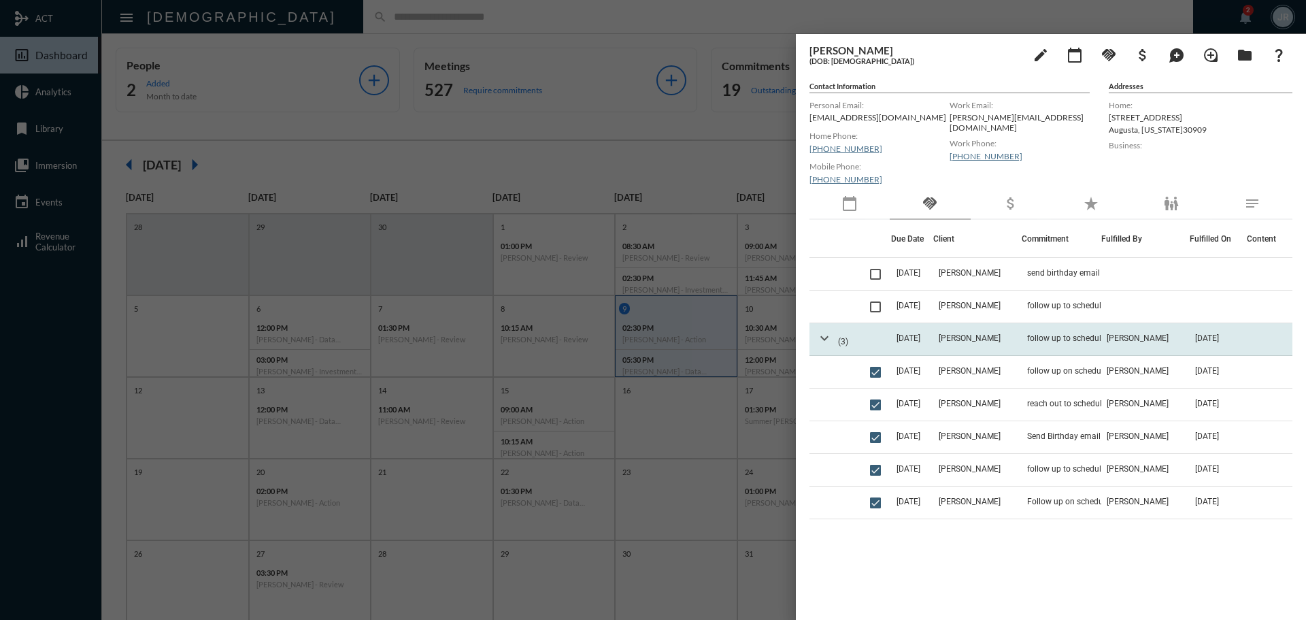
click at [823, 335] on mat-icon "expand_more" at bounding box center [824, 338] width 16 height 16
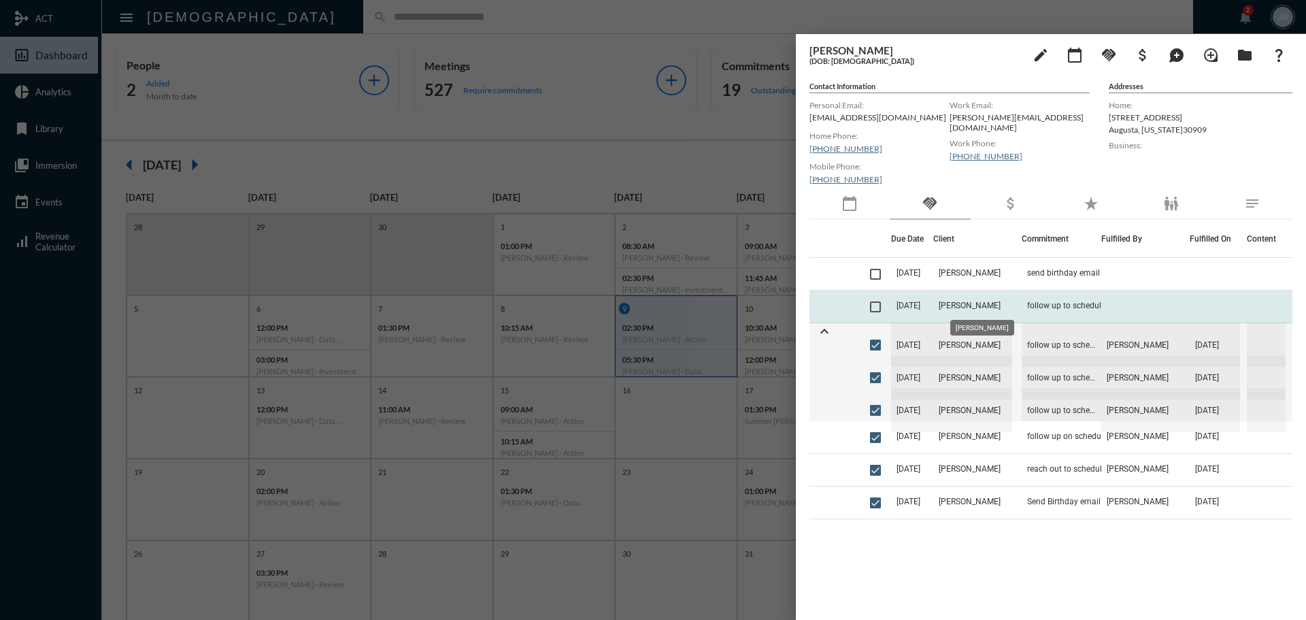
click at [979, 305] on span "[PERSON_NAME]" at bounding box center [970, 306] width 62 height 10
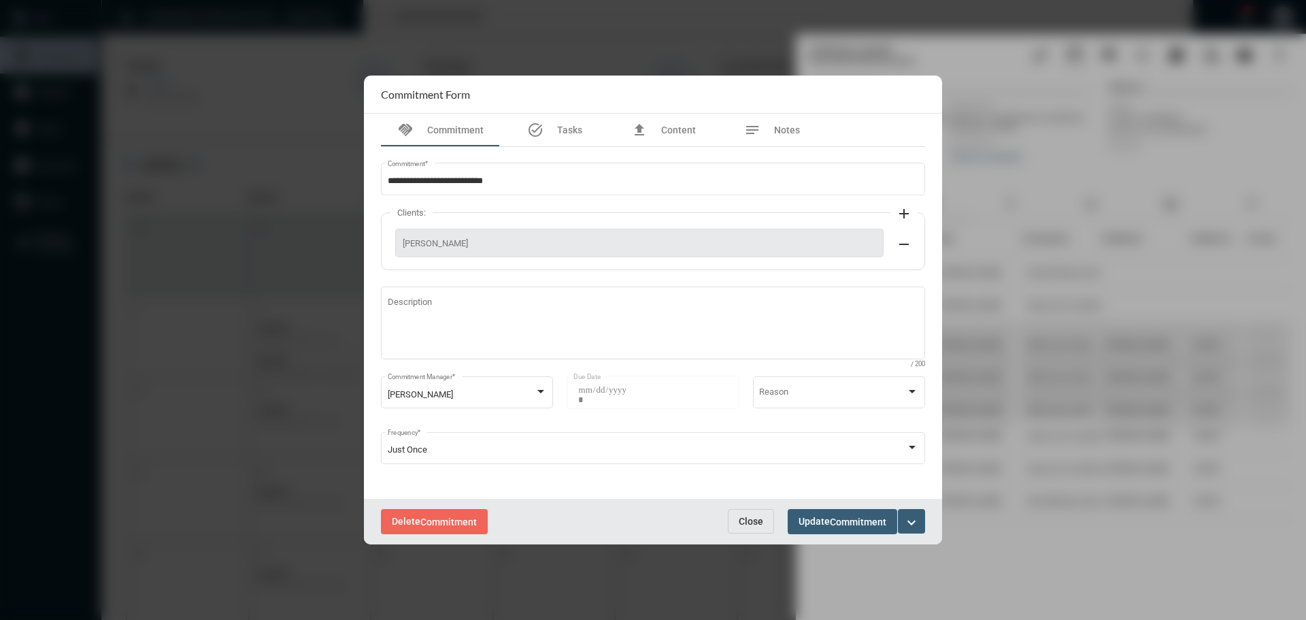
click at [749, 528] on button "Close" at bounding box center [751, 521] width 46 height 24
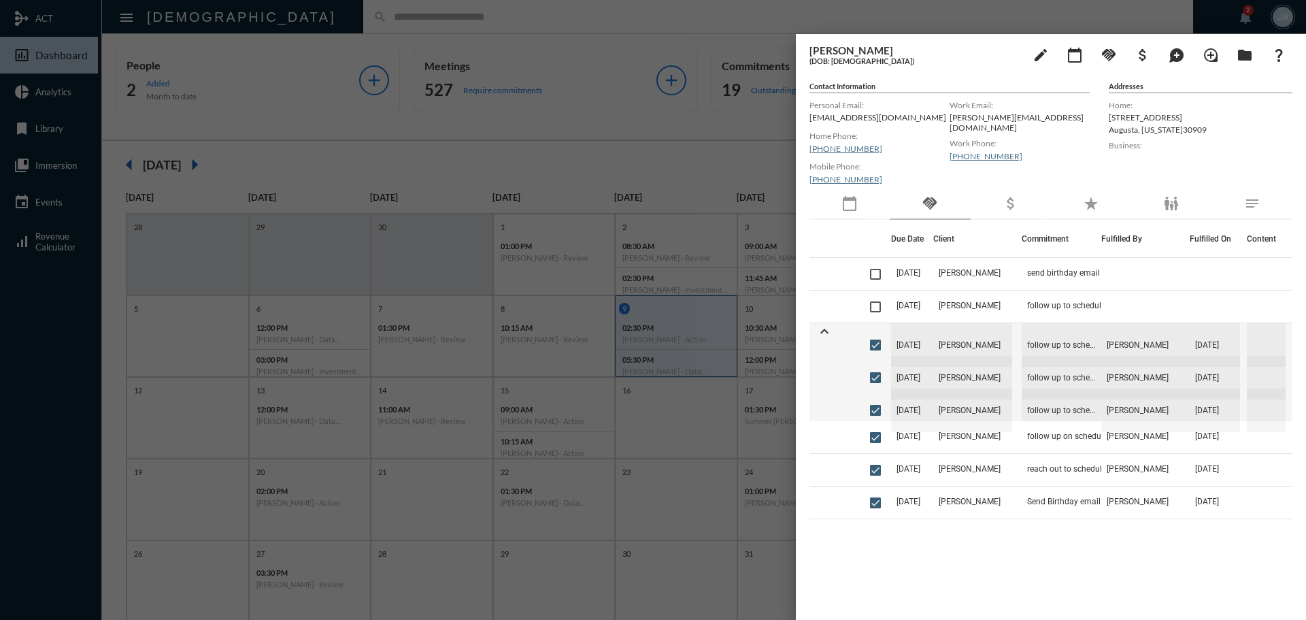
click at [298, 23] on div at bounding box center [653, 310] width 1306 height 620
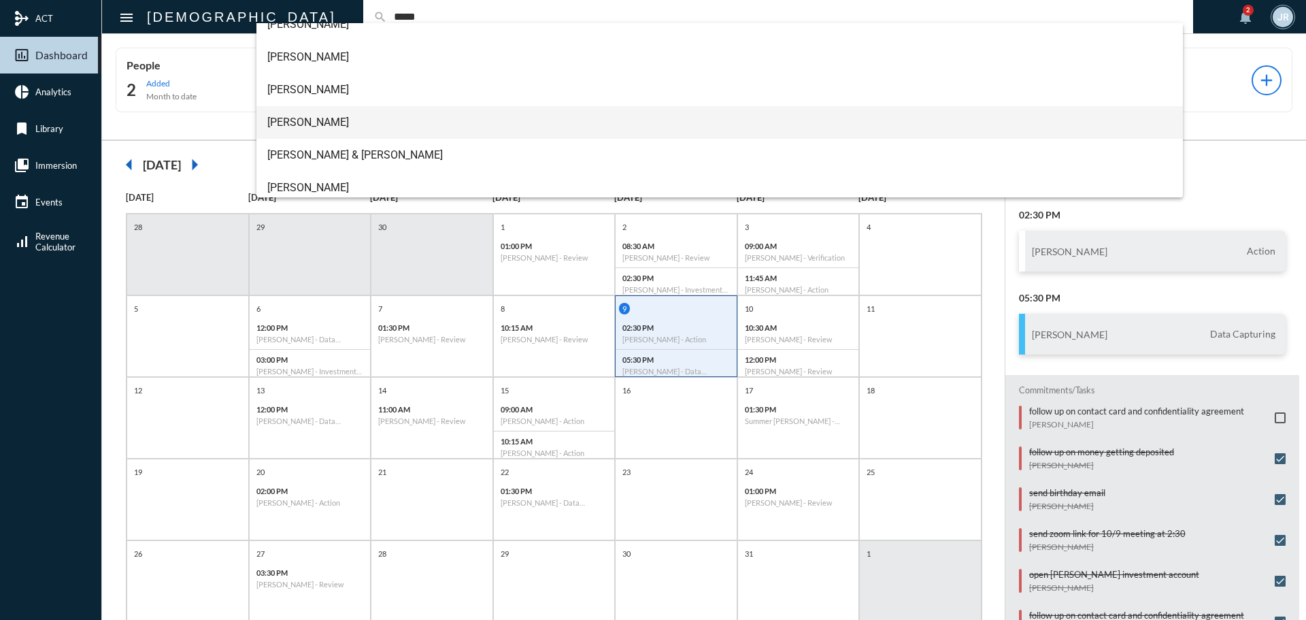
scroll to position [22, 0]
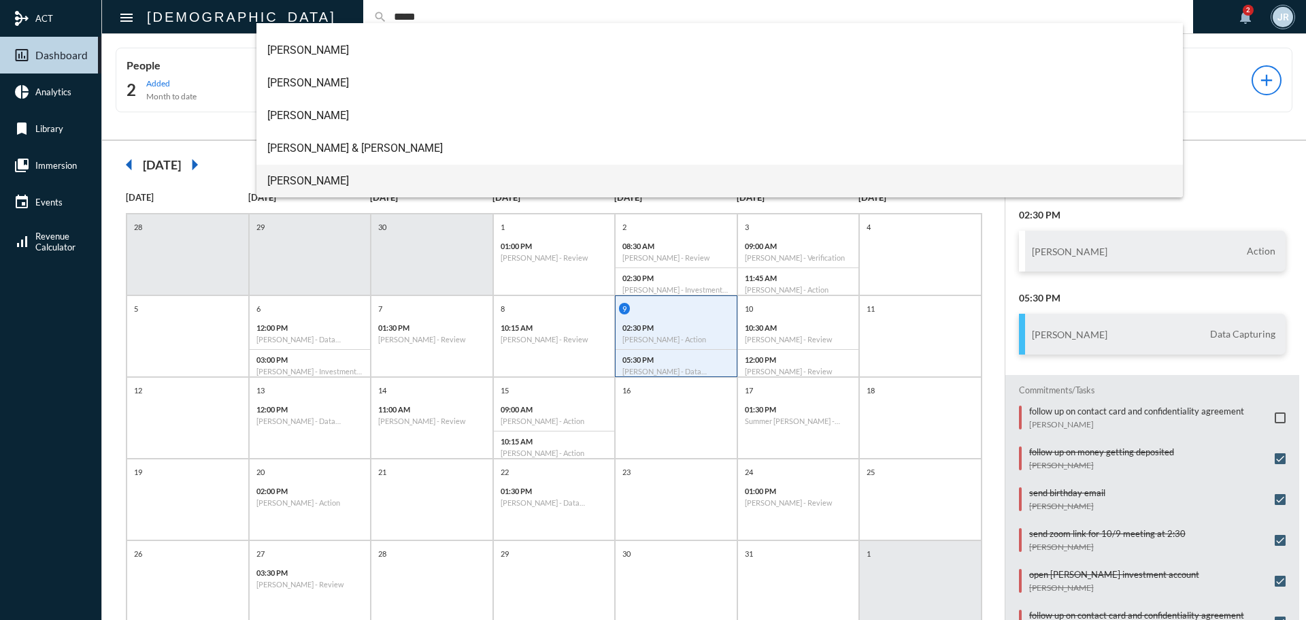
type input "*****"
click at [296, 184] on span "[PERSON_NAME]" at bounding box center [719, 181] width 905 height 33
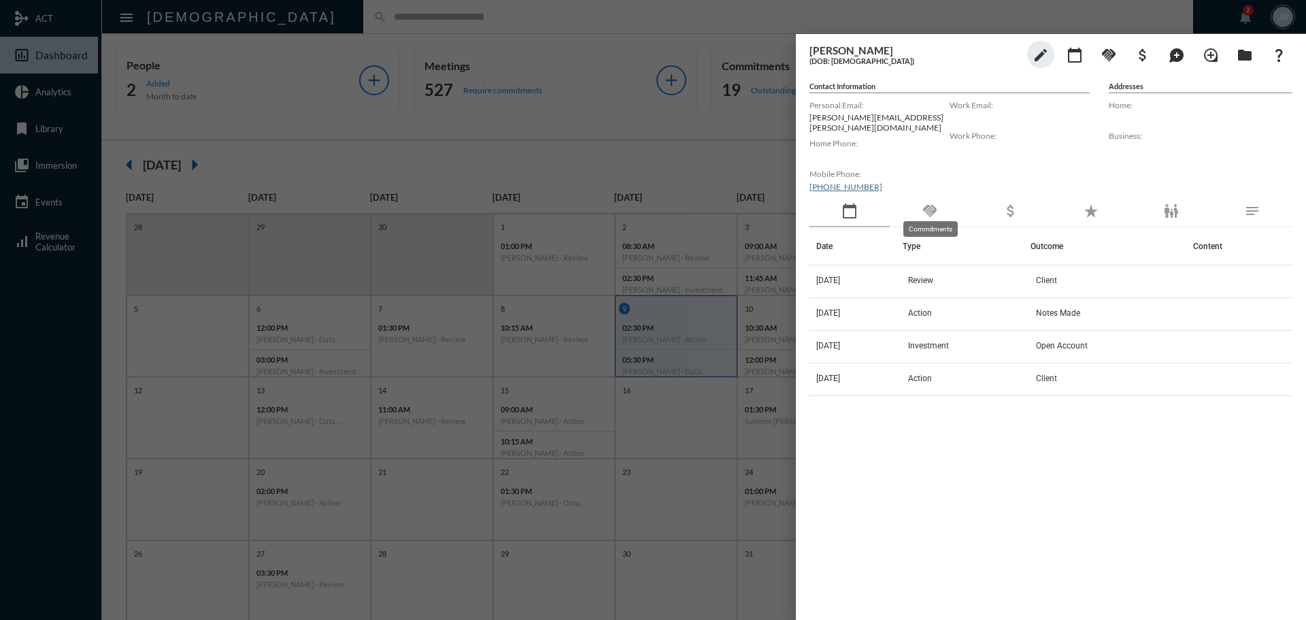
click at [934, 205] on mat-icon "handshake" at bounding box center [930, 211] width 16 height 16
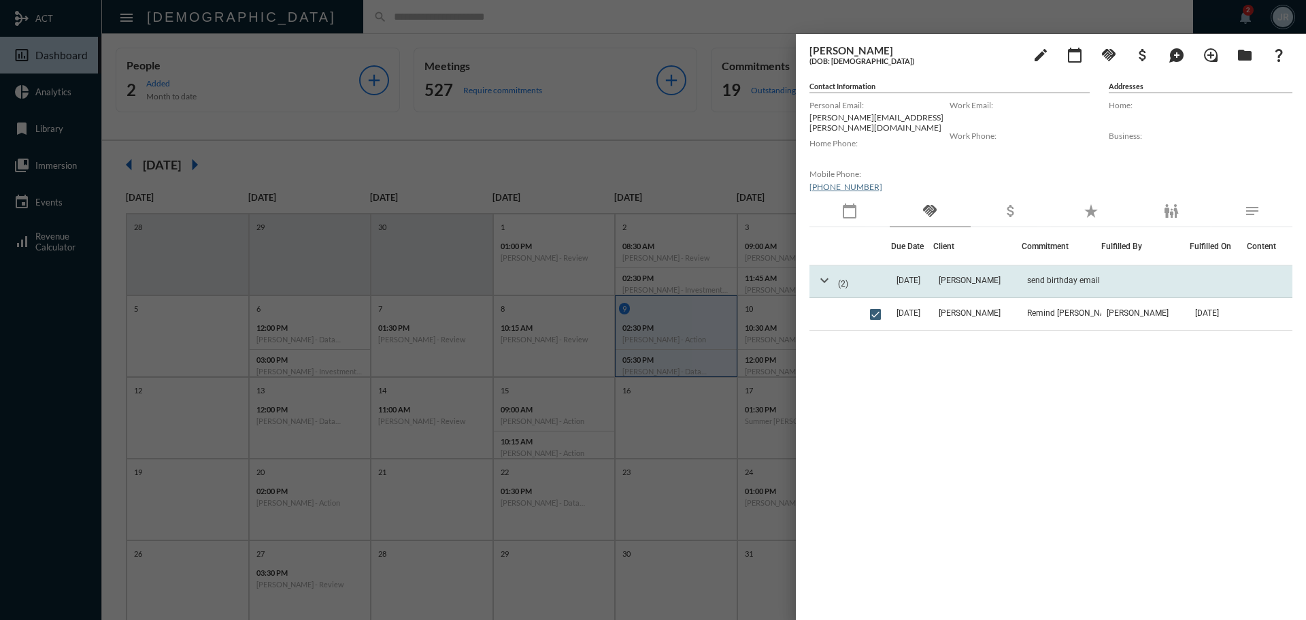
click at [824, 272] on mat-icon "expand_more" at bounding box center [824, 280] width 16 height 16
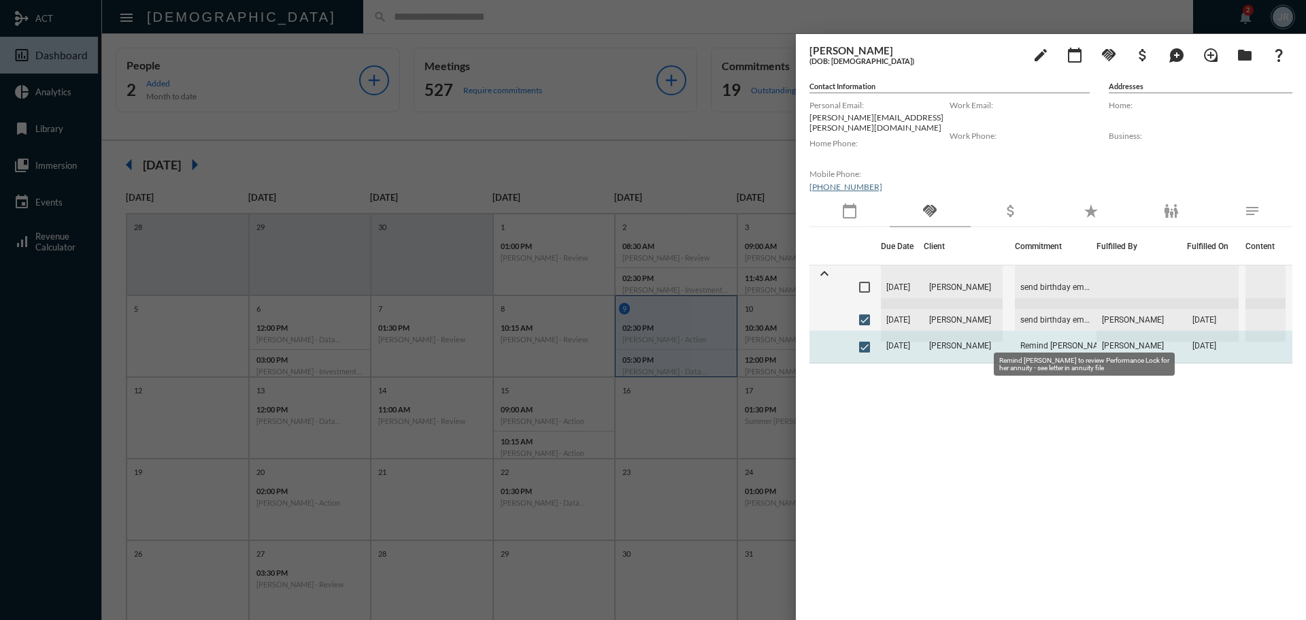
click at [1051, 341] on span "Remind [PERSON_NAME] to review Performance Lock for her annuity - see letter in…" at bounding box center [1088, 346] width 136 height 10
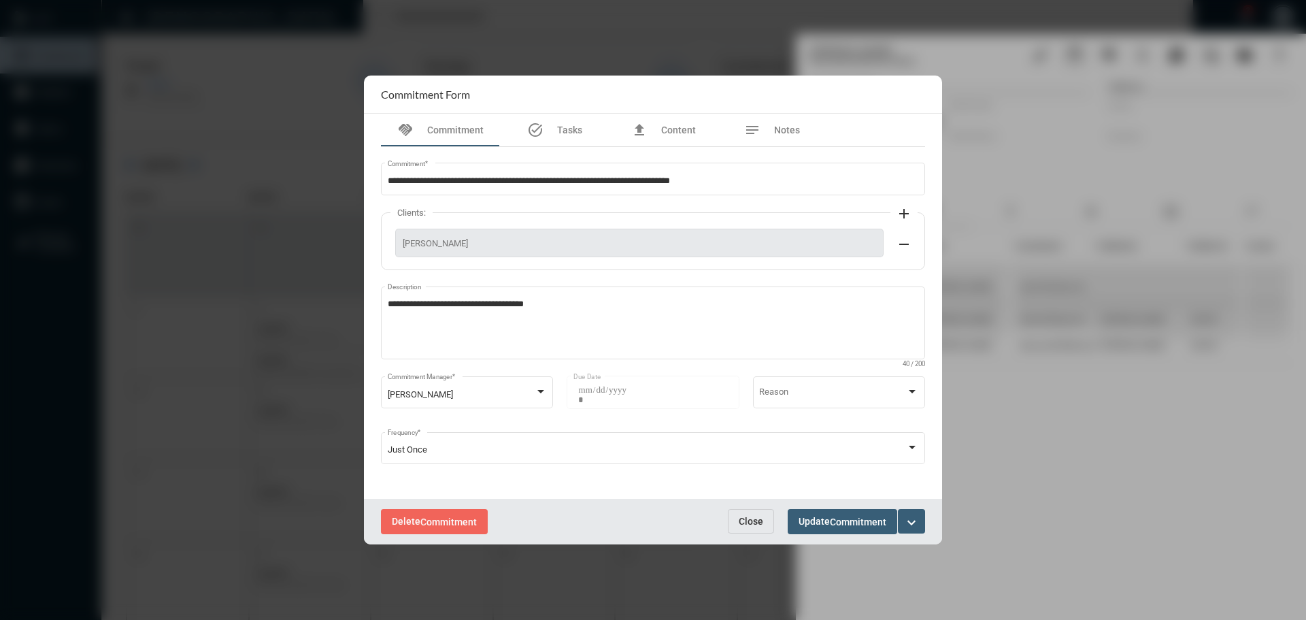
click at [749, 521] on span "Close" at bounding box center [751, 521] width 24 height 11
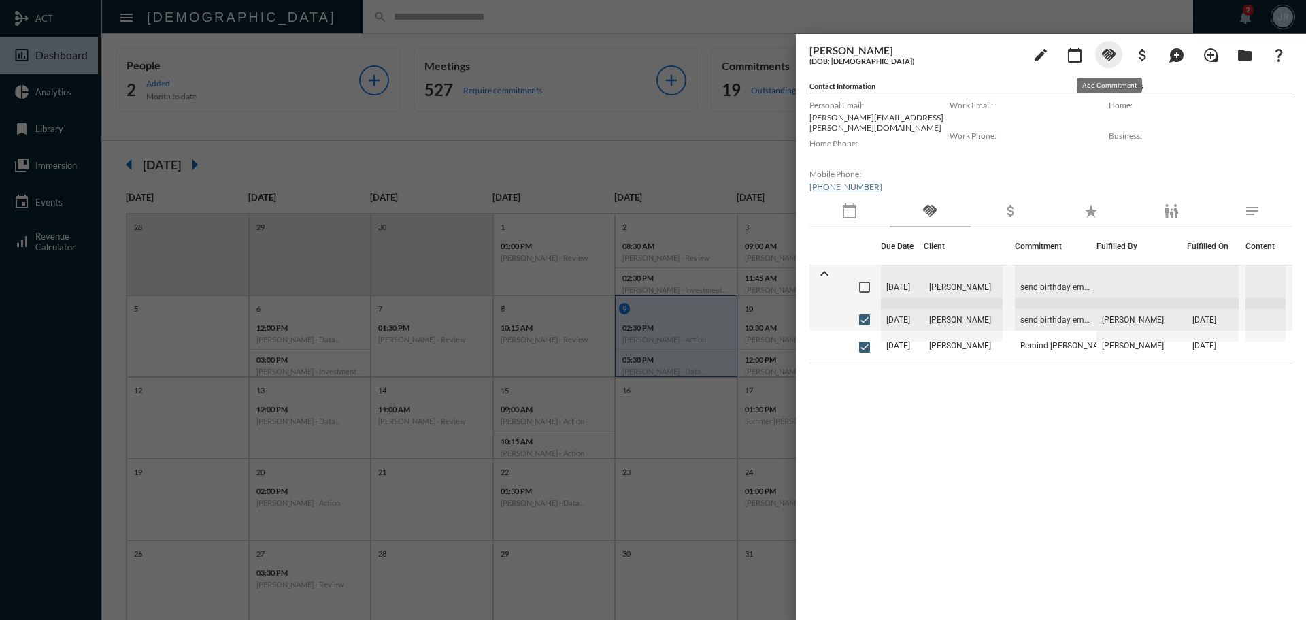
click at [1116, 47] on mat-icon "handshake" at bounding box center [1109, 55] width 16 height 16
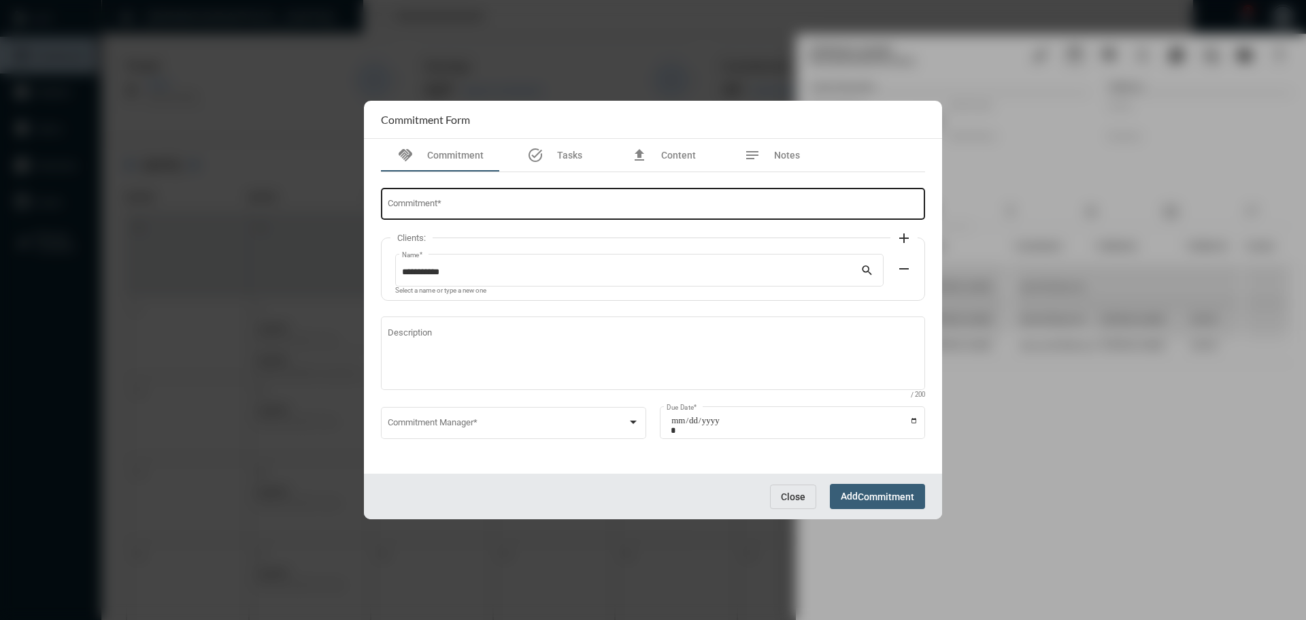
click at [458, 204] on input "Commitment *" at bounding box center [653, 206] width 531 height 10
type input "**********"
click at [473, 407] on div "Commitment Manager *" at bounding box center [514, 421] width 252 height 35
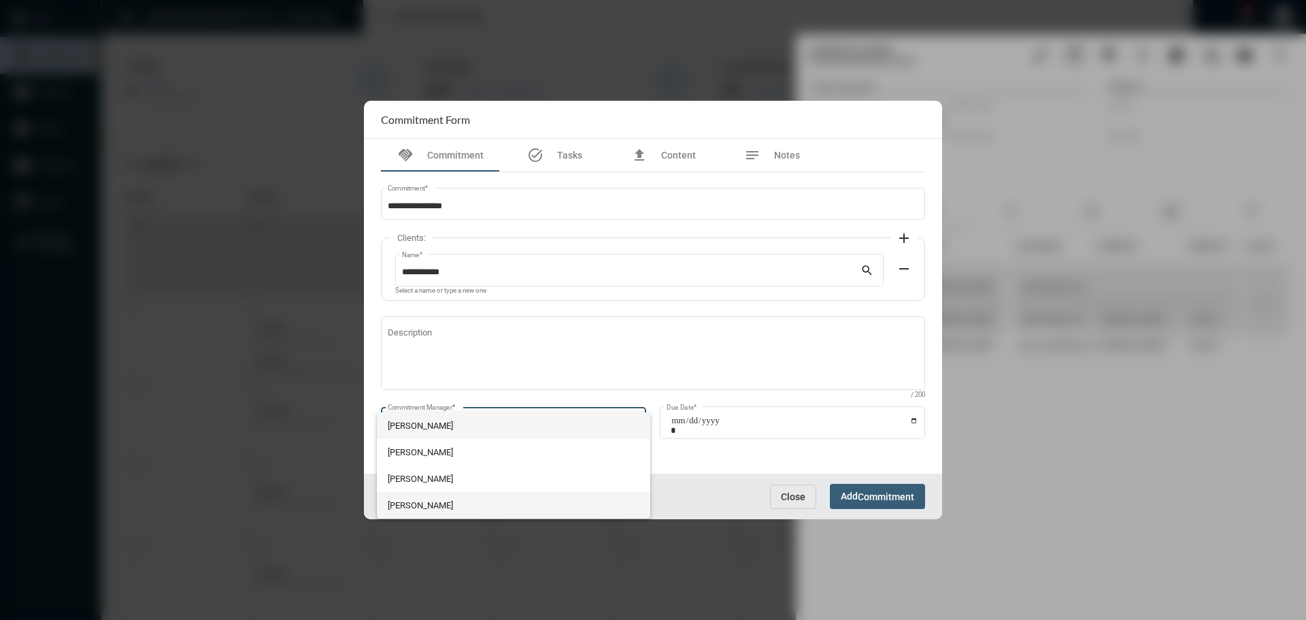
click at [416, 501] on span "[PERSON_NAME]" at bounding box center [514, 505] width 252 height 27
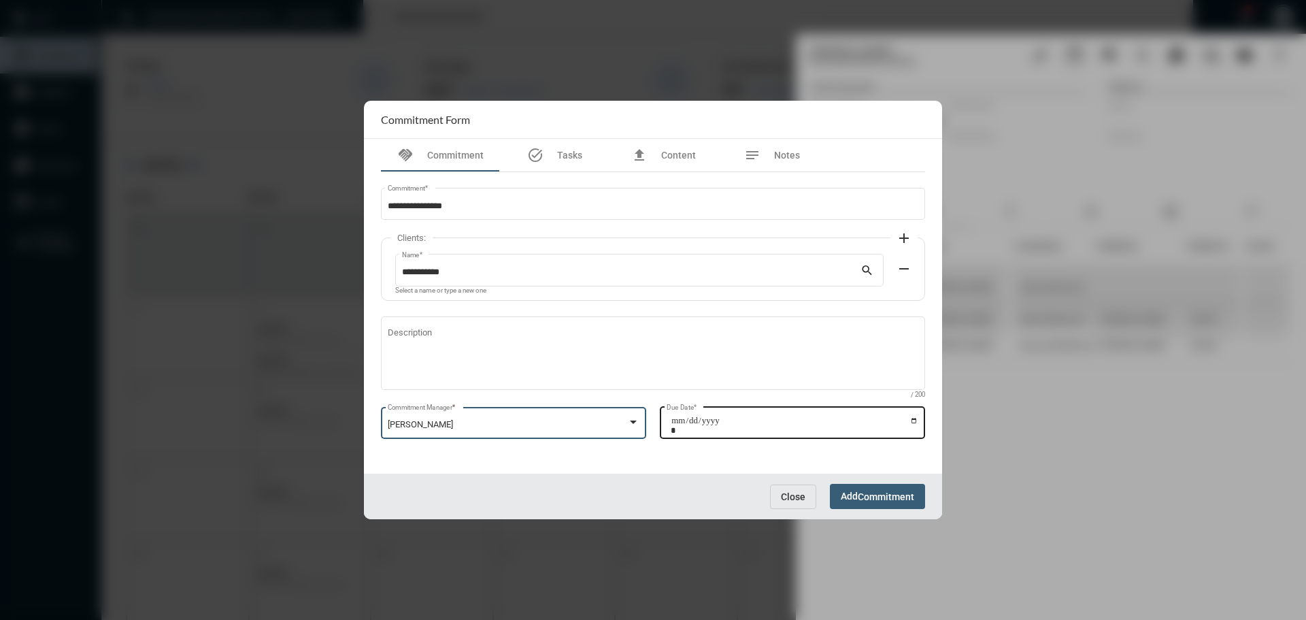
click at [913, 420] on input "Due Date *" at bounding box center [795, 425] width 248 height 19
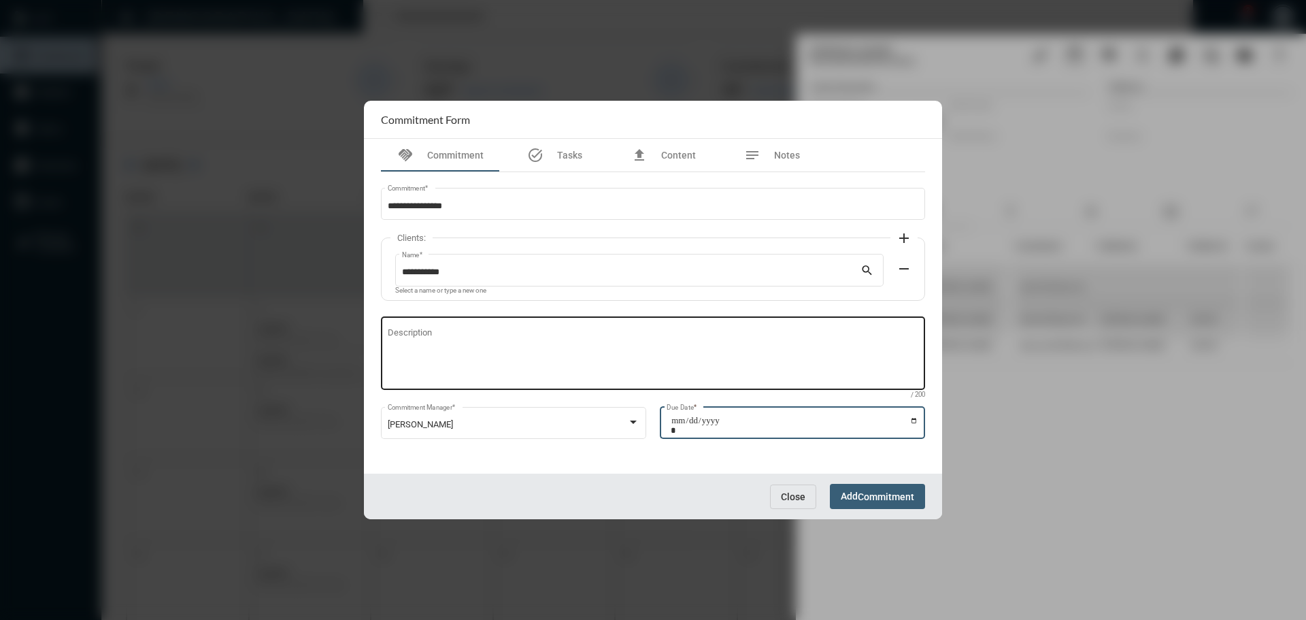
type input "**********"
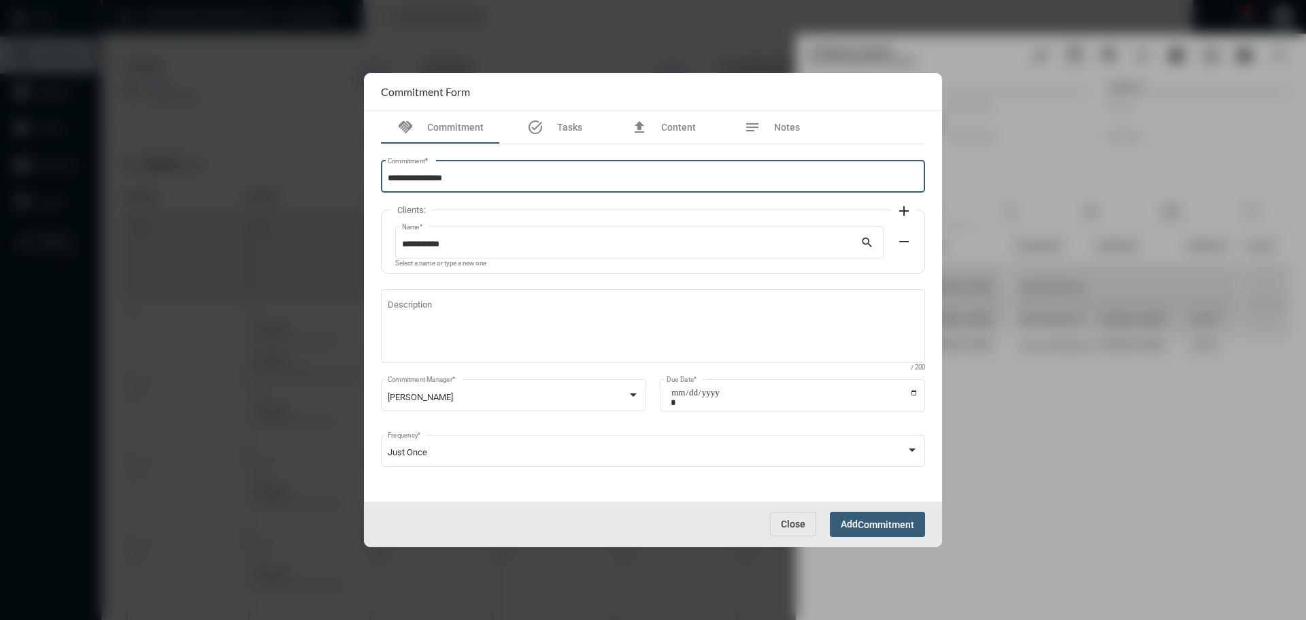
click at [388, 174] on input "**********" at bounding box center [653, 178] width 531 height 10
type input "**********"
click at [875, 523] on span "Commitment" at bounding box center [886, 524] width 56 height 11
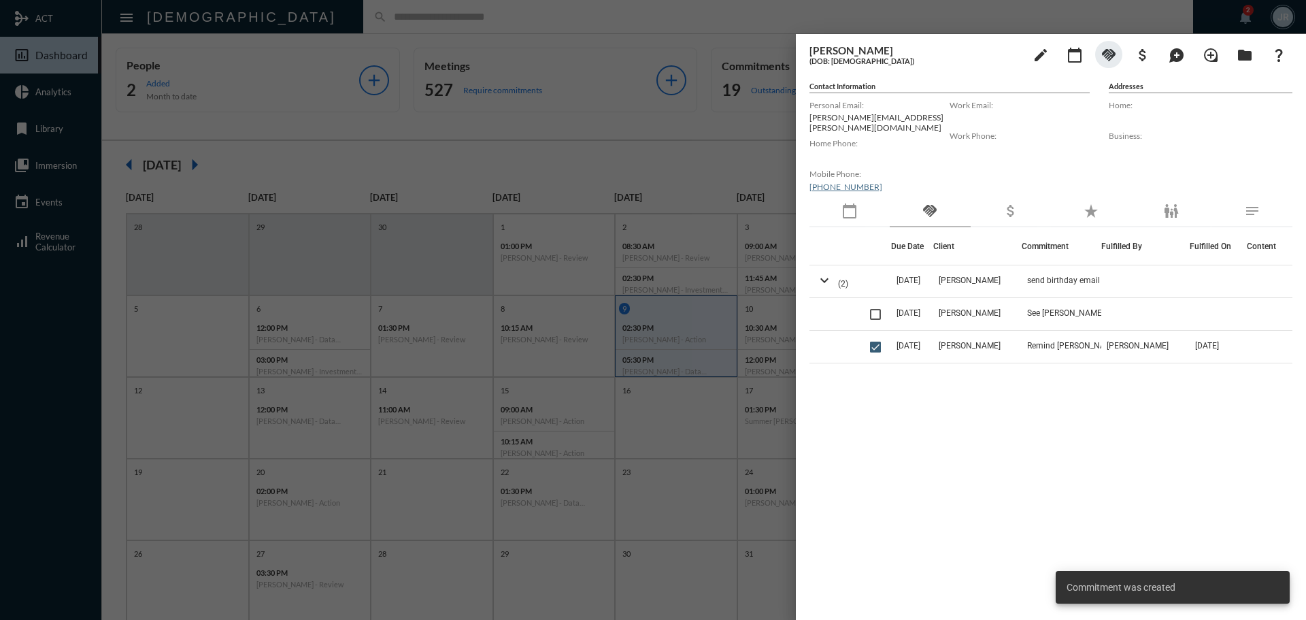
click at [261, 21] on div at bounding box center [653, 310] width 1306 height 620
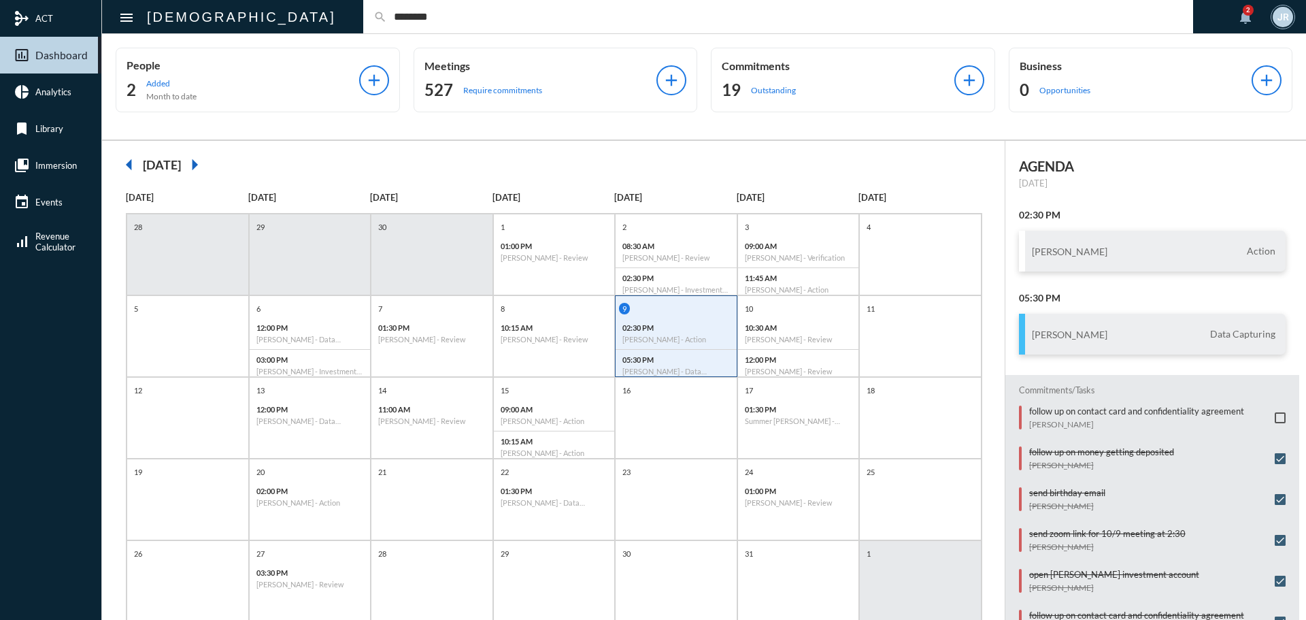
type input "********"
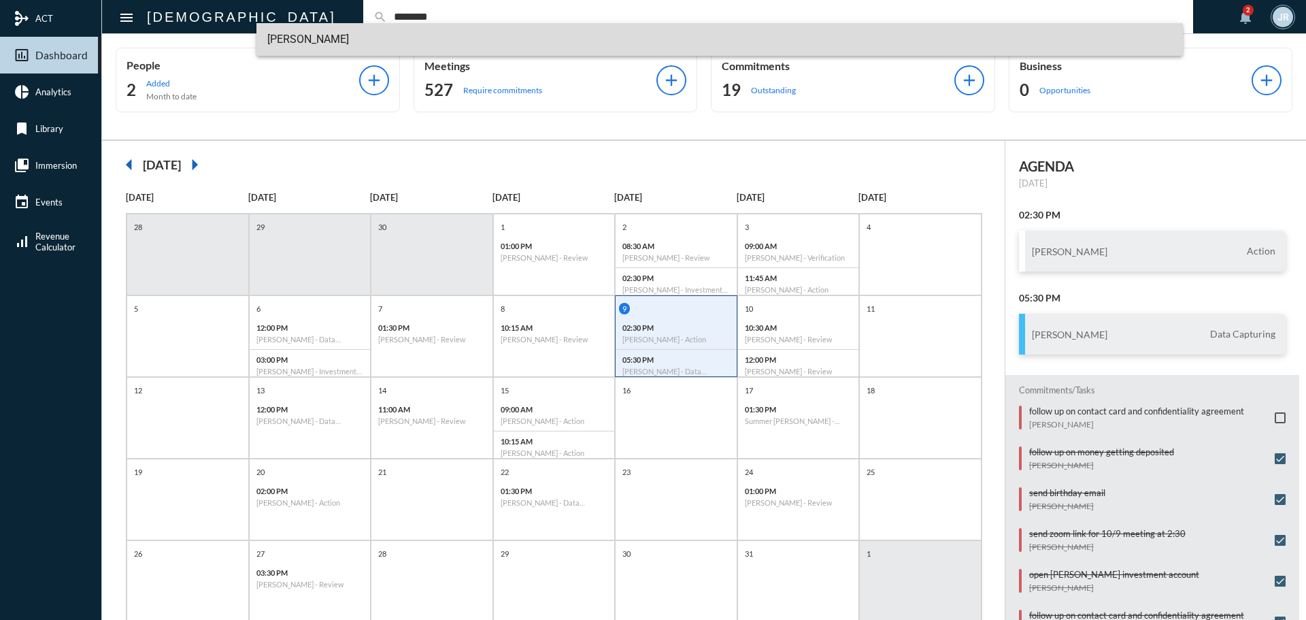
click at [303, 30] on span "[PERSON_NAME]" at bounding box center [719, 39] width 905 height 33
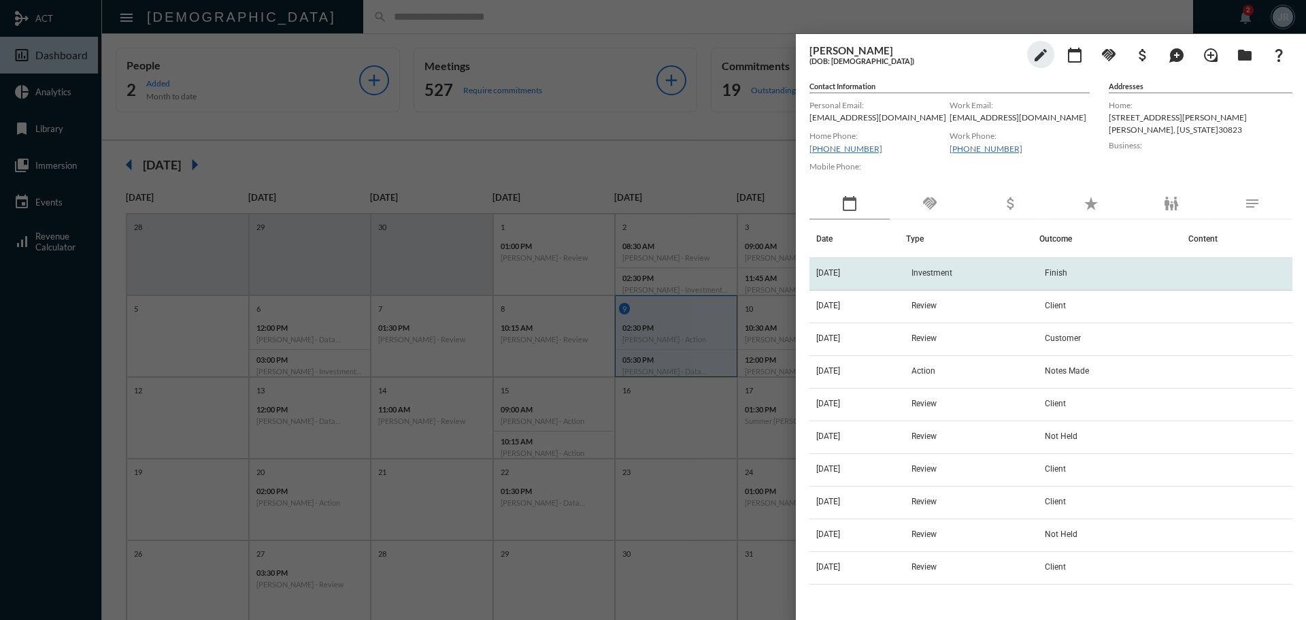
click at [878, 271] on td "[DATE]" at bounding box center [857, 274] width 97 height 33
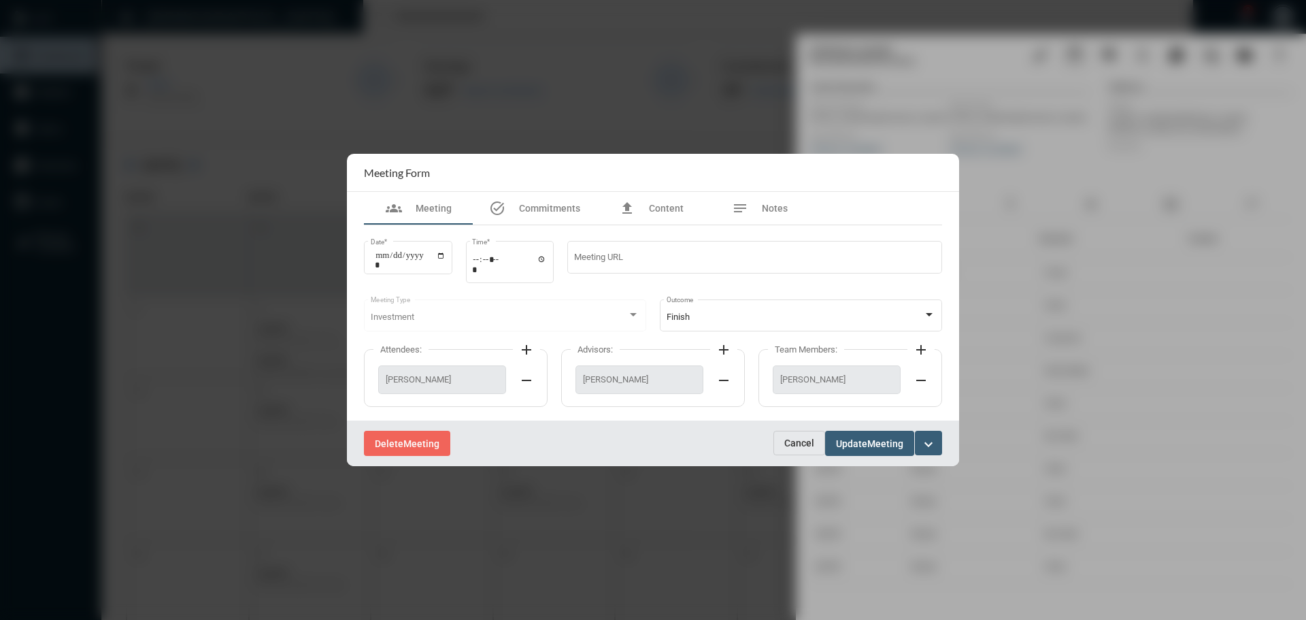
click at [801, 427] on div "Delete Meeting Cancel Update Meeting expand_more" at bounding box center [653, 443] width 612 height 46
click at [798, 446] on span "Cancel" at bounding box center [799, 442] width 30 height 11
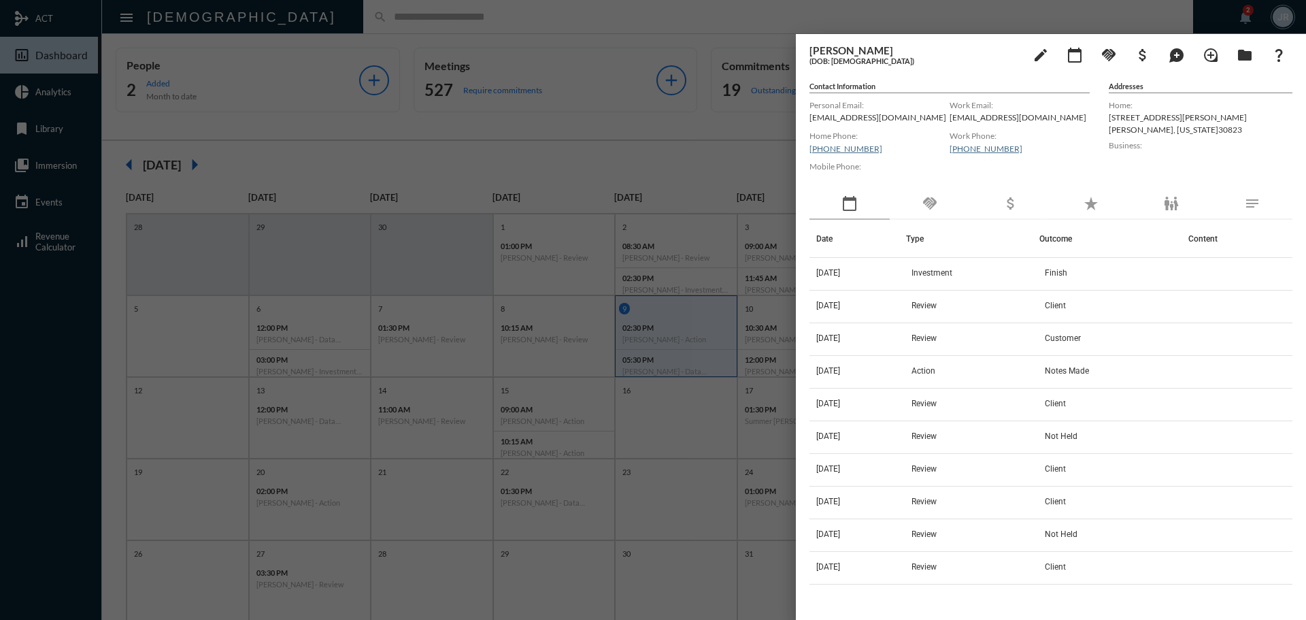
click at [375, 19] on div at bounding box center [653, 310] width 1306 height 620
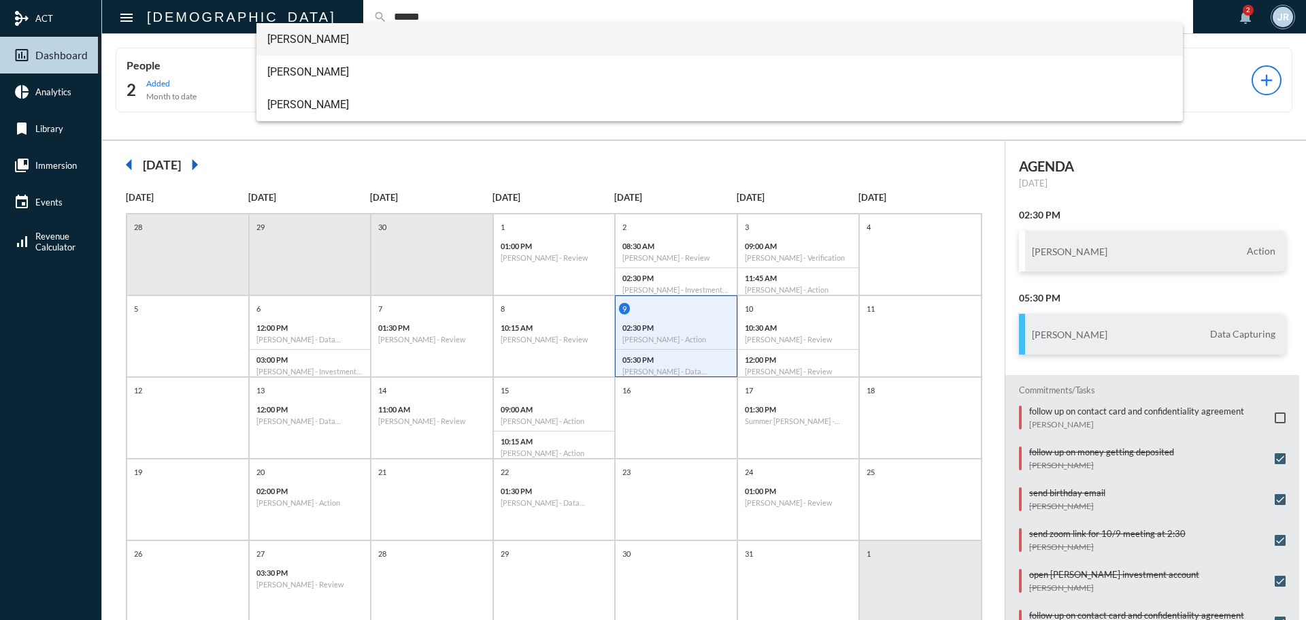
type input "******"
click at [309, 41] on span "[PERSON_NAME]" at bounding box center [719, 39] width 905 height 33
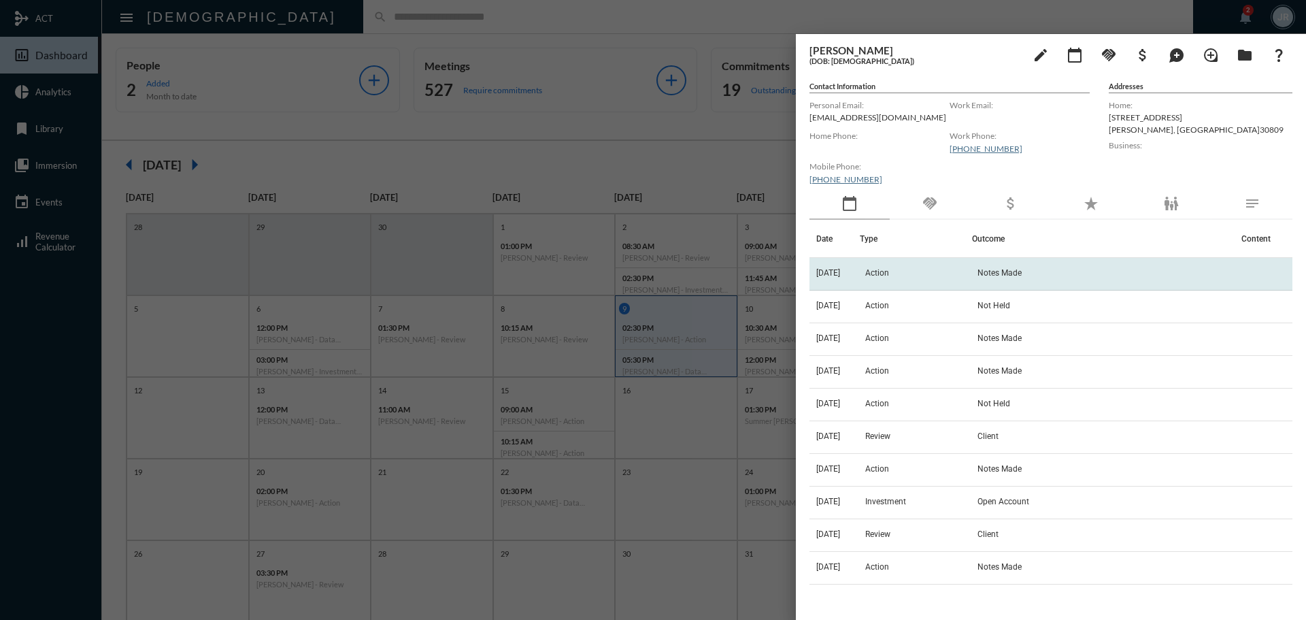
click at [909, 275] on td "Action" at bounding box center [916, 274] width 112 height 33
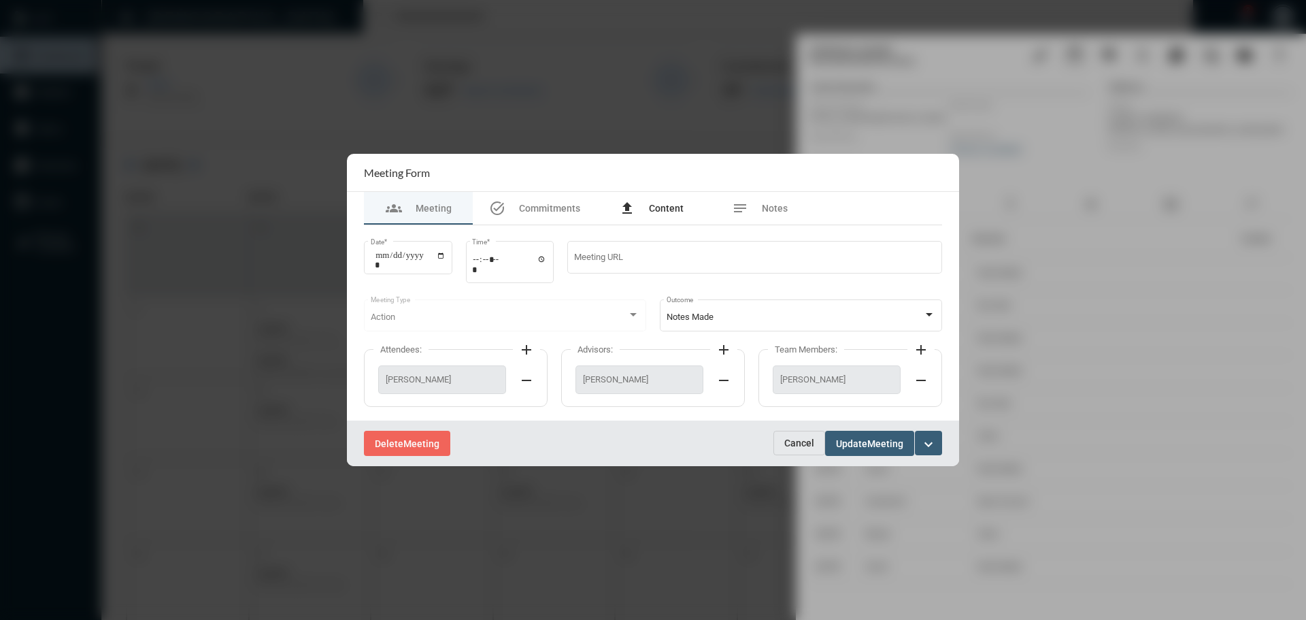
click at [703, 205] on div "file_upload Content" at bounding box center [651, 208] width 109 height 33
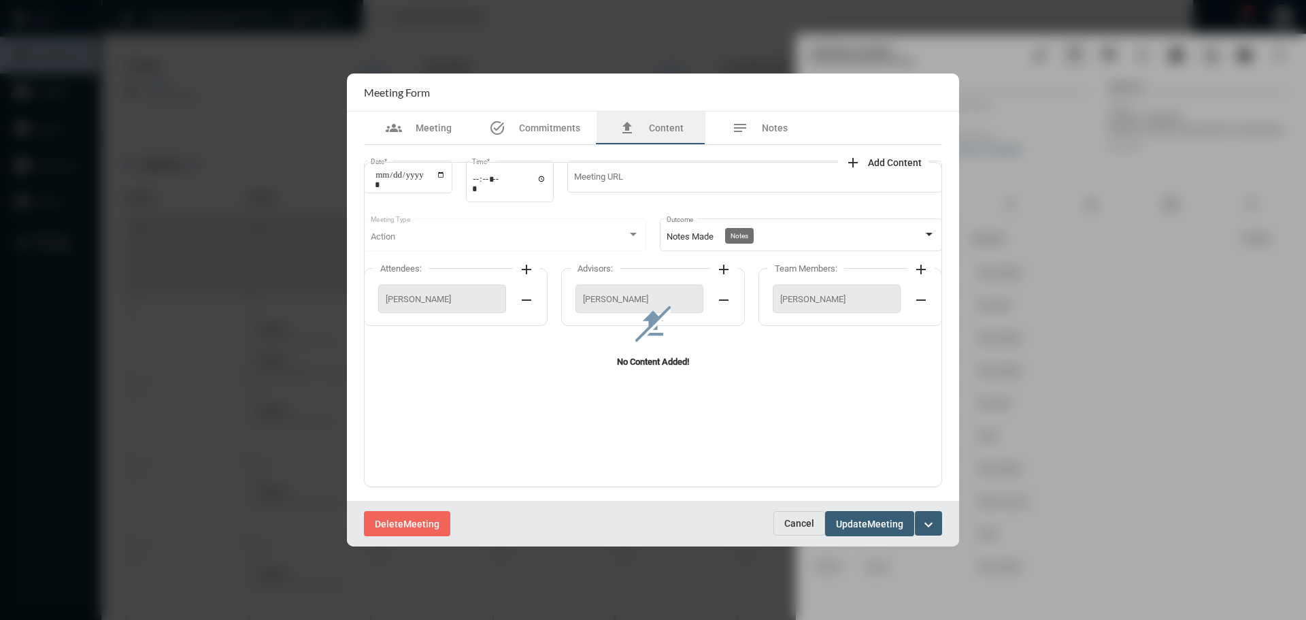
click at [764, 217] on div "upload No Content Added!" at bounding box center [653, 336] width 578 height 329
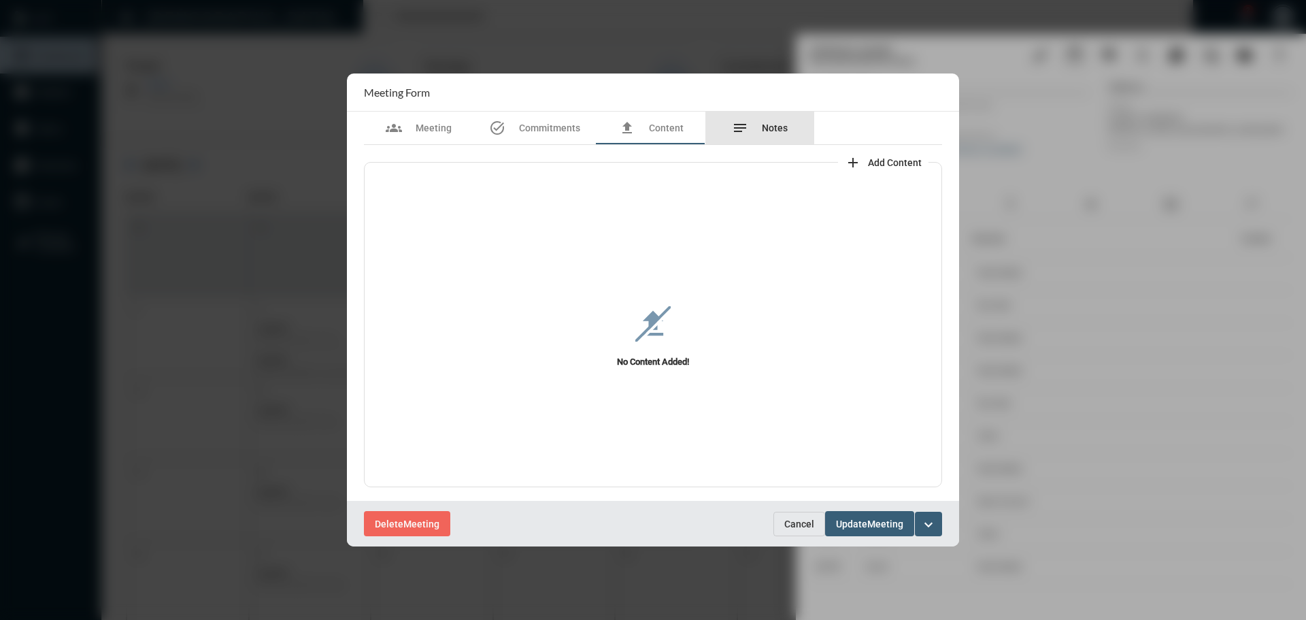
click at [743, 143] on div "notes Notes" at bounding box center [759, 128] width 109 height 33
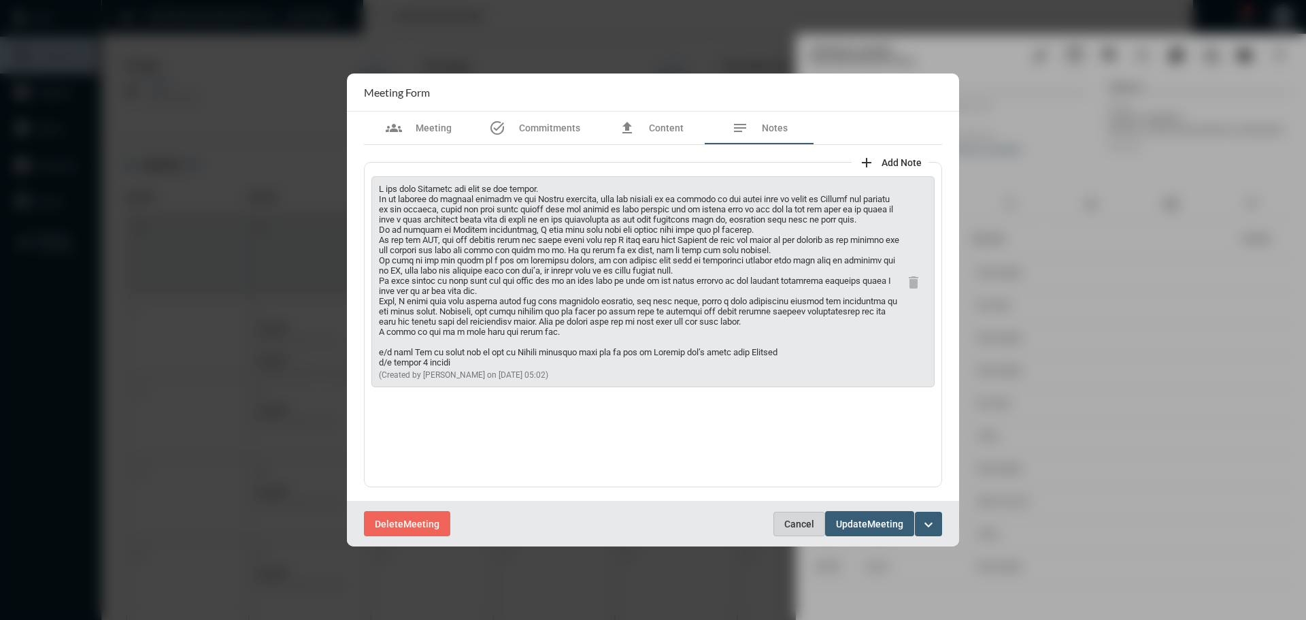
click at [794, 520] on span "Cancel" at bounding box center [799, 523] width 30 height 11
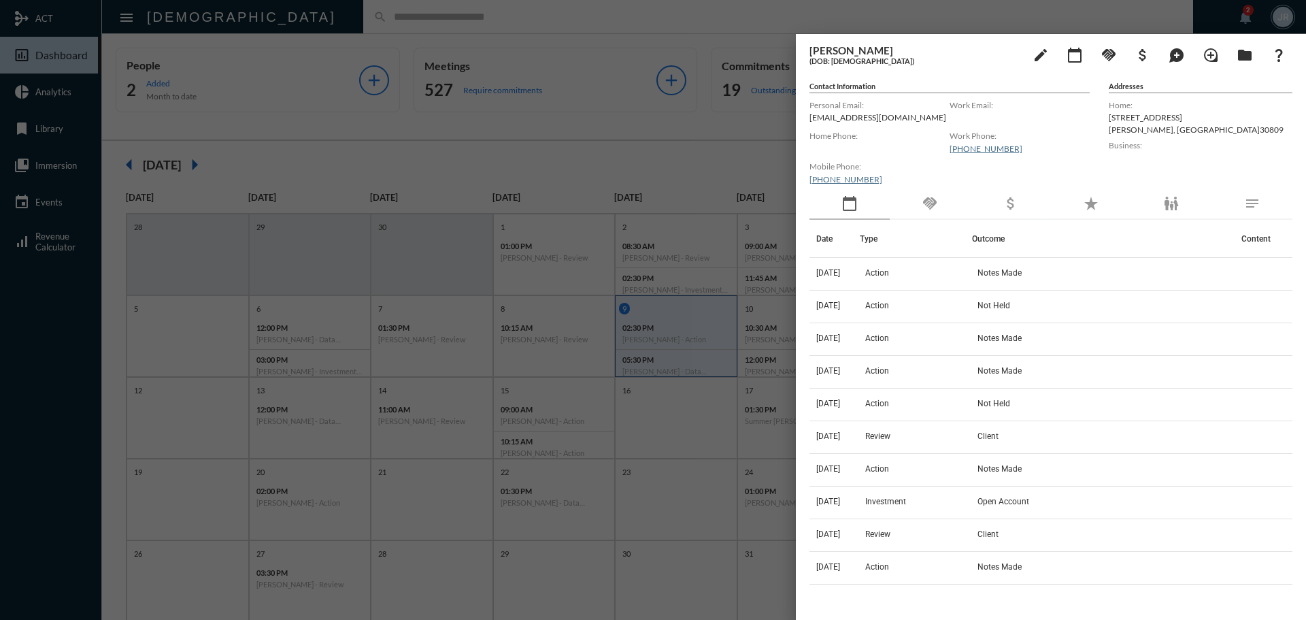
click at [319, 18] on div at bounding box center [653, 310] width 1306 height 620
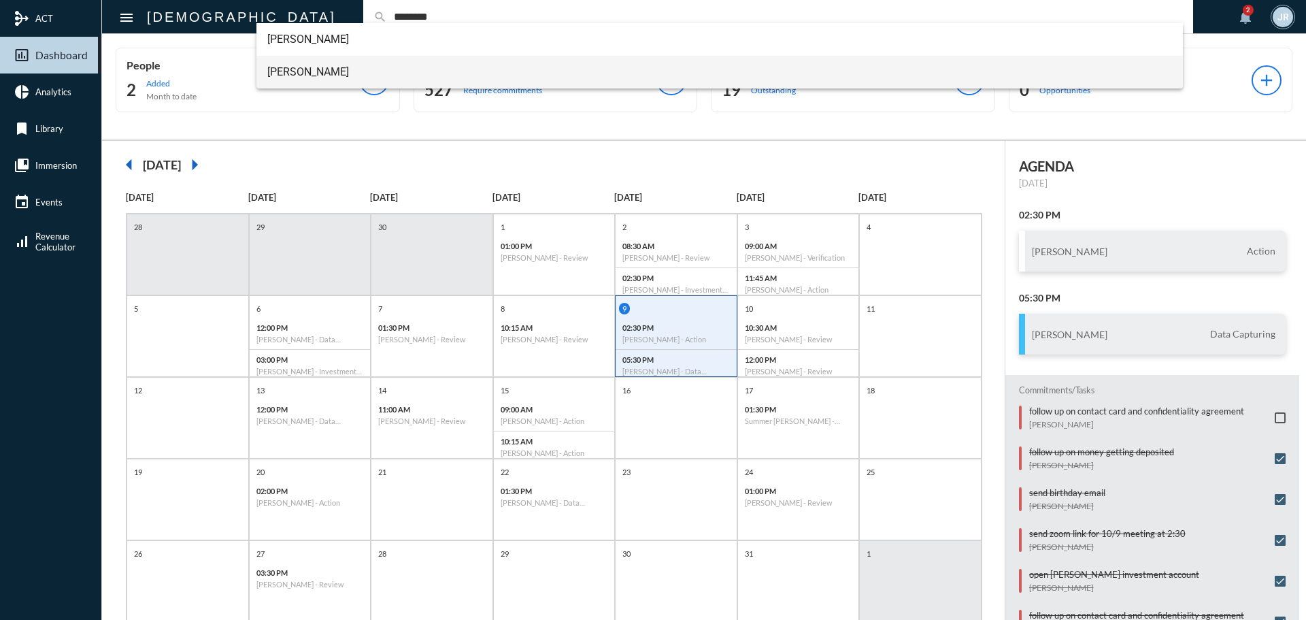
type input "********"
click at [327, 68] on span "[PERSON_NAME]" at bounding box center [719, 72] width 905 height 33
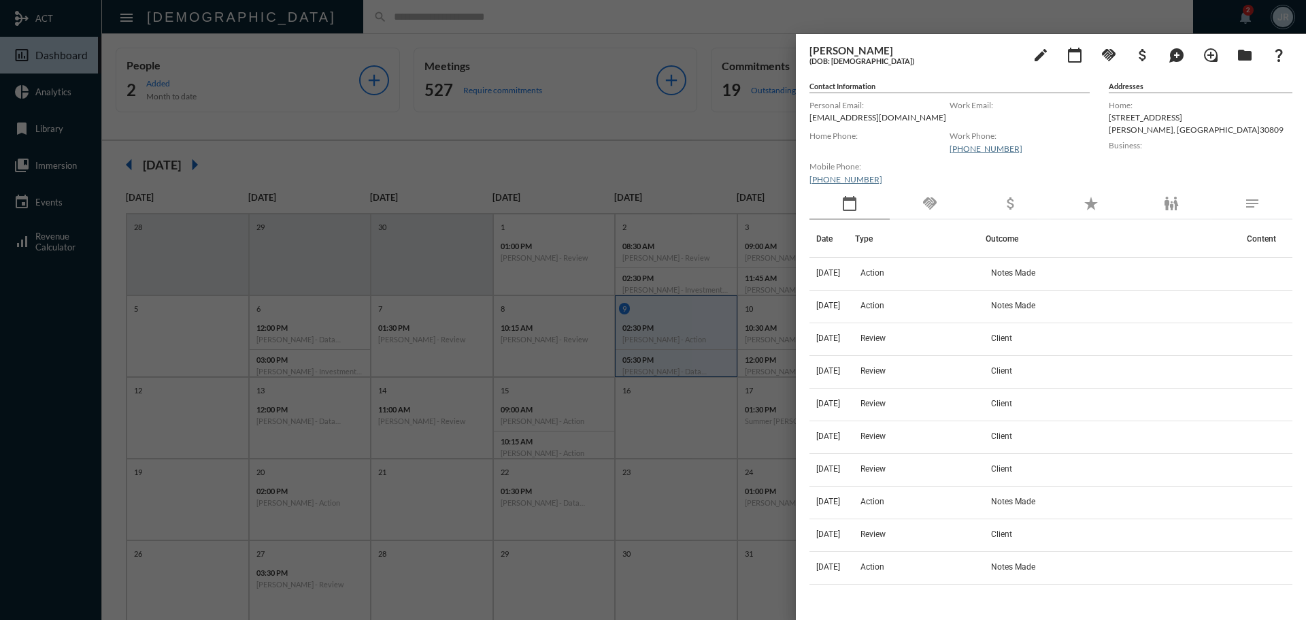
click at [920, 201] on div "handshake" at bounding box center [930, 203] width 80 height 31
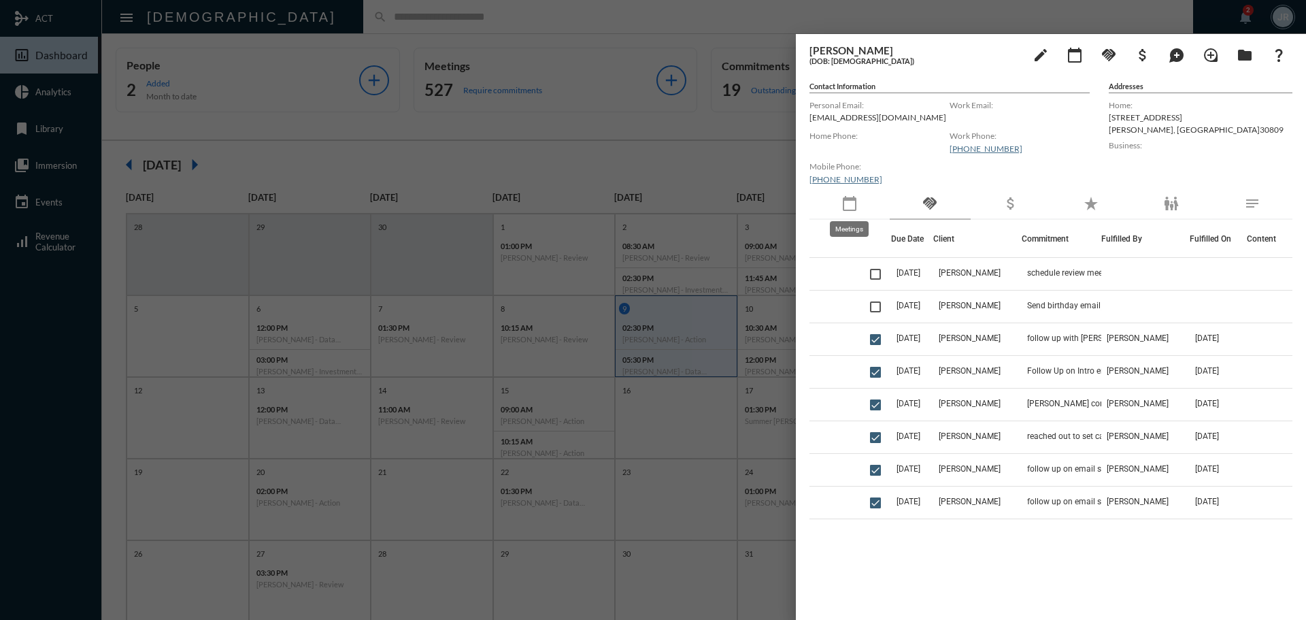
click at [856, 202] on mat-icon "calendar_today" at bounding box center [849, 203] width 16 height 16
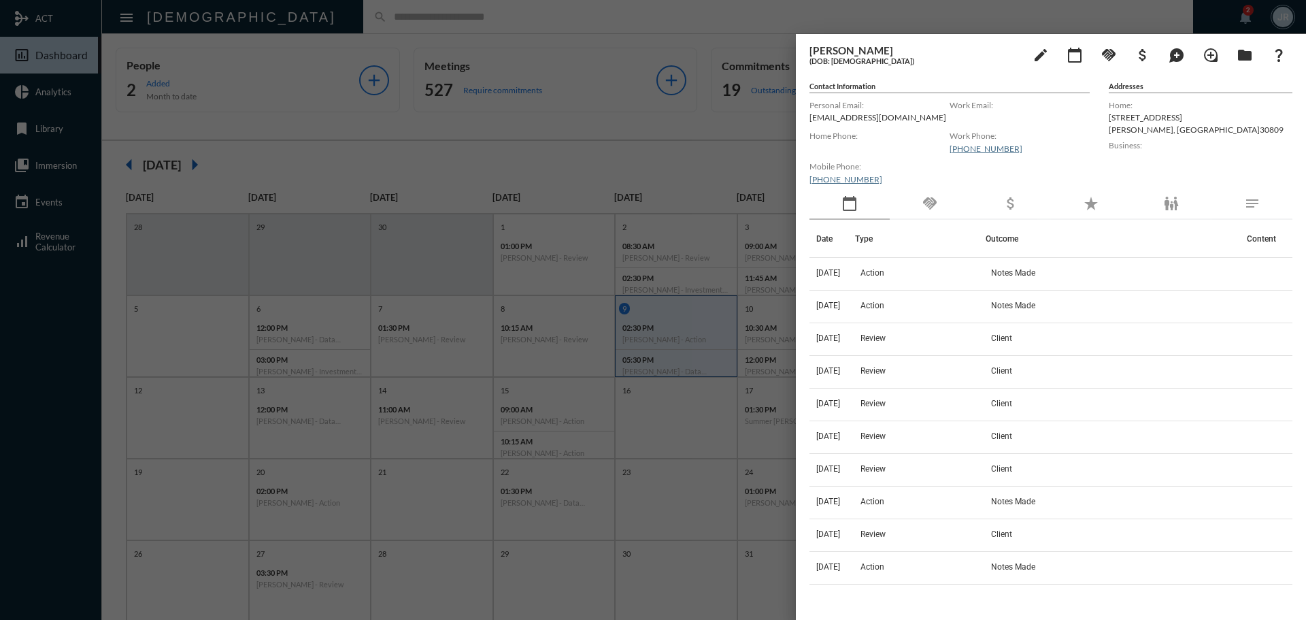
click at [322, 22] on div at bounding box center [653, 310] width 1306 height 620
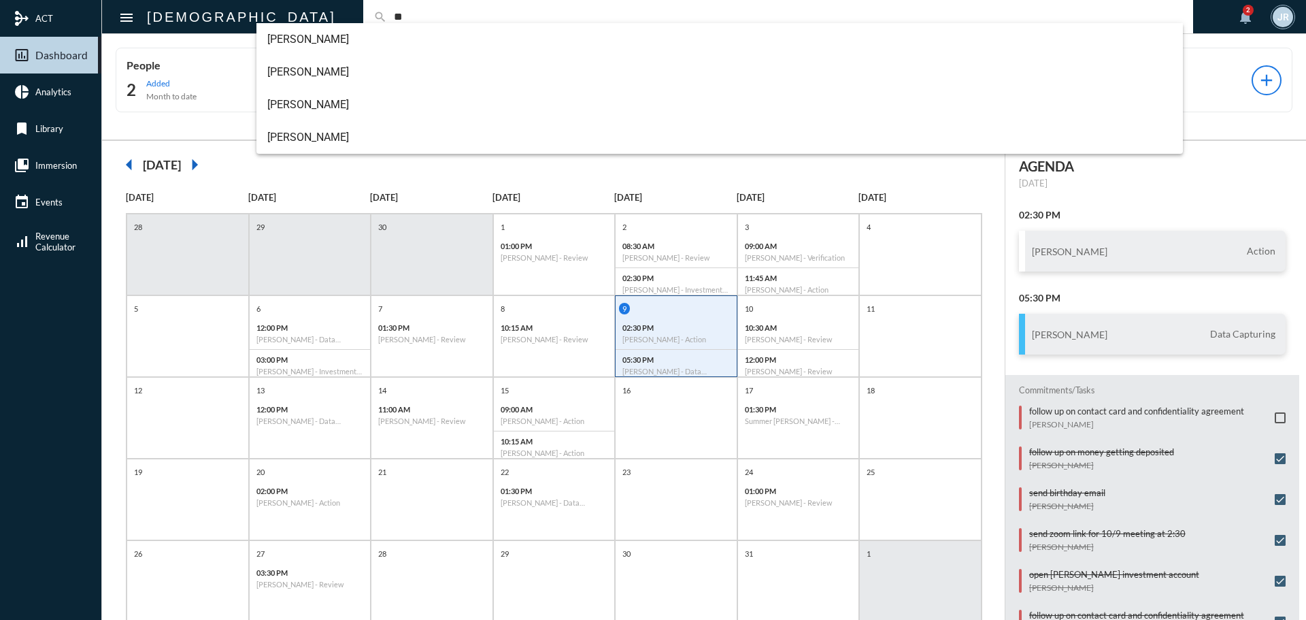
type input "*"
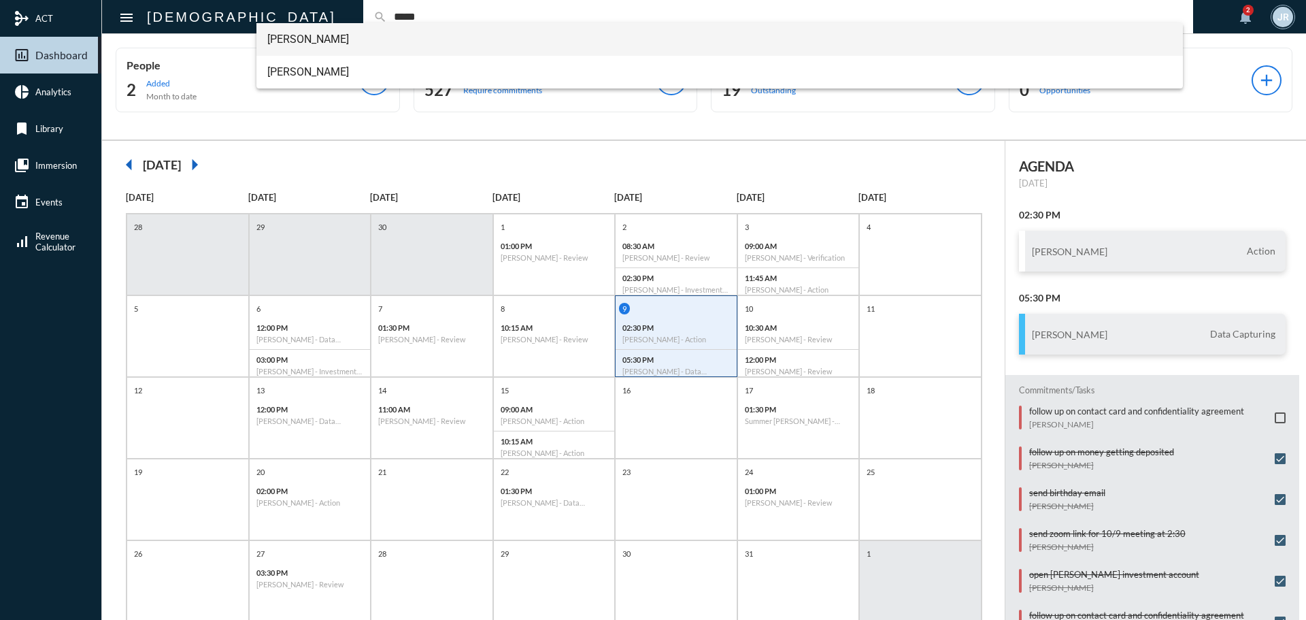
type input "*****"
click at [289, 33] on span "[PERSON_NAME]" at bounding box center [719, 39] width 905 height 33
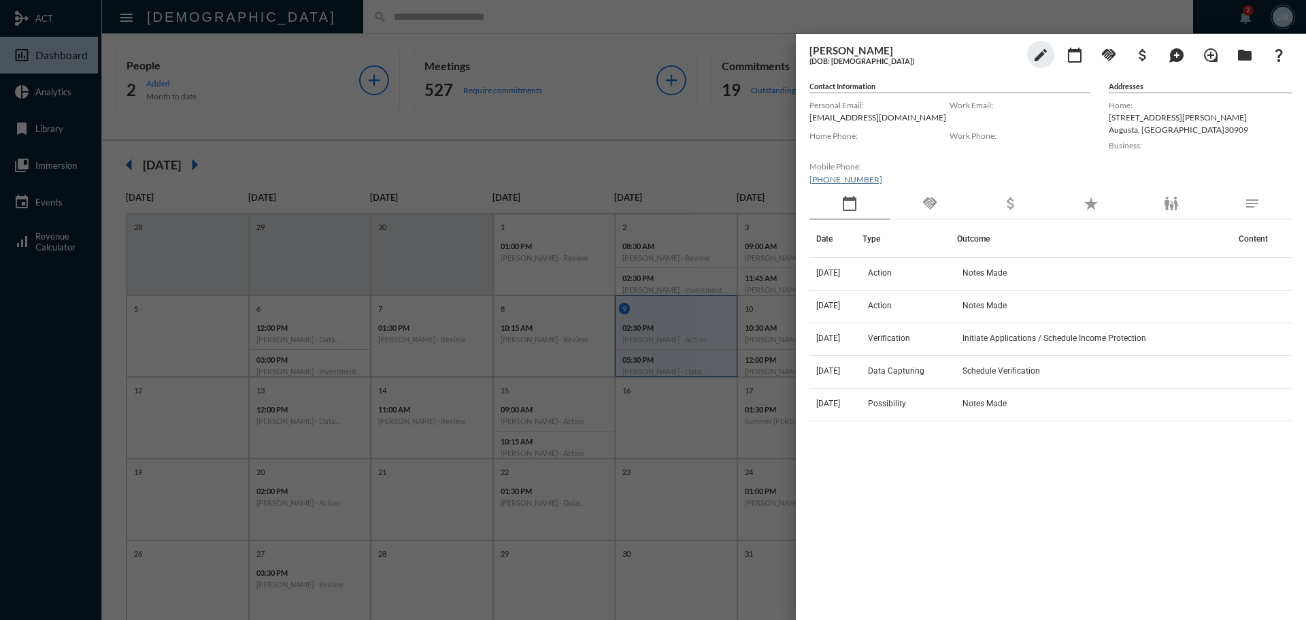
click at [324, 18] on div at bounding box center [653, 310] width 1306 height 620
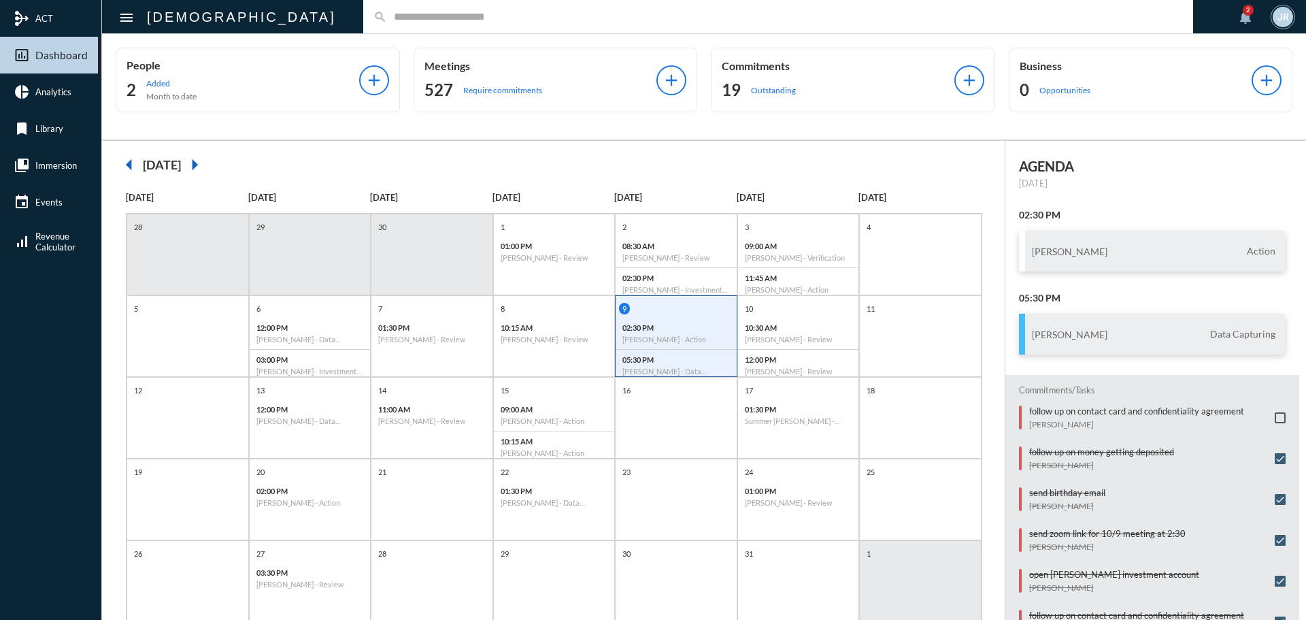
click at [387, 16] on input "text" at bounding box center [785, 17] width 796 height 12
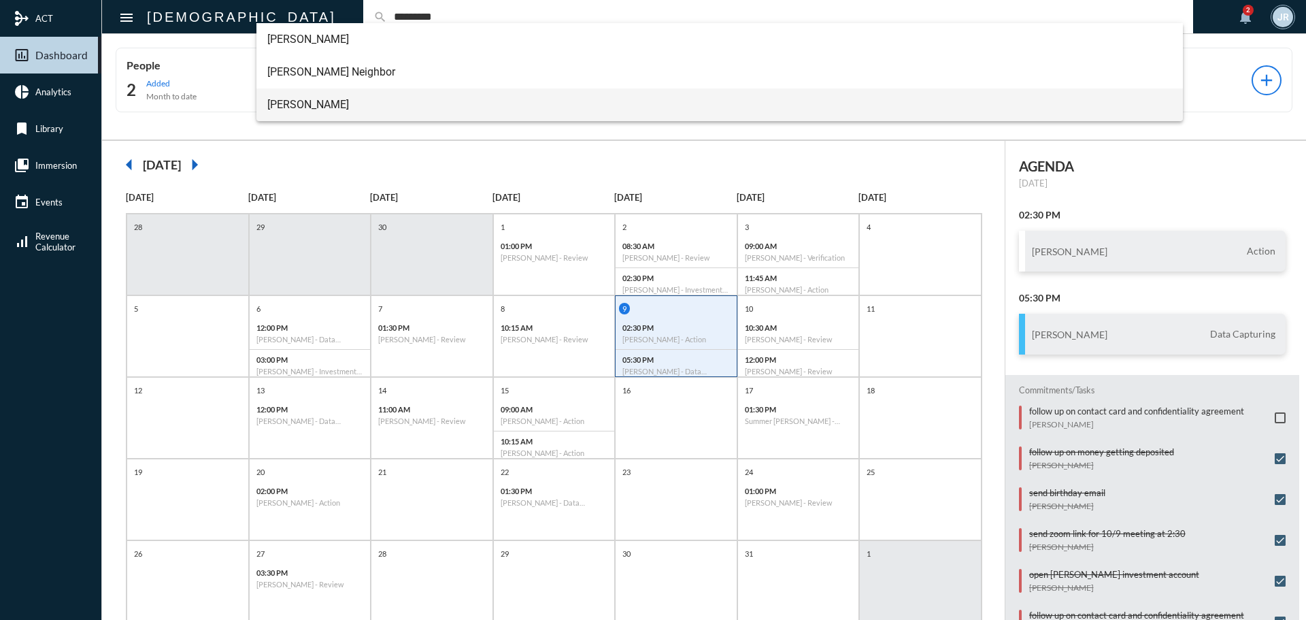
type input "*********"
click at [315, 102] on span "[PERSON_NAME]" at bounding box center [719, 104] width 905 height 33
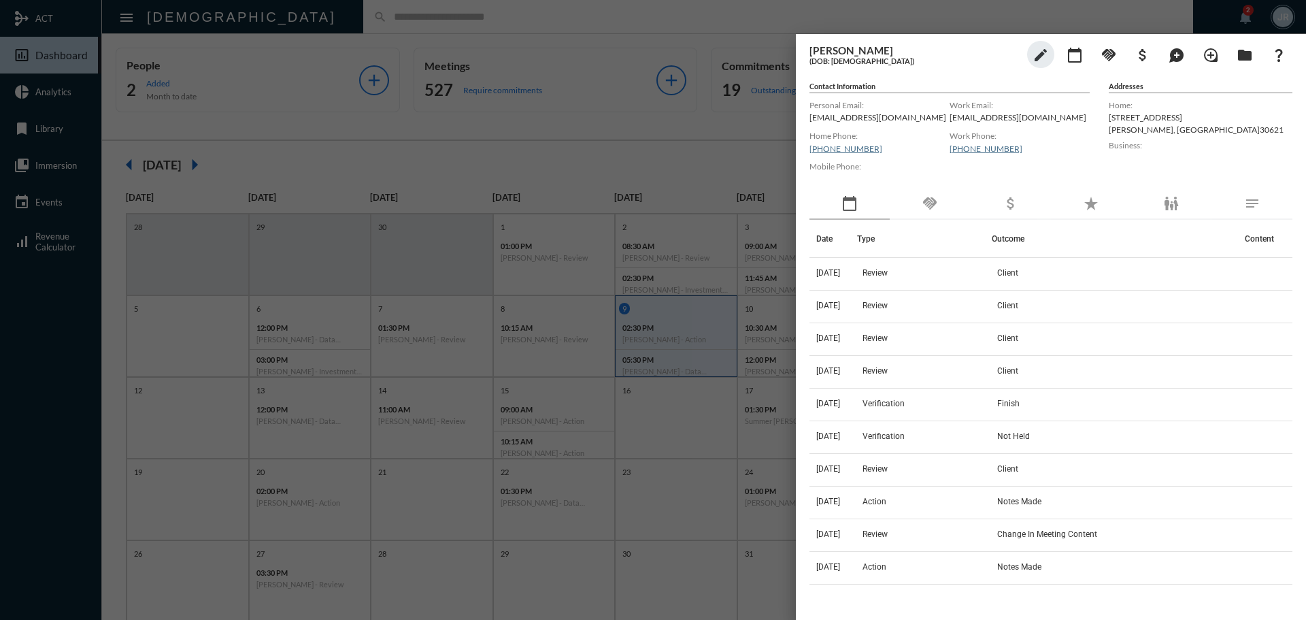
click at [342, 24] on div at bounding box center [653, 310] width 1306 height 620
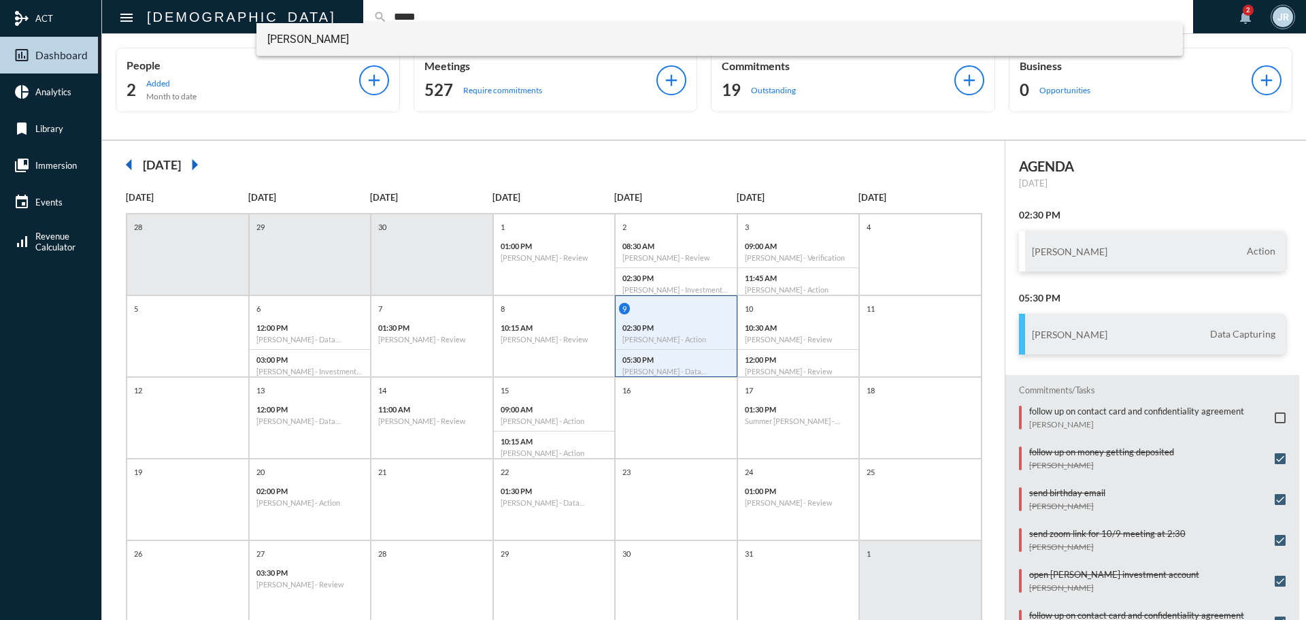
type input "*****"
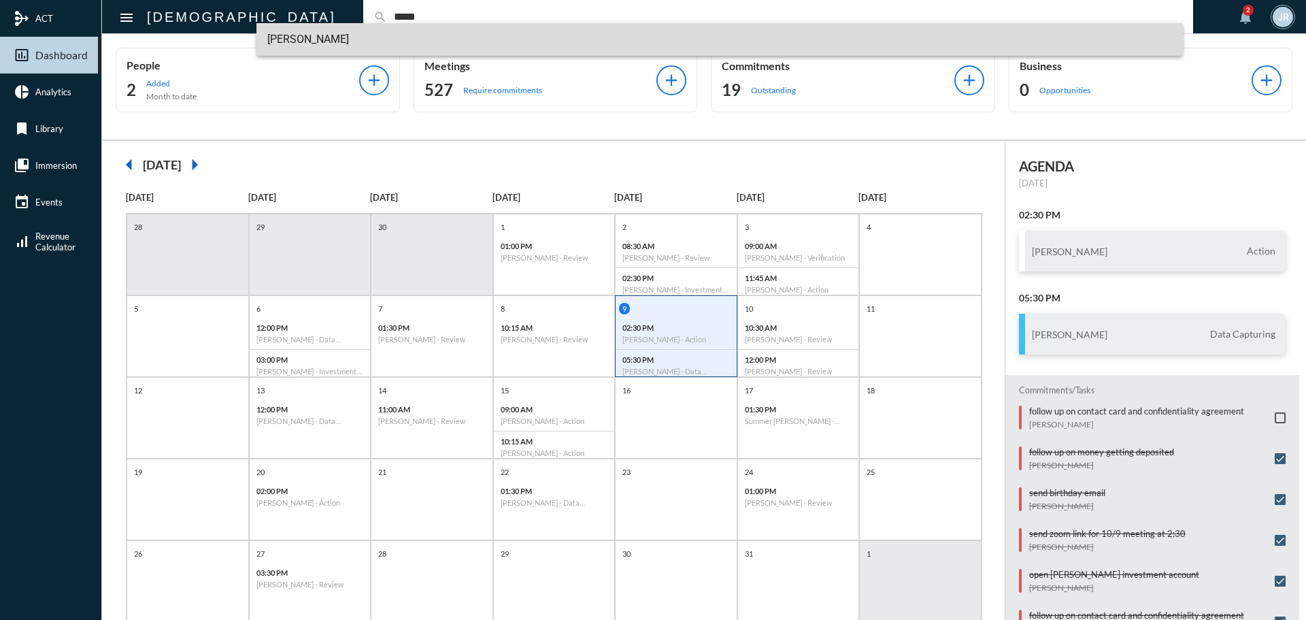
click at [320, 44] on span "[PERSON_NAME]" at bounding box center [719, 39] width 905 height 33
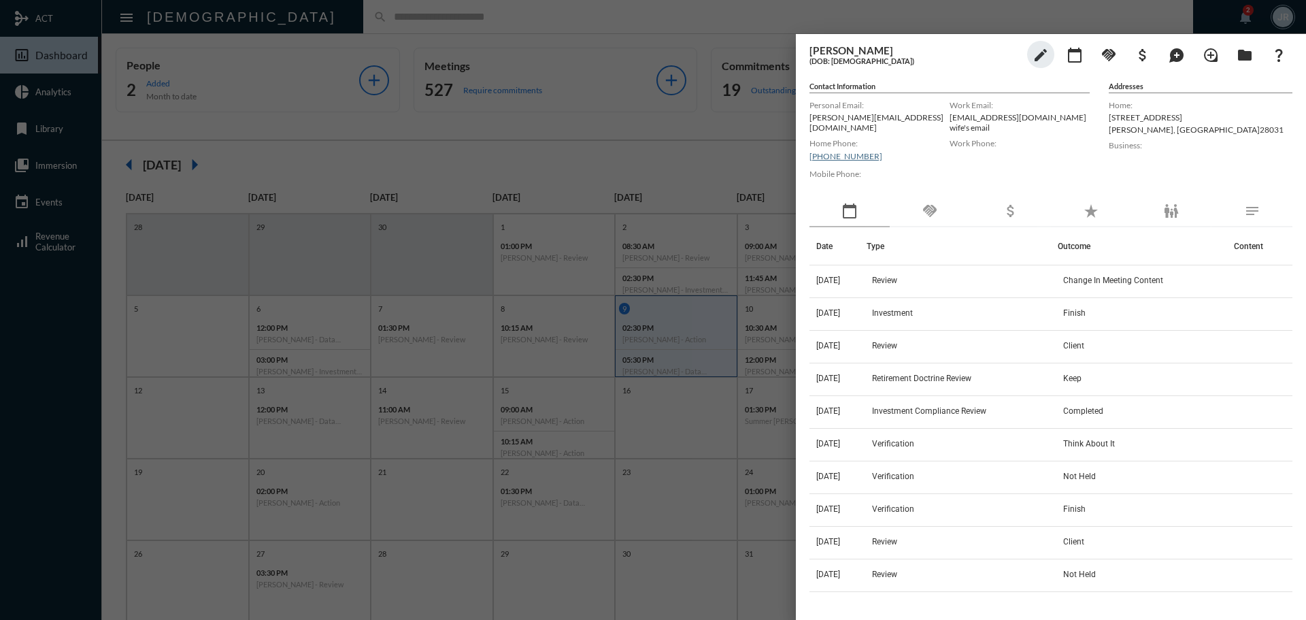
click at [460, 19] on div at bounding box center [653, 310] width 1306 height 620
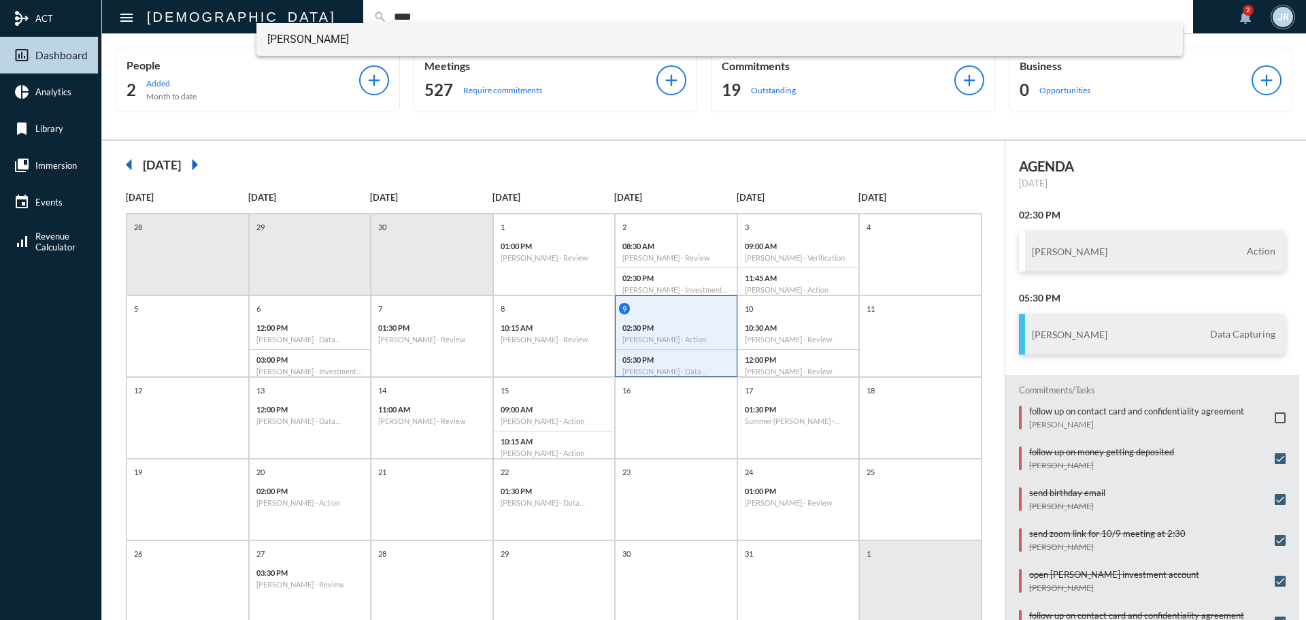
type input "****"
click at [318, 27] on span "[PERSON_NAME]" at bounding box center [719, 39] width 905 height 33
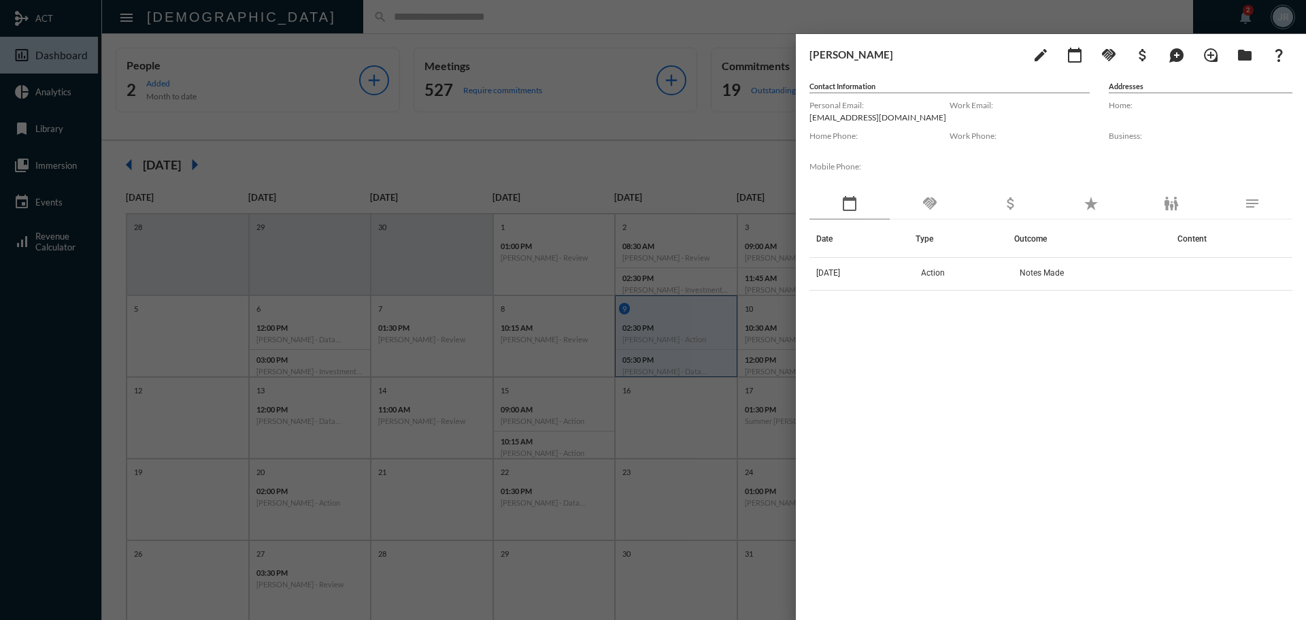
click at [930, 195] on div "handshake" at bounding box center [930, 203] width 80 height 31
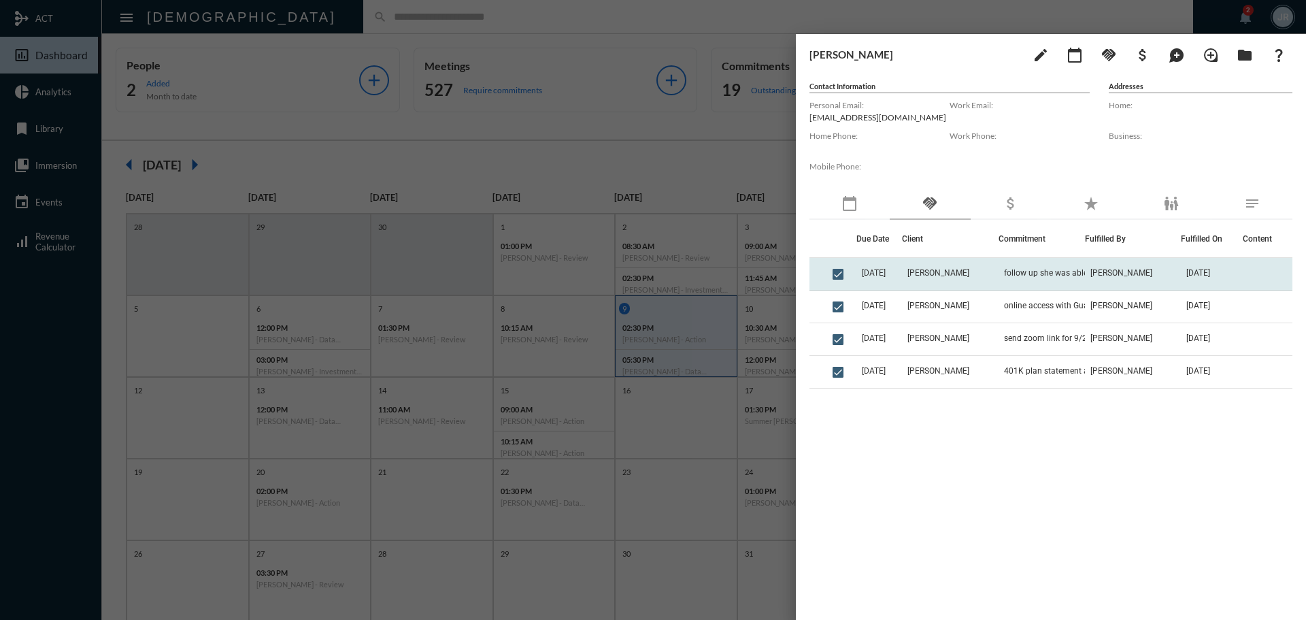
click at [1043, 265] on td "follow up she was able to get online with Guardian and Ameritas" at bounding box center [1042, 274] width 86 height 33
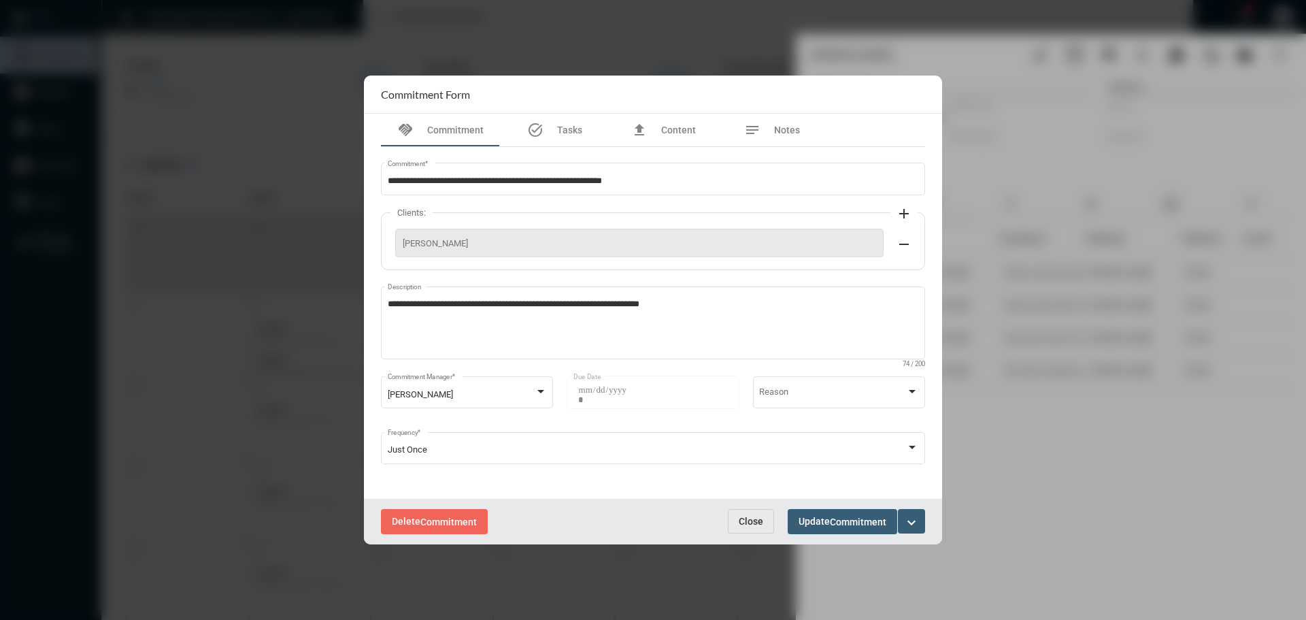
click at [754, 514] on button "Close" at bounding box center [751, 521] width 46 height 24
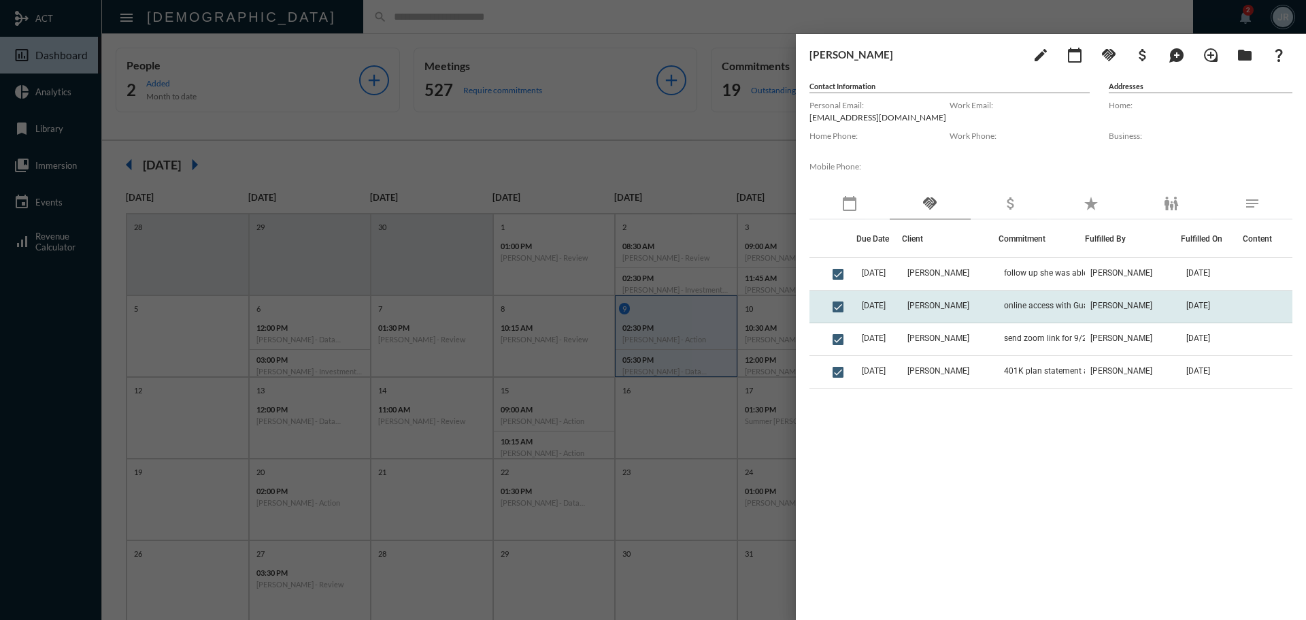
click at [1007, 305] on td "online access with Guardian and Ameritas" at bounding box center [1042, 306] width 86 height 33
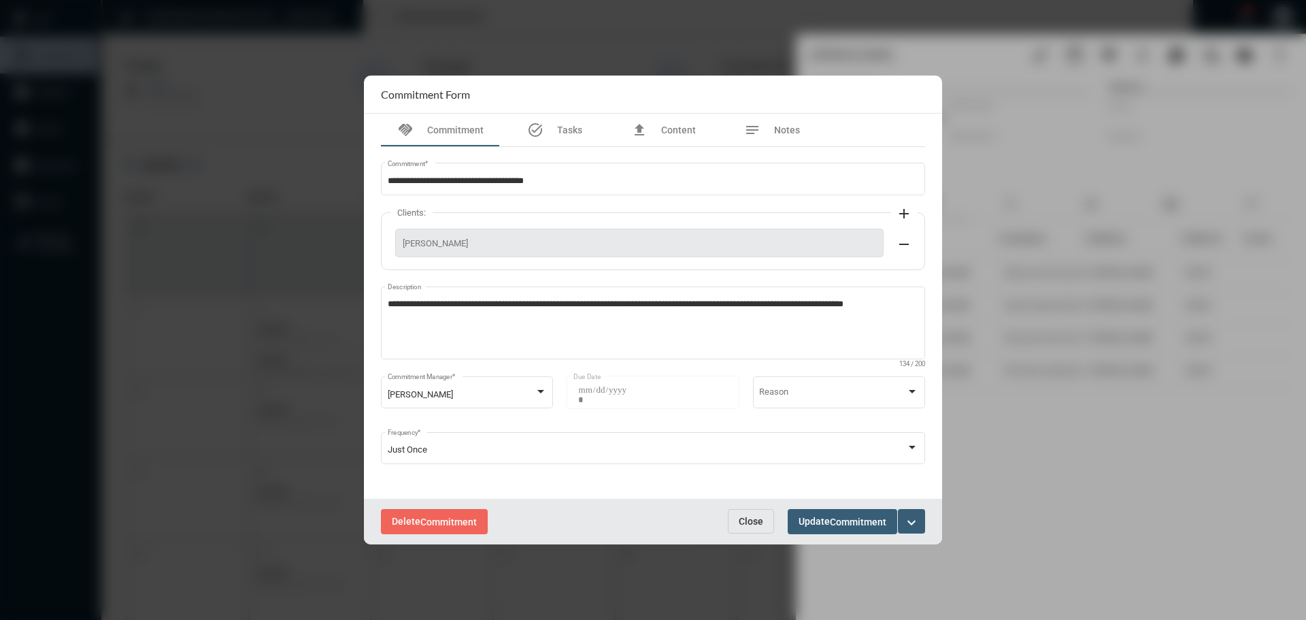
click at [754, 517] on span "Close" at bounding box center [751, 521] width 24 height 11
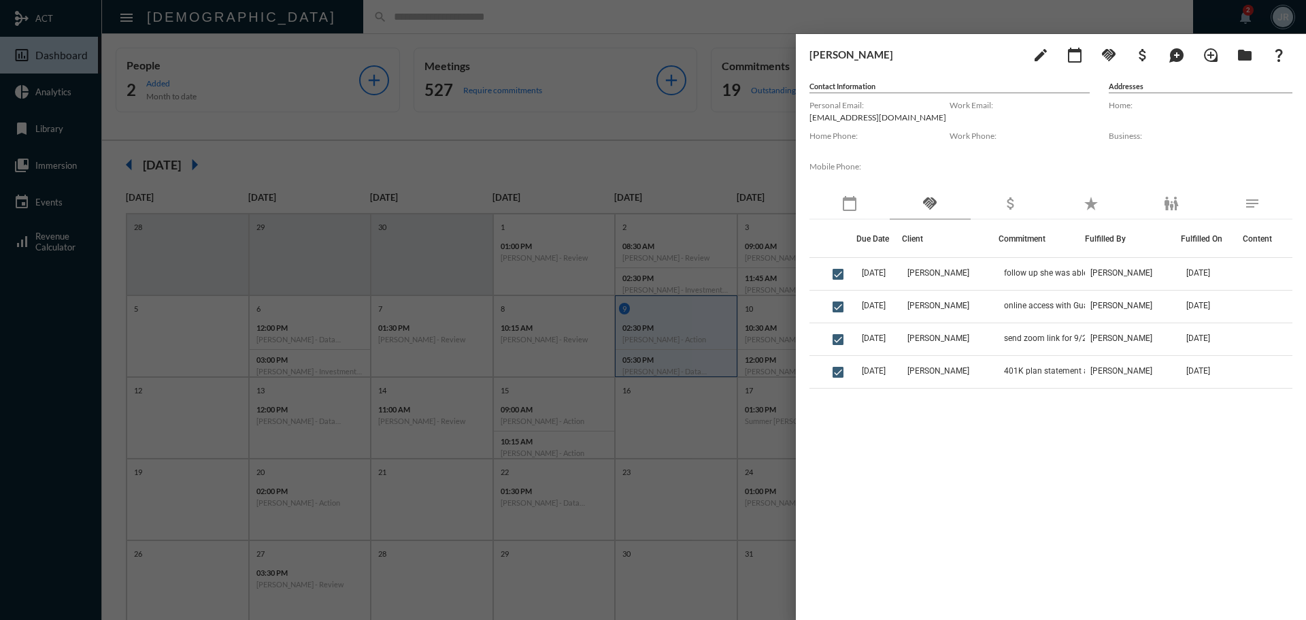
click at [344, 12] on div at bounding box center [653, 310] width 1306 height 620
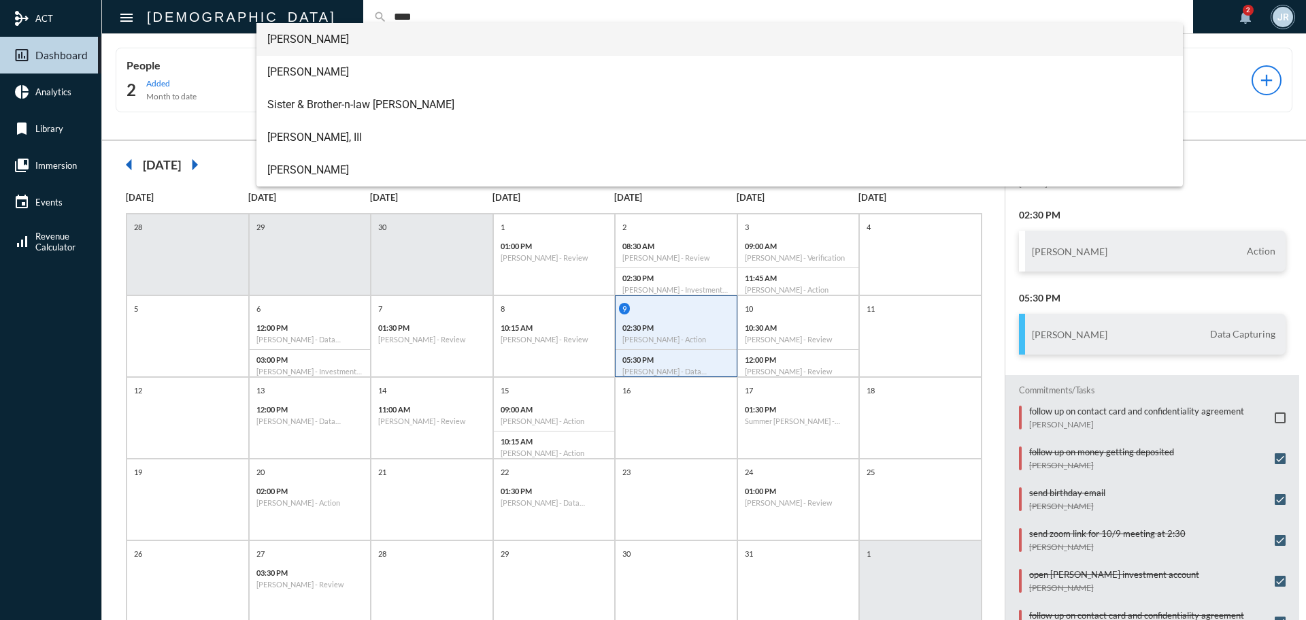
type input "****"
click at [314, 39] on span "[PERSON_NAME]" at bounding box center [719, 39] width 905 height 33
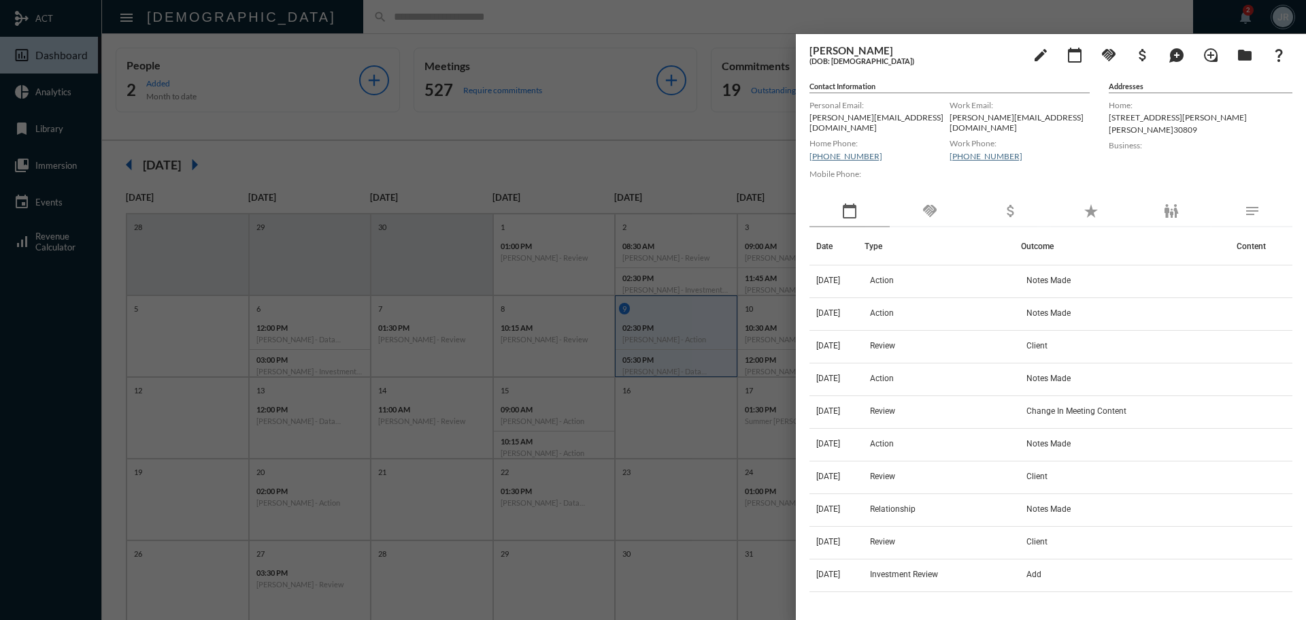
click at [909, 200] on div "handshake" at bounding box center [930, 211] width 80 height 31
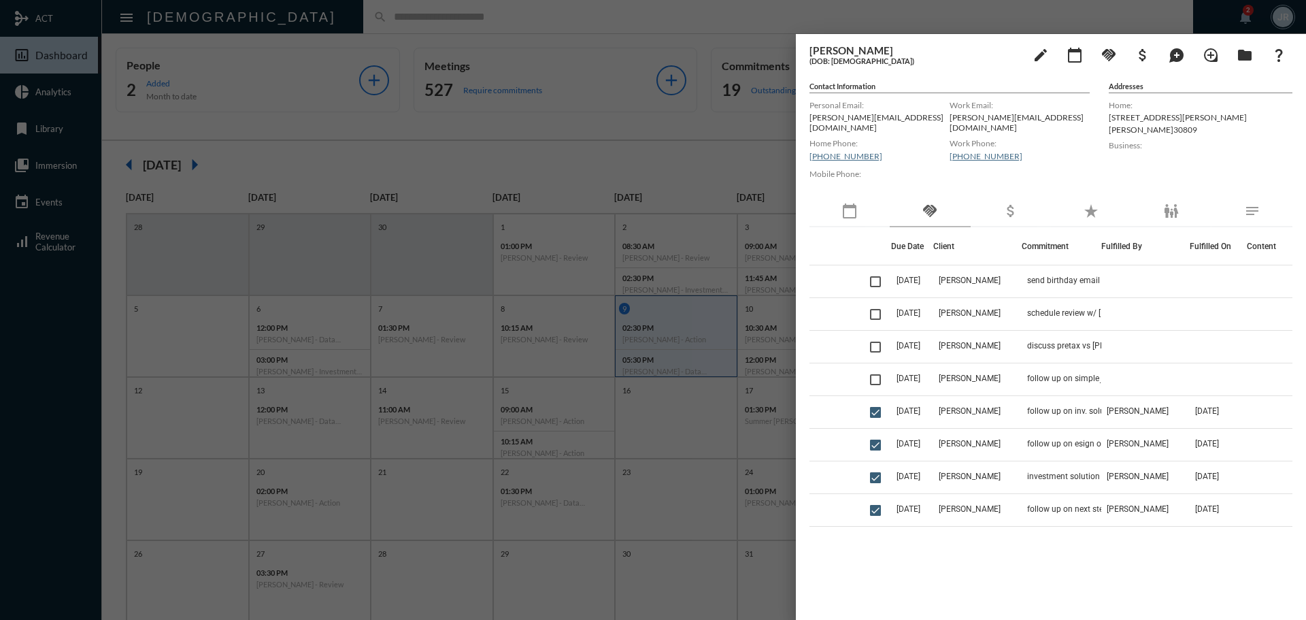
click at [295, 16] on div at bounding box center [653, 310] width 1306 height 620
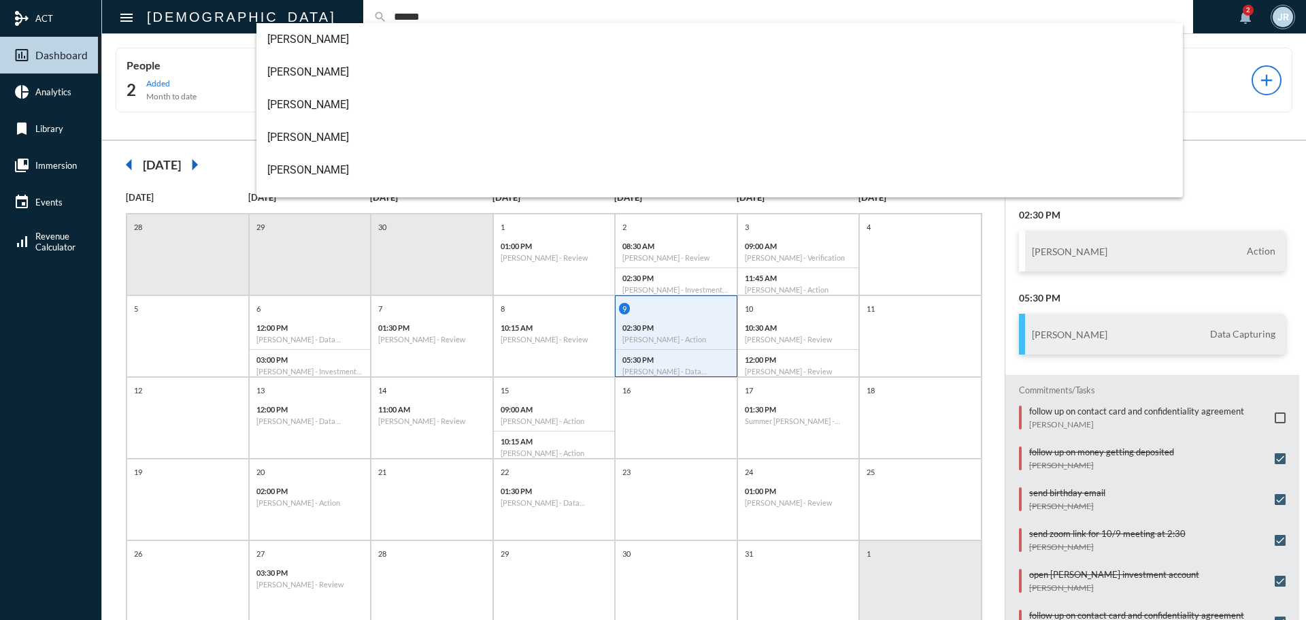
scroll to position [152, 0]
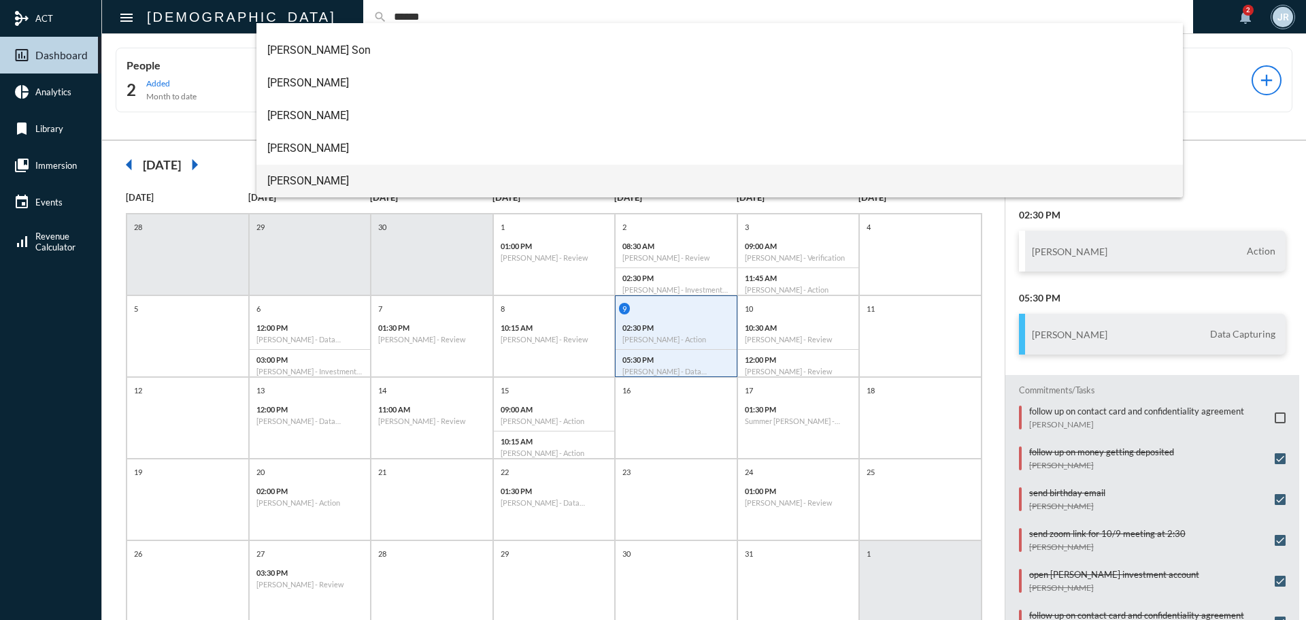
type input "******"
click at [285, 179] on span "[PERSON_NAME]" at bounding box center [719, 181] width 905 height 33
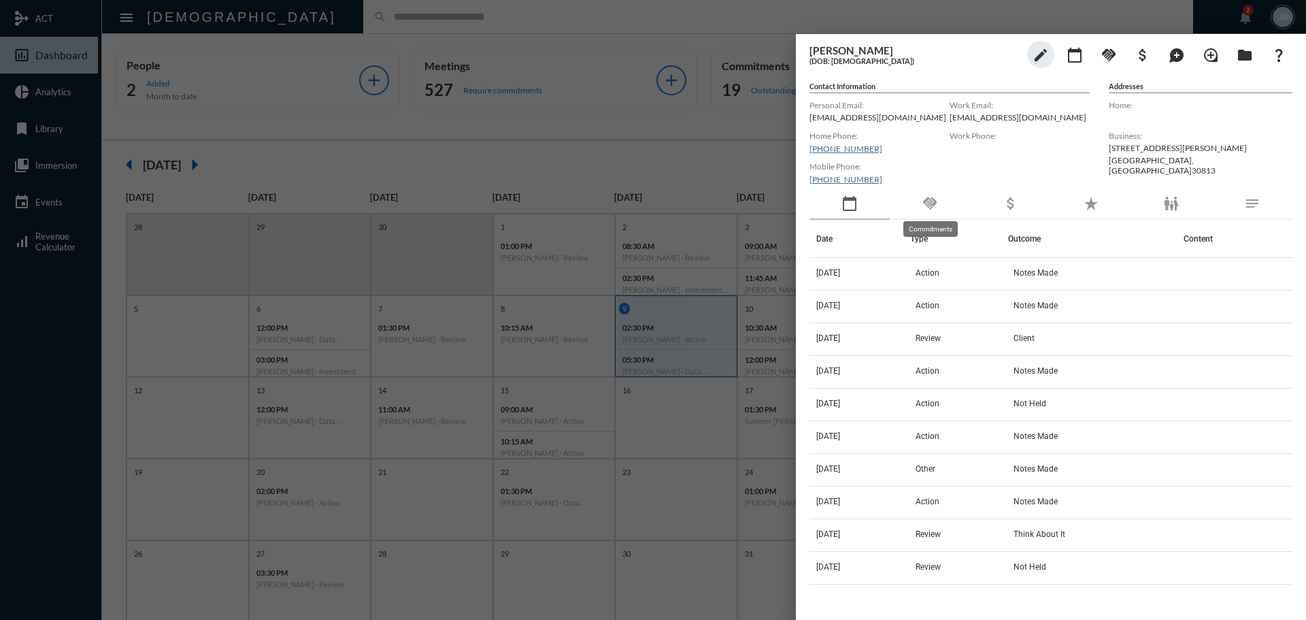
click at [937, 197] on mat-icon "handshake" at bounding box center [930, 203] width 16 height 16
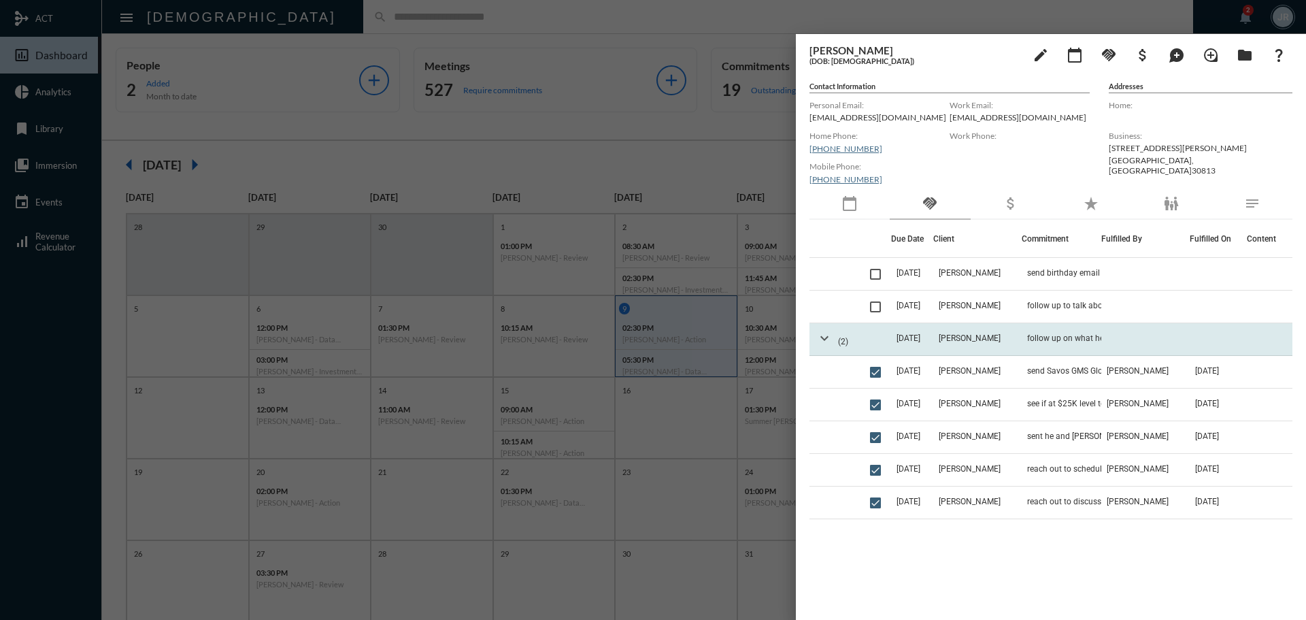
click at [820, 334] on mat-icon "expand_more" at bounding box center [824, 338] width 16 height 16
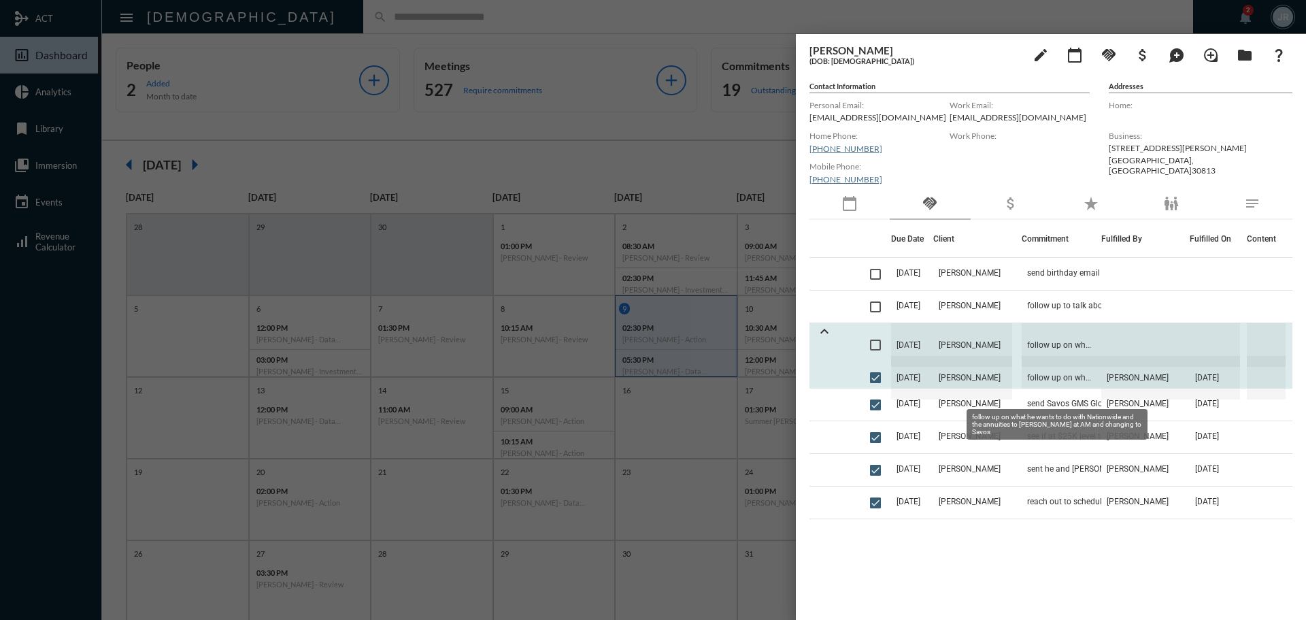
click at [1056, 373] on span "follow up on what he wants to do with Nationwide and the annuities to [PERSON_N…" at bounding box center [1062, 378] width 80 height 44
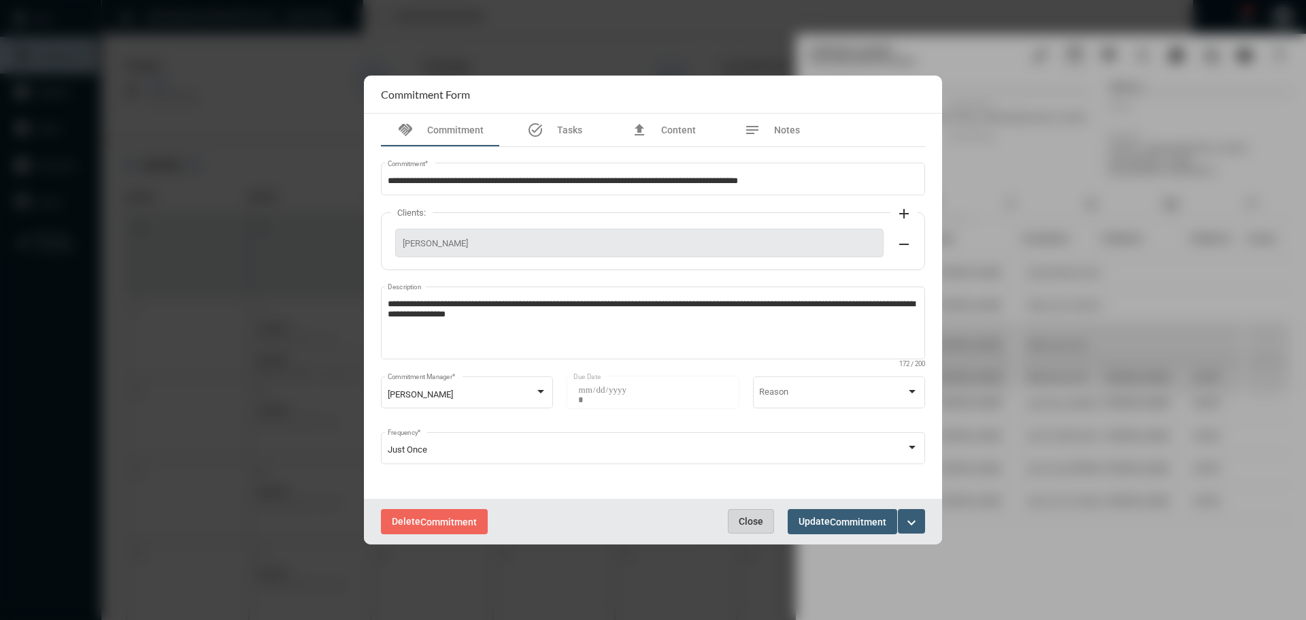
click at [735, 520] on button "Close" at bounding box center [751, 521] width 46 height 24
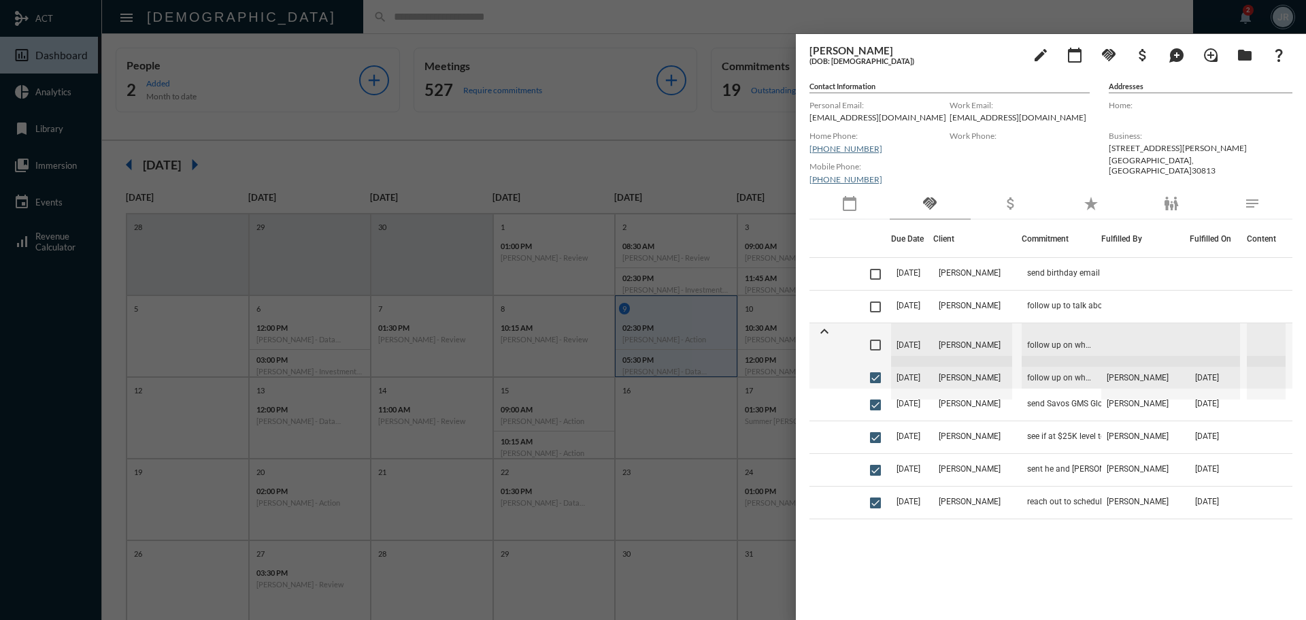
click at [854, 214] on div "calendar_today" at bounding box center [849, 203] width 80 height 31
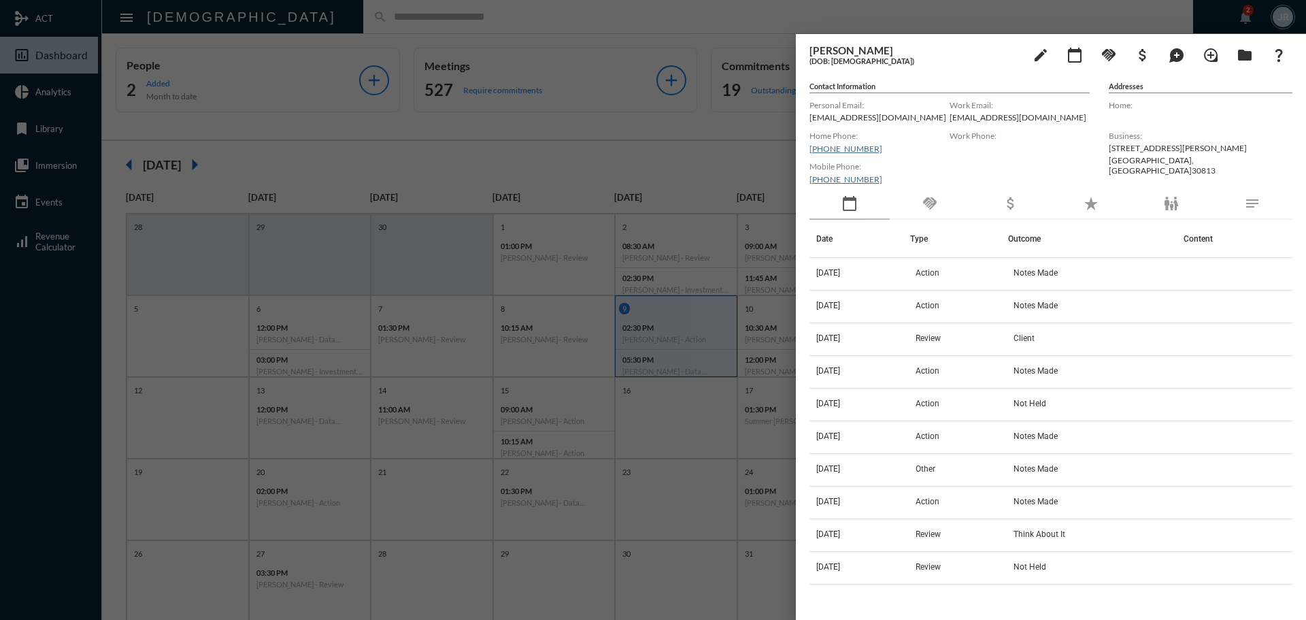
click at [918, 201] on div "handshake" at bounding box center [930, 203] width 80 height 31
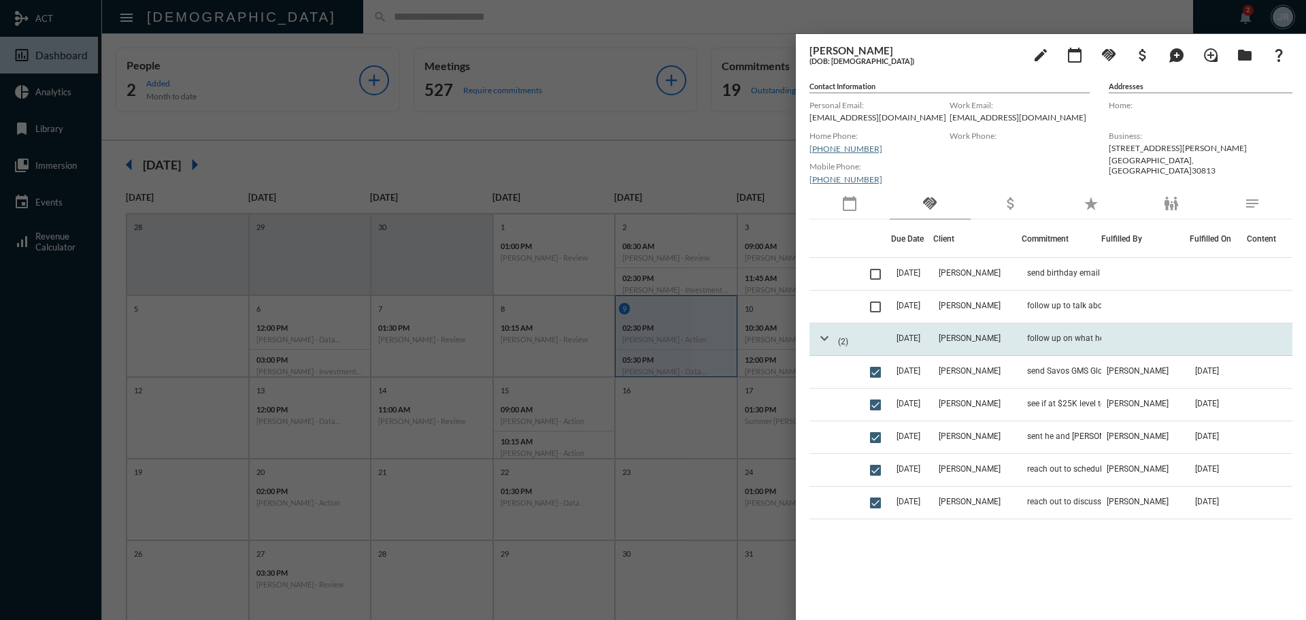
click at [826, 337] on mat-icon "expand_more" at bounding box center [824, 338] width 16 height 16
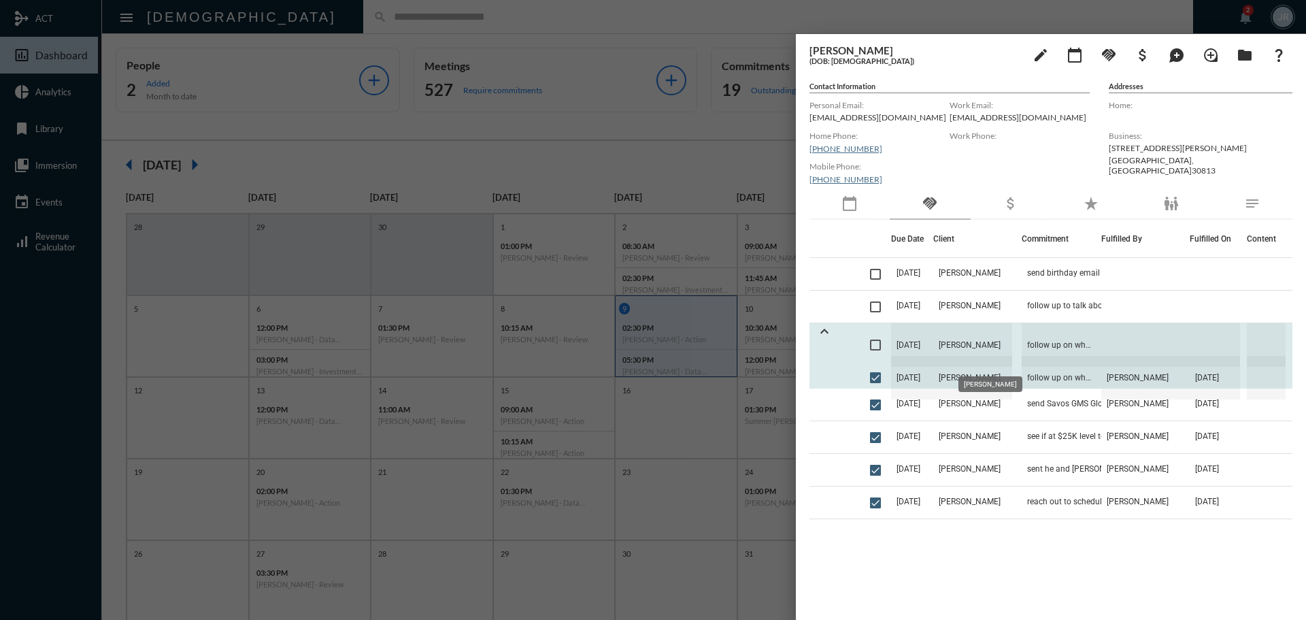
click at [1003, 339] on span "[PERSON_NAME]" at bounding box center [972, 345] width 79 height 44
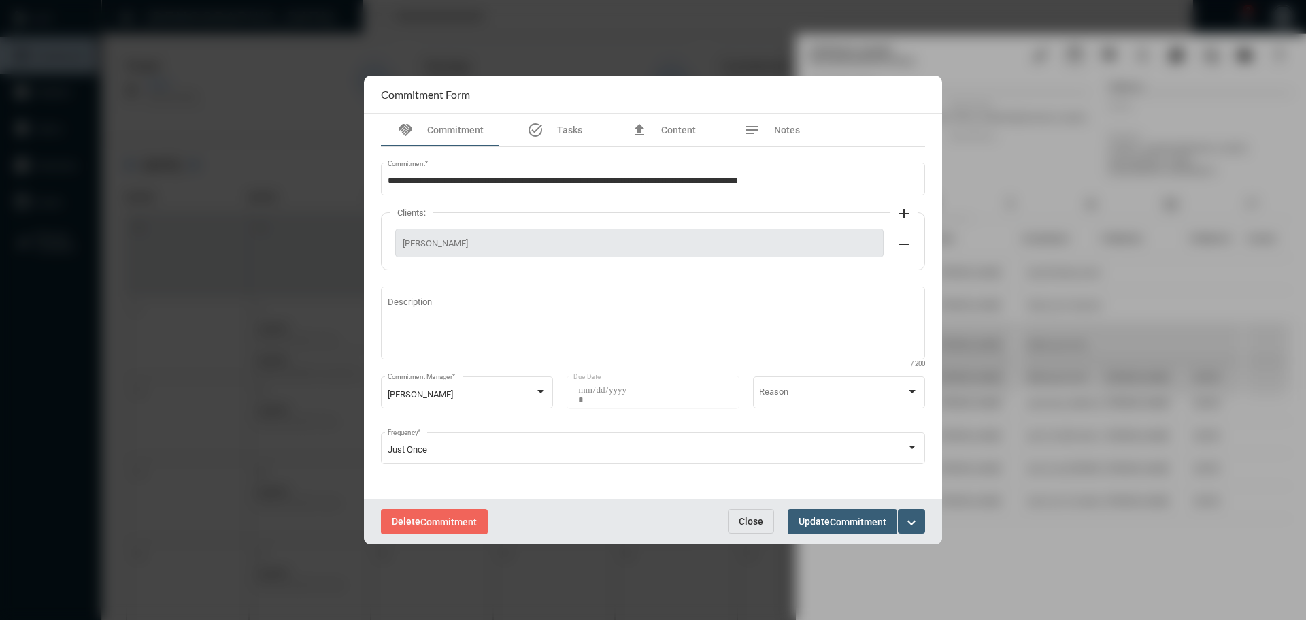
click at [745, 531] on button "Close" at bounding box center [751, 521] width 46 height 24
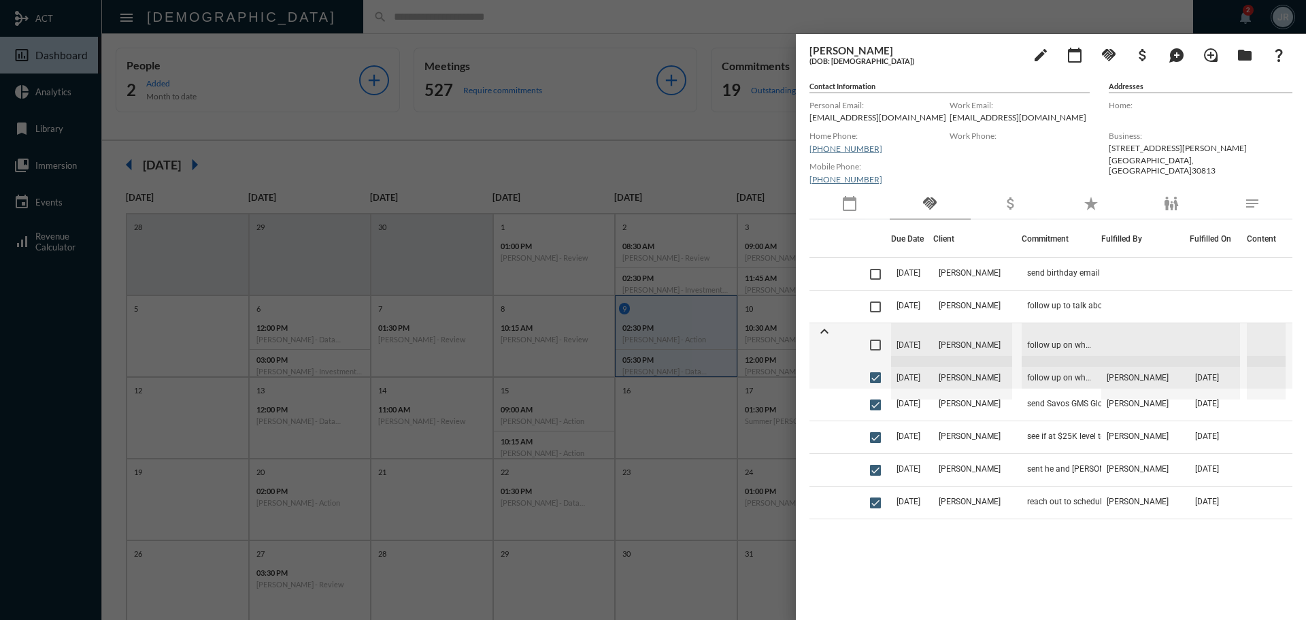
click at [451, 24] on div at bounding box center [653, 310] width 1306 height 620
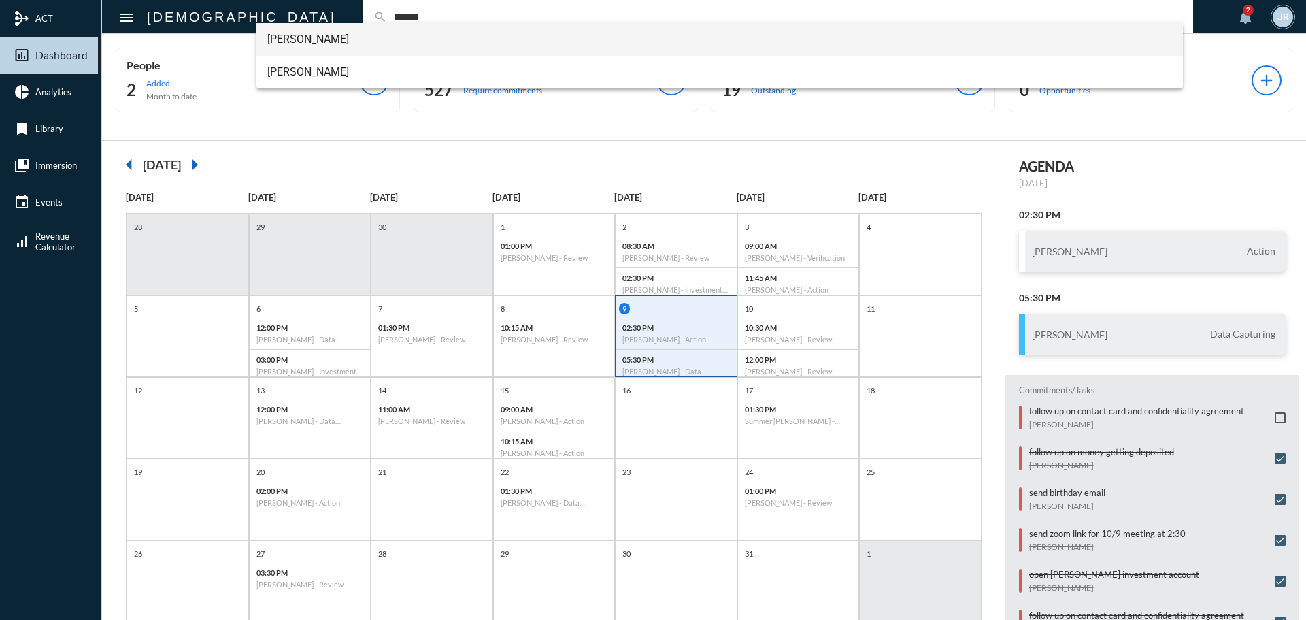
type input "******"
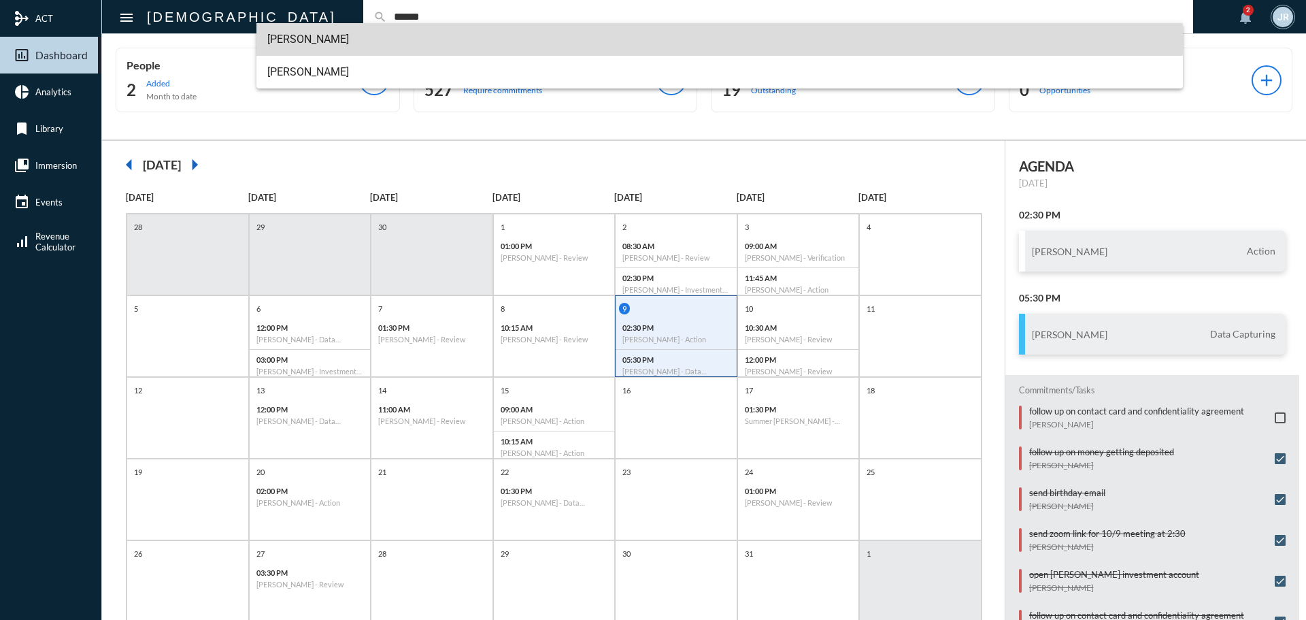
click at [291, 42] on span "[PERSON_NAME]" at bounding box center [719, 39] width 905 height 33
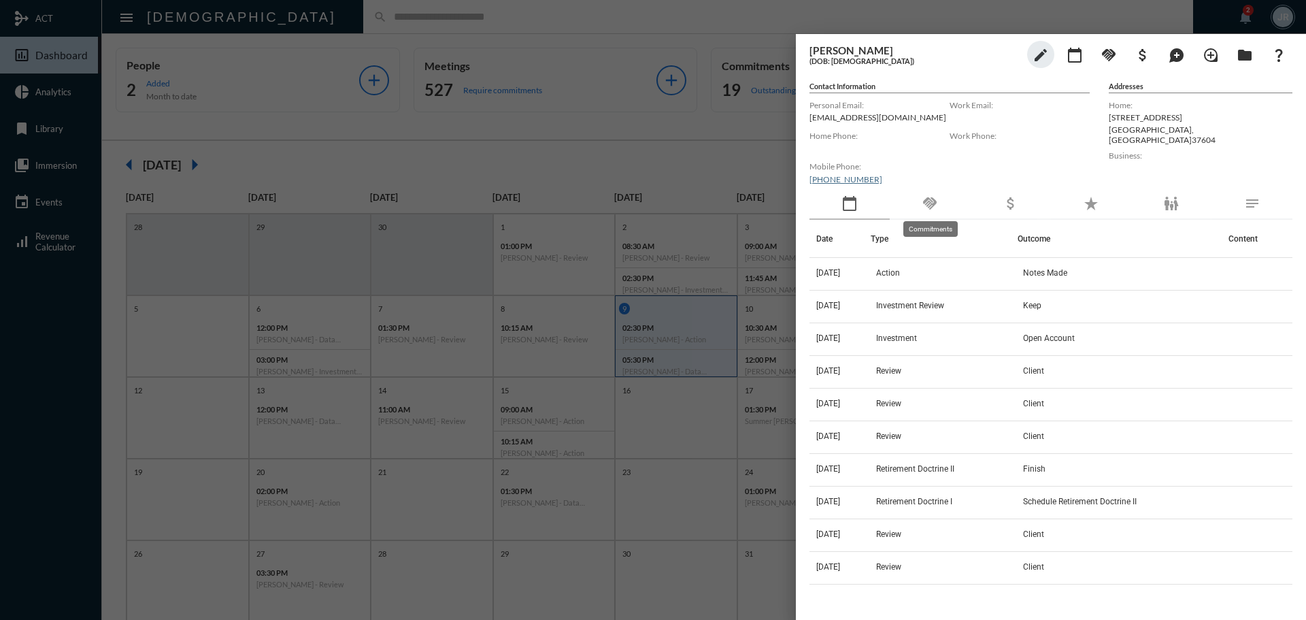
click at [931, 199] on mat-icon "handshake" at bounding box center [930, 203] width 16 height 16
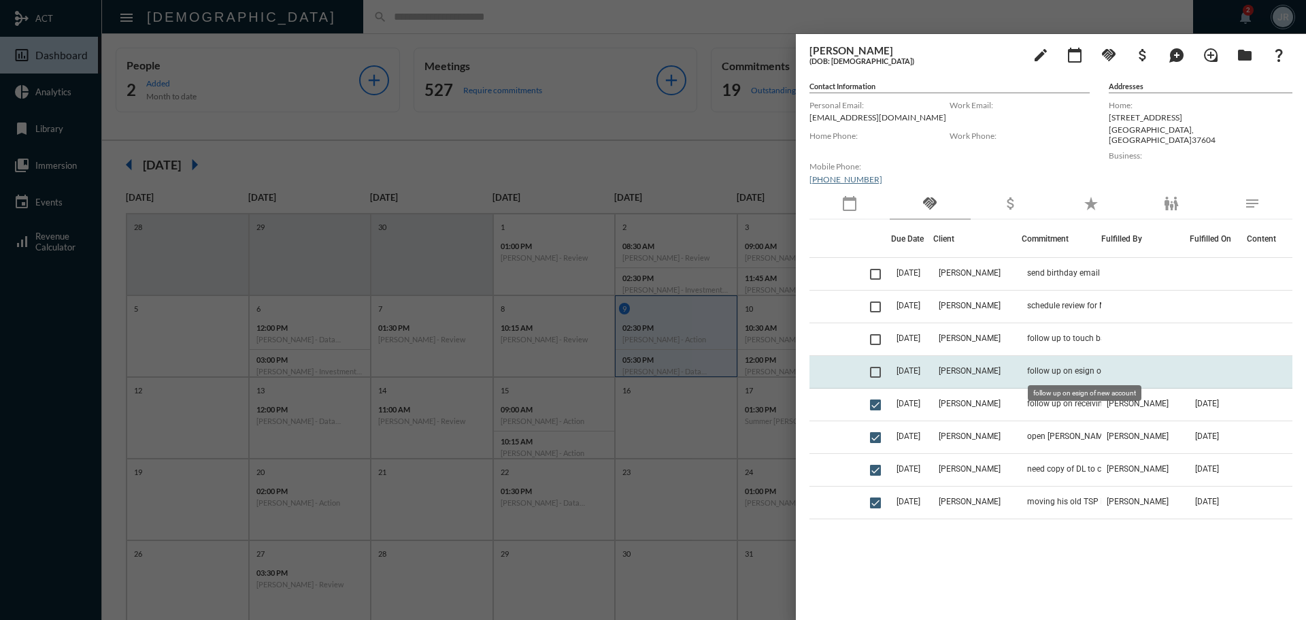
click at [1052, 371] on span "follow up on esign of new account" at bounding box center [1090, 371] width 126 height 10
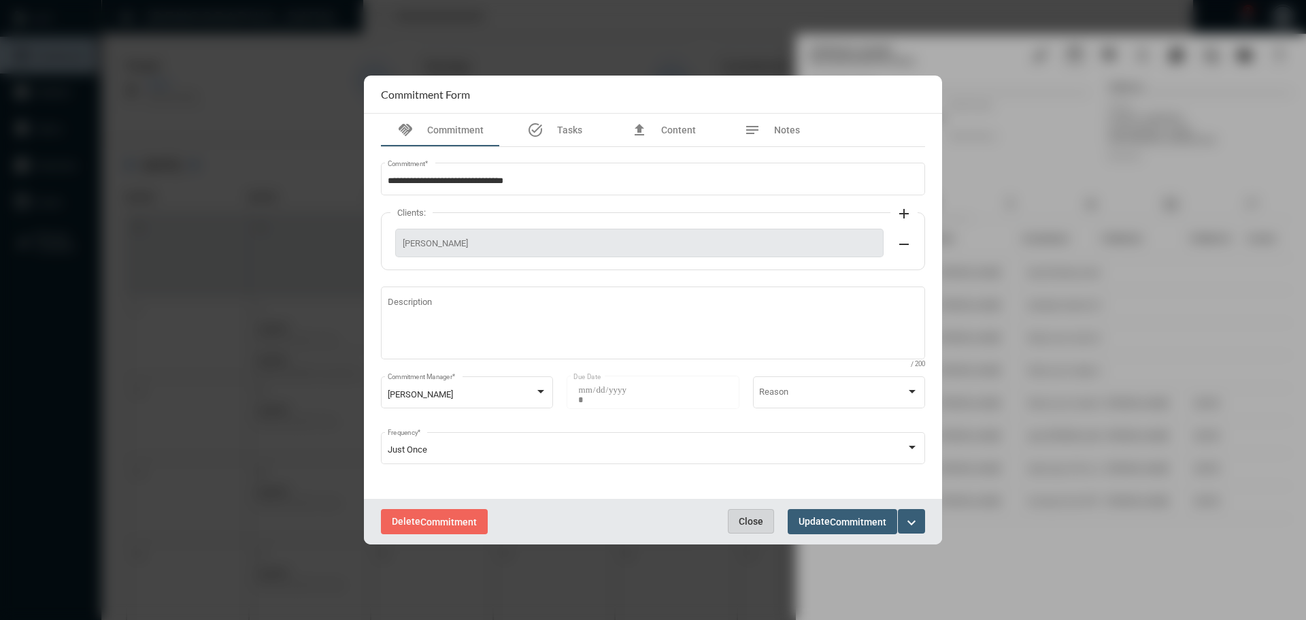
click at [752, 516] on span "Close" at bounding box center [751, 521] width 24 height 11
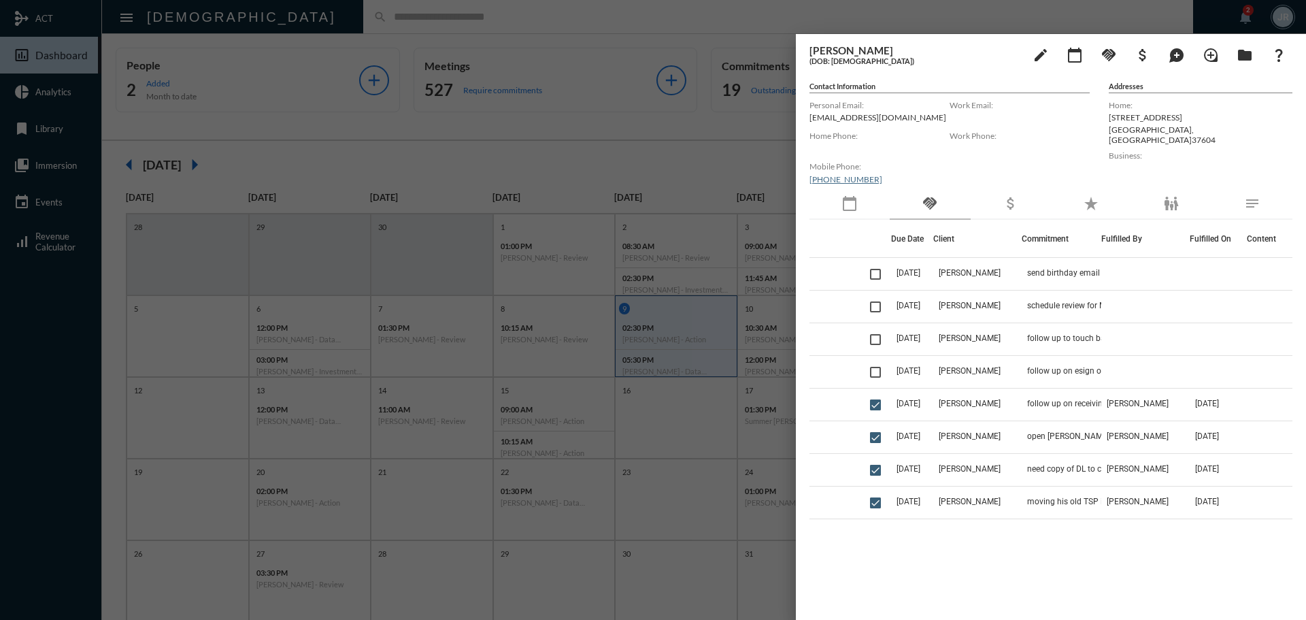
click at [395, 14] on div at bounding box center [653, 310] width 1306 height 620
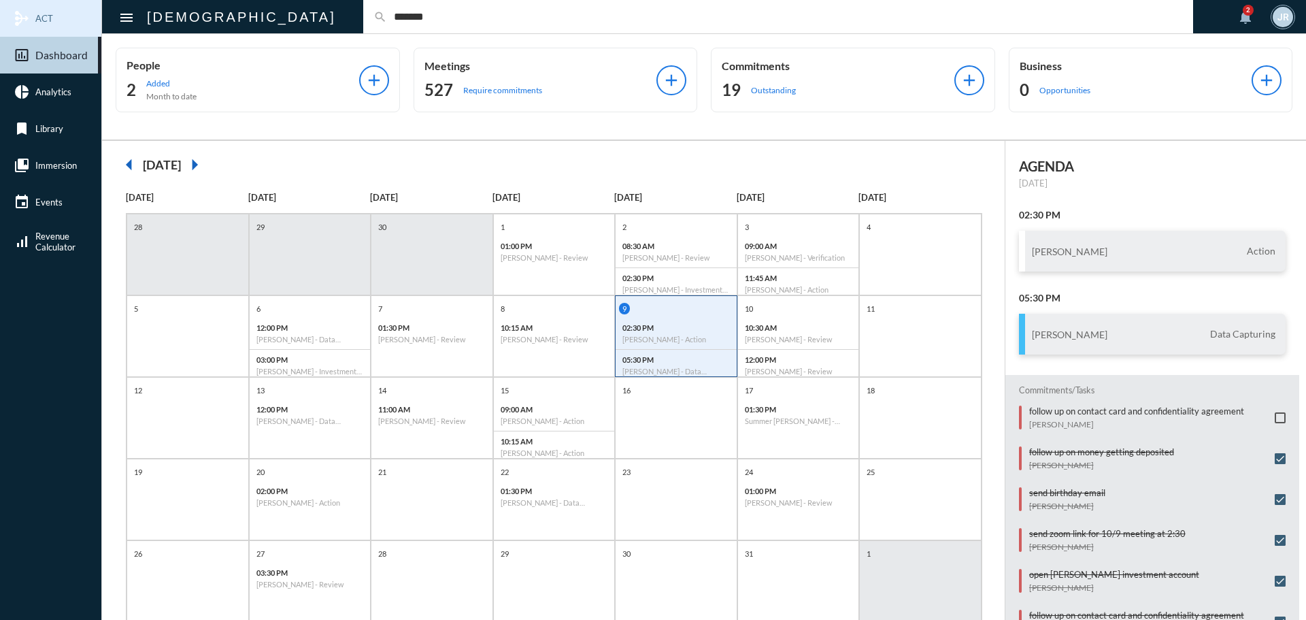
type input "*******"
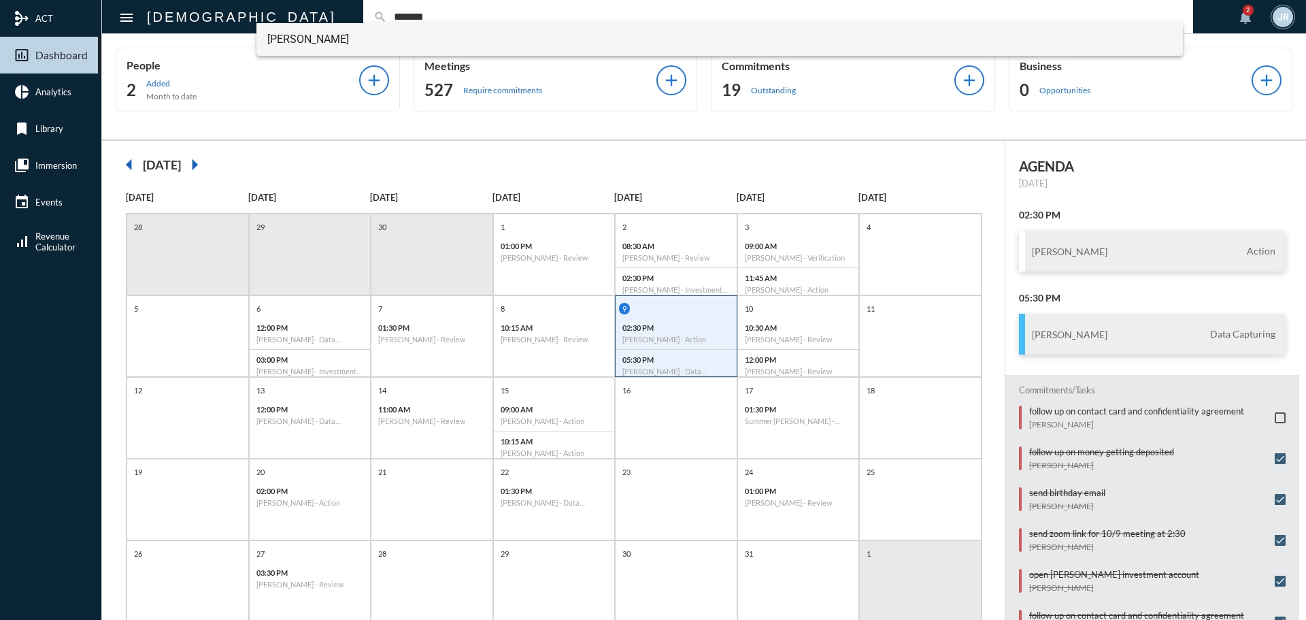
click at [342, 35] on span "[PERSON_NAME]" at bounding box center [719, 39] width 905 height 33
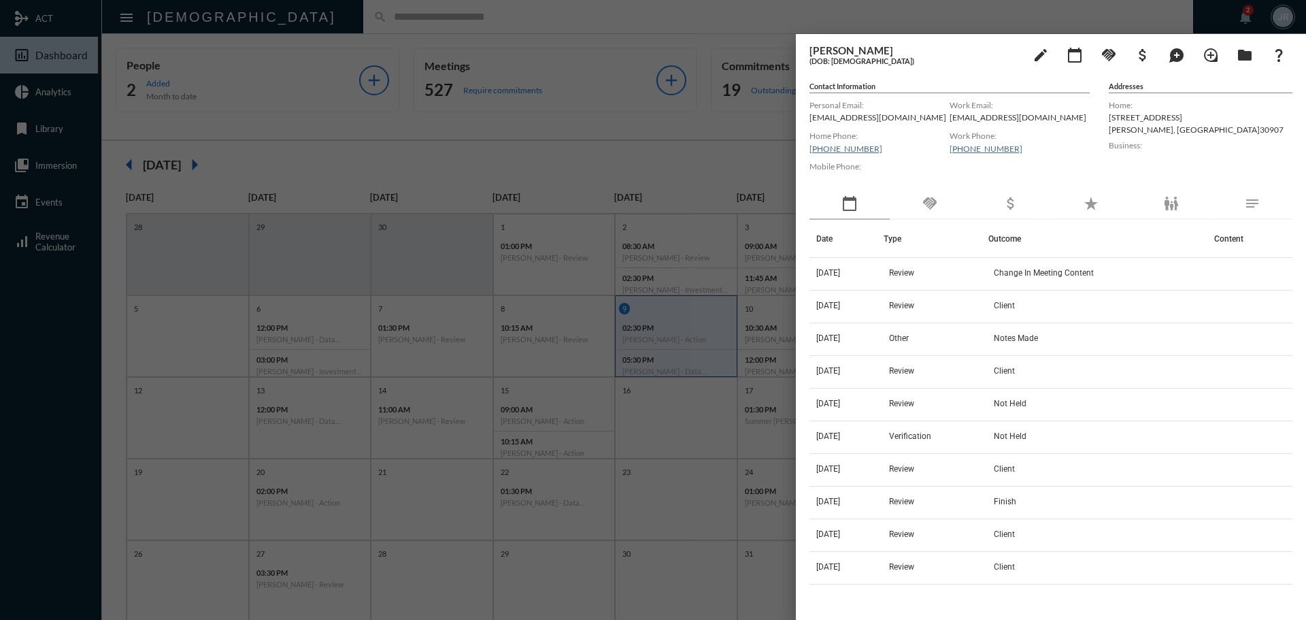
click at [331, 21] on div at bounding box center [653, 310] width 1306 height 620
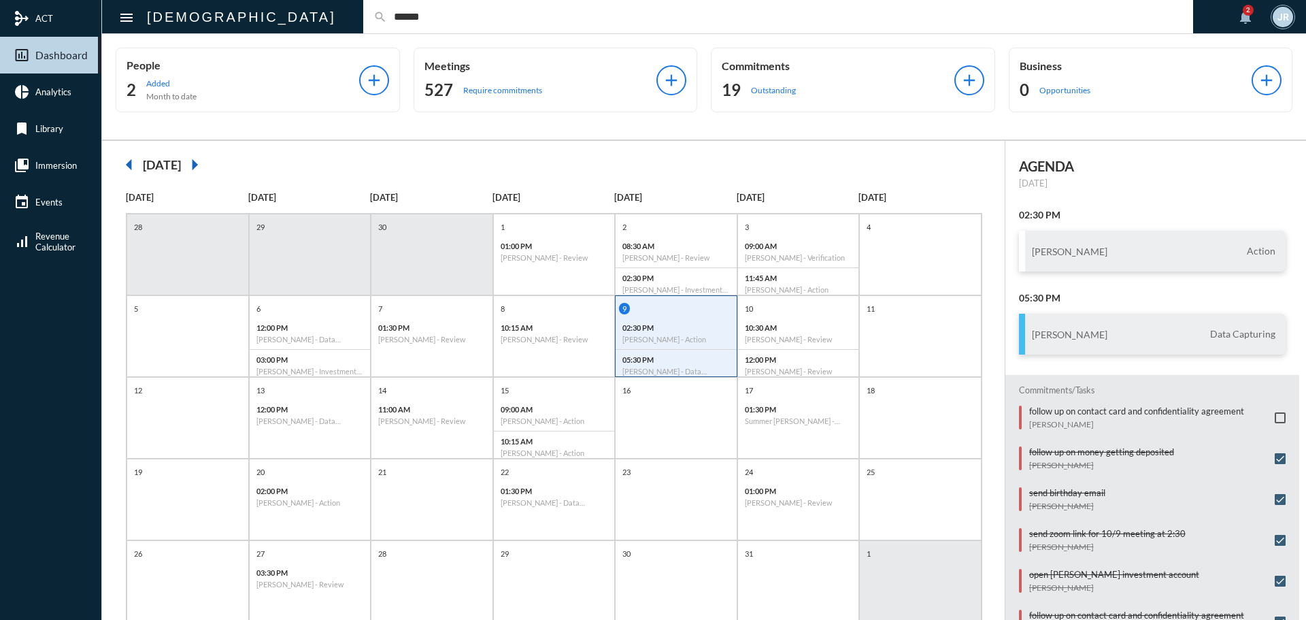
type input "******"
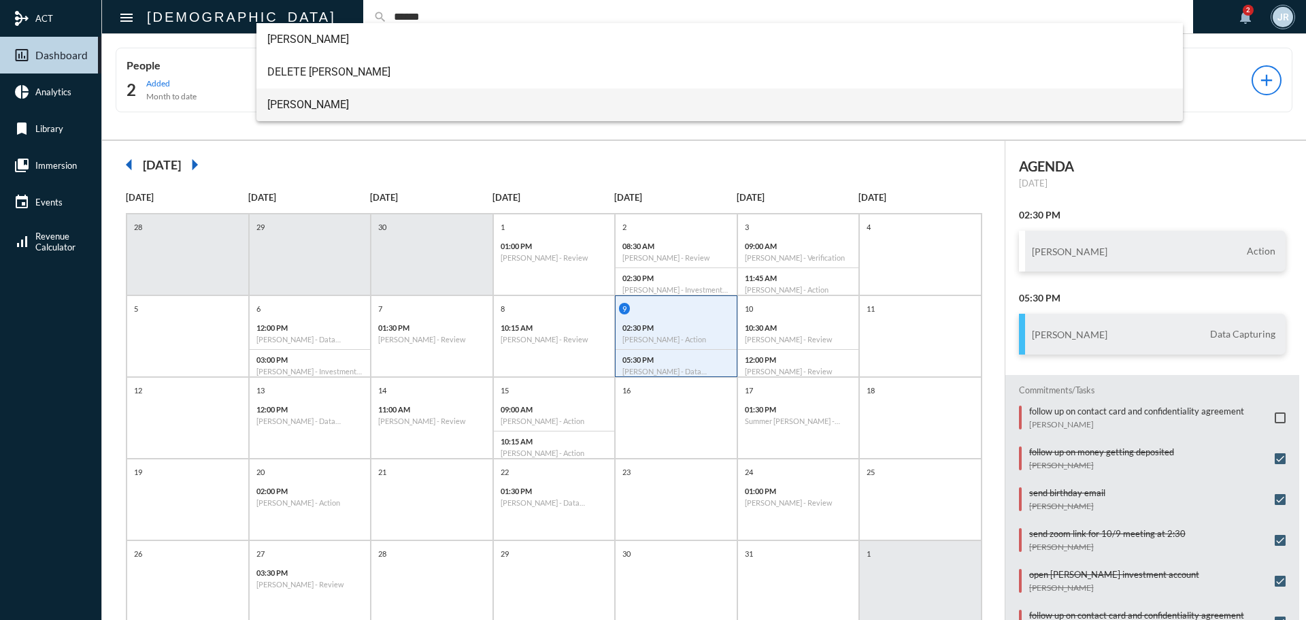
click at [281, 106] on span "[PERSON_NAME]" at bounding box center [719, 104] width 905 height 33
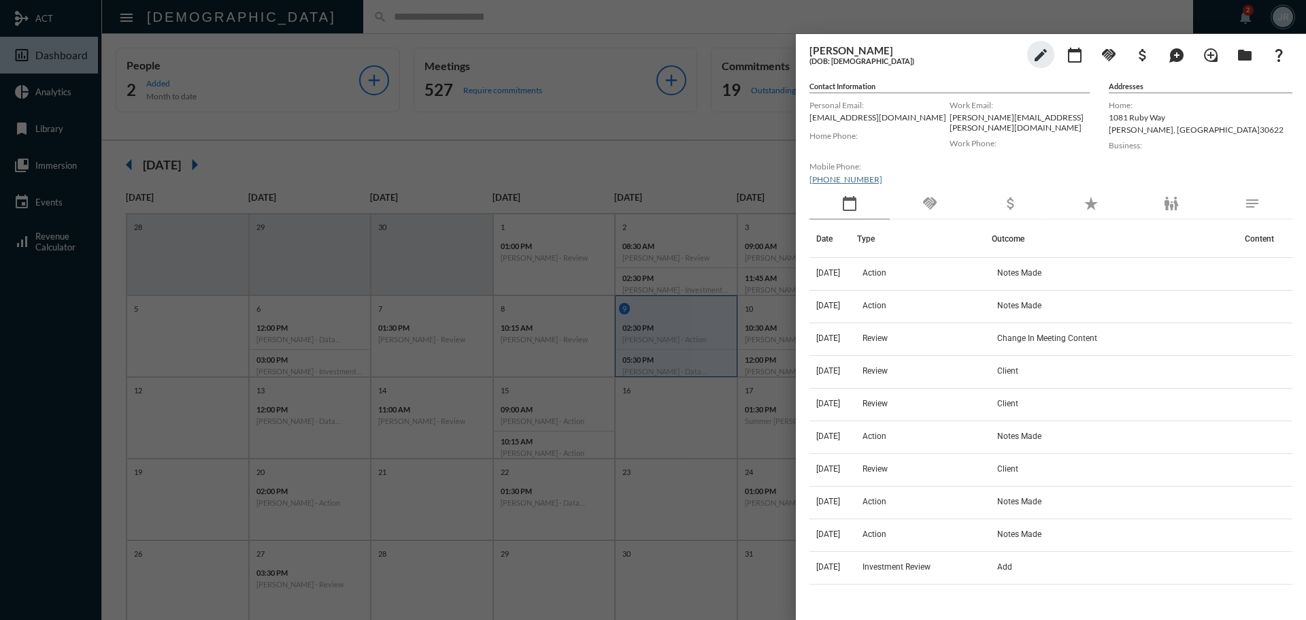
click at [414, 29] on div at bounding box center [653, 310] width 1306 height 620
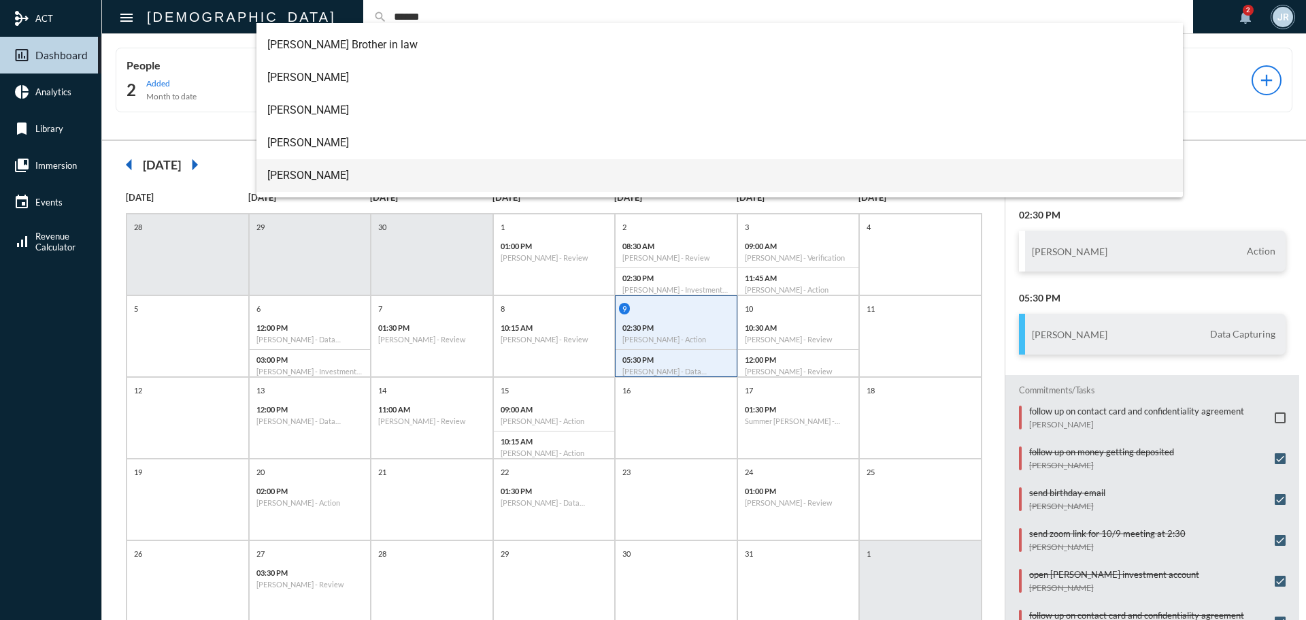
scroll to position [136, 0]
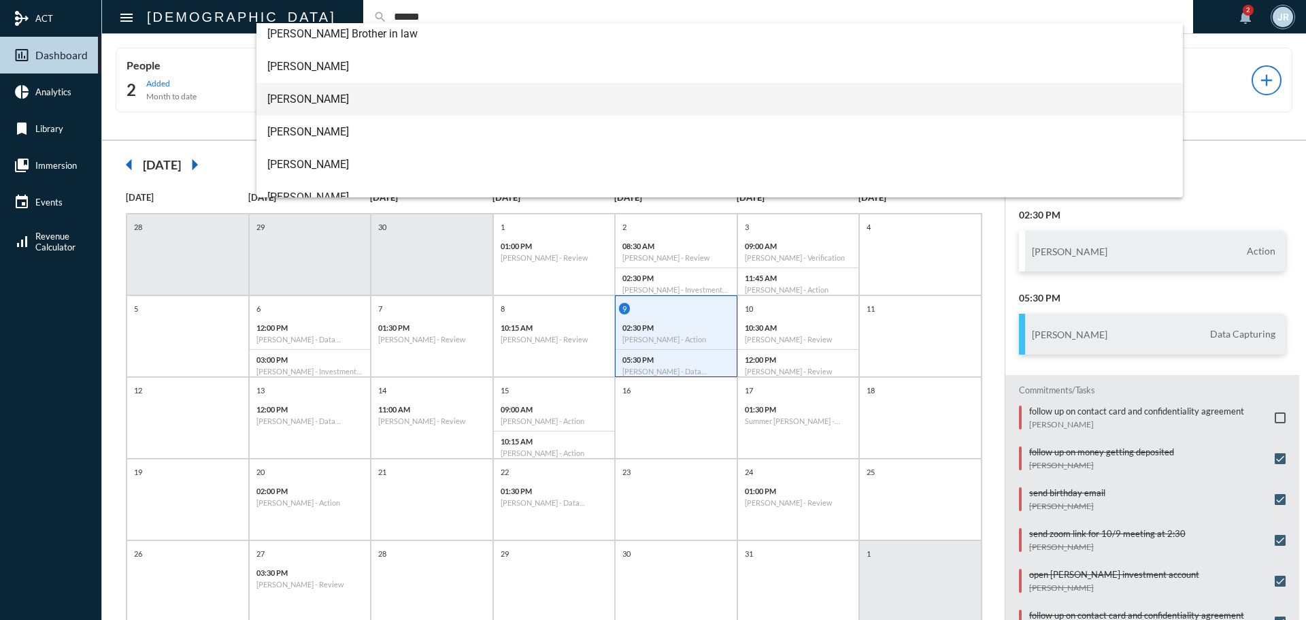
type input "******"
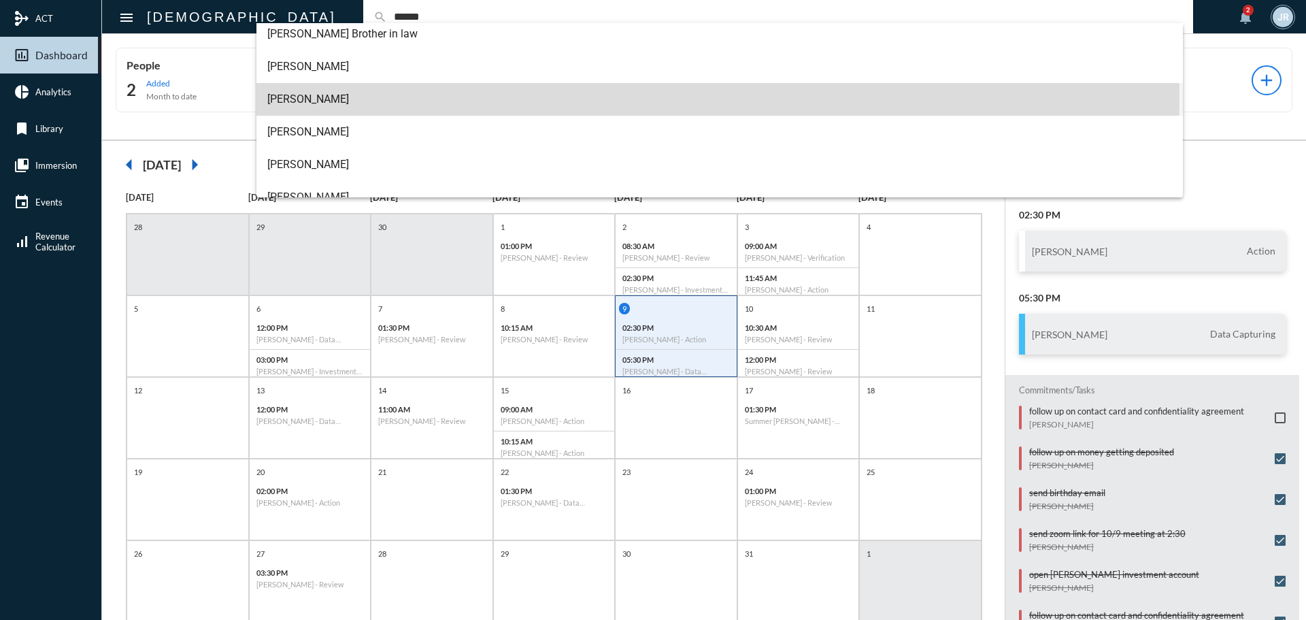
click at [295, 98] on span "[PERSON_NAME]" at bounding box center [719, 99] width 905 height 33
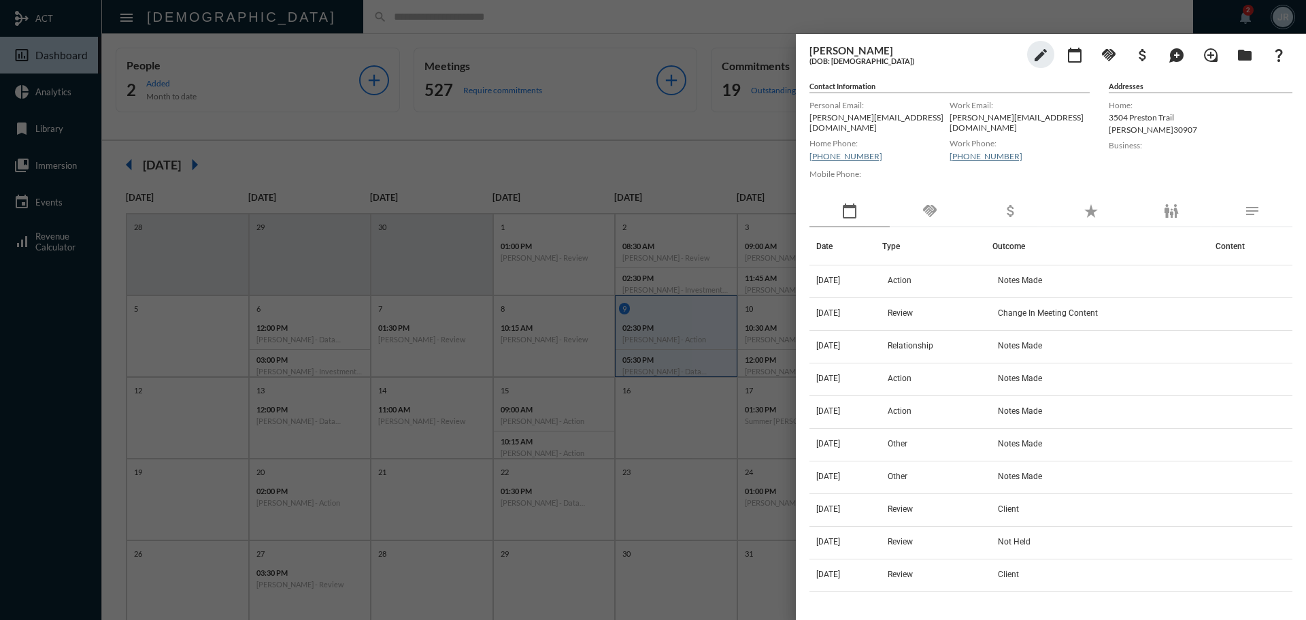
click at [941, 196] on div "handshake" at bounding box center [930, 211] width 80 height 31
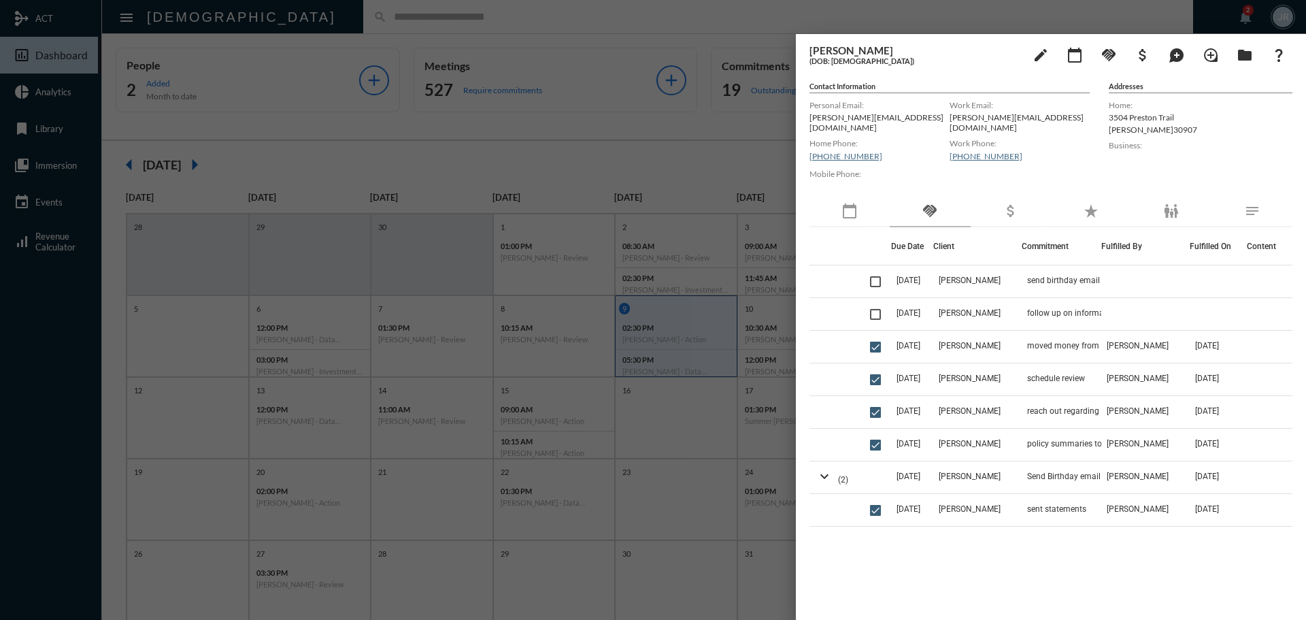
click at [297, 14] on div at bounding box center [653, 310] width 1306 height 620
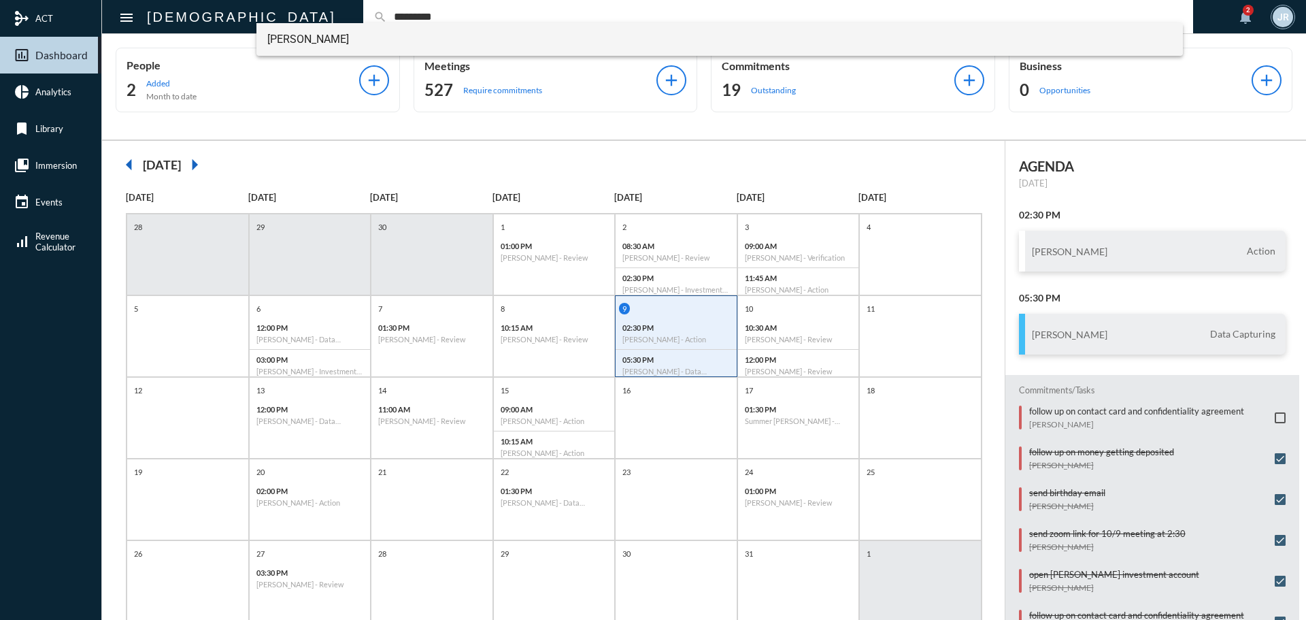
type input "*********"
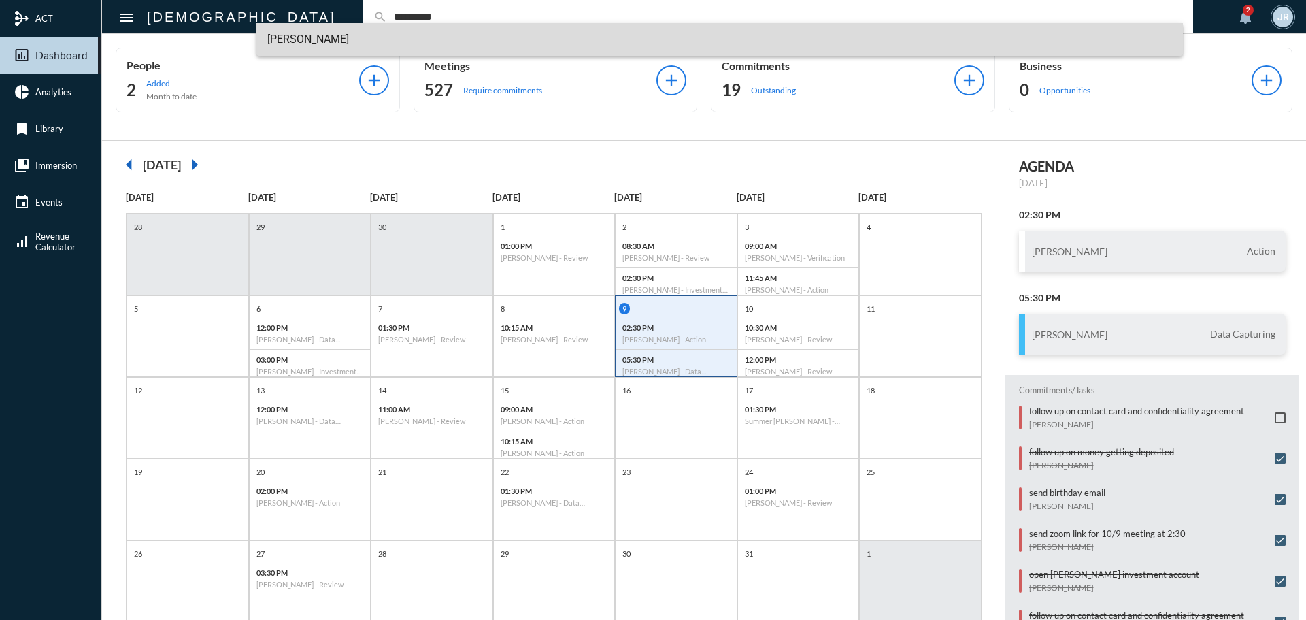
click at [302, 27] on span "[PERSON_NAME]" at bounding box center [719, 39] width 905 height 33
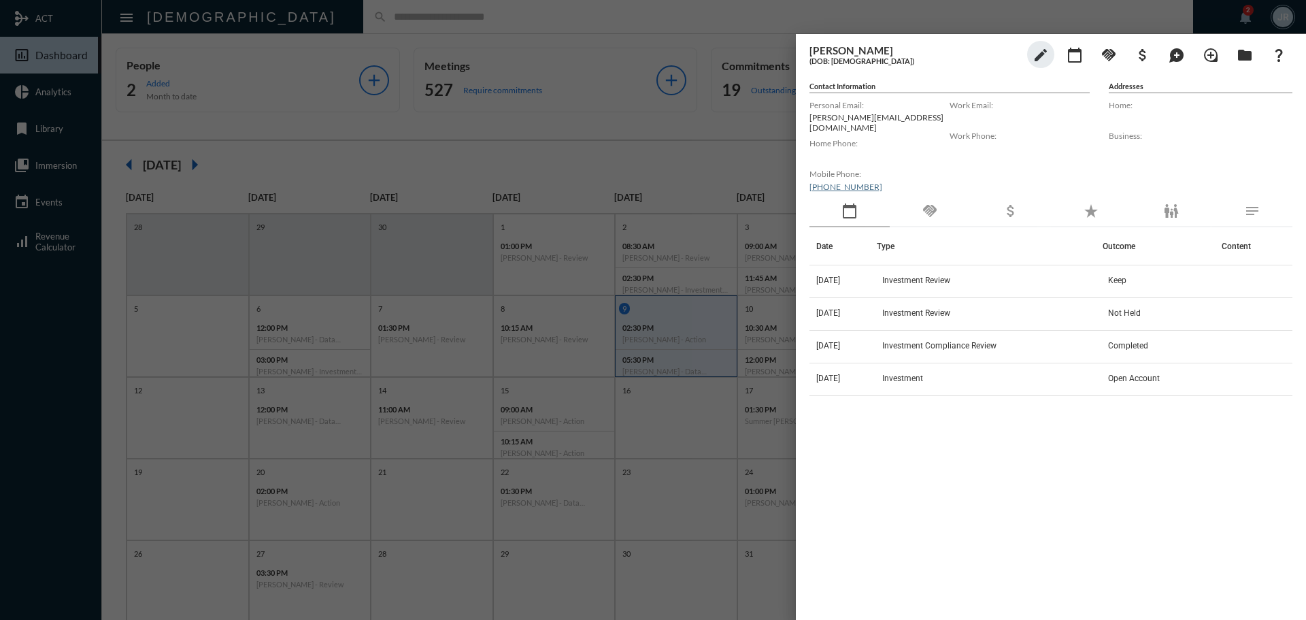
click at [919, 214] on div "handshake" at bounding box center [930, 211] width 80 height 31
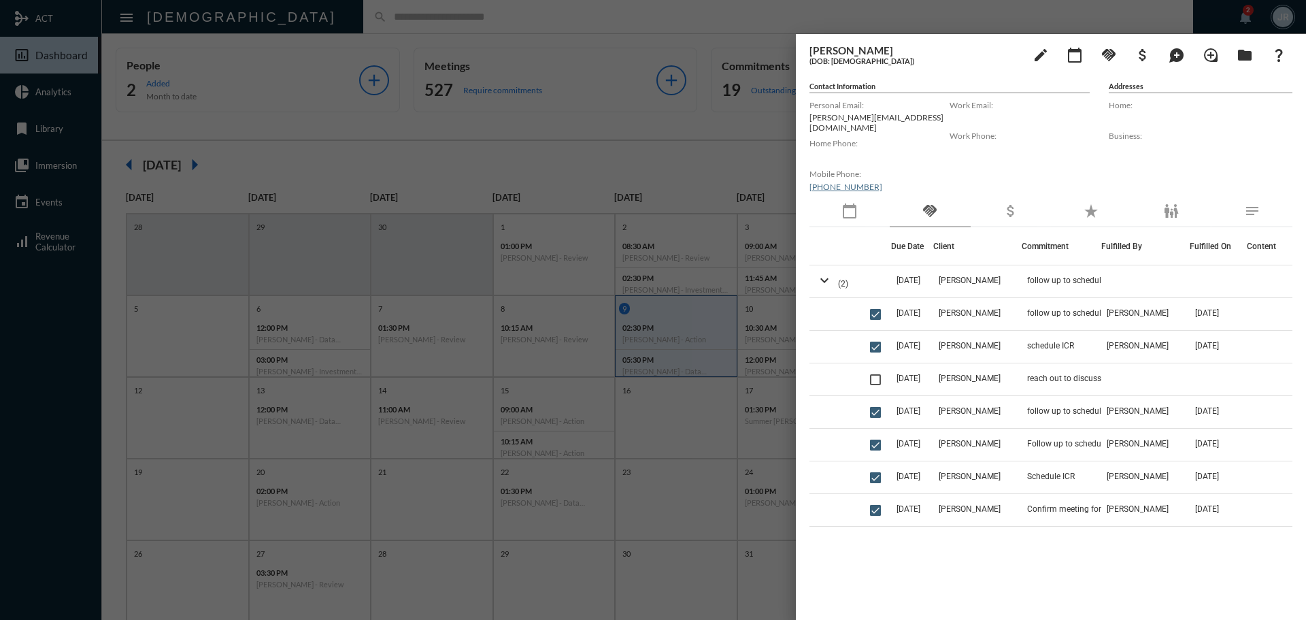
click at [437, 12] on div at bounding box center [653, 310] width 1306 height 620
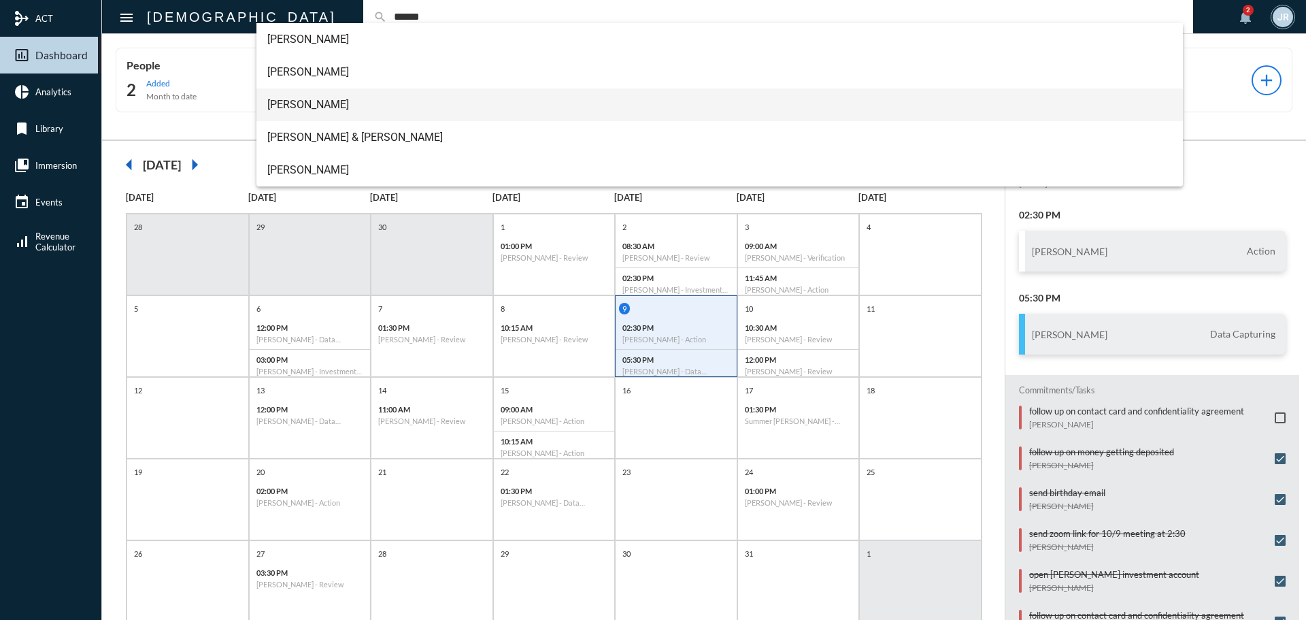
type input "******"
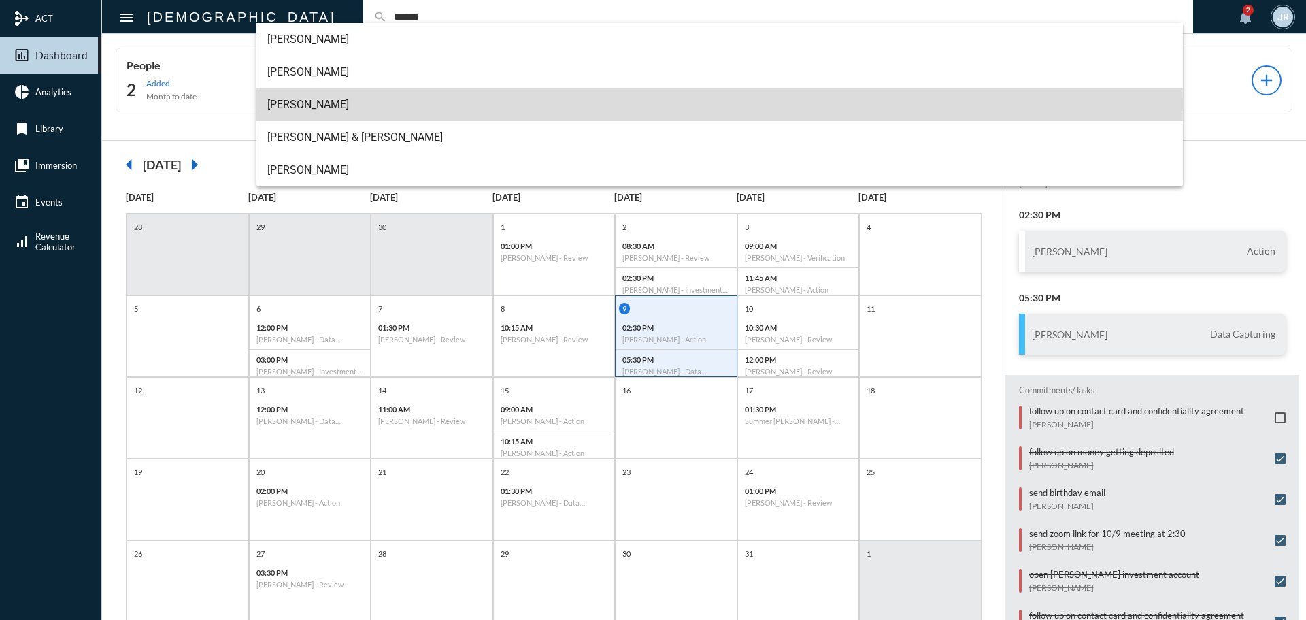
click at [299, 104] on span "[PERSON_NAME]" at bounding box center [719, 104] width 905 height 33
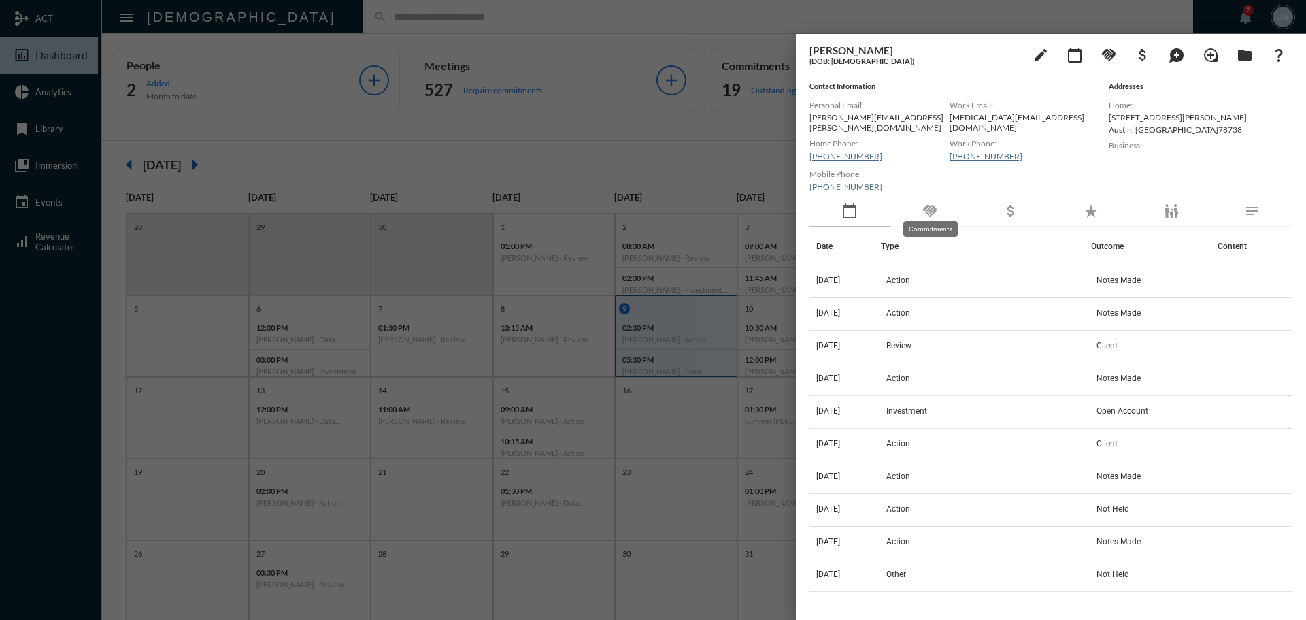
click at [934, 203] on mat-icon "handshake" at bounding box center [930, 211] width 16 height 16
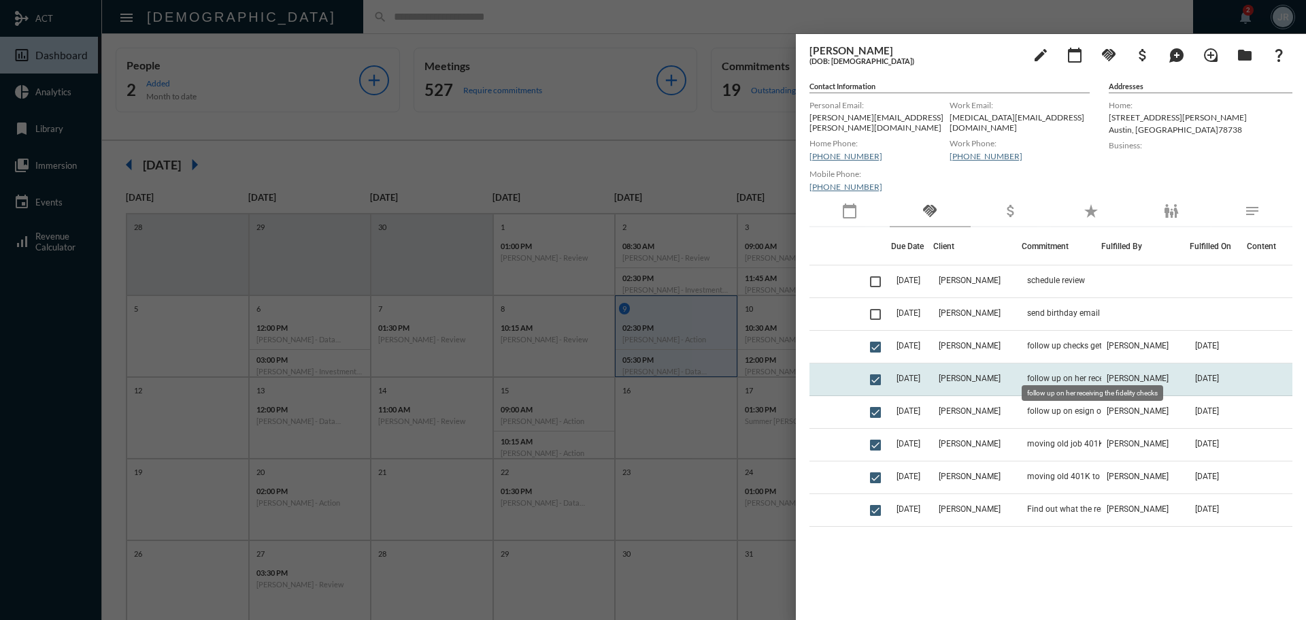
click at [1037, 373] on span "follow up on her receiving the fidelity checks" at bounding box center [1095, 378] width 136 height 10
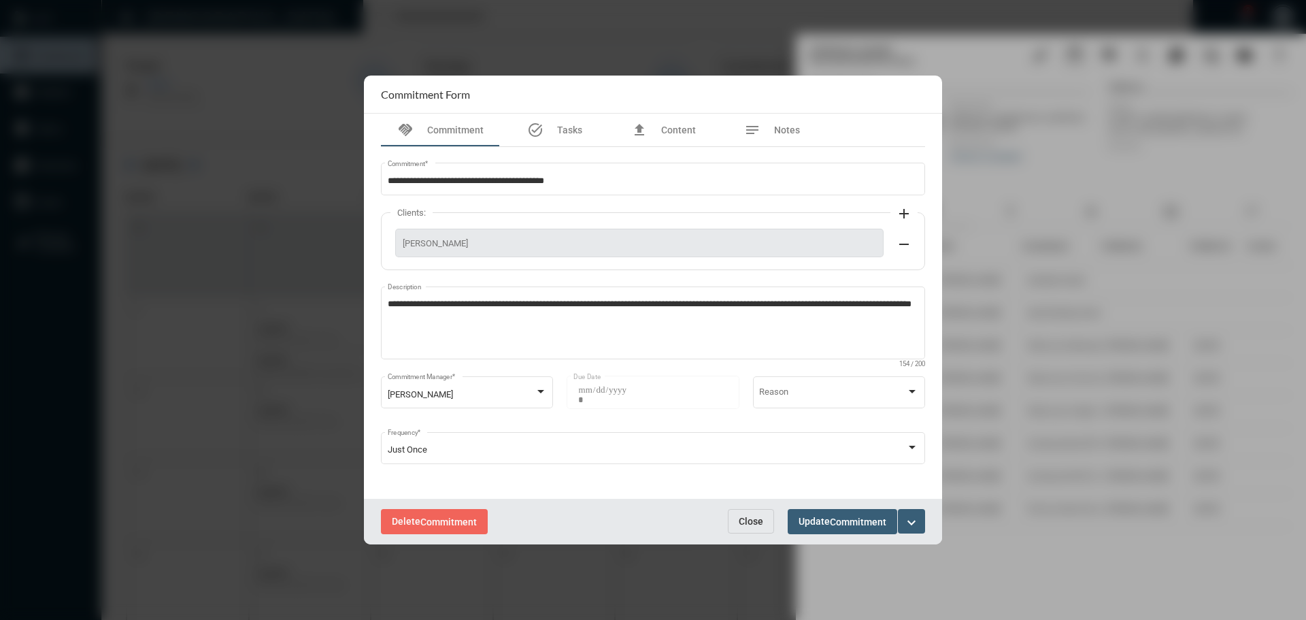
click at [749, 522] on span "Close" at bounding box center [751, 521] width 24 height 11
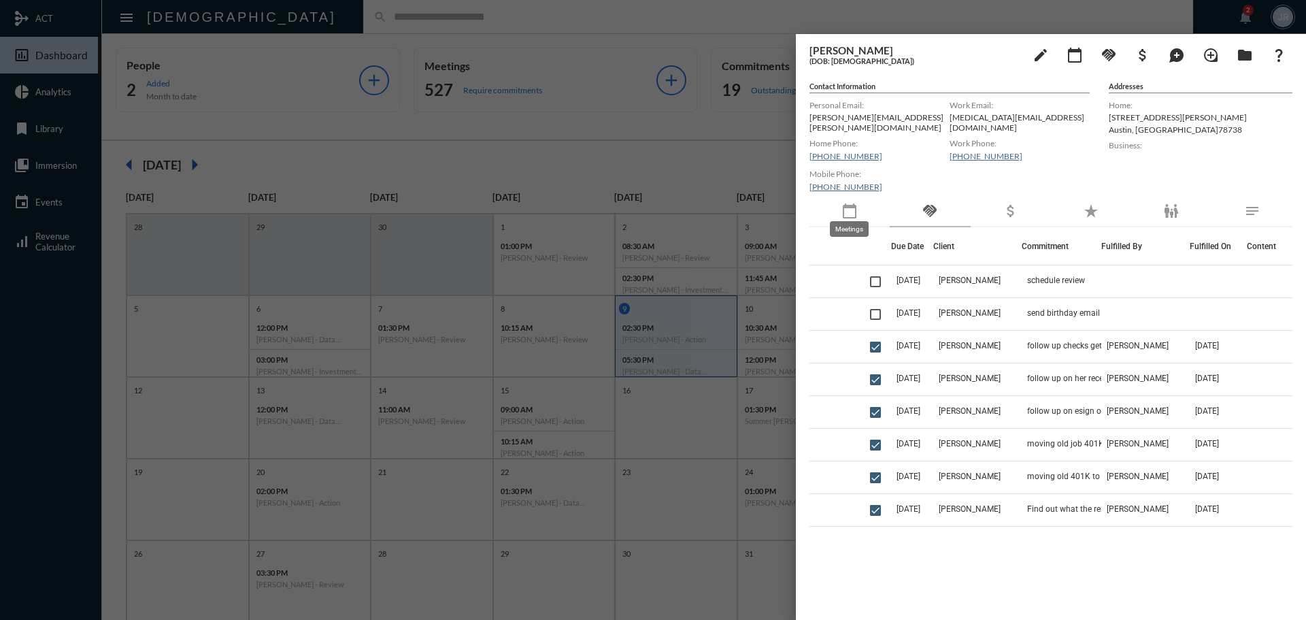
click at [848, 209] on mat-icon "calendar_today" at bounding box center [849, 211] width 16 height 16
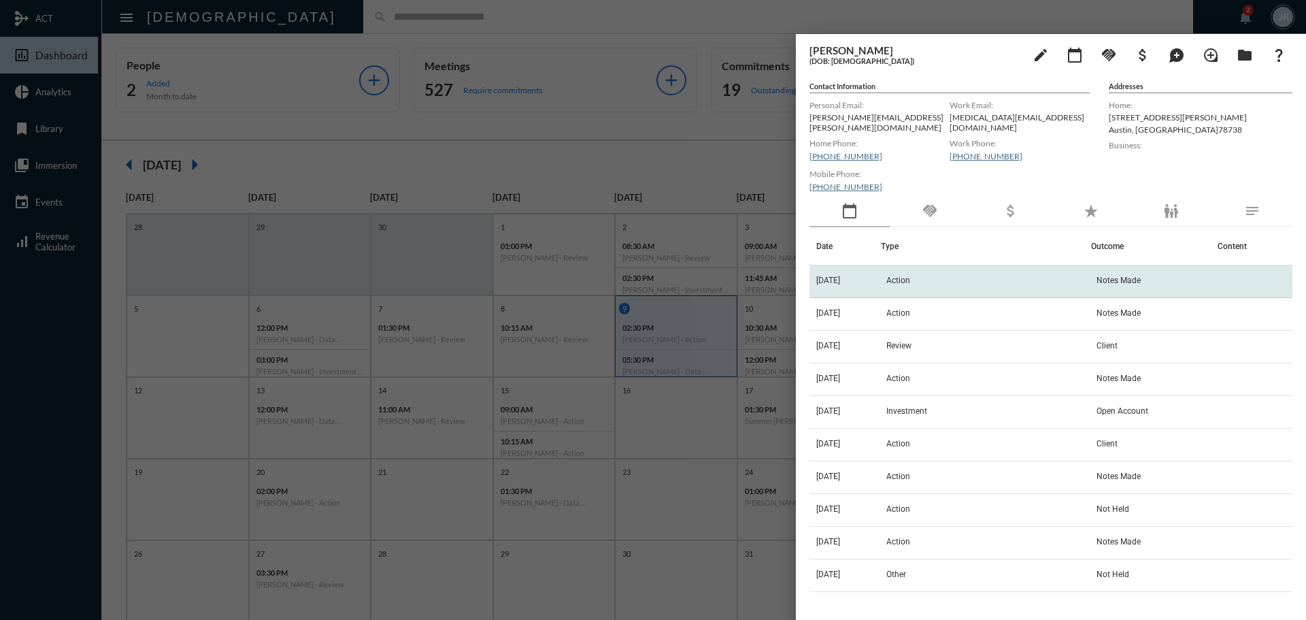
click at [881, 273] on td "[DATE]" at bounding box center [844, 281] width 71 height 33
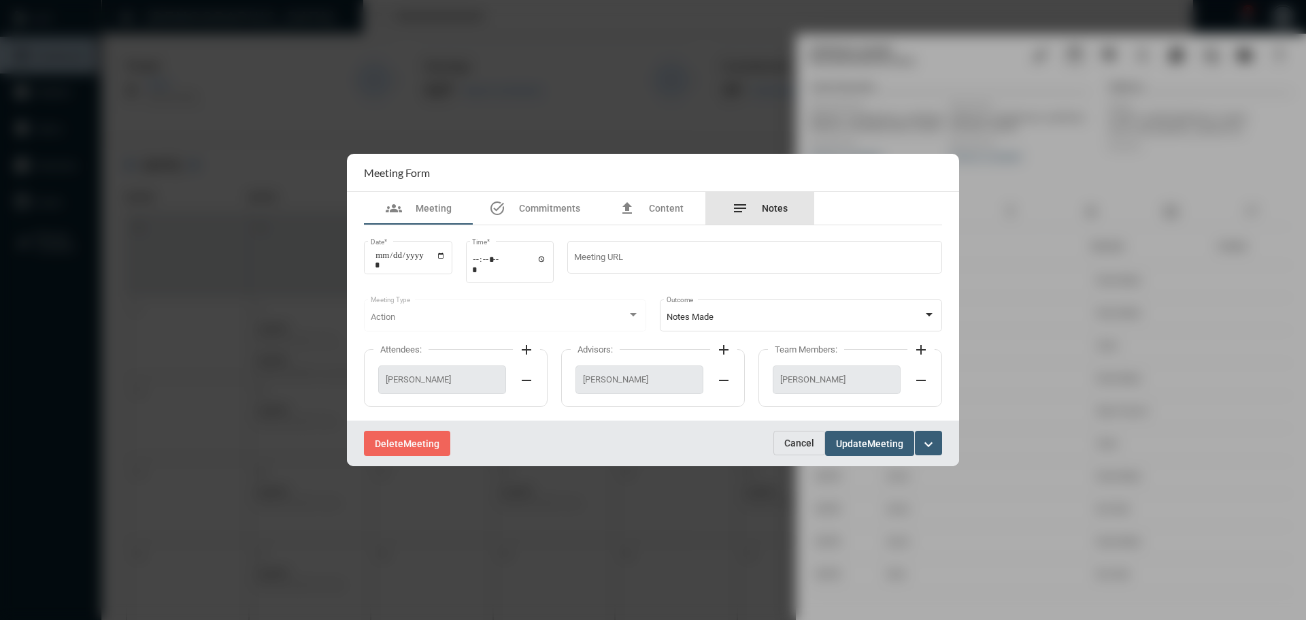
click at [756, 209] on div "notes Notes" at bounding box center [760, 208] width 56 height 16
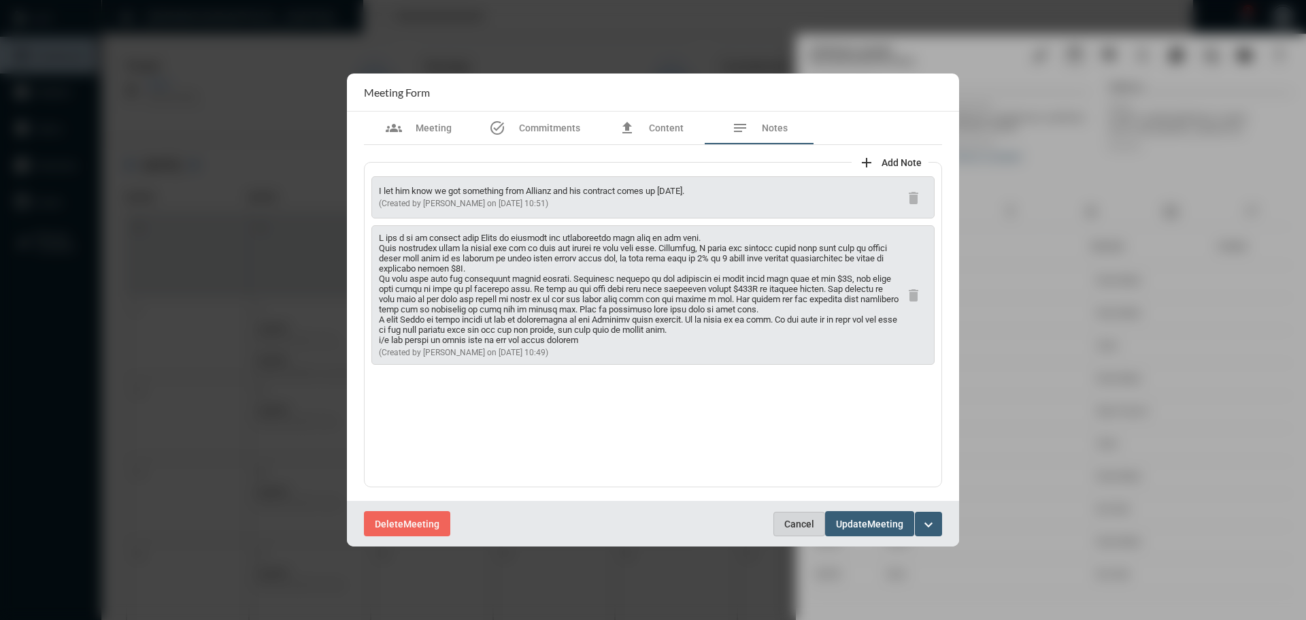
click at [801, 524] on span "Cancel" at bounding box center [799, 523] width 30 height 11
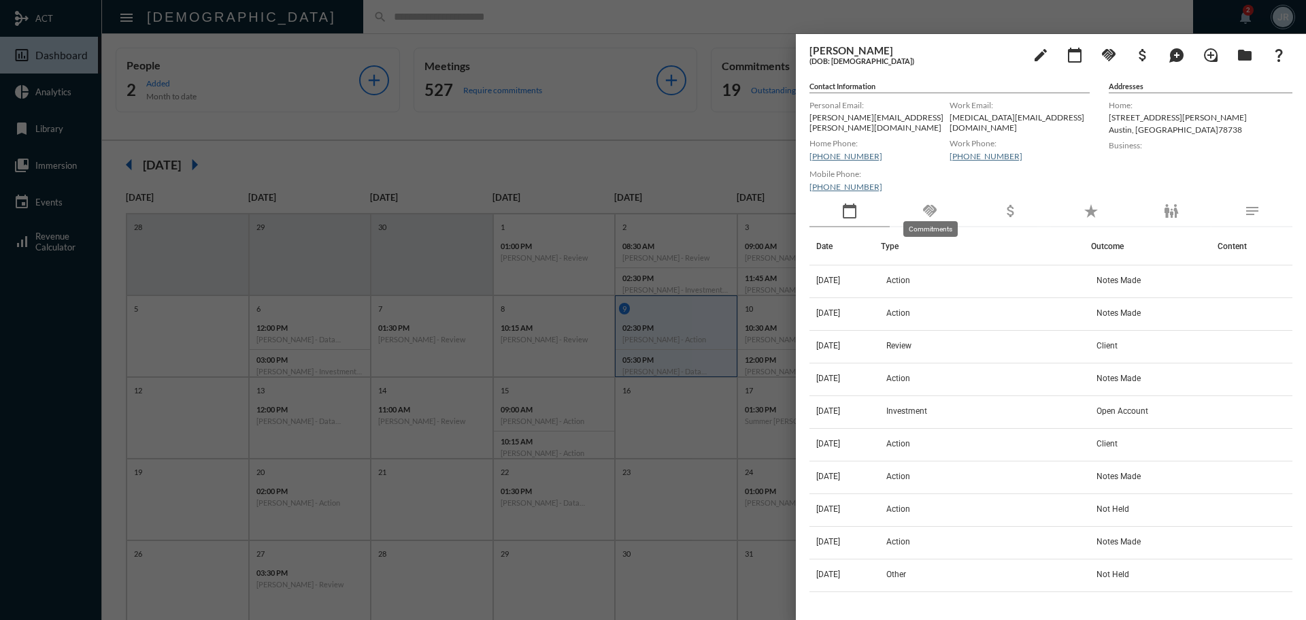
click at [935, 203] on mat-icon "handshake" at bounding box center [930, 211] width 16 height 16
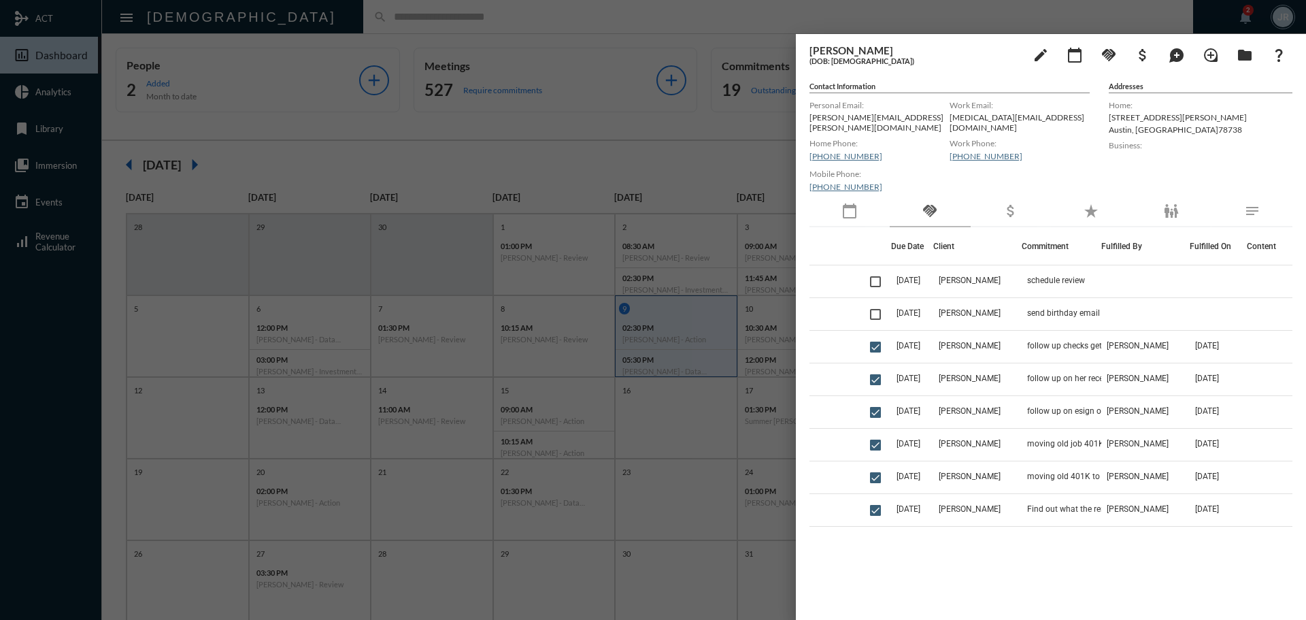
click at [837, 203] on div "calendar_today" at bounding box center [849, 211] width 80 height 31
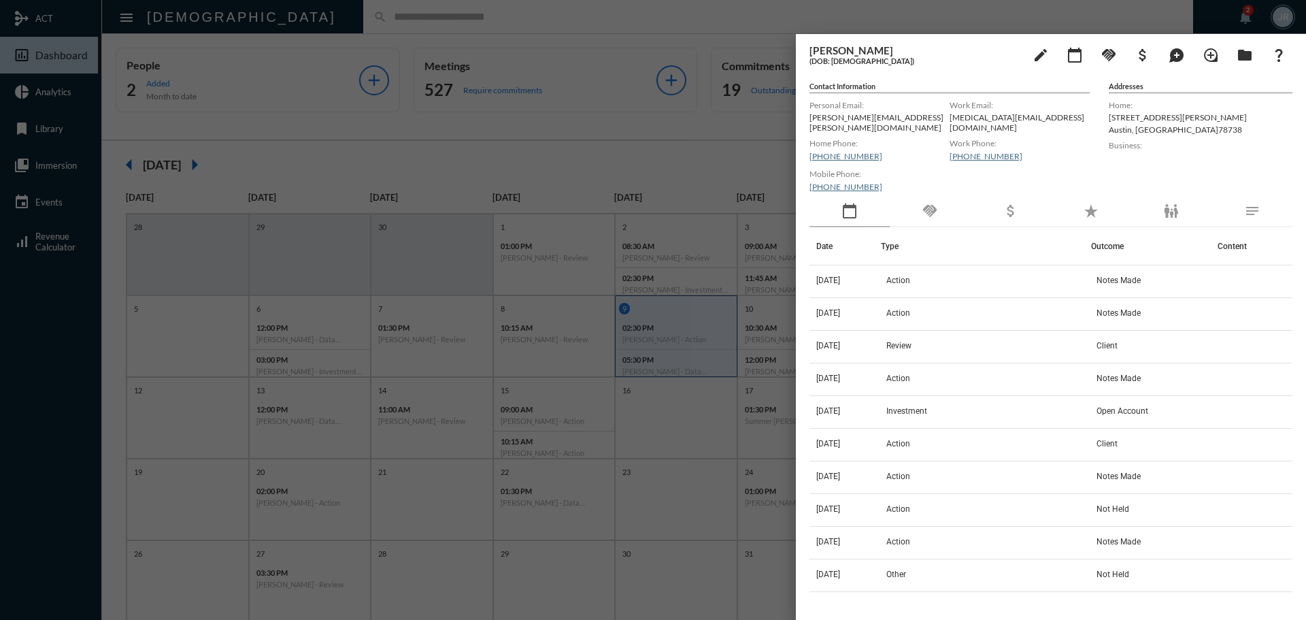
click at [945, 187] on div "Mobile Phone: [PHONE_NUMBER]" at bounding box center [879, 180] width 140 height 31
click at [918, 207] on div "handshake" at bounding box center [930, 211] width 80 height 31
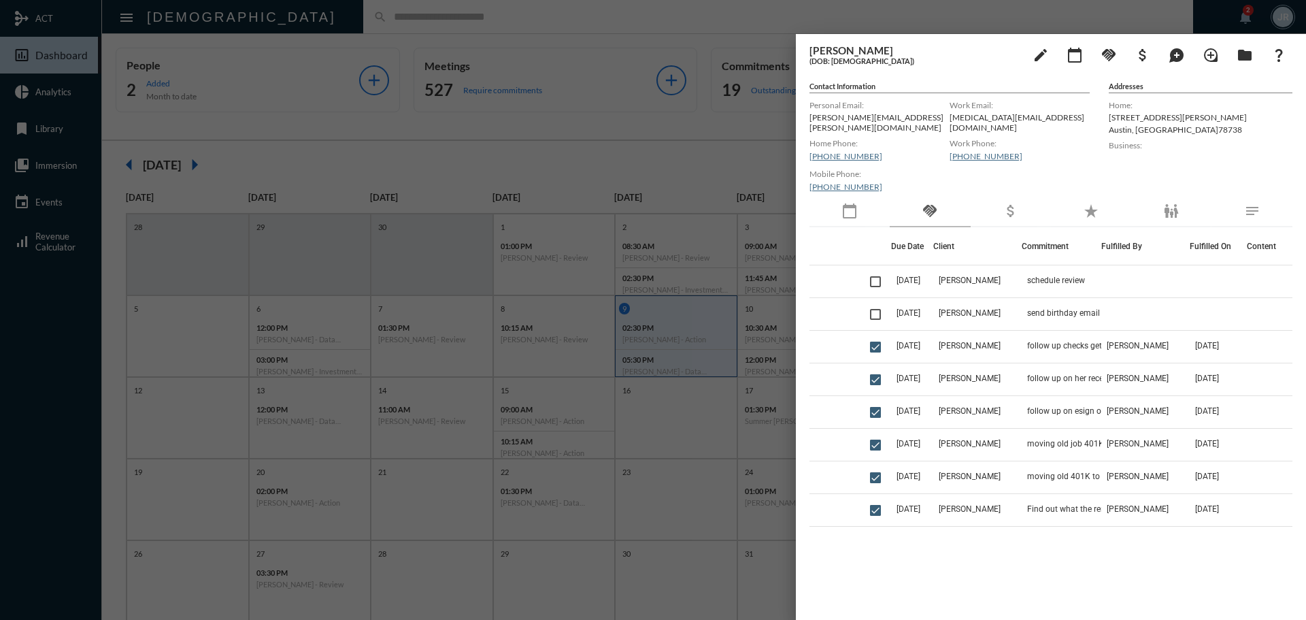
click at [858, 208] on div "calendar_today" at bounding box center [849, 211] width 80 height 31
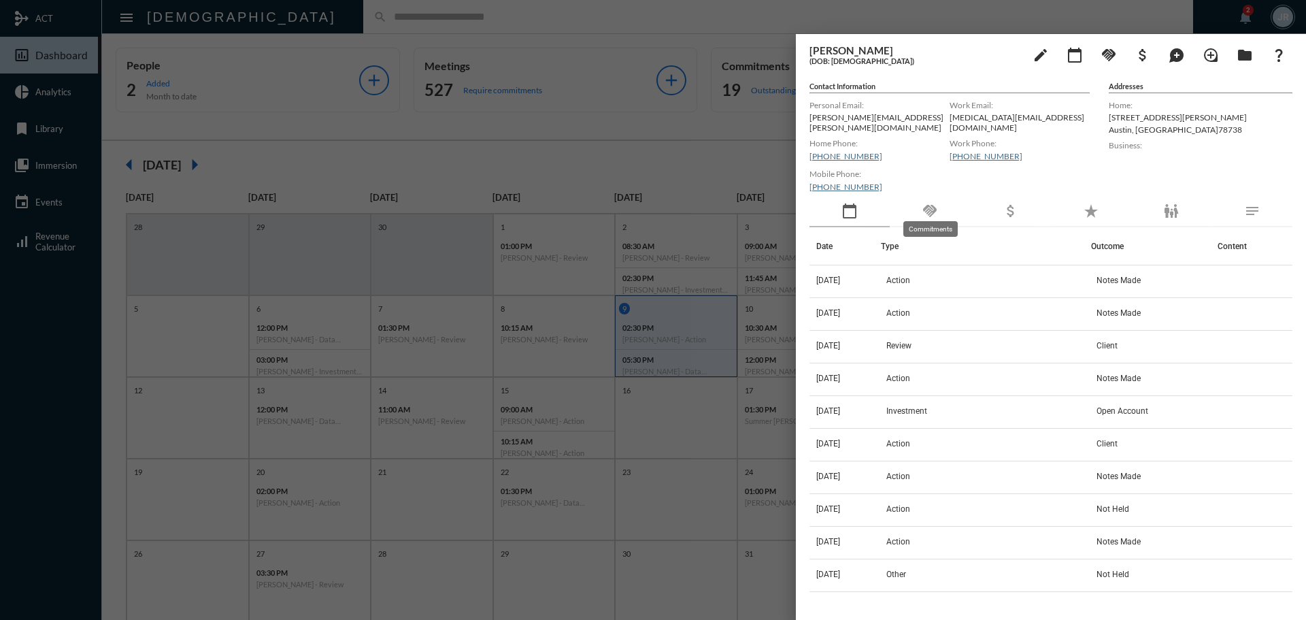
click at [935, 209] on mat-icon "handshake" at bounding box center [930, 211] width 16 height 16
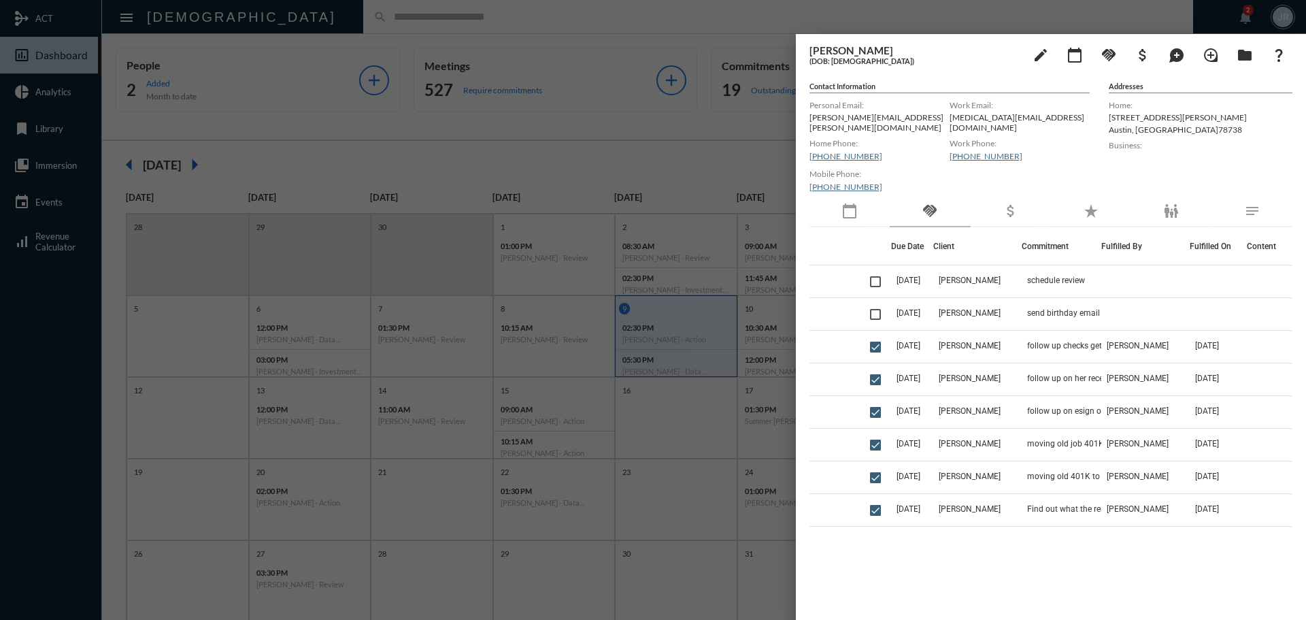
click at [295, 10] on div at bounding box center [653, 310] width 1306 height 620
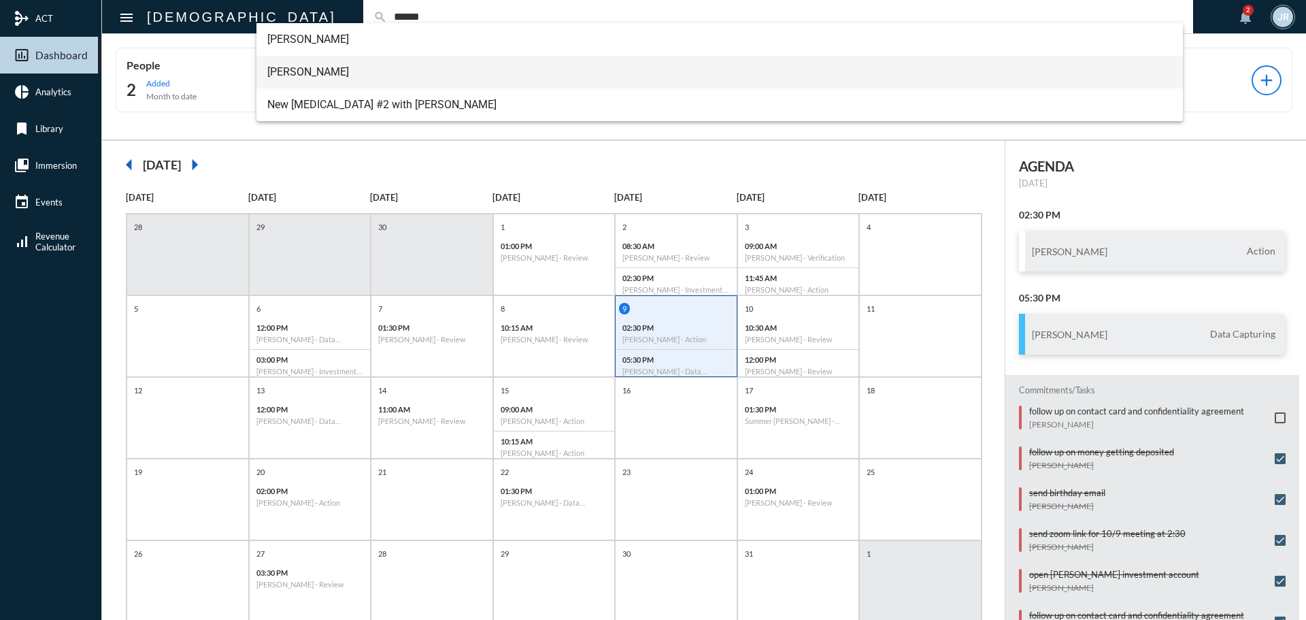
type input "******"
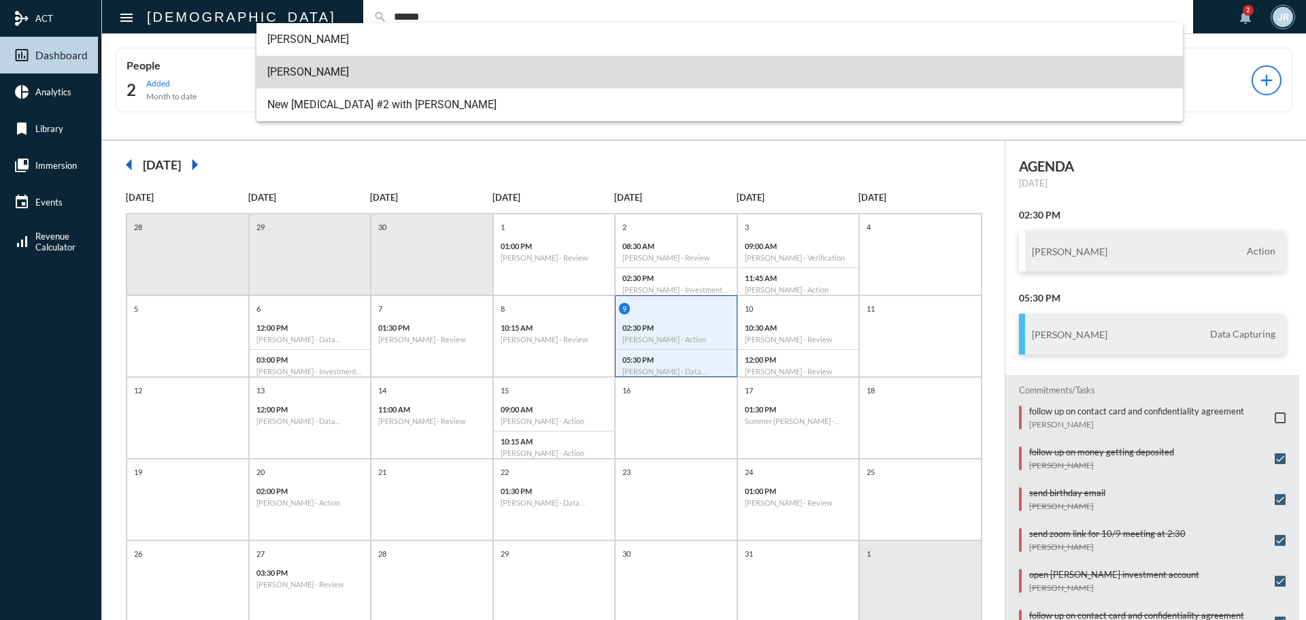
click at [310, 65] on span "[PERSON_NAME]" at bounding box center [719, 72] width 905 height 33
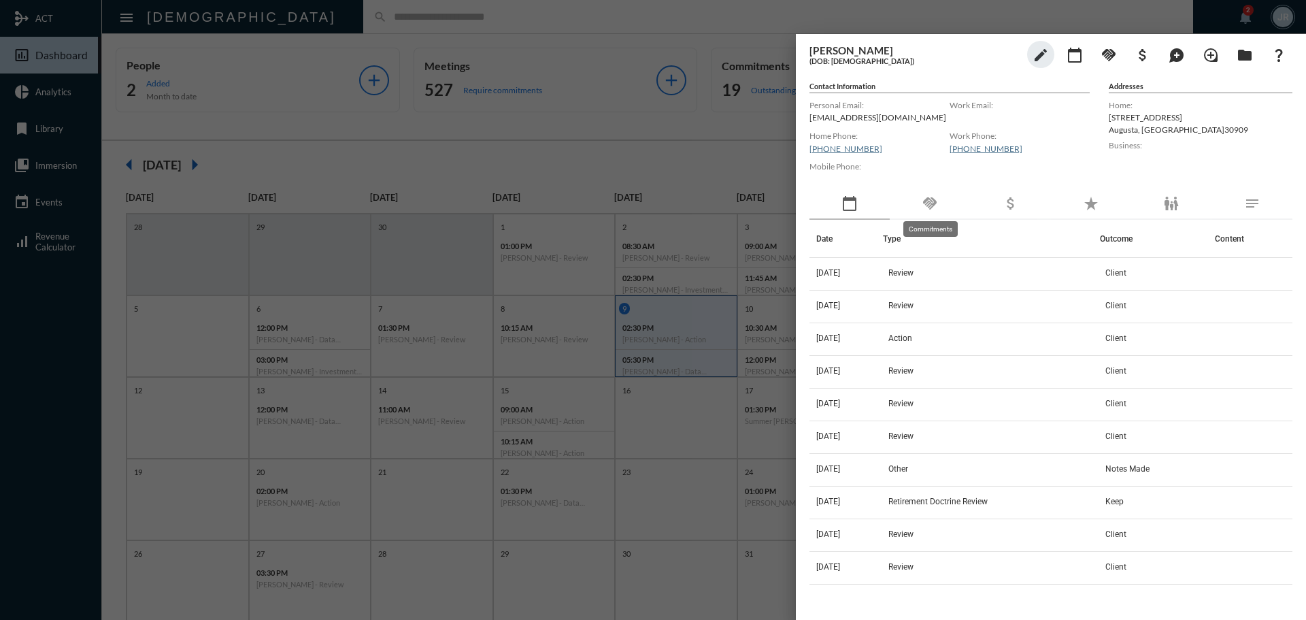
click at [927, 196] on mat-icon "handshake" at bounding box center [930, 203] width 16 height 16
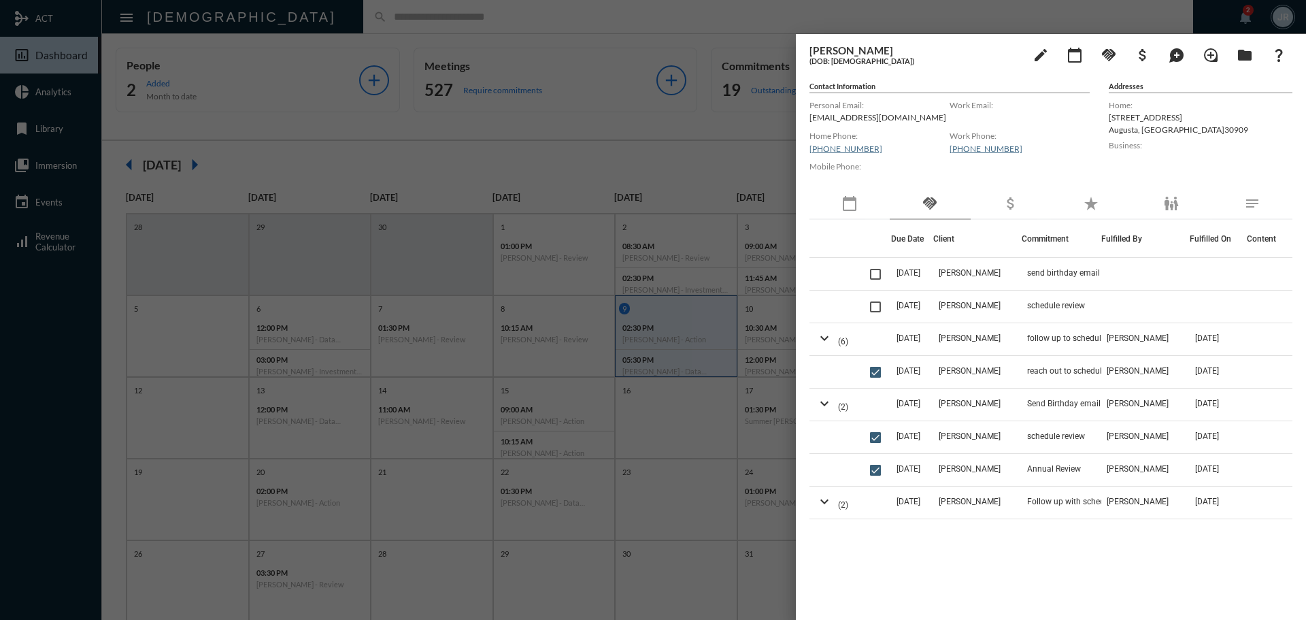
click at [351, 27] on div at bounding box center [653, 310] width 1306 height 620
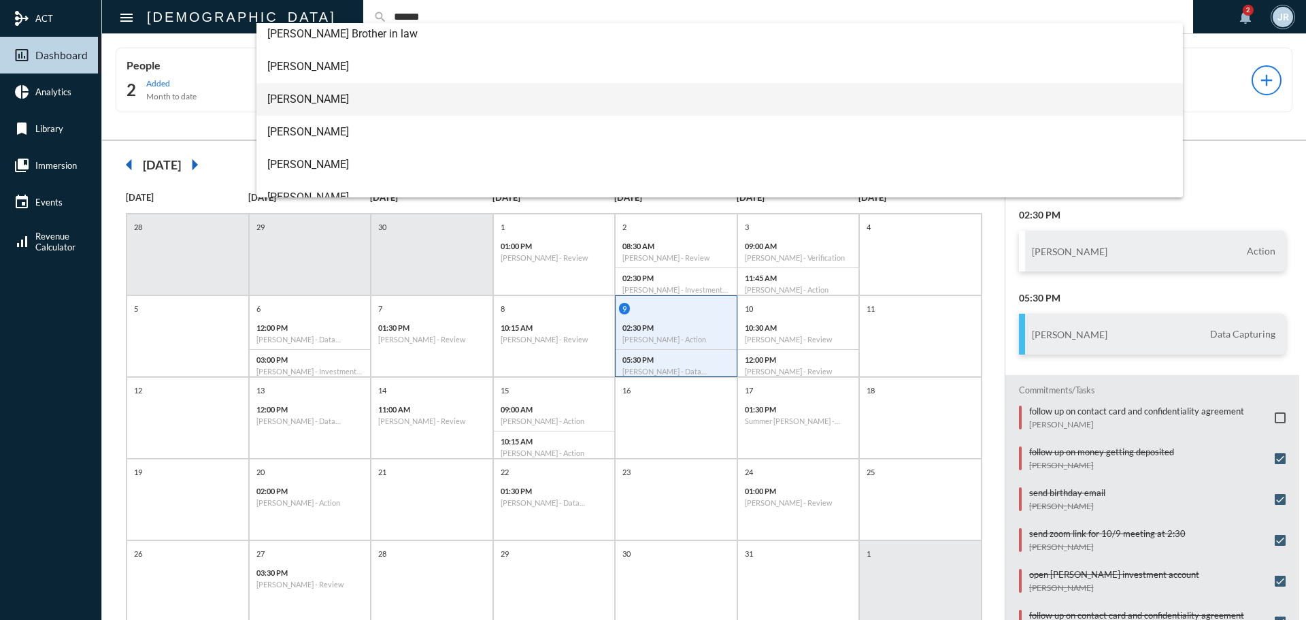
type input "******"
click at [306, 93] on span "[PERSON_NAME]" at bounding box center [719, 99] width 905 height 33
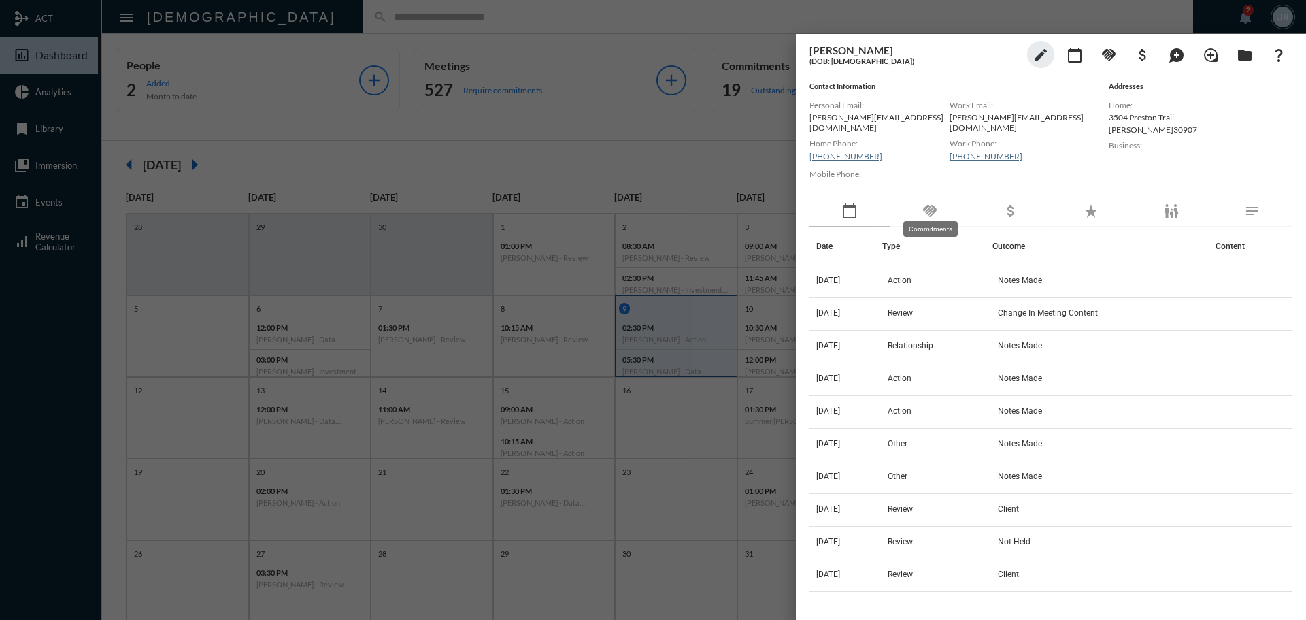
click at [933, 203] on mat-icon "handshake" at bounding box center [930, 211] width 16 height 16
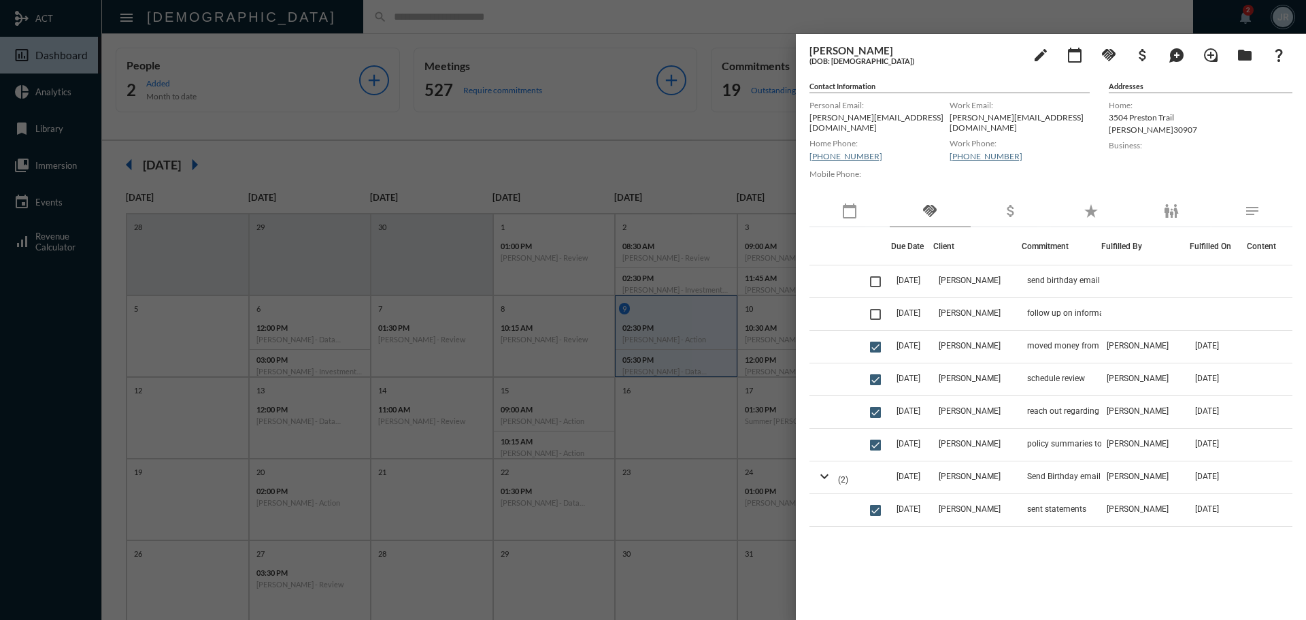
click at [370, 19] on div at bounding box center [653, 310] width 1306 height 620
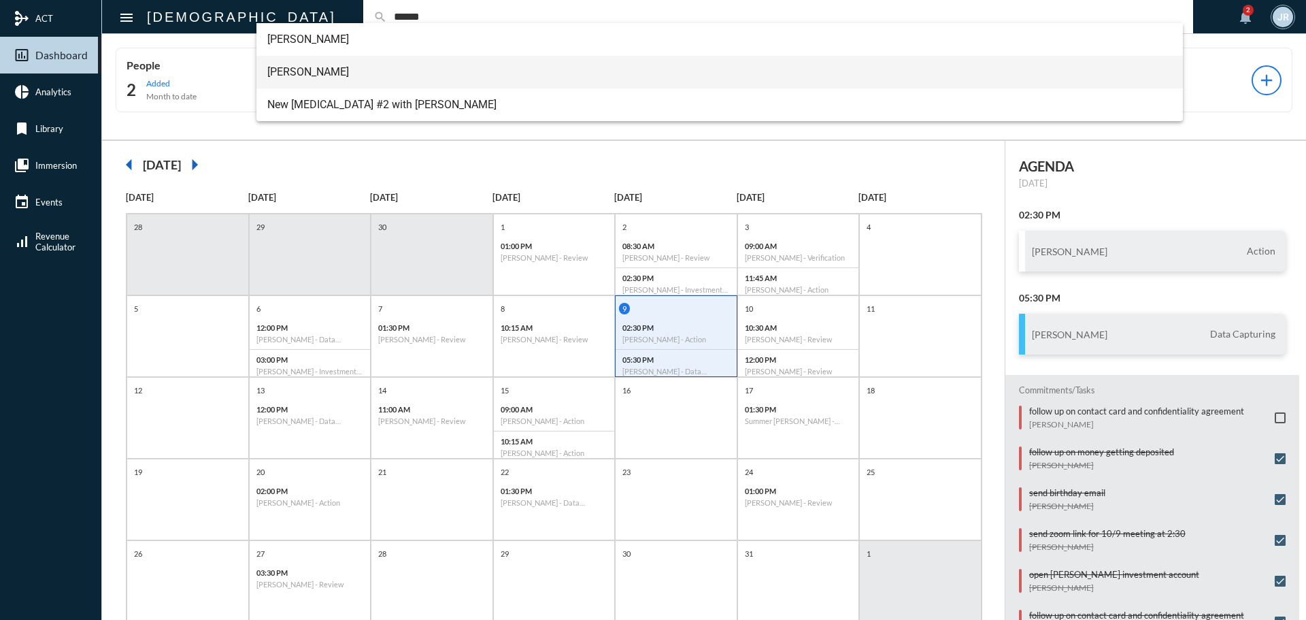
type input "******"
drag, startPoint x: 297, startPoint y: 72, endPoint x: 301, endPoint y: 82, distance: 10.4
click at [301, 82] on span "[PERSON_NAME]" at bounding box center [719, 72] width 905 height 33
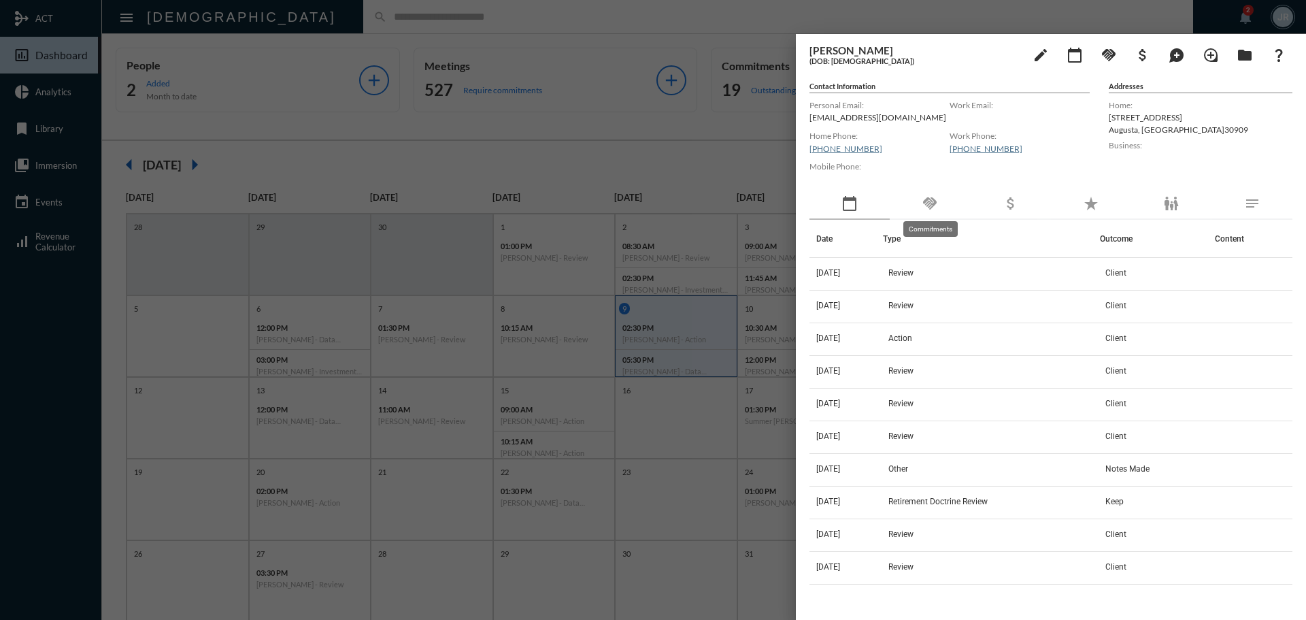
click at [929, 207] on mat-icon "handshake" at bounding box center [930, 203] width 16 height 16
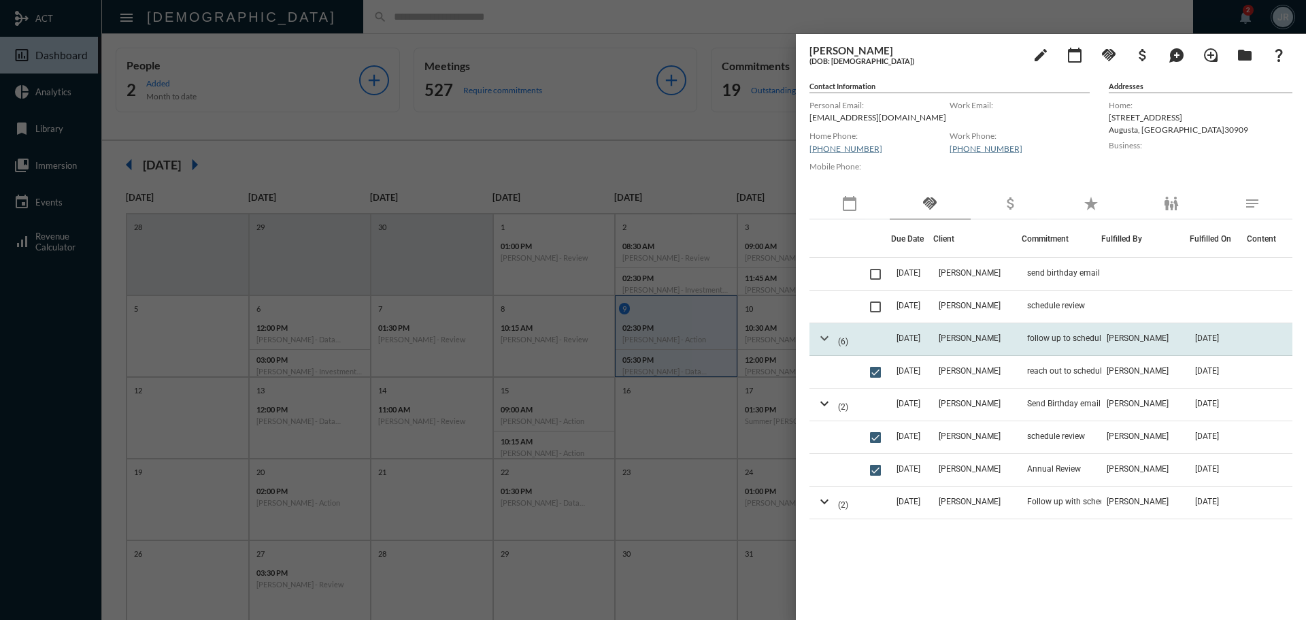
click at [823, 337] on mat-icon "expand_more" at bounding box center [824, 338] width 16 height 16
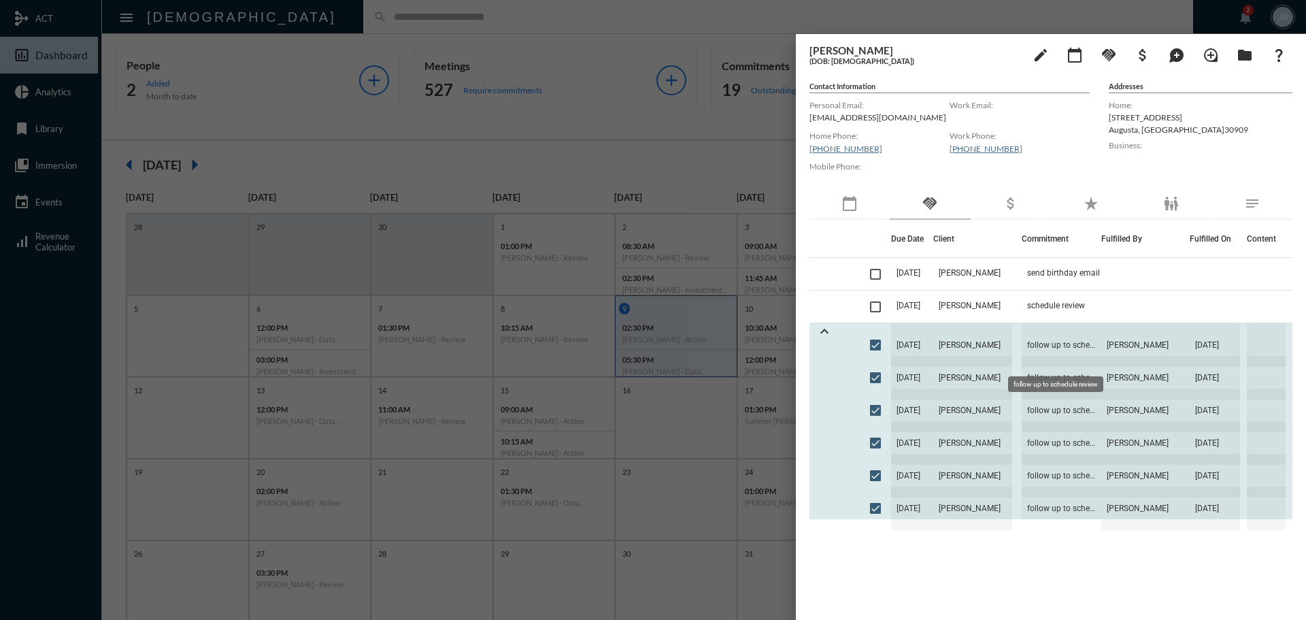
click at [1056, 334] on span "follow up to schedule review" at bounding box center [1062, 345] width 80 height 44
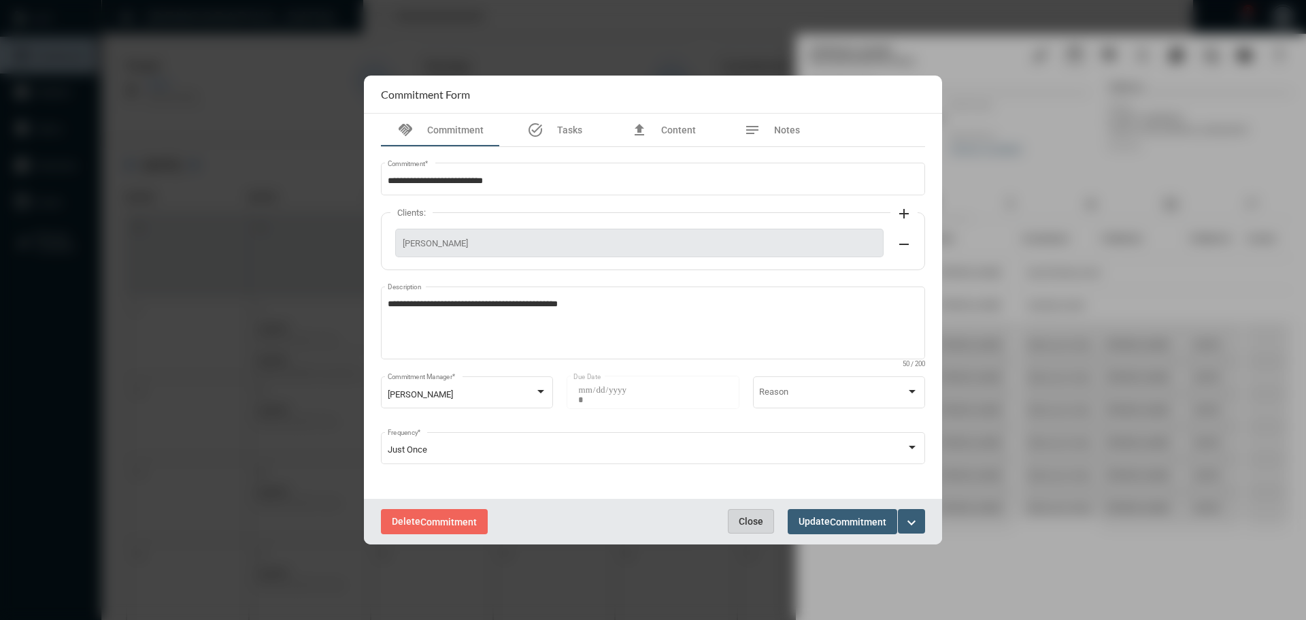
click at [746, 516] on span "Close" at bounding box center [751, 521] width 24 height 11
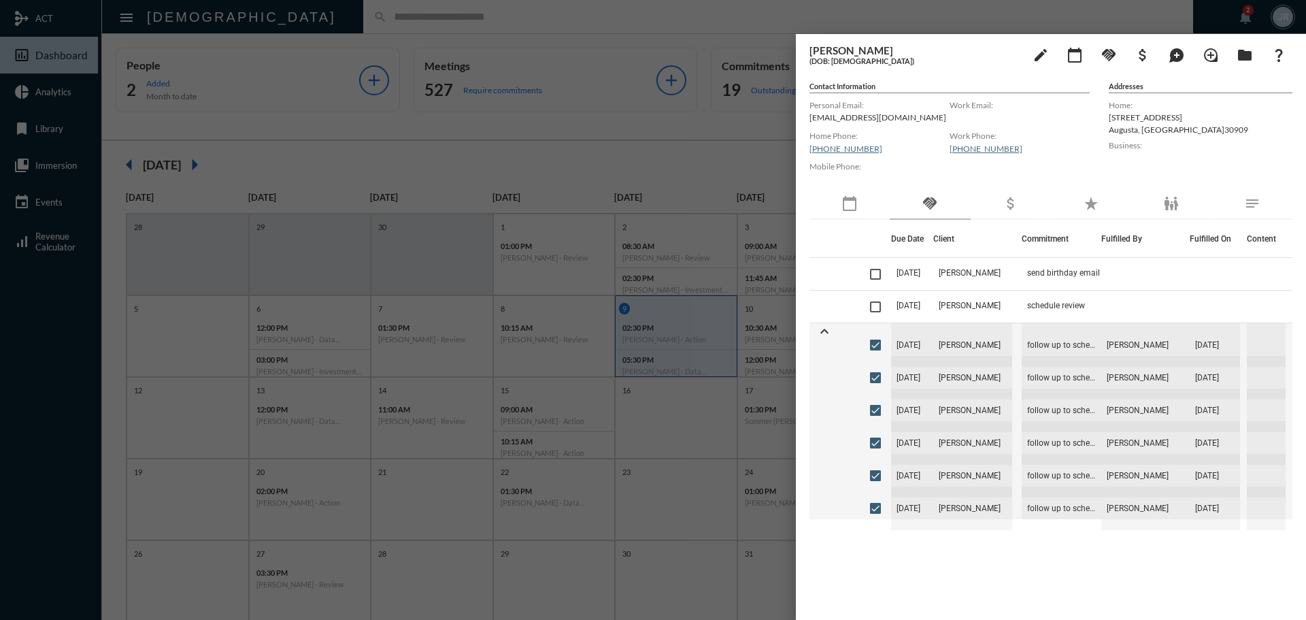
click at [319, 12] on div at bounding box center [653, 310] width 1306 height 620
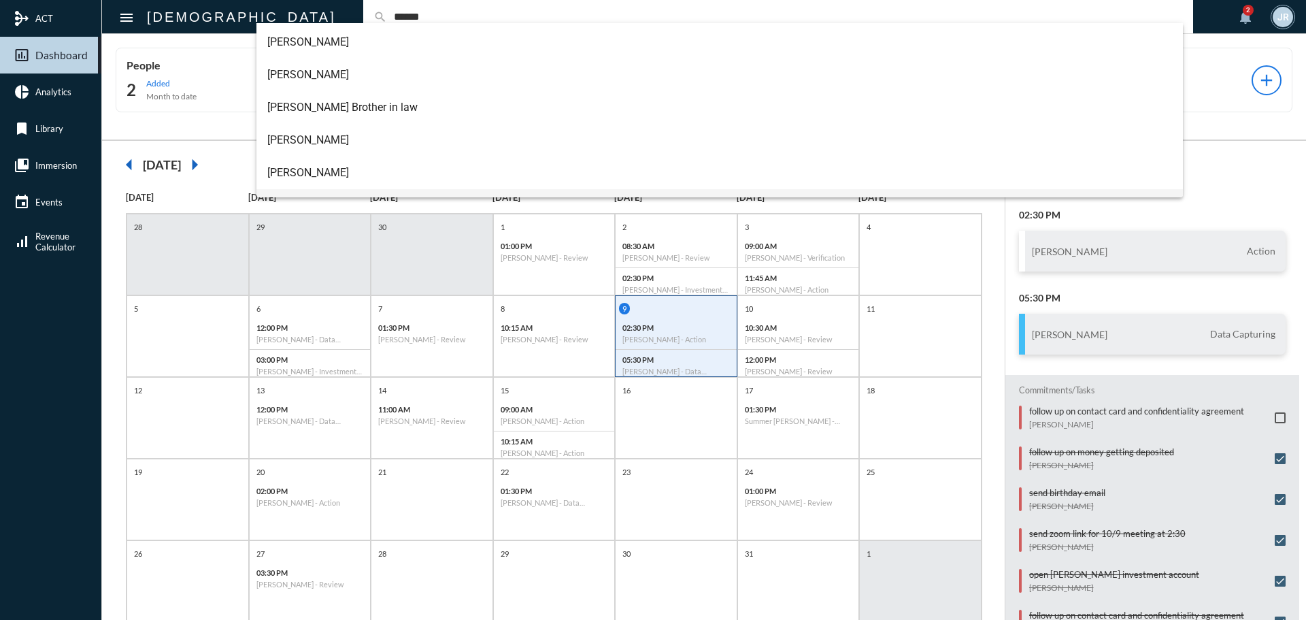
scroll to position [136, 0]
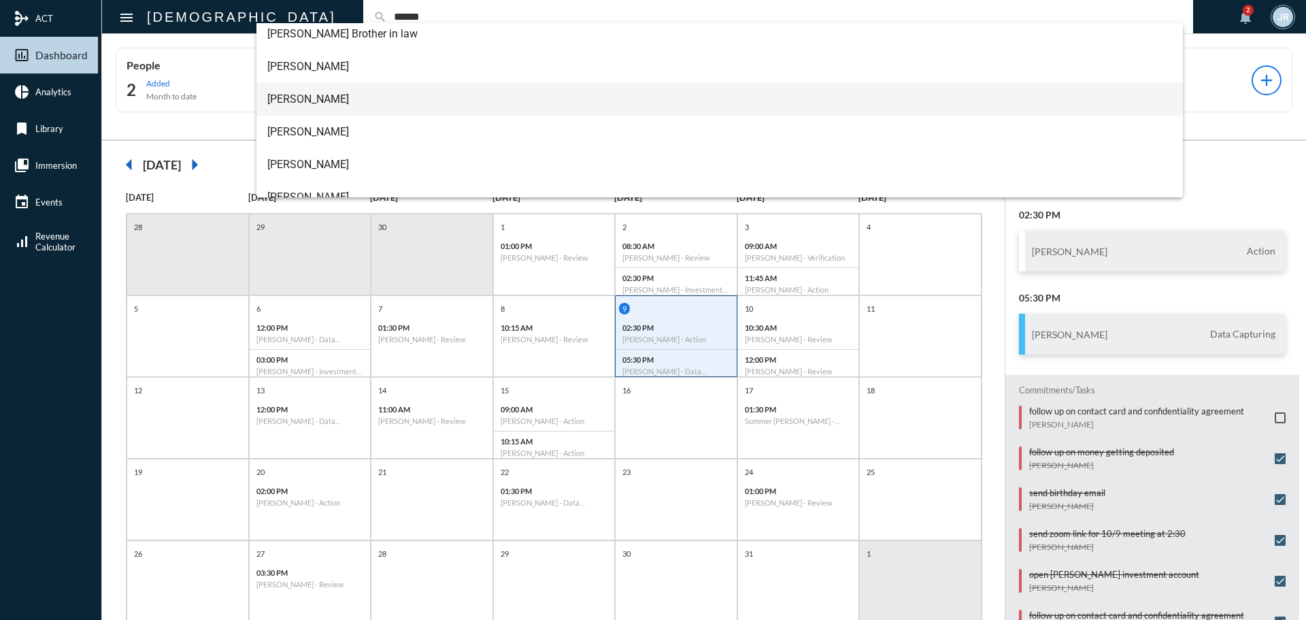
type input "******"
click at [294, 101] on span "[PERSON_NAME]" at bounding box center [719, 99] width 905 height 33
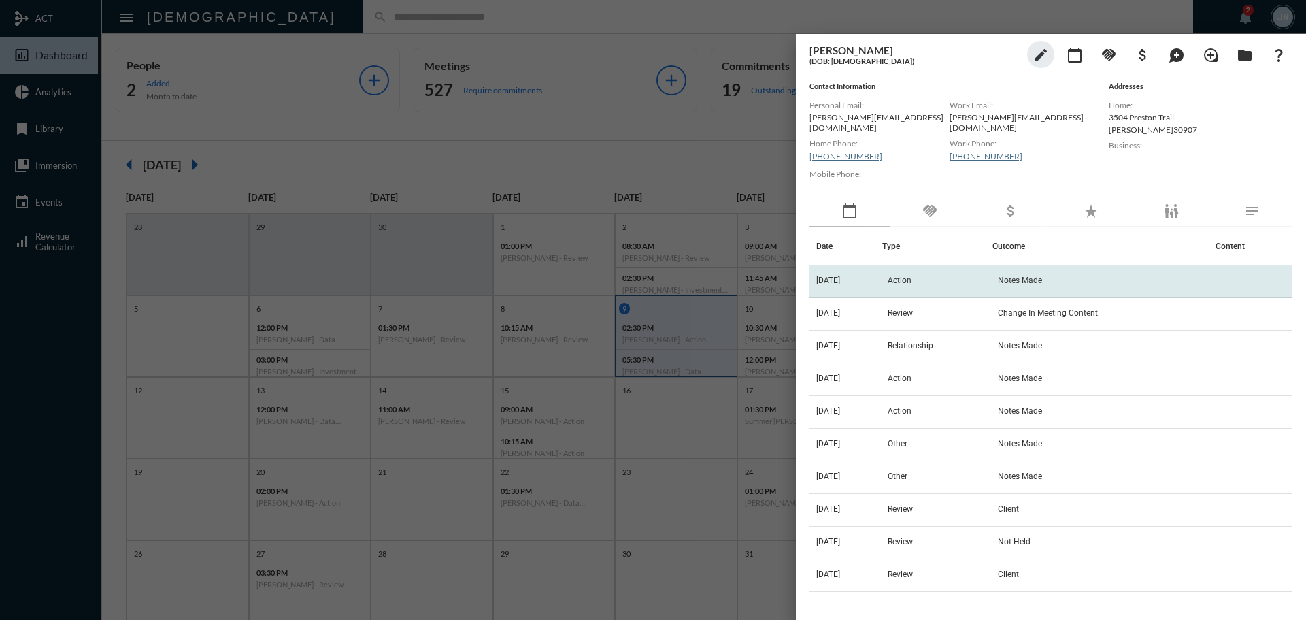
click at [920, 265] on td "Action" at bounding box center [937, 281] width 110 height 33
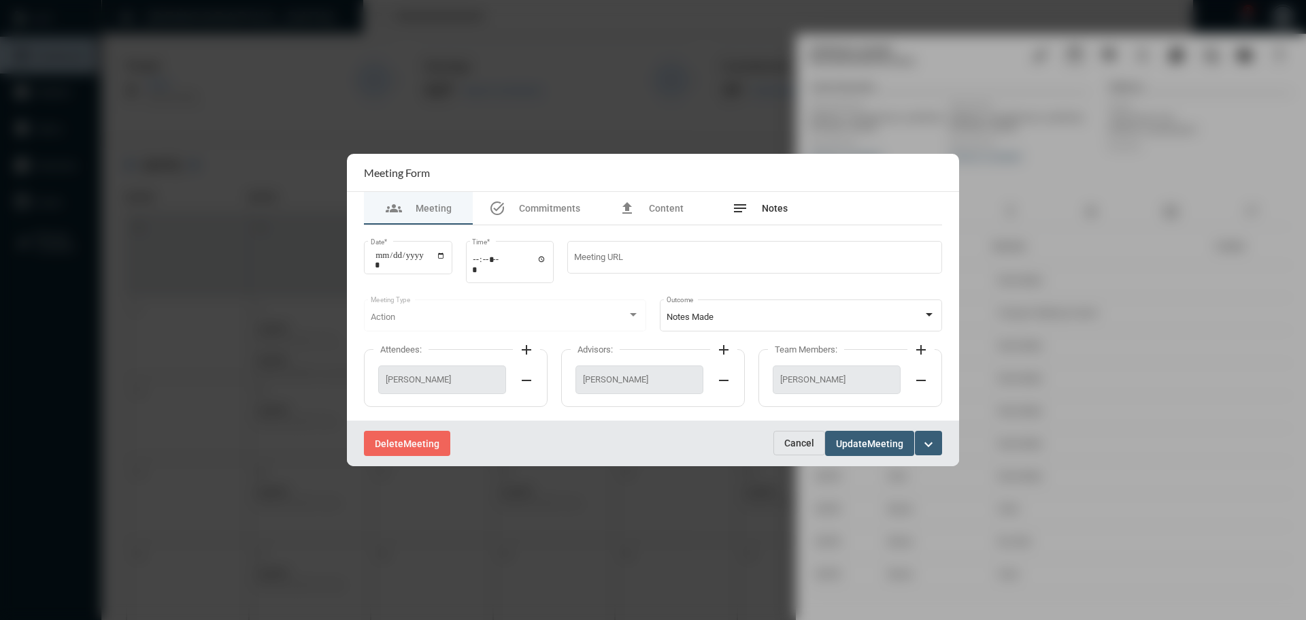
click at [768, 209] on span "Notes" at bounding box center [775, 208] width 26 height 11
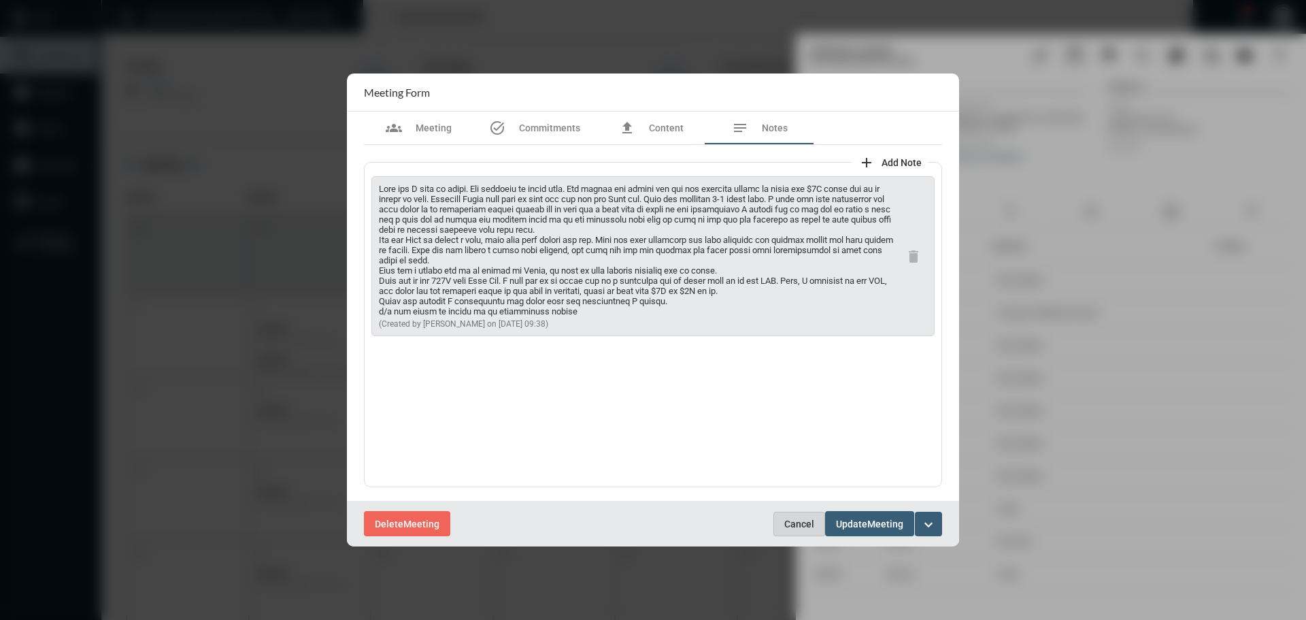
click at [806, 522] on span "Cancel" at bounding box center [799, 523] width 30 height 11
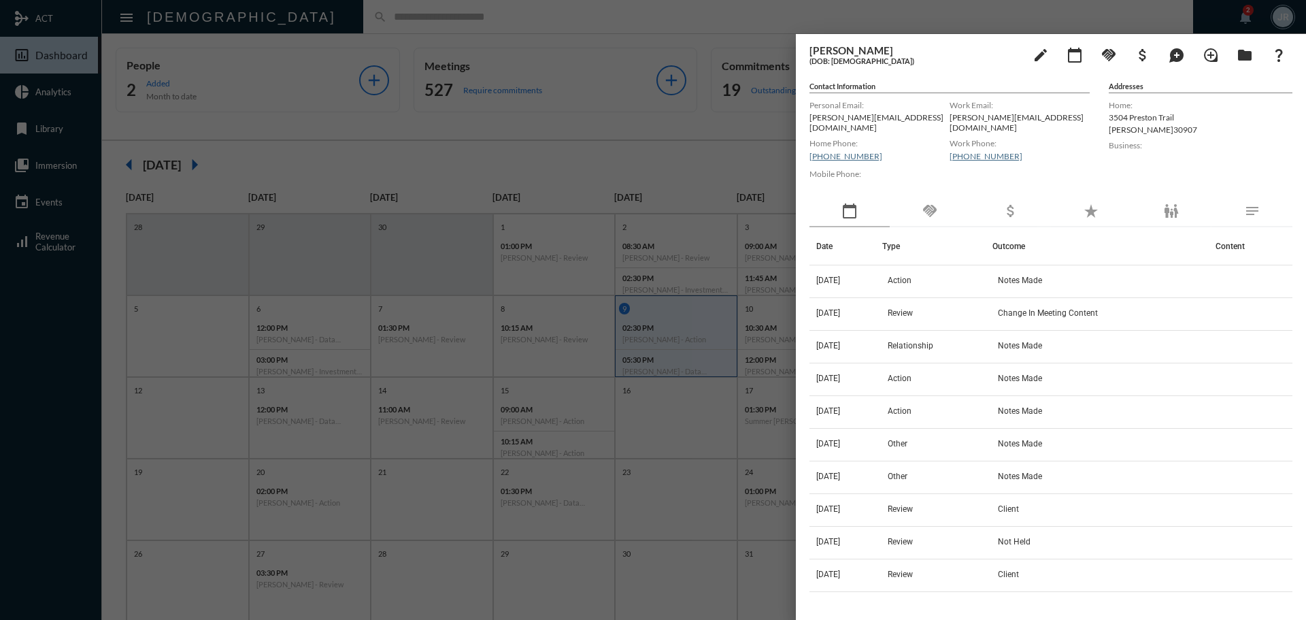
click at [333, 15] on div at bounding box center [653, 310] width 1306 height 620
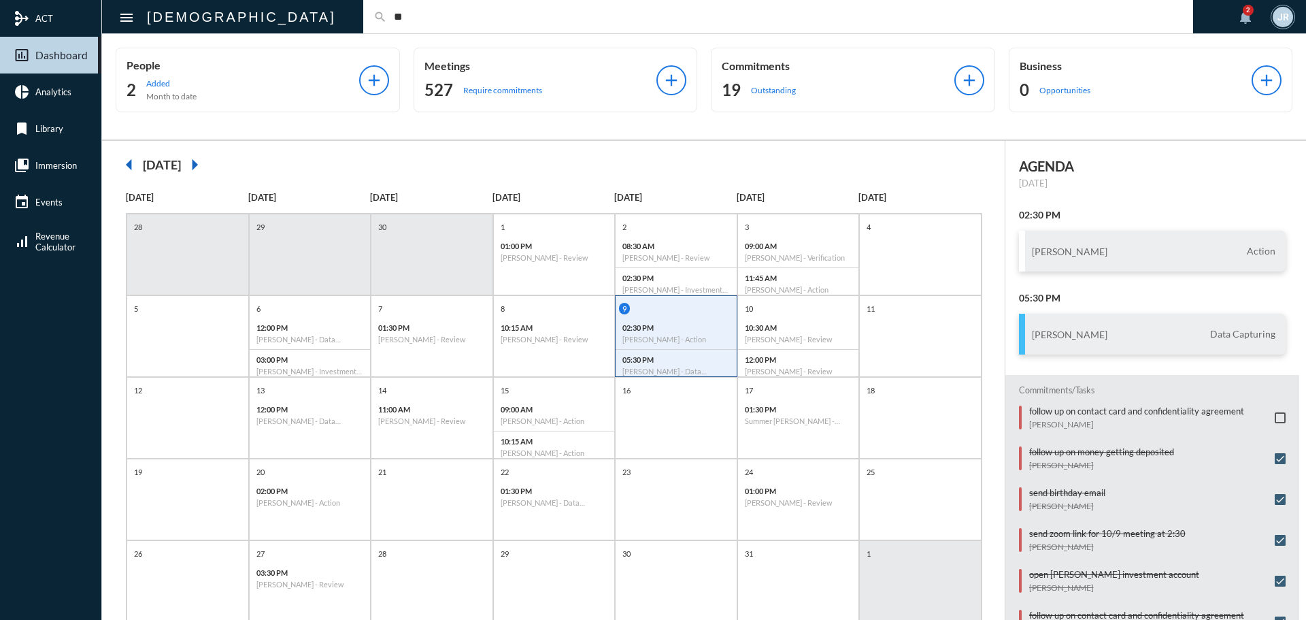
type input "*"
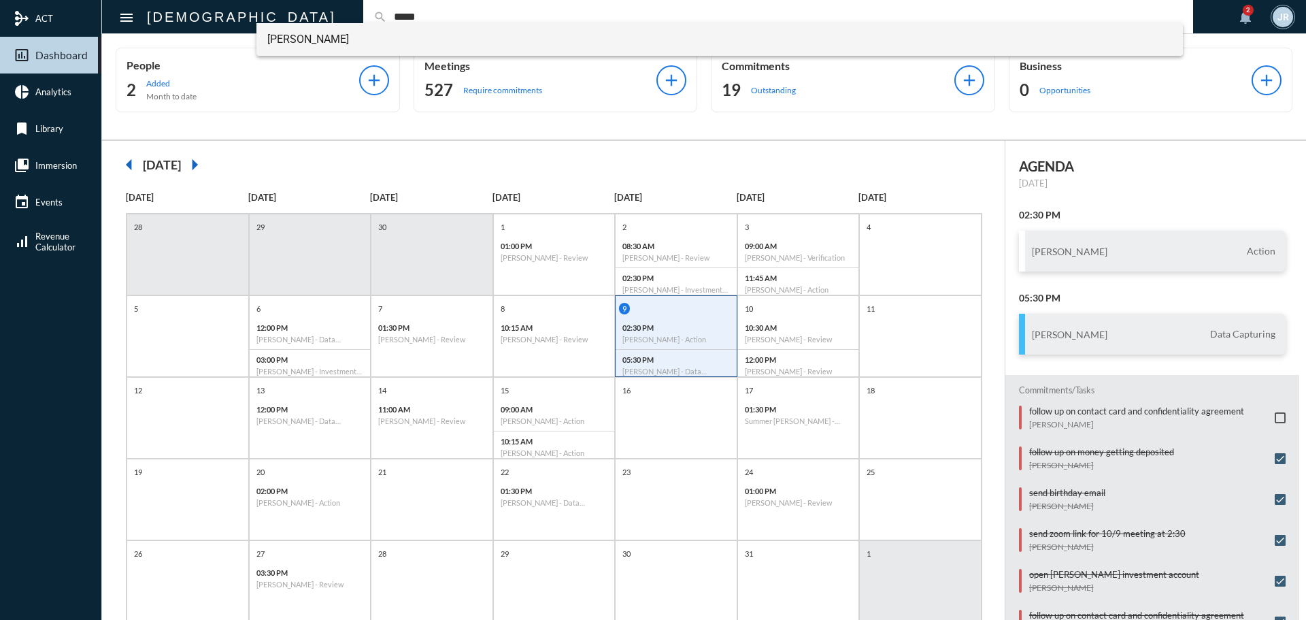
type input "*****"
click at [301, 34] on span "Amy Kilchenstein" at bounding box center [719, 39] width 905 height 33
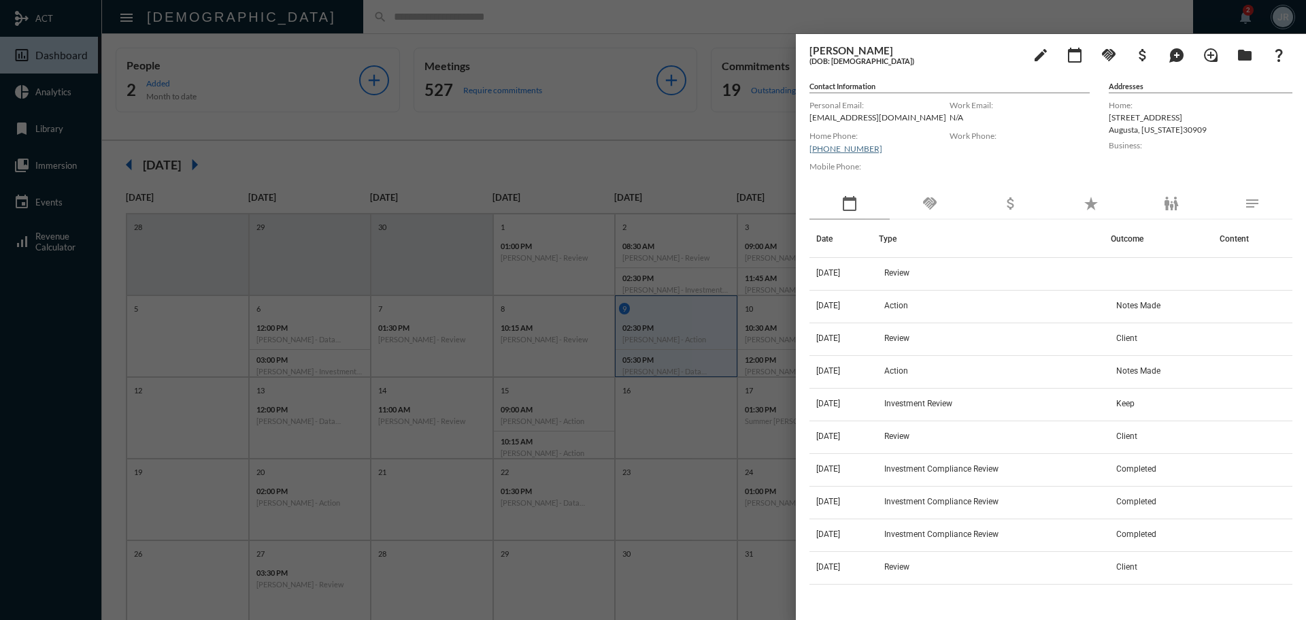
click at [931, 218] on div "handshake" at bounding box center [930, 203] width 80 height 31
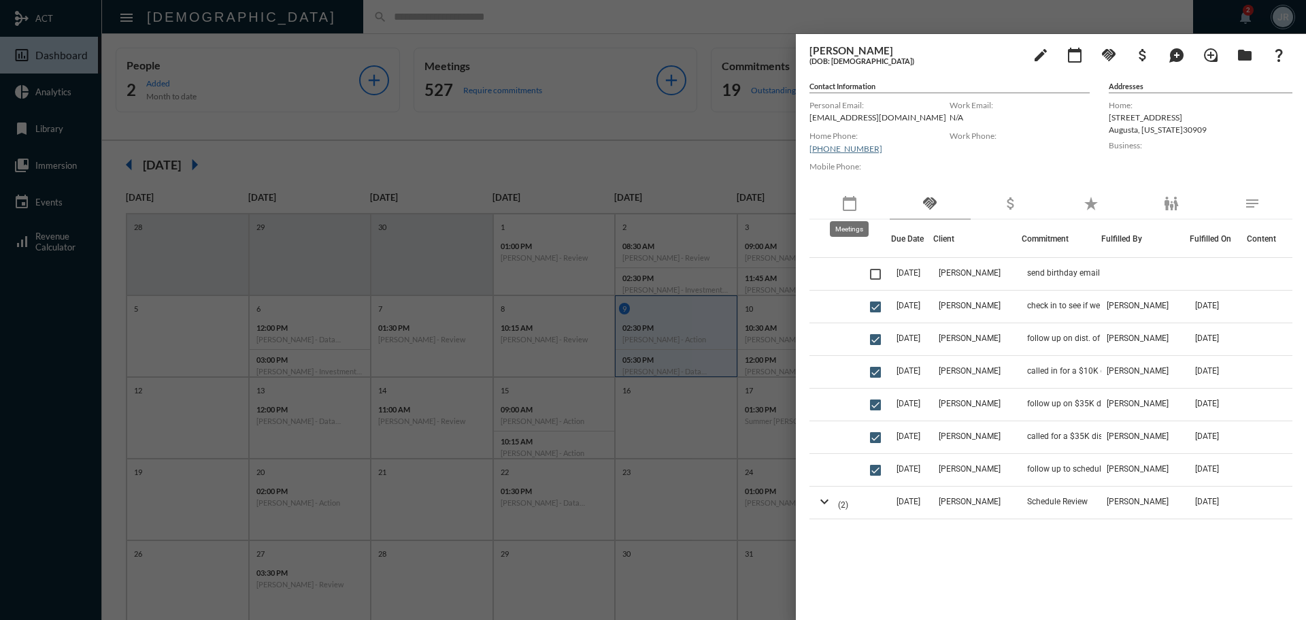
click at [852, 211] on mat-icon "calendar_today" at bounding box center [849, 203] width 16 height 16
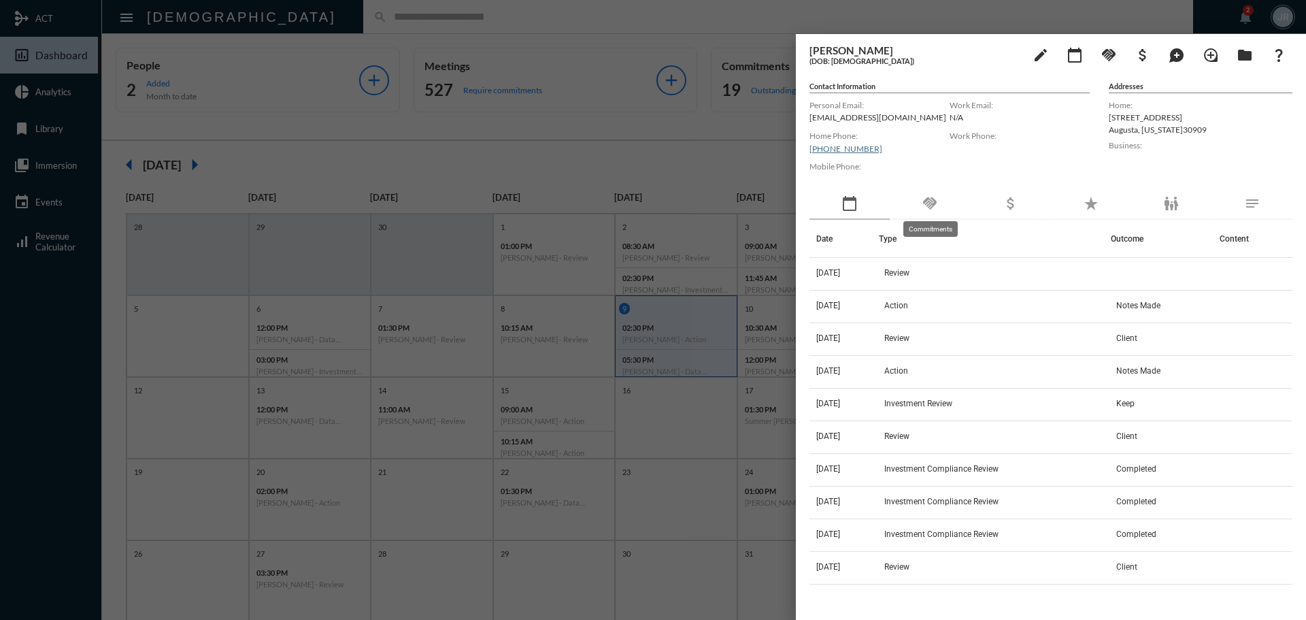
click at [937, 205] on mat-icon "handshake" at bounding box center [930, 203] width 16 height 16
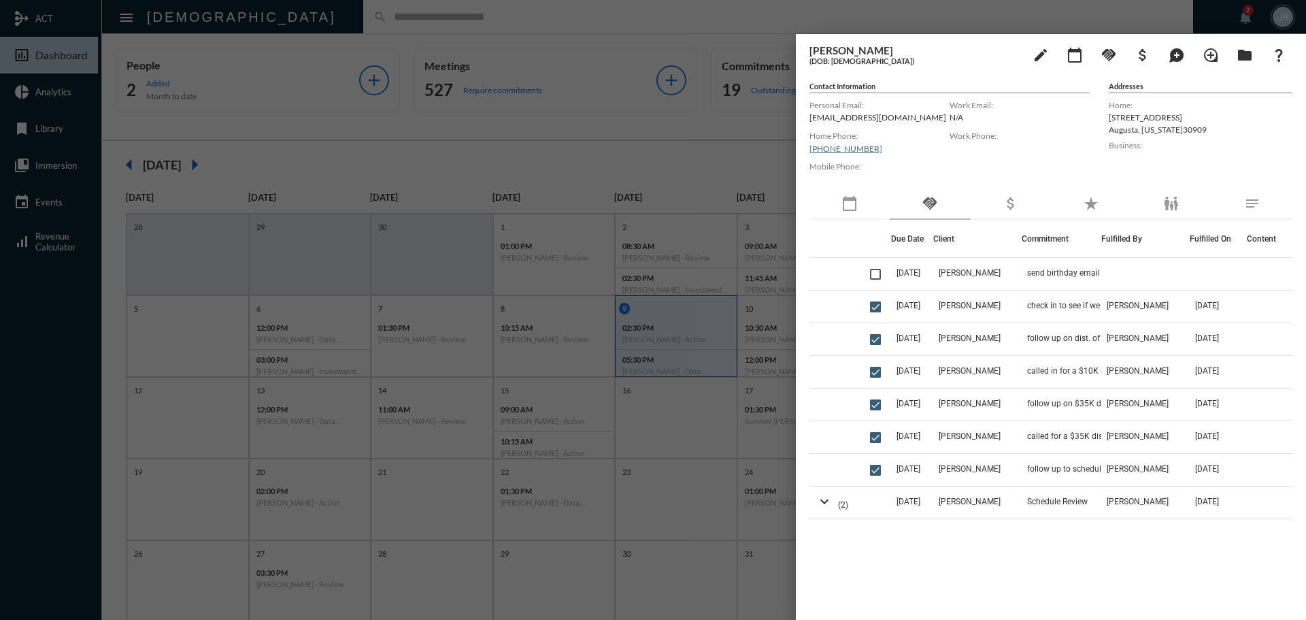
click at [724, 17] on div at bounding box center [653, 310] width 1306 height 620
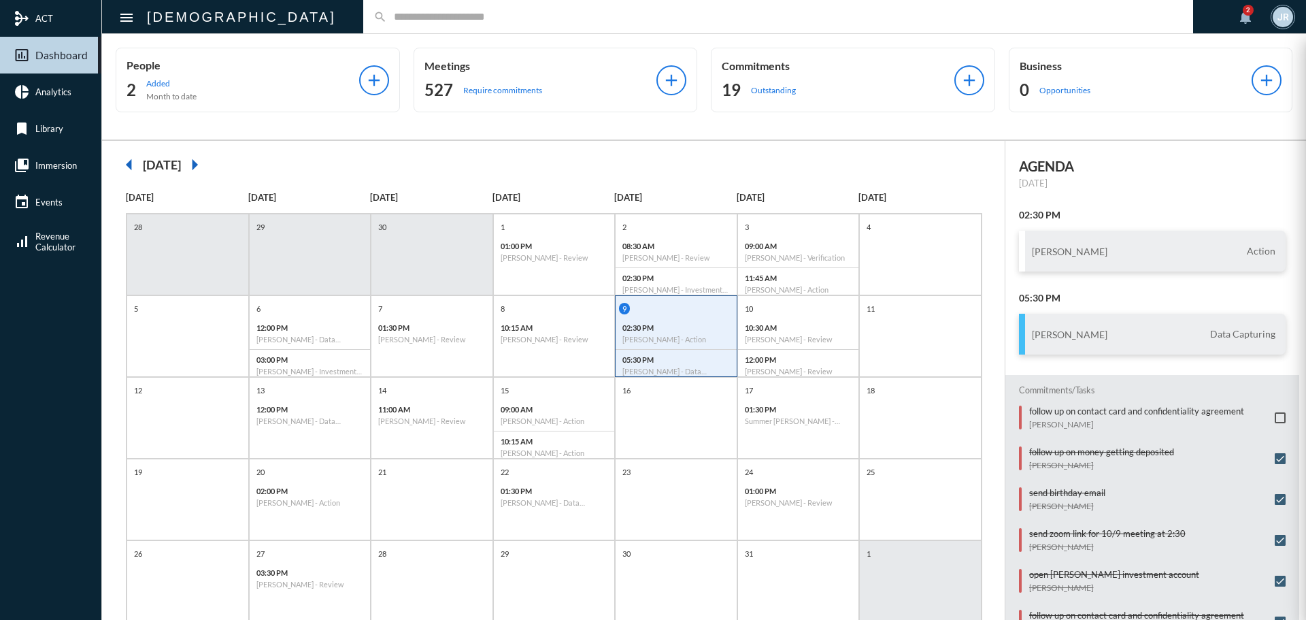
click at [776, 84] on div "19 Outstanding" at bounding box center [838, 90] width 233 height 22
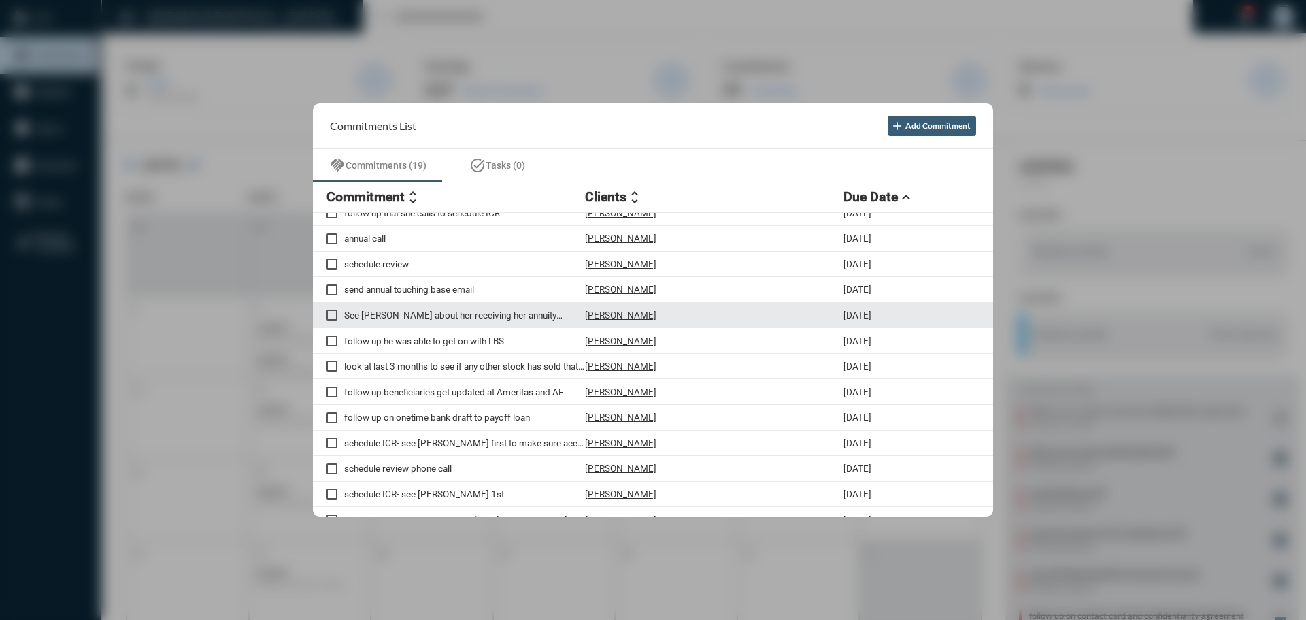
scroll to position [0, 0]
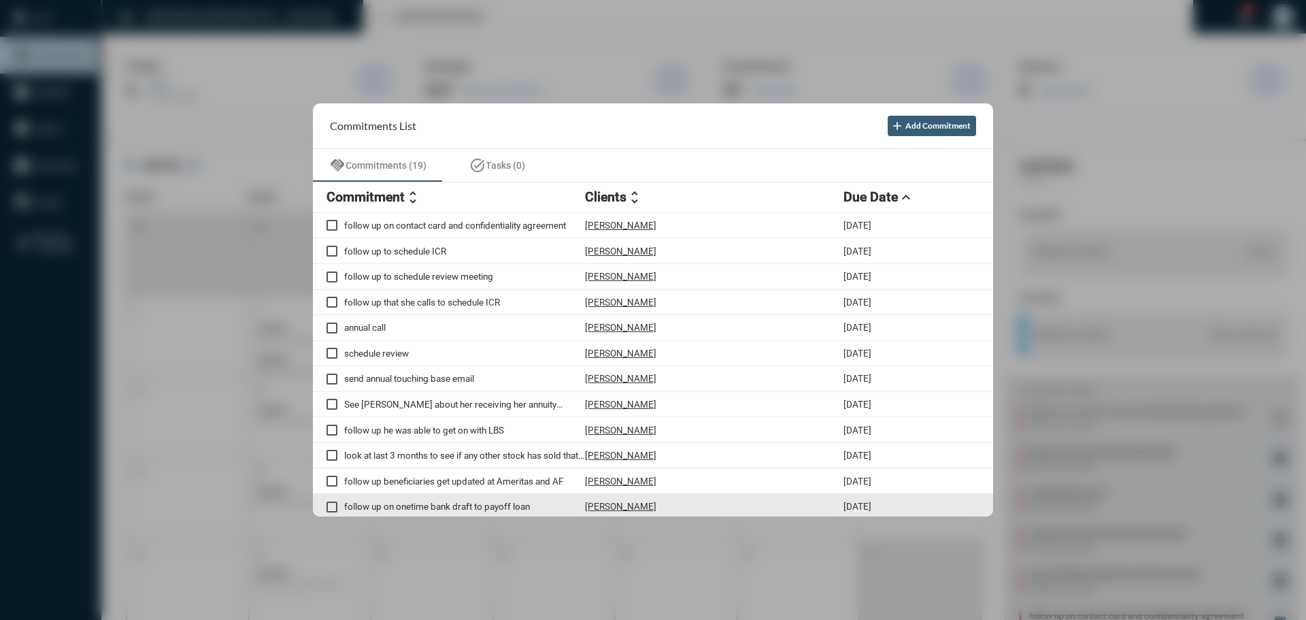
click at [616, 503] on p "[PERSON_NAME]" at bounding box center [620, 506] width 71 height 11
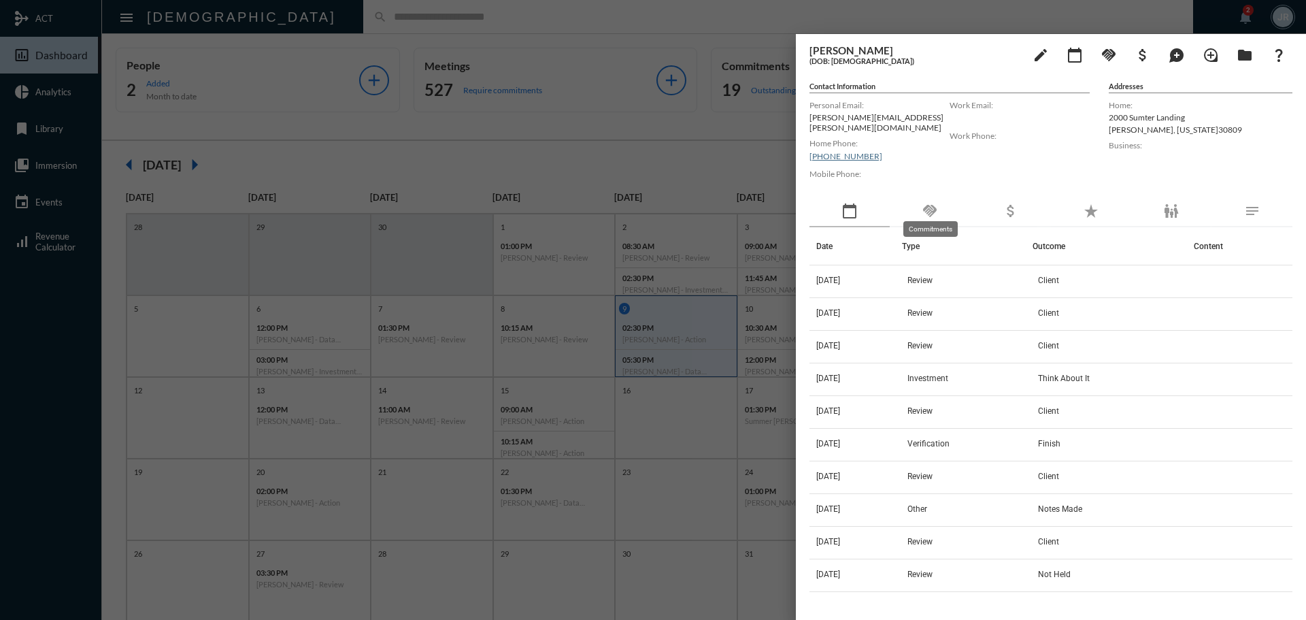
click at [927, 209] on mat-icon "handshake" at bounding box center [930, 211] width 16 height 16
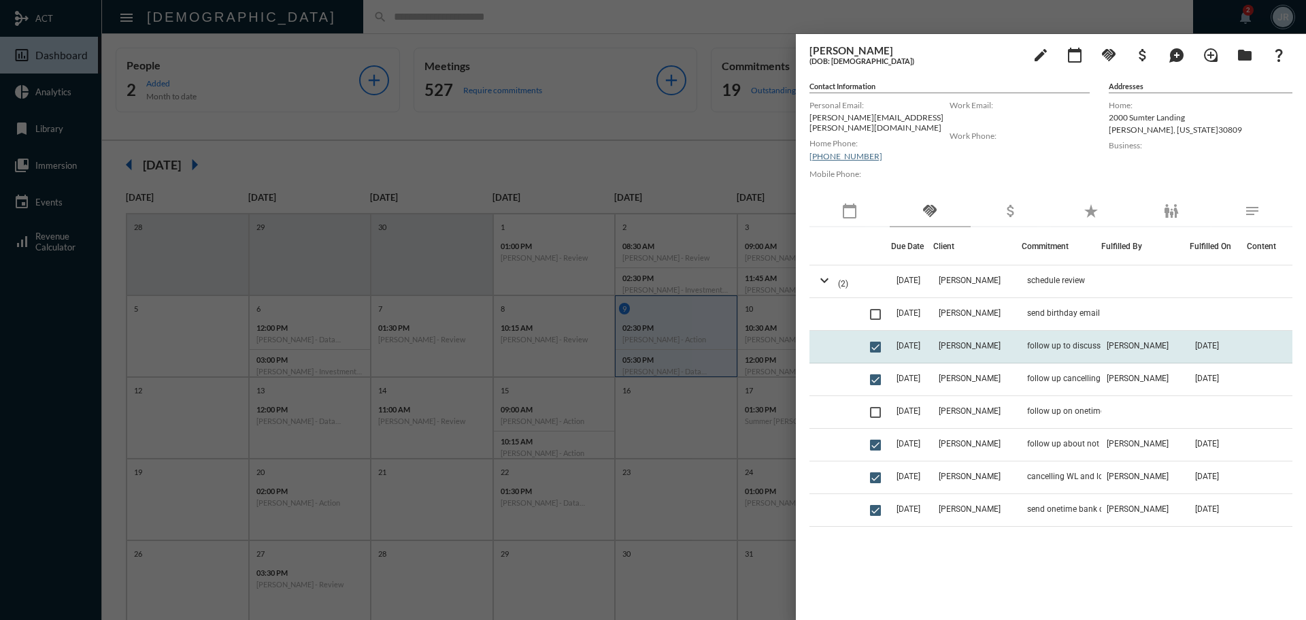
click at [1069, 331] on td "follow up to discuss life ins" at bounding box center [1062, 347] width 80 height 33
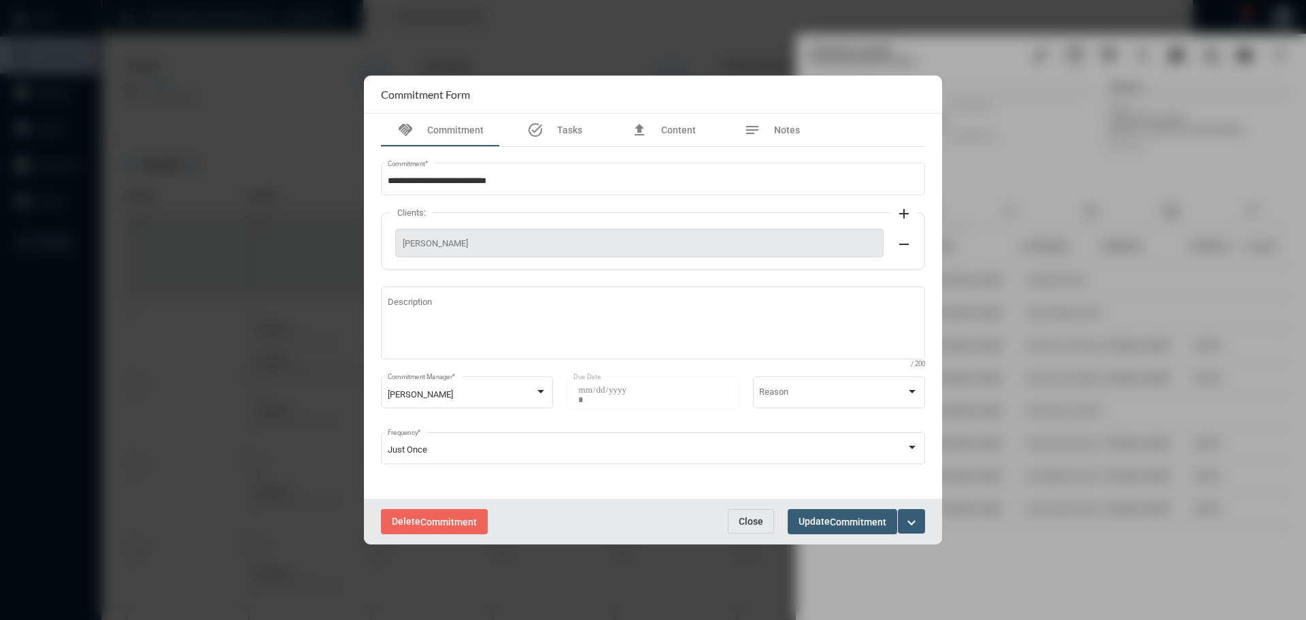
click at [752, 507] on div "Delete Commitment Close Update Commitment expand_more" at bounding box center [653, 522] width 578 height 46
click at [753, 522] on span "Close" at bounding box center [751, 521] width 24 height 11
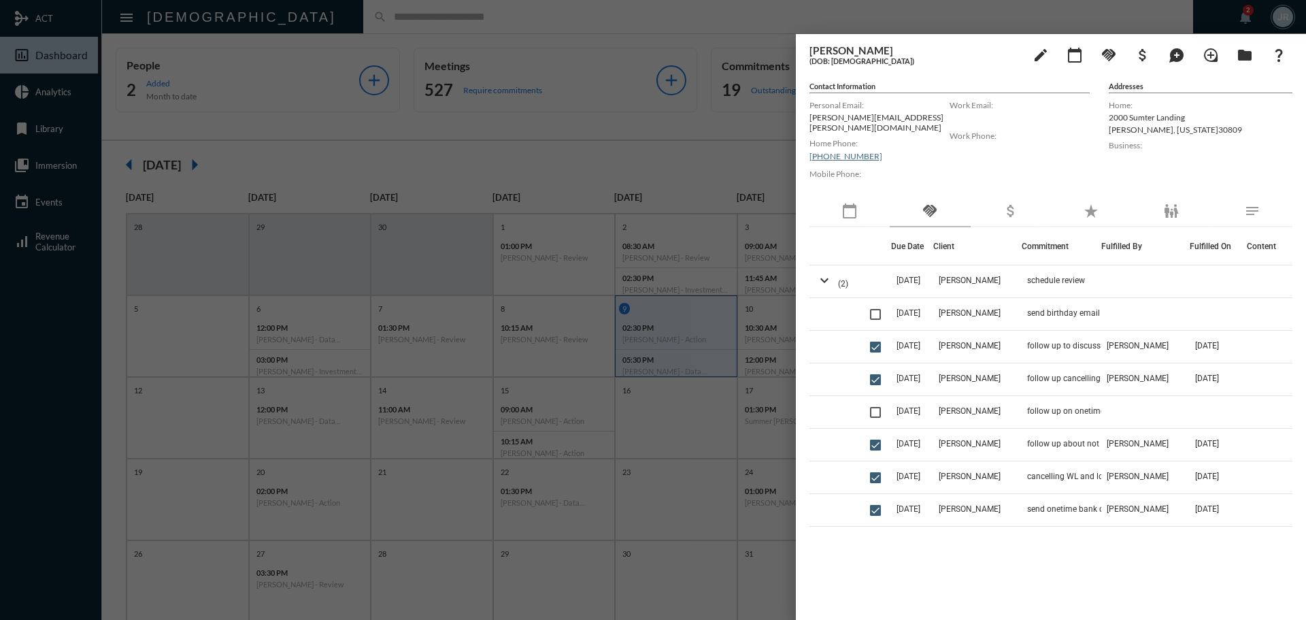
click at [384, 24] on div at bounding box center [653, 310] width 1306 height 620
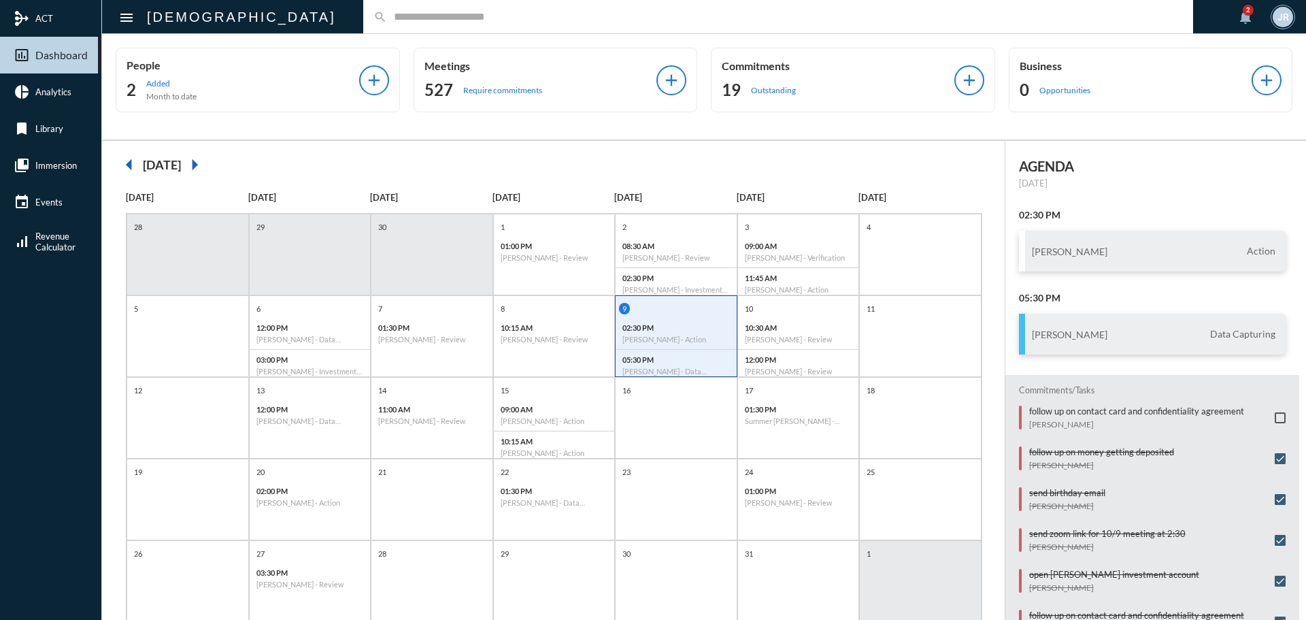
click at [387, 22] on input "text" at bounding box center [785, 17] width 796 height 12
